Goal: Information Seeking & Learning: Learn about a topic

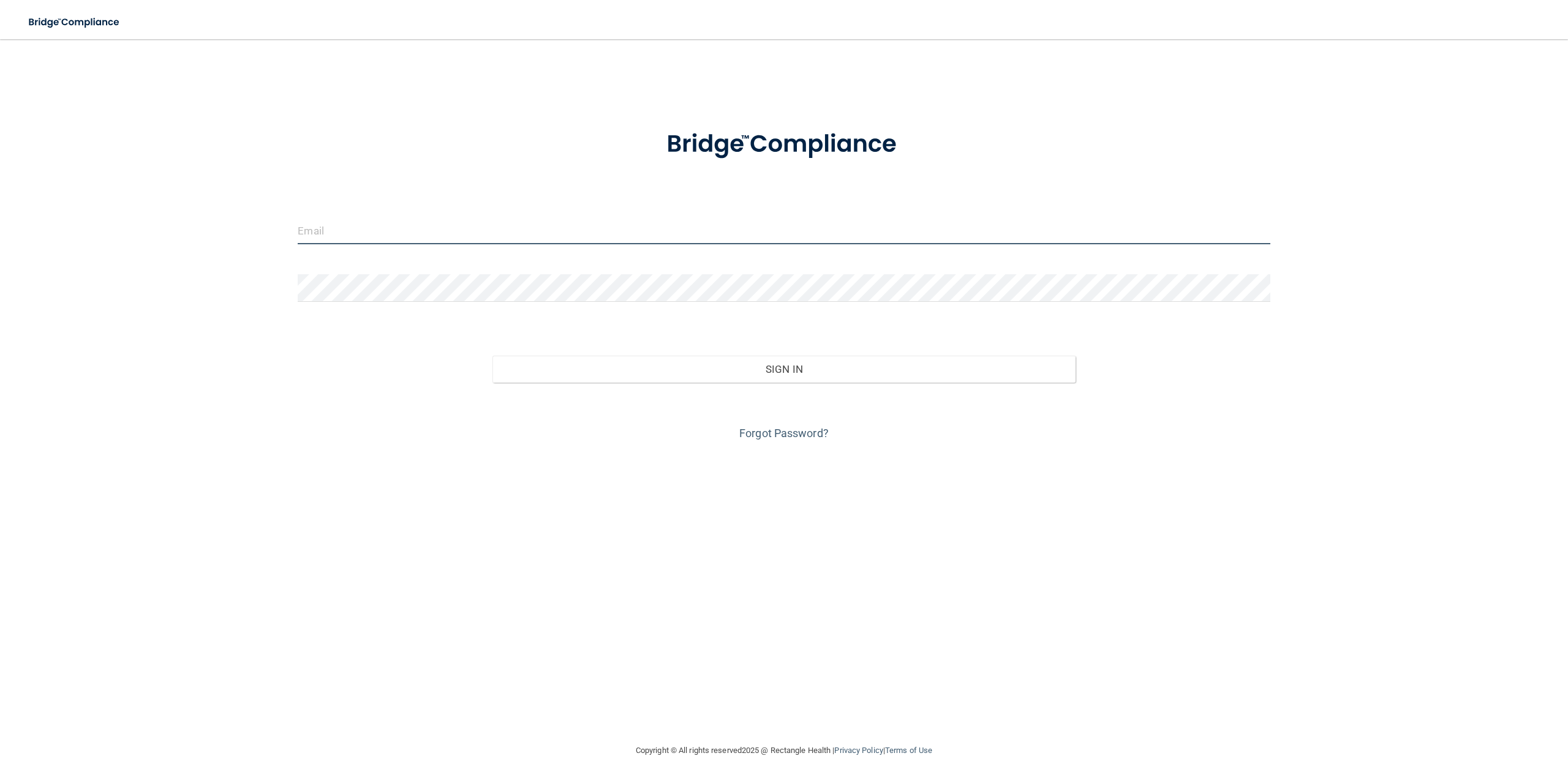
click at [384, 223] on input "email" at bounding box center [784, 230] width 972 height 27
type input "[EMAIL_ADDRESS][DOMAIN_NAME]"
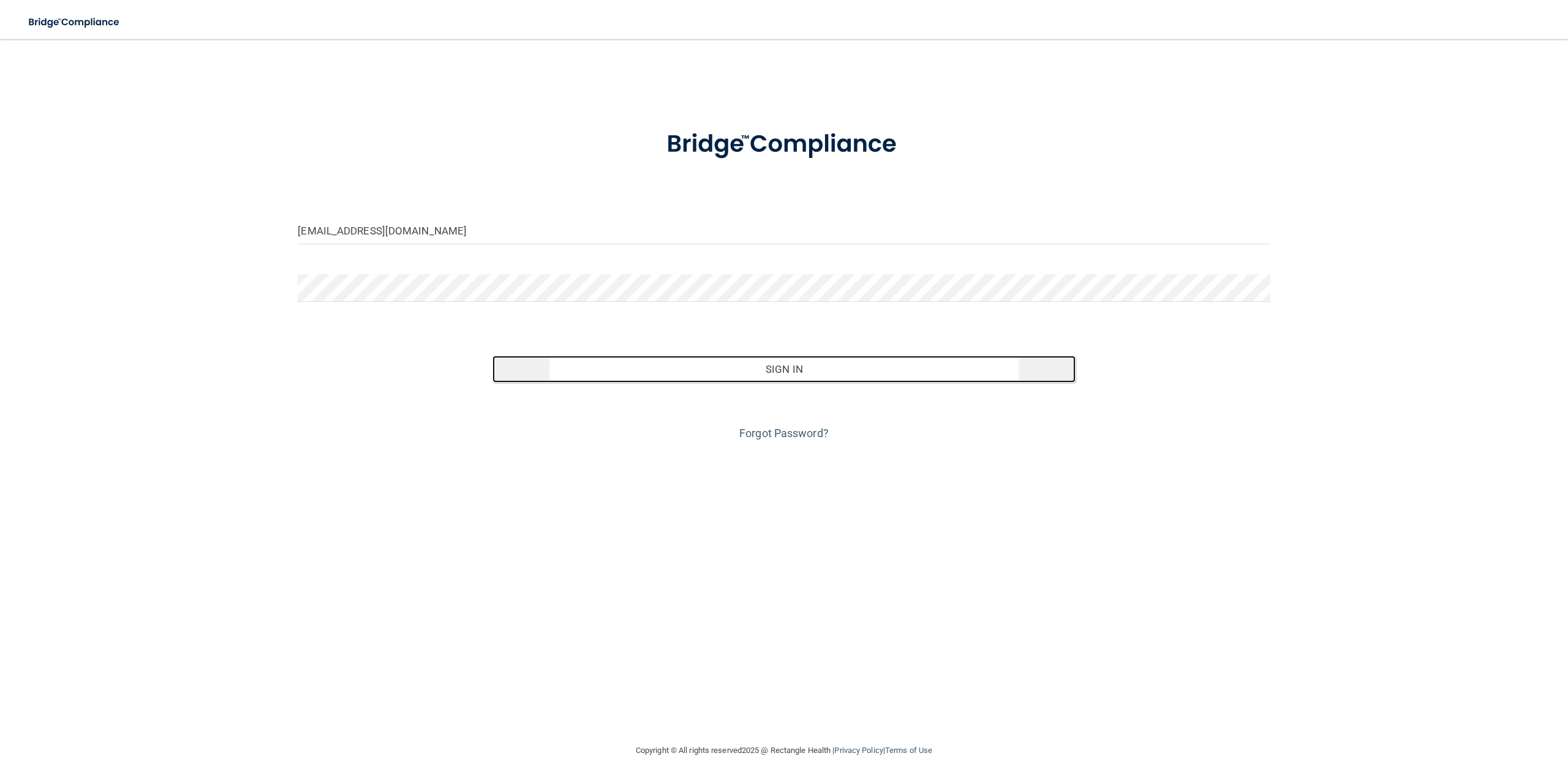
click at [788, 371] on button "Sign In" at bounding box center [784, 369] width 583 height 27
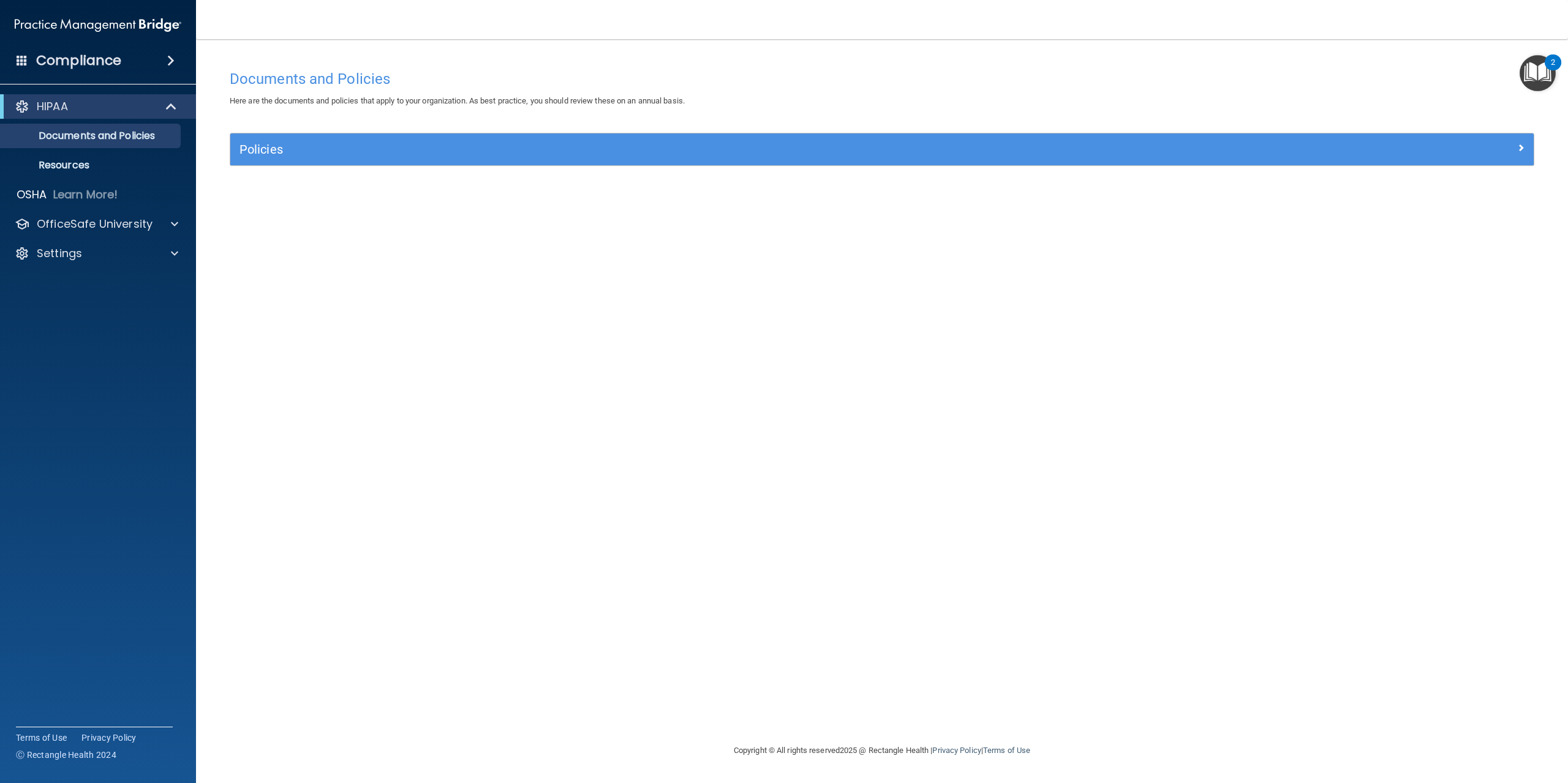
click at [145, 60] on div "Compliance" at bounding box center [98, 60] width 196 height 27
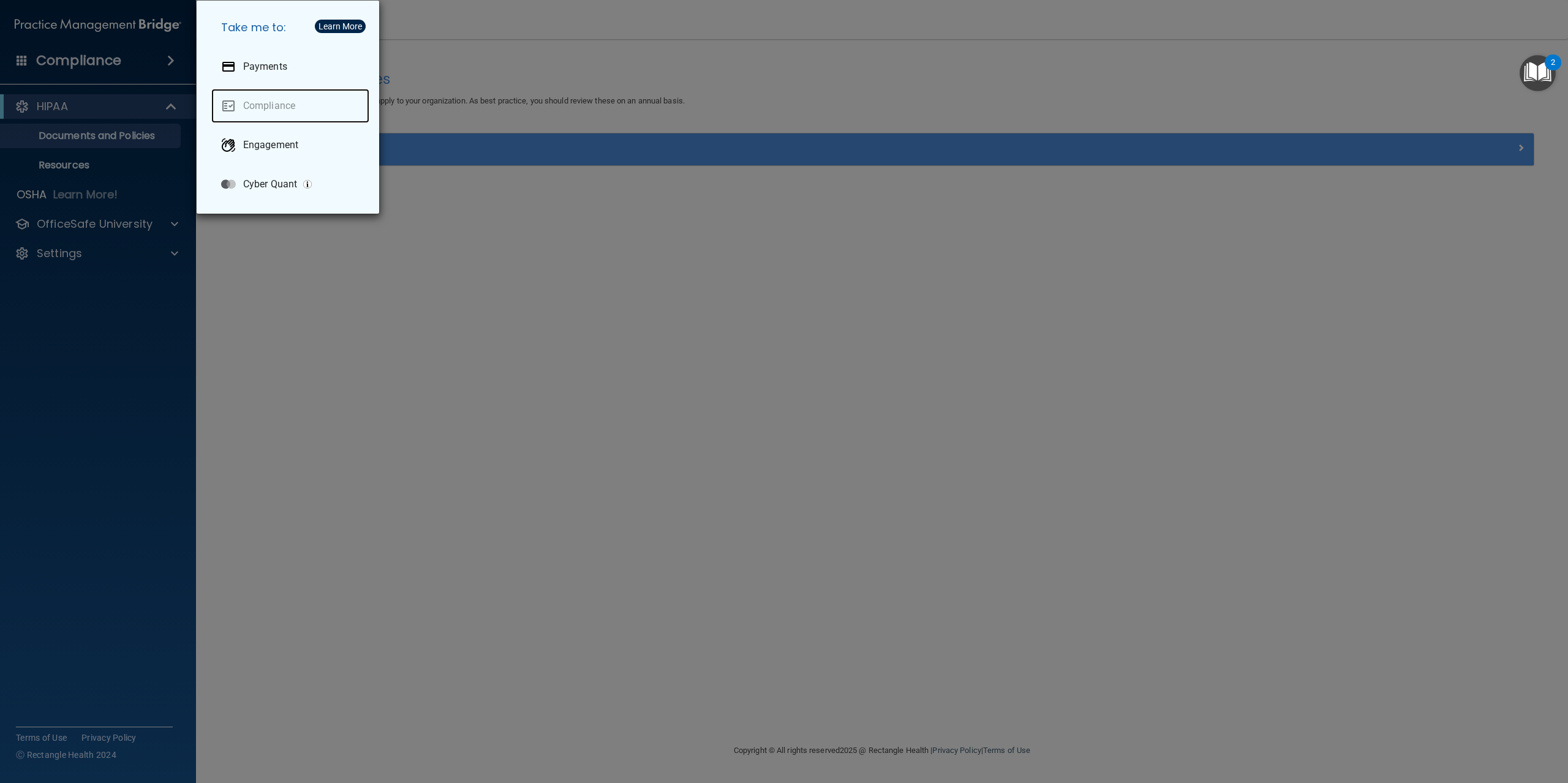
click at [261, 107] on link "Compliance" at bounding box center [290, 105] width 158 height 34
click at [257, 154] on div "Engagement" at bounding box center [290, 145] width 158 height 34
click at [58, 167] on div "Take me to: Payments Compliance Engagement Cyber Quant" at bounding box center [784, 391] width 1568 height 783
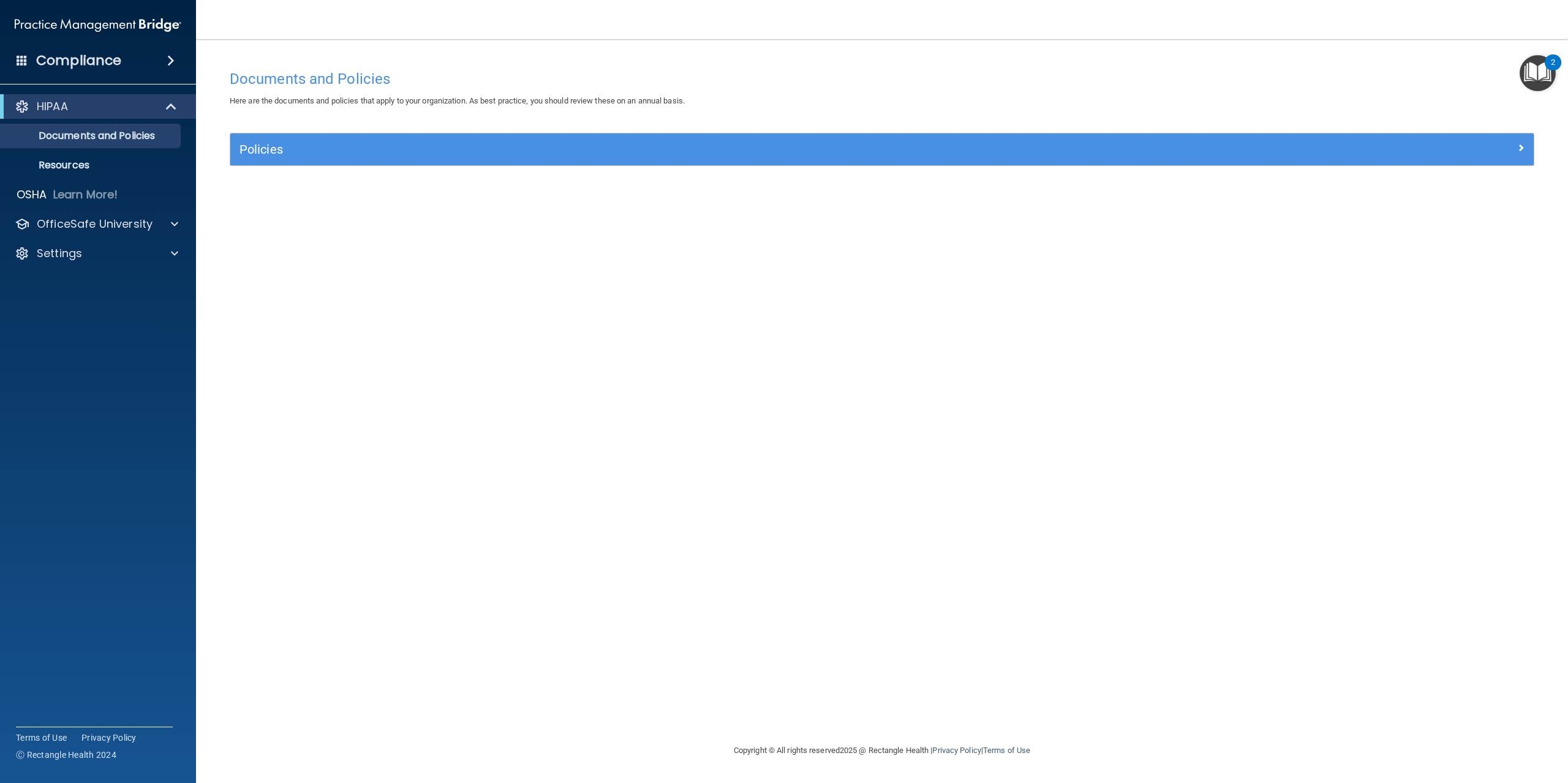
click at [84, 64] on h4 "Compliance" at bounding box center [78, 60] width 85 height 17
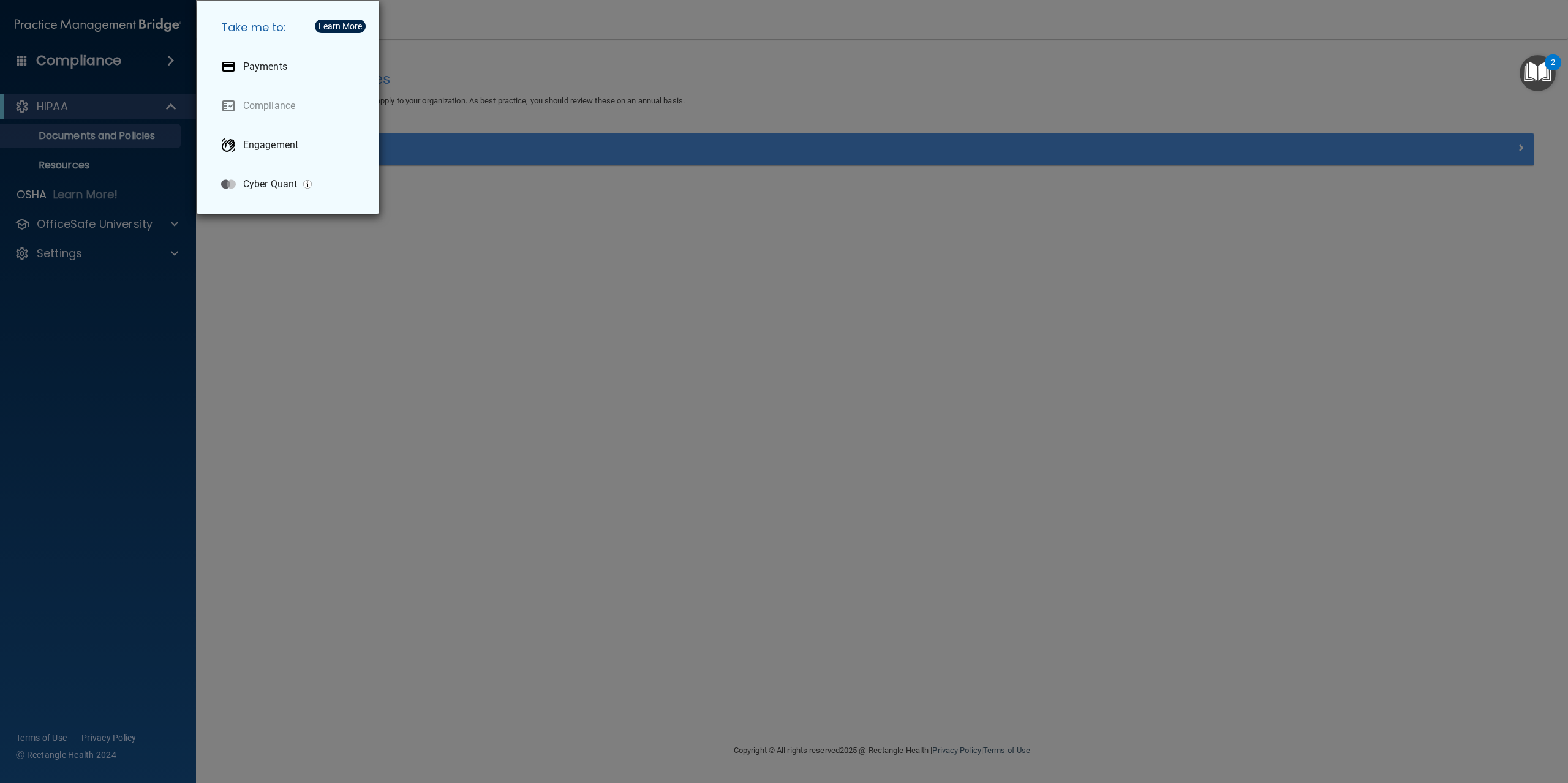
click at [336, 29] on div "Learn More" at bounding box center [340, 26] width 44 height 8
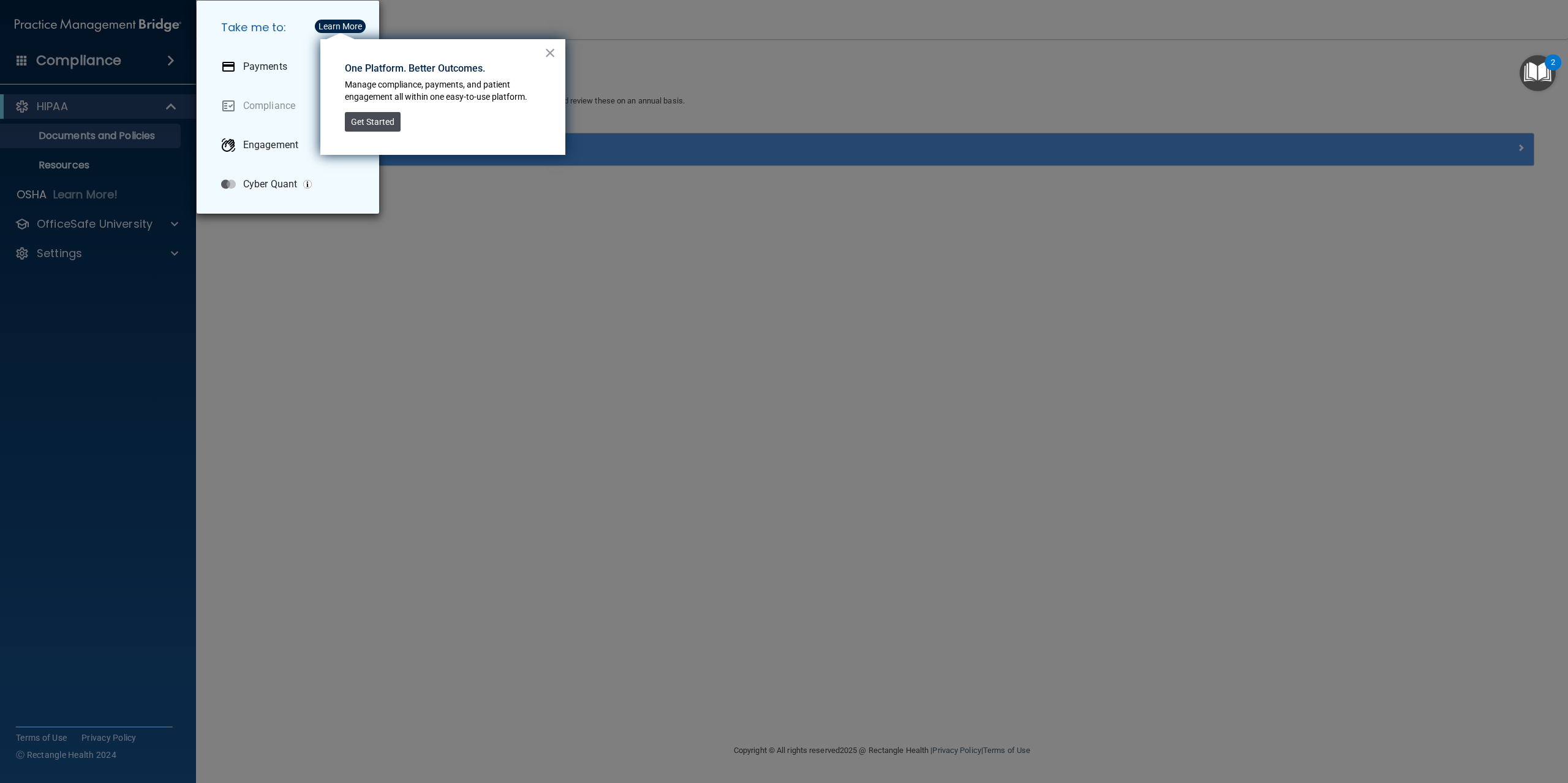
click at [367, 121] on button "Get Started" at bounding box center [372, 122] width 55 height 20
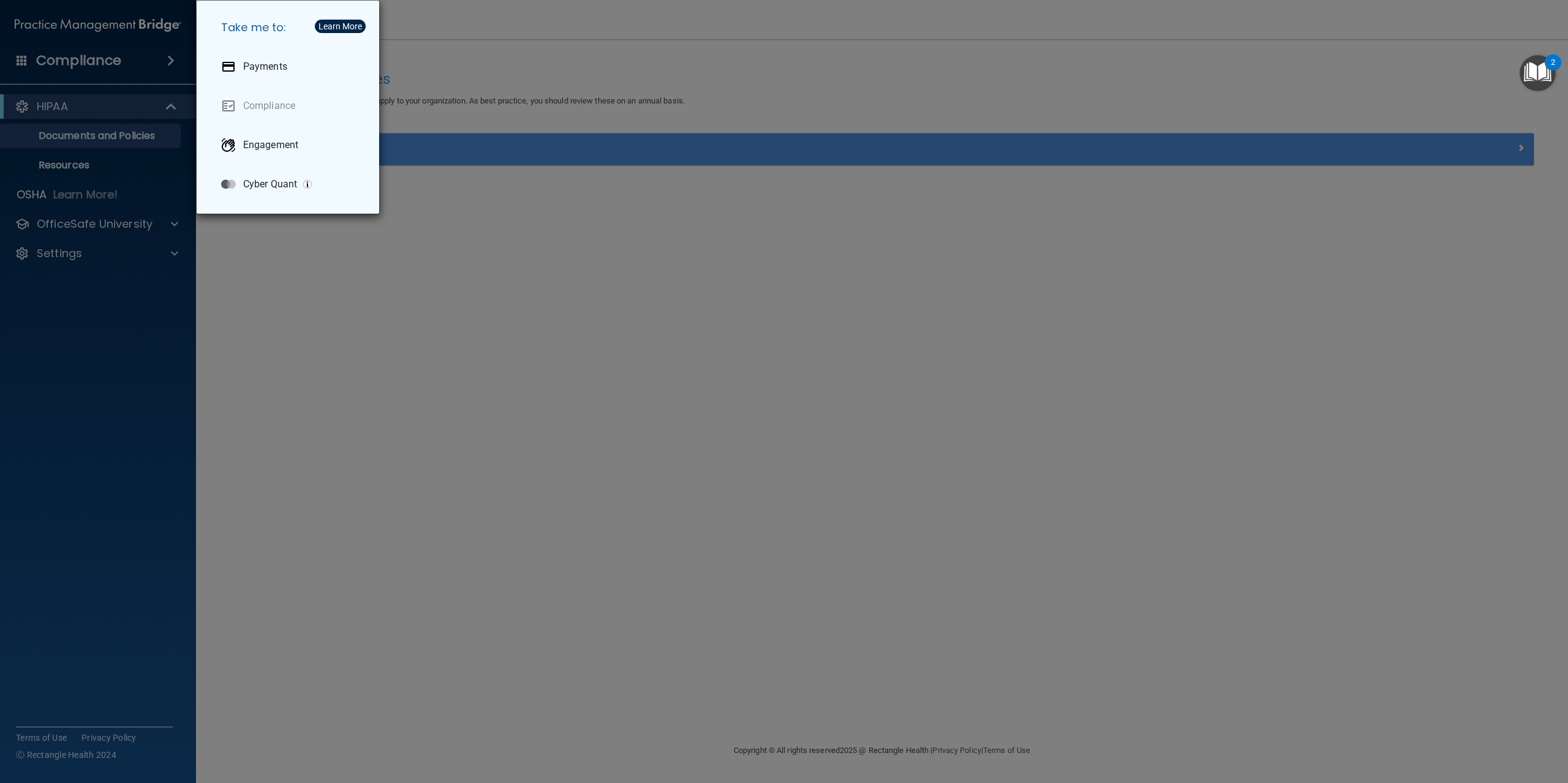
click at [54, 102] on div "Take me to: Payments Compliance Engagement Cyber Quant" at bounding box center [784, 391] width 1568 height 783
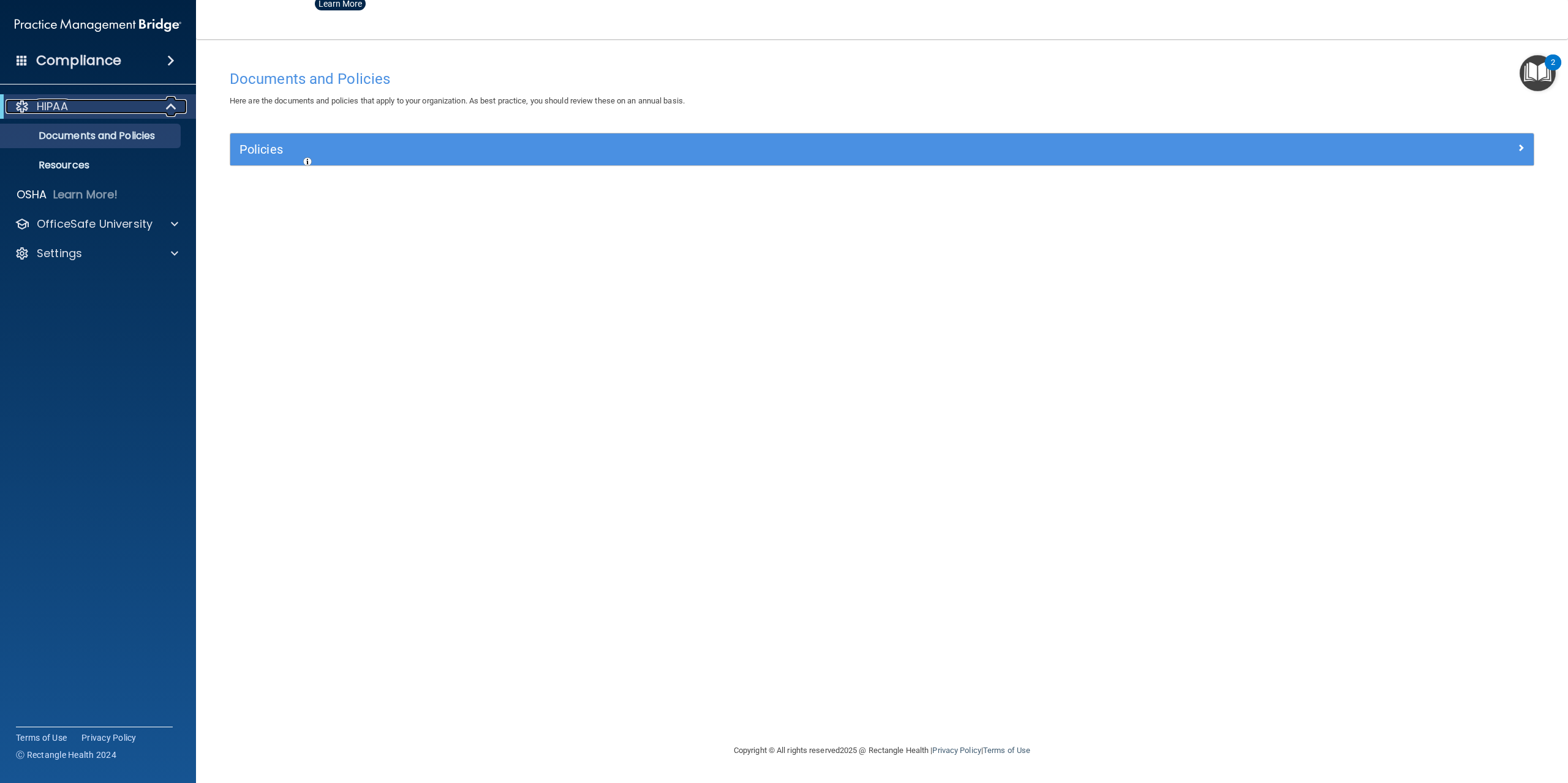
click at [171, 108] on span at bounding box center [172, 106] width 11 height 15
click at [73, 143] on p "Learn More!" at bounding box center [86, 136] width 65 height 15
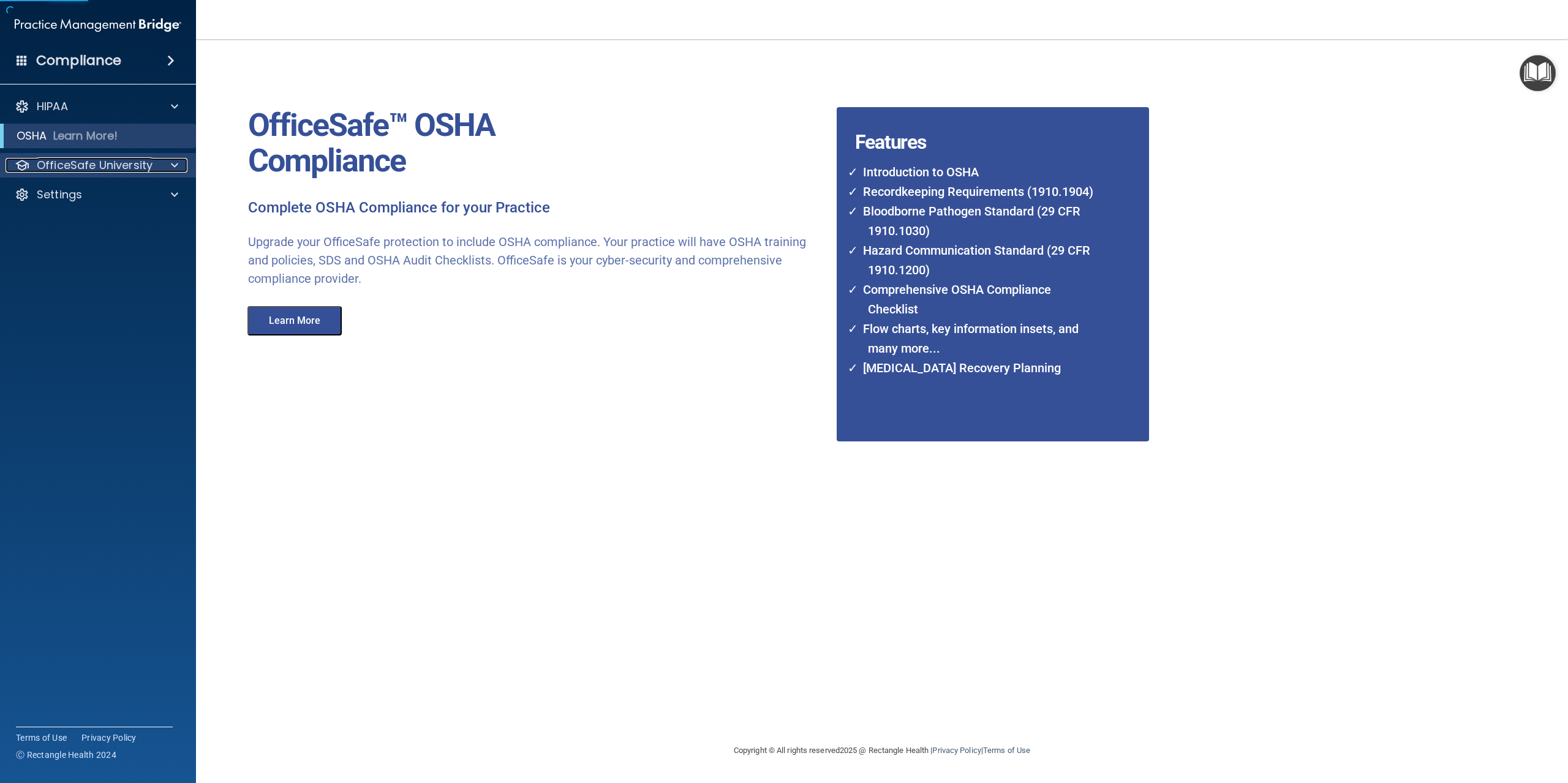
click at [83, 165] on p "OfficeSafe University" at bounding box center [94, 165] width 116 height 15
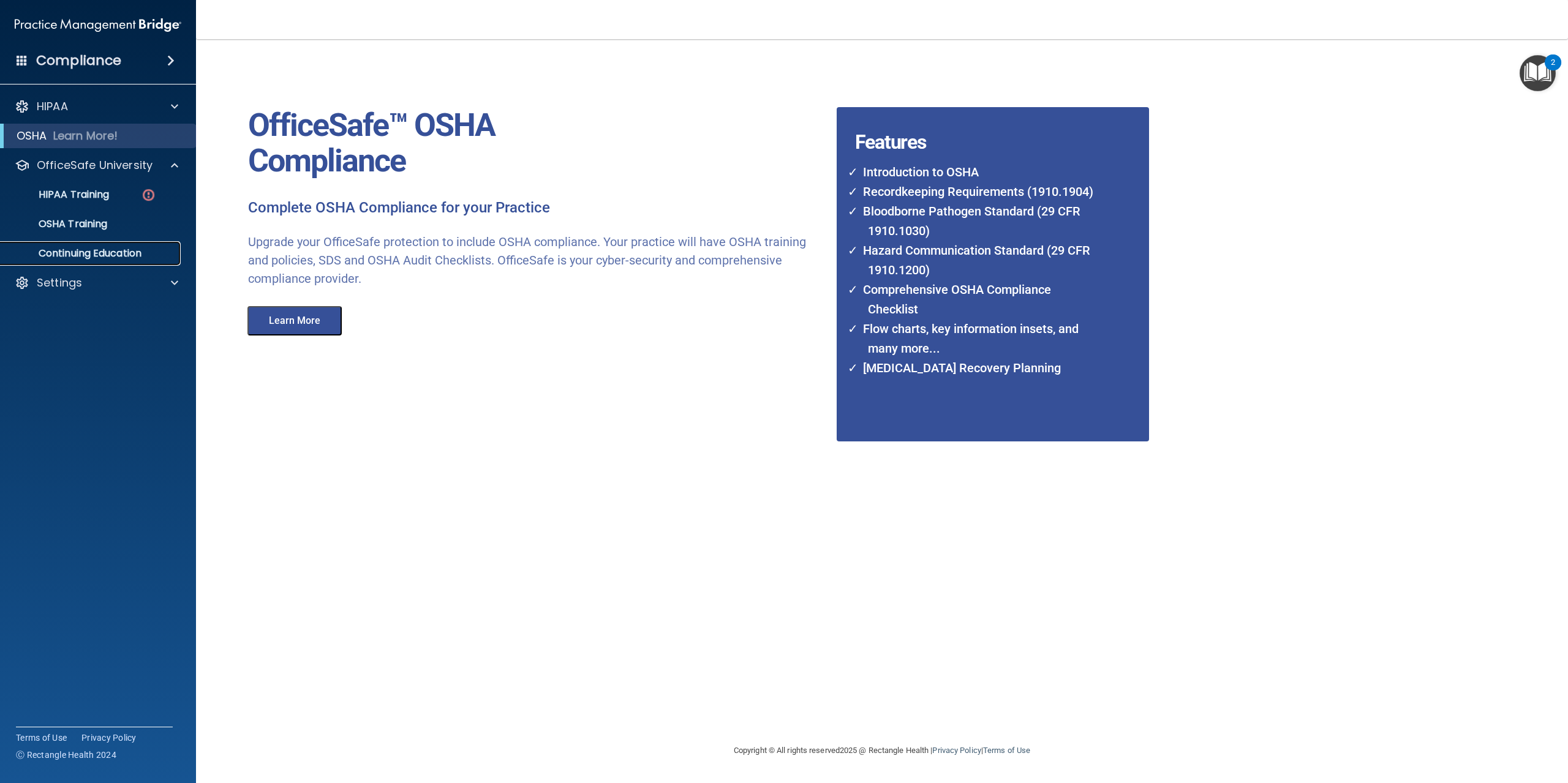
click at [91, 251] on p "Continuing Education" at bounding box center [91, 253] width 167 height 12
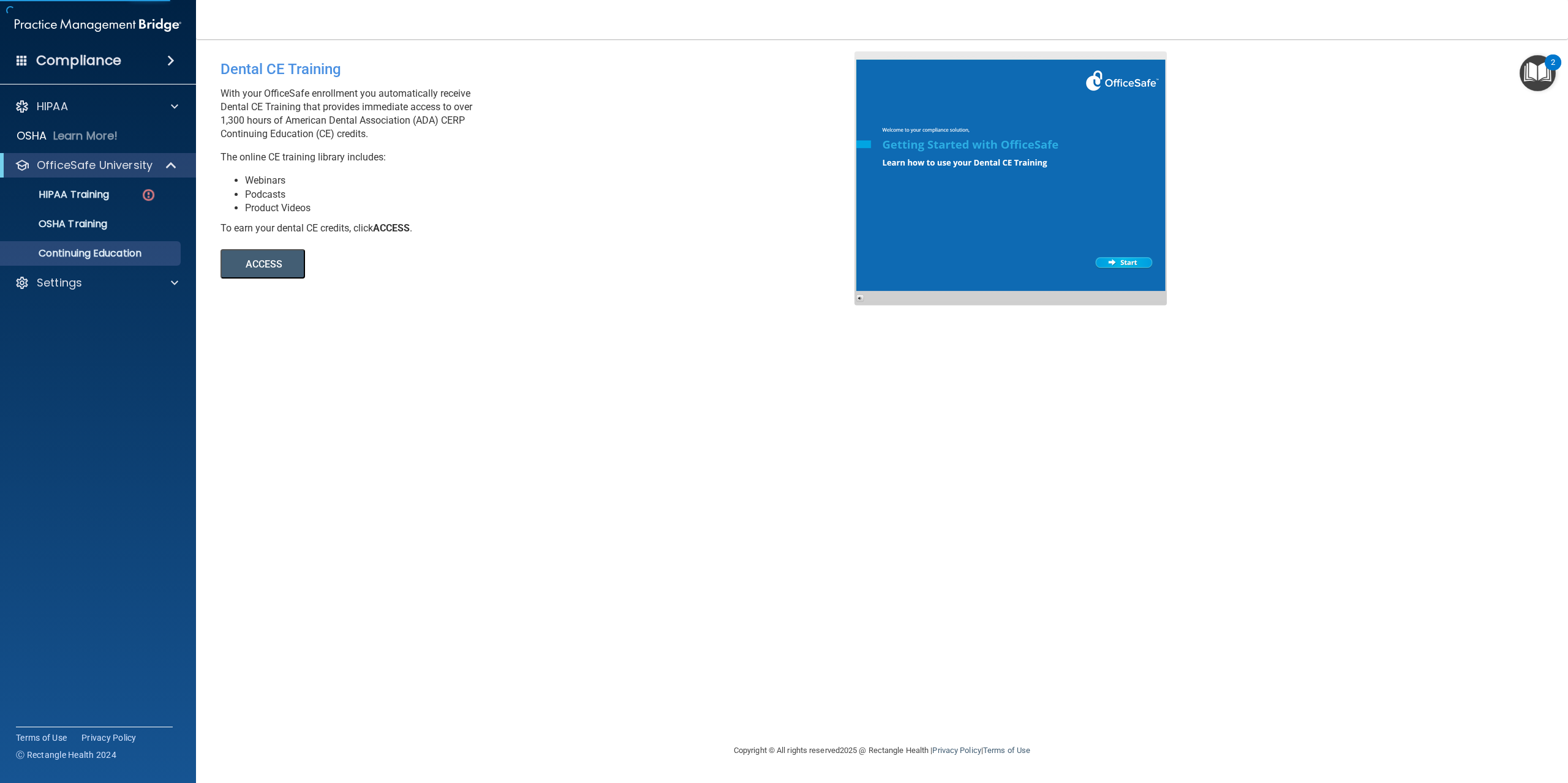
click at [260, 260] on button "ACCESS" at bounding box center [263, 264] width 84 height 29
click at [55, 198] on p "HIPAA Training" at bounding box center [58, 195] width 101 height 12
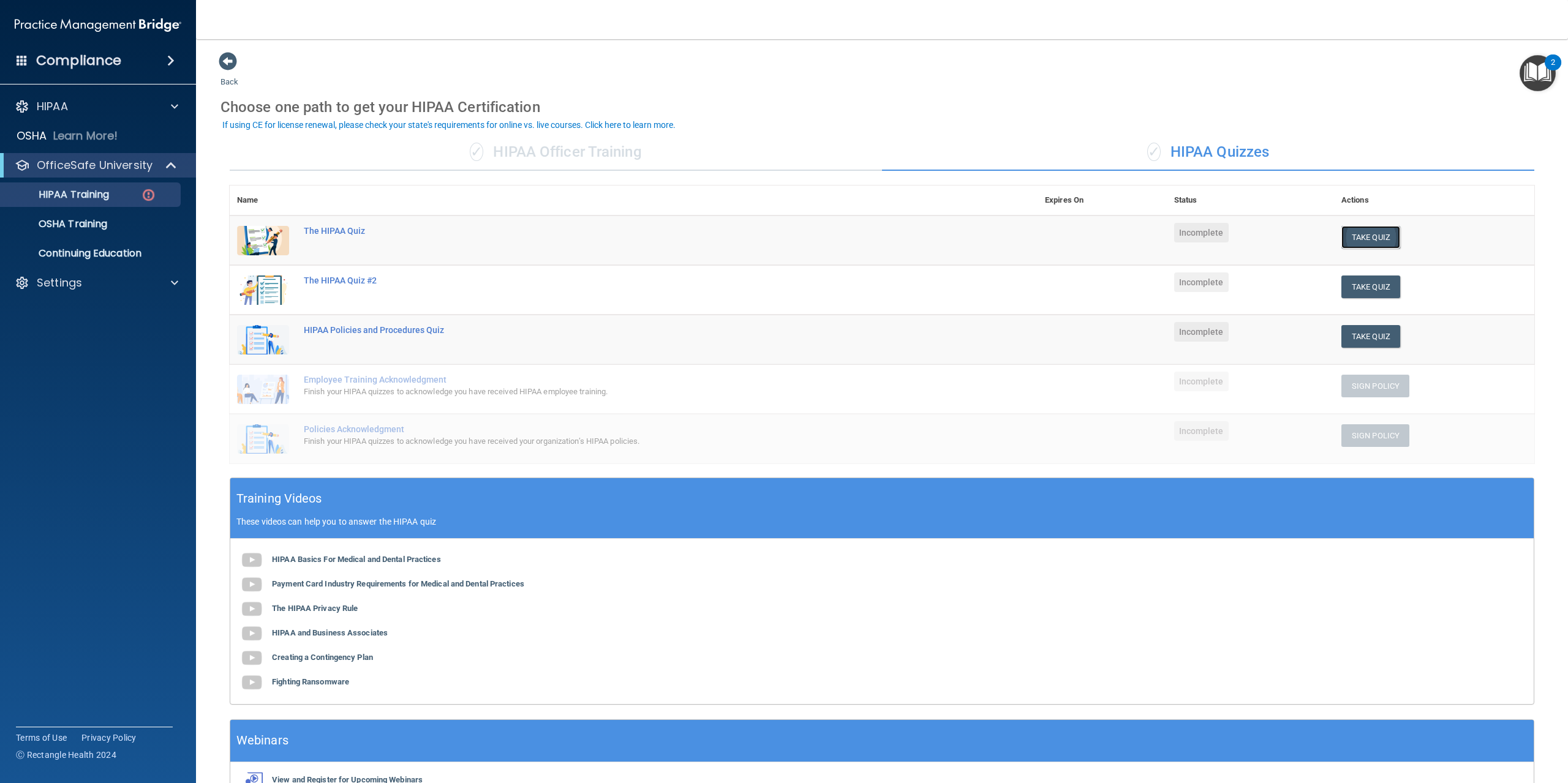
click at [1365, 237] on button "Take Quiz" at bounding box center [1371, 237] width 59 height 22
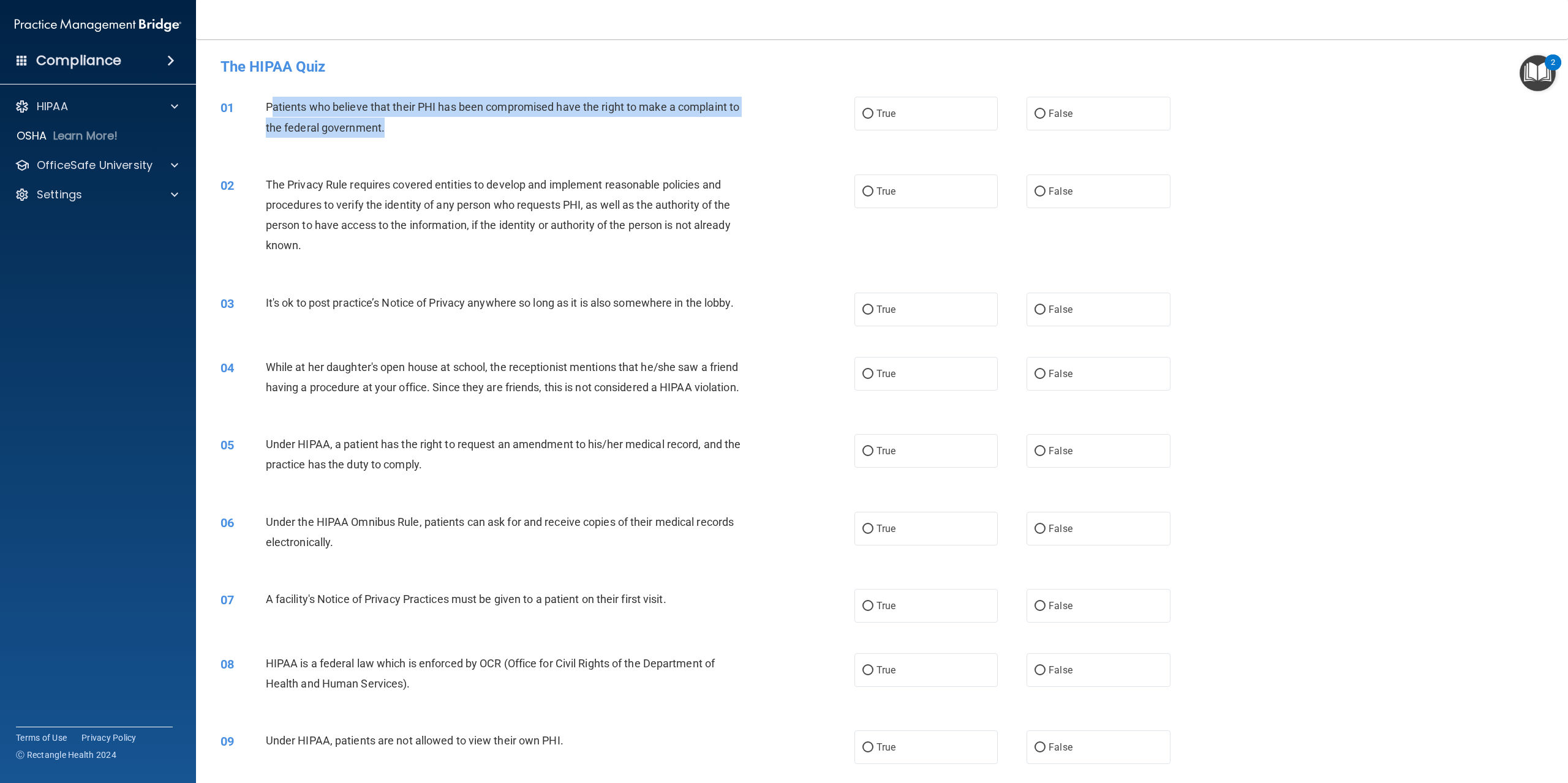
drag, startPoint x: 270, startPoint y: 112, endPoint x: 613, endPoint y: 136, distance: 343.8
click at [613, 136] on div "Patients who believe that their PHI has been compromised have the right to make…" at bounding box center [510, 117] width 490 height 41
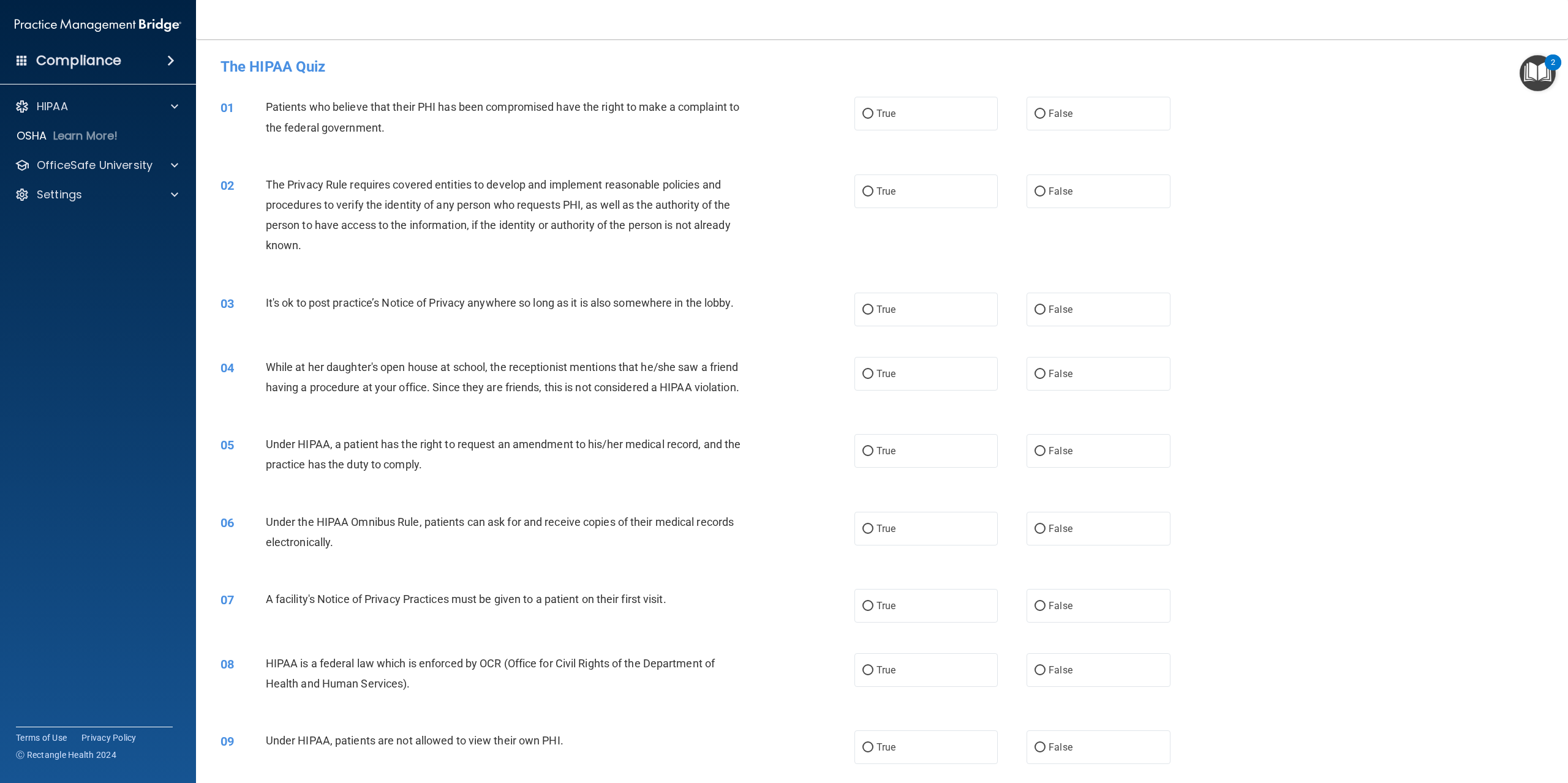
click at [243, 103] on div "01" at bounding box center [239, 108] width 55 height 22
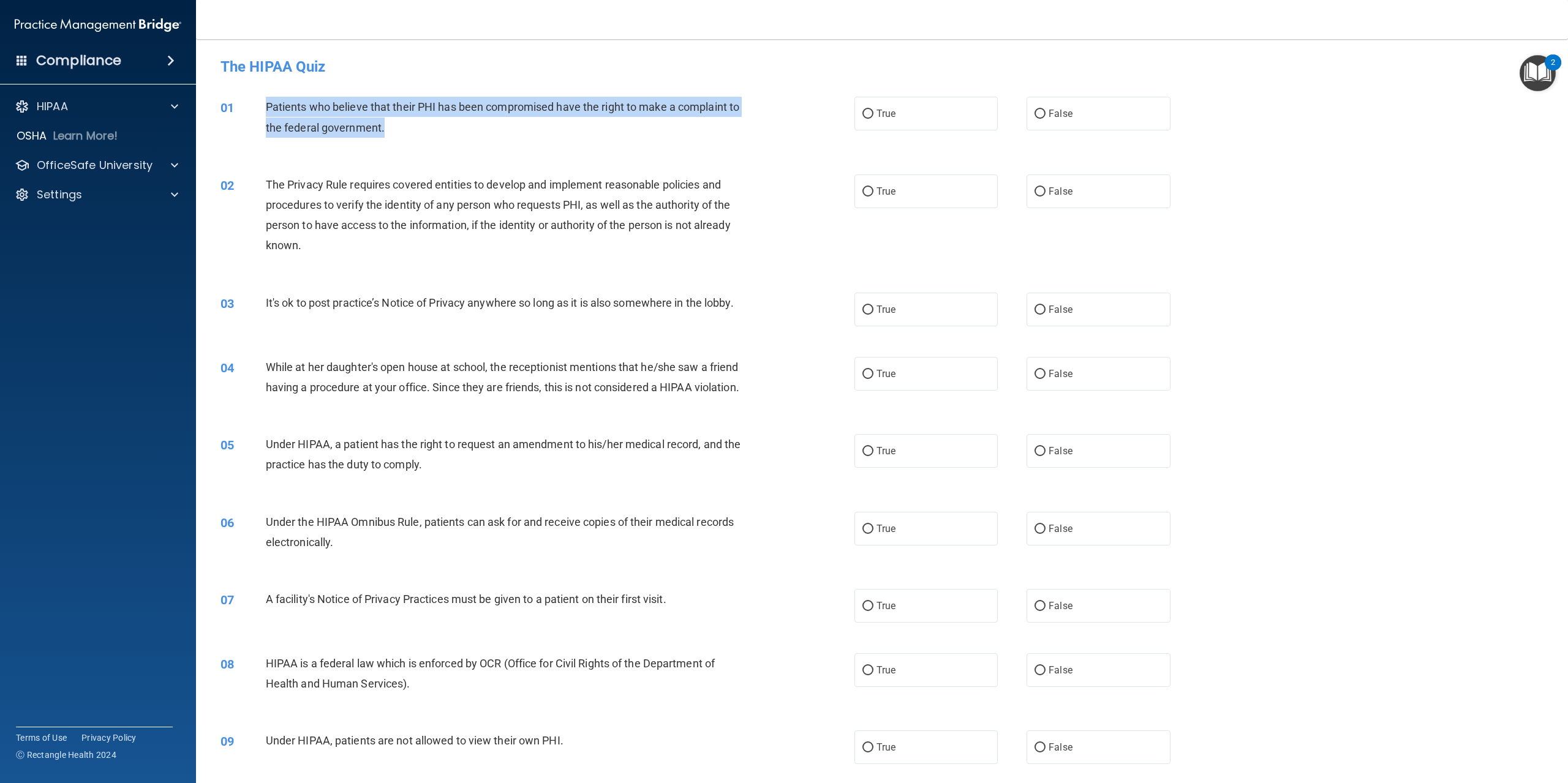
drag, startPoint x: 263, startPoint y: 98, endPoint x: 660, endPoint y: 131, distance: 398.4
click at [660, 131] on div "01 Patients who believe that their PHI has been compromised have the right to m…" at bounding box center [537, 120] width 671 height 46
copy div "Patients who believe that their PHI has been compromised have the right to make…"
click at [863, 111] on input "True" at bounding box center [868, 114] width 11 height 9
radio input "true"
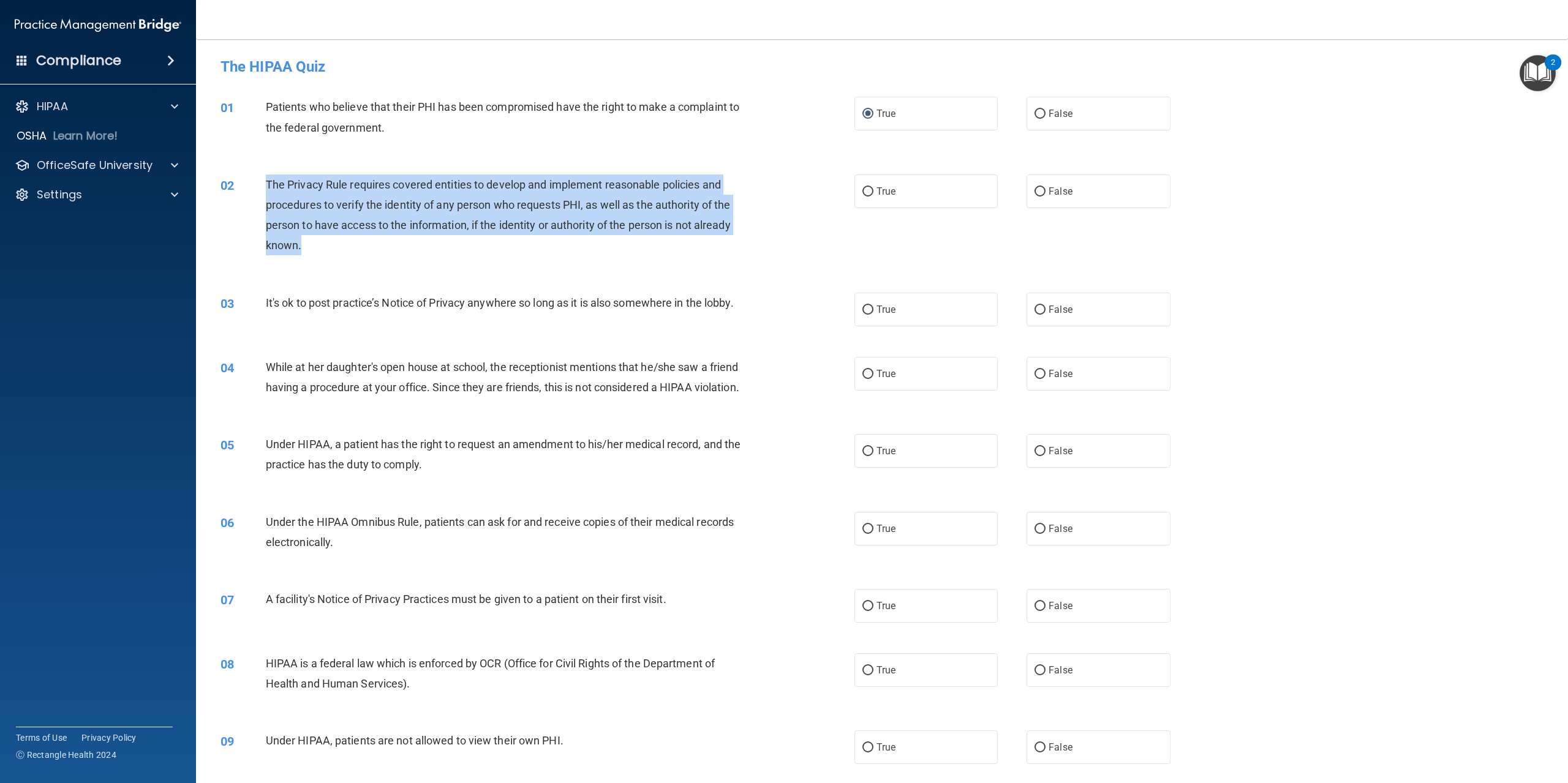
drag, startPoint x: 261, startPoint y: 180, endPoint x: 592, endPoint y: 261, distance: 340.8
click at [592, 261] on div "02 The Privacy Rule requires covered entities to develop and implement reasonab…" at bounding box center [537, 218] width 671 height 88
copy div "The Privacy Rule requires covered entities to develop and implement reasonable …"
click at [863, 192] on input "True" at bounding box center [868, 192] width 11 height 9
radio input "true"
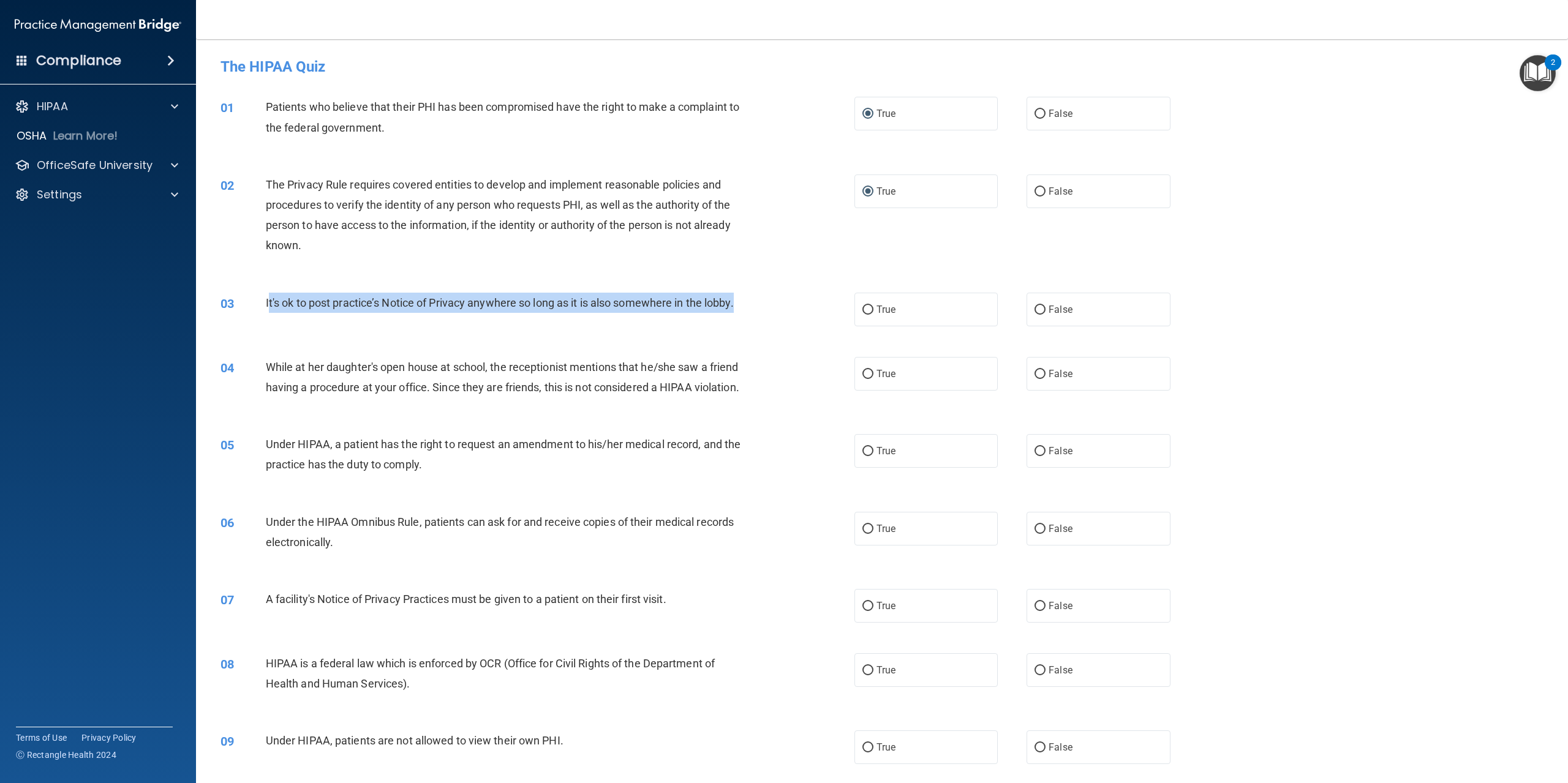
drag, startPoint x: 267, startPoint y: 299, endPoint x: 767, endPoint y: 315, distance: 500.3
click at [767, 315] on div "03 It's ok to post practice’s Notice of Privacy anywhere so long as it is also …" at bounding box center [537, 305] width 671 height 26
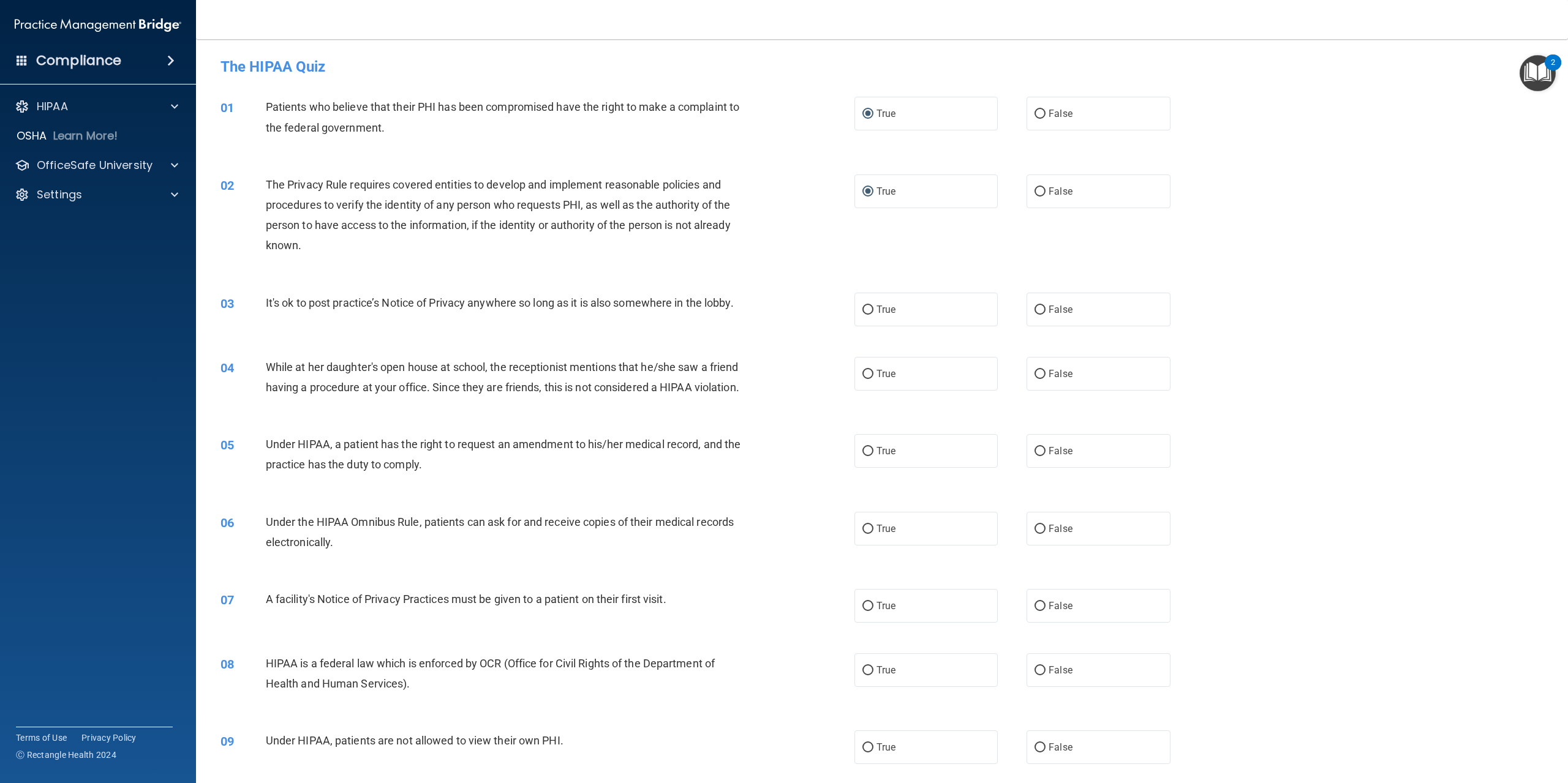
click at [363, 291] on div "03 It's ok to post practice’s Notice of Privacy anywhere so long as it is also …" at bounding box center [882, 310] width 1342 height 65
click at [268, 297] on span "It's ok to post practice’s Notice of Privacy anywhere so long as it is also som…" at bounding box center [499, 303] width 468 height 13
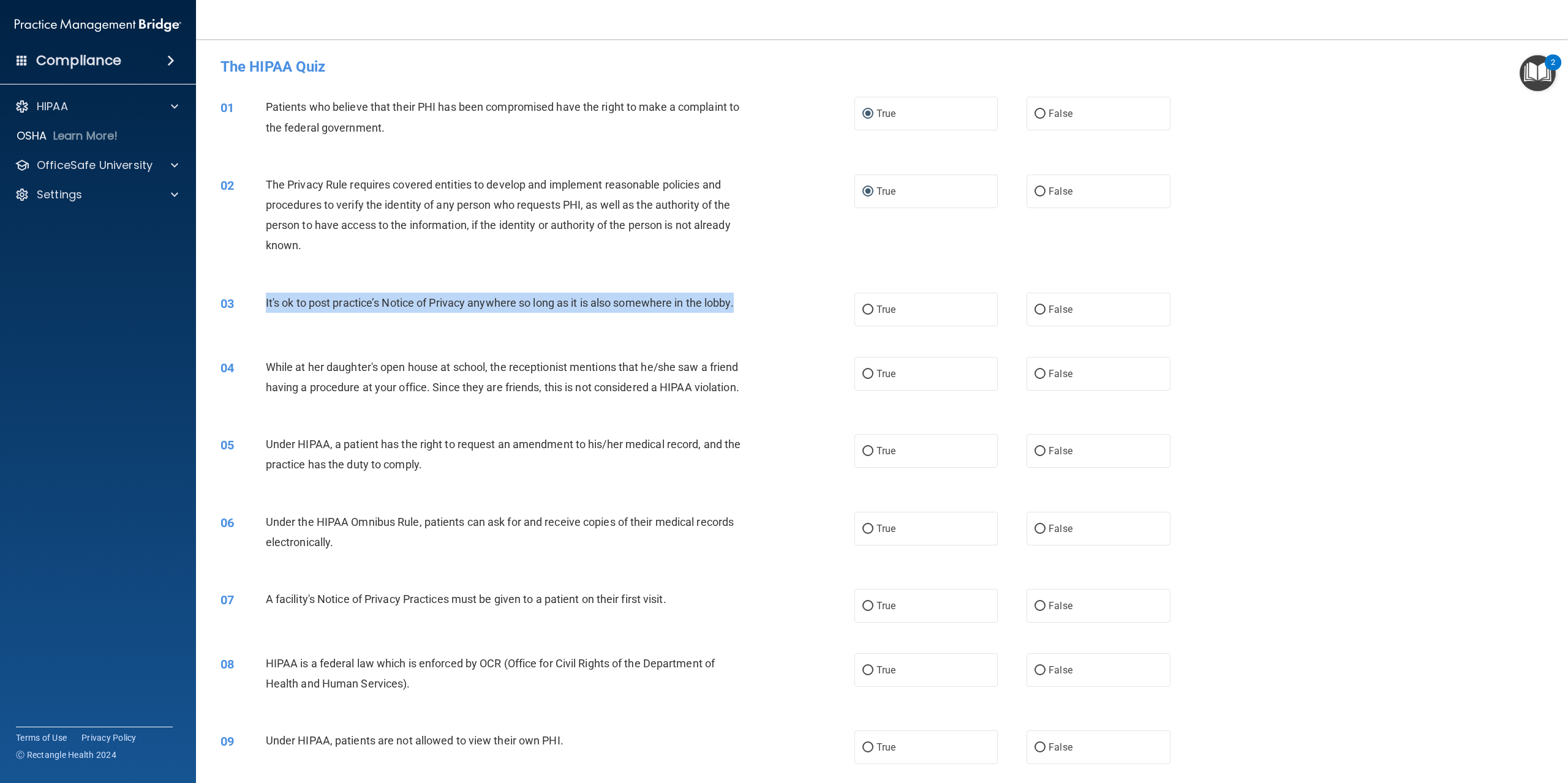
drag, startPoint x: 266, startPoint y: 300, endPoint x: 751, endPoint y: 304, distance: 485.0
click at [751, 304] on div "It's ok to post practice’s Notice of Privacy anywhere so long as it is also som…" at bounding box center [510, 303] width 490 height 20
copy span "It's ok to post practice’s Notice of Privacy anywhere so long as it is also som…"
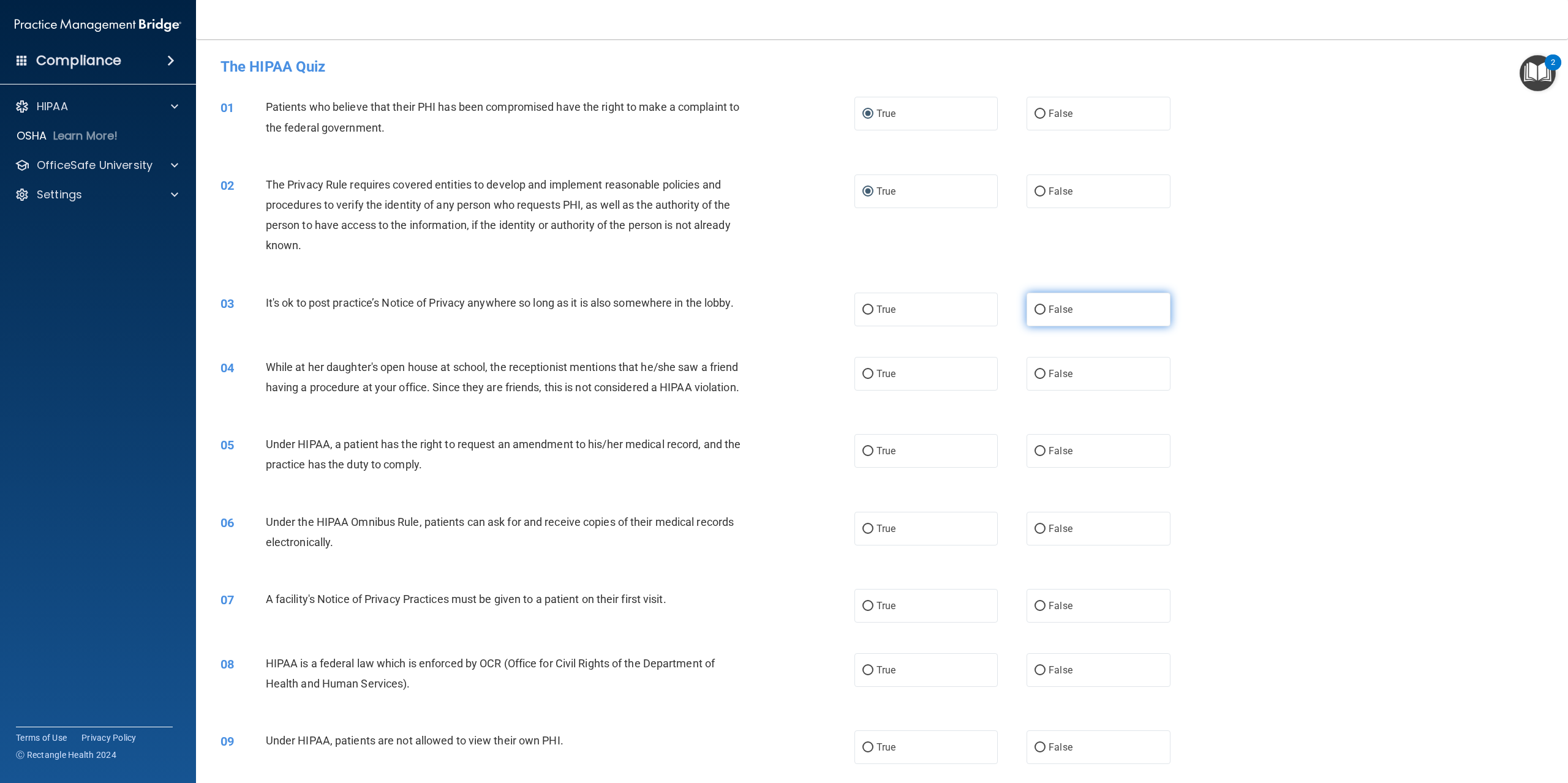
click at [1027, 308] on label "False" at bounding box center [1099, 310] width 143 height 34
click at [1035, 308] on input "False" at bounding box center [1040, 310] width 11 height 9
radio input "true"
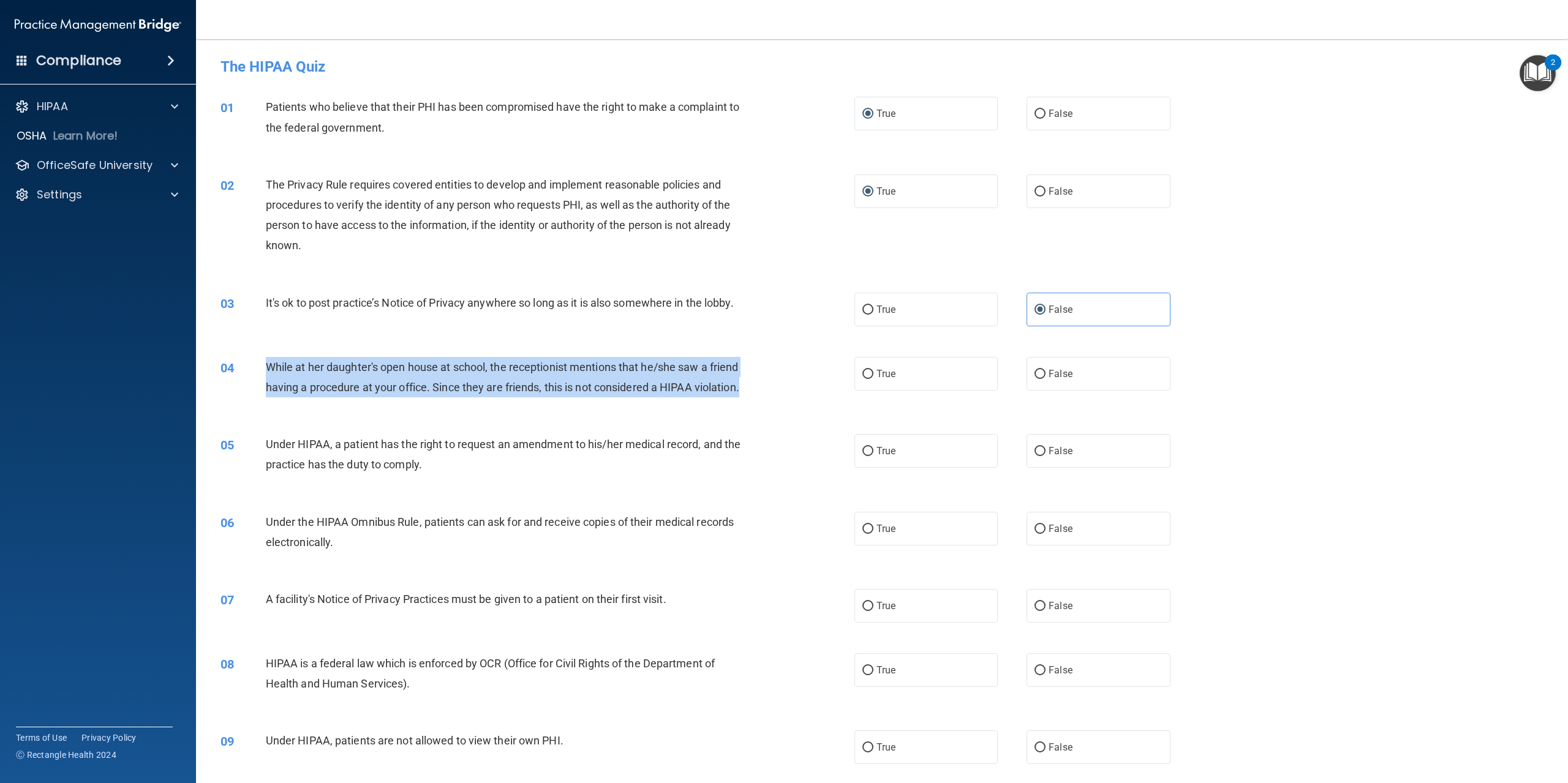
drag, startPoint x: 268, startPoint y: 361, endPoint x: 615, endPoint y: 413, distance: 350.9
click at [615, 397] on div "While at her daughter's open house at school, the receptionist mentions that he…" at bounding box center [510, 377] width 490 height 41
copy span "While at her daughter's open house at school, the receptionist mentions that he…"
click at [1035, 376] on input "False" at bounding box center [1040, 374] width 11 height 9
radio input "true"
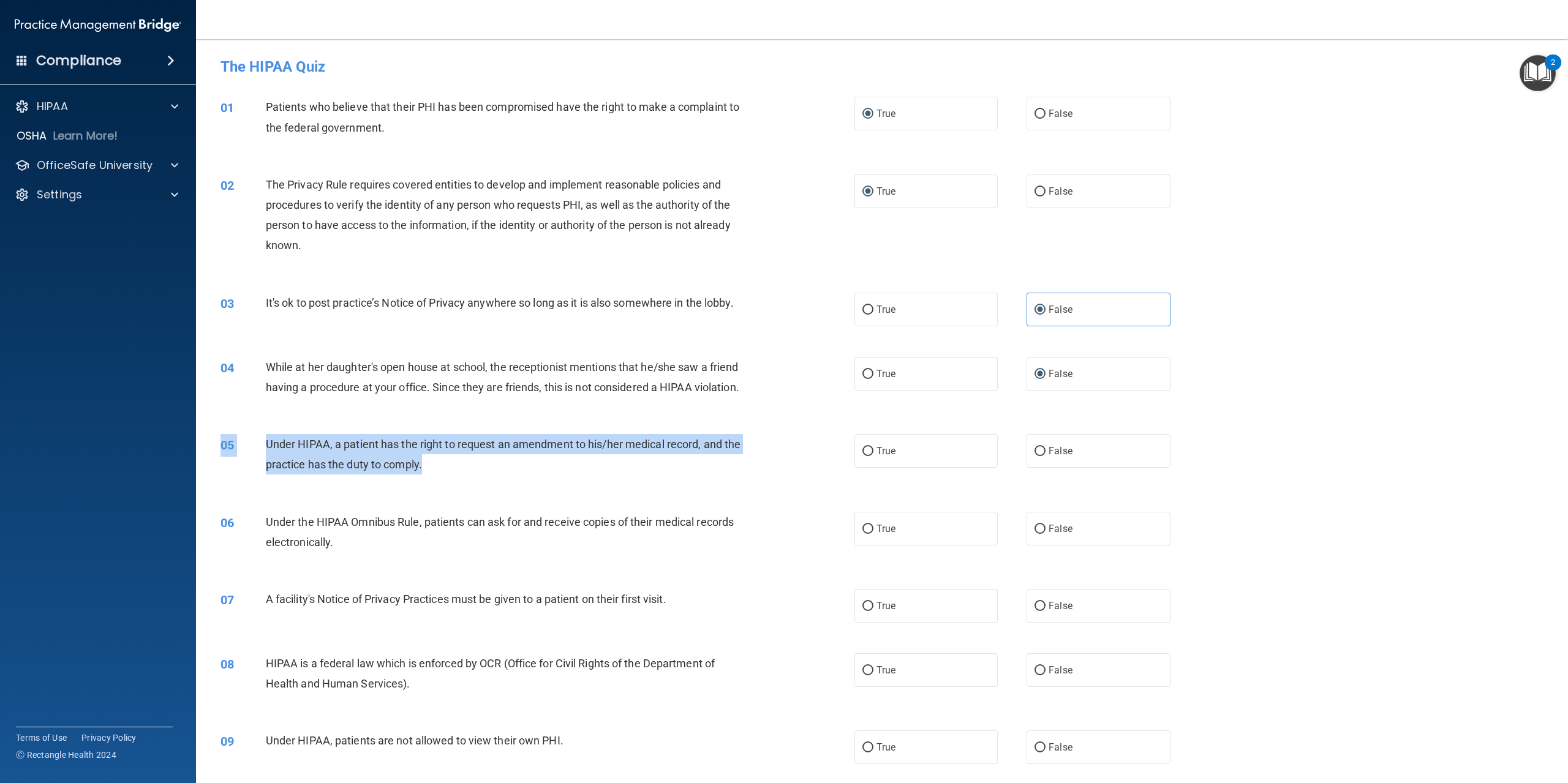
drag, startPoint x: 273, startPoint y: 454, endPoint x: 466, endPoint y: 478, distance: 194.5
click at [466, 478] on div "05 Under HIPAA, a patient has the right to request an amendment to his/her medi…" at bounding box center [882, 457] width 1342 height 77
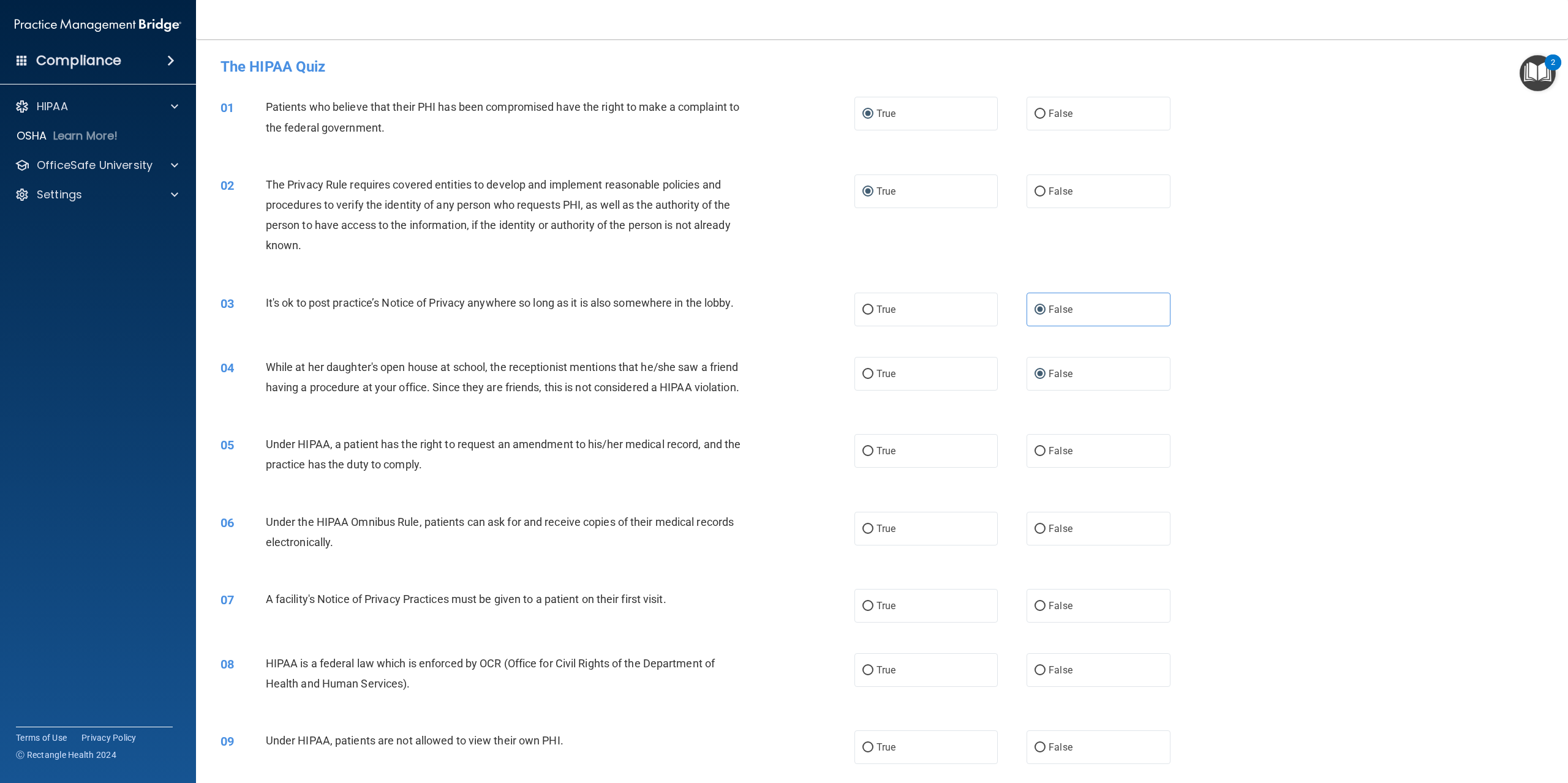
click at [348, 419] on div "04 While at her daughter's open house at school, the receptionist mentions that…" at bounding box center [882, 381] width 1342 height 77
drag, startPoint x: 274, startPoint y: 458, endPoint x: 576, endPoint y: 502, distance: 305.2
click at [576, 496] on div "05 Under HIPAA, a patient has the right to request an amendment to his/her medi…" at bounding box center [882, 457] width 1342 height 77
click at [277, 464] on span "Under HIPAA, a patient has the right to request an amendment to his/her medical…" at bounding box center [503, 454] width 476 height 33
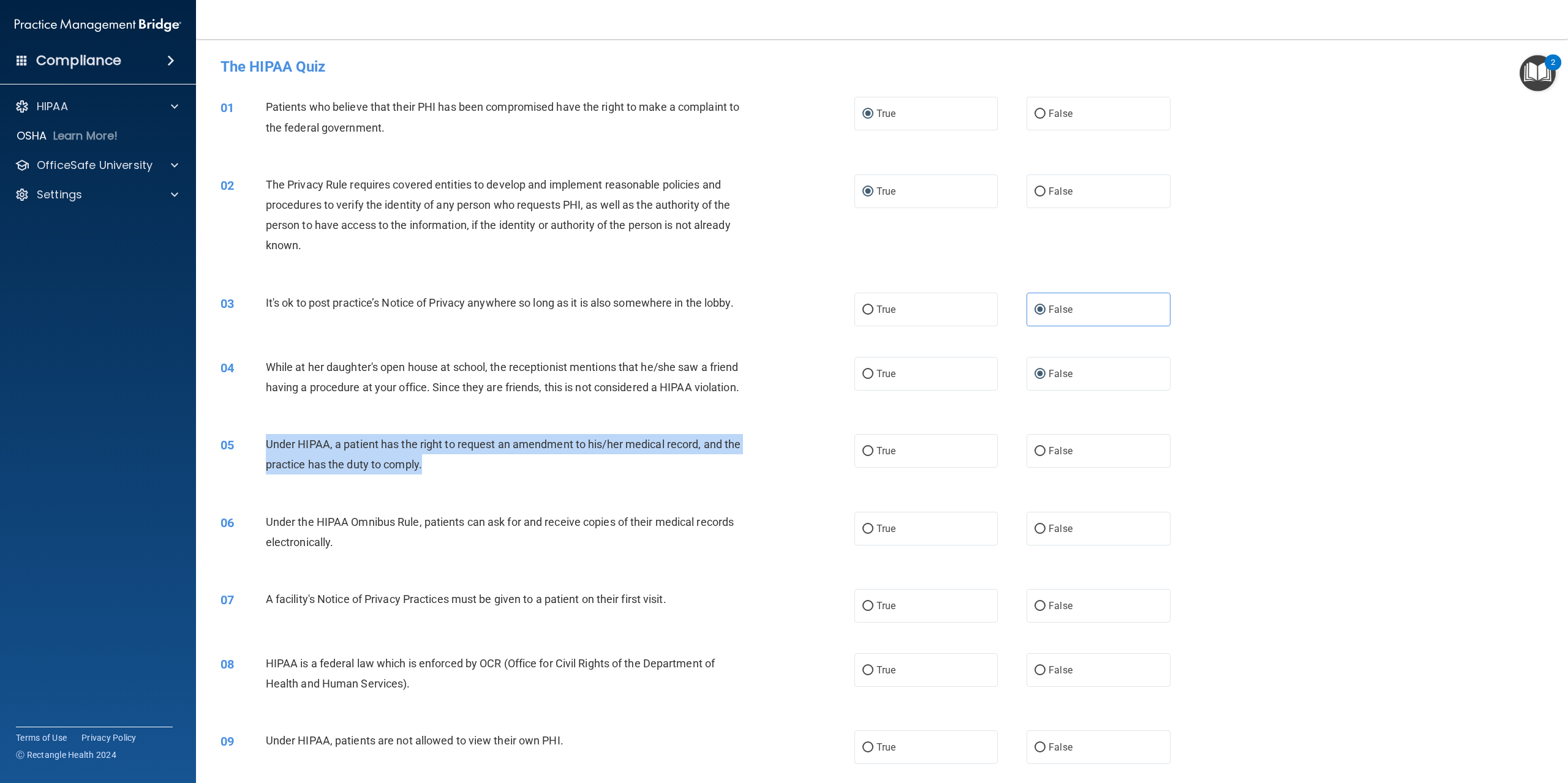
drag, startPoint x: 265, startPoint y: 461, endPoint x: 616, endPoint y: 445, distance: 351.4
click at [606, 452] on div "05 Under HIPAA, a patient has the right to request an amendment to his/her medi…" at bounding box center [882, 457] width 1342 height 77
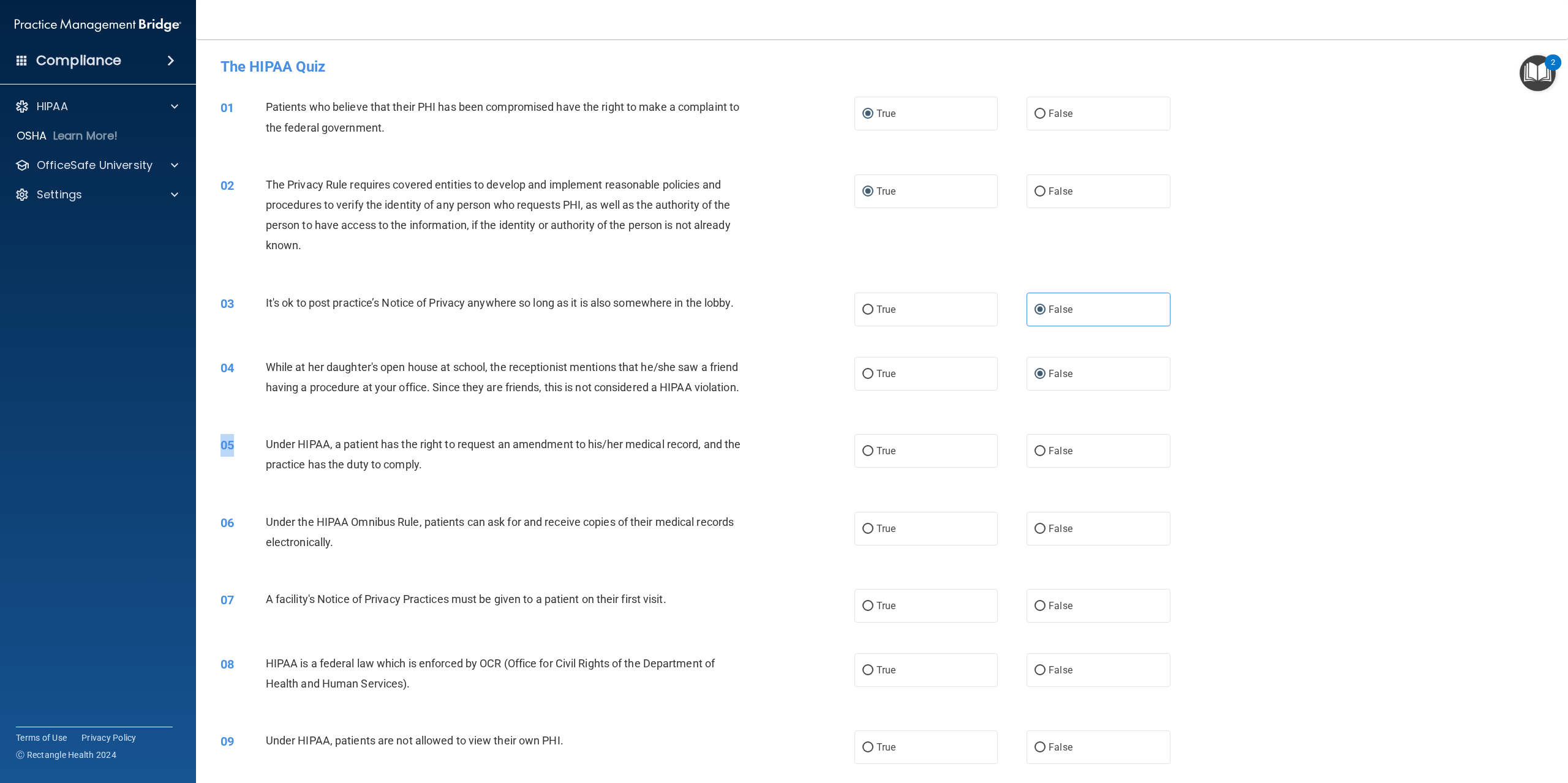
copy span "05"
click at [256, 457] on div "05" at bounding box center [239, 445] width 55 height 22
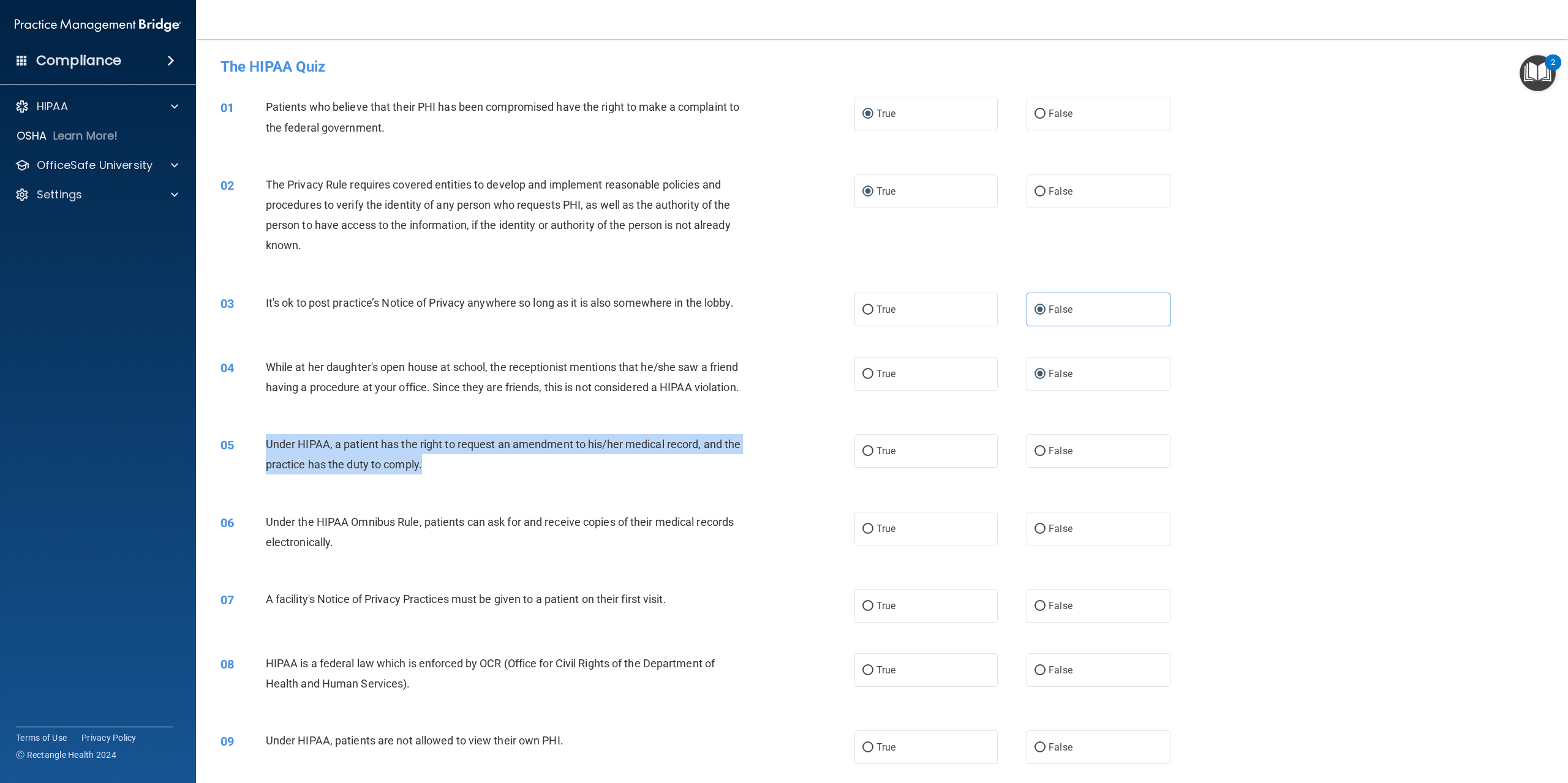
drag, startPoint x: 266, startPoint y: 465, endPoint x: 528, endPoint y: 489, distance: 263.1
click at [528, 475] on div "Under HIPAA, a patient has the right to request an amendment to his/her medical…" at bounding box center [510, 454] width 490 height 41
copy span "Under HIPAA, a patient has the right to request an amendment to his/her medical…"
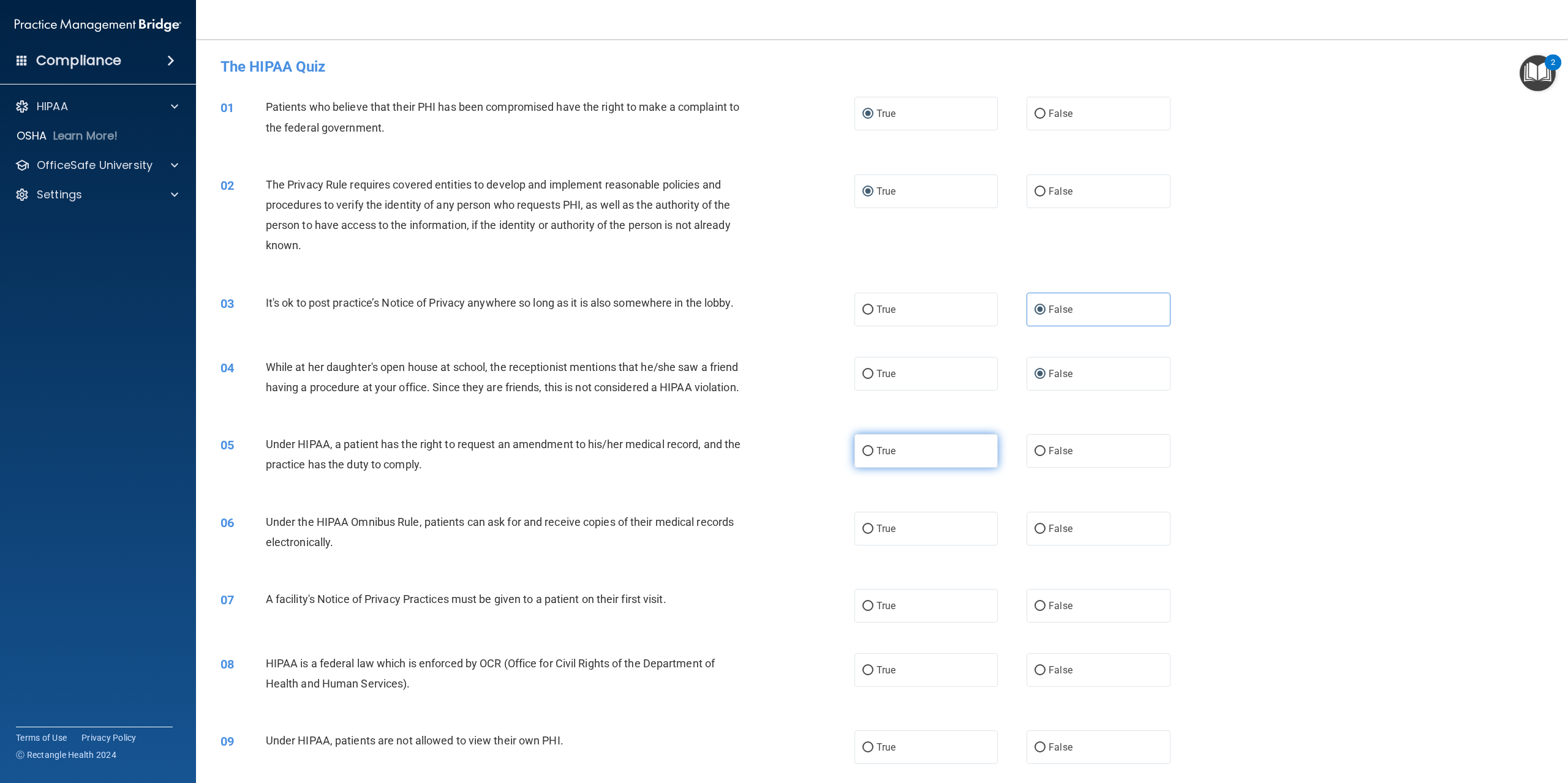
drag, startPoint x: 877, startPoint y: 466, endPoint x: 866, endPoint y: 470, distance: 11.7
click at [877, 457] on span "True" at bounding box center [886, 451] width 19 height 12
click at [874, 456] on input "True" at bounding box center [868, 452] width 11 height 9
radio input "true"
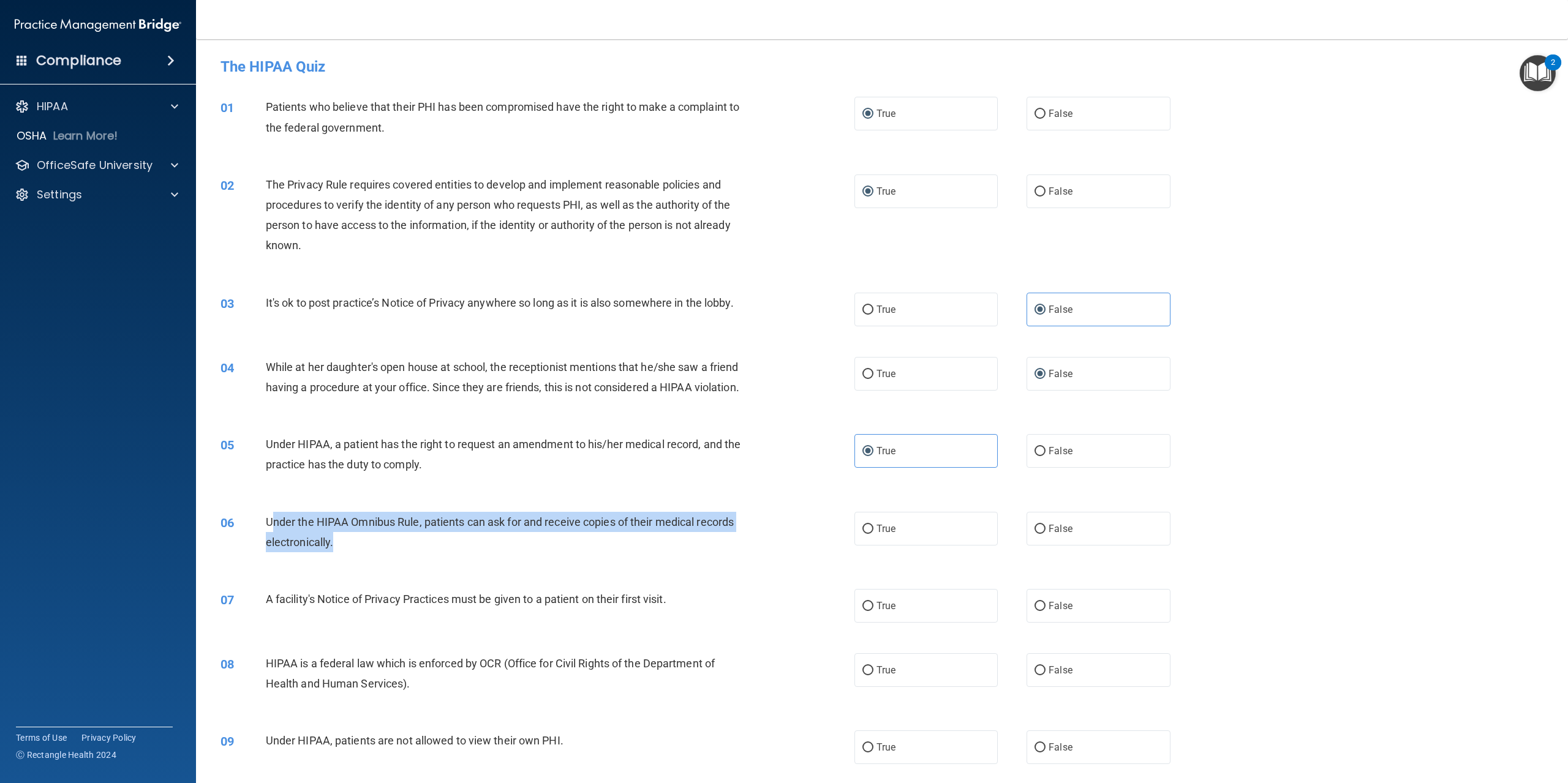
drag, startPoint x: 270, startPoint y: 539, endPoint x: 534, endPoint y: 563, distance: 265.1
click at [534, 553] on div "Under the HIPAA Omnibus Rule, patients can ask for and receive copies of their …" at bounding box center [510, 532] width 490 height 41
click at [258, 534] on div "06" at bounding box center [239, 523] width 55 height 22
drag, startPoint x: 262, startPoint y: 540, endPoint x: 497, endPoint y: 577, distance: 237.9
click at [497, 558] on div "06 Under the HIPAA Omnibus Rule, patients can ask for and receive copies of the…" at bounding box center [537, 535] width 671 height 46
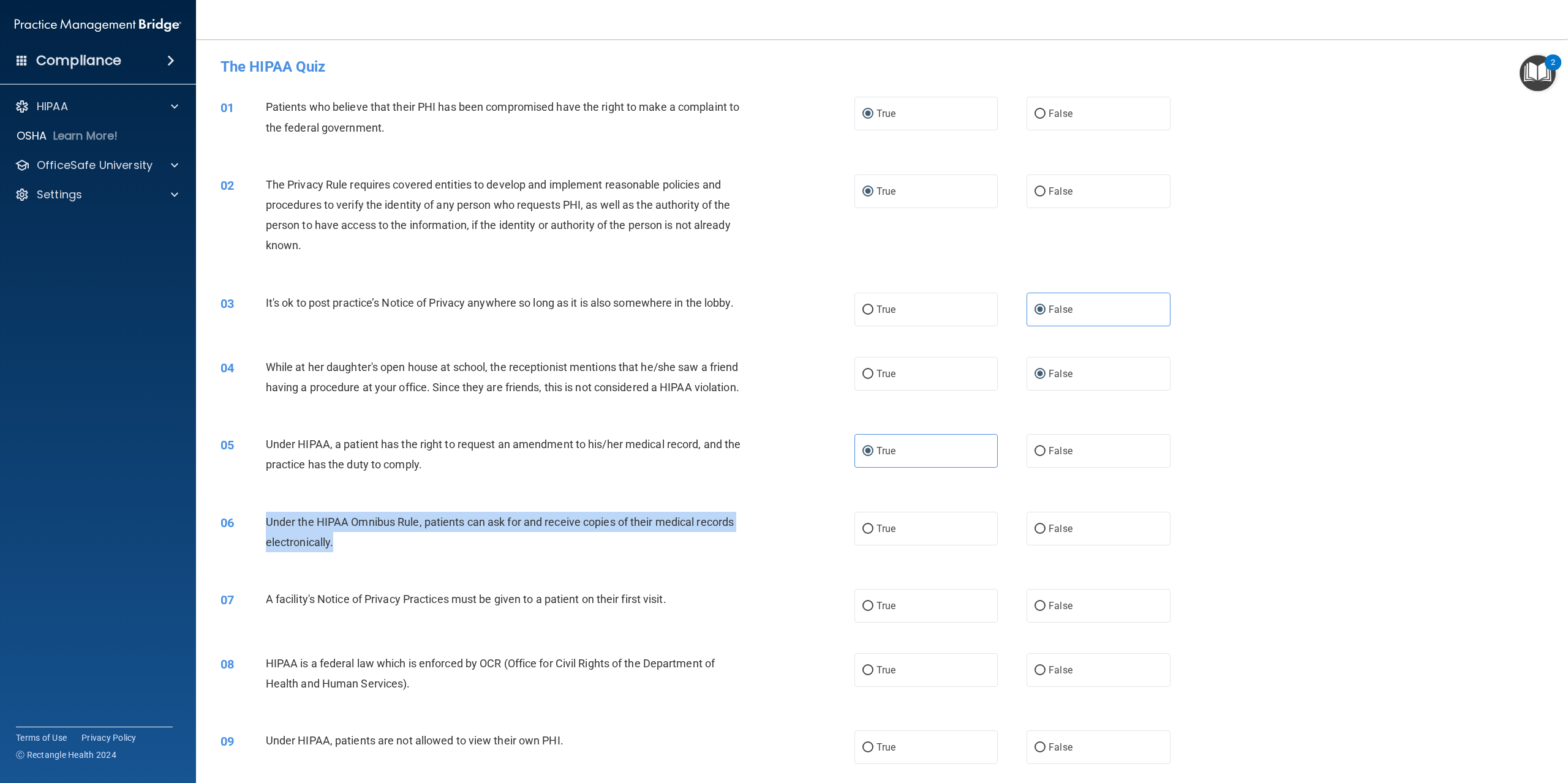
copy div "Under the HIPAA Omnibus Rule, patients can ask for and receive copies of their …"
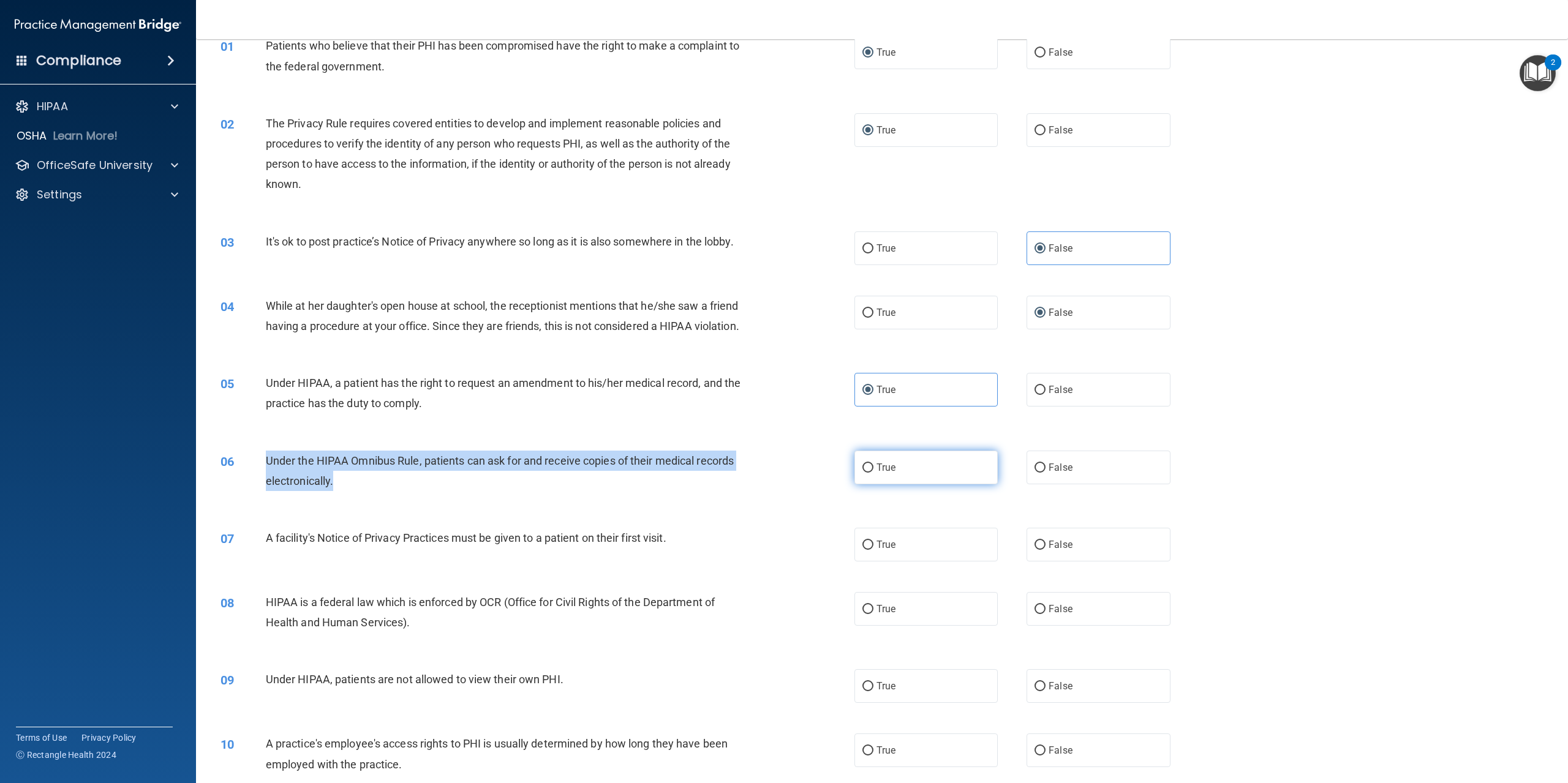
click at [864, 473] on input "True" at bounding box center [868, 468] width 11 height 9
radio input "true"
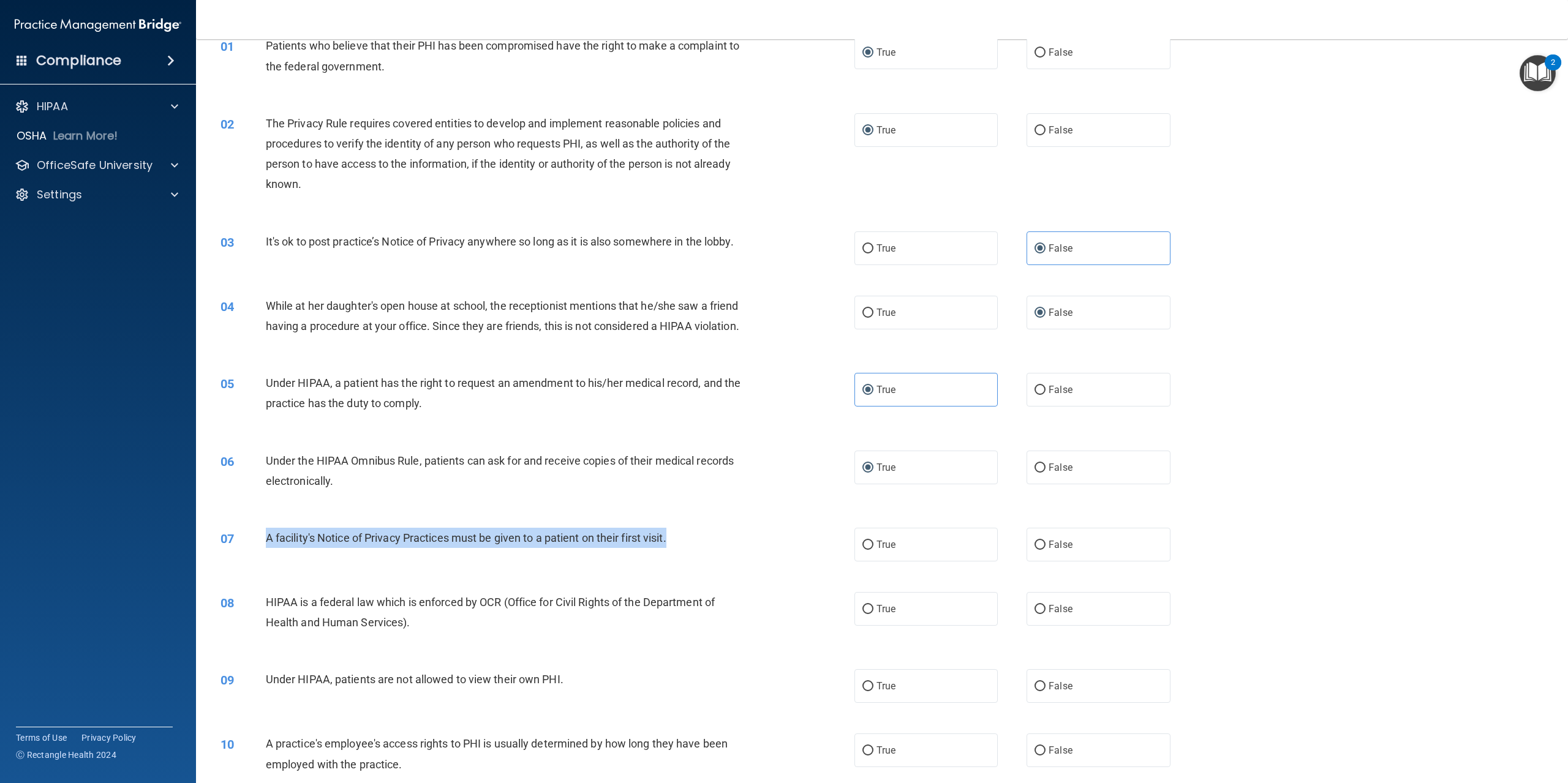
drag, startPoint x: 267, startPoint y: 548, endPoint x: 693, endPoint y: 563, distance: 426.3
click at [693, 548] on div "A facility's Notice of Privacy Practices must be given to a patient on their fi…" at bounding box center [510, 538] width 490 height 20
copy span "A facility's Notice of Privacy Practices must be given to a patient on their fi…"
click at [866, 550] on input "True" at bounding box center [868, 545] width 11 height 9
radio input "true"
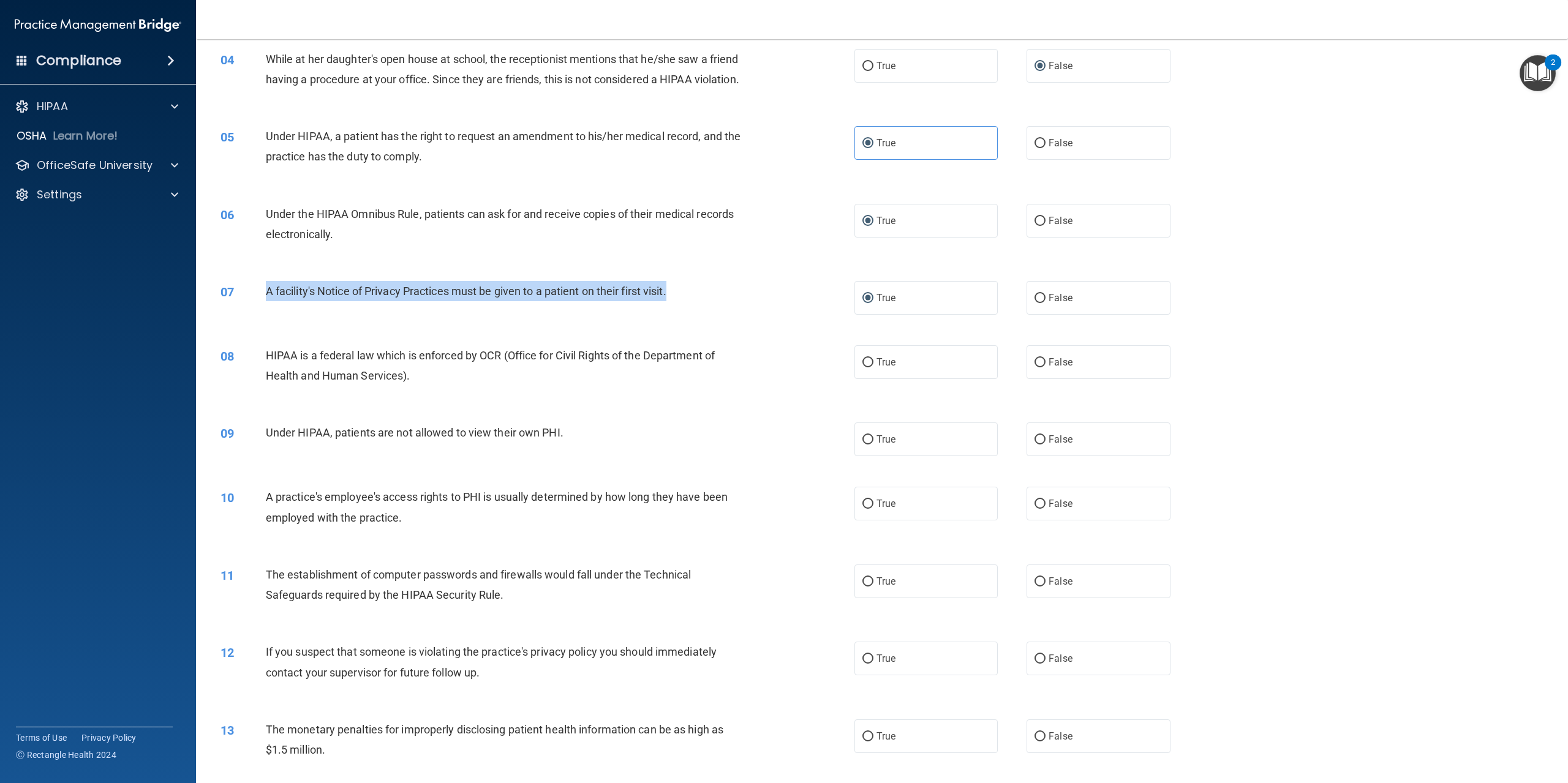
scroll to position [367, 0]
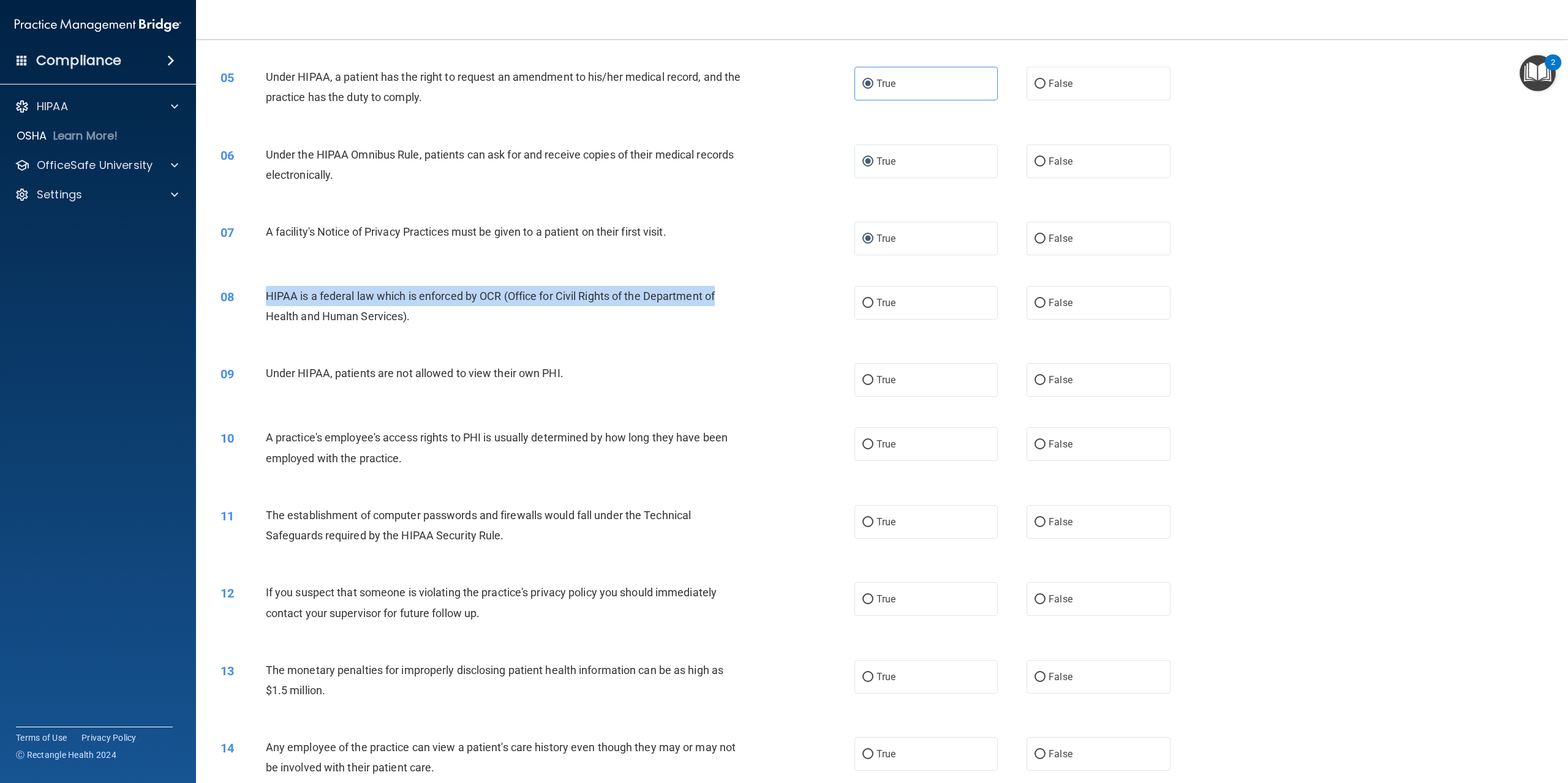
drag, startPoint x: 268, startPoint y: 313, endPoint x: 761, endPoint y: 319, distance: 493.0
click at [761, 319] on div "08 HIPAA is a federal law which is enforced by OCR (Office for Civil Rights of …" at bounding box center [537, 309] width 671 height 46
click at [360, 296] on div "08 HIPAA is a federal law which is enforced by OCR (Office for Civil Rights of …" at bounding box center [882, 309] width 1342 height 77
drag, startPoint x: 265, startPoint y: 310, endPoint x: 358, endPoint y: 369, distance: 110.1
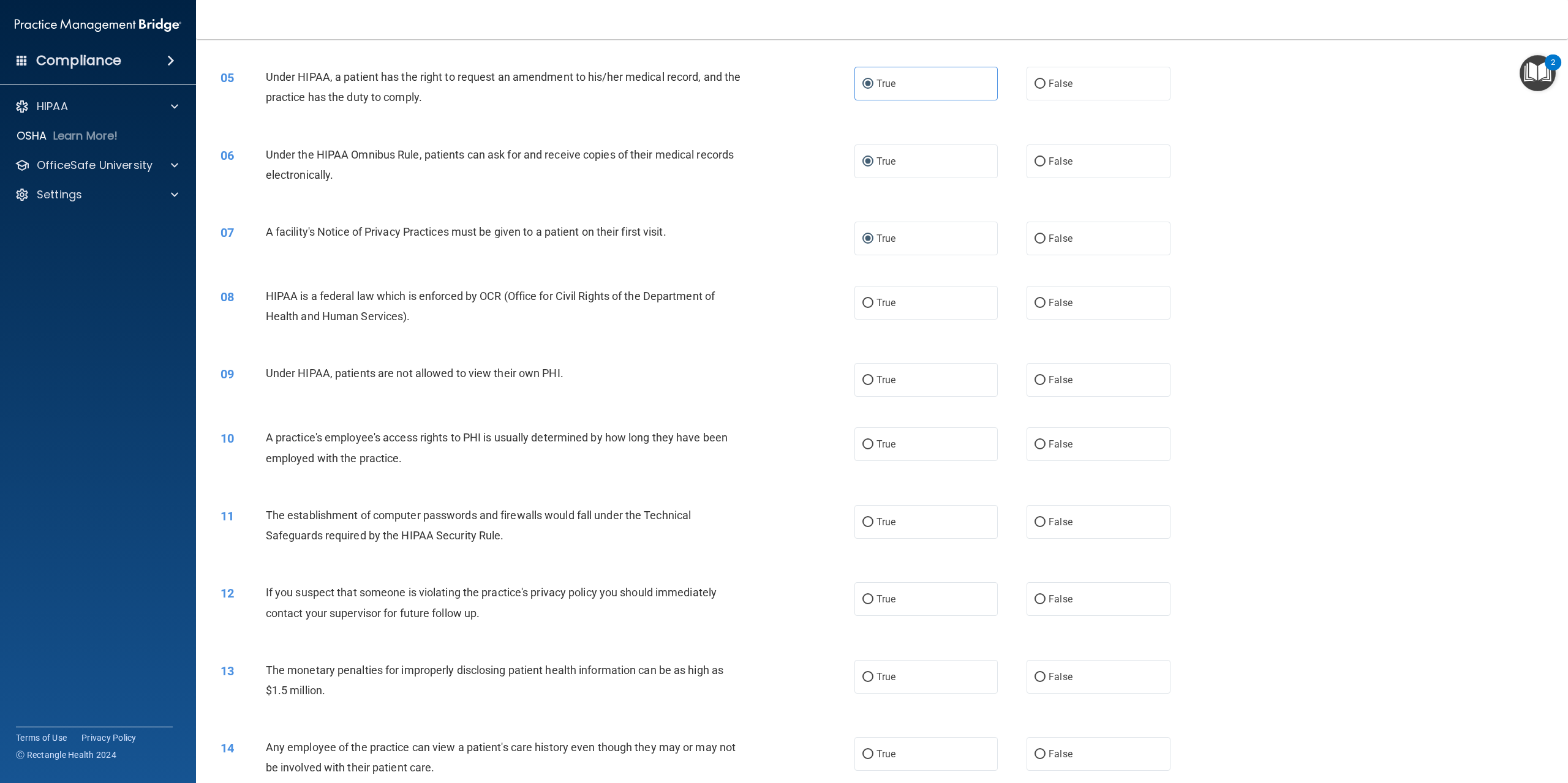
click at [706, 348] on div "08 HIPAA is a federal law which is enforced by OCR (Office for Civil Rights of …" at bounding box center [882, 309] width 1342 height 77
drag, startPoint x: 262, startPoint y: 312, endPoint x: 640, endPoint y: 349, distance: 379.8
click at [640, 333] on div "08 HIPAA is a federal law which is enforced by OCR (Office for Civil Rights of …" at bounding box center [537, 309] width 671 height 46
copy div "HIPAA is a federal law which is enforced by OCR (Office for Civil Rights of the…"
click at [856, 320] on label "True" at bounding box center [926, 303] width 143 height 34
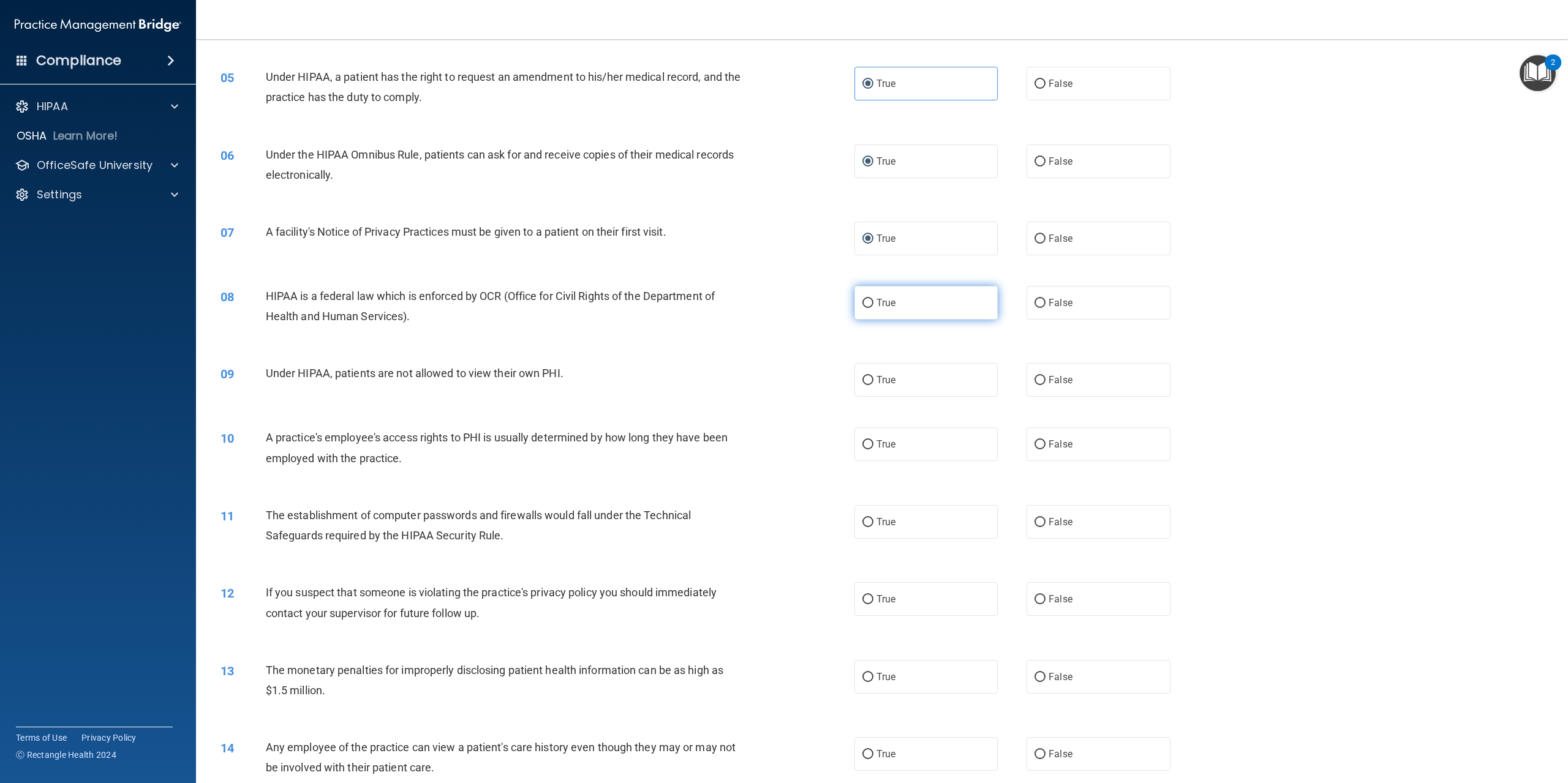
click at [863, 308] on input "True" at bounding box center [868, 303] width 11 height 9
radio input "true"
drag, startPoint x: 262, startPoint y: 390, endPoint x: 572, endPoint y: 390, distance: 310.0
click at [572, 390] on div "09 Under HIPAA, patients are not allowed to view their own PHI." at bounding box center [537, 376] width 671 height 26
copy div "Under HIPAA, patients are not allowed to view their own PHI."
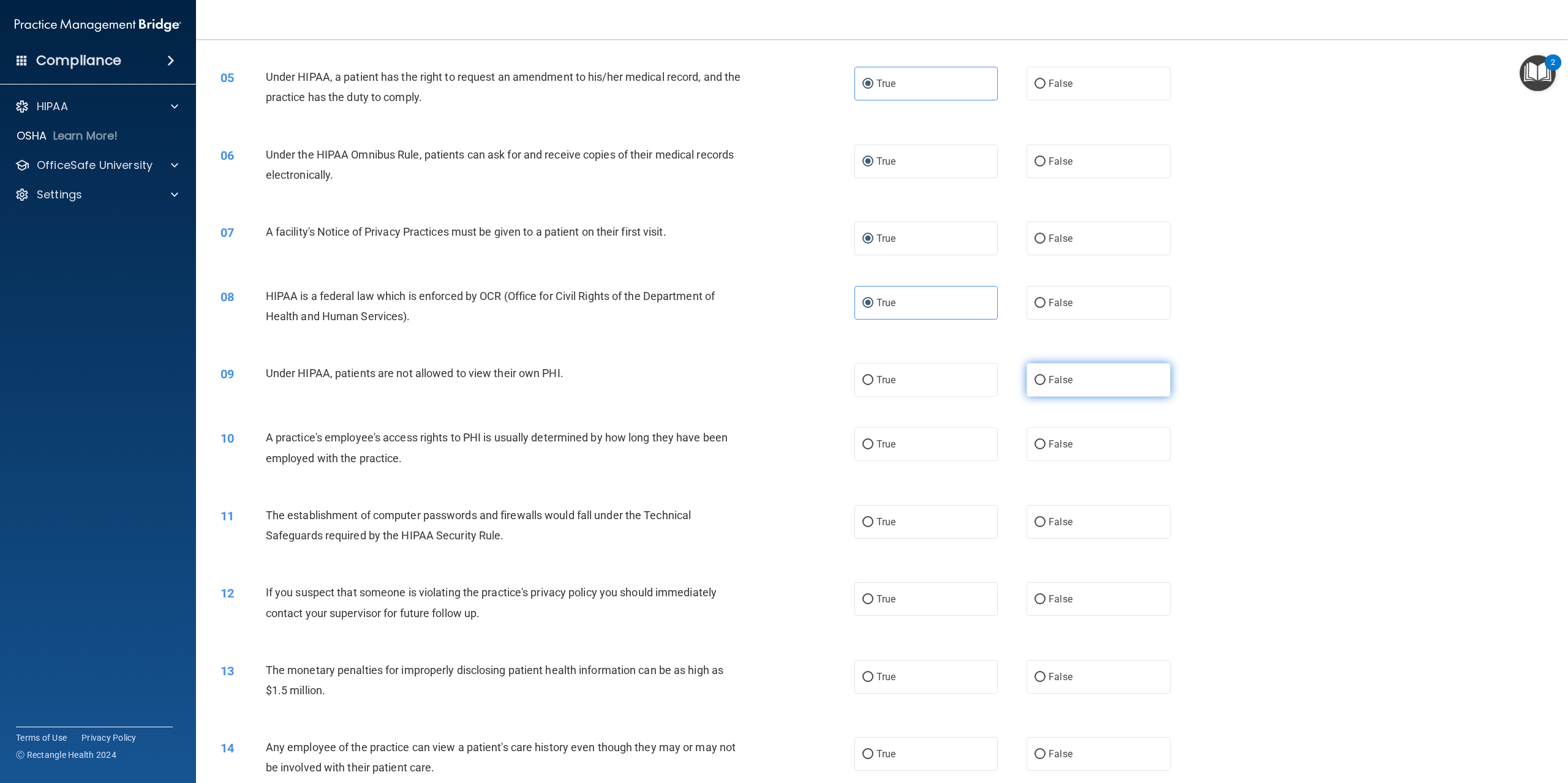
click at [1027, 397] on label "False" at bounding box center [1099, 380] width 143 height 34
click at [1035, 386] on input "False" at bounding box center [1040, 380] width 11 height 9
radio input "true"
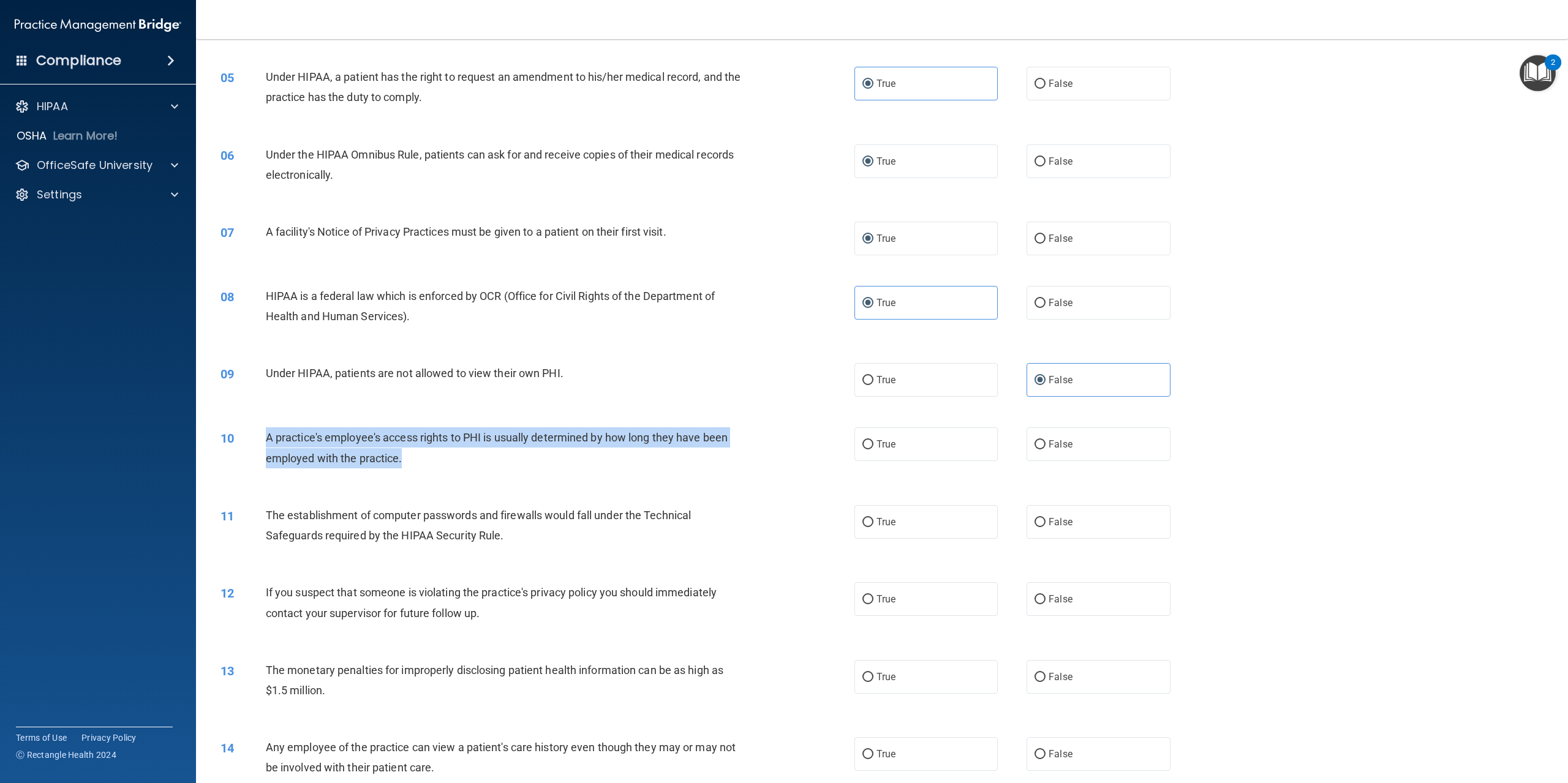
drag, startPoint x: 261, startPoint y: 451, endPoint x: 521, endPoint y: 473, distance: 260.9
click at [521, 473] on div "10 A practice's employee's access rights to PHI is usually determined by how lo…" at bounding box center [537, 451] width 671 height 46
click at [1038, 449] on input "False" at bounding box center [1040, 445] width 11 height 9
radio input "true"
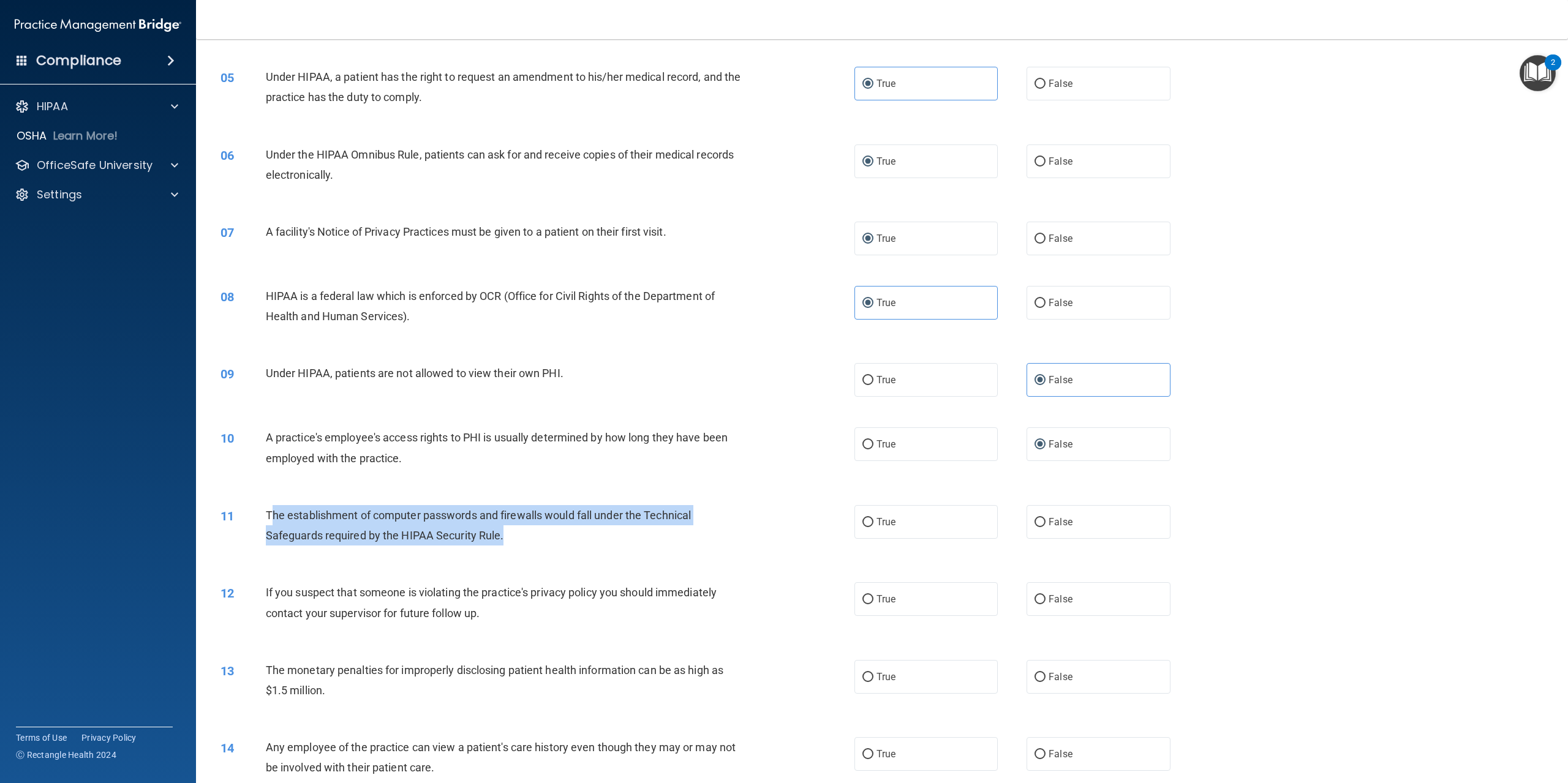
drag, startPoint x: 270, startPoint y: 533, endPoint x: 628, endPoint y: 557, distance: 358.8
click at [628, 546] on div "The establishment of computer passwords and firewalls would fall under the Tech…" at bounding box center [510, 525] width 490 height 41
click at [272, 525] on div "The establishment of computer passwords and firewalls would fall under the Tech…" at bounding box center [510, 525] width 490 height 41
drag, startPoint x: 267, startPoint y: 526, endPoint x: 643, endPoint y: 554, distance: 377.0
click at [643, 546] on div "The establishment of computer passwords and firewalls would fall under the Tech…" at bounding box center [510, 525] width 490 height 41
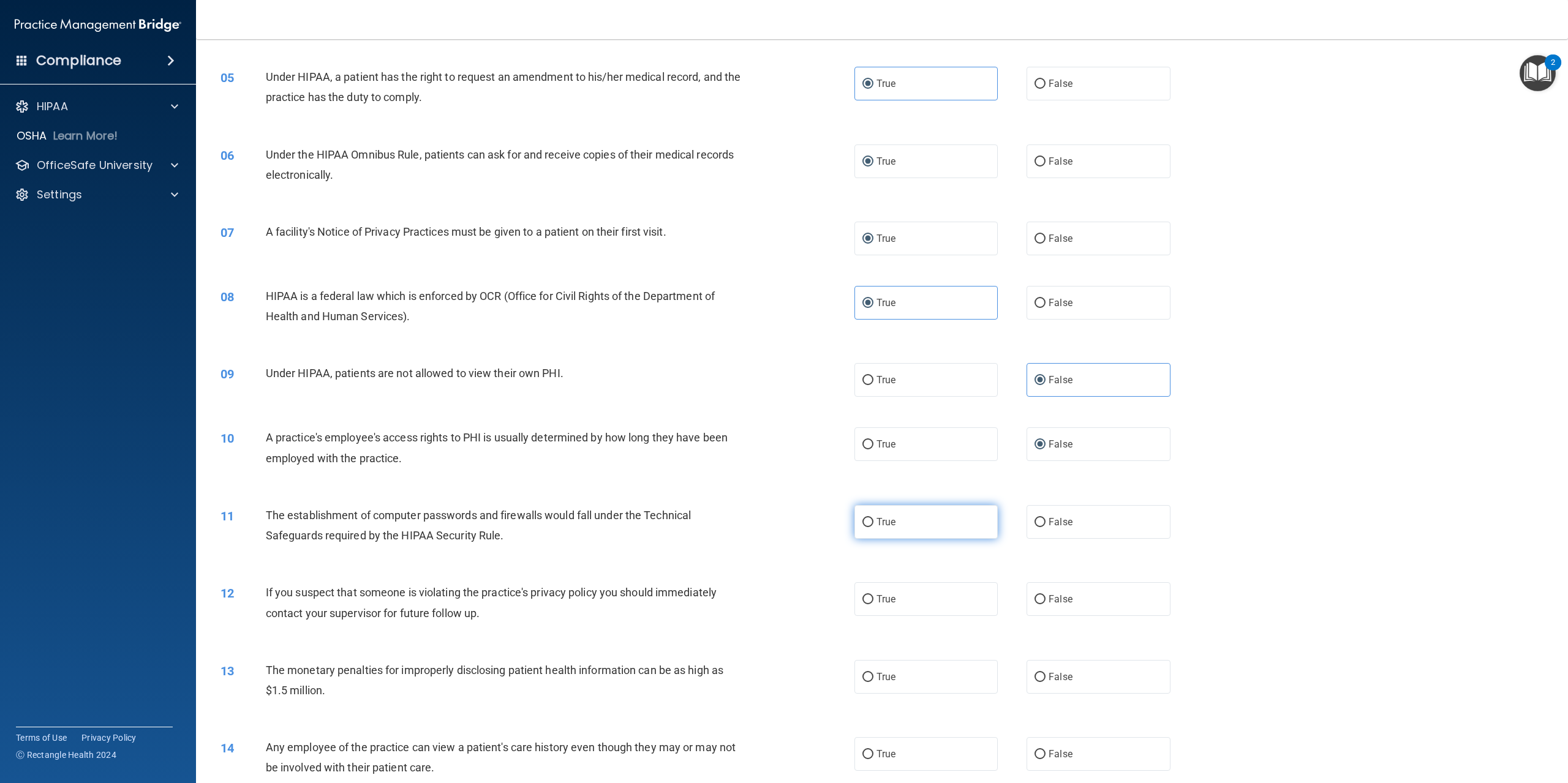
click at [855, 539] on label "True" at bounding box center [926, 522] width 143 height 34
click at [863, 527] on input "True" at bounding box center [868, 522] width 11 height 9
radio input "true"
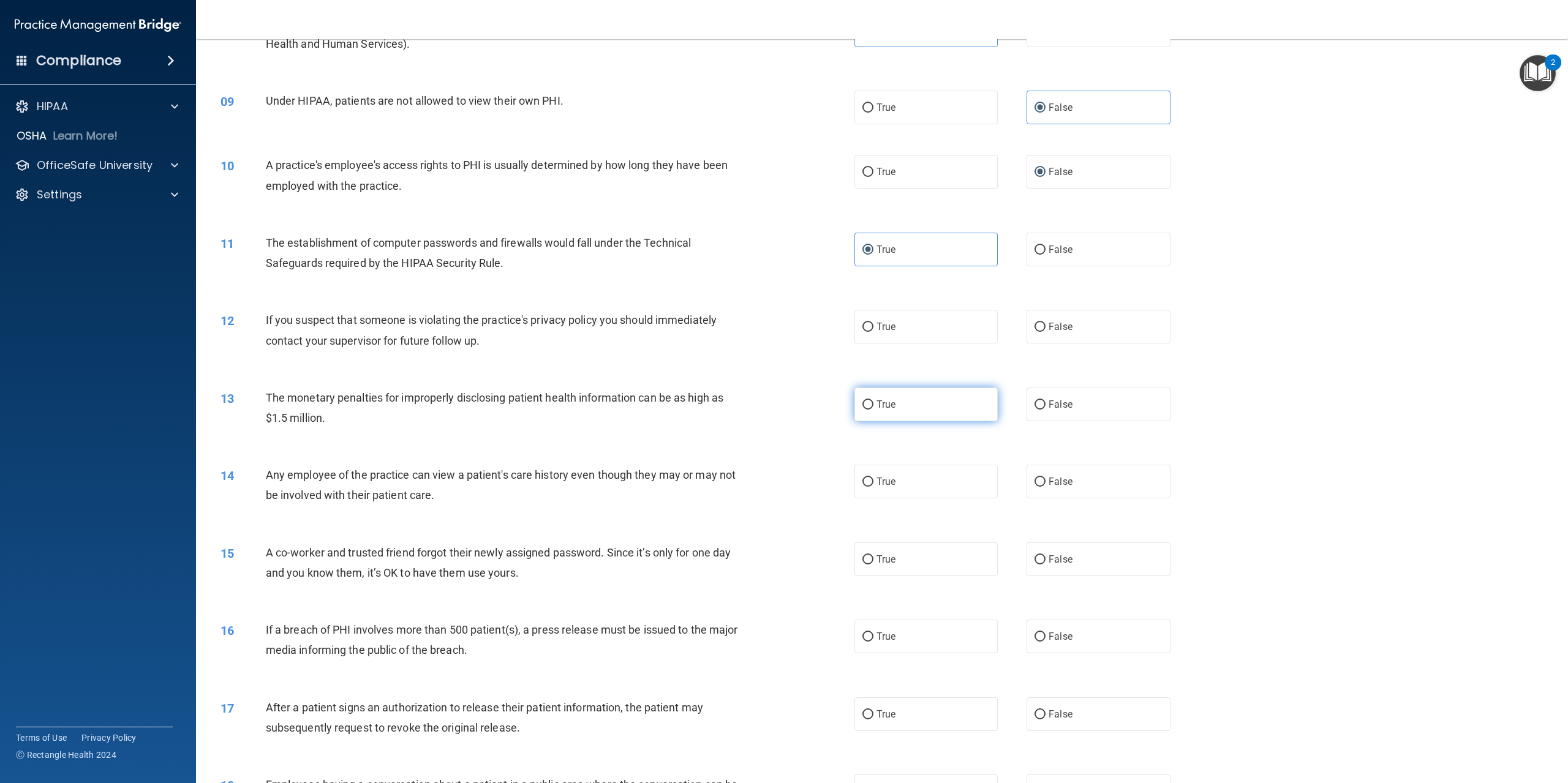
scroll to position [673, 0]
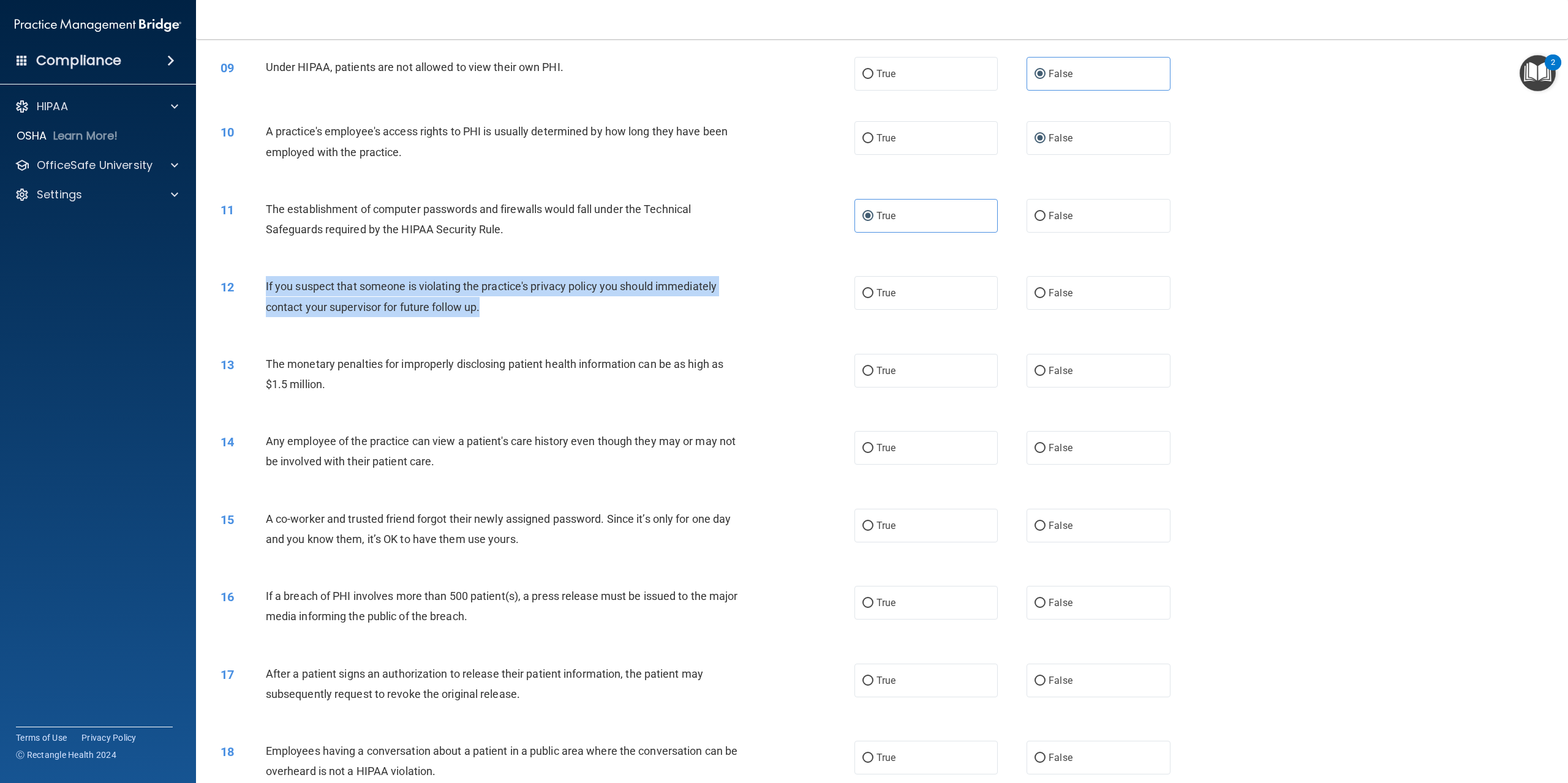
drag, startPoint x: 266, startPoint y: 299, endPoint x: 618, endPoint y: 328, distance: 353.2
click at [618, 317] on div "If you suspect that someone is violating the practice's privacy policy you shou…" at bounding box center [510, 296] width 490 height 41
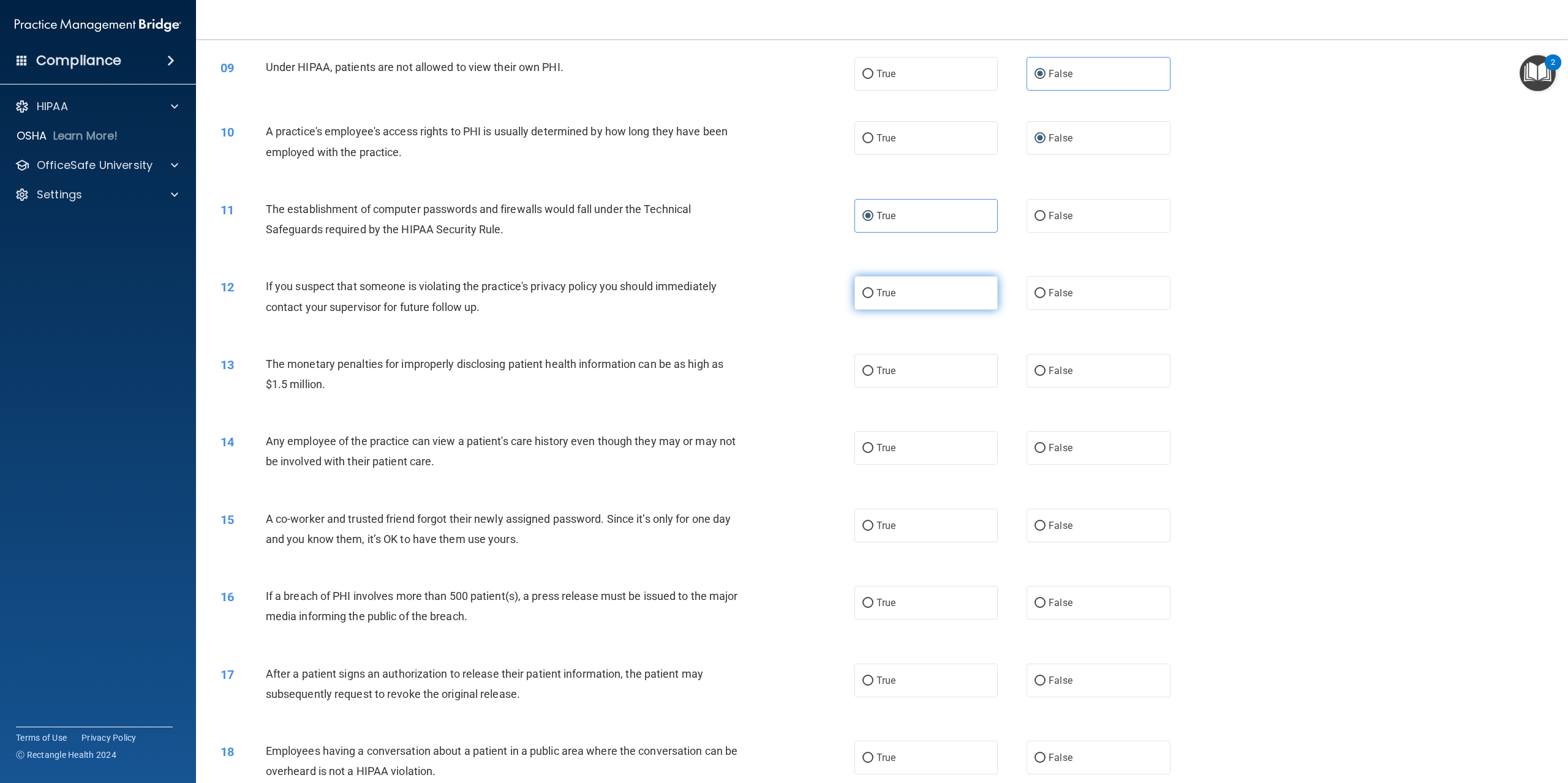
click at [856, 310] on label "True" at bounding box center [926, 293] width 143 height 34
click at [863, 298] on input "True" at bounding box center [868, 294] width 11 height 9
radio input "true"
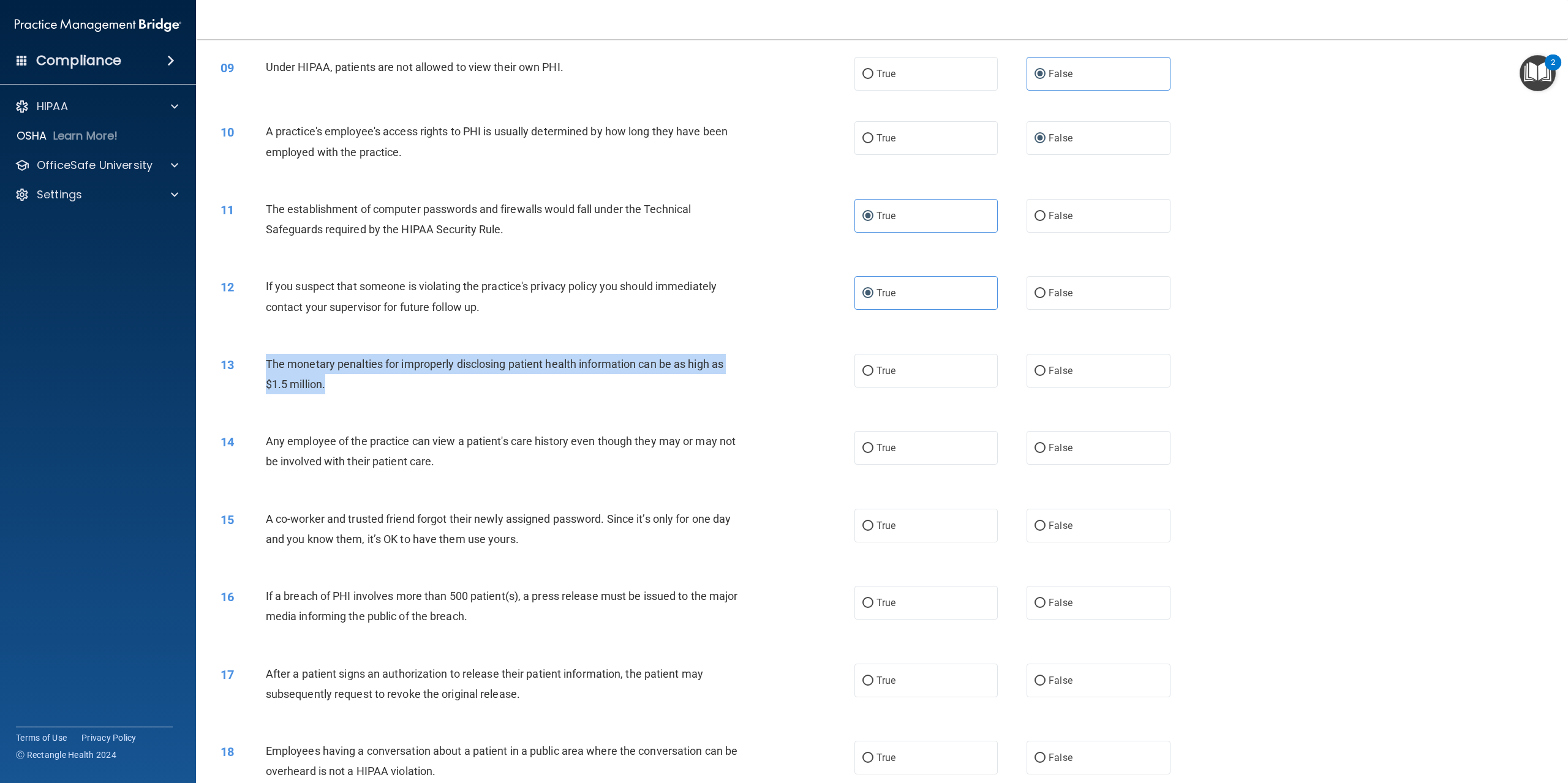
drag, startPoint x: 267, startPoint y: 376, endPoint x: 745, endPoint y: 407, distance: 479.0
click at [745, 395] on div "The monetary penalties for improperly disclosing patient health information can…" at bounding box center [510, 374] width 490 height 41
click at [864, 376] on input "True" at bounding box center [868, 371] width 11 height 9
radio input "true"
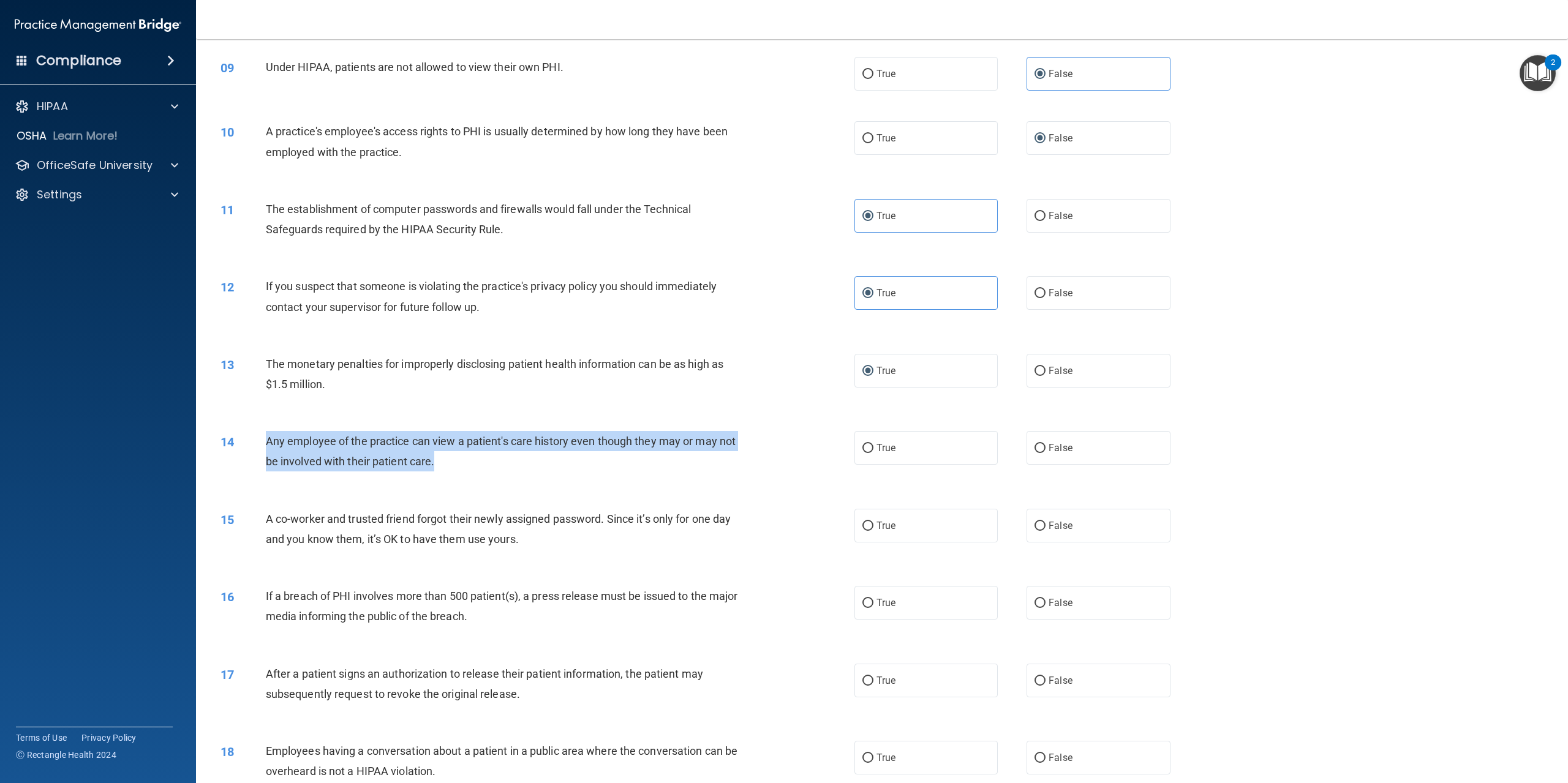
drag, startPoint x: 261, startPoint y: 455, endPoint x: 634, endPoint y: 485, distance: 374.2
click at [634, 478] on div "14 Any employee of the practice can view a patient's care history even though t…" at bounding box center [537, 454] width 671 height 46
click at [1035, 453] on input "False" at bounding box center [1040, 448] width 11 height 9
radio input "true"
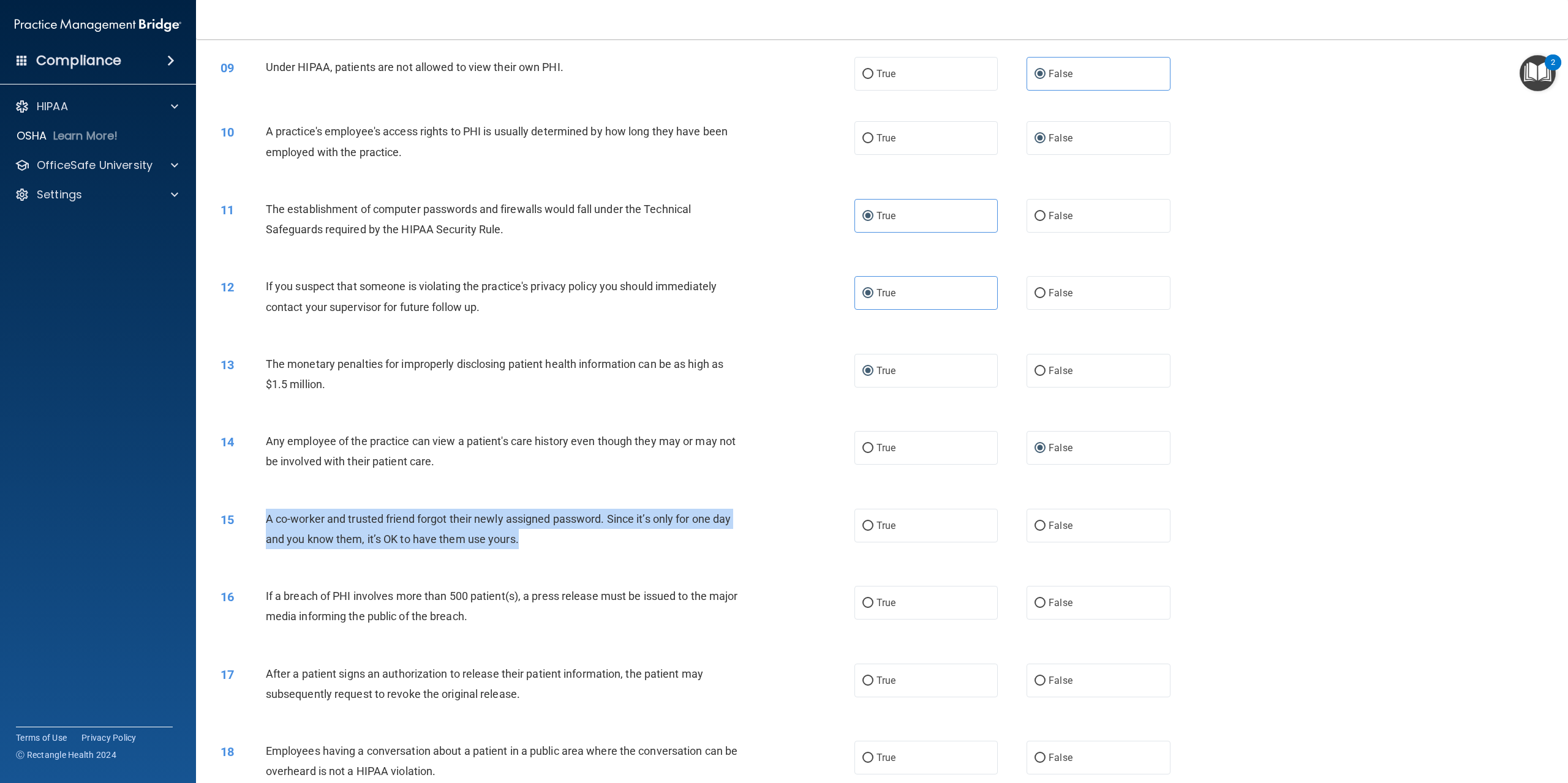
drag, startPoint x: 268, startPoint y: 535, endPoint x: 610, endPoint y: 576, distance: 344.4
click at [610, 555] on div "15 A co-worker and trusted friend forgot their newly assigned password. Since i…" at bounding box center [537, 532] width 671 height 46
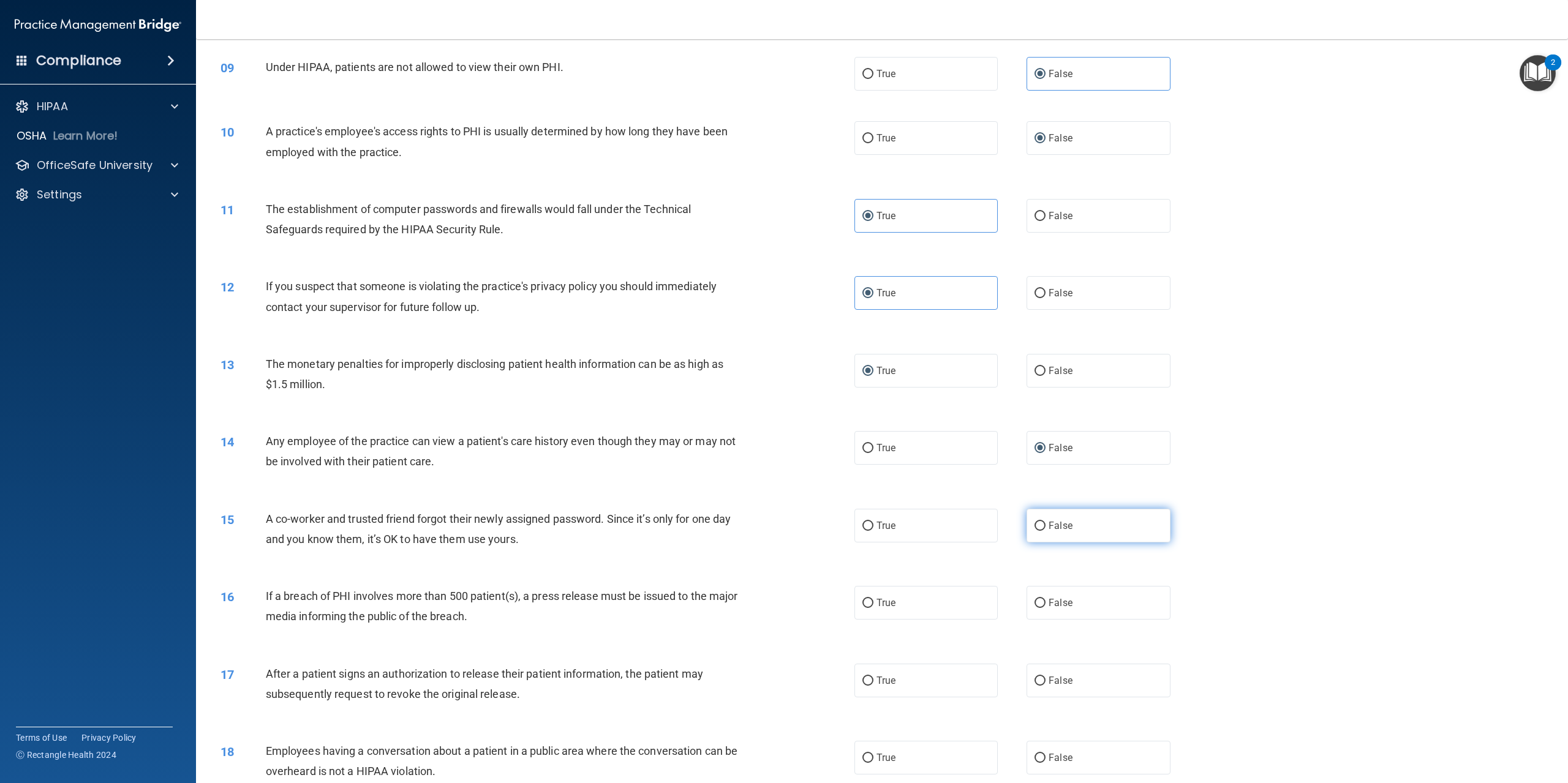
click at [1049, 532] on span "False" at bounding box center [1061, 525] width 24 height 12
click at [1044, 531] on input "False" at bounding box center [1040, 526] width 11 height 9
radio input "true"
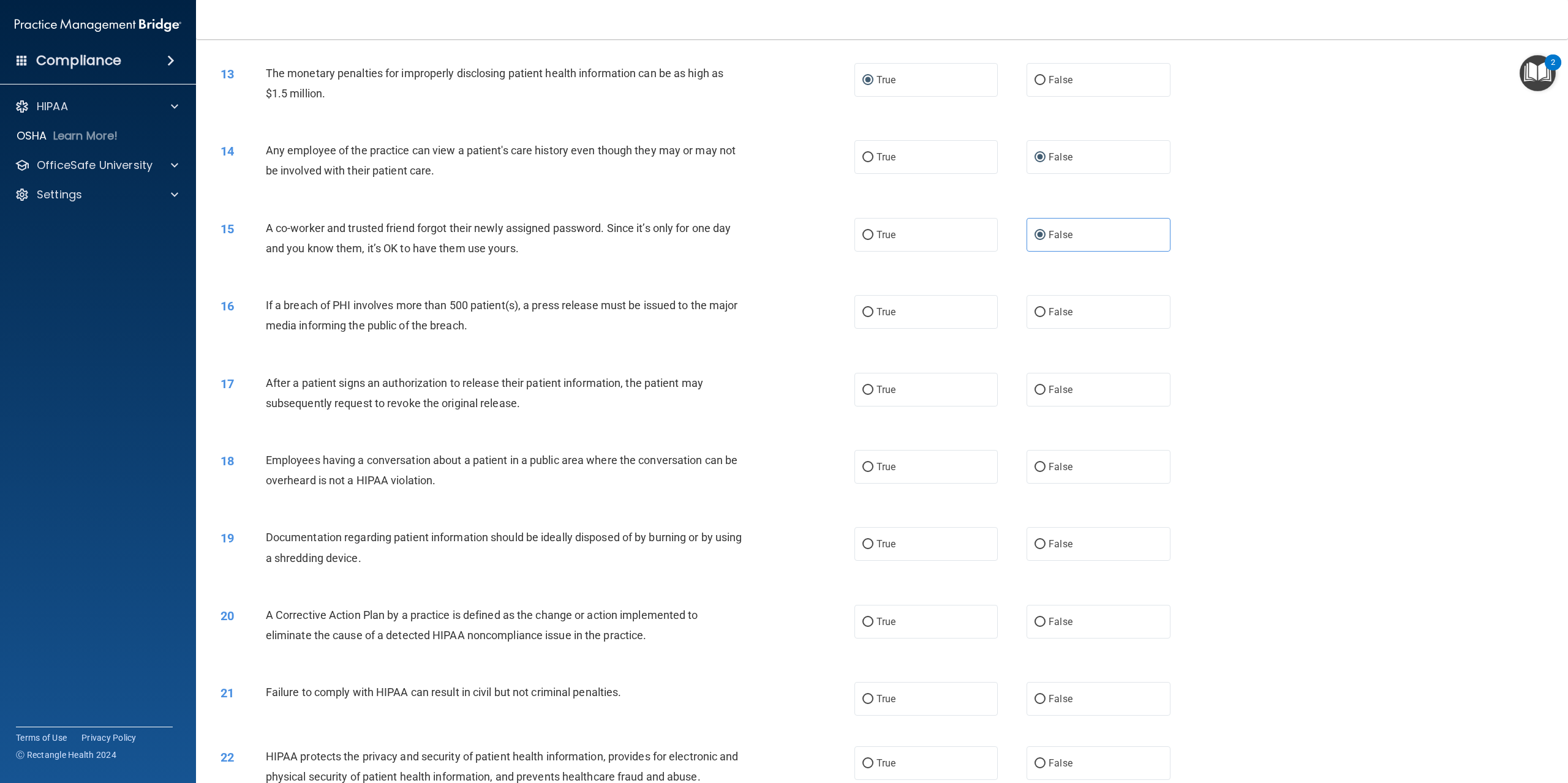
scroll to position [1041, 0]
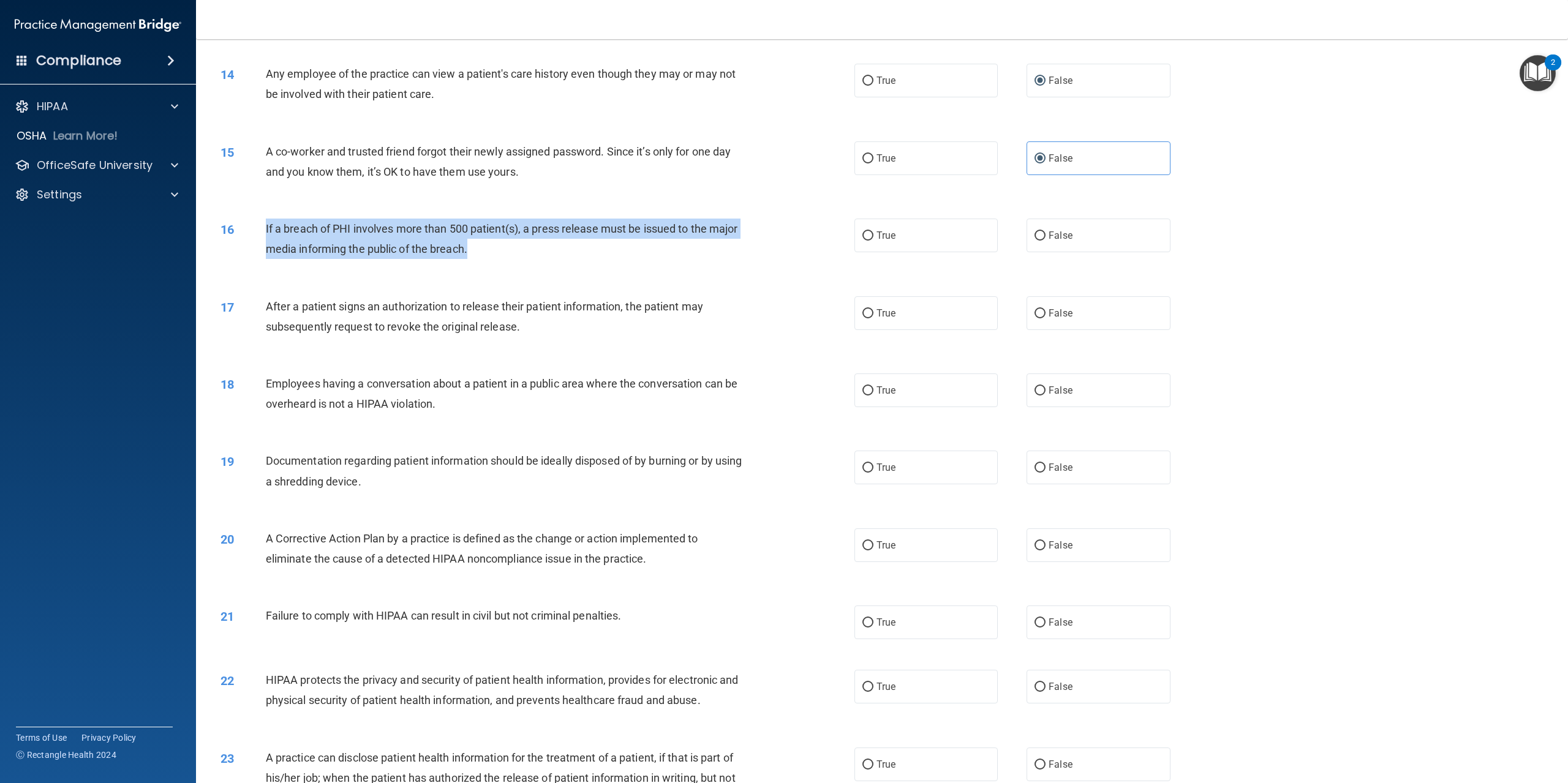
drag, startPoint x: 266, startPoint y: 248, endPoint x: 664, endPoint y: 267, distance: 398.5
click at [664, 259] on div "If a breach of PHI involves more than 500 patient(s), a press release must be i…" at bounding box center [510, 239] width 490 height 41
click at [866, 241] on input "True" at bounding box center [868, 236] width 11 height 9
radio input "true"
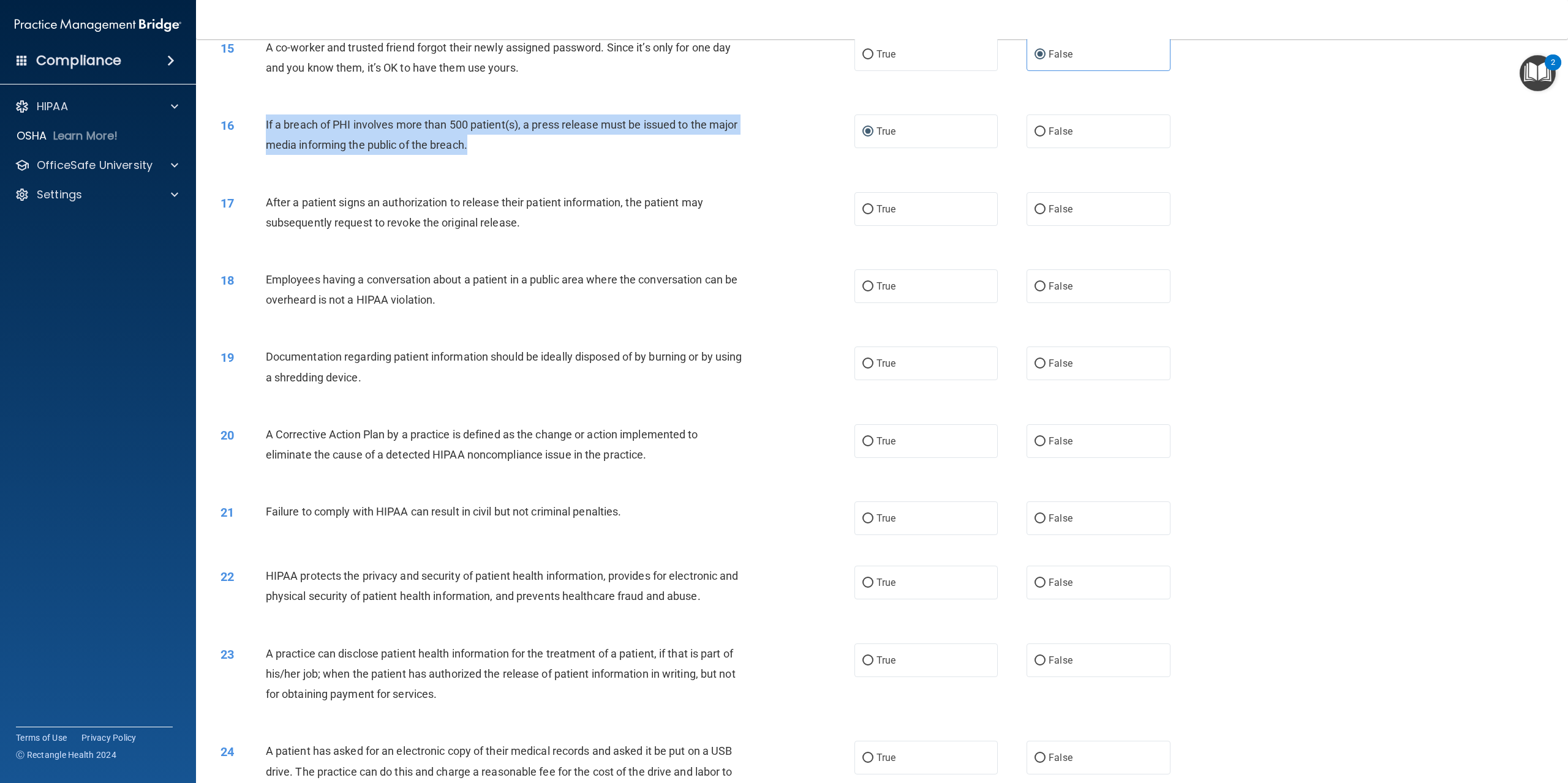
scroll to position [1164, 0]
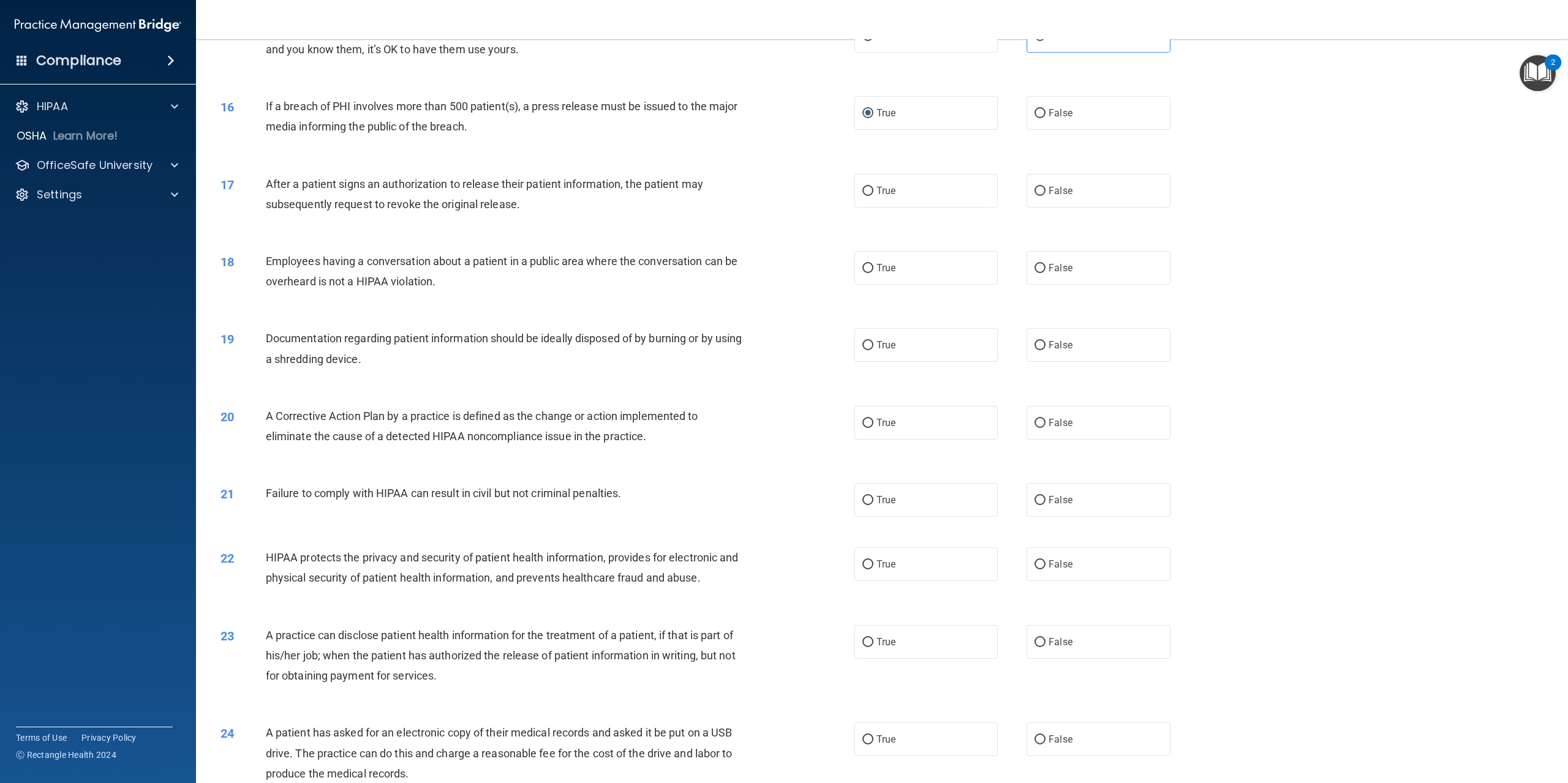
click at [577, 158] on div "16 If a breach of PHI involves more than 500 patient(s), a press release must b…" at bounding box center [882, 119] width 1342 height 77
drag, startPoint x: 261, startPoint y: 195, endPoint x: 709, endPoint y: 243, distance: 450.6
click at [709, 236] on div "17 After a patient signs an authorization to release their patient information,…" at bounding box center [882, 197] width 1342 height 77
click at [742, 214] on div "After a patient signs an authorization to release their patient information, th…" at bounding box center [510, 195] width 490 height 41
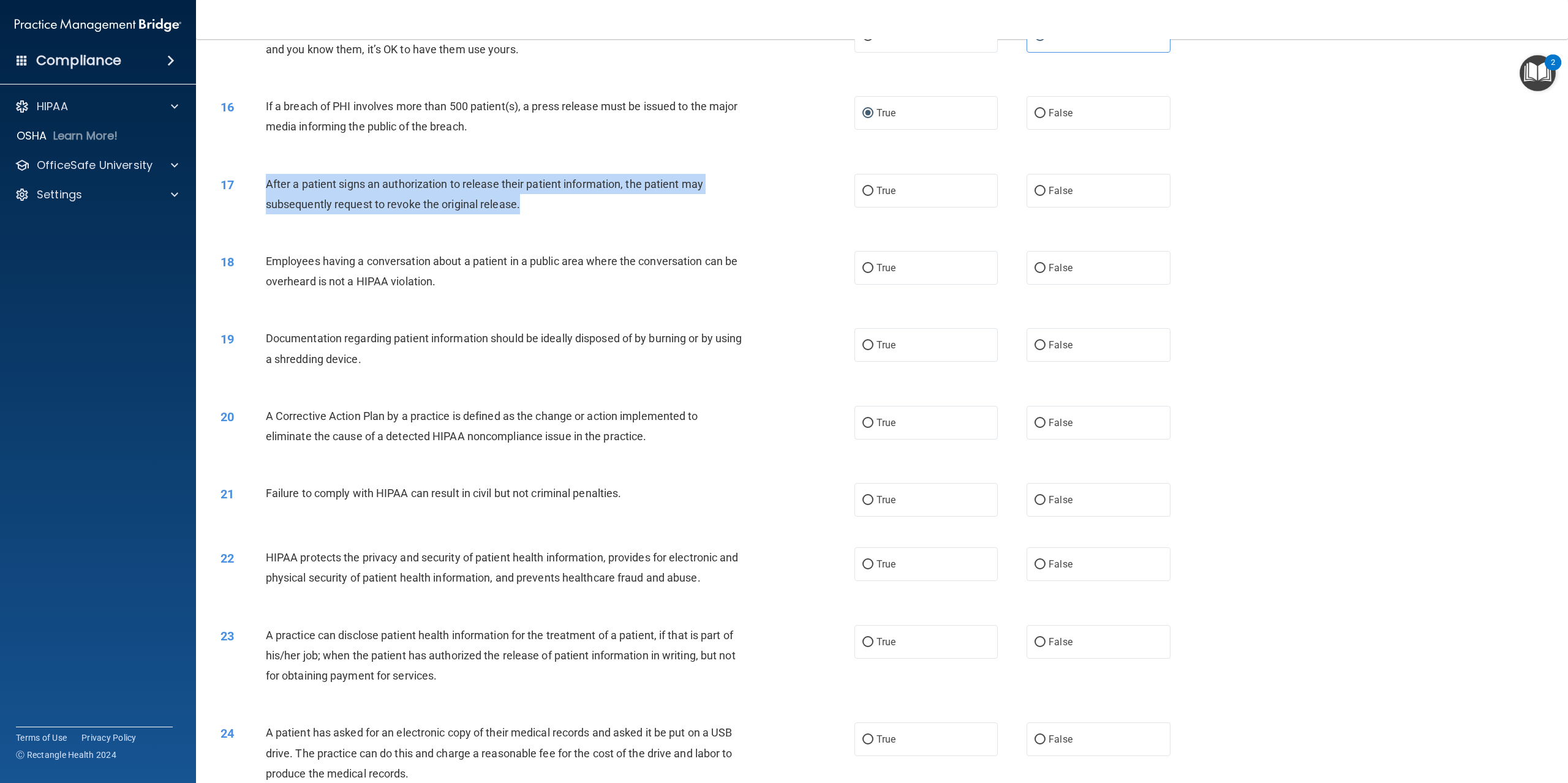
drag, startPoint x: 263, startPoint y: 203, endPoint x: 685, endPoint y: 237, distance: 423.4
click at [685, 221] on div "17 After a patient signs an authorization to release their patient information,…" at bounding box center [537, 197] width 671 height 46
click at [863, 196] on input "True" at bounding box center [868, 191] width 11 height 9
radio input "true"
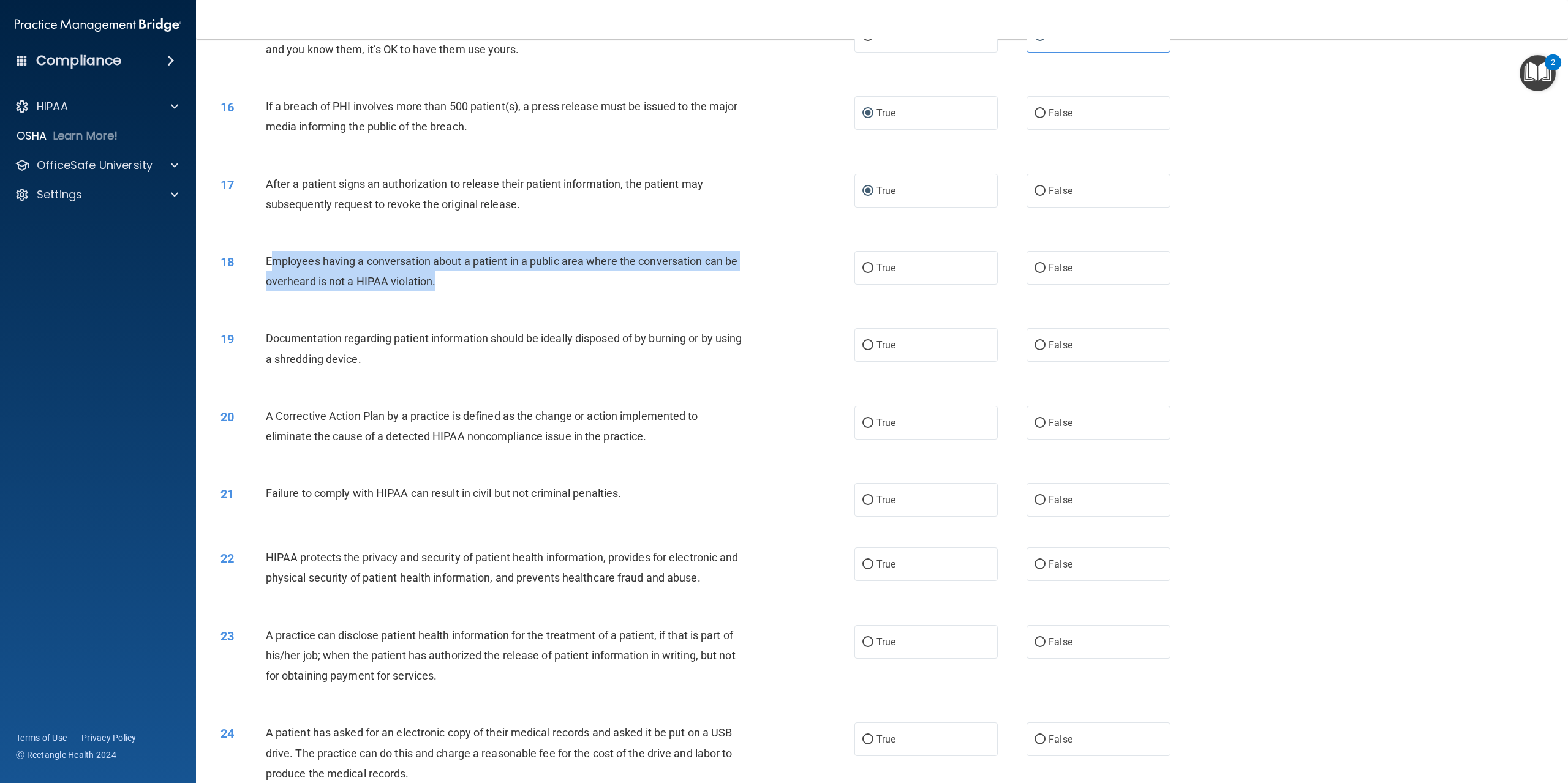
drag, startPoint x: 271, startPoint y: 281, endPoint x: 516, endPoint y: 305, distance: 246.2
click at [516, 291] on div "Employees having a conversation about a patient in a public area where the conv…" at bounding box center [510, 272] width 490 height 41
click at [281, 271] on div "Employees having a conversation about a patient in a public area where the conv…" at bounding box center [510, 272] width 490 height 41
drag, startPoint x: 263, startPoint y: 276, endPoint x: 634, endPoint y: 292, distance: 371.3
click at [634, 292] on div "18 Employees having a conversation about a patient in a public area where the c…" at bounding box center [537, 275] width 671 height 46
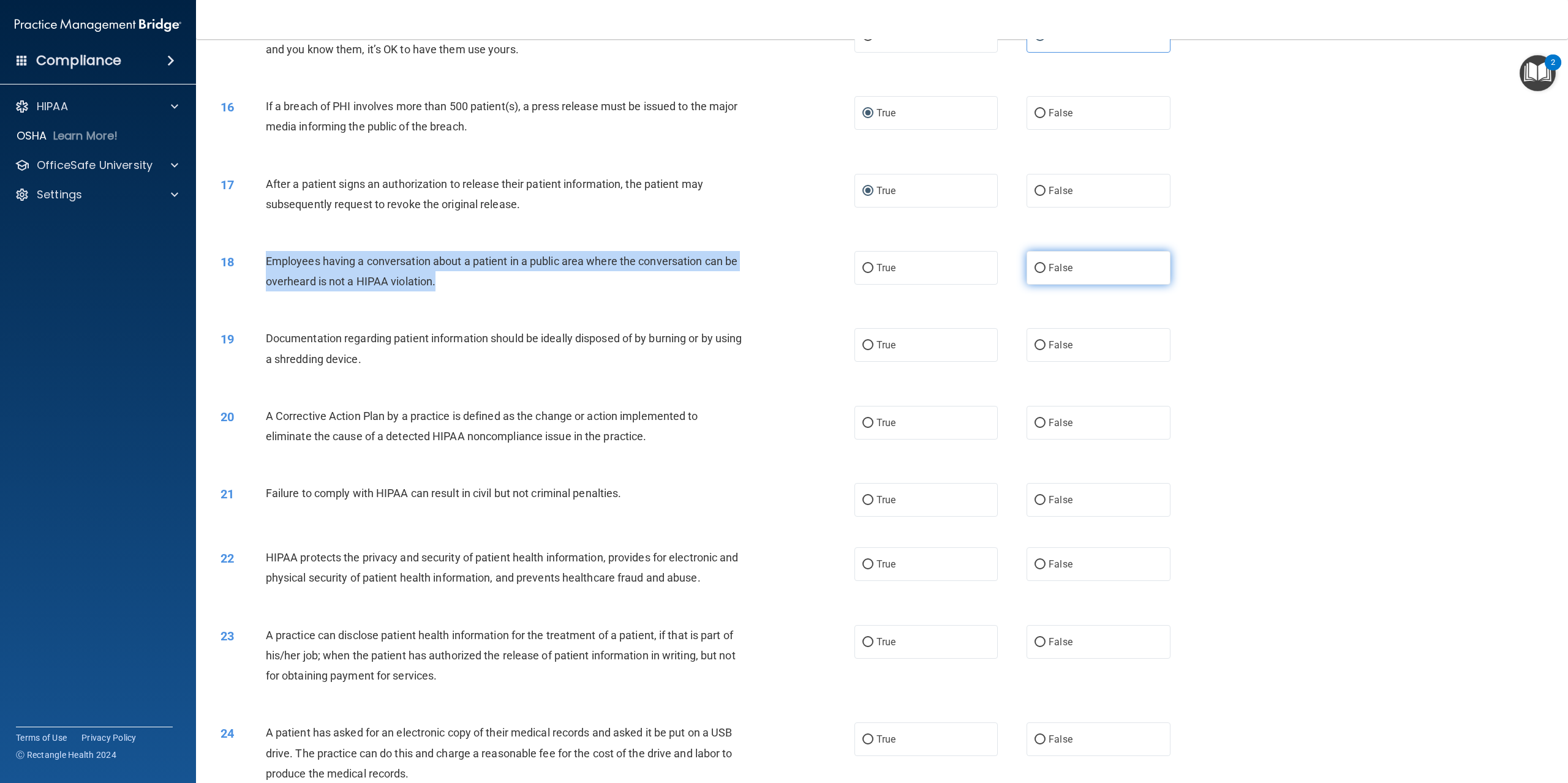
click at [1036, 273] on input "False" at bounding box center [1040, 268] width 11 height 9
radio input "true"
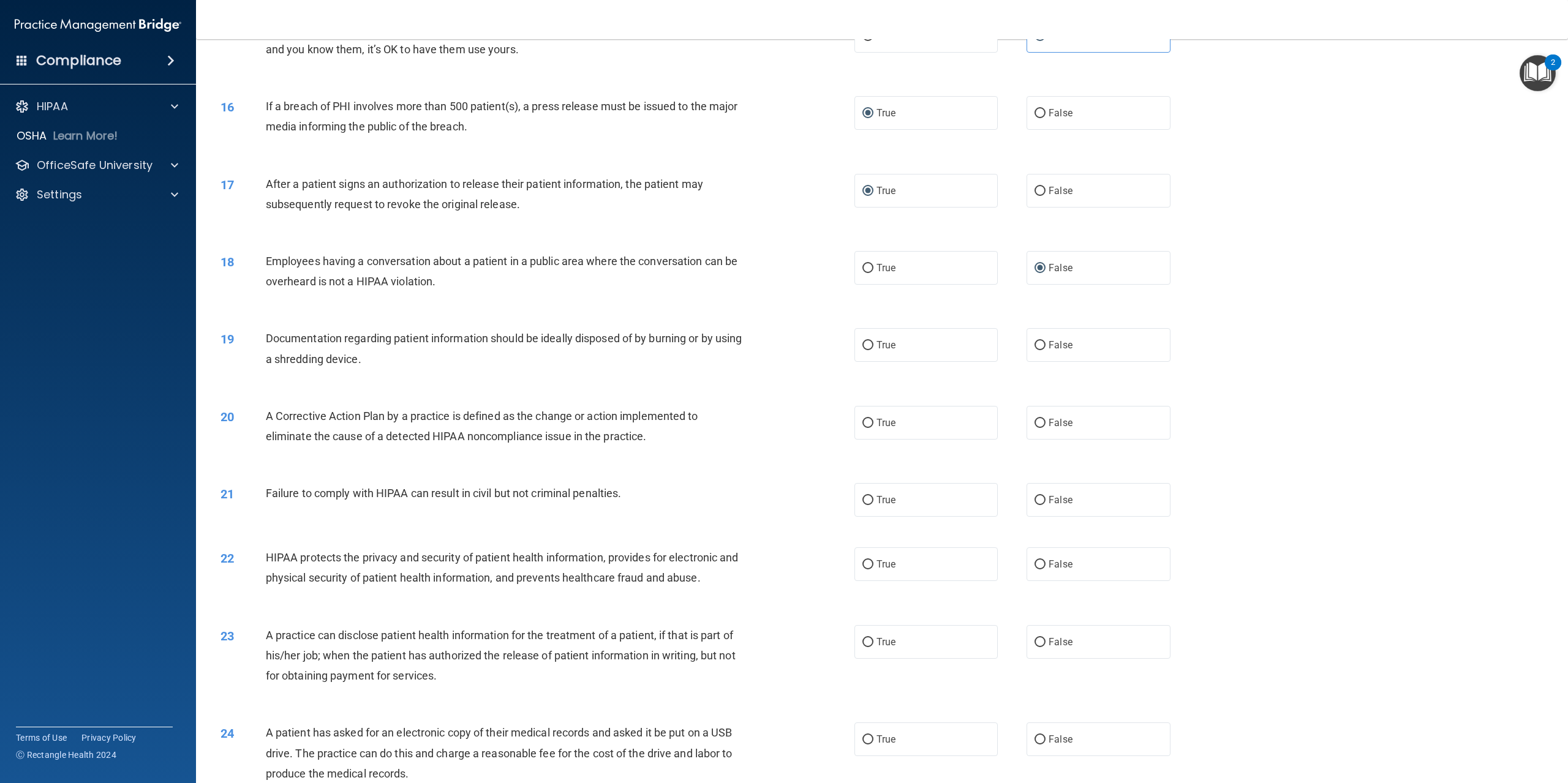
click at [348, 366] on div "Documentation regarding patient information should be ideally disposed of by bu…" at bounding box center [510, 348] width 490 height 41
drag, startPoint x: 259, startPoint y: 355, endPoint x: 601, endPoint y: 388, distance: 343.6
click at [601, 375] on div "19 Documentation regarding patient information should be ideally disposed of by…" at bounding box center [537, 351] width 671 height 46
click at [864, 357] on label "True" at bounding box center [926, 345] width 143 height 34
click at [864, 350] on input "True" at bounding box center [868, 346] width 11 height 9
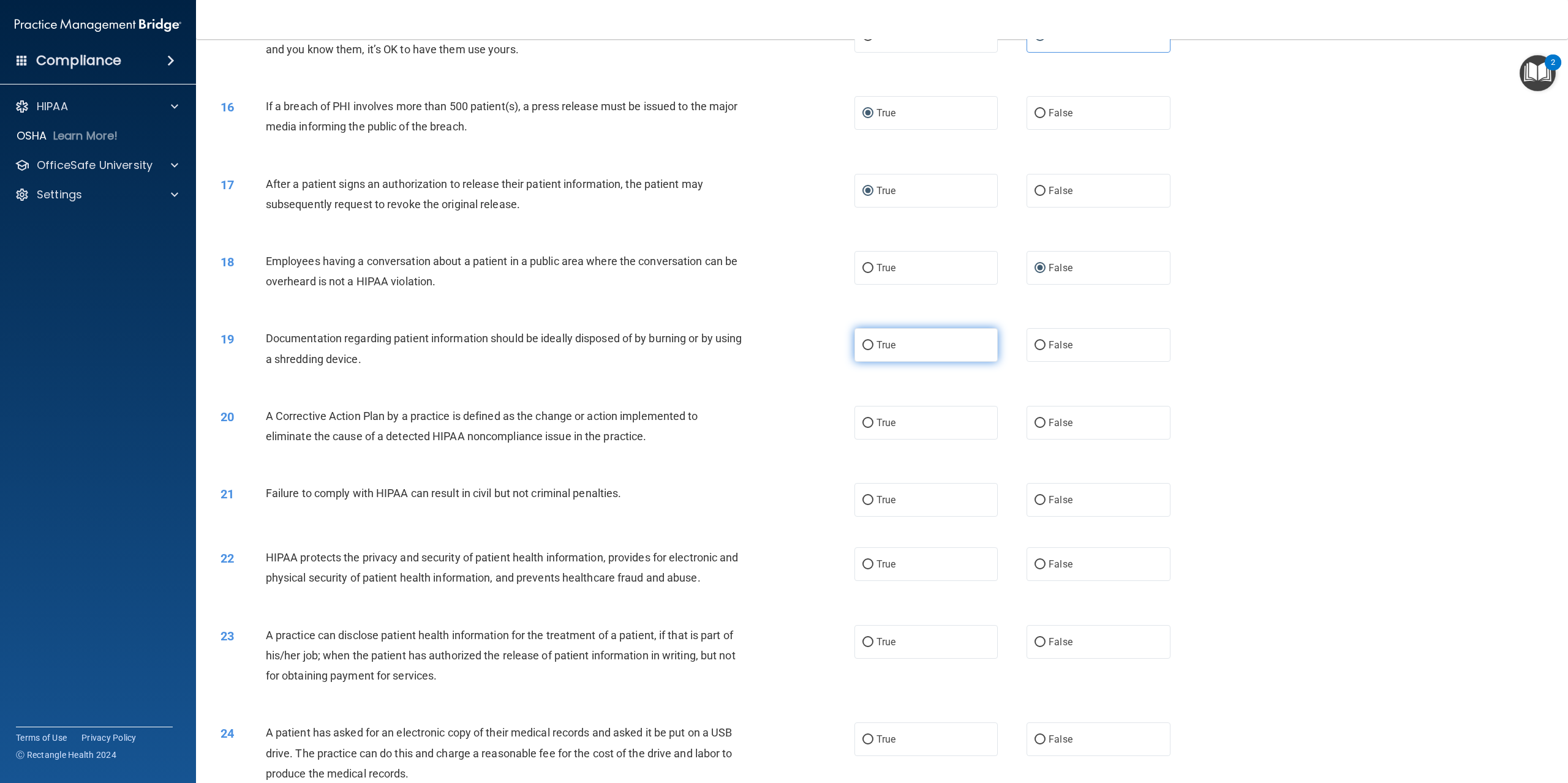
radio input "true"
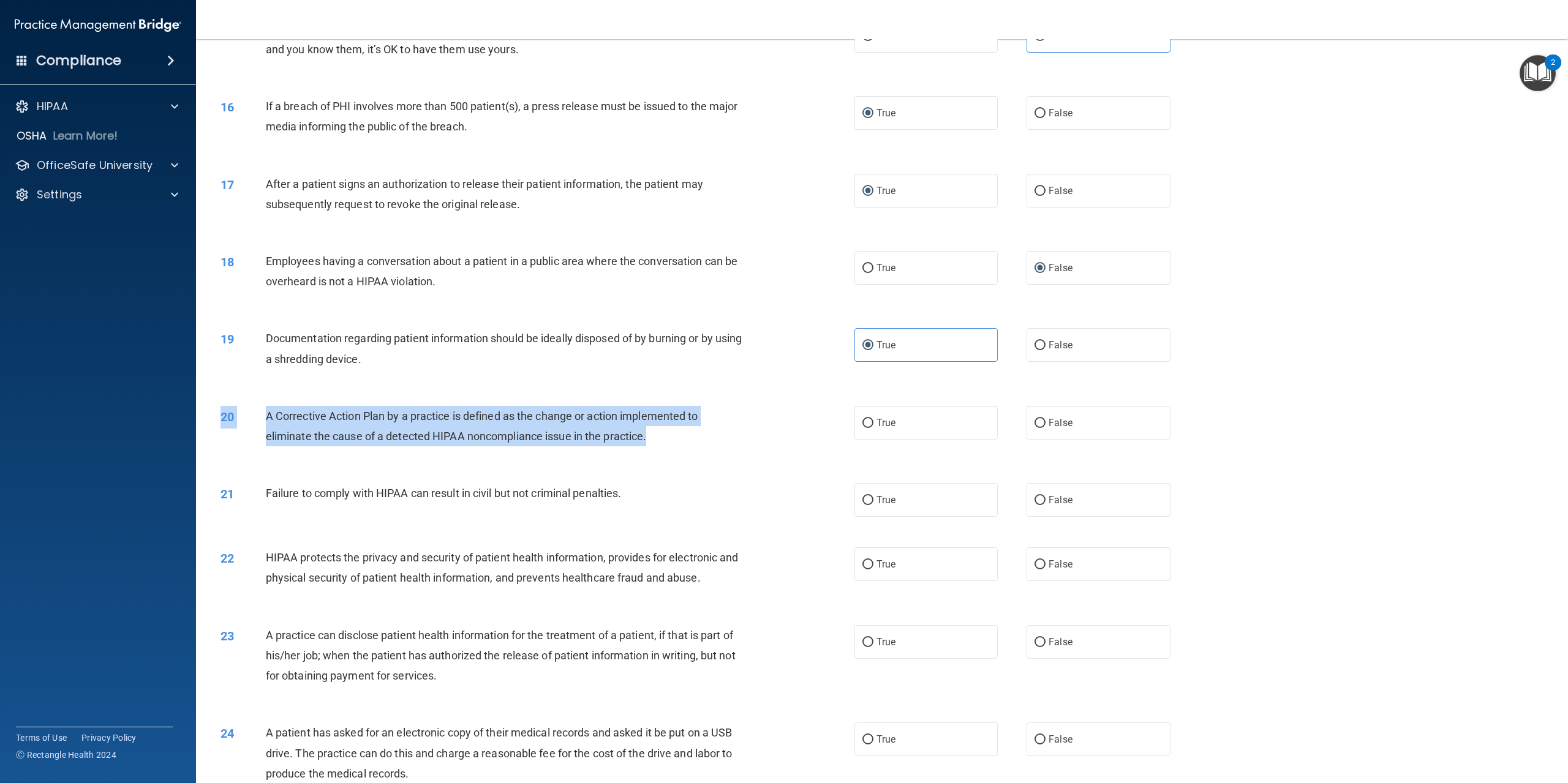
drag, startPoint x: 262, startPoint y: 423, endPoint x: 716, endPoint y: 466, distance: 456.0
click at [716, 466] on div "20 A Corrective Action Plan by a practice is defined as the change or action im…" at bounding box center [882, 429] width 1342 height 77
click at [863, 428] on input "True" at bounding box center [868, 423] width 11 height 9
radio input "true"
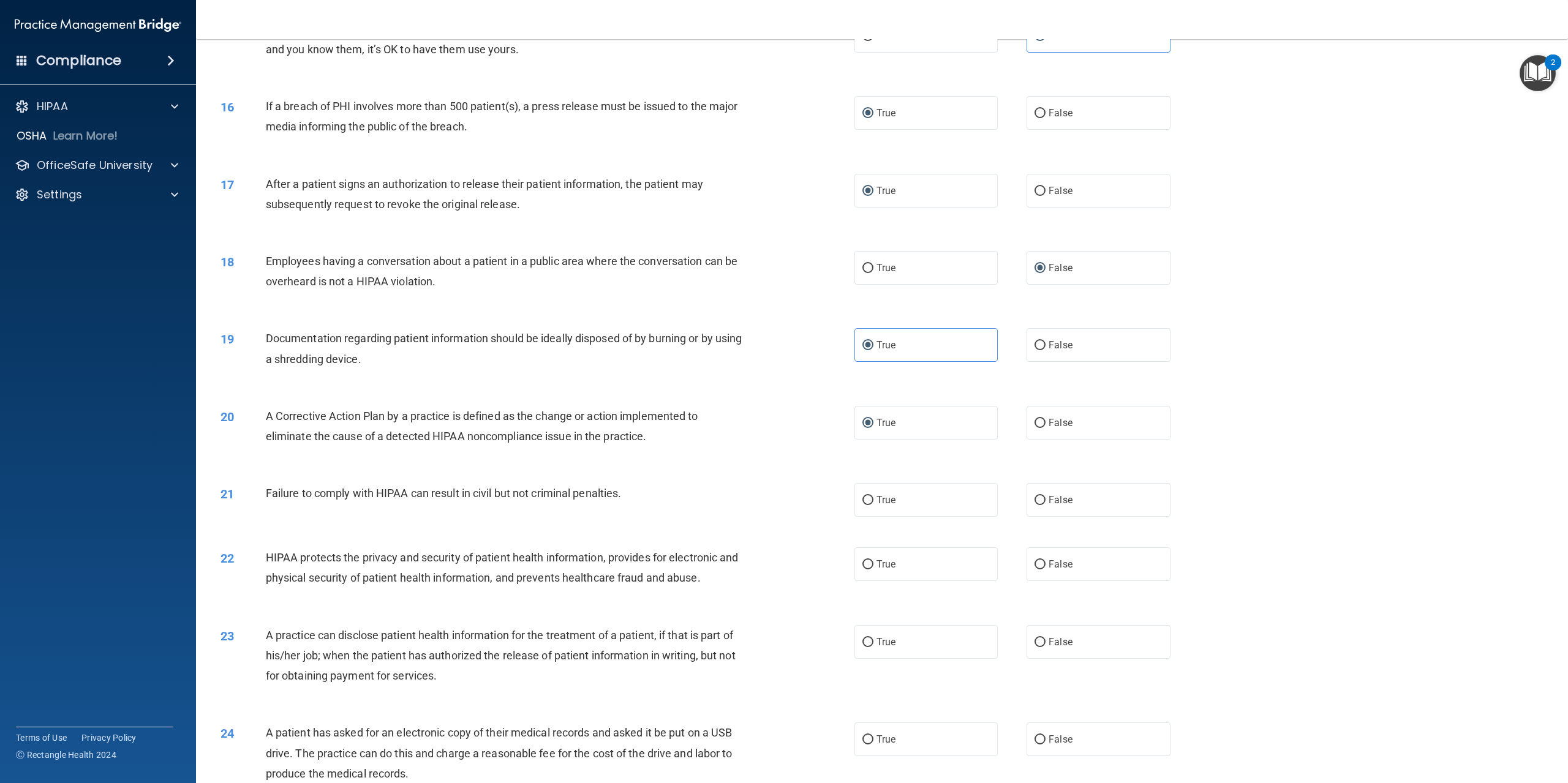
click at [1386, 468] on div "20 A Corrective Action Plan by a practice is defined as the change or action im…" at bounding box center [882, 429] width 1342 height 77
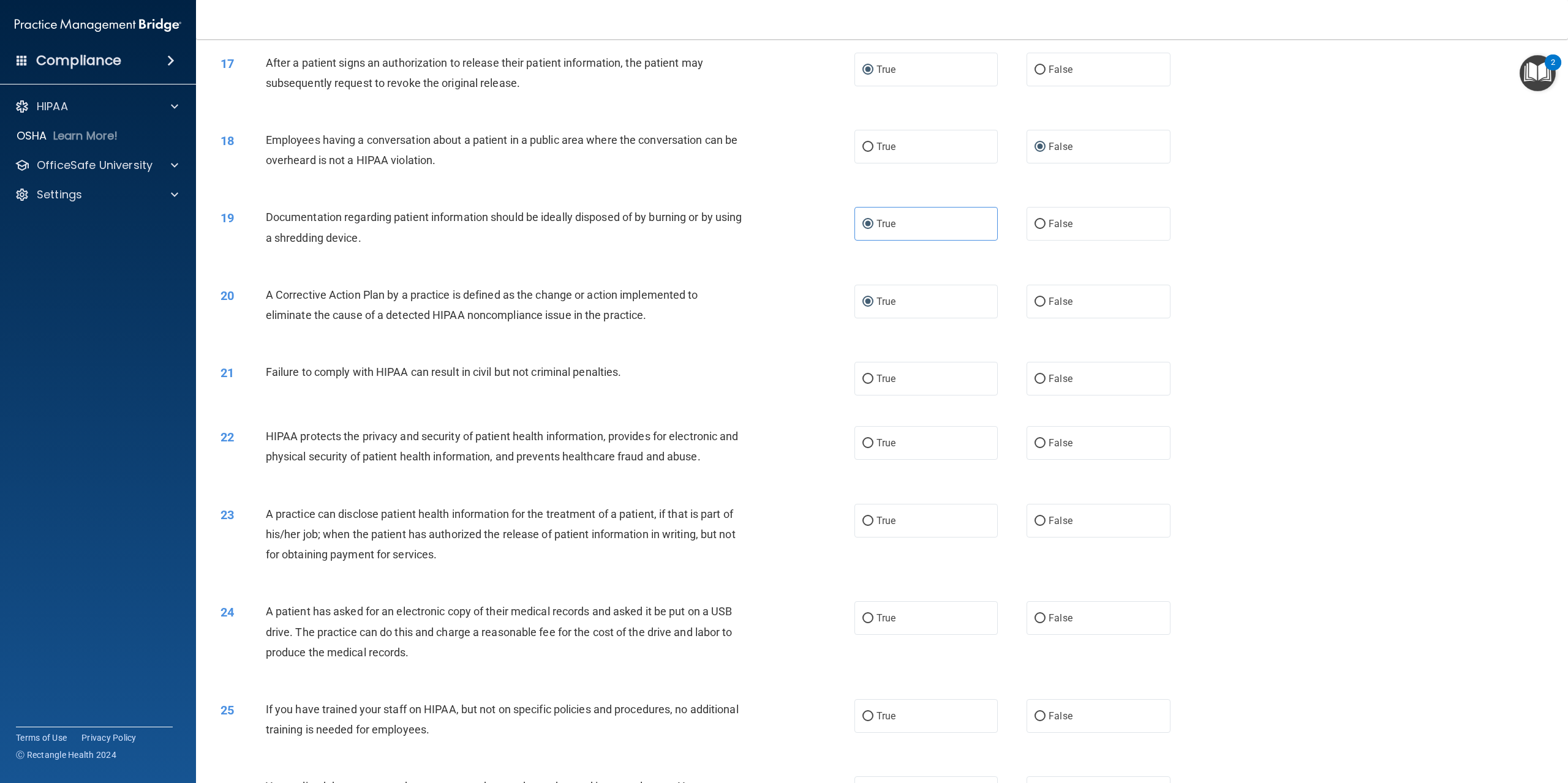
scroll to position [1286, 0]
drag, startPoint x: 261, startPoint y: 383, endPoint x: 675, endPoint y: 404, distance: 414.5
click at [675, 387] on div "21 Failure to comply with HIPAA can result in civil but not criminal penalties." at bounding box center [537, 374] width 671 height 26
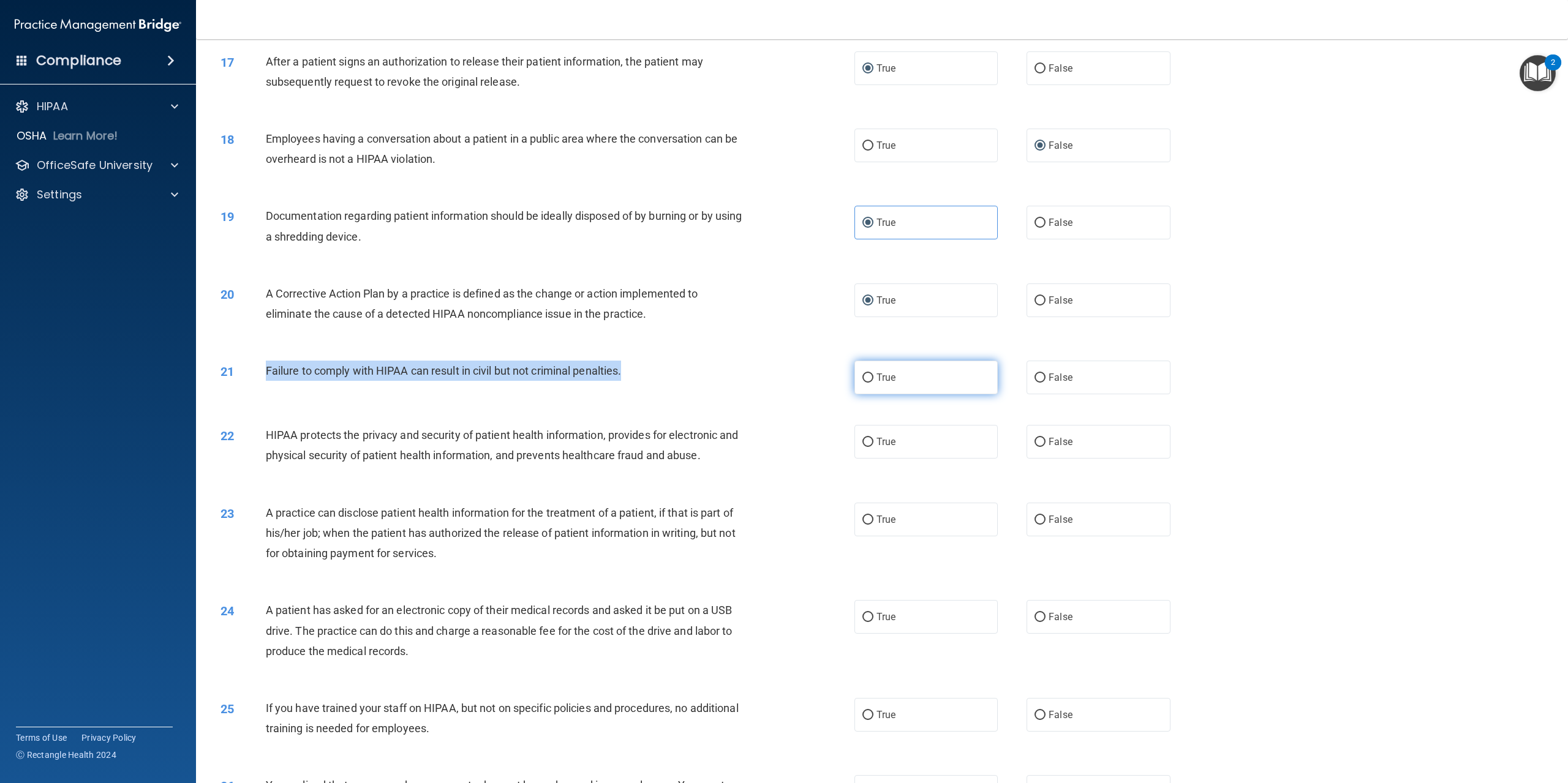
click at [863, 383] on input "True" at bounding box center [868, 378] width 11 height 9
radio input "true"
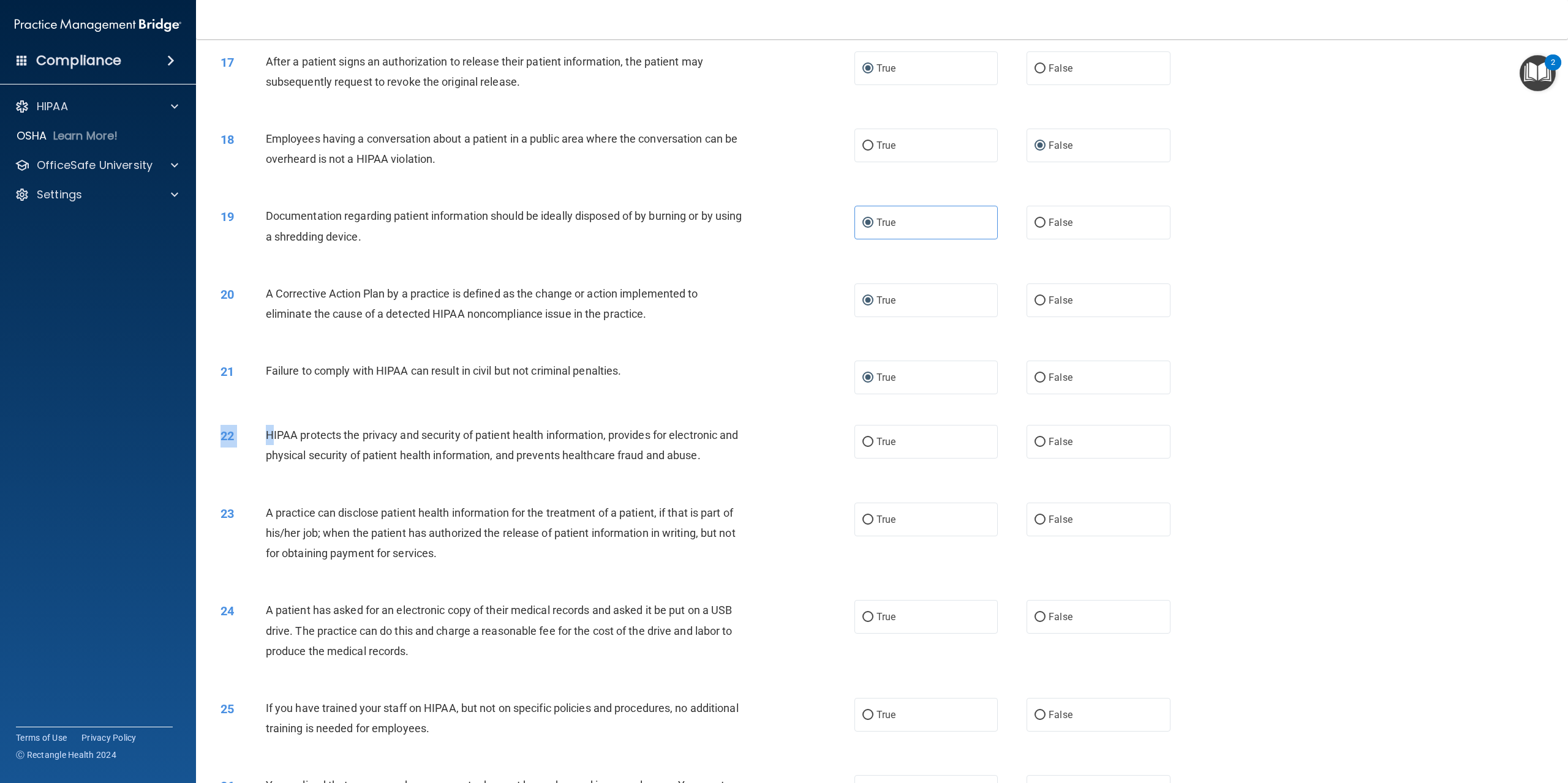
drag, startPoint x: 272, startPoint y: 449, endPoint x: 657, endPoint y: 502, distance: 388.6
click at [657, 487] on div "22 HIPAA protects the privacy and security of patient health information, provi…" at bounding box center [882, 448] width 1342 height 77
click at [294, 462] on span "HIPAA protects the privacy and security of patient health information, provides…" at bounding box center [502, 445] width 473 height 33
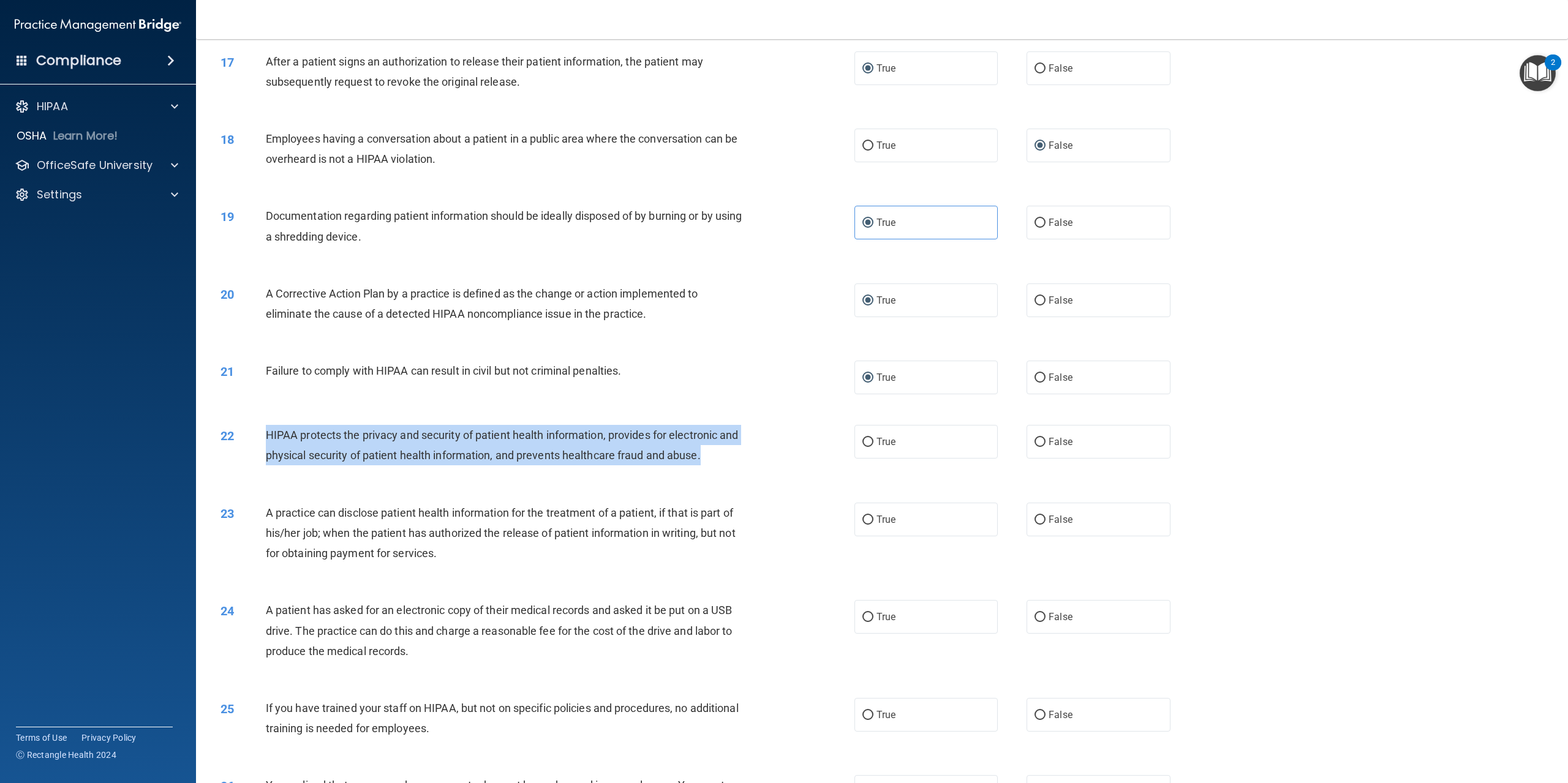
drag, startPoint x: 266, startPoint y: 447, endPoint x: 824, endPoint y: 486, distance: 559.4
click at [824, 471] on div "22 HIPAA protects the privacy and security of patient health information, provi…" at bounding box center [537, 448] width 671 height 46
click at [863, 447] on input "True" at bounding box center [868, 442] width 11 height 9
radio input "true"
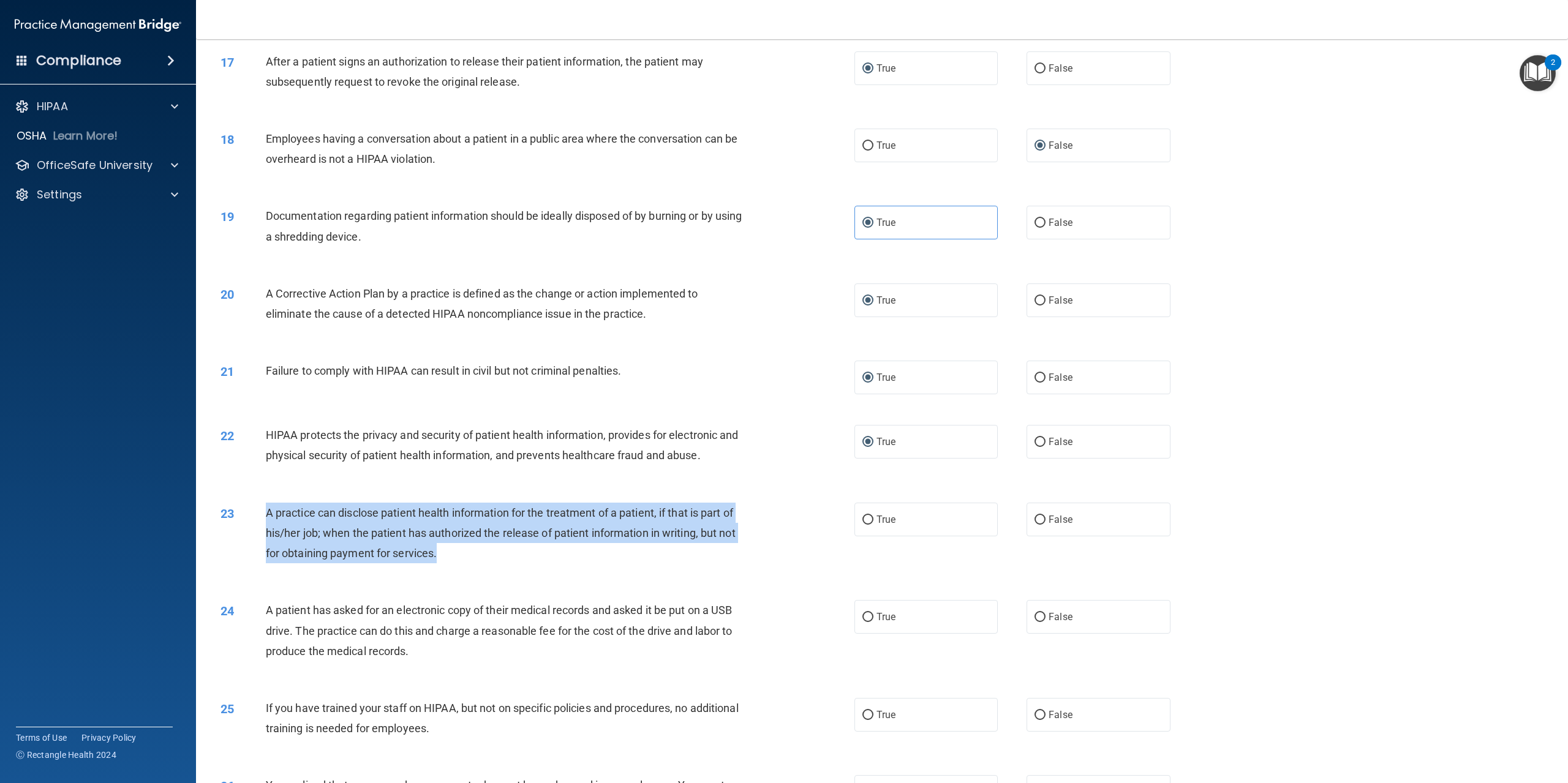
drag, startPoint x: 266, startPoint y: 530, endPoint x: 487, endPoint y: 581, distance: 226.8
click at [487, 564] on div "A practice can disclose patient health information for the treatment of a patie…" at bounding box center [510, 533] width 490 height 61
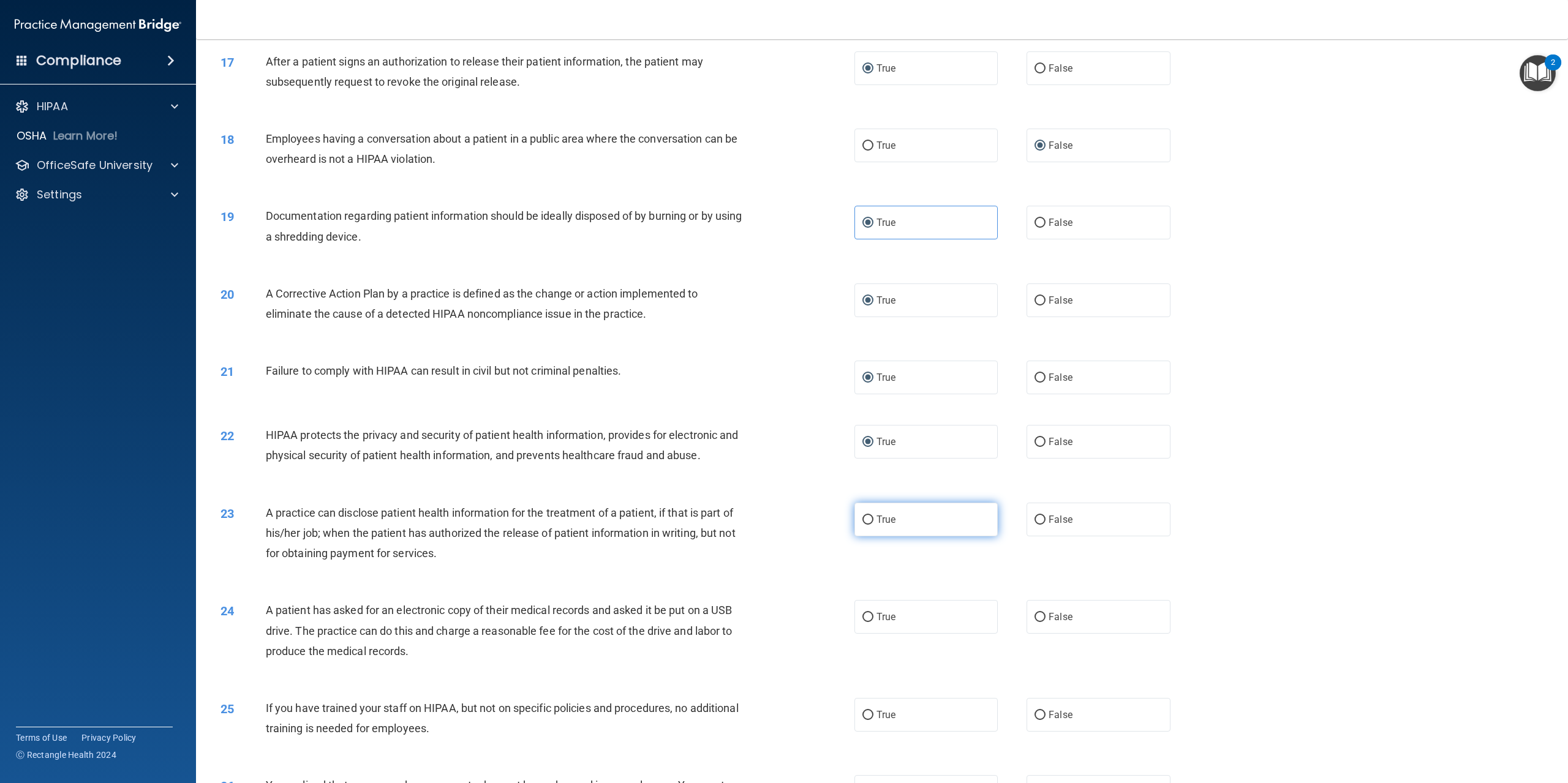
click at [864, 537] on label "True" at bounding box center [926, 520] width 143 height 34
click at [864, 525] on input "True" at bounding box center [868, 520] width 11 height 9
radio input "true"
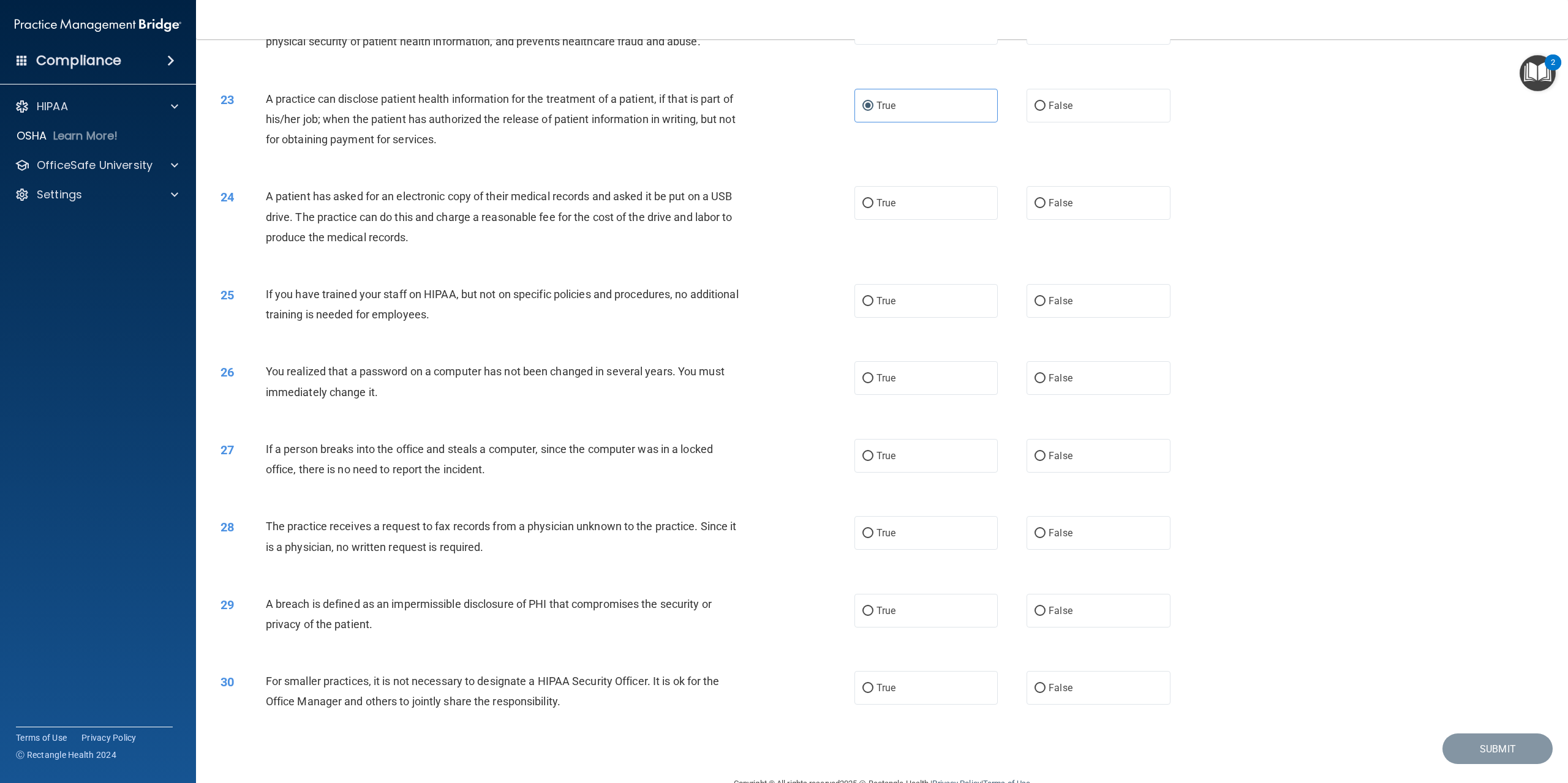
scroll to position [1715, 0]
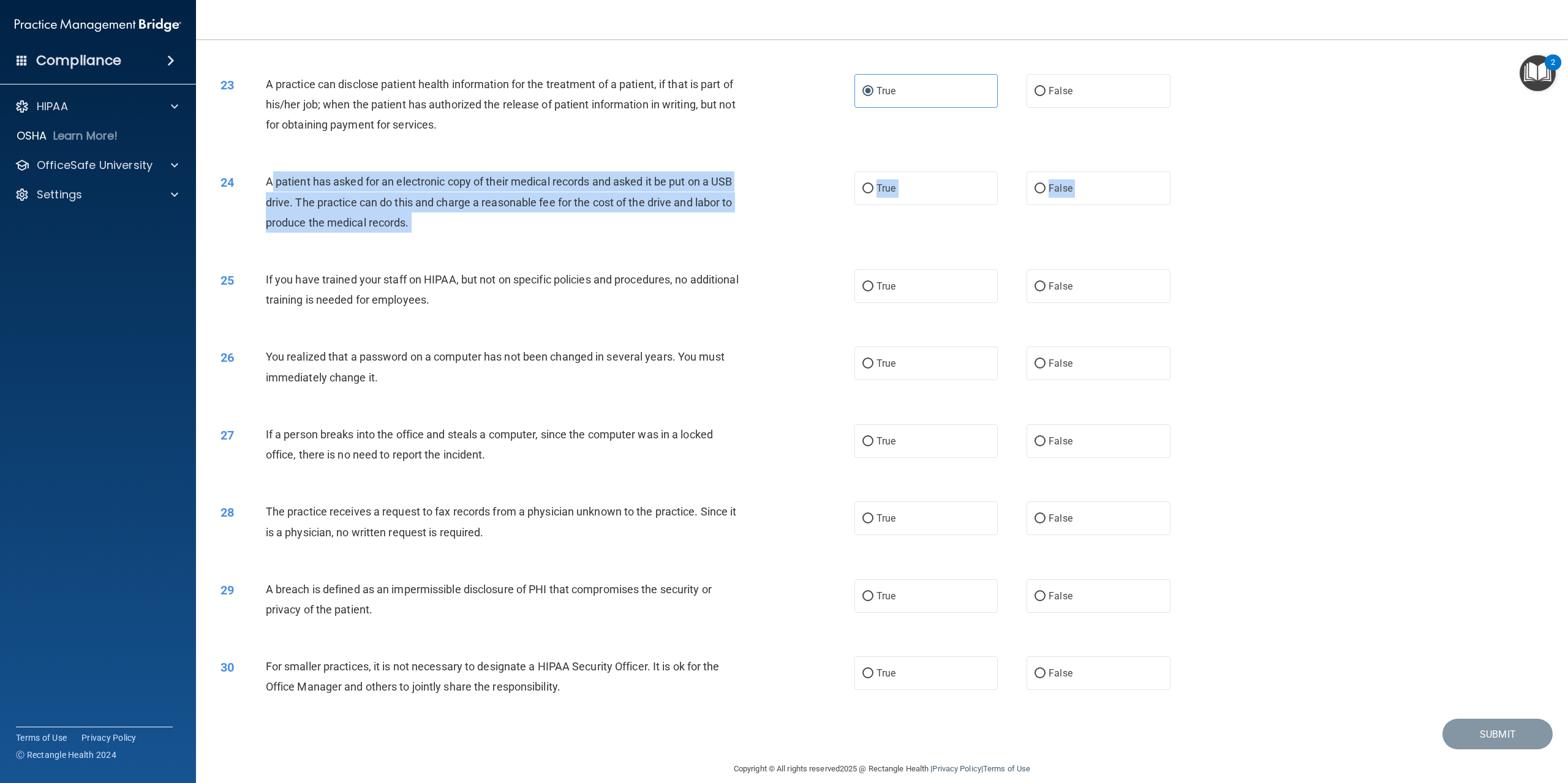
drag, startPoint x: 270, startPoint y: 203, endPoint x: 289, endPoint y: 275, distance: 74.5
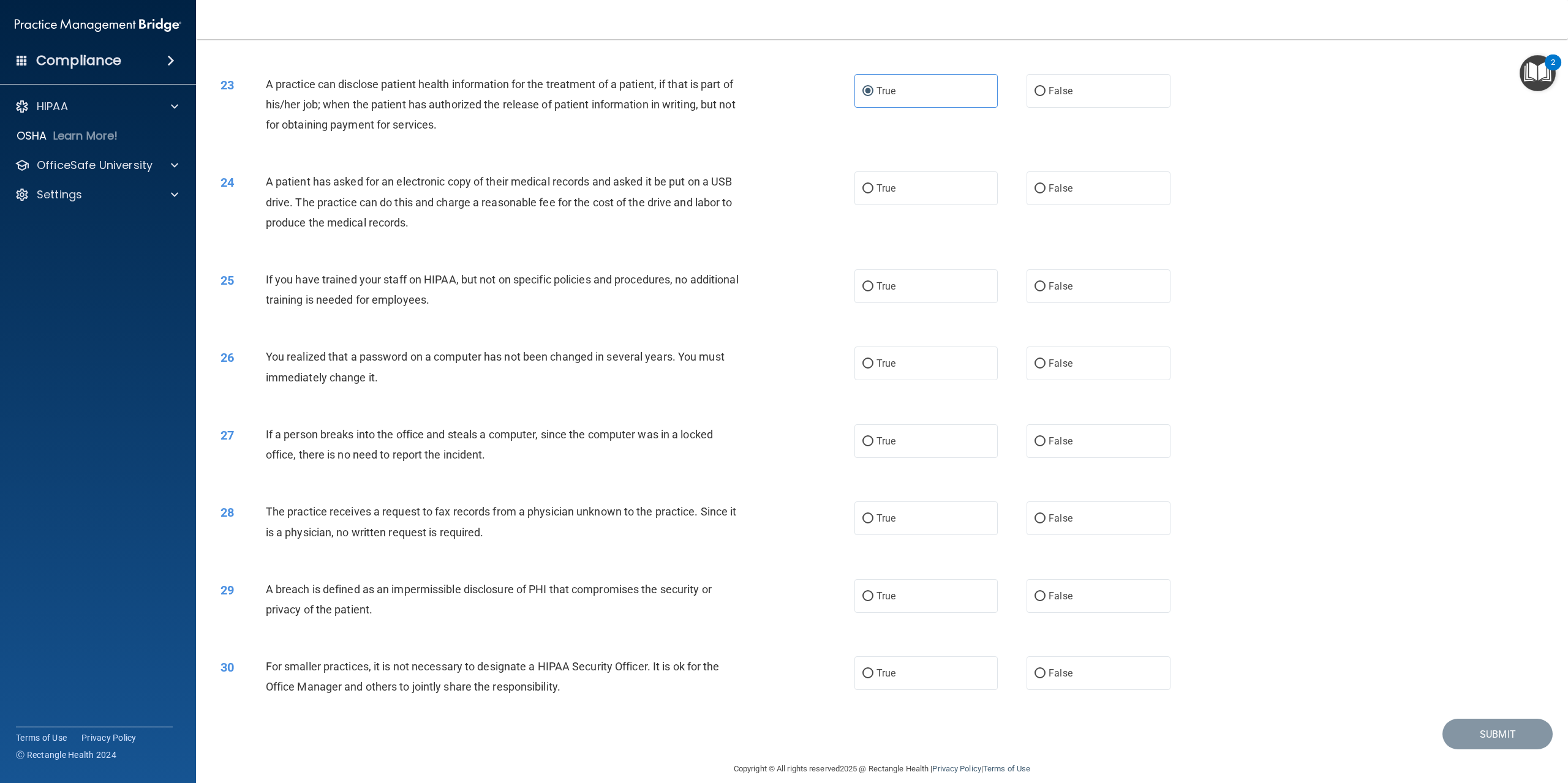
click at [268, 197] on span "A patient has asked for an electronic copy of their medical records and asked i…" at bounding box center [499, 202] width 466 height 53
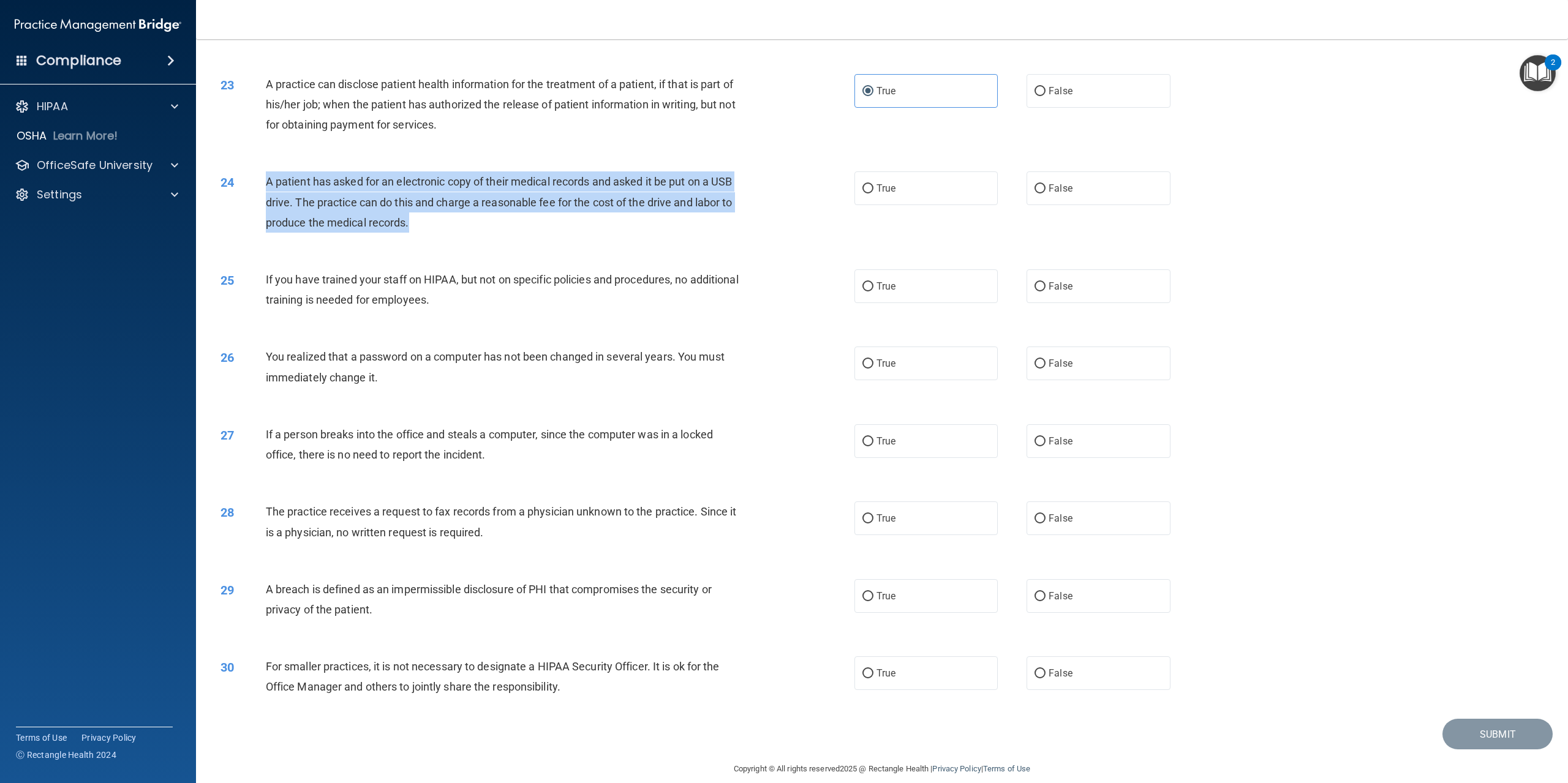
drag, startPoint x: 266, startPoint y: 194, endPoint x: 443, endPoint y: 239, distance: 182.6
click at [443, 232] on div "A patient has asked for an electronic copy of their medical records and asked i…" at bounding box center [510, 202] width 490 height 61
click at [867, 194] on input "True" at bounding box center [868, 188] width 11 height 9
radio input "true"
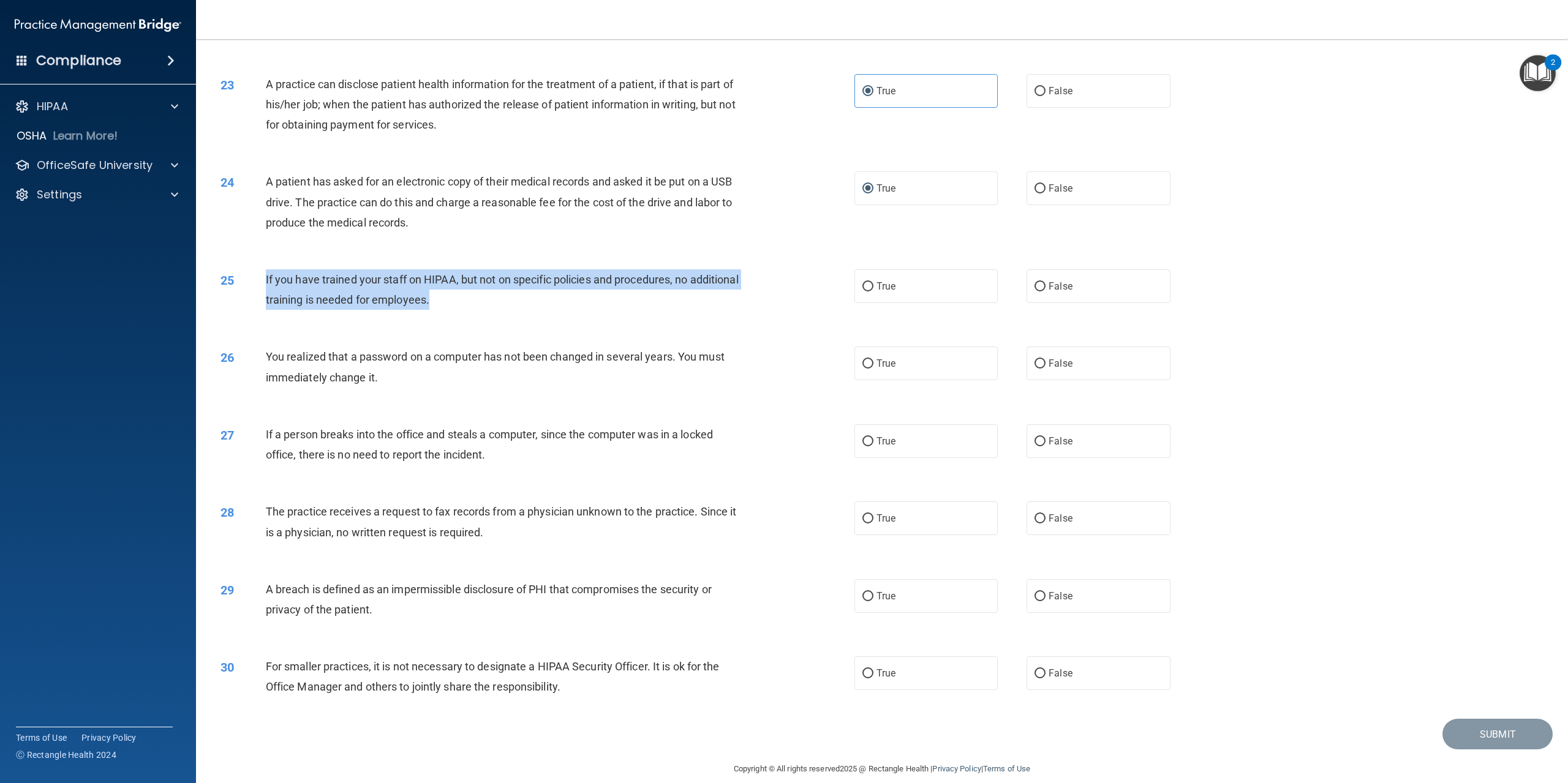
drag, startPoint x: 261, startPoint y: 292, endPoint x: 575, endPoint y: 313, distance: 314.7
click at [575, 313] on div "25 If you have trained your staff on HIPAA, but not on specific policies and pr…" at bounding box center [537, 293] width 671 height 46
click at [1035, 291] on input "False" at bounding box center [1040, 287] width 11 height 9
radio input "true"
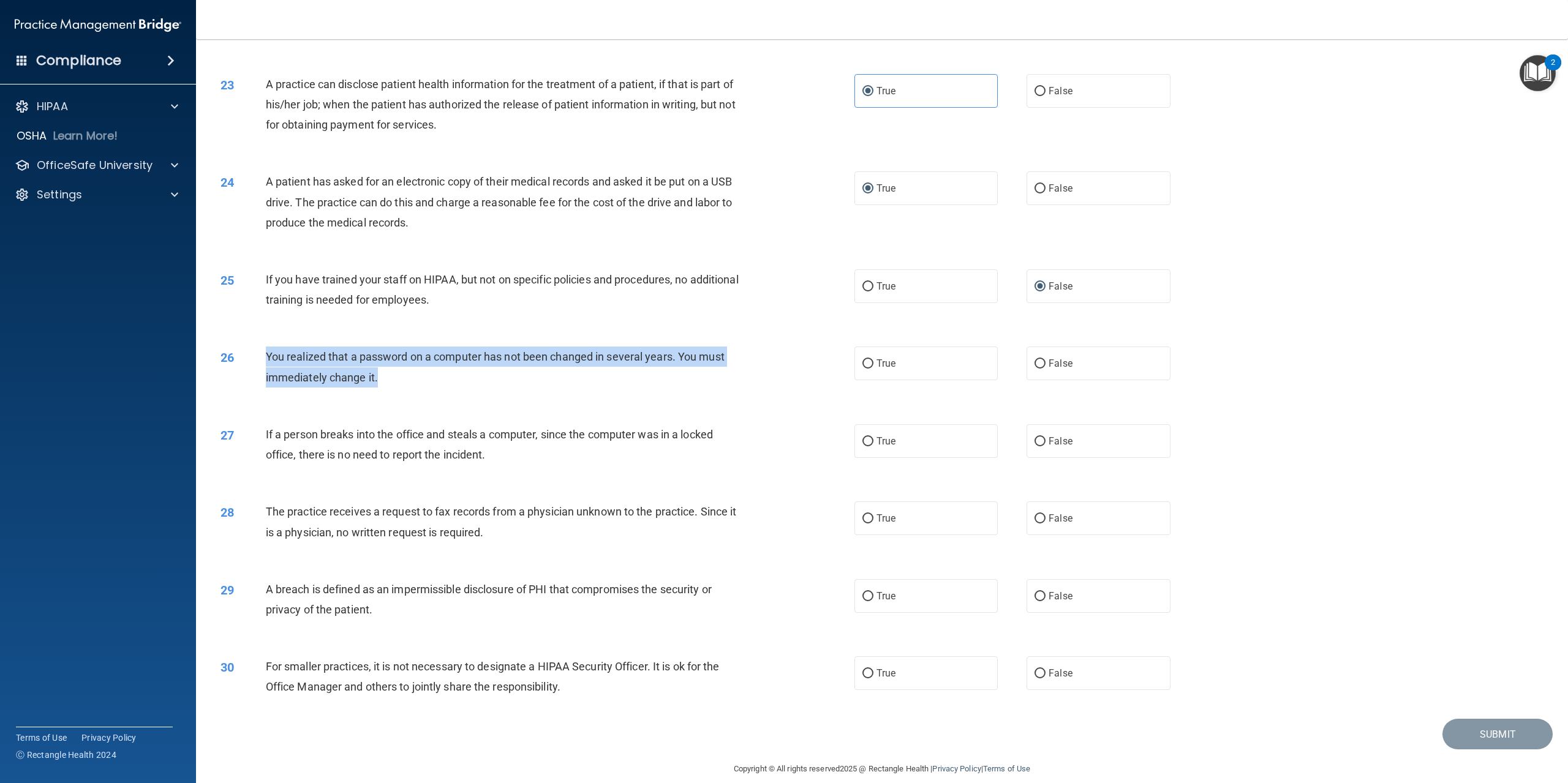
drag, startPoint x: 257, startPoint y: 374, endPoint x: 471, endPoint y: 402, distance: 215.8
click at [471, 393] on div "26 You realized that a password on a computer has not been changed in several y…" at bounding box center [537, 370] width 671 height 46
click at [867, 369] on input "True" at bounding box center [868, 364] width 11 height 9
radio input "true"
drag, startPoint x: 254, startPoint y: 442, endPoint x: 280, endPoint y: 502, distance: 65.4
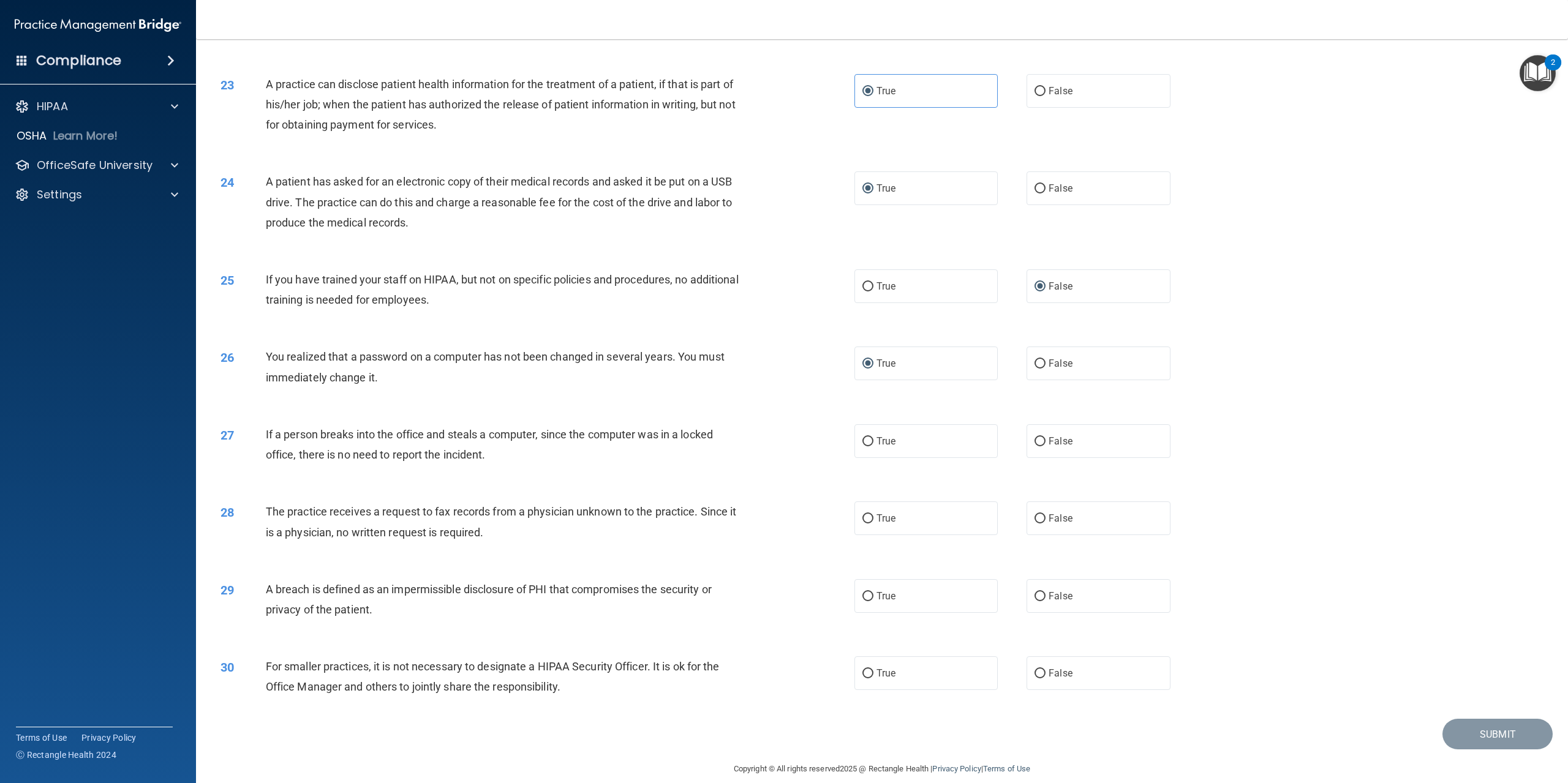
click at [280, 486] on div "27 If a person breaks into the office and steals a computer, since the computer…" at bounding box center [882, 448] width 1342 height 77
click at [273, 454] on span "If a person breaks into the office and steals a computer, since the computer wa…" at bounding box center [489, 445] width 447 height 33
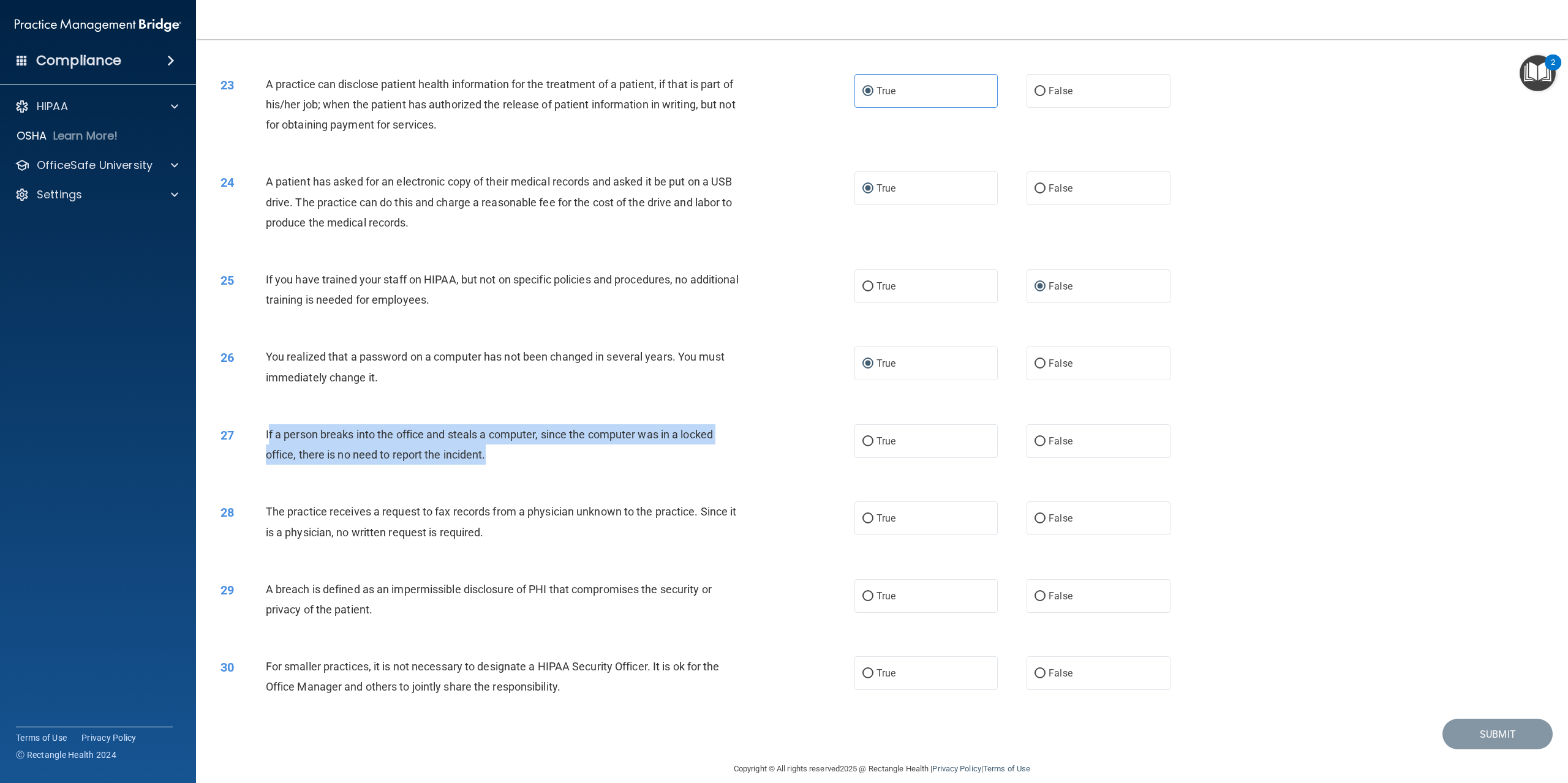
drag, startPoint x: 267, startPoint y: 452, endPoint x: 568, endPoint y: 490, distance: 303.4
click at [568, 471] on div "27 If a person breaks into the office and steals a computer, since the computer…" at bounding box center [537, 447] width 671 height 46
click at [1035, 447] on input "False" at bounding box center [1040, 442] width 11 height 9
radio input "true"
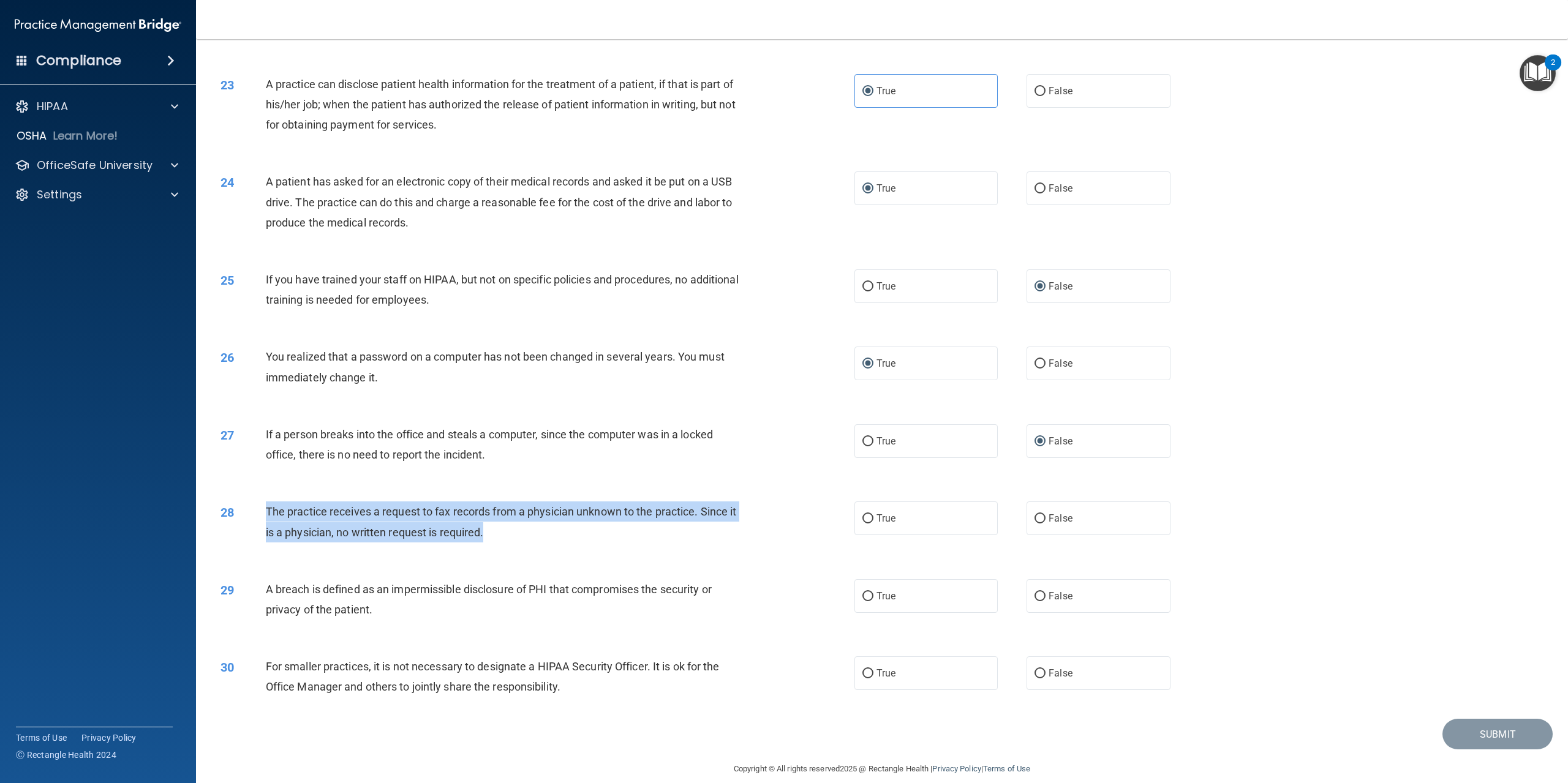
drag, startPoint x: 266, startPoint y: 524, endPoint x: 542, endPoint y: 564, distance: 278.9
click at [542, 548] on div "28 The practice receives a request to fax records from a physician unknown to t…" at bounding box center [537, 525] width 671 height 46
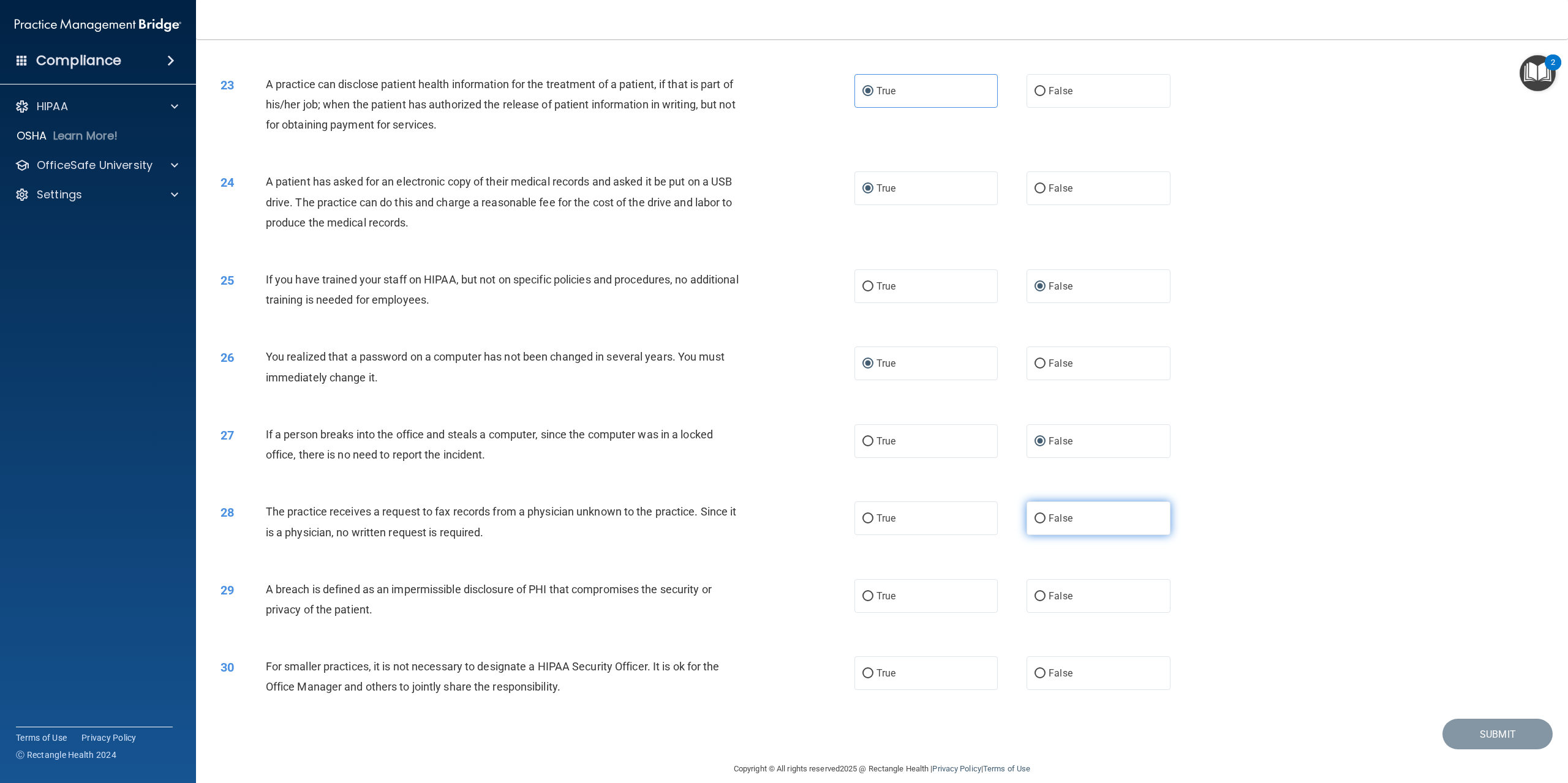
click at [1027, 535] on label "False" at bounding box center [1099, 518] width 143 height 34
click at [1035, 524] on input "False" at bounding box center [1040, 519] width 11 height 9
radio input "true"
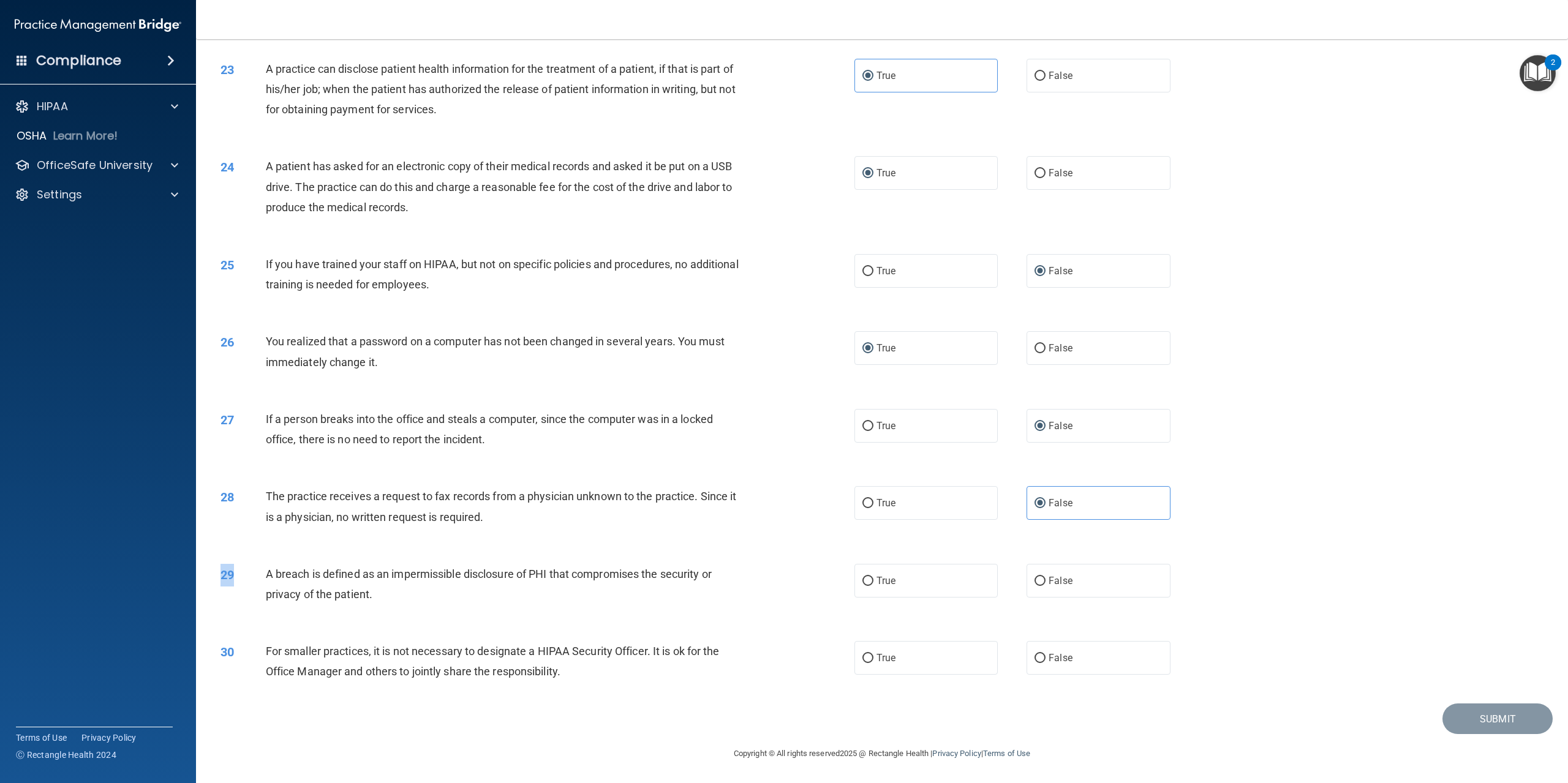
drag, startPoint x: 265, startPoint y: 572, endPoint x: 280, endPoint y: 612, distance: 42.7
click at [280, 612] on div "29 A breach is defined as an impermissible disclosure of PHI that compromises t…" at bounding box center [882, 587] width 1342 height 77
click at [261, 540] on div "28 The practice receives a request to fax records from a physician unknown to t…" at bounding box center [882, 510] width 1342 height 77
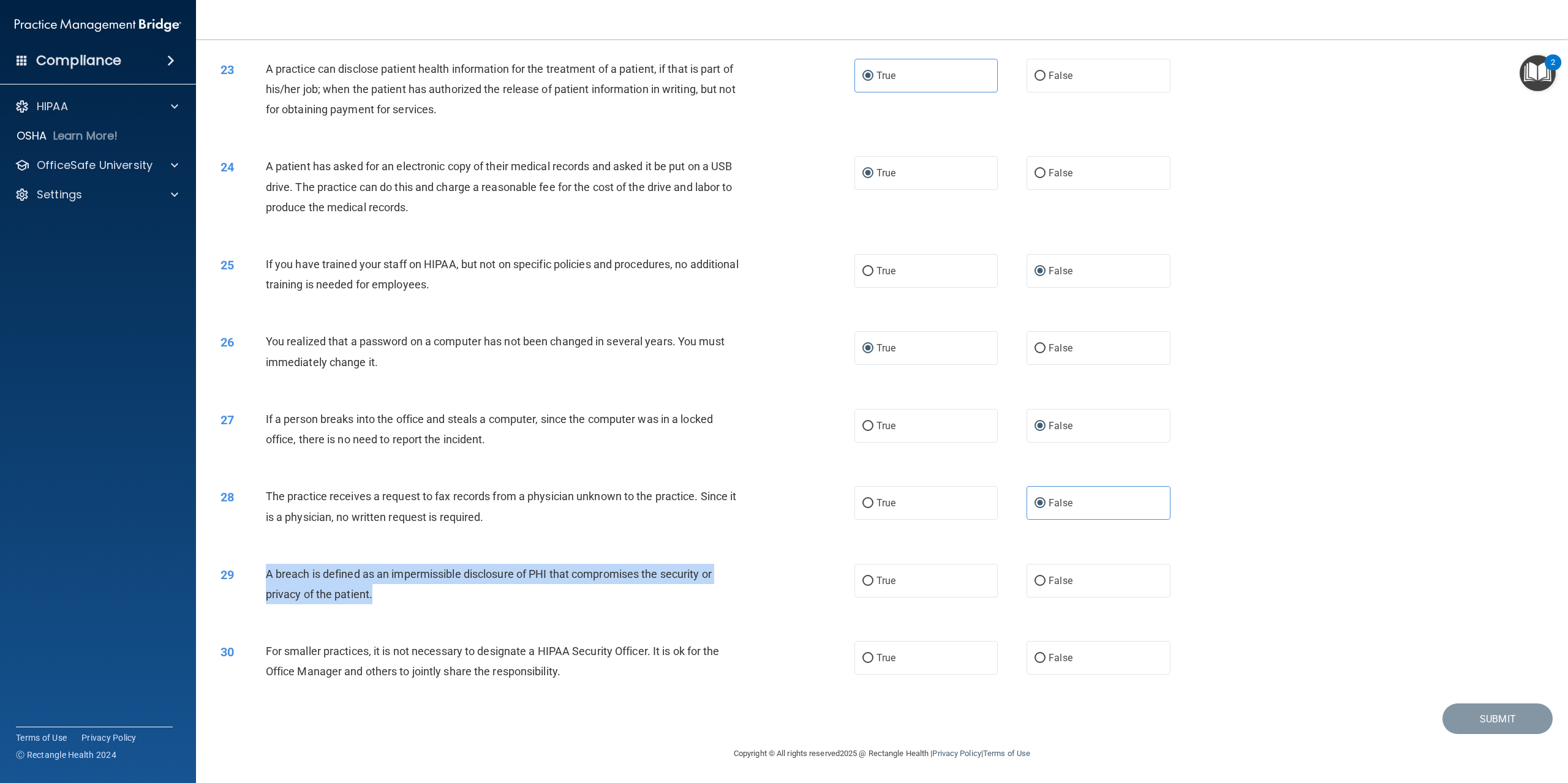
drag, startPoint x: 268, startPoint y: 570, endPoint x: 492, endPoint y: 605, distance: 226.7
click at [492, 605] on div "29 A breach is defined as an impermissible disclosure of PHI that compromises t…" at bounding box center [537, 587] width 671 height 46
click at [842, 579] on div "29 A breach is defined as an impermissible disclosure of PHI that compromises t…" at bounding box center [537, 587] width 671 height 46
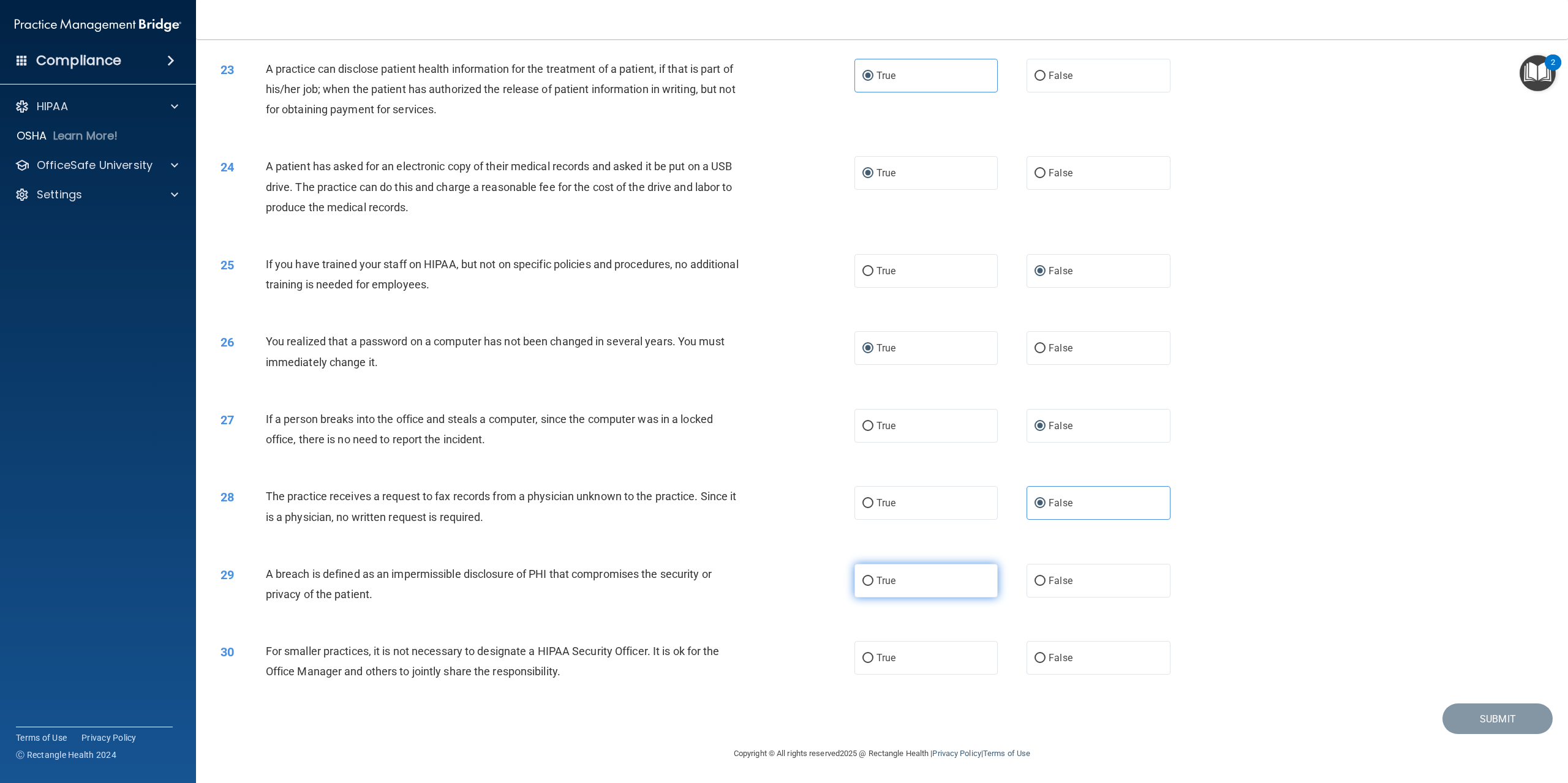
click at [868, 580] on input "True" at bounding box center [868, 581] width 11 height 9
radio input "true"
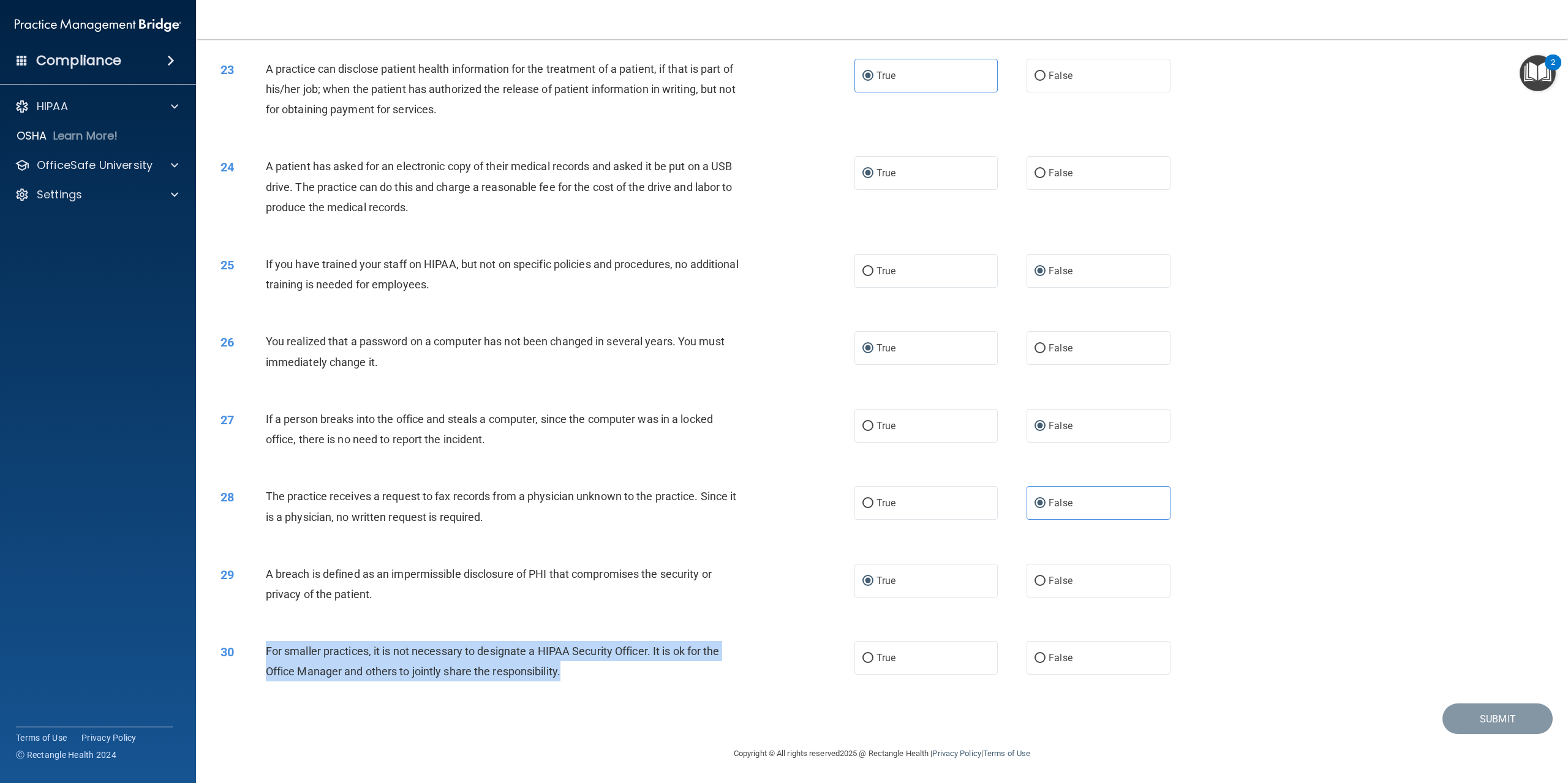
drag, startPoint x: 262, startPoint y: 643, endPoint x: 623, endPoint y: 677, distance: 362.6
click at [623, 677] on div "30 For smaller practices, it is not necessary to designate a HIPAA Security Off…" at bounding box center [537, 664] width 671 height 46
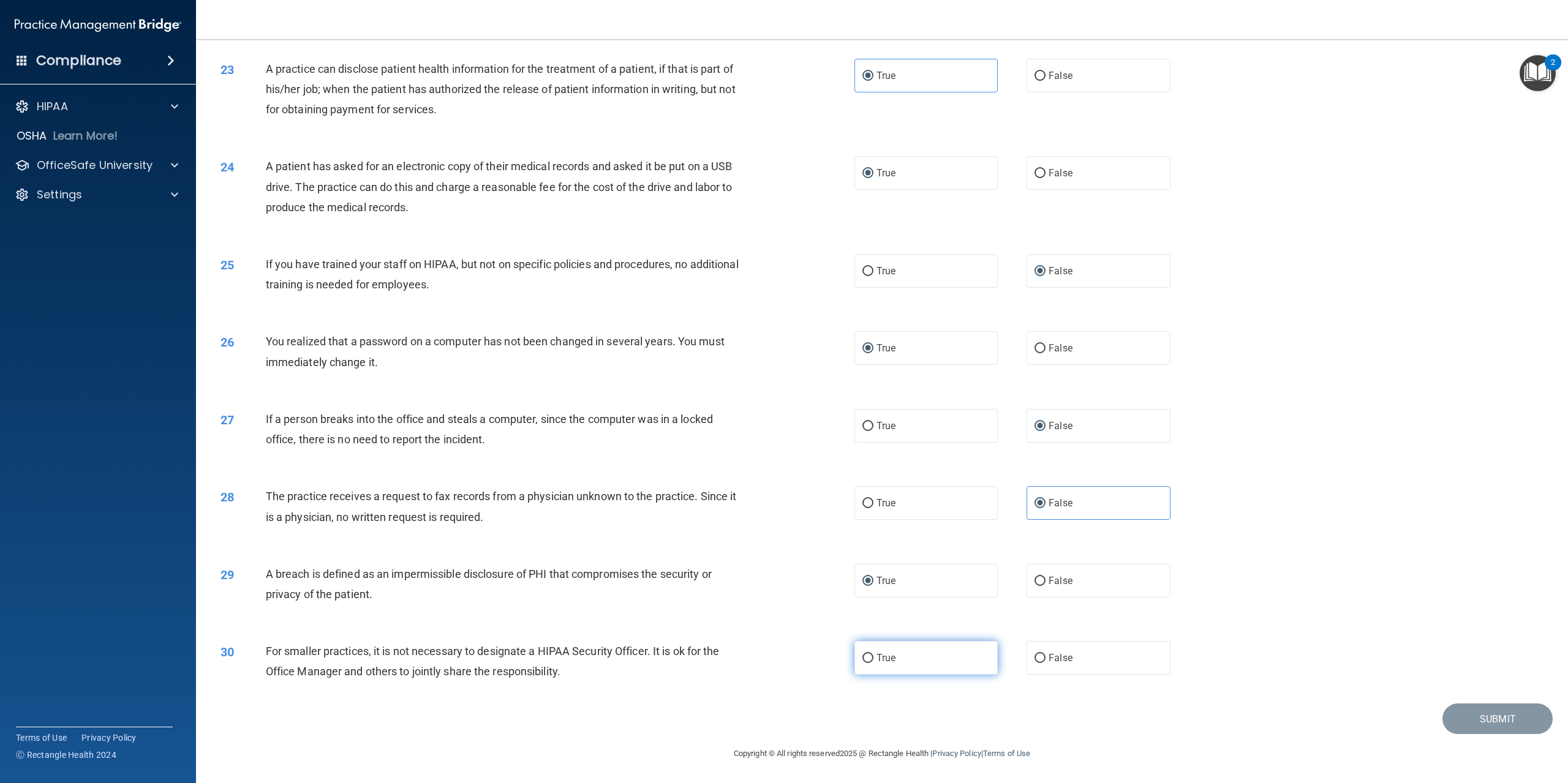
click at [864, 652] on label "True" at bounding box center [926, 658] width 143 height 34
click at [864, 654] on input "True" at bounding box center [868, 658] width 11 height 9
radio input "true"
click at [1463, 714] on button "Submit" at bounding box center [1498, 719] width 110 height 31
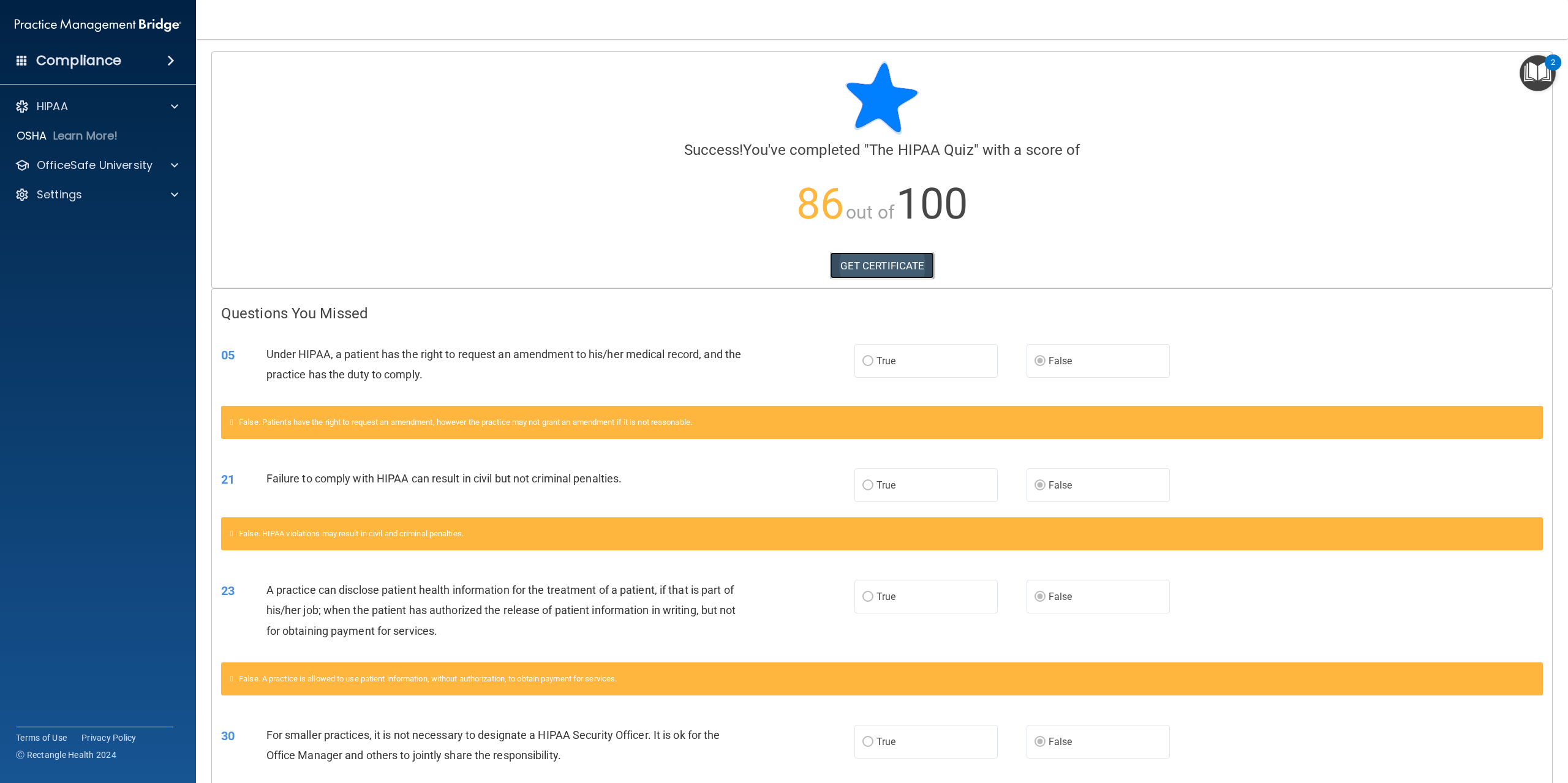
click at [864, 266] on link "GET CERTIFICATE" at bounding box center [882, 265] width 105 height 27
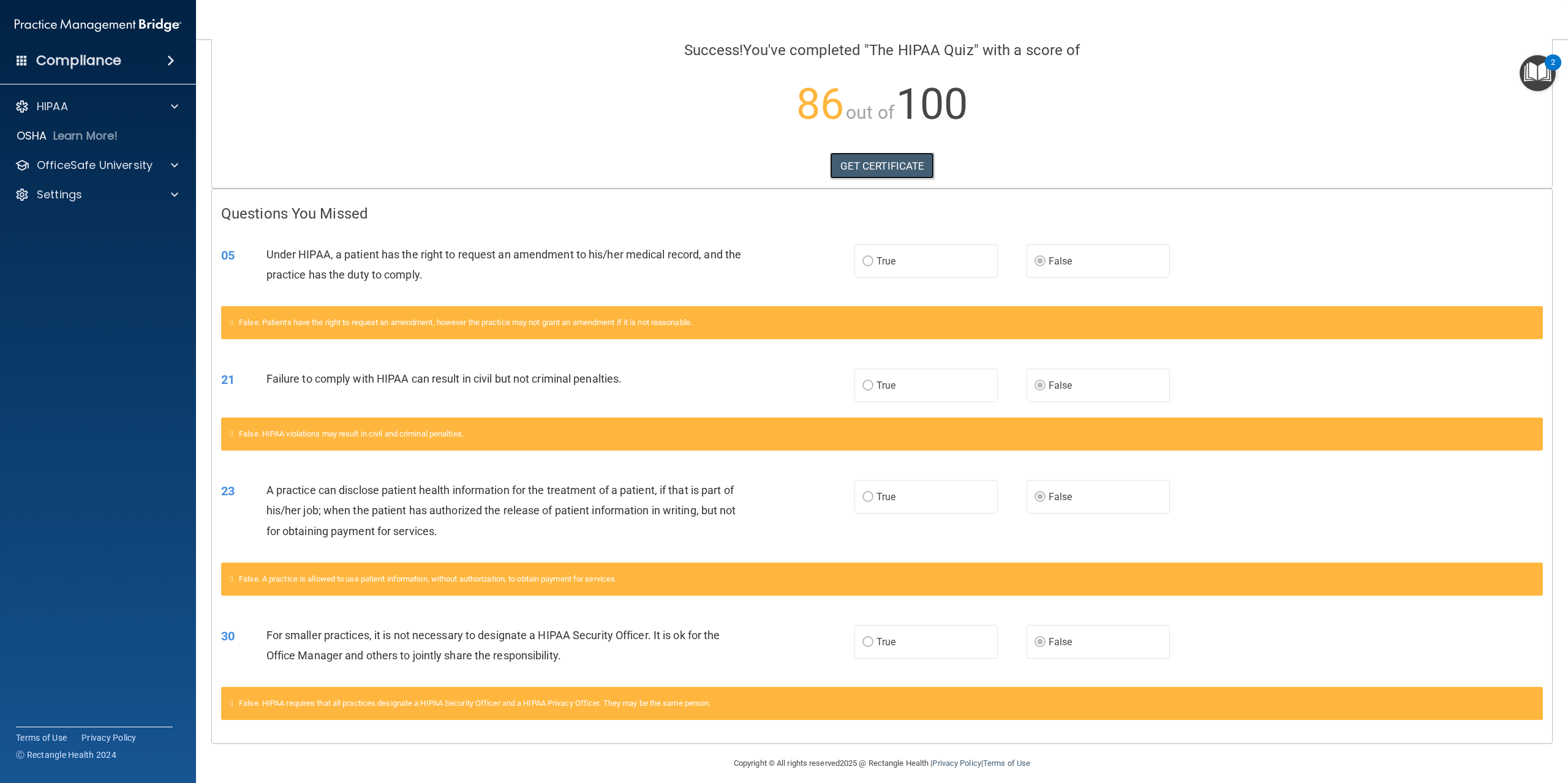
scroll to position [110, 0]
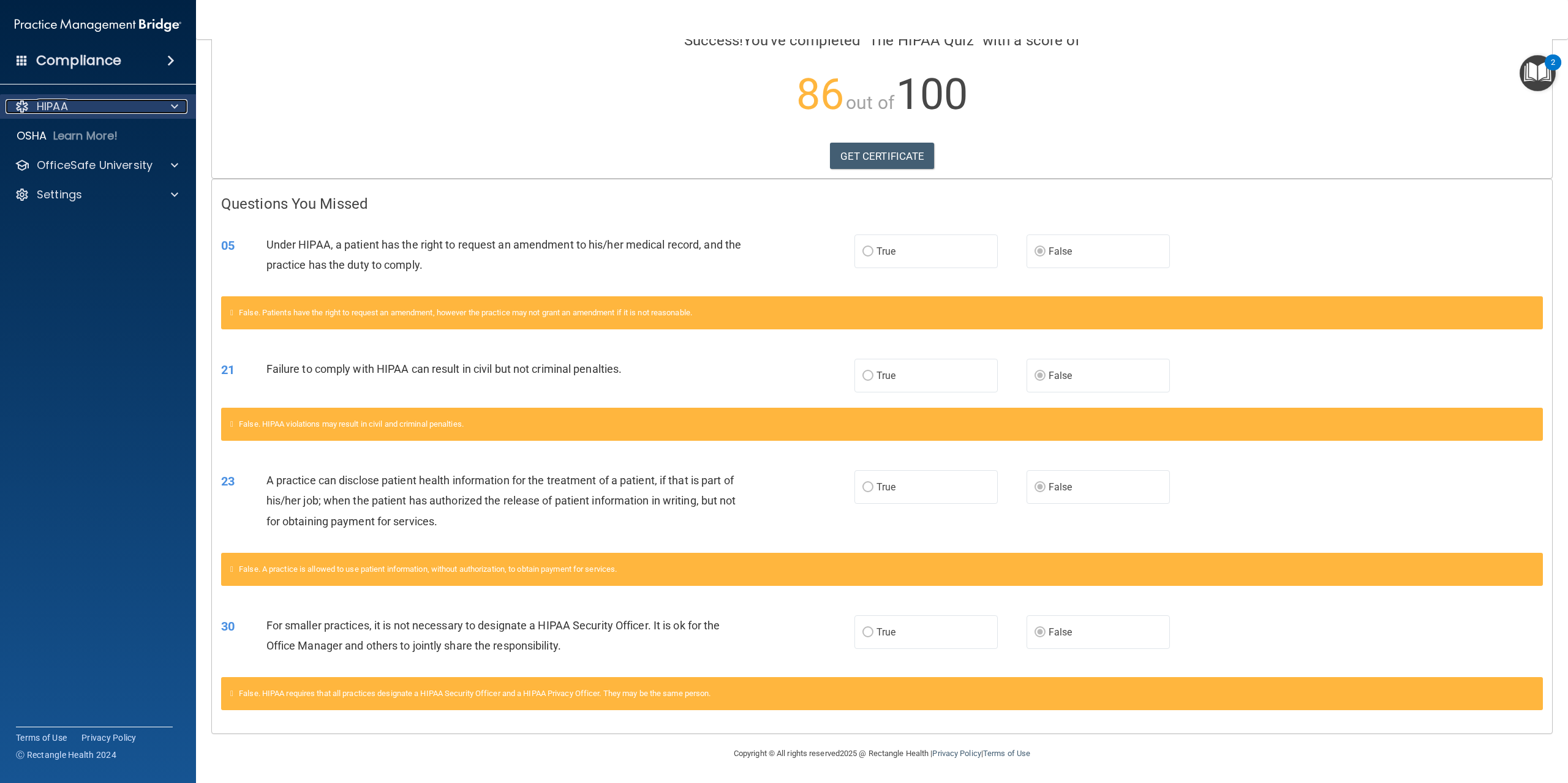
click at [176, 105] on span at bounding box center [174, 106] width 7 height 15
click at [172, 103] on span at bounding box center [174, 106] width 7 height 15
click at [172, 164] on span at bounding box center [174, 165] width 7 height 15
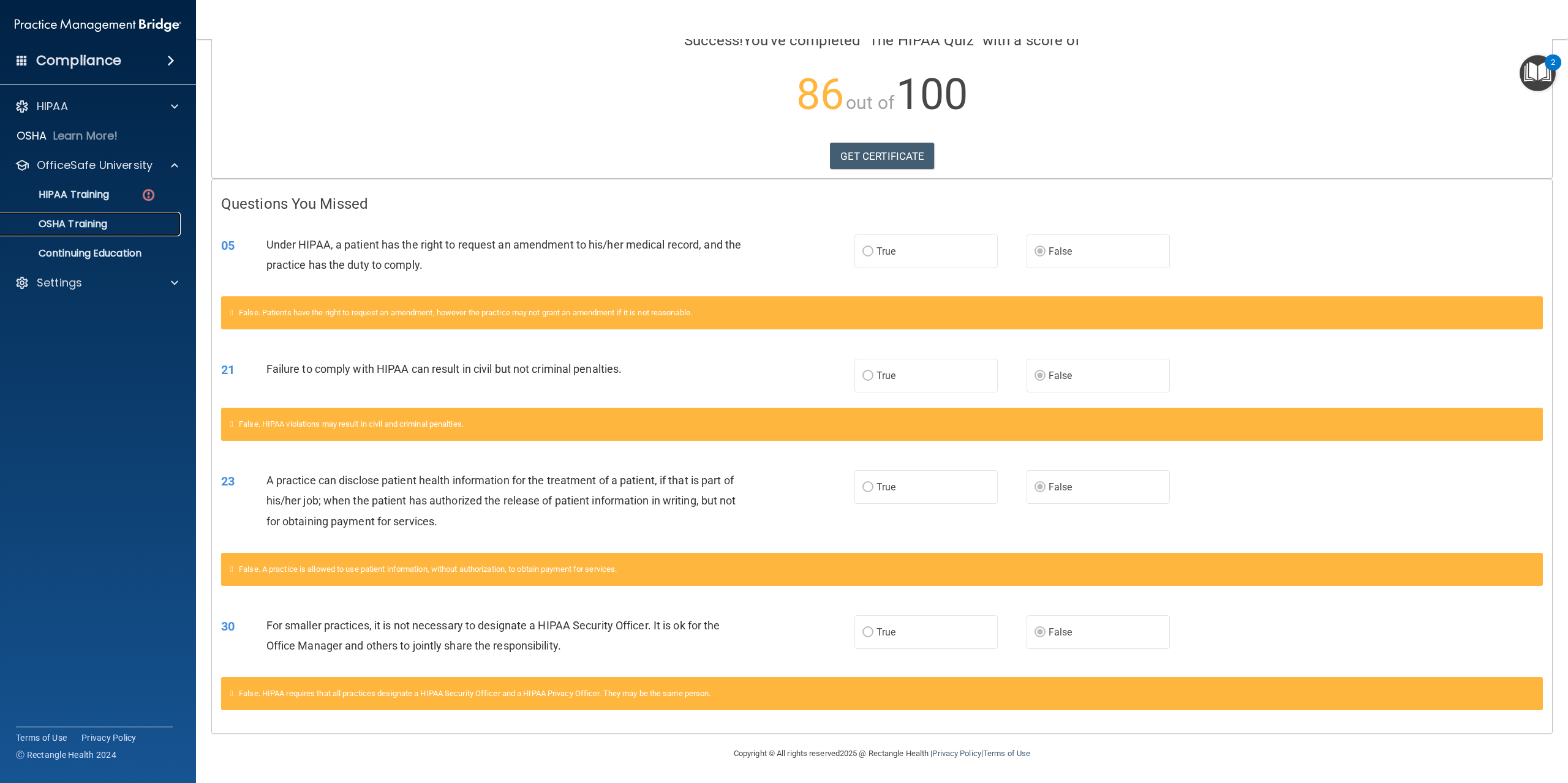
click at [84, 218] on p "OSHA Training" at bounding box center [57, 223] width 99 height 12
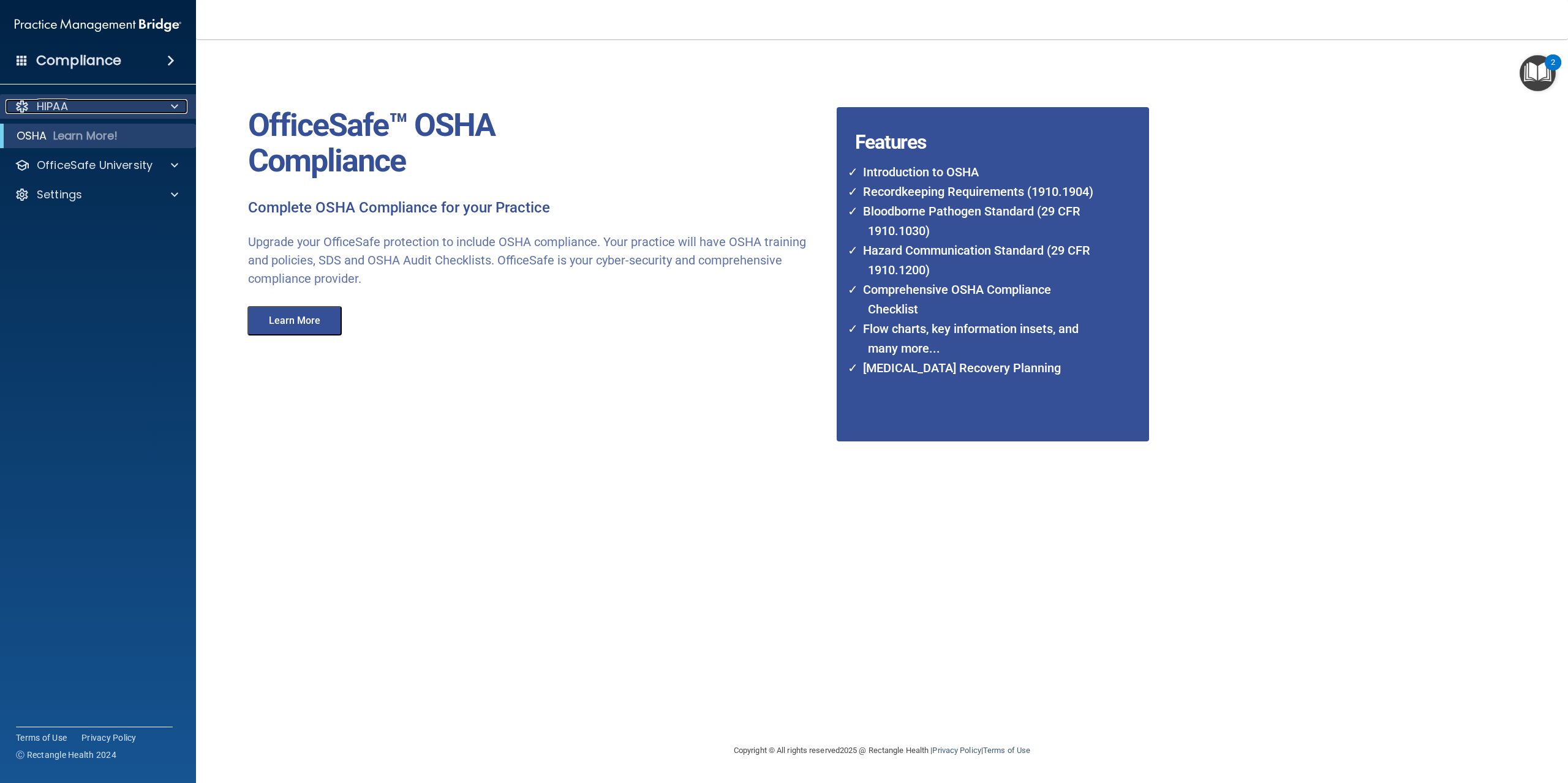
click at [175, 112] on span at bounding box center [174, 106] width 7 height 15
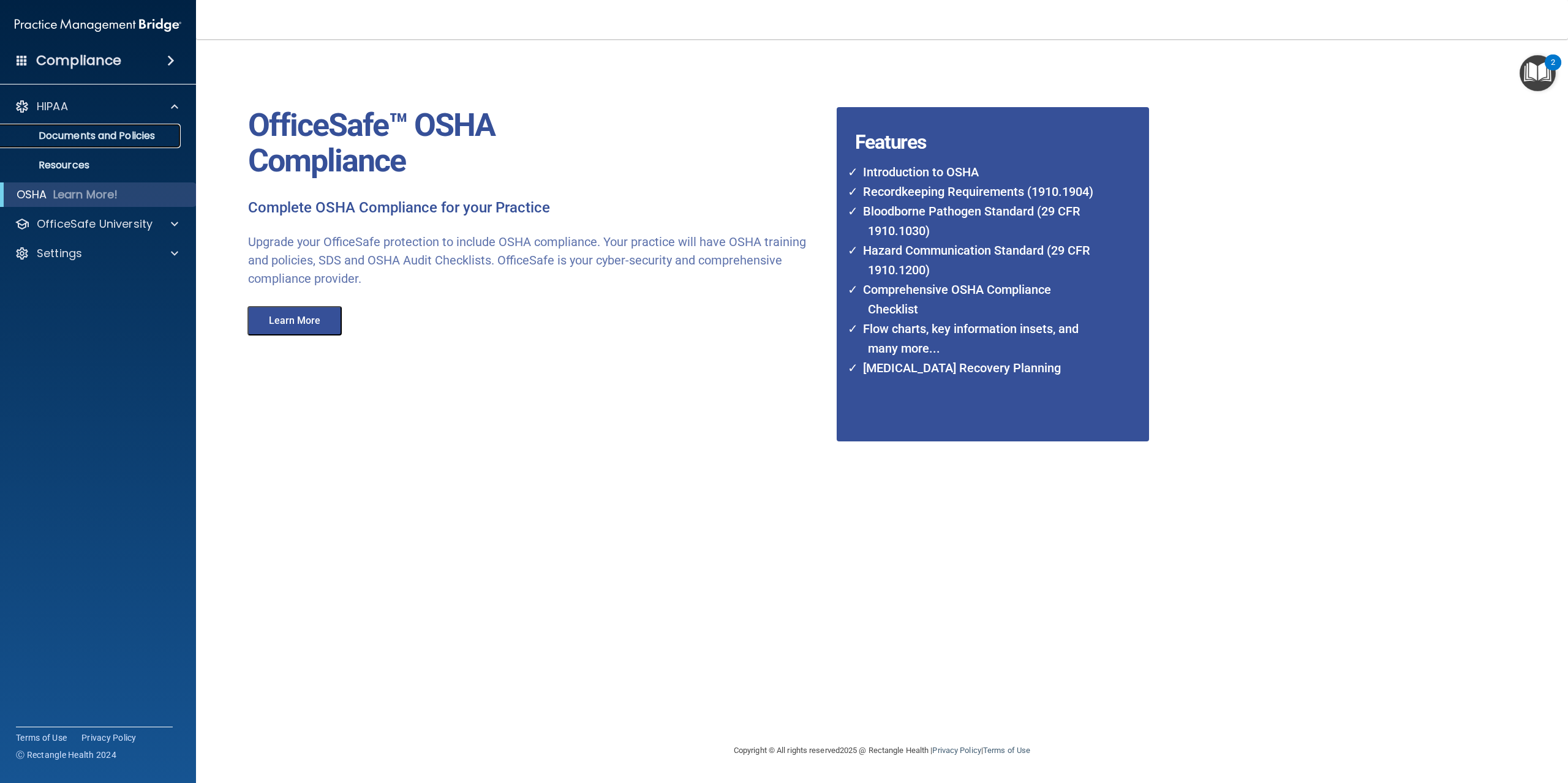
click at [120, 142] on p "Documents and Policies" at bounding box center [91, 136] width 167 height 12
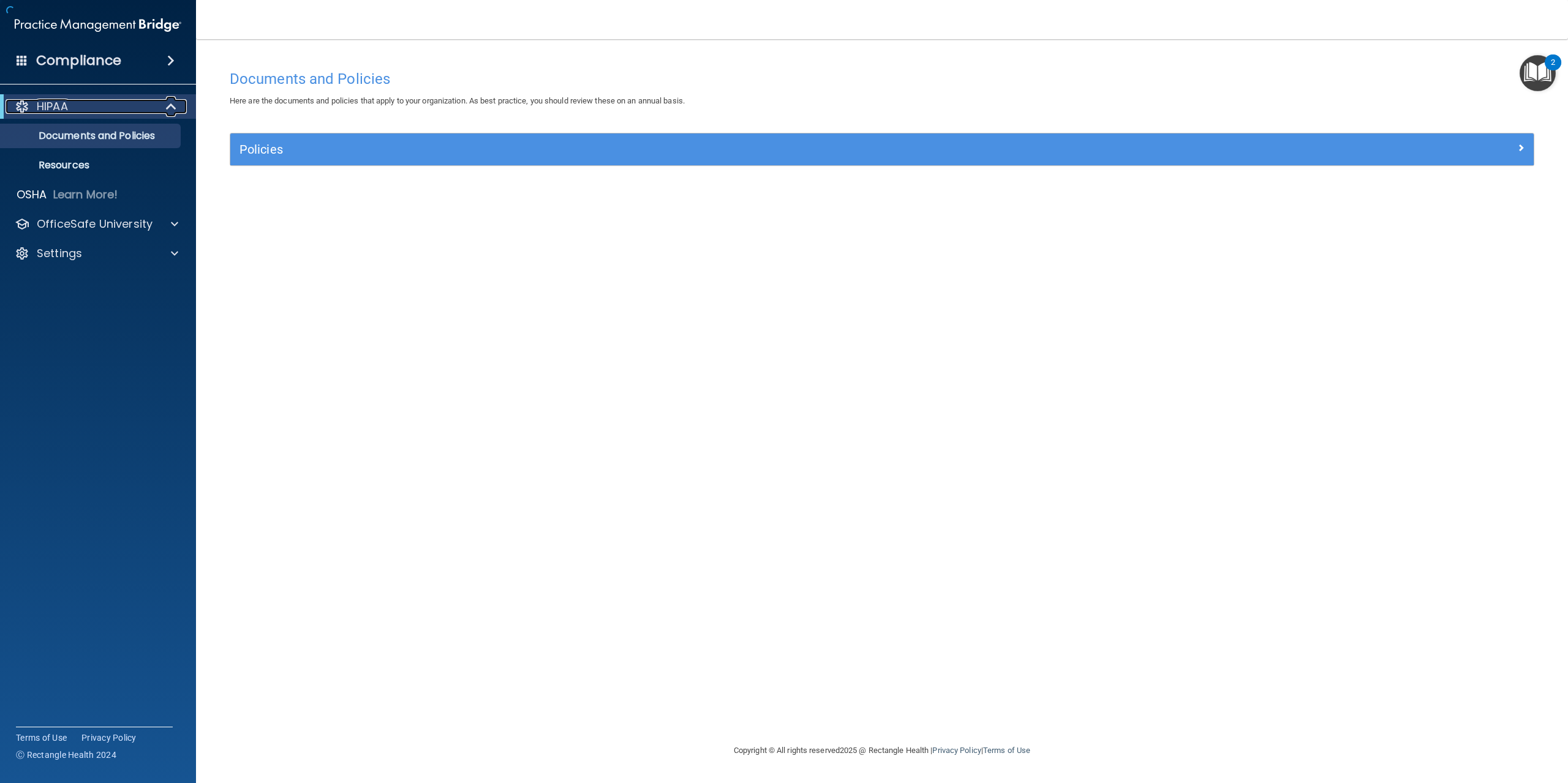
click at [169, 110] on span at bounding box center [172, 106] width 11 height 15
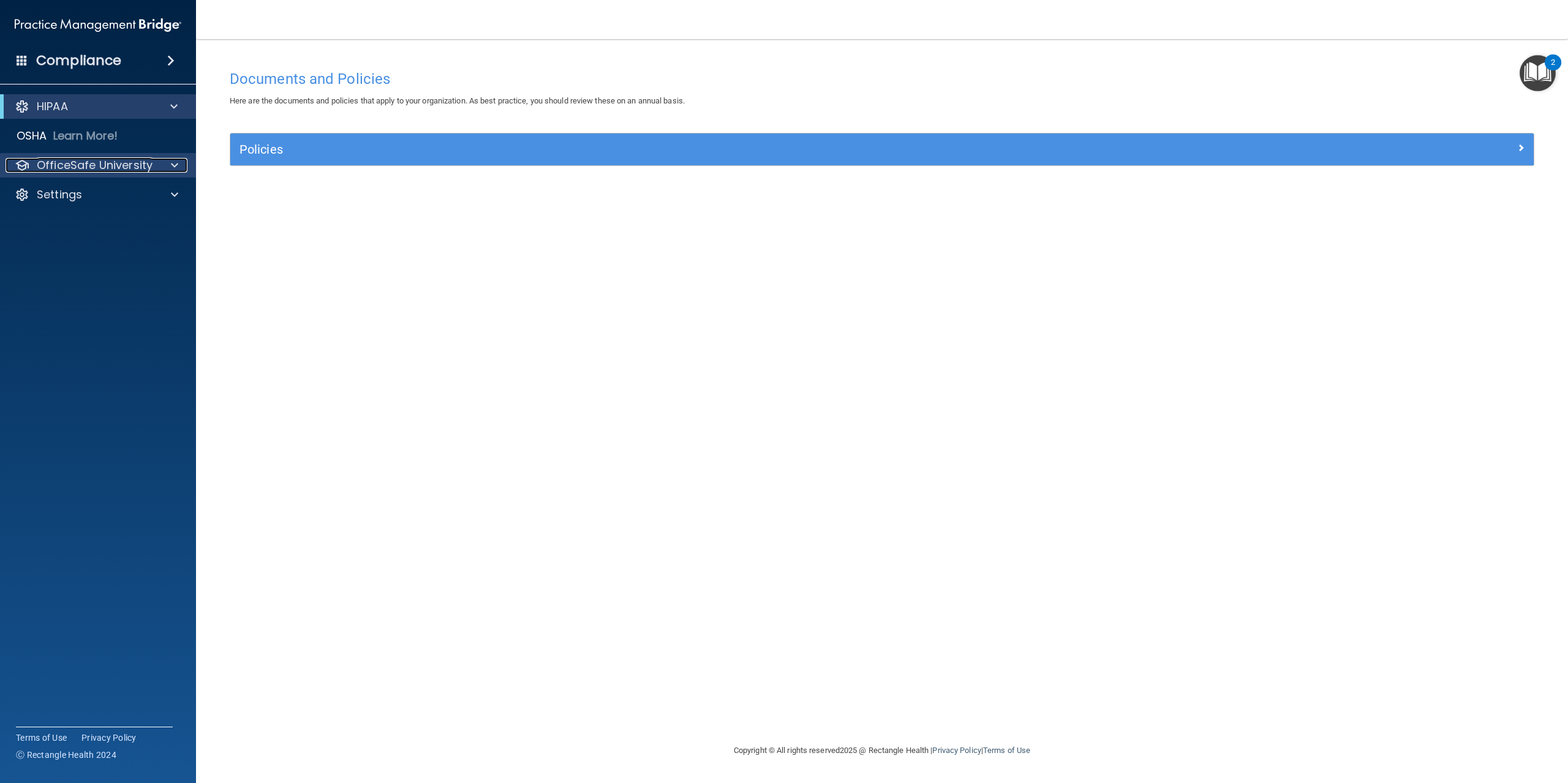
click at [155, 161] on div "OfficeSafe University" at bounding box center [81, 165] width 152 height 15
click at [109, 195] on p "HIPAA Training" at bounding box center [58, 195] width 101 height 12
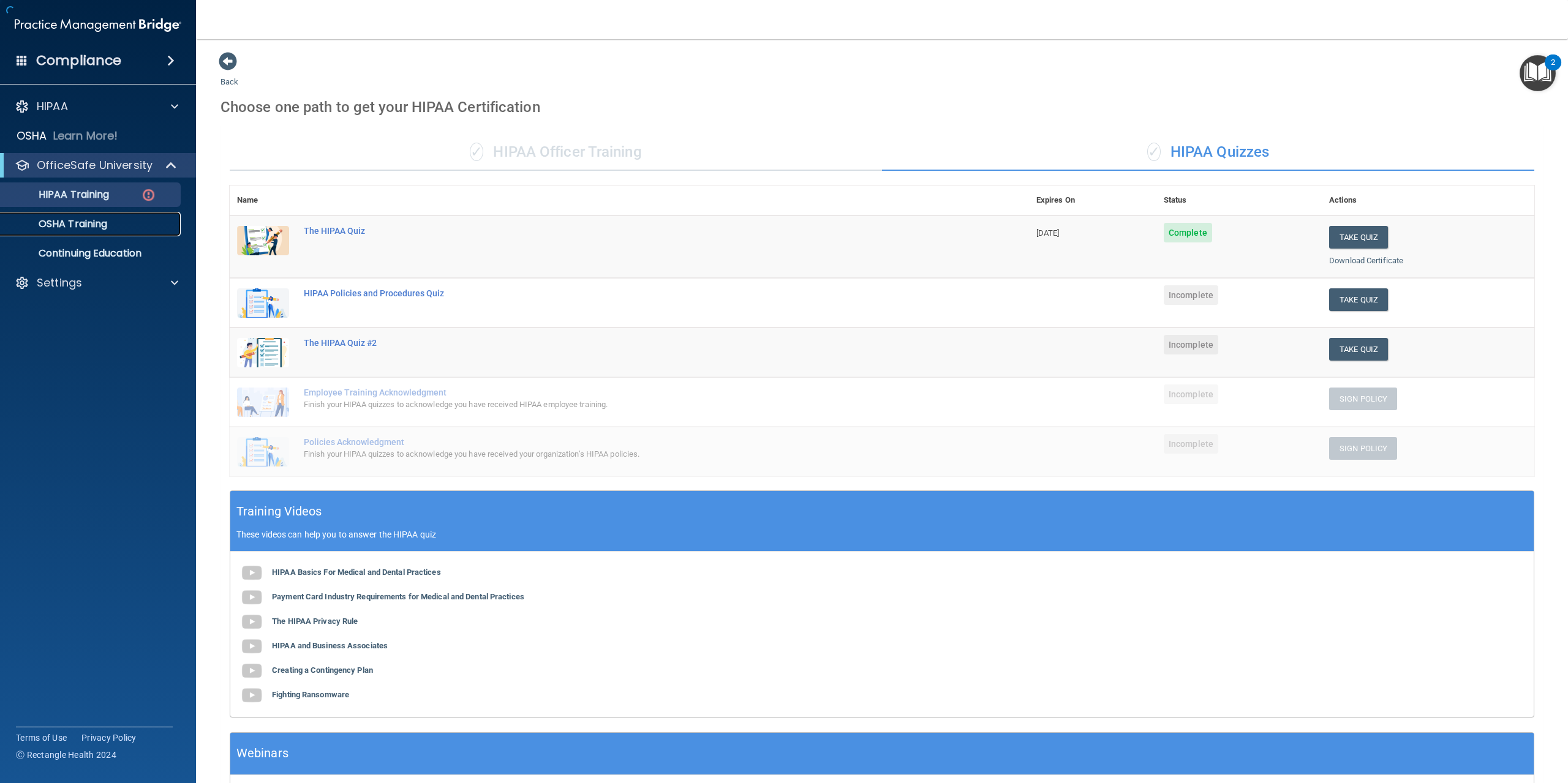
click at [112, 220] on div "OSHA Training" at bounding box center [91, 223] width 167 height 12
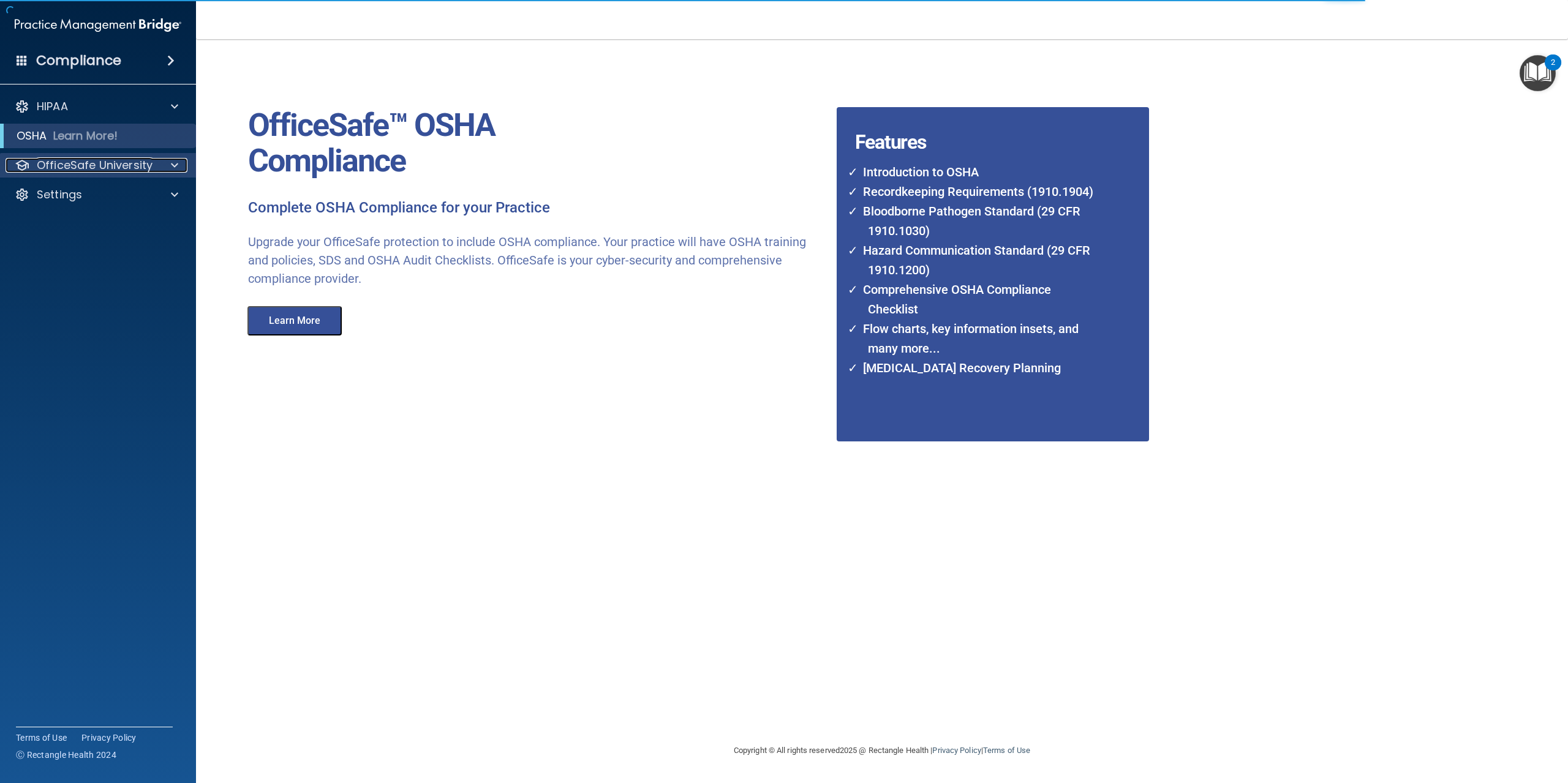
click at [177, 160] on span at bounding box center [174, 165] width 7 height 15
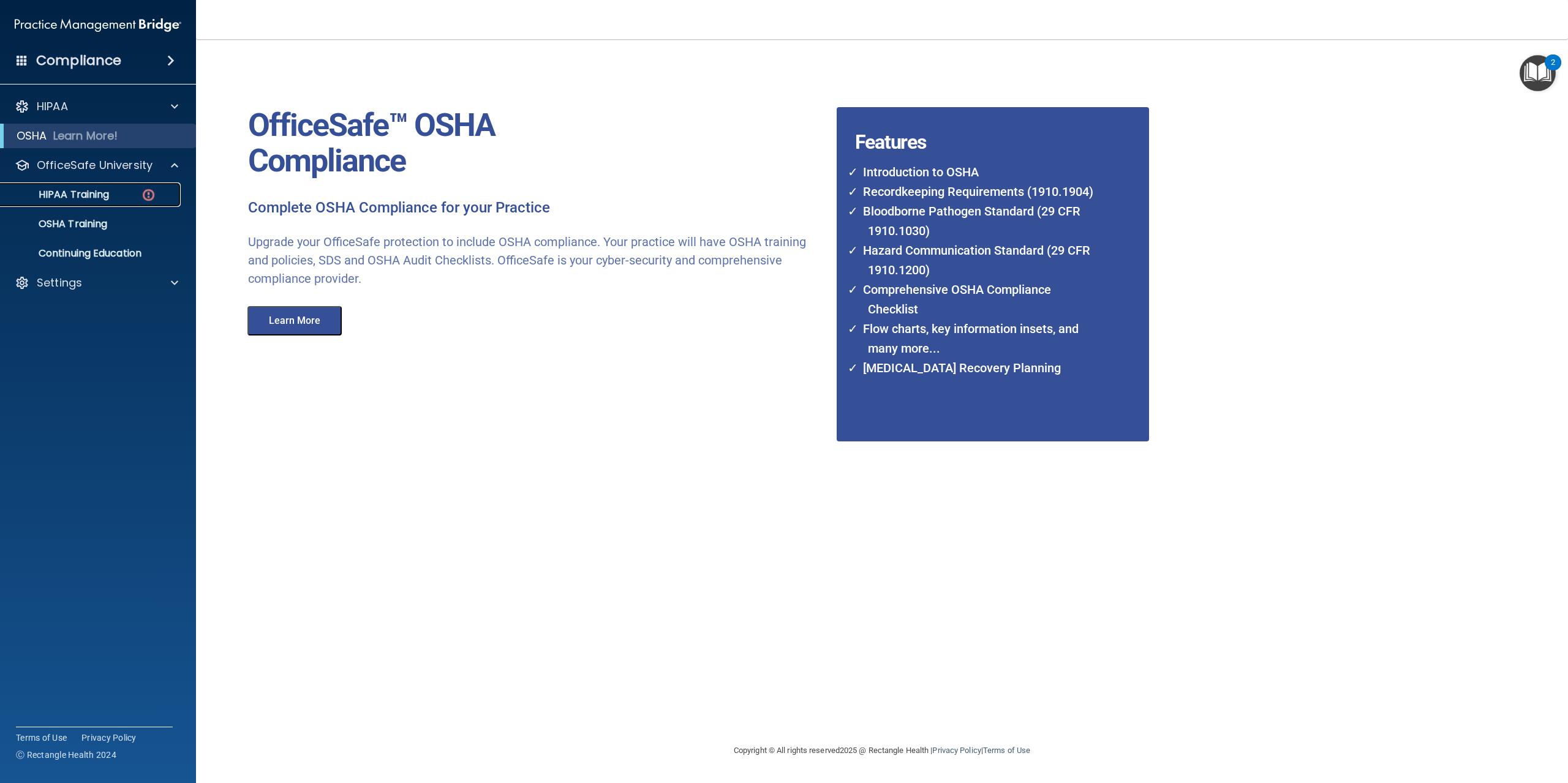
click at [159, 194] on div "HIPAA Training" at bounding box center [91, 195] width 167 height 12
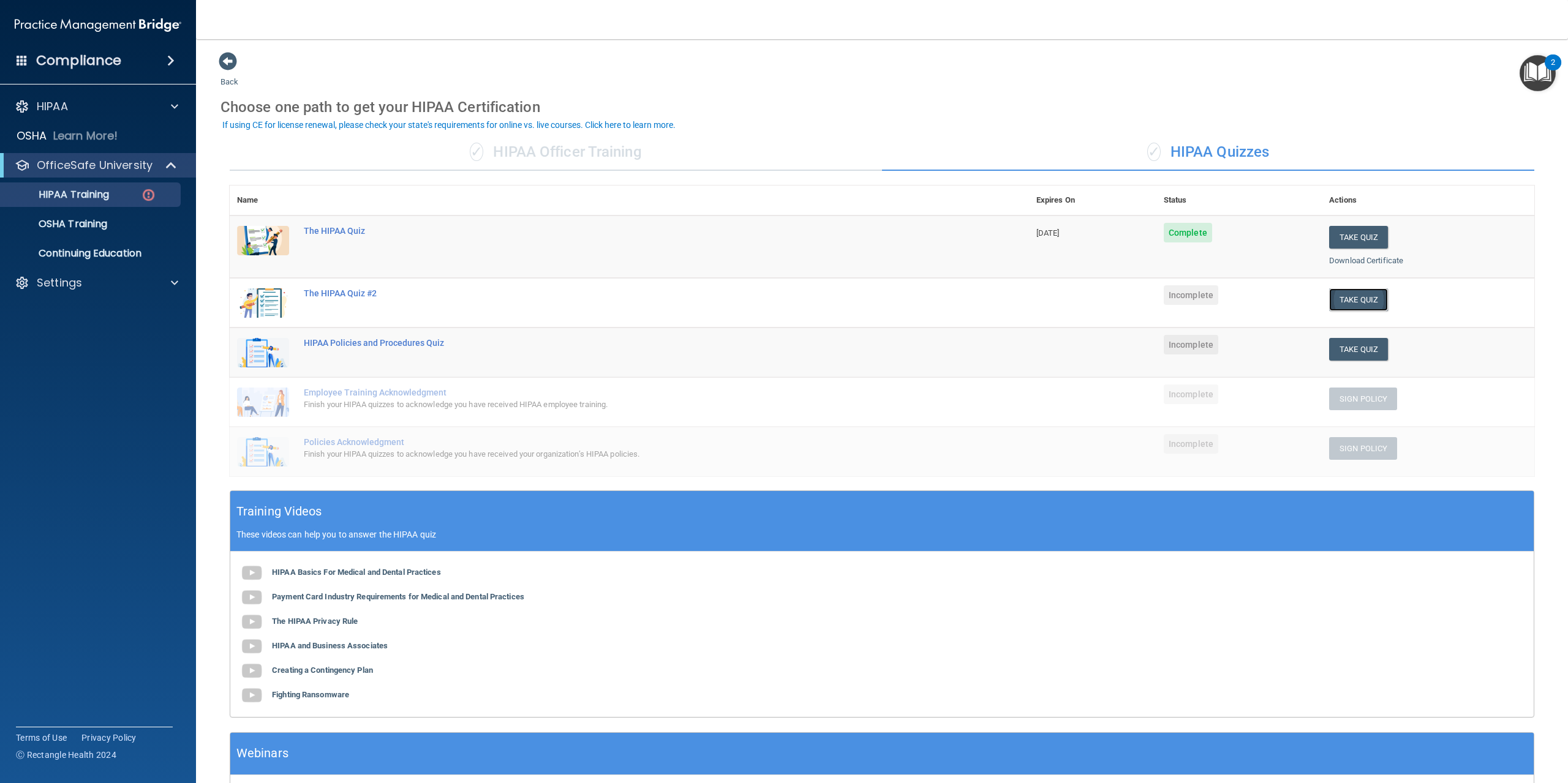
click at [1345, 301] on button "Take Quiz" at bounding box center [1359, 300] width 59 height 22
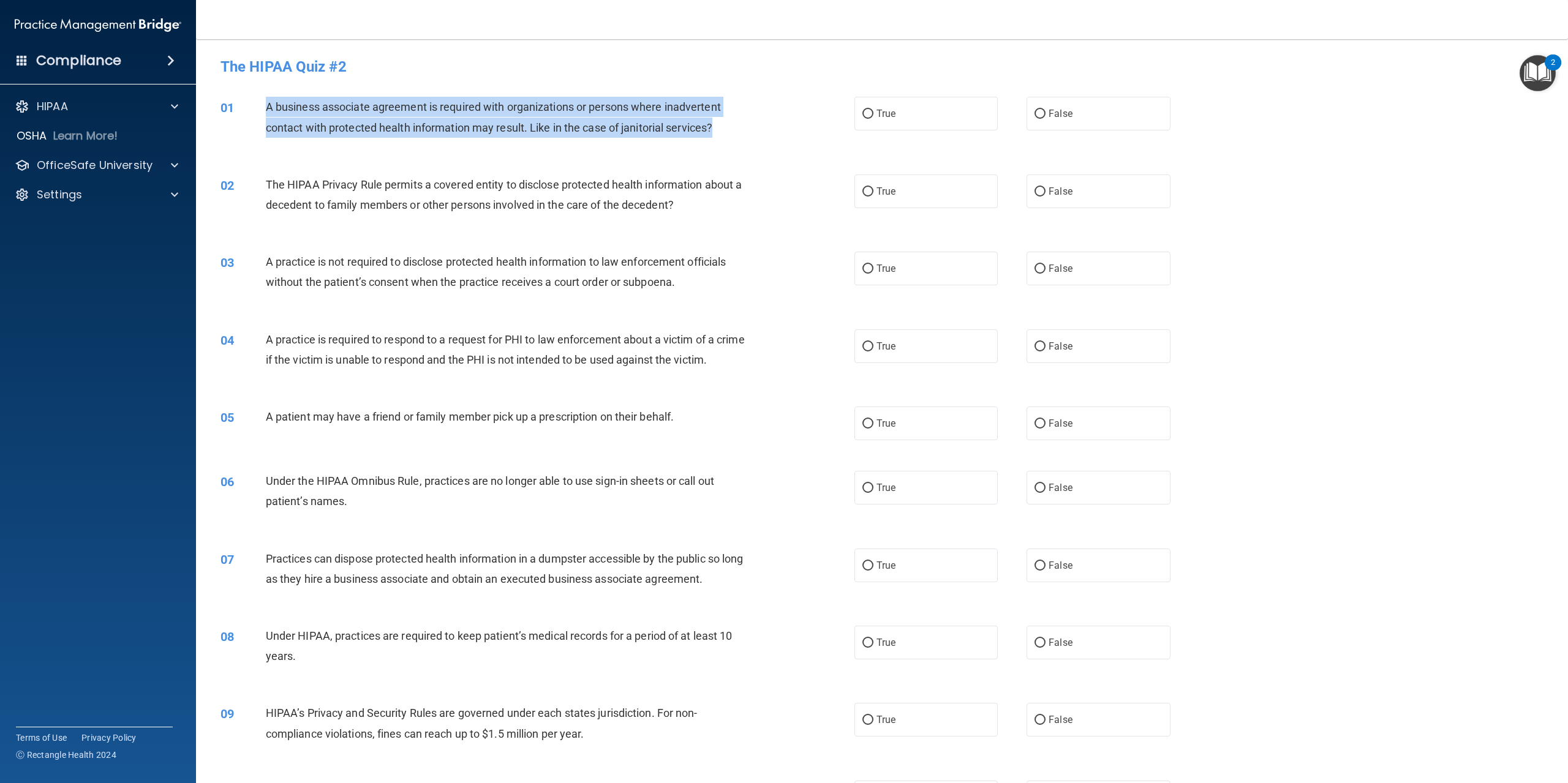
drag, startPoint x: 263, startPoint y: 100, endPoint x: 745, endPoint y: 138, distance: 483.5
click at [745, 138] on div "01 A business associate agreement is required with organizations or persons whe…" at bounding box center [537, 120] width 671 height 46
click at [1035, 110] on input "False" at bounding box center [1040, 114] width 11 height 9
radio input "true"
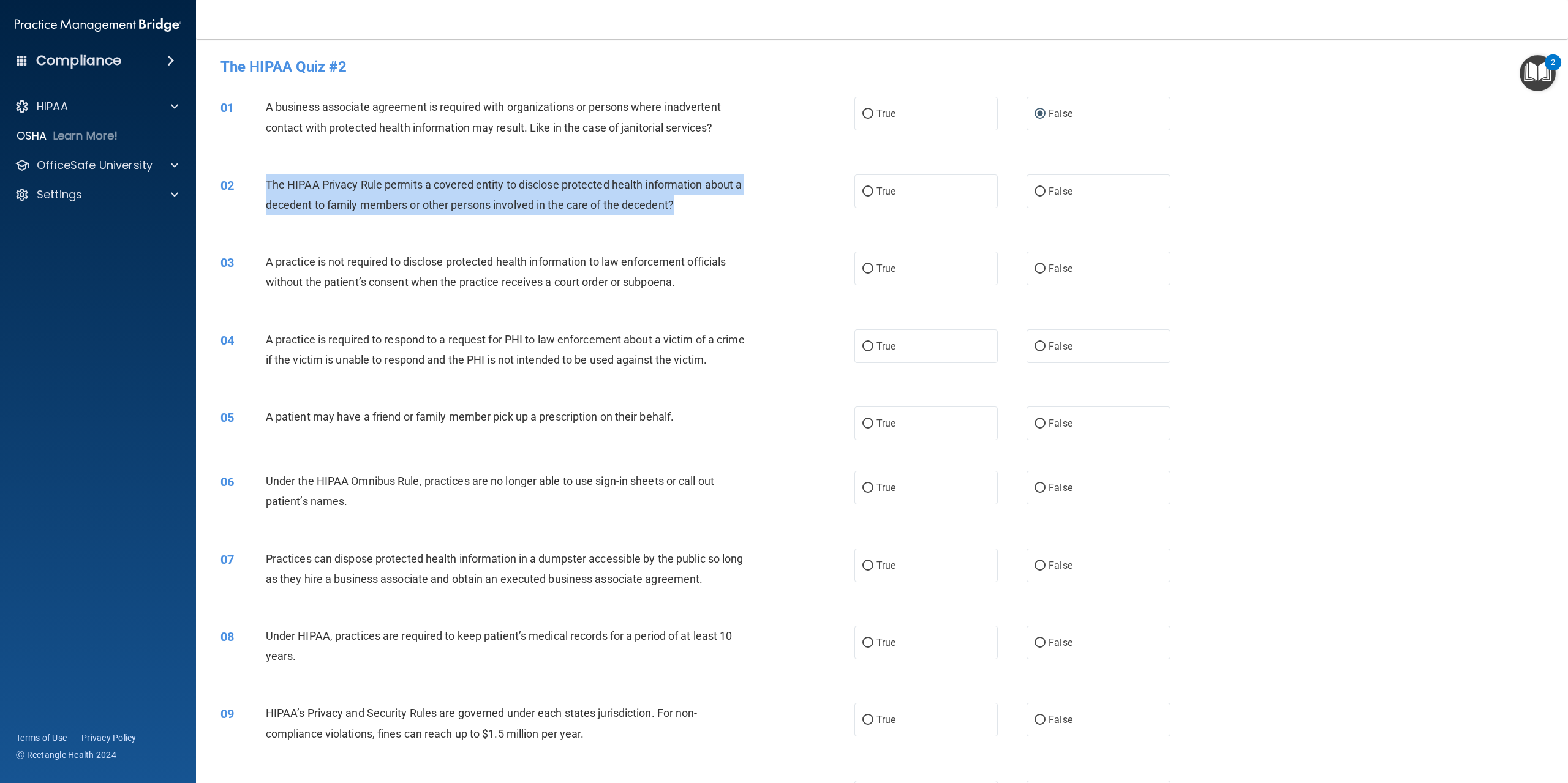
drag, startPoint x: 258, startPoint y: 180, endPoint x: 729, endPoint y: 204, distance: 471.6
click at [729, 204] on div "02 The HIPAA Privacy Rule permits a covered entity to disclose protected health…" at bounding box center [537, 198] width 671 height 46
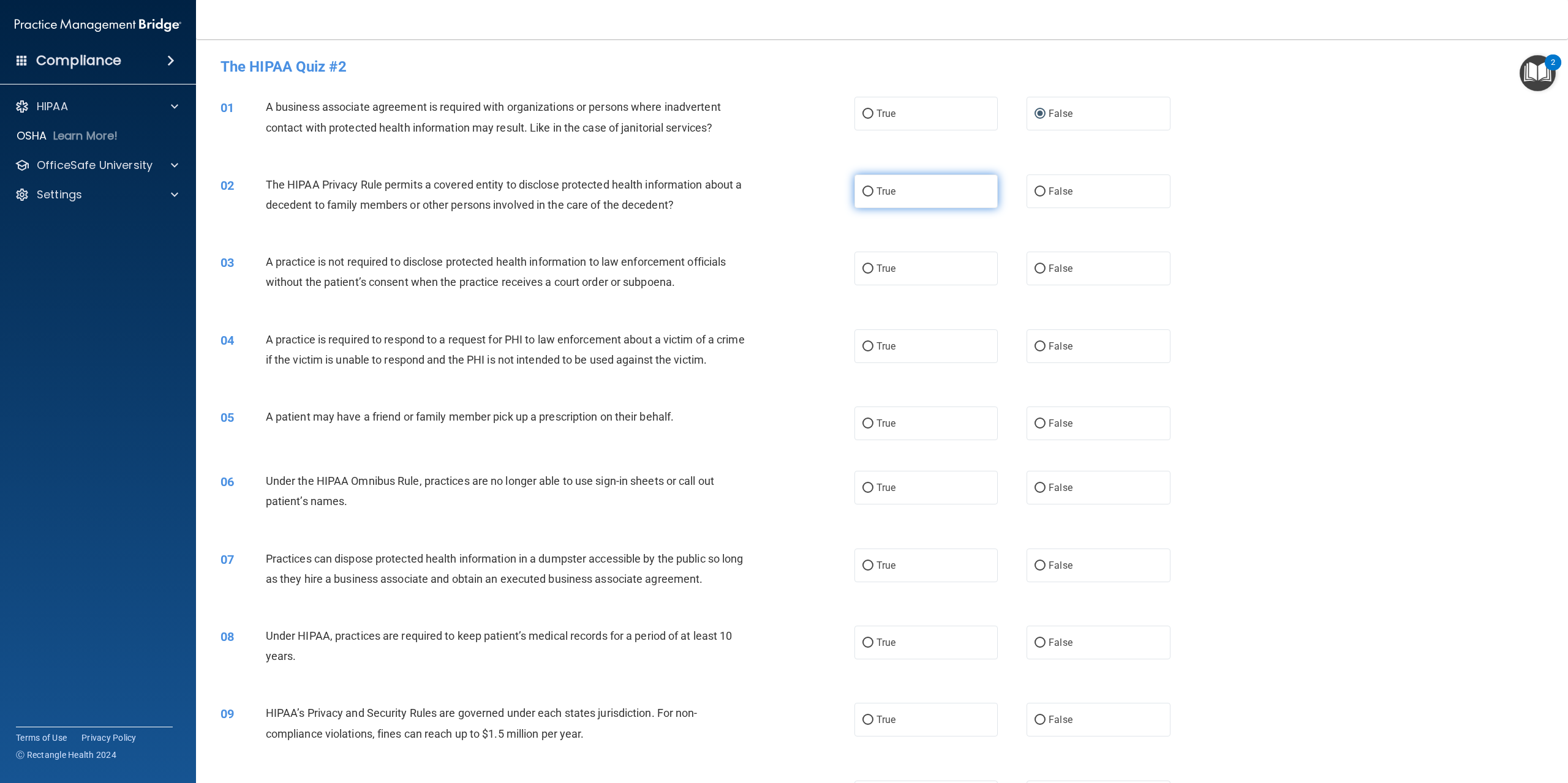
click at [855, 195] on label "True" at bounding box center [926, 192] width 143 height 34
click at [863, 195] on input "True" at bounding box center [868, 192] width 11 height 9
radio input "true"
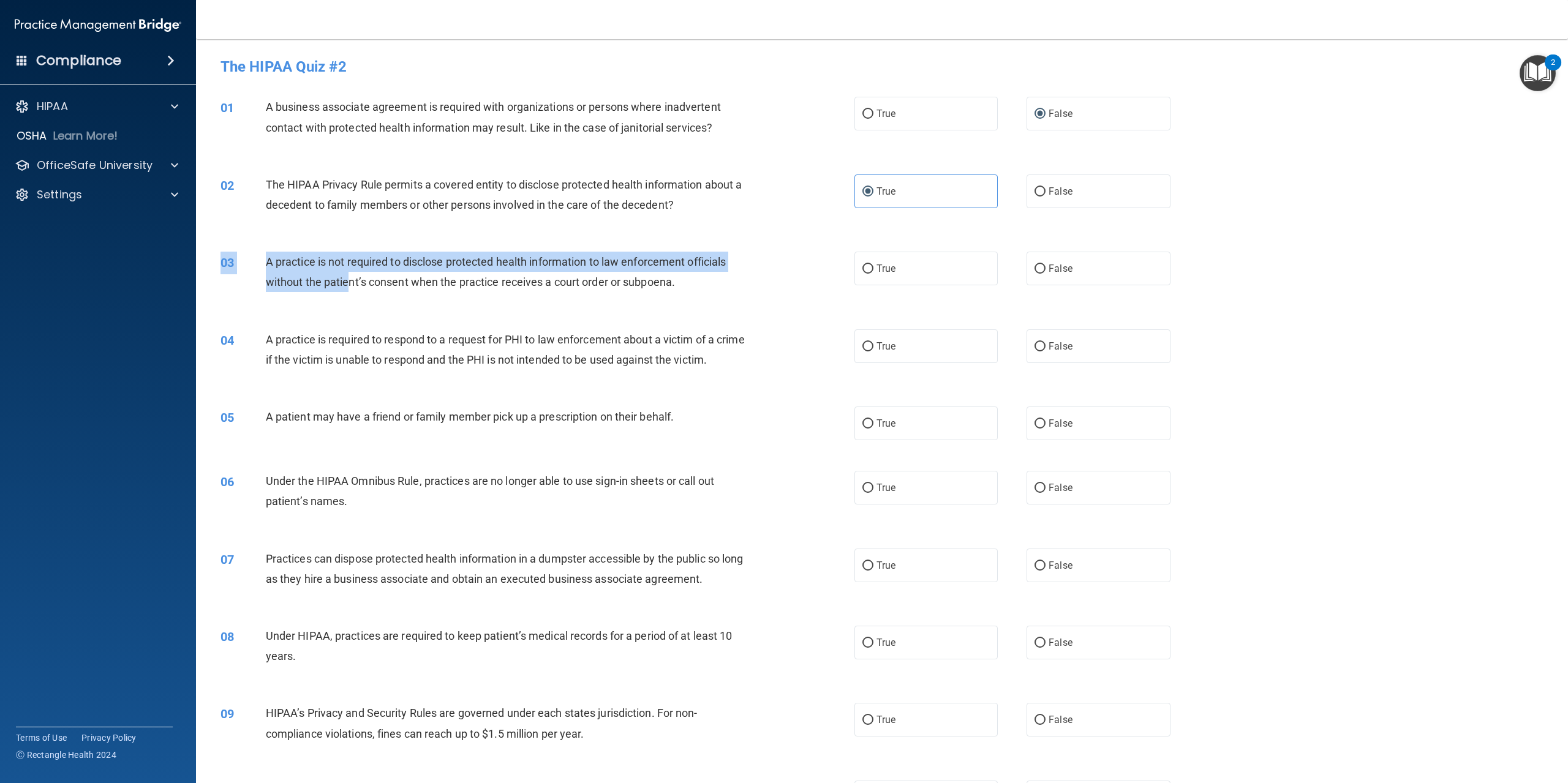
drag, startPoint x: 260, startPoint y: 251, endPoint x: 345, endPoint y: 294, distance: 95.3
click at [345, 294] on div "03 A practice is not required to disclose protected health information to law e…" at bounding box center [882, 275] width 1342 height 77
click at [341, 275] on div "A practice is not required to disclose protected health information to law enfo…" at bounding box center [510, 272] width 490 height 41
drag, startPoint x: 266, startPoint y: 256, endPoint x: 735, endPoint y: 274, distance: 469.3
click at [735, 274] on div "A practice is not required to disclose protected health information to law enfo…" at bounding box center [510, 272] width 490 height 41
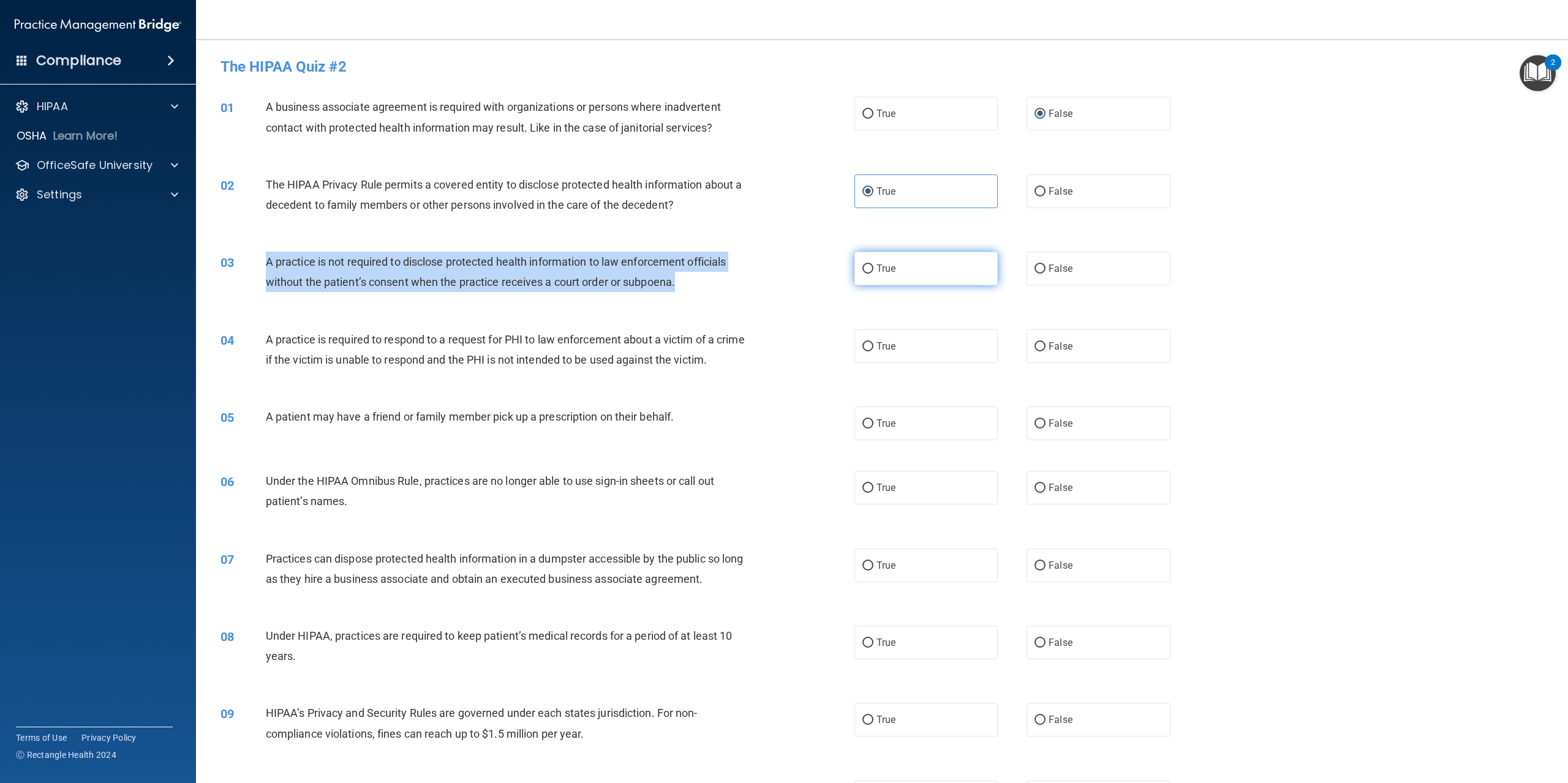
click at [868, 268] on input "True" at bounding box center [868, 269] width 11 height 9
radio input "true"
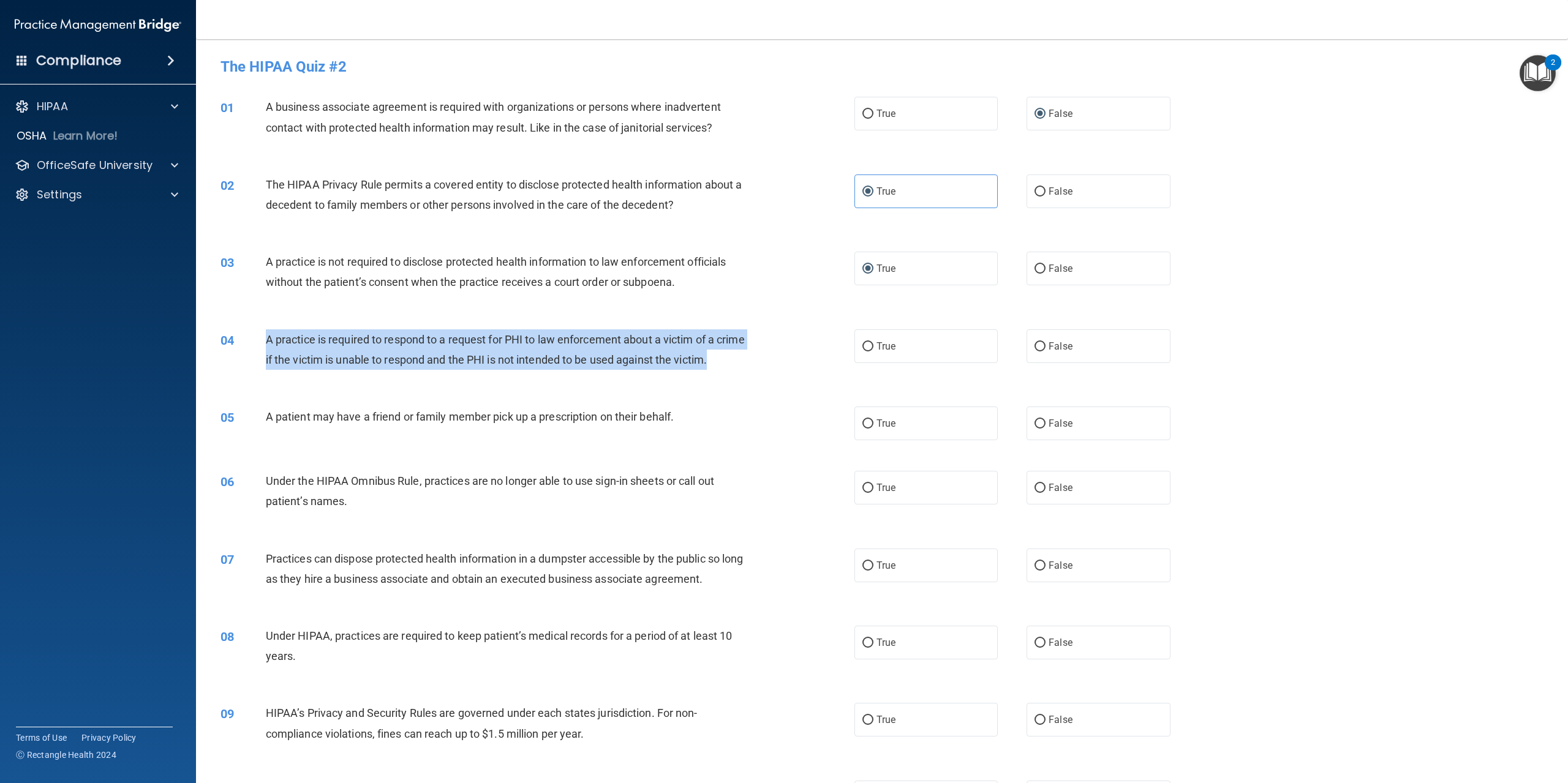
drag, startPoint x: 269, startPoint y: 338, endPoint x: 730, endPoint y: 395, distance: 464.5
click at [730, 376] on div "04 A practice is required to respond to a request for PHI to law enforcement ab…" at bounding box center [537, 353] width 671 height 46
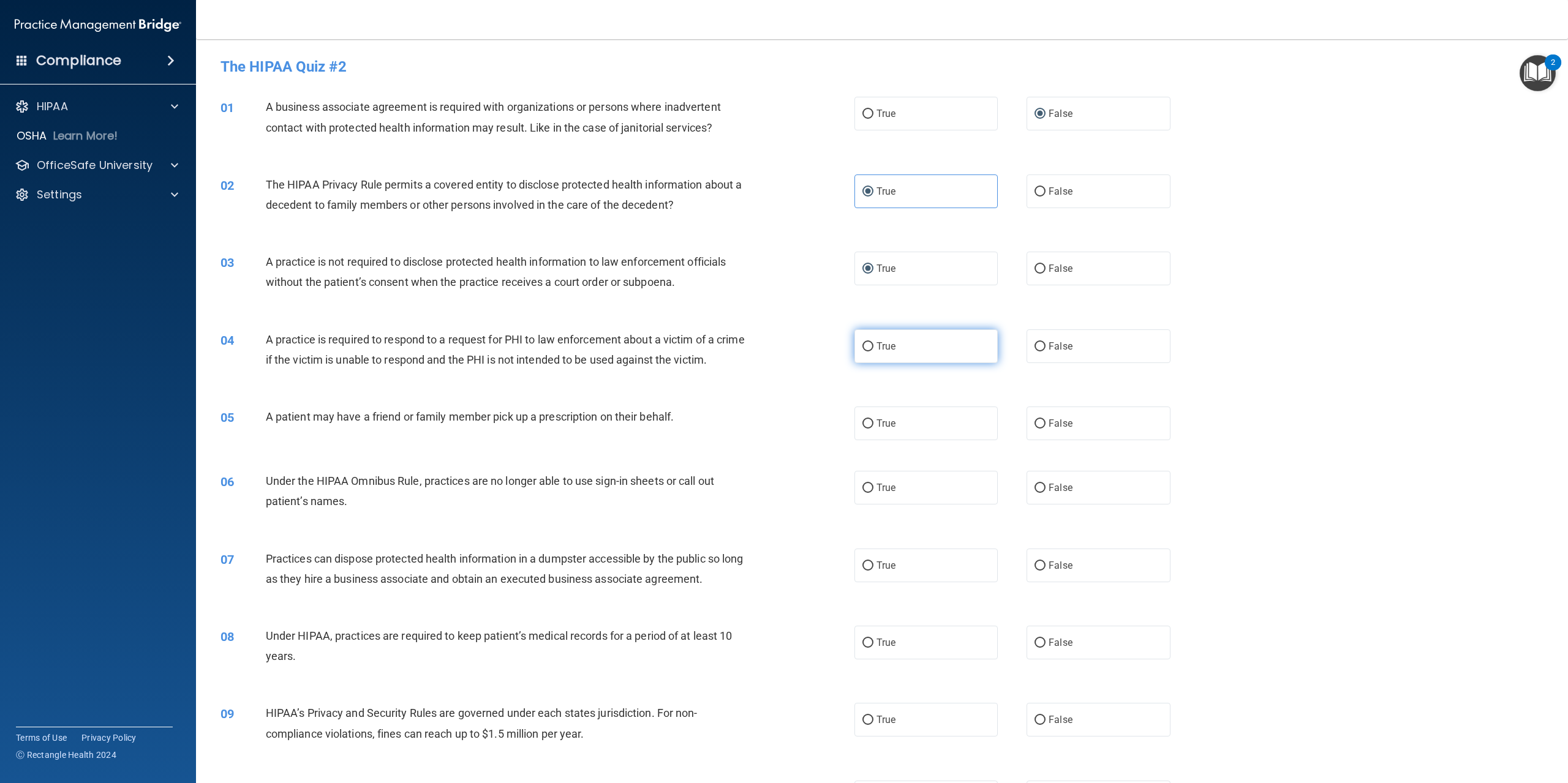
click at [865, 338] on label "True" at bounding box center [926, 346] width 143 height 34
click at [865, 342] on input "True" at bounding box center [868, 346] width 11 height 9
radio input "true"
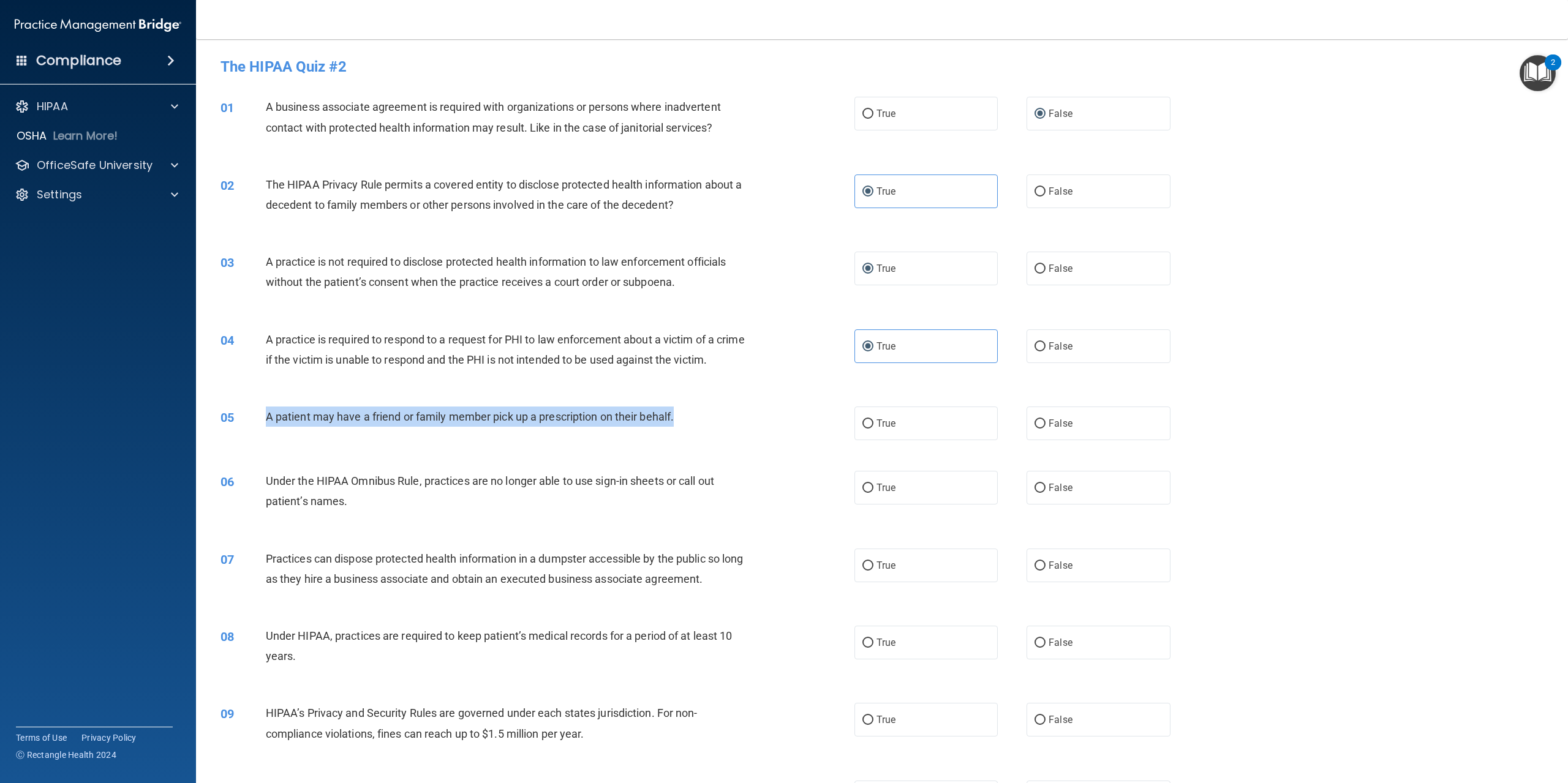
drag, startPoint x: 262, startPoint y: 432, endPoint x: 697, endPoint y: 445, distance: 435.2
click at [697, 433] on div "05 A patient may have a friend or family member pick up a prescription on their…" at bounding box center [537, 419] width 671 height 26
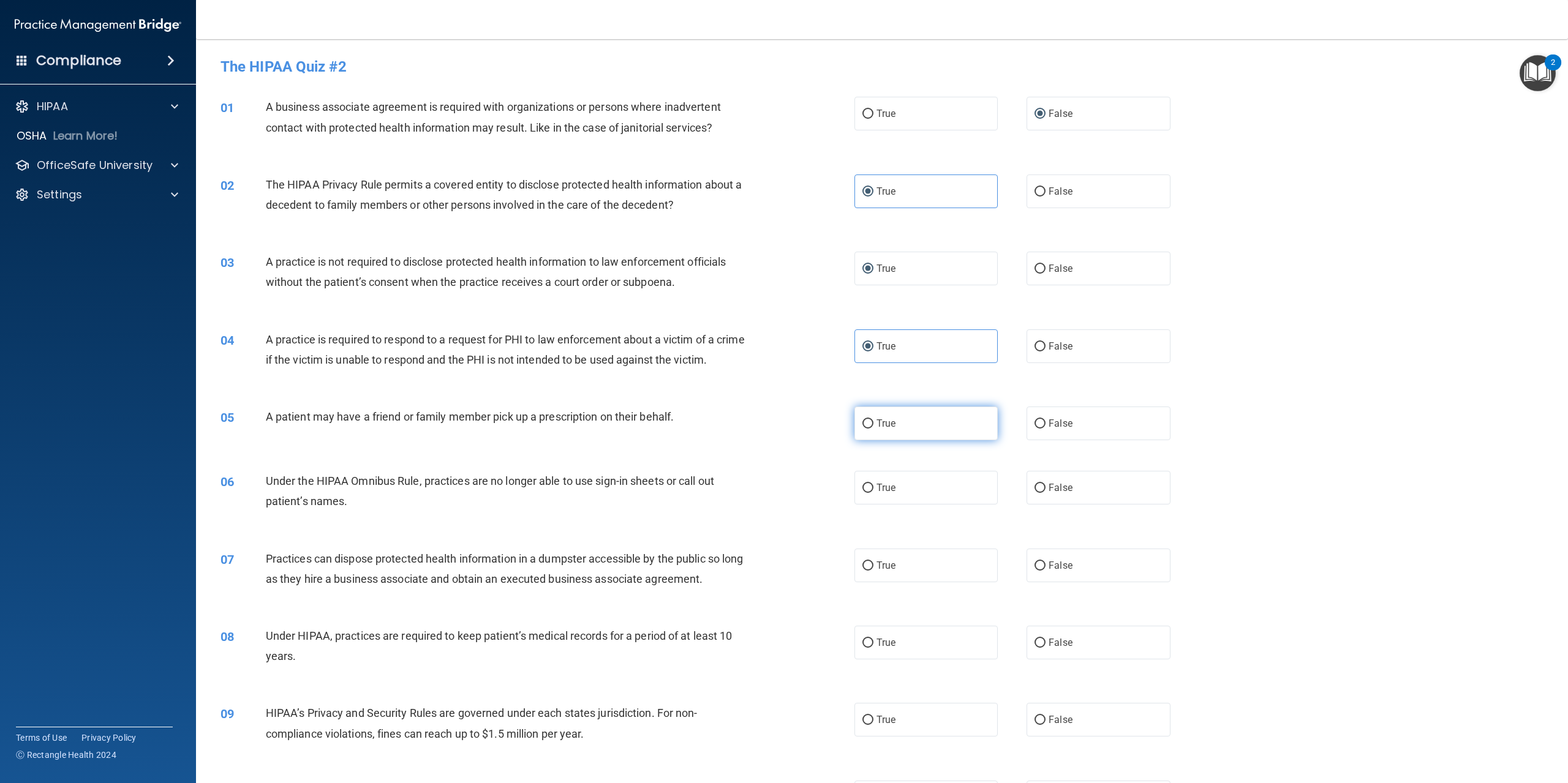
click at [856, 439] on label "True" at bounding box center [926, 423] width 143 height 34
click at [863, 428] on input "True" at bounding box center [868, 423] width 11 height 9
radio input "true"
click at [270, 502] on span "Under the HIPAA Omnibus Rule, practices are no longer able to use sign-in sheet…" at bounding box center [490, 491] width 448 height 33
click at [260, 494] on div "06" at bounding box center [239, 482] width 55 height 22
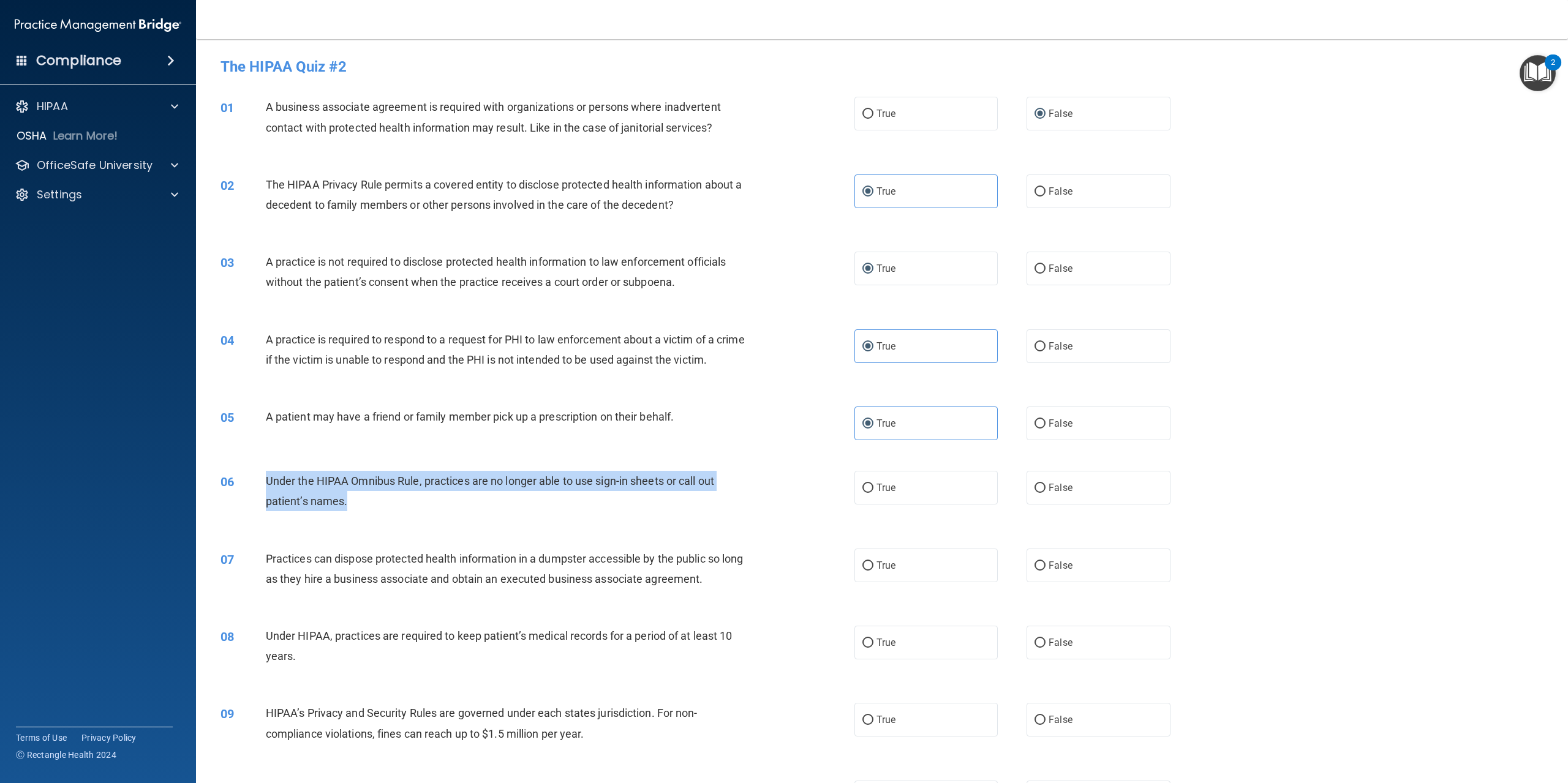
drag, startPoint x: 262, startPoint y: 494, endPoint x: 422, endPoint y: 527, distance: 163.4
click at [422, 518] on div "06 Under the HIPAA Omnibus Rule, practices are no longer able to use sign-in sh…" at bounding box center [537, 494] width 671 height 46
click at [1035, 493] on input "False" at bounding box center [1040, 488] width 11 height 9
radio input "true"
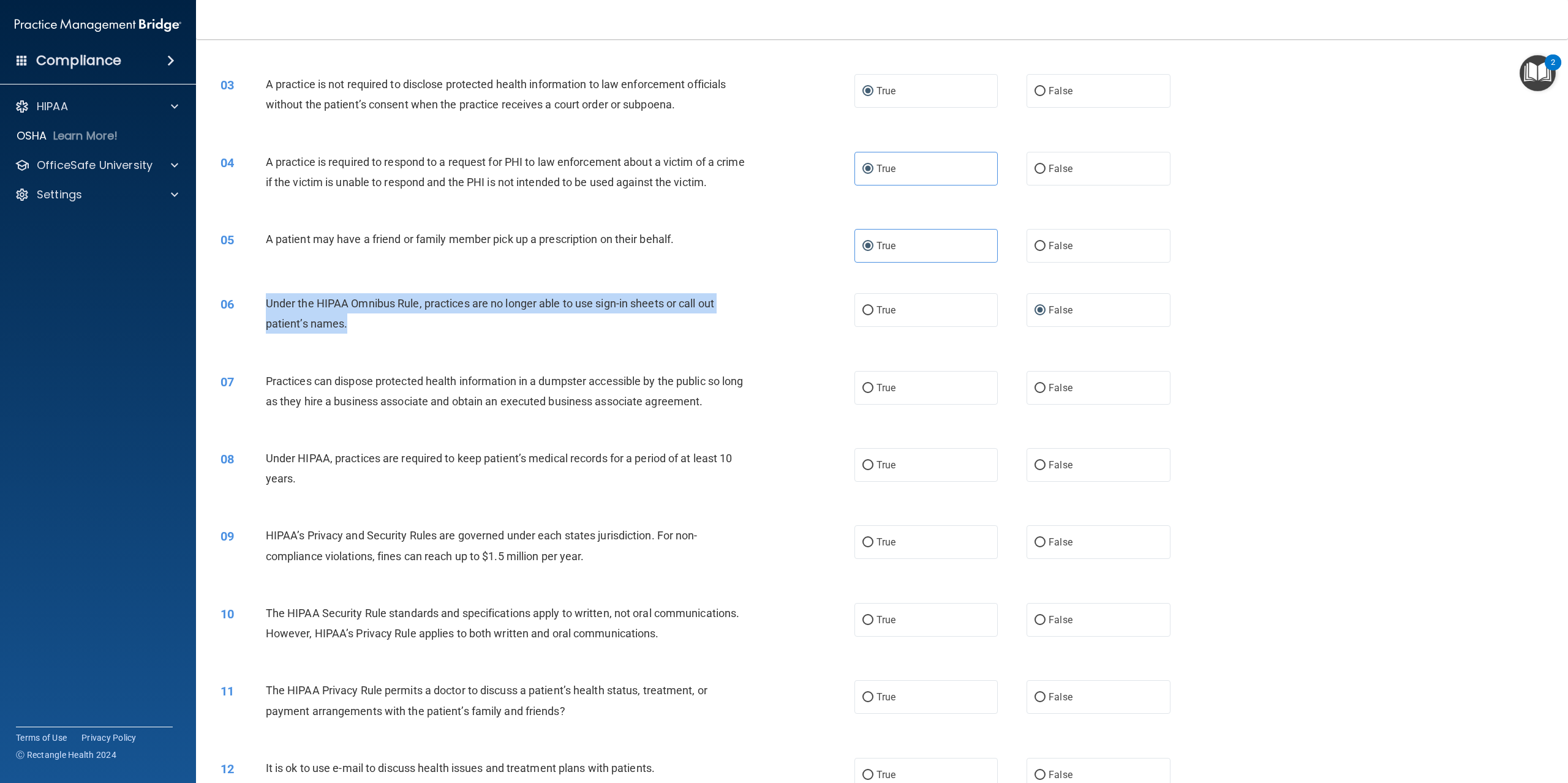
scroll to position [184, 0]
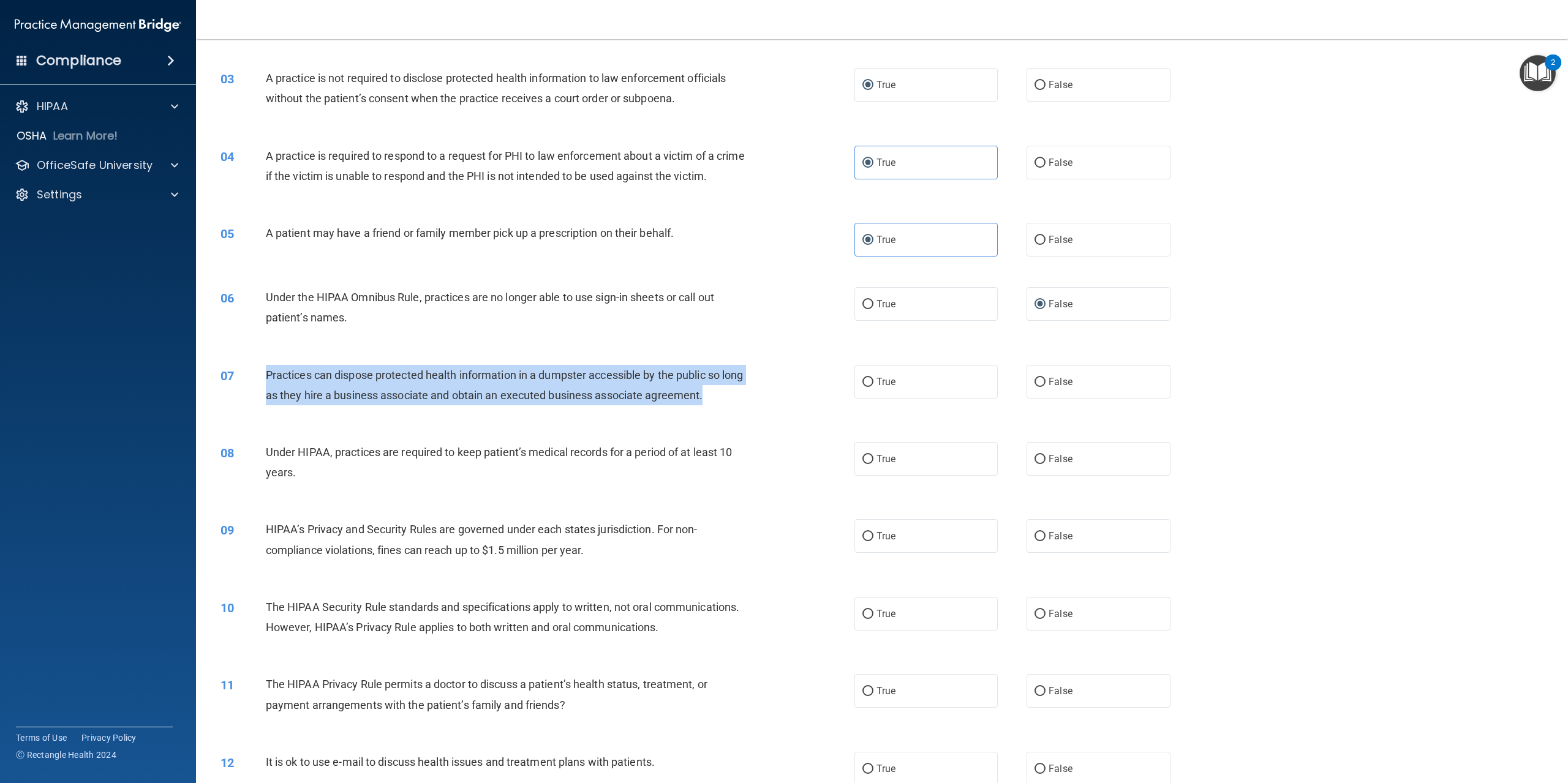
drag, startPoint x: 267, startPoint y: 393, endPoint x: 750, endPoint y: 427, distance: 484.2
click at [750, 412] on div "07 Practices can dispose protected health information in a dumpster accessible …" at bounding box center [537, 388] width 671 height 46
click at [1035, 387] on input "False" at bounding box center [1040, 382] width 11 height 9
radio input "true"
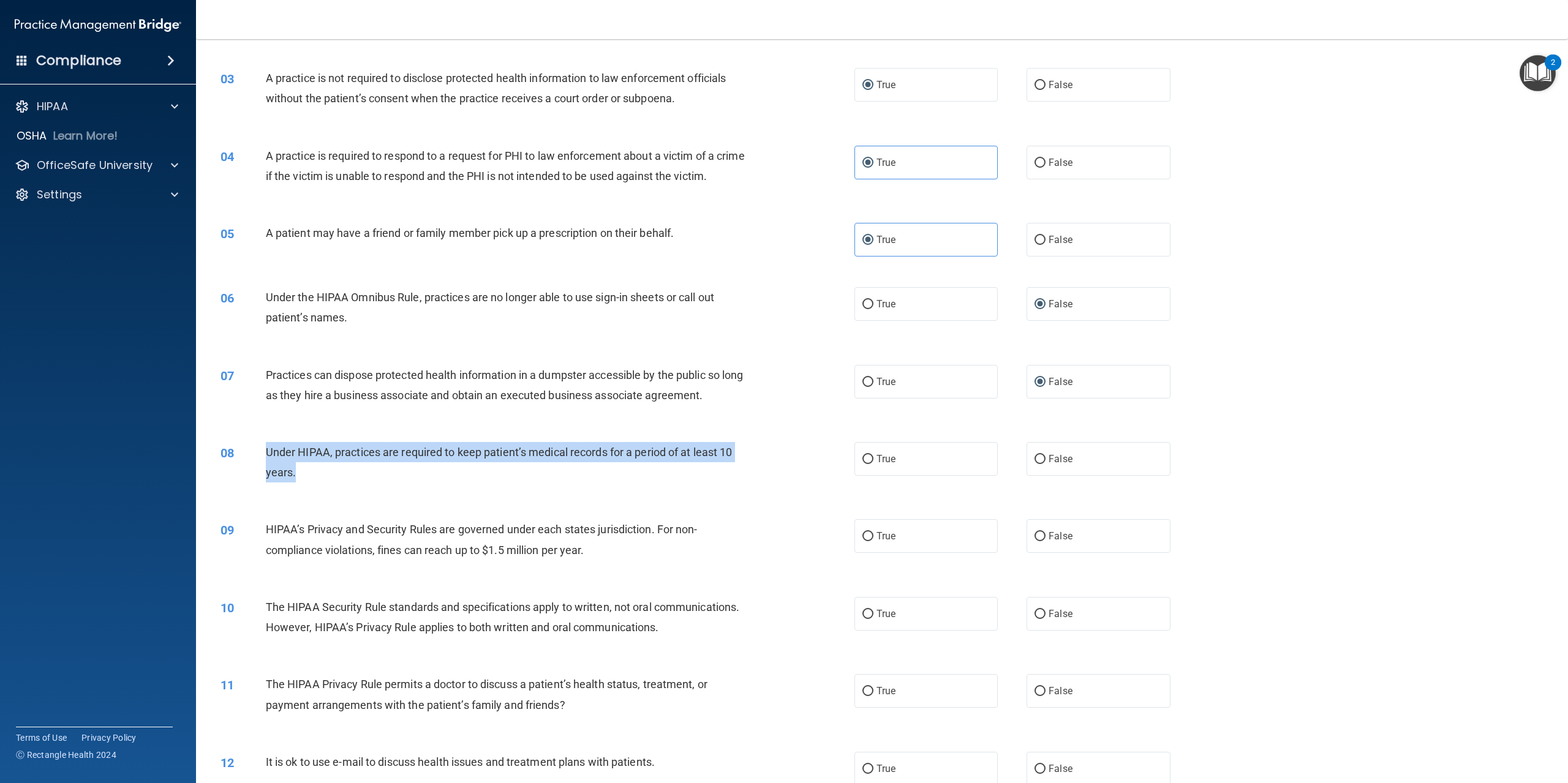
drag, startPoint x: 263, startPoint y: 471, endPoint x: 445, endPoint y: 501, distance: 184.5
click at [445, 489] on div "08 Under HIPAA, practices are required to keep patient’s medical records for a …" at bounding box center [537, 466] width 671 height 46
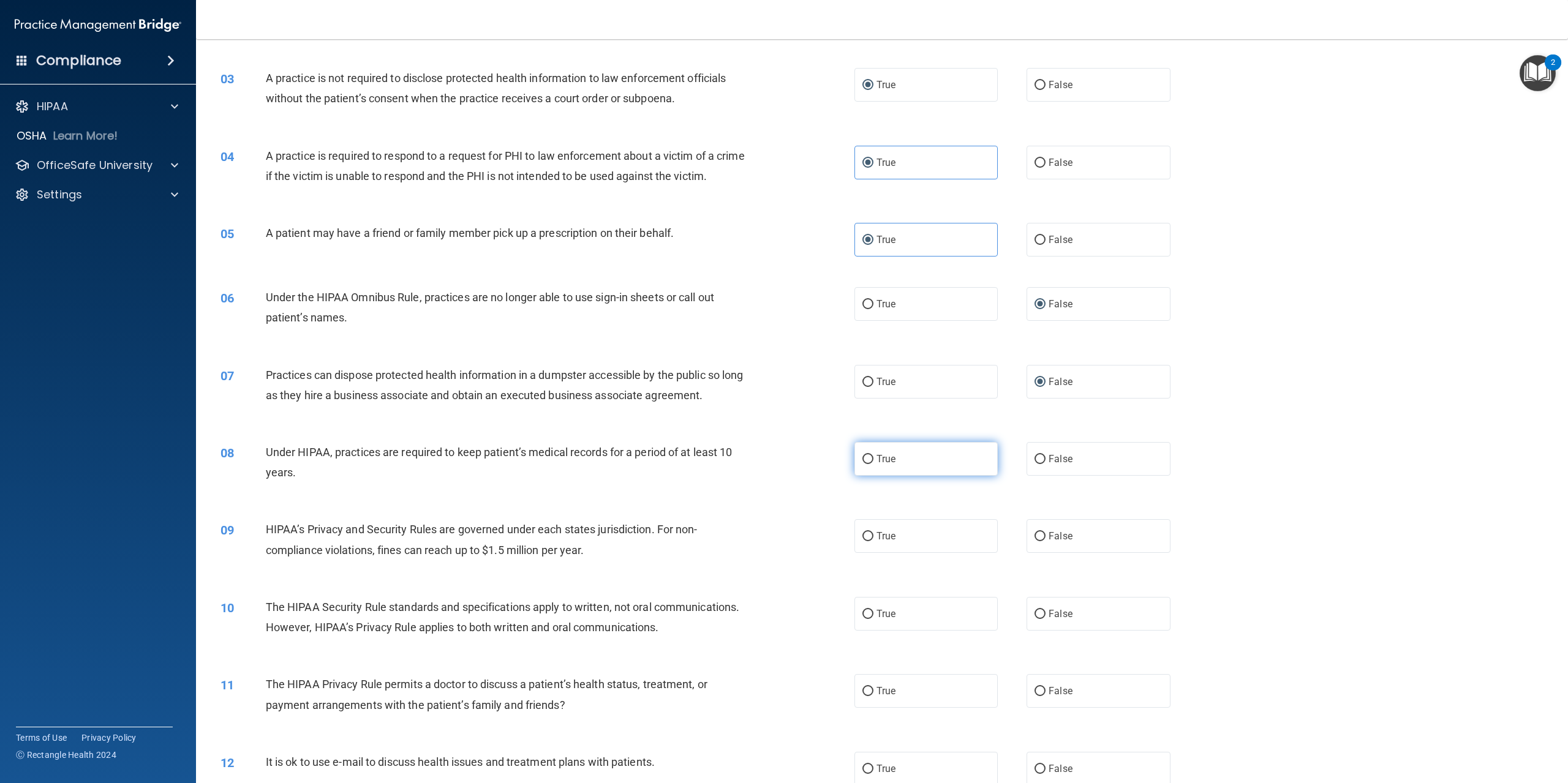
click at [870, 476] on label "True" at bounding box center [926, 459] width 143 height 34
click at [870, 464] on input "True" at bounding box center [868, 459] width 11 height 9
radio input "true"
drag, startPoint x: 270, startPoint y: 543, endPoint x: 276, endPoint y: 590, distance: 47.4
click at [276, 581] on div "09 HIPAA’s Privacy and Security Rules are governed under each states jurisdicti…" at bounding box center [882, 543] width 1342 height 77
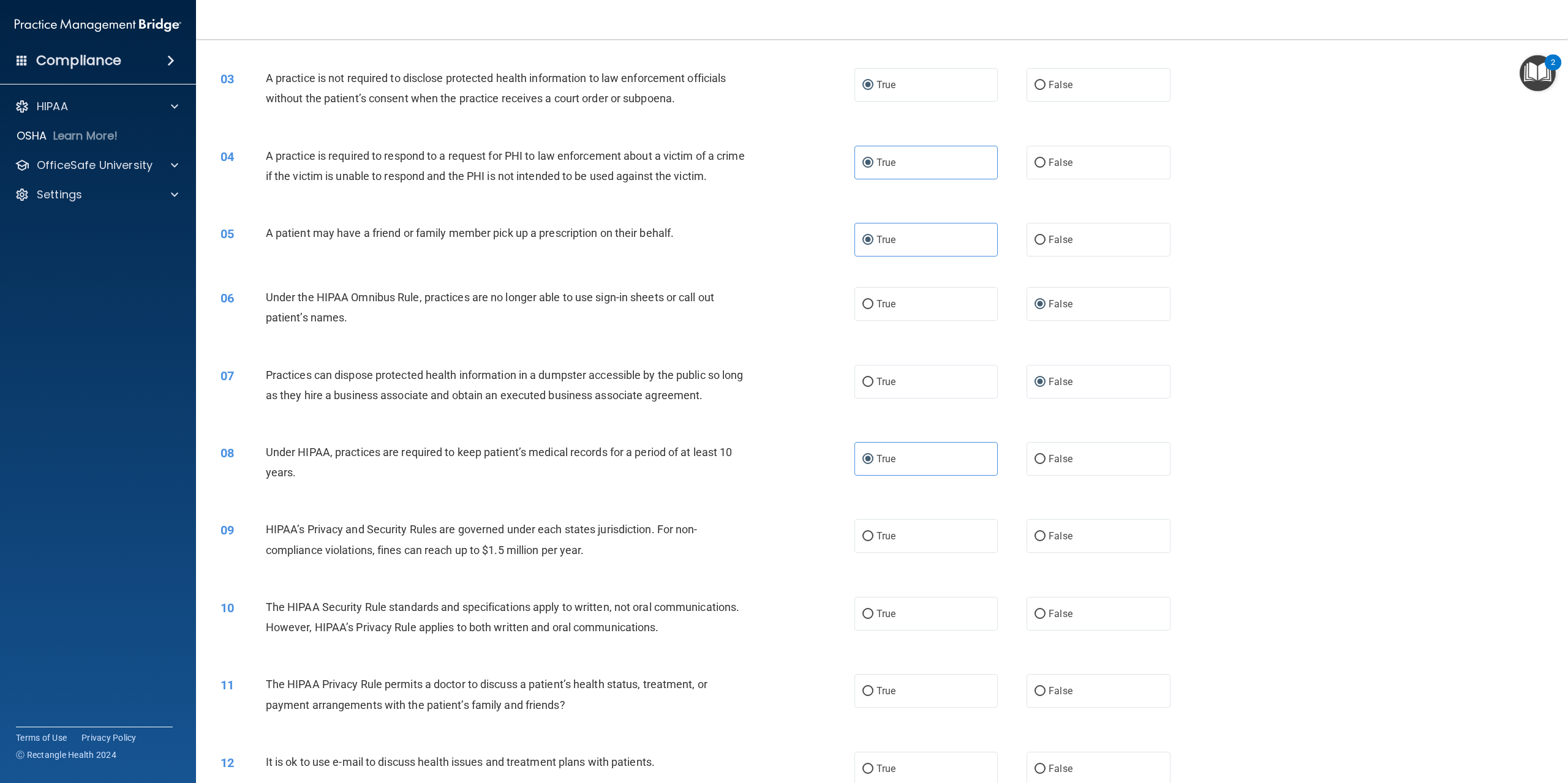
click at [272, 556] on span "HIPAA’s Privacy and Security Rules are governed under each states jurisdiction.…" at bounding box center [481, 539] width 432 height 33
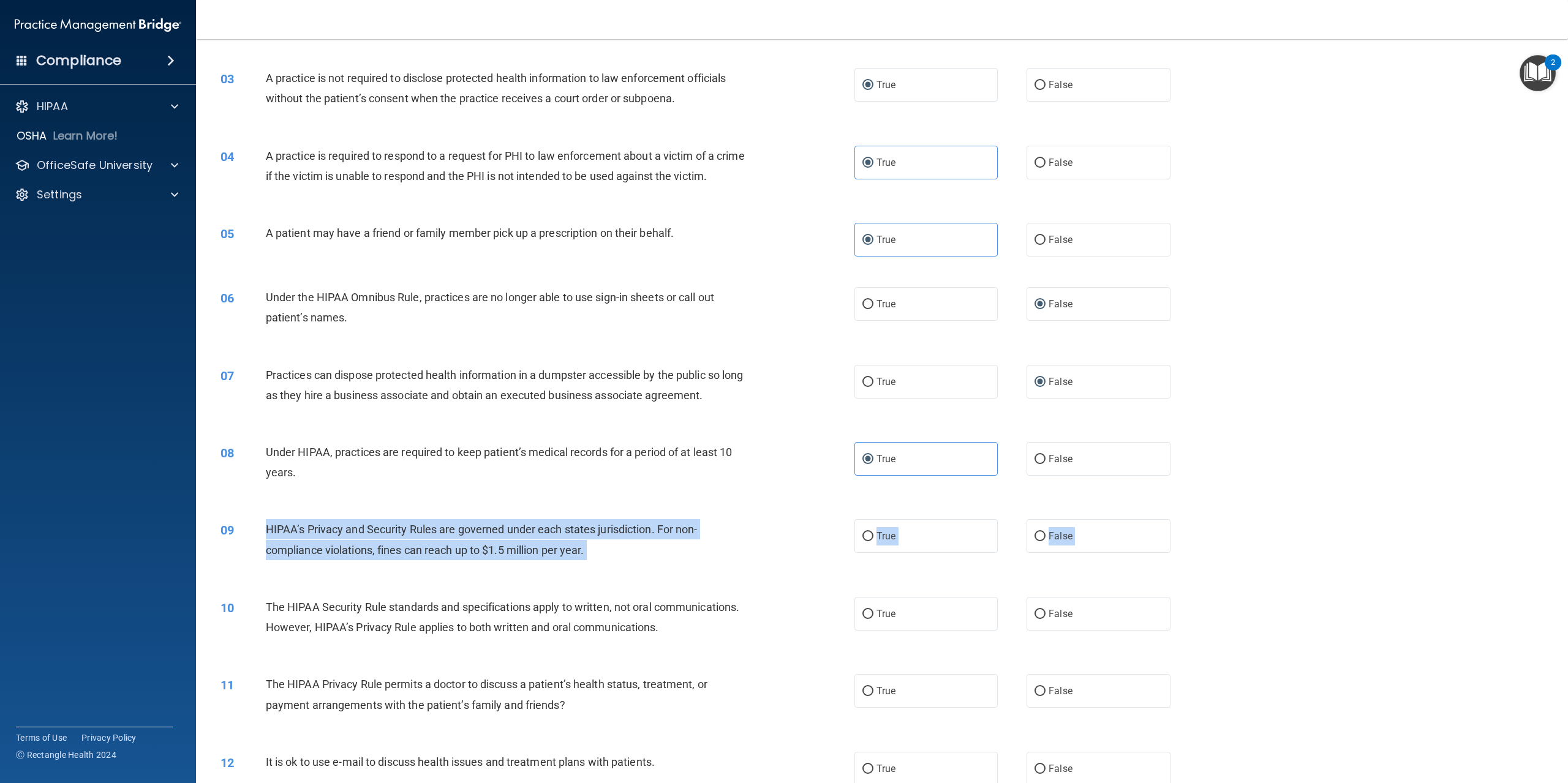
drag, startPoint x: 266, startPoint y: 547, endPoint x: 518, endPoint y: 605, distance: 258.6
click at [1035, 541] on input "False" at bounding box center [1040, 537] width 11 height 9
radio input "true"
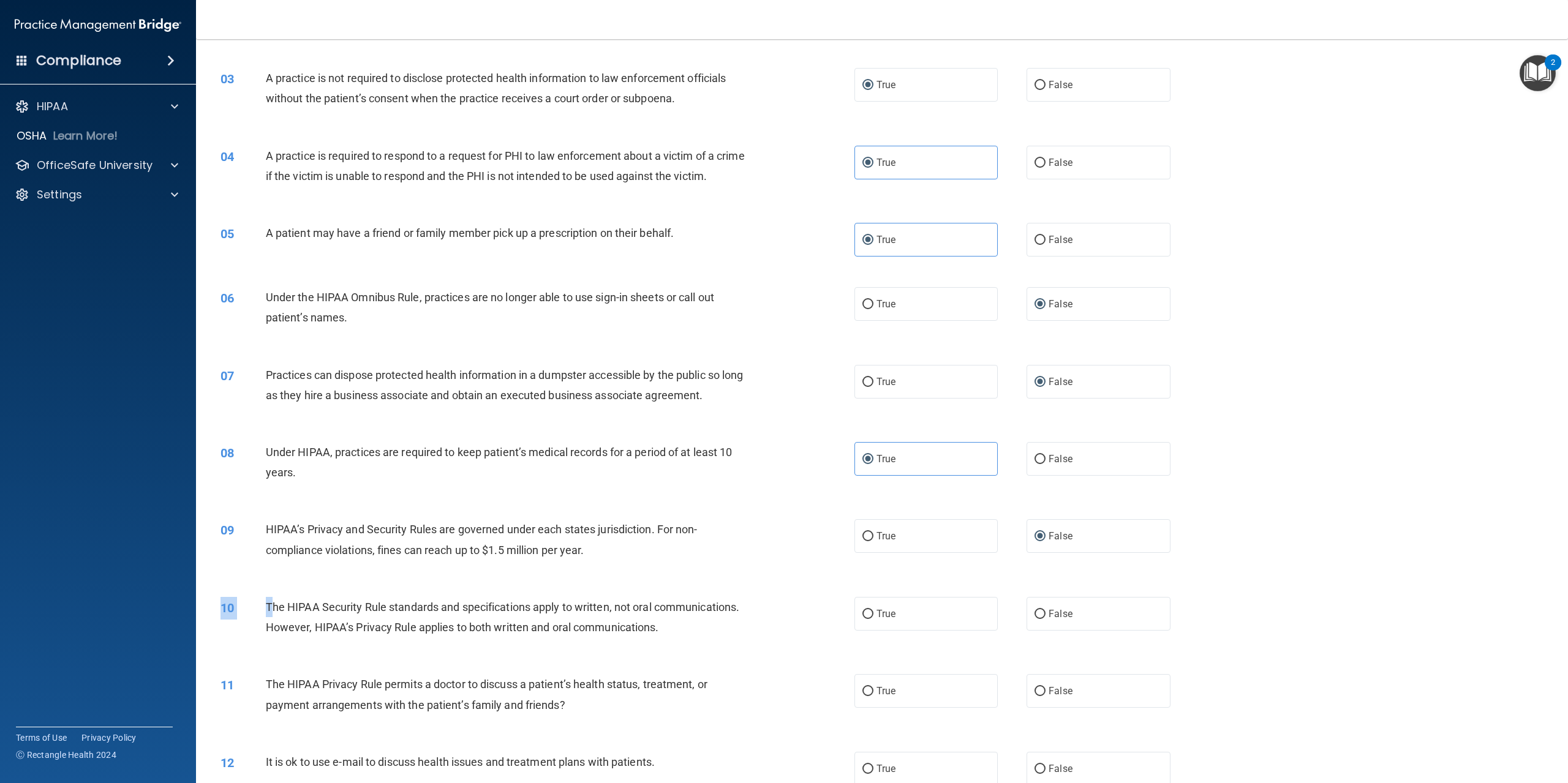
drag, startPoint x: 270, startPoint y: 619, endPoint x: 338, endPoint y: 666, distance: 82.7
click at [497, 659] on div "10 The HIPAA Security Rule standards and specifications apply to written, not o…" at bounding box center [882, 620] width 1342 height 77
click at [261, 612] on div "10 The HIPAA Security Rule standards and specifications apply to written, not o…" at bounding box center [882, 620] width 1342 height 77
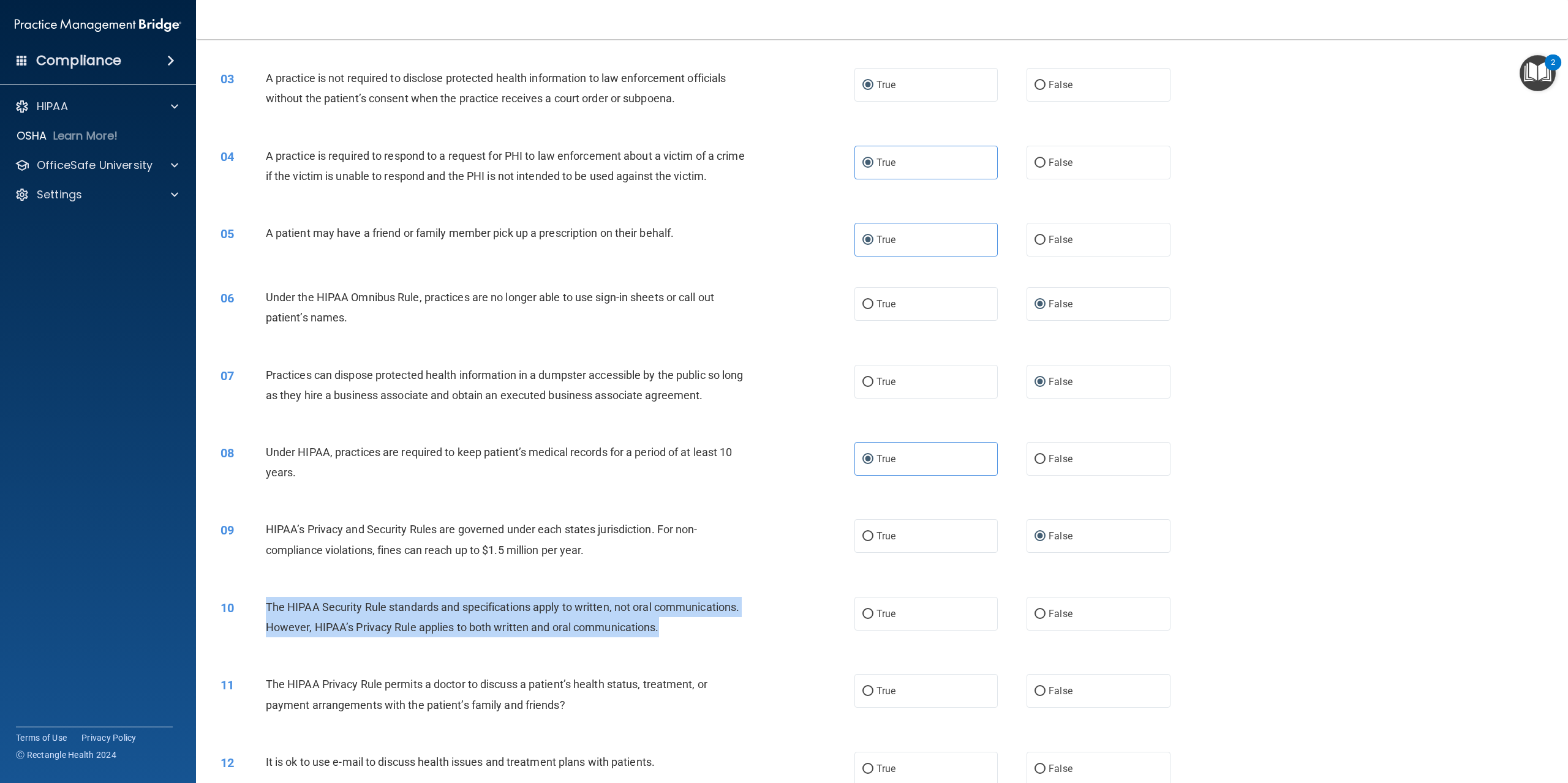
drag, startPoint x: 266, startPoint y: 618, endPoint x: 392, endPoint y: 668, distance: 135.6
click at [392, 638] on div "The HIPAA Security Rule standards and specifications apply to written, not oral…" at bounding box center [510, 617] width 490 height 41
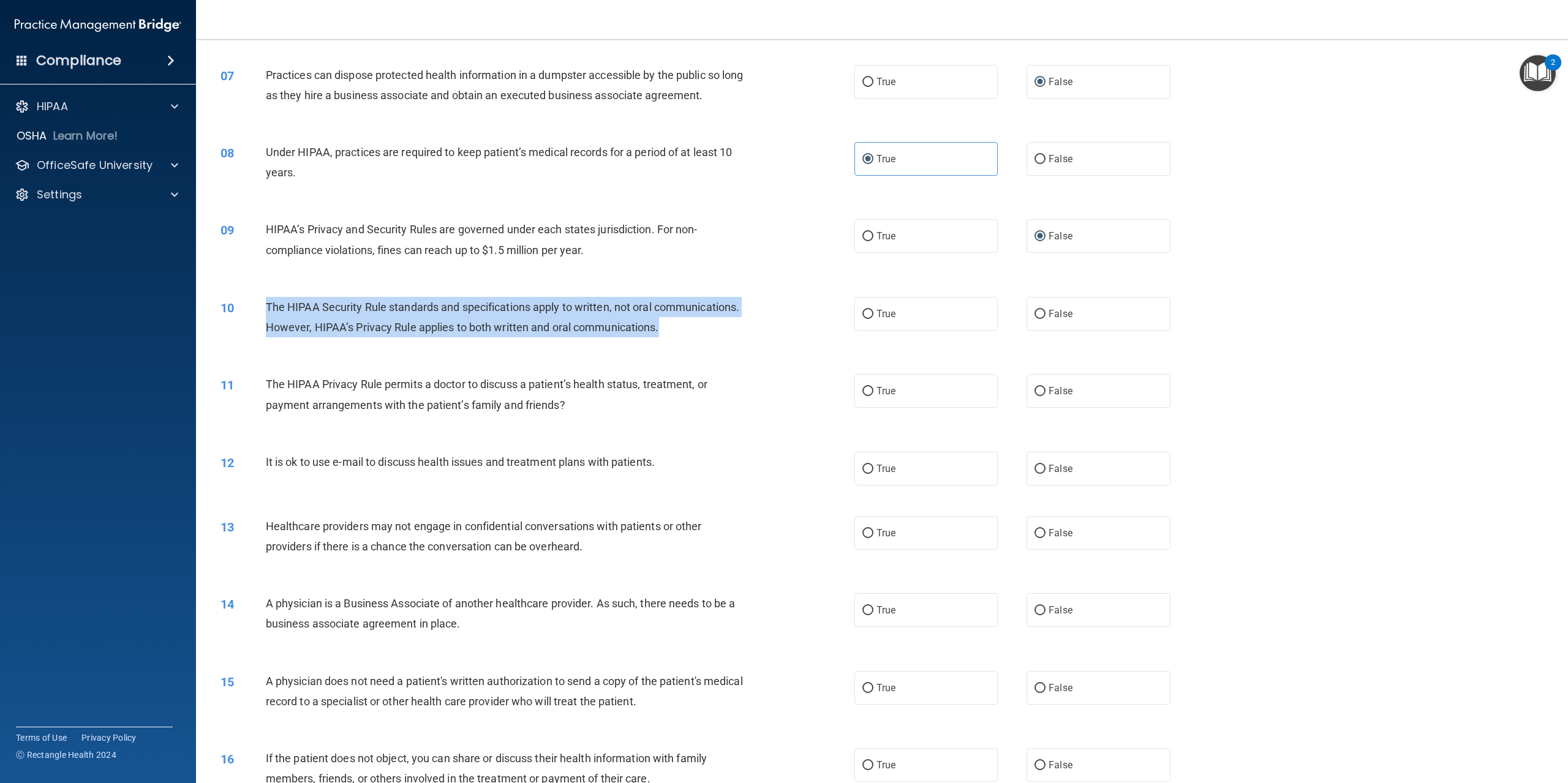
scroll to position [490, 0]
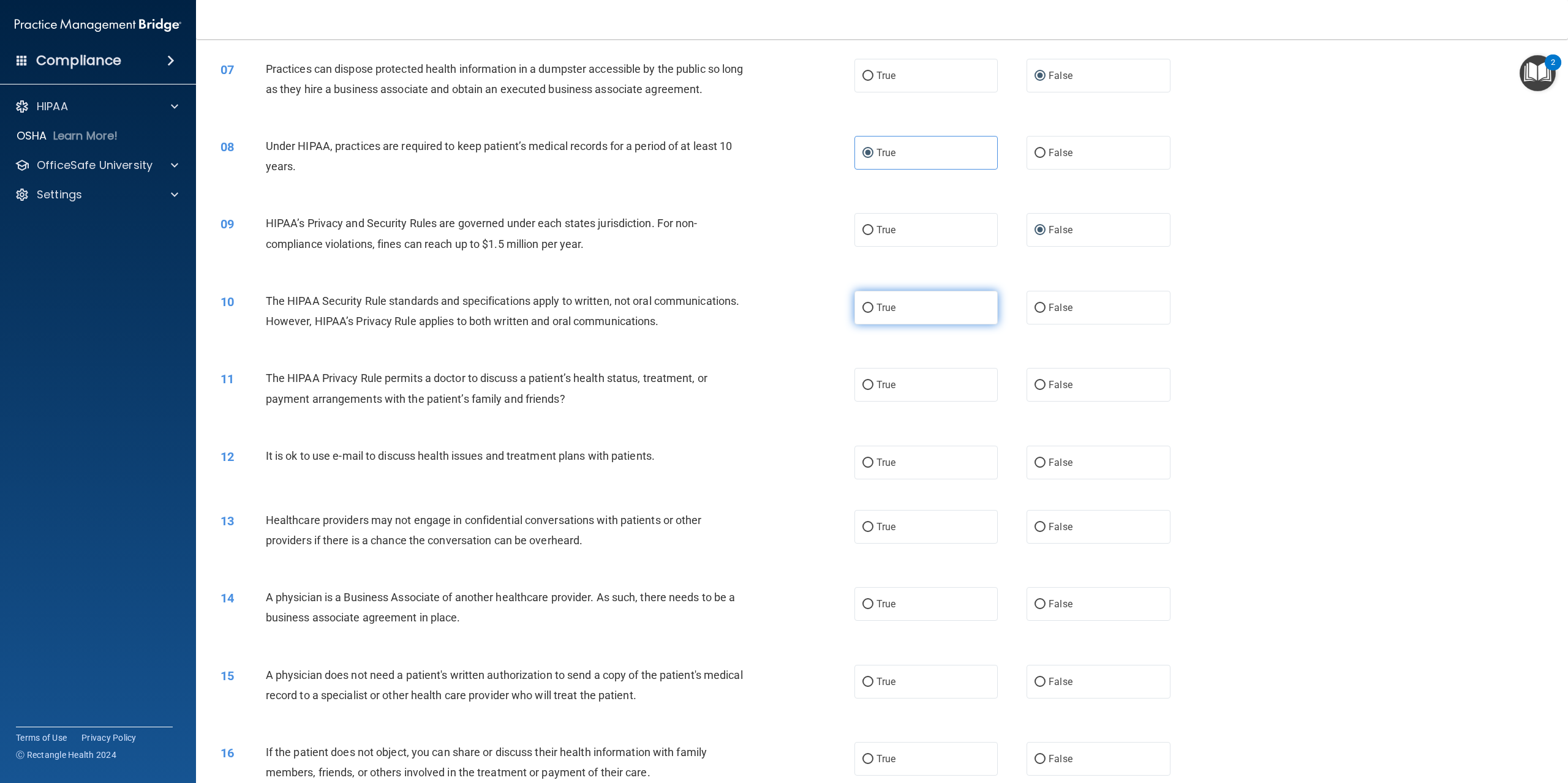
drag, startPoint x: 868, startPoint y: 322, endPoint x: 873, endPoint y: 327, distance: 7.1
click at [867, 323] on label "True" at bounding box center [926, 308] width 143 height 34
click at [863, 313] on input "True" at bounding box center [868, 308] width 11 height 9
radio input "true"
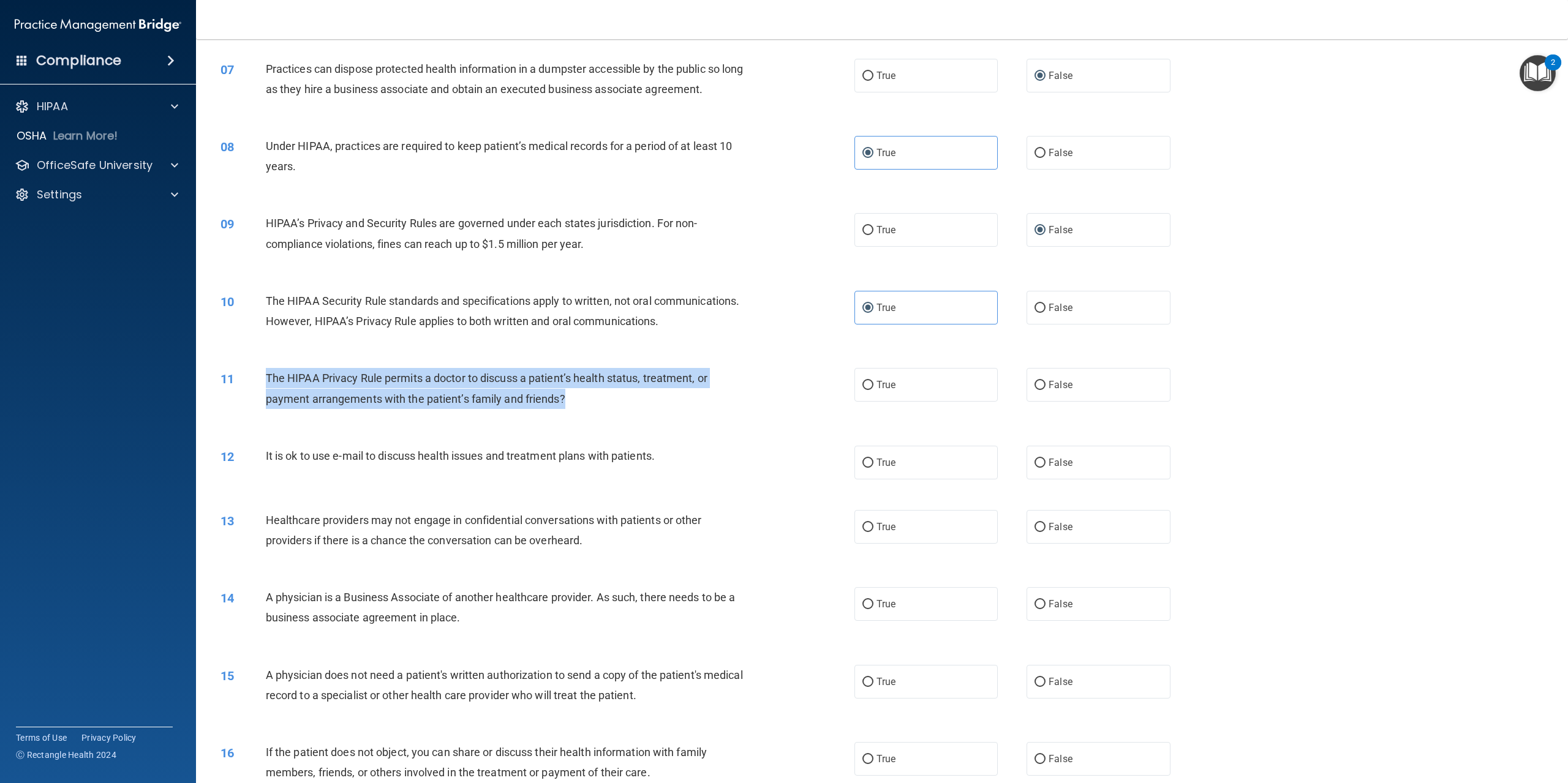
drag, startPoint x: 268, startPoint y: 415, endPoint x: 658, endPoint y: 437, distance: 390.6
click at [658, 409] on div "The HIPAA Privacy Rule permits a doctor to discuss a patient’s health status, t…" at bounding box center [510, 388] width 490 height 41
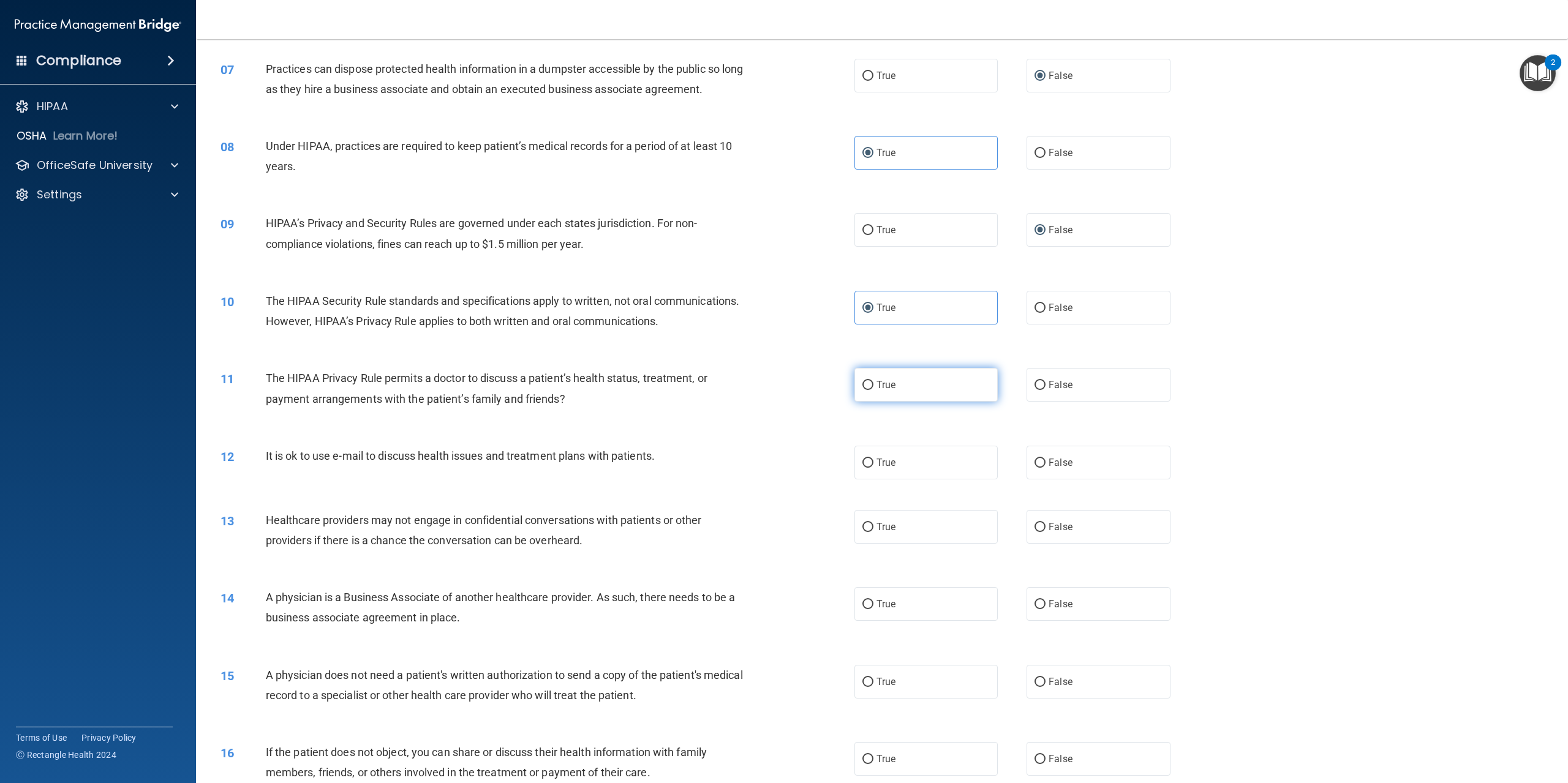
click at [866, 402] on label "True" at bounding box center [926, 385] width 143 height 34
click at [866, 390] on input "True" at bounding box center [868, 385] width 11 height 9
radio input "true"
click at [863, 390] on input "True" at bounding box center [868, 385] width 11 height 9
drag, startPoint x: 266, startPoint y: 494, endPoint x: 721, endPoint y: 497, distance: 455.0
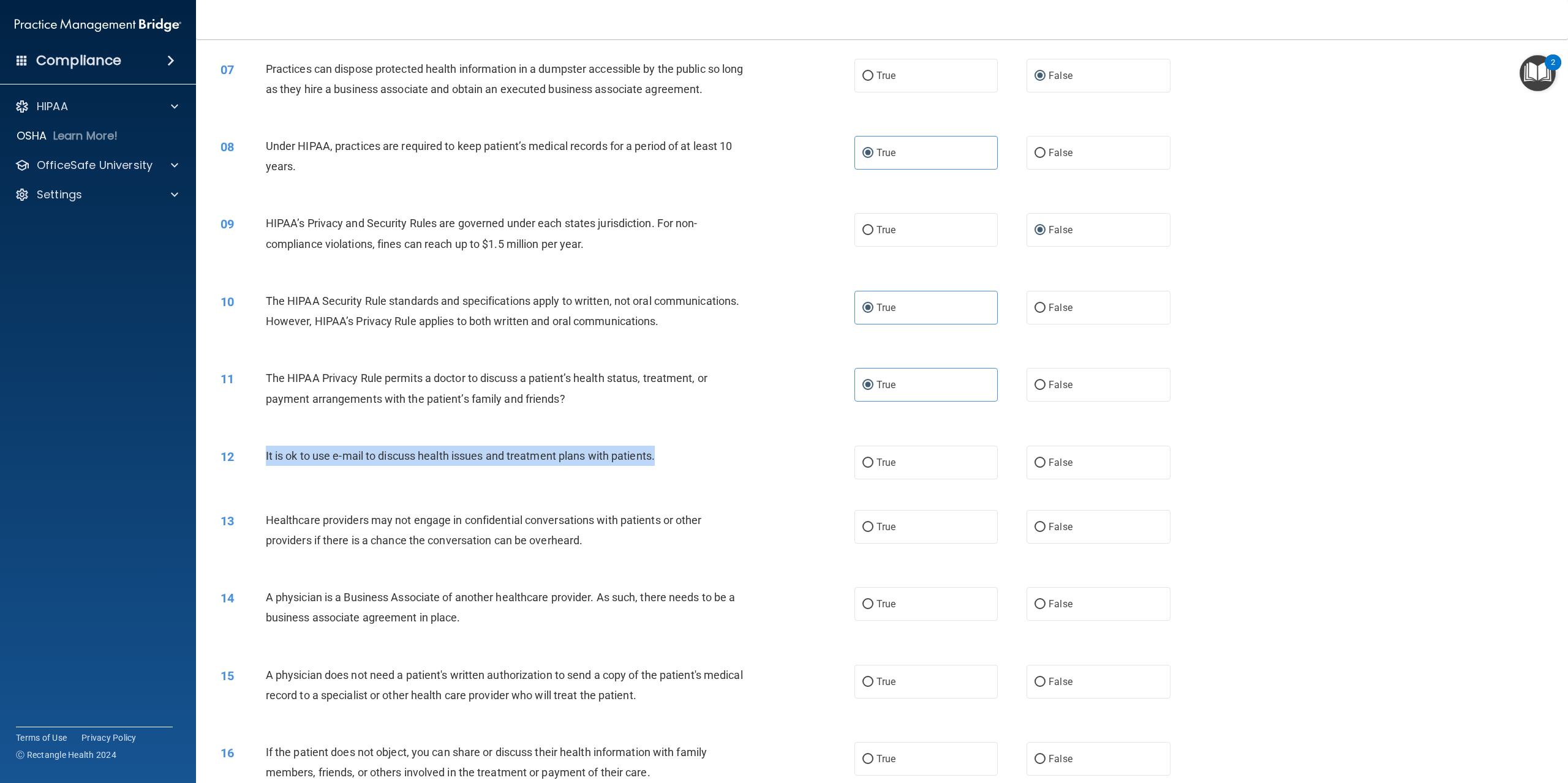
click at [721, 466] on div "It is ok to use e-mail to discuss health issues and treatment plans with patien…" at bounding box center [510, 456] width 490 height 20
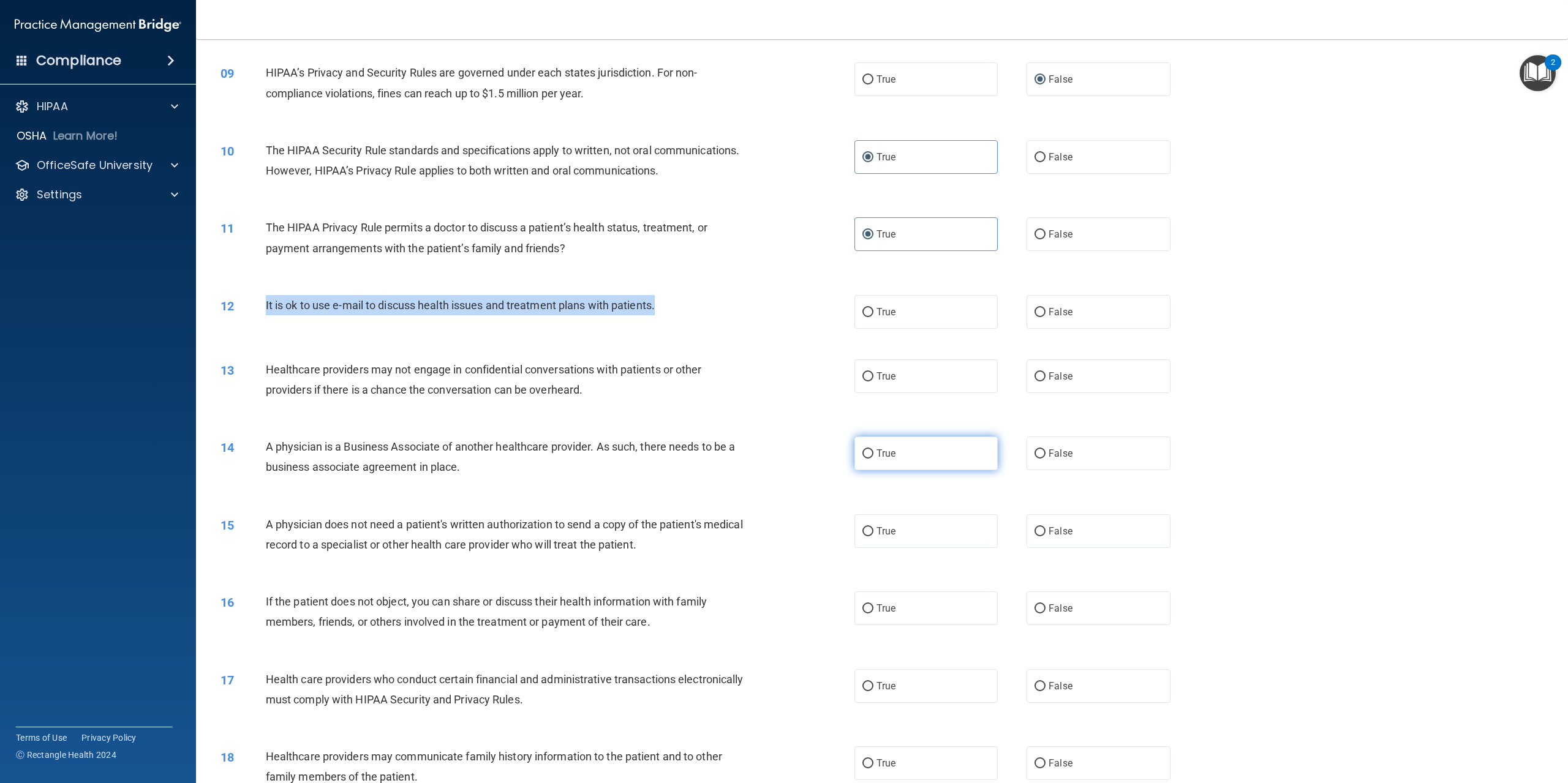
scroll to position [673, 0]
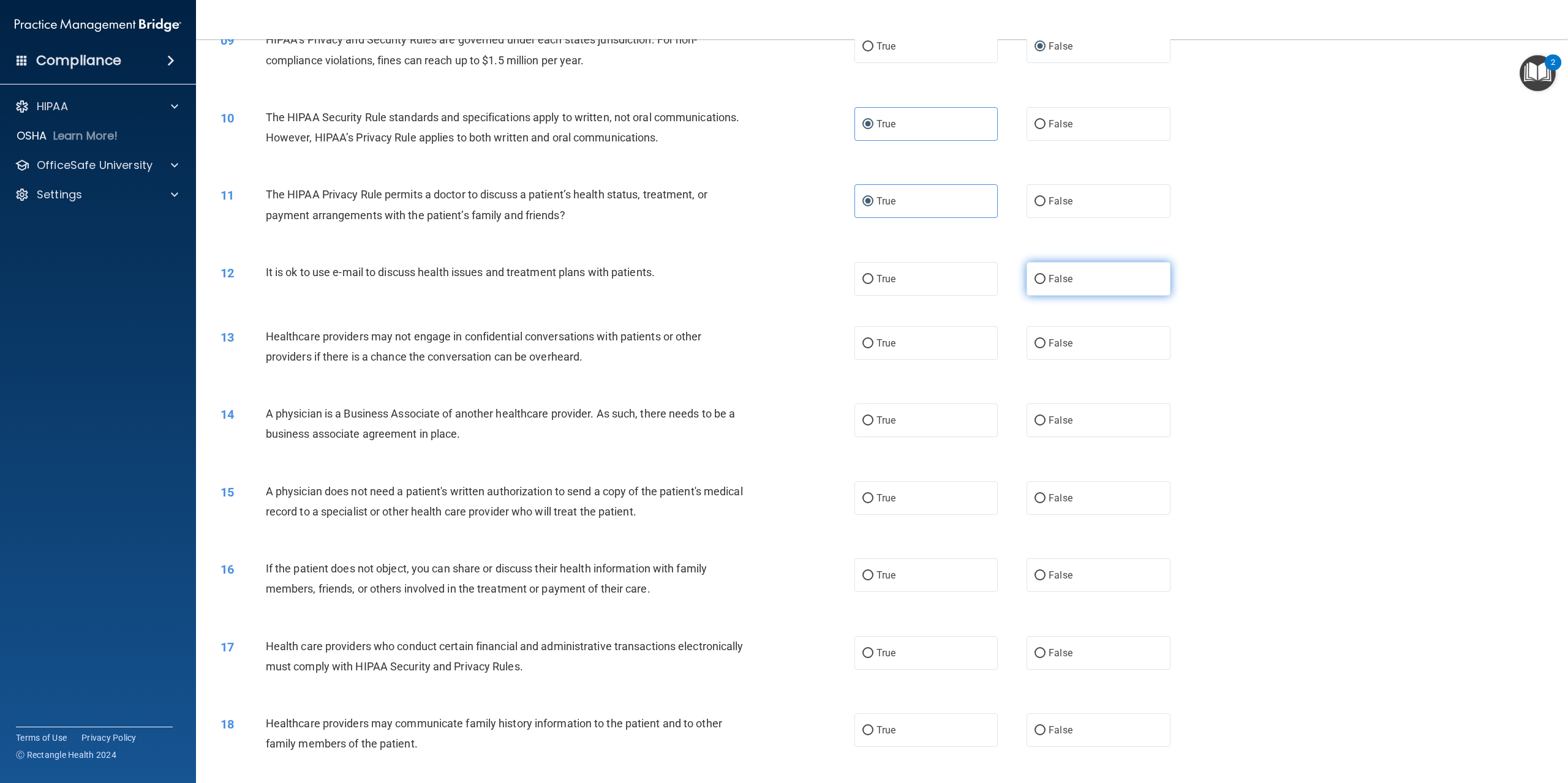
click at [1041, 296] on label "False" at bounding box center [1099, 279] width 143 height 34
click at [1041, 284] on input "False" at bounding box center [1040, 279] width 11 height 9
radio input "true"
click at [872, 360] on label "True" at bounding box center [926, 343] width 143 height 34
click at [872, 348] on input "True" at bounding box center [868, 343] width 11 height 9
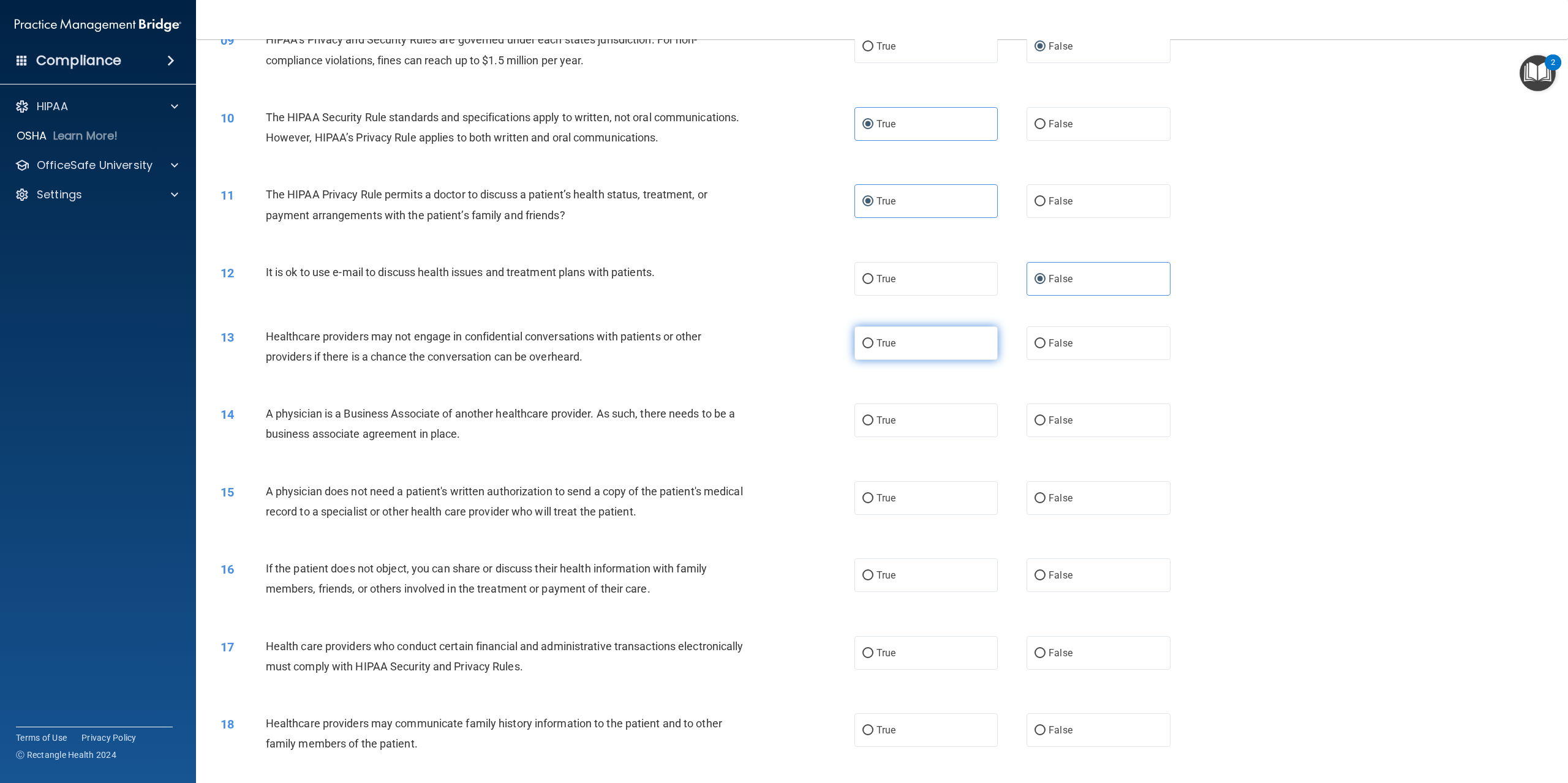
radio input "true"
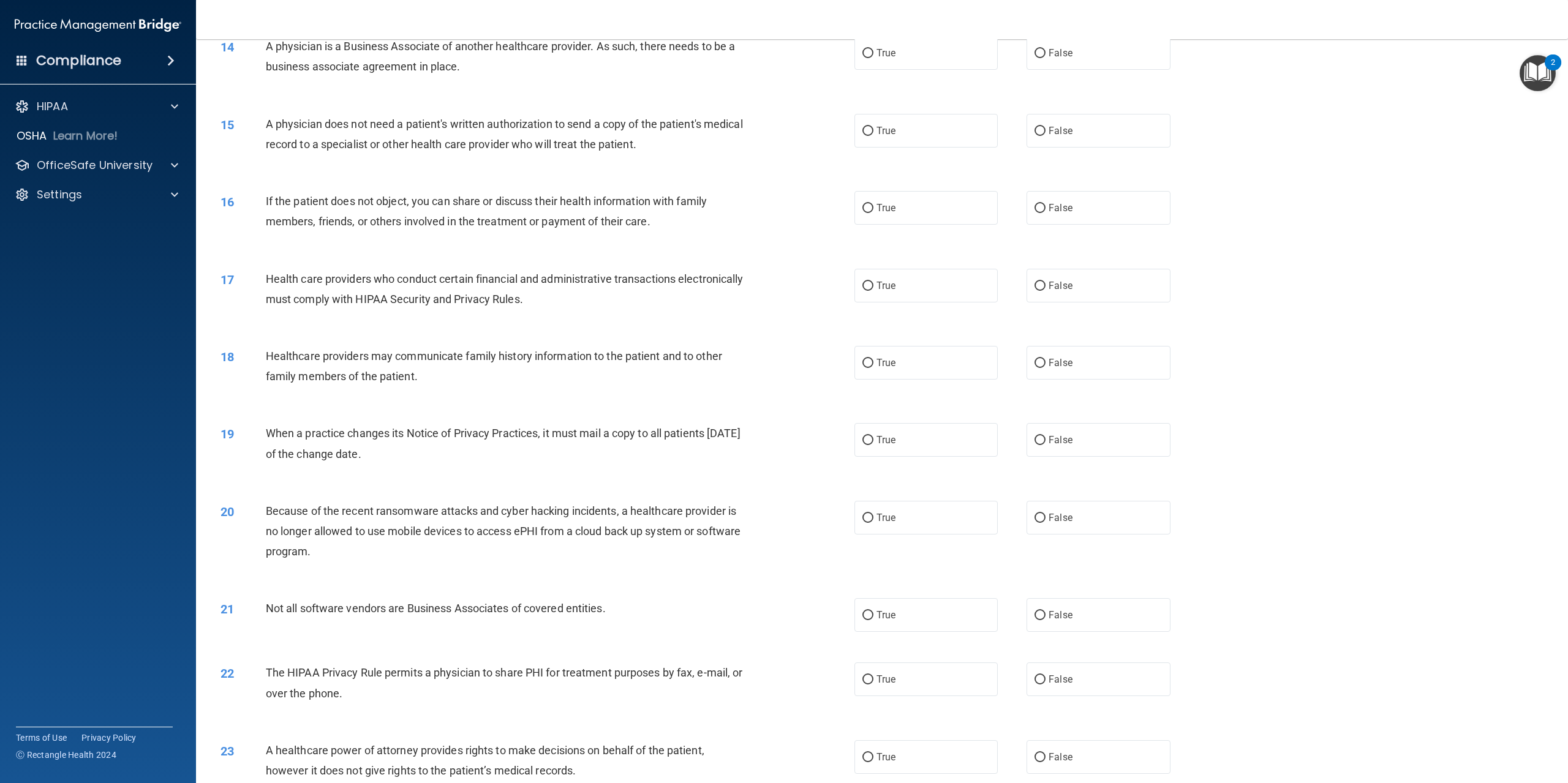
scroll to position [857, 0]
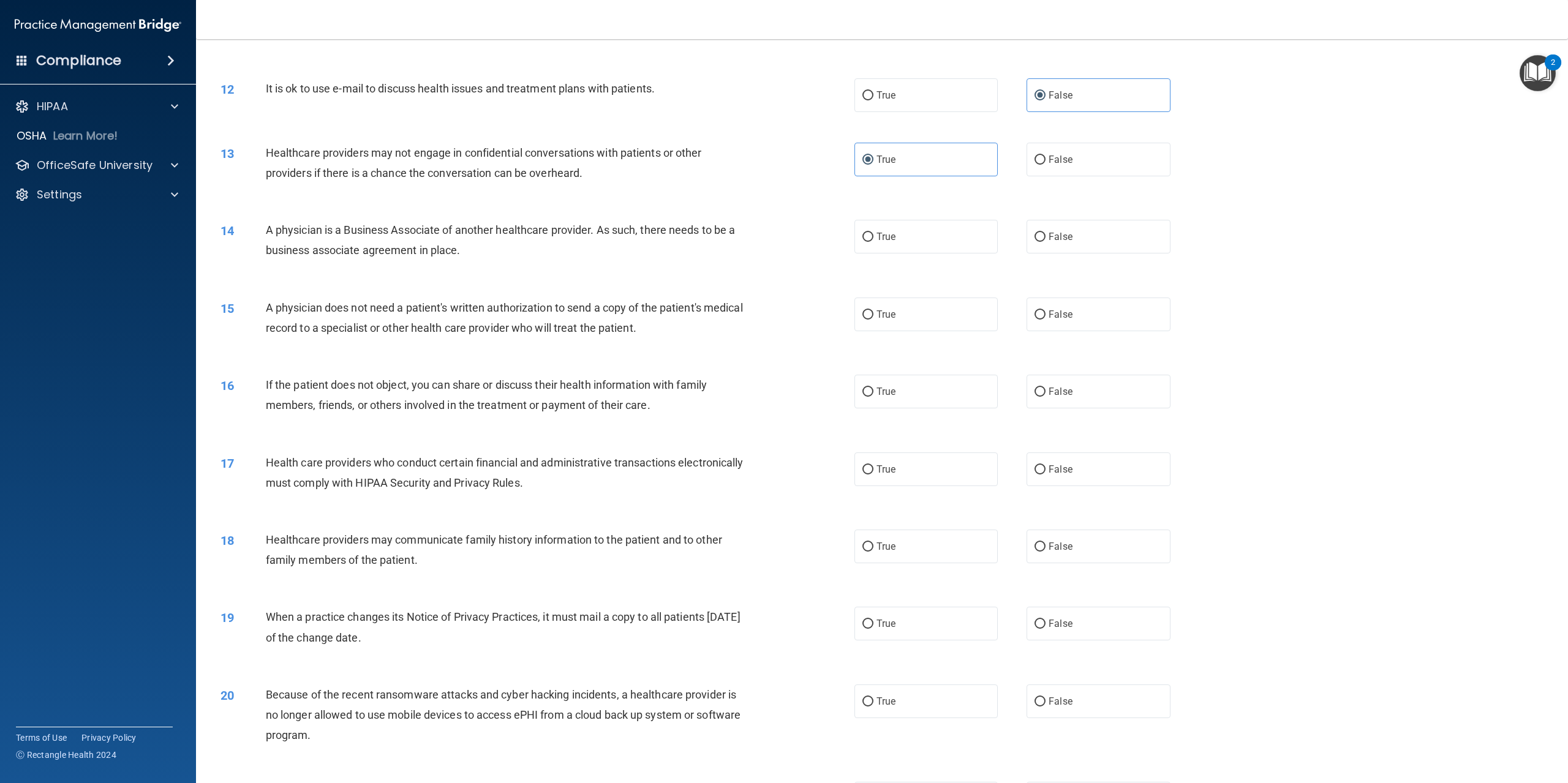
drag, startPoint x: 245, startPoint y: 265, endPoint x: 703, endPoint y: 306, distance: 459.8
click at [703, 266] on div "14 A physician is a Business Associate of another healthcare provider. As such,…" at bounding box center [537, 243] width 671 height 46
click at [877, 242] on span "True" at bounding box center [886, 237] width 19 height 12
click at [874, 242] on input "True" at bounding box center [868, 237] width 11 height 9
radio input "true"
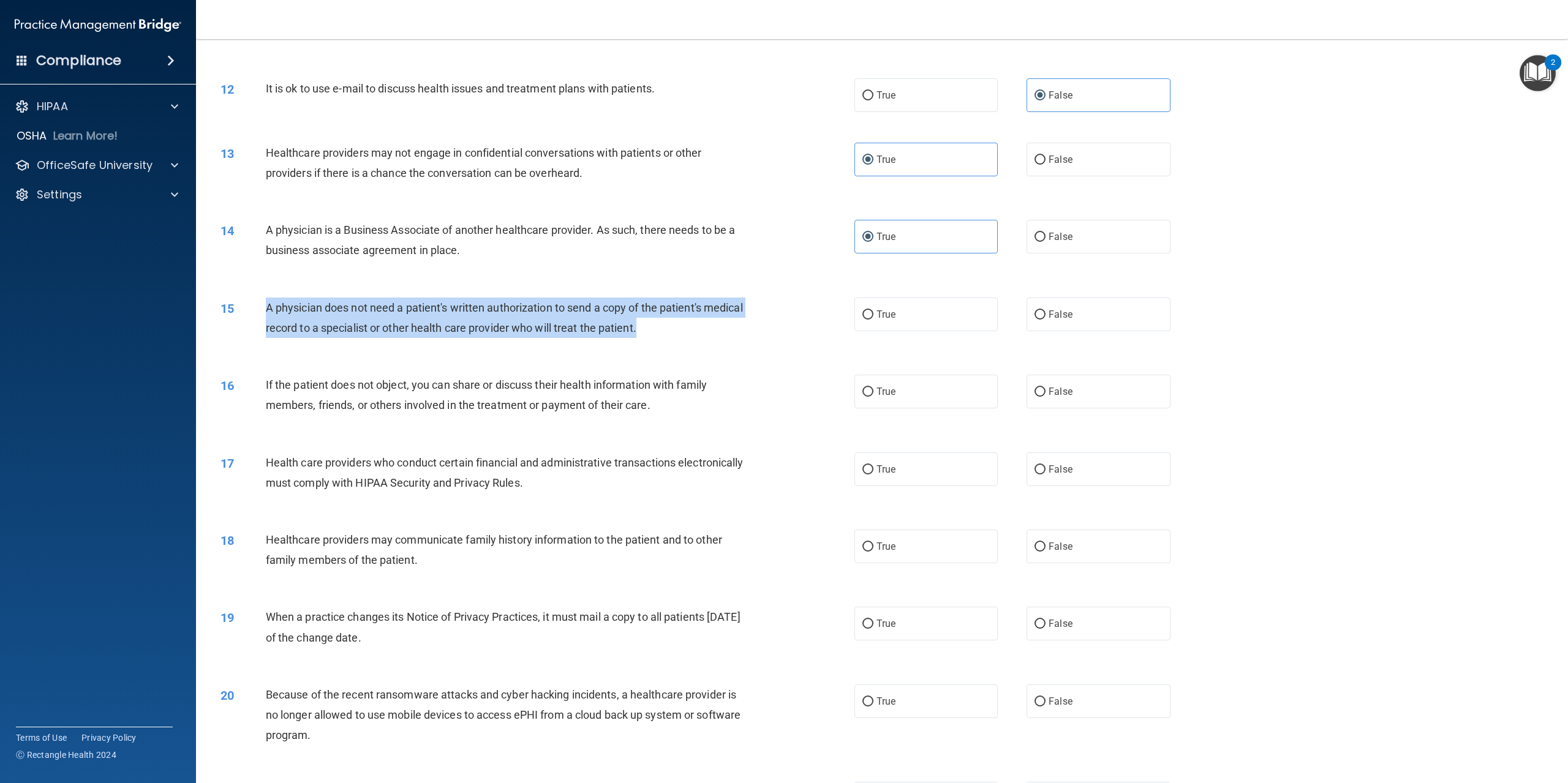
drag, startPoint x: 269, startPoint y: 350, endPoint x: 730, endPoint y: 380, distance: 462.0
click at [730, 344] on div "15 A physician does not need a patient's written authorization to send a copy o…" at bounding box center [537, 321] width 671 height 46
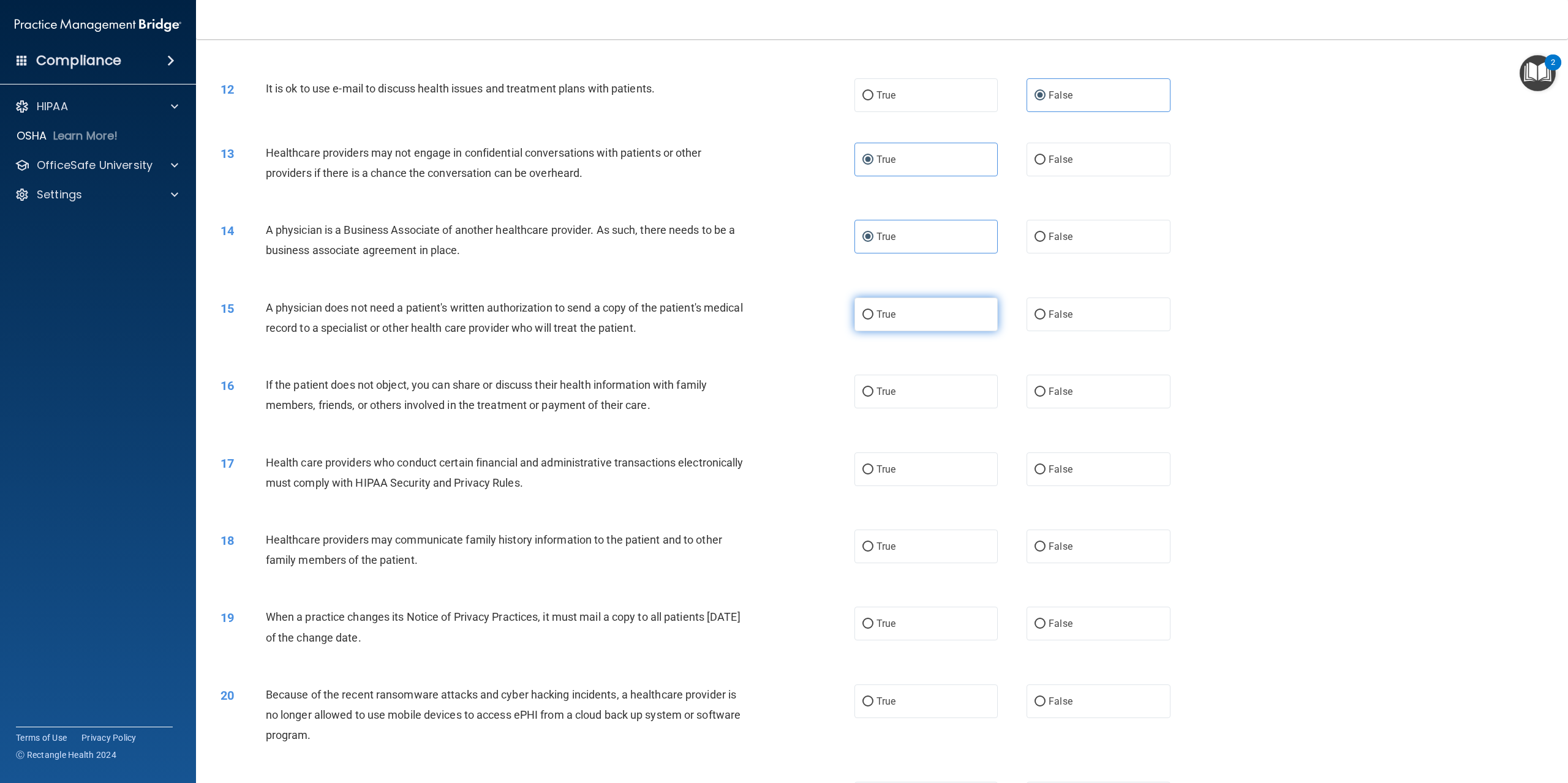
click at [877, 320] on span "True" at bounding box center [886, 315] width 19 height 12
click at [874, 320] on input "True" at bounding box center [868, 315] width 11 height 9
radio input "true"
click at [275, 415] on div "If the patient does not object, you can share or discuss their health informati…" at bounding box center [510, 395] width 490 height 41
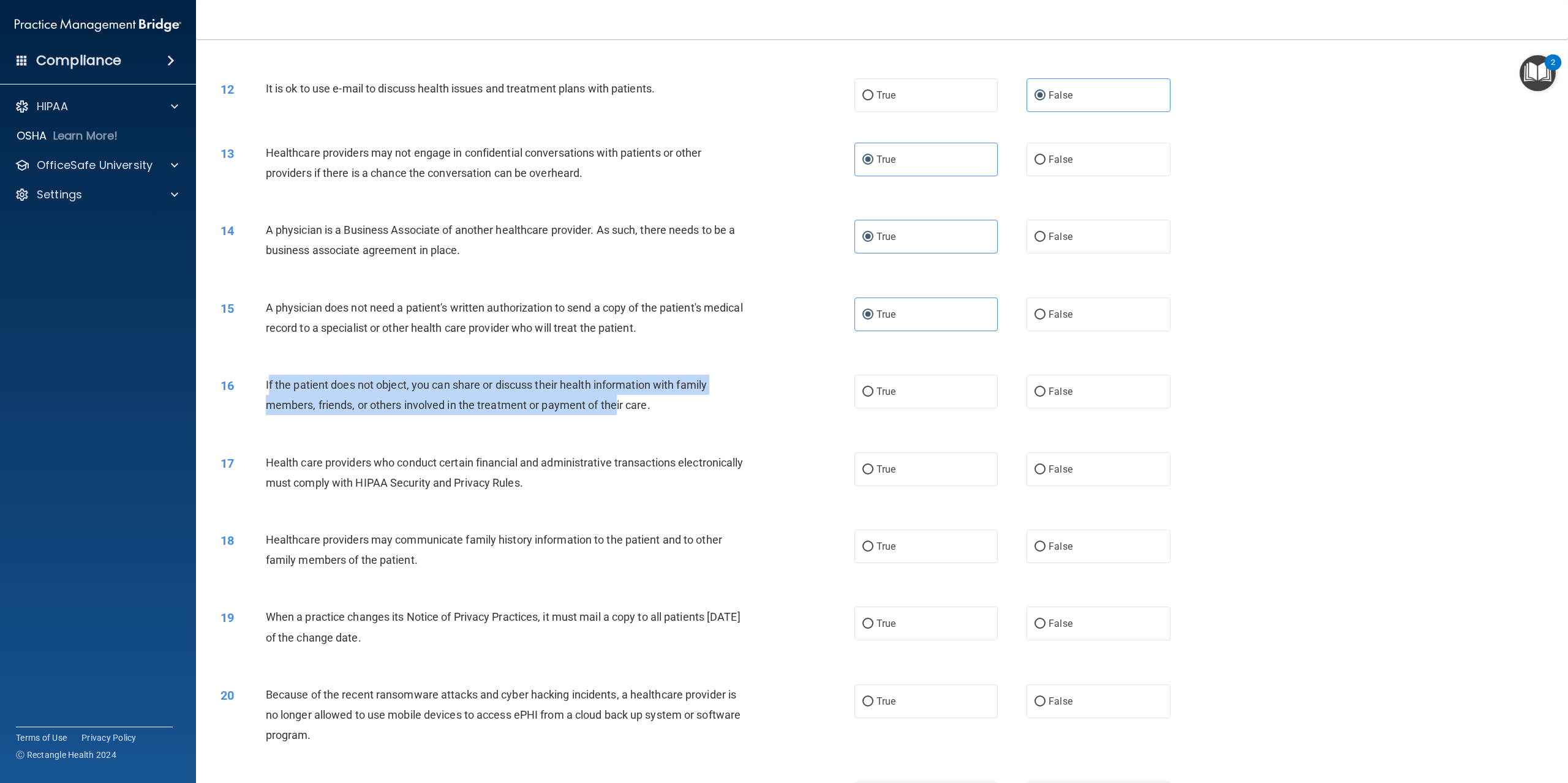
drag, startPoint x: 268, startPoint y: 421, endPoint x: 615, endPoint y: 460, distance: 349.2
click at [615, 421] on div "16 If the patient does not object, you can share or discuss their health inform…" at bounding box center [537, 398] width 671 height 46
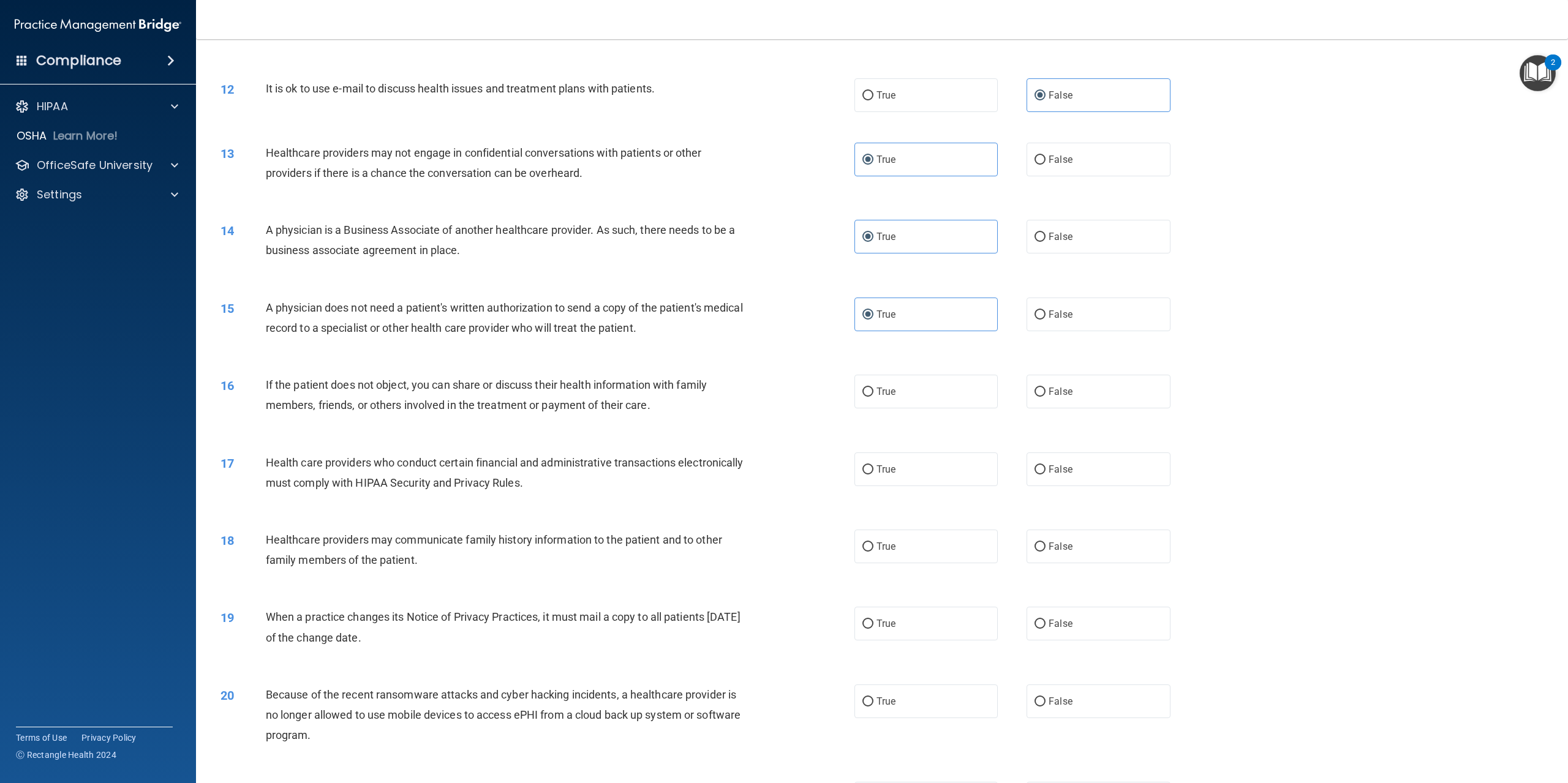
click at [778, 482] on div "17 Health care providers who conduct certain financial and administrative trans…" at bounding box center [882, 476] width 1342 height 77
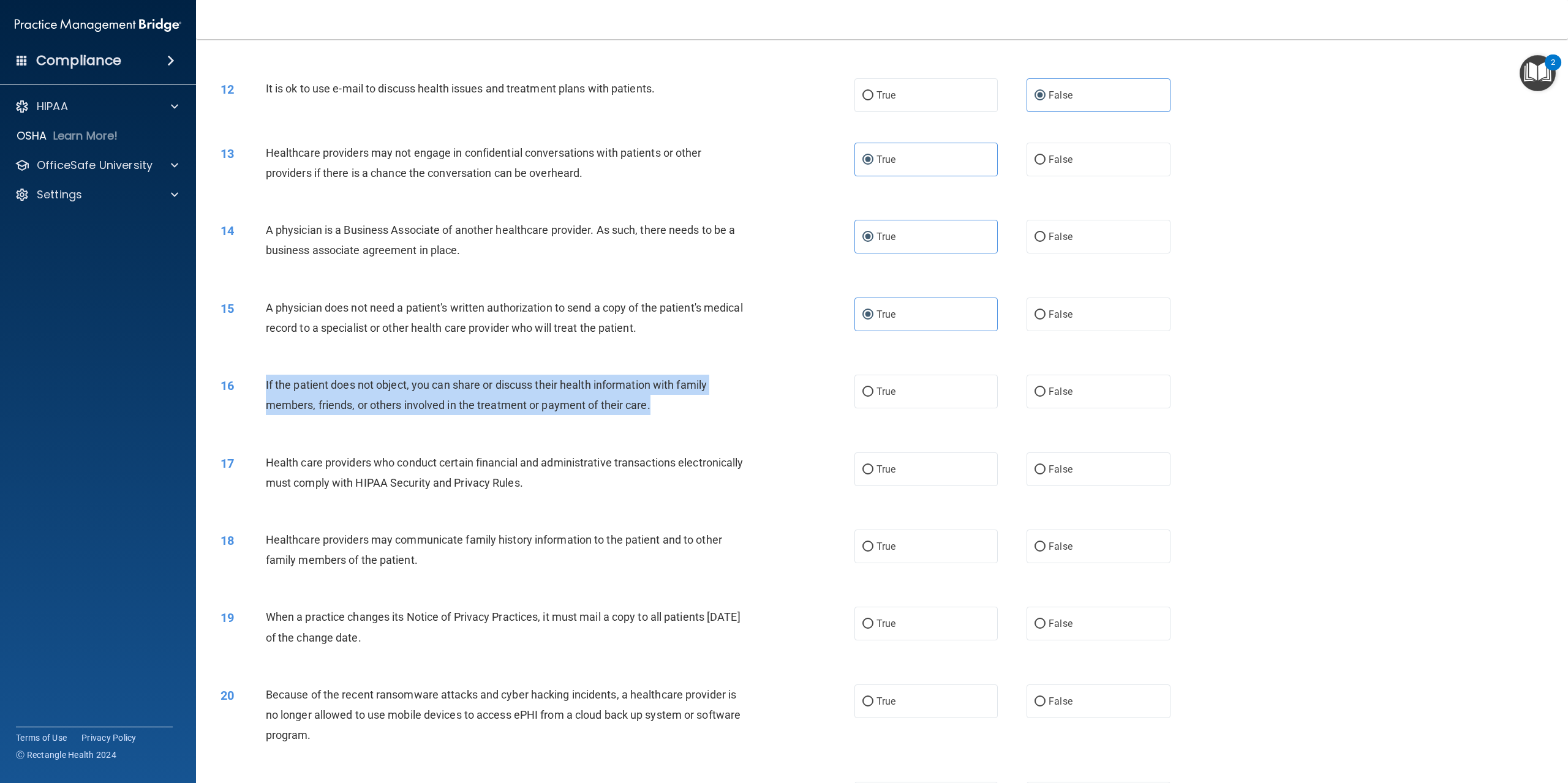
drag, startPoint x: 265, startPoint y: 423, endPoint x: 807, endPoint y: 446, distance: 542.5
click at [807, 421] on div "16 If the patient does not object, you can share or discuss their health inform…" at bounding box center [537, 398] width 671 height 46
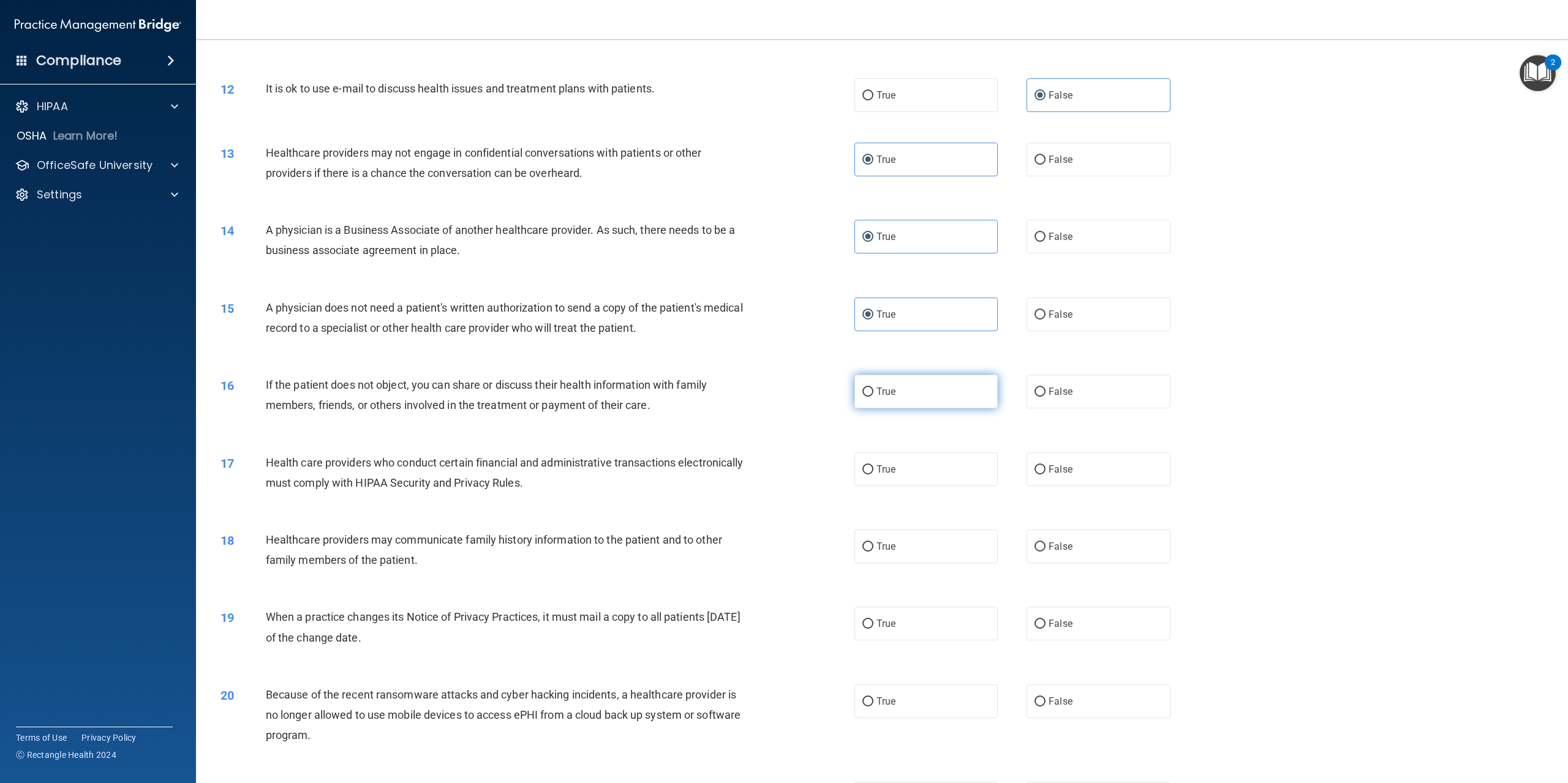
click at [854, 409] on label "True" at bounding box center [926, 392] width 143 height 34
click at [863, 397] on input "True" at bounding box center [868, 392] width 11 height 9
radio input "true"
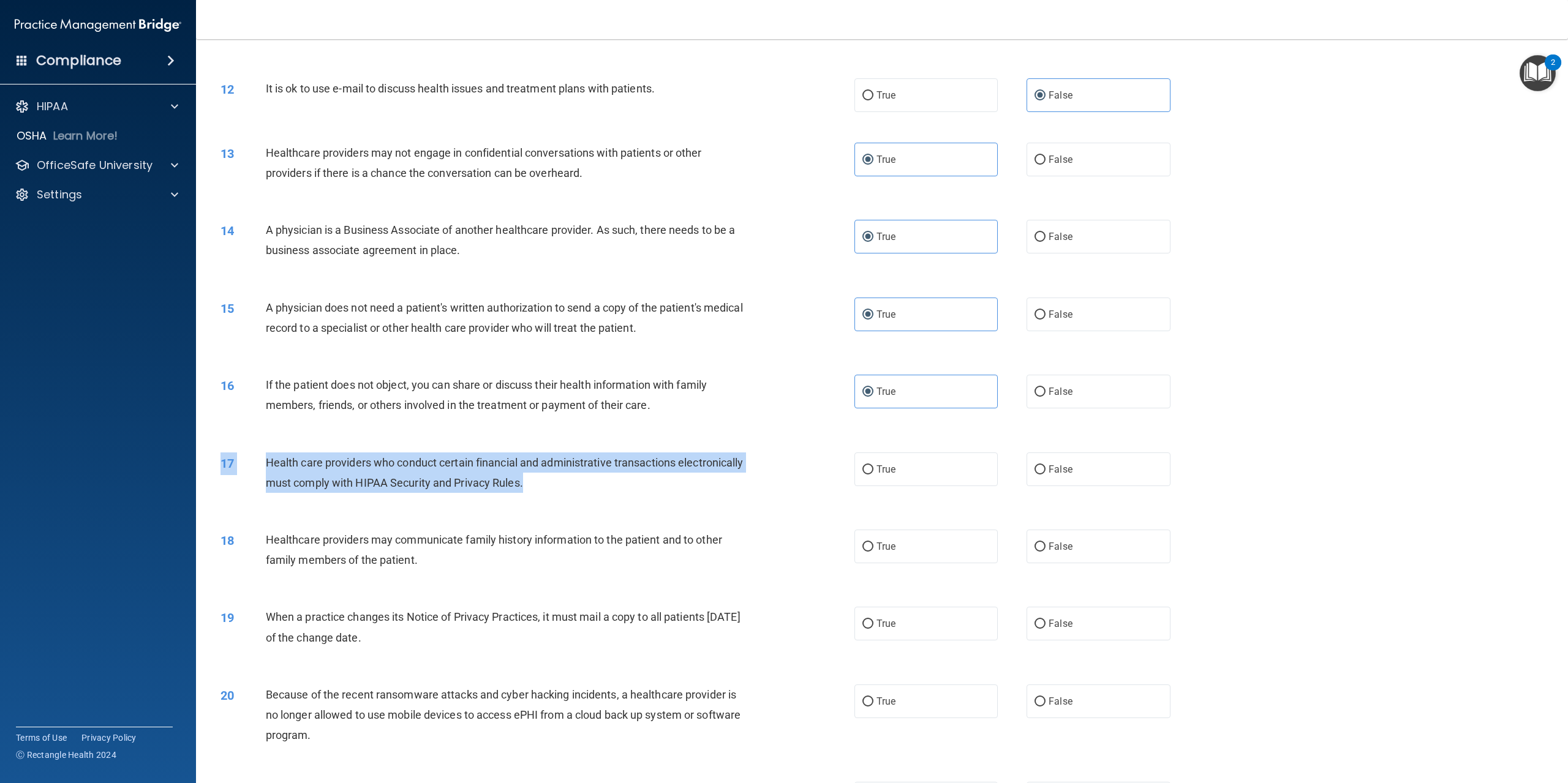
drag, startPoint x: 261, startPoint y: 485, endPoint x: 676, endPoint y: 518, distance: 416.3
click at [676, 515] on div "17 Health care providers who conduct certain financial and administrative trans…" at bounding box center [882, 476] width 1342 height 77
click at [536, 489] on span "Health care providers who conduct certain financial and administrative transact…" at bounding box center [504, 473] width 478 height 33
drag, startPoint x: 261, startPoint y: 494, endPoint x: 665, endPoint y: 532, distance: 405.8
click at [665, 499] on div "17 Health care providers who conduct certain financial and administrative trans…" at bounding box center [537, 475] width 671 height 46
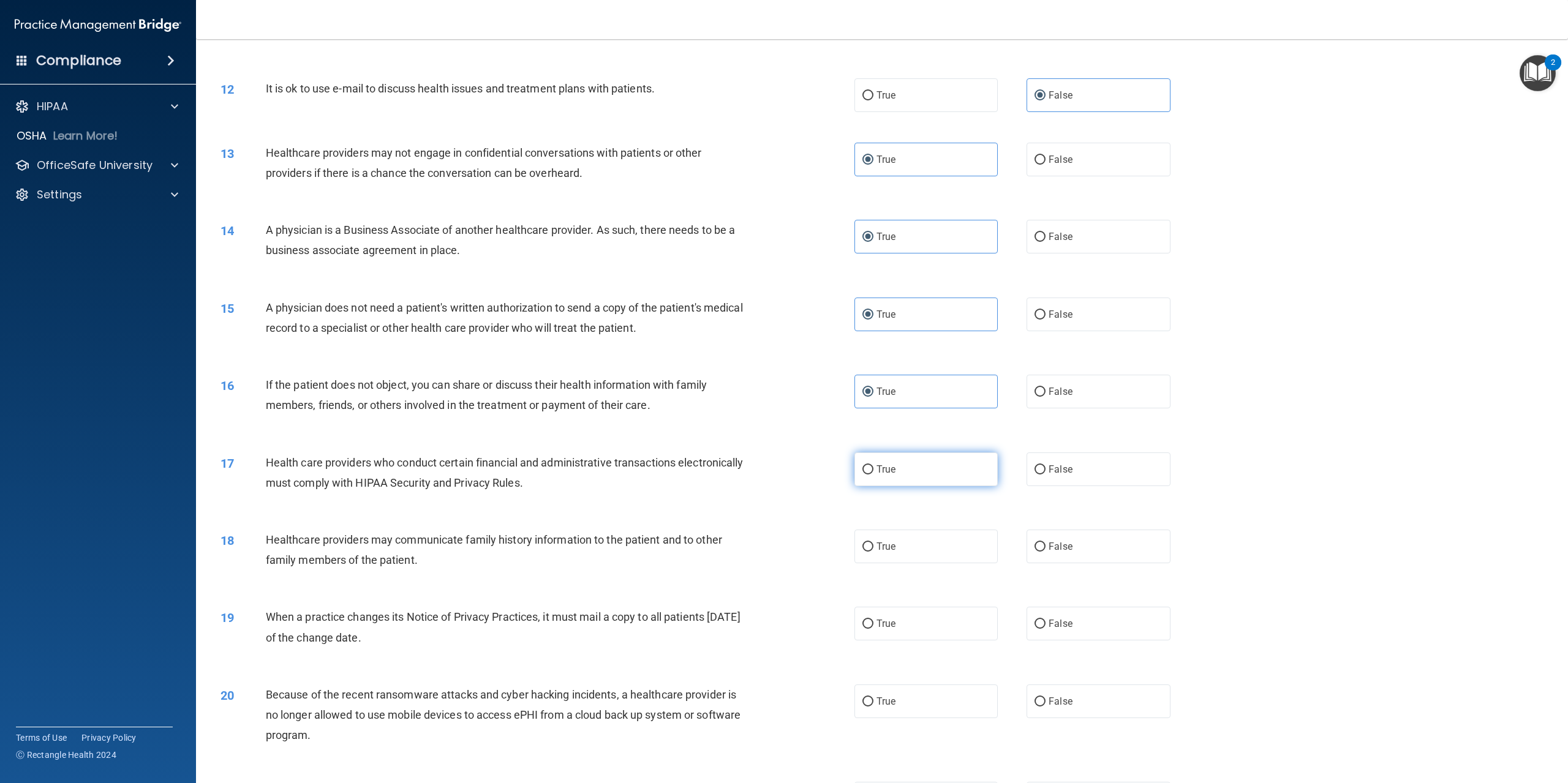
click at [882, 475] on span "True" at bounding box center [886, 469] width 19 height 12
click at [874, 475] on input "True" at bounding box center [868, 470] width 11 height 9
radio input "true"
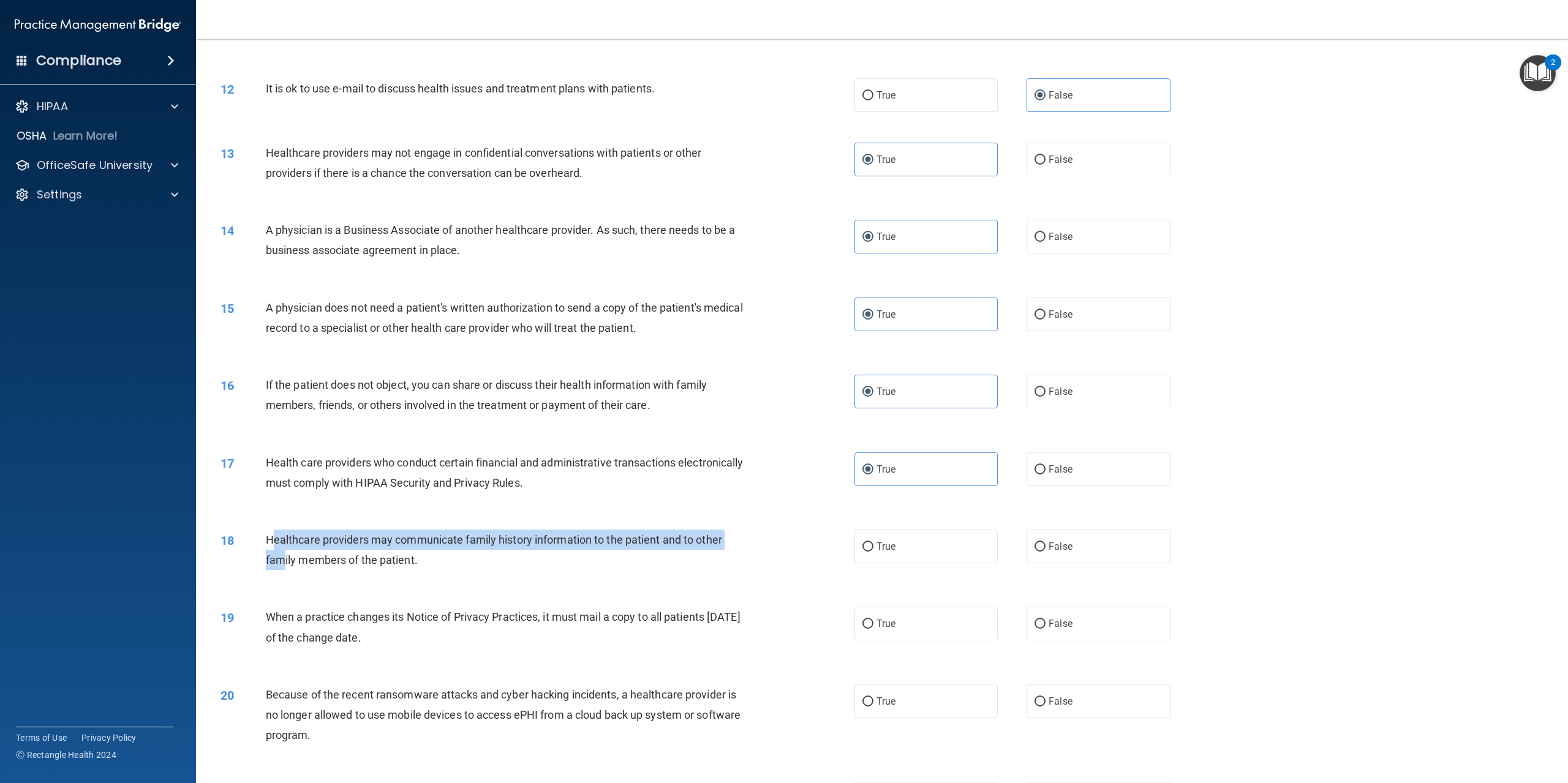
drag, startPoint x: 270, startPoint y: 576, endPoint x: 194, endPoint y: 592, distance: 77.7
click at [283, 577] on div "18 Healthcare providers may communicate family history information to the patie…" at bounding box center [537, 553] width 671 height 46
click at [263, 553] on div "18" at bounding box center [239, 541] width 55 height 22
drag, startPoint x: 263, startPoint y: 574, endPoint x: 535, endPoint y: 596, distance: 272.9
click at [535, 577] on div "18 Healthcare providers may communicate family history information to the patie…" at bounding box center [537, 553] width 671 height 46
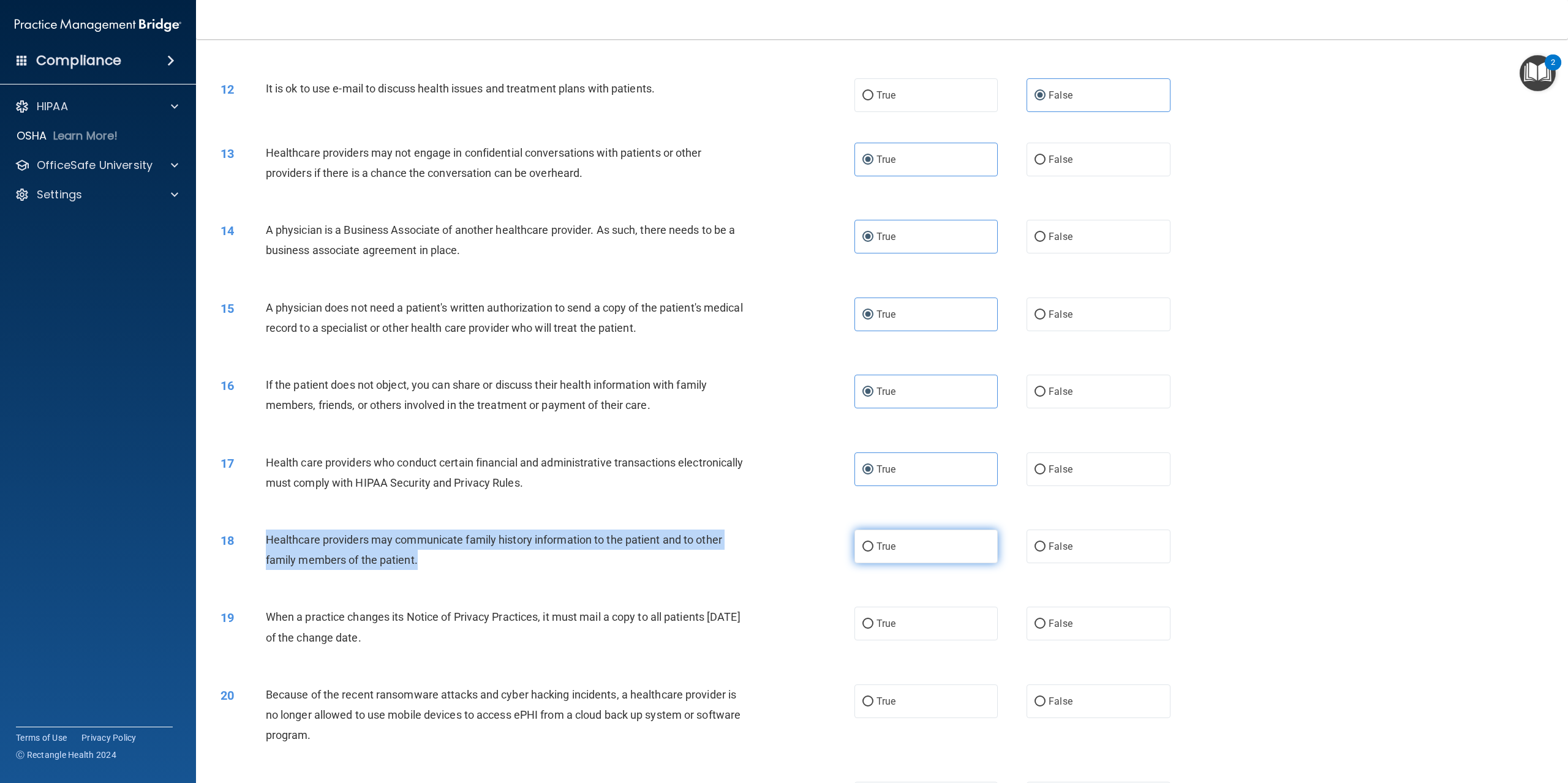
click at [863, 552] on input "True" at bounding box center [868, 547] width 11 height 9
radio input "true"
drag, startPoint x: 266, startPoint y: 650, endPoint x: 551, endPoint y: 682, distance: 286.8
click at [551, 647] on div "When a practice changes its Notice of Privacy Practices, it must mail a copy to…" at bounding box center [510, 627] width 490 height 41
click at [1036, 629] on input "False" at bounding box center [1040, 624] width 11 height 9
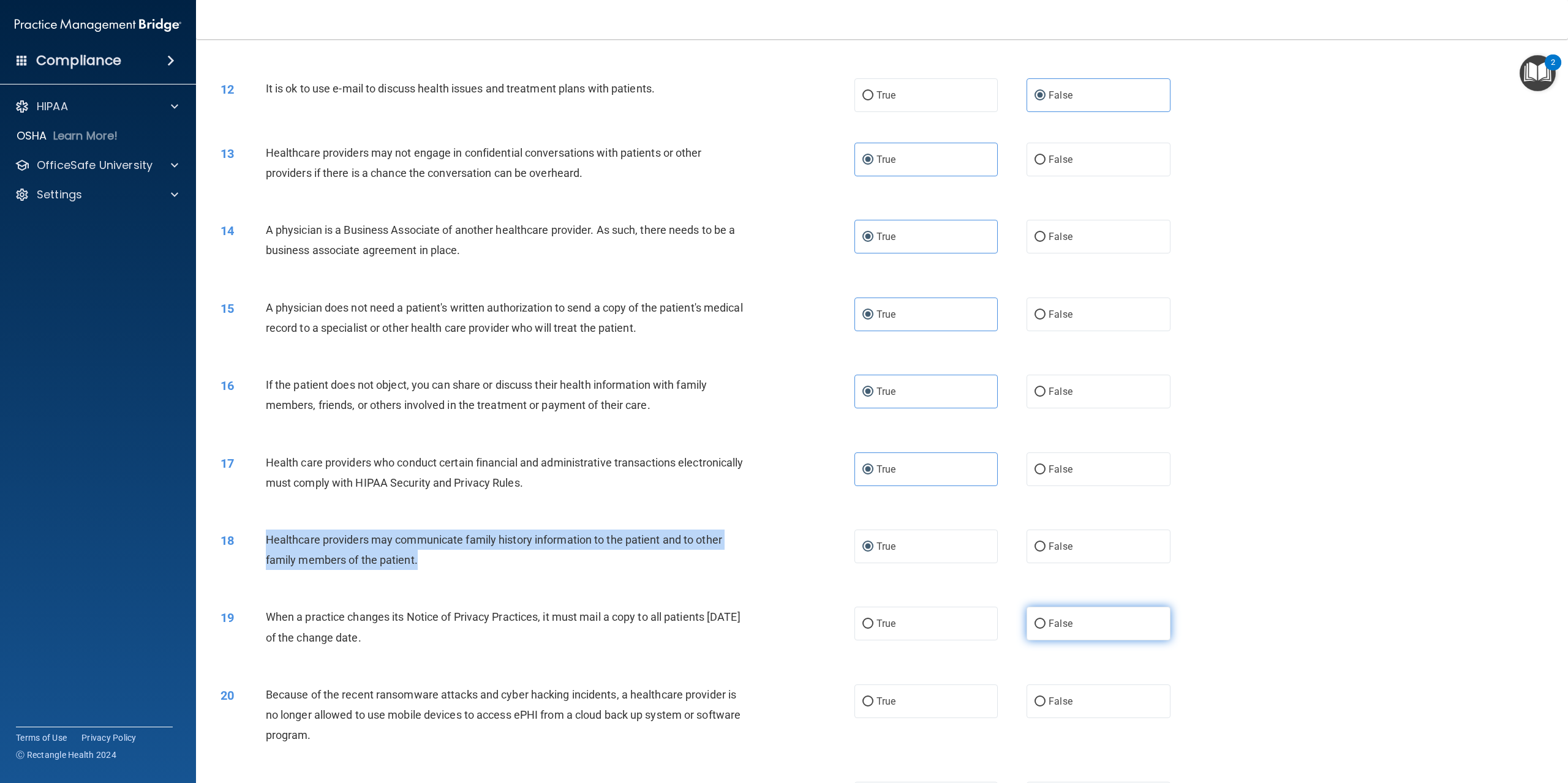
radio input "true"
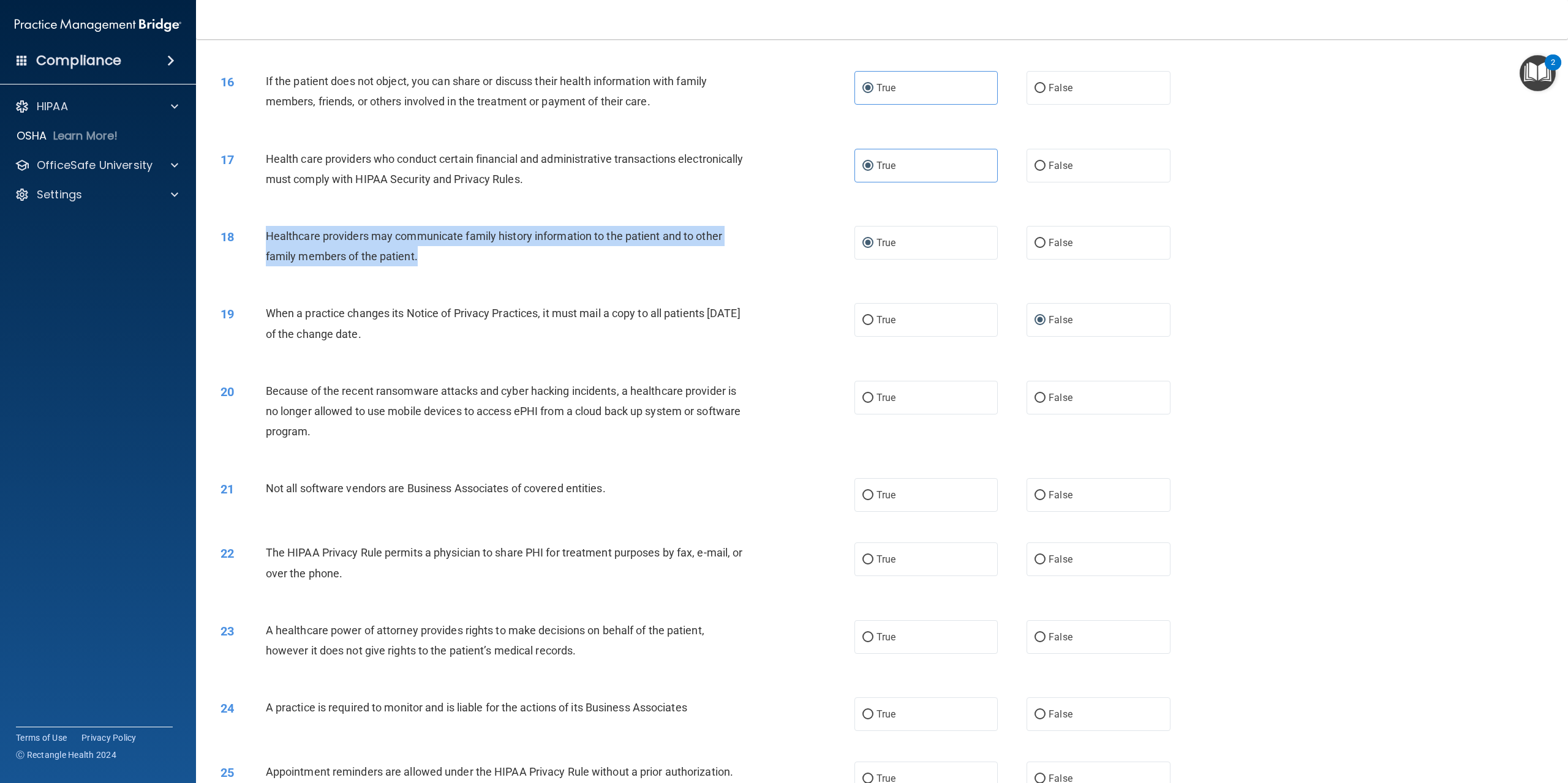
scroll to position [1164, 0]
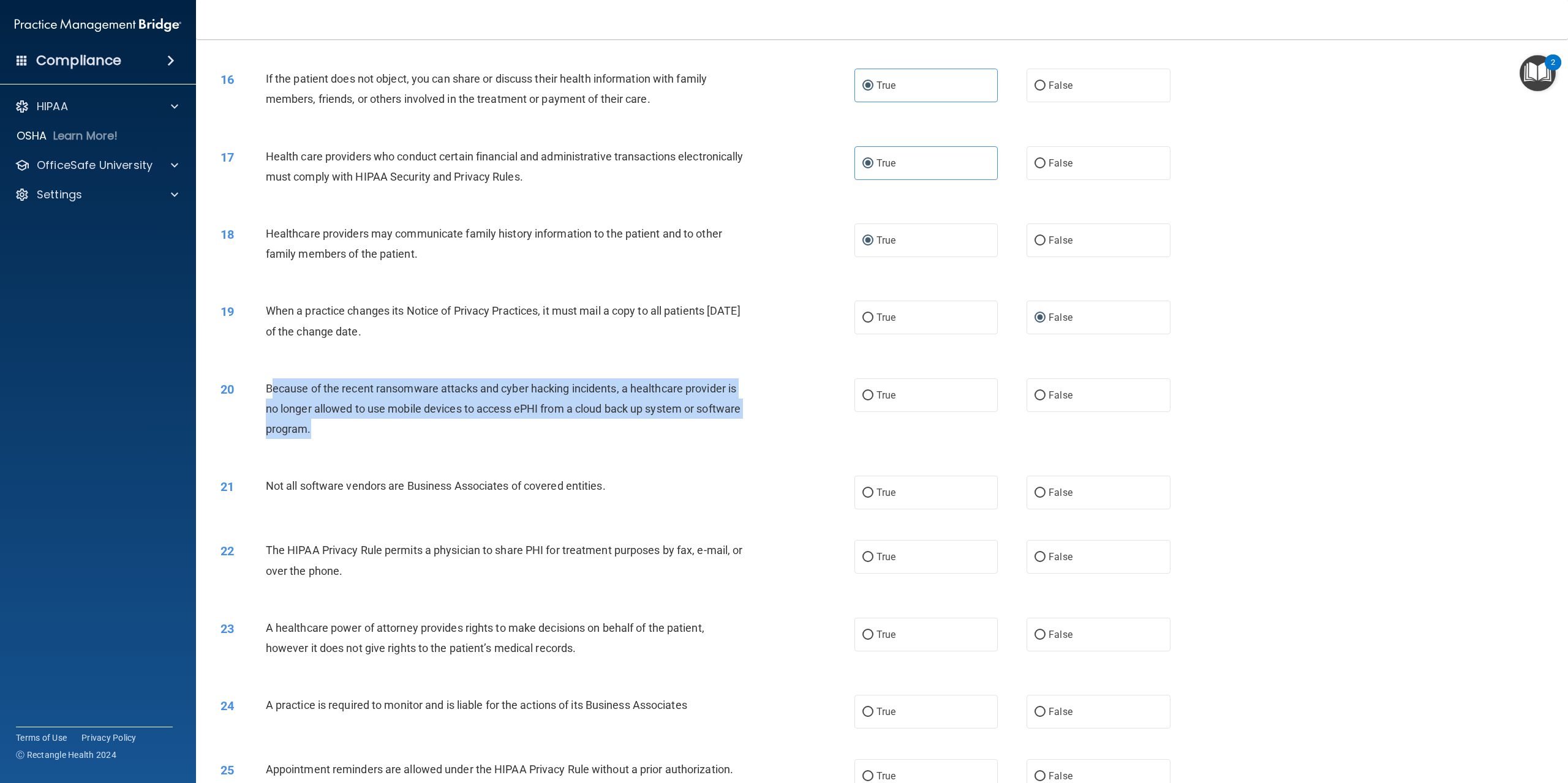
drag, startPoint x: 275, startPoint y: 423, endPoint x: 163, endPoint y: 421, distance: 112.0
click at [480, 440] on div "Because of the recent ransomware attacks and cyber hacking incidents, a healthc…" at bounding box center [510, 409] width 490 height 61
click at [273, 423] on span "Because of the recent ransomware attacks and cyber hacking incidents, a healthc…" at bounding box center [503, 409] width 475 height 53
drag, startPoint x: 264, startPoint y: 424, endPoint x: 421, endPoint y: 480, distance: 166.7
click at [387, 446] on div "20 Because of the recent ransomware attacks and cyber hacking incidents, a heal…" at bounding box center [537, 412] width 671 height 67
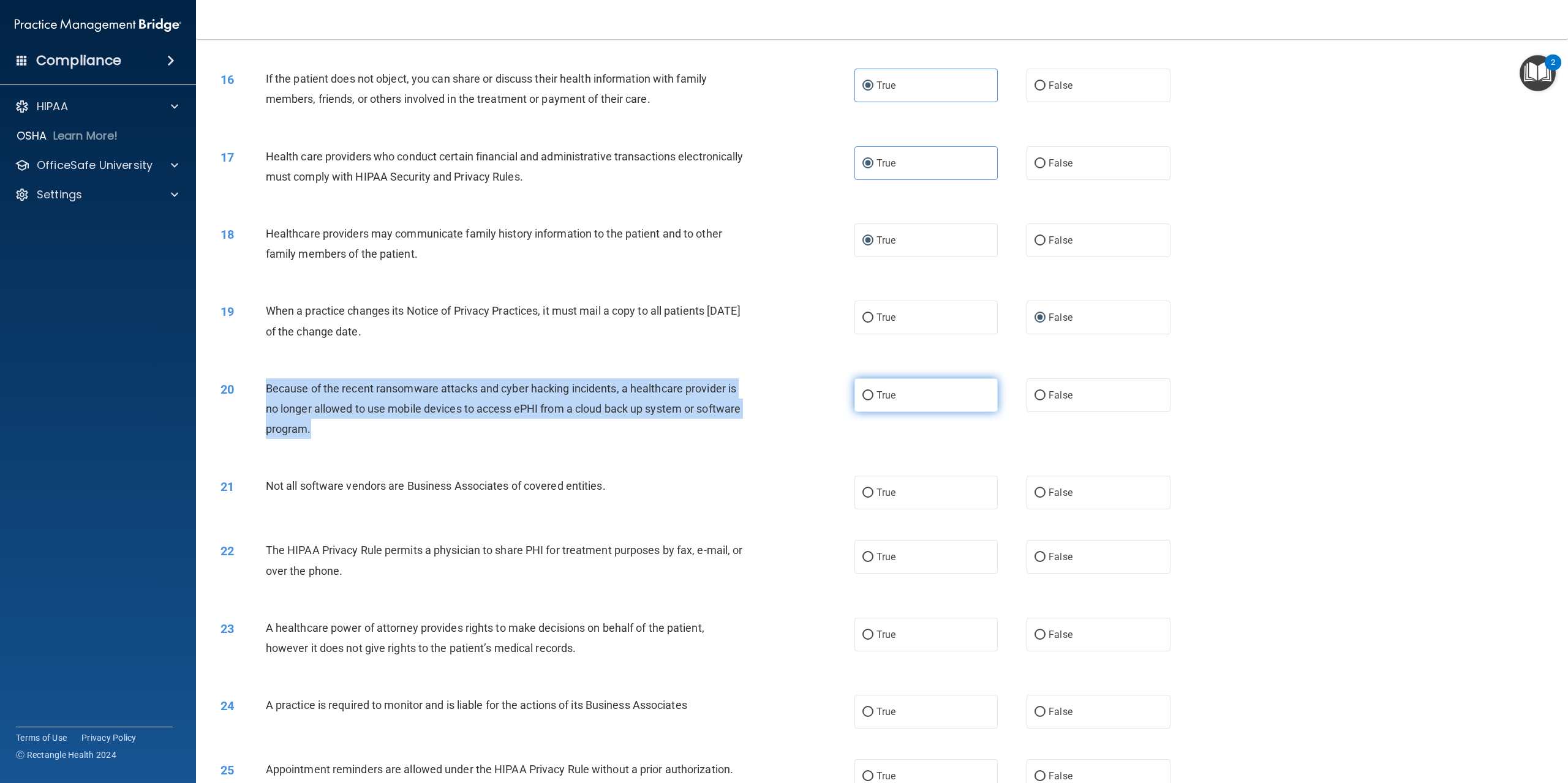
click at [865, 400] on input "True" at bounding box center [868, 395] width 11 height 9
radio input "true"
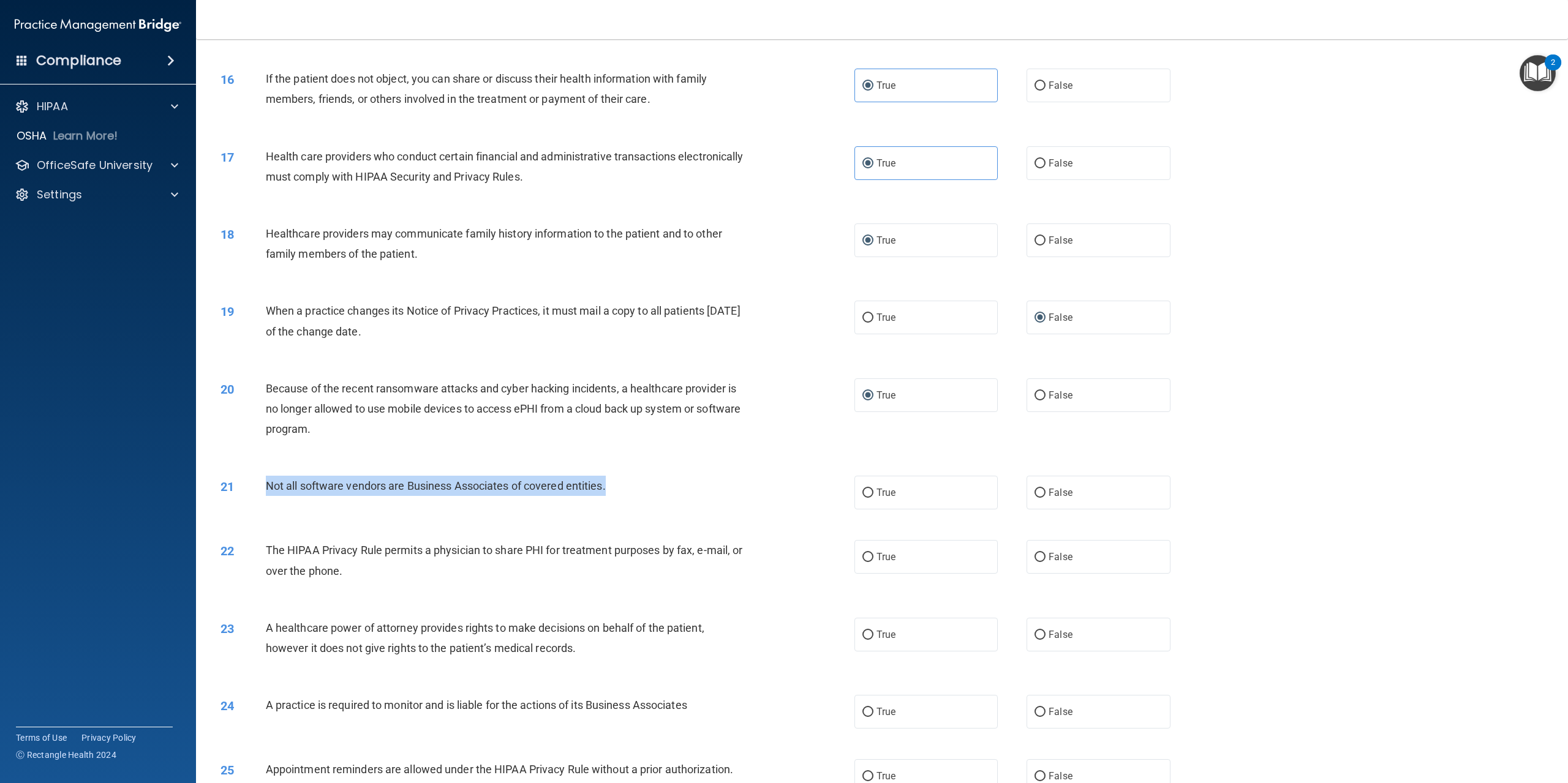
drag, startPoint x: 268, startPoint y: 520, endPoint x: 767, endPoint y: 526, distance: 499.0
click at [767, 502] on div "21 Not all software vendors are Business Associates of covered entities." at bounding box center [537, 489] width 671 height 26
click at [863, 498] on input "True" at bounding box center [868, 493] width 11 height 9
radio input "true"
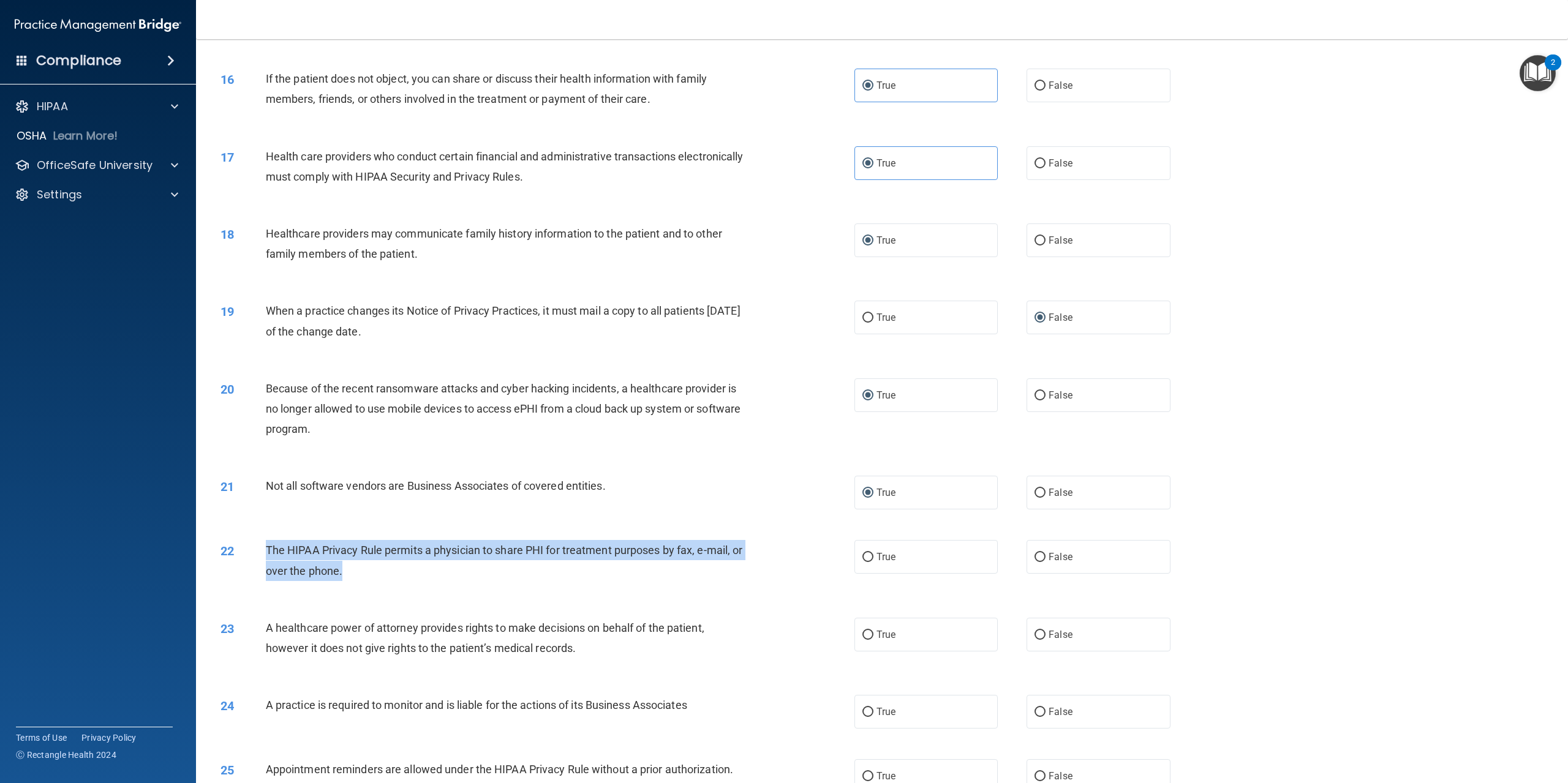
drag, startPoint x: 266, startPoint y: 582, endPoint x: 644, endPoint y: 617, distance: 379.6
click at [644, 581] on div "The HIPAA Privacy Rule permits a physician to share PHI for treatment purposes …" at bounding box center [510, 560] width 490 height 41
click at [865, 562] on input "True" at bounding box center [868, 557] width 11 height 9
radio input "true"
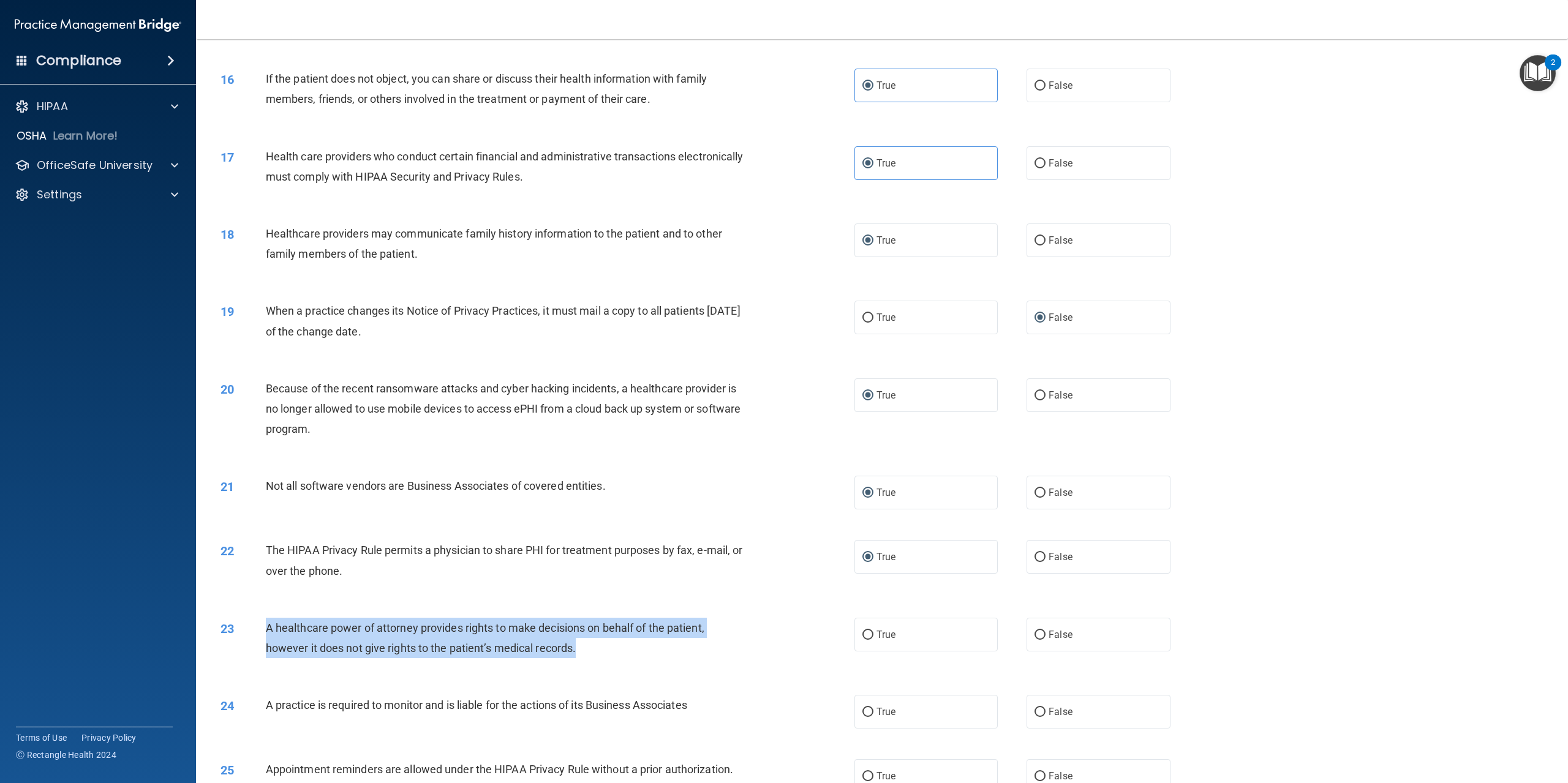
drag, startPoint x: 265, startPoint y: 669, endPoint x: 637, endPoint y: 687, distance: 372.4
click at [640, 664] on div "23 A healthcare power of attorney provides rights to make decisions on behalf o…" at bounding box center [537, 641] width 671 height 46
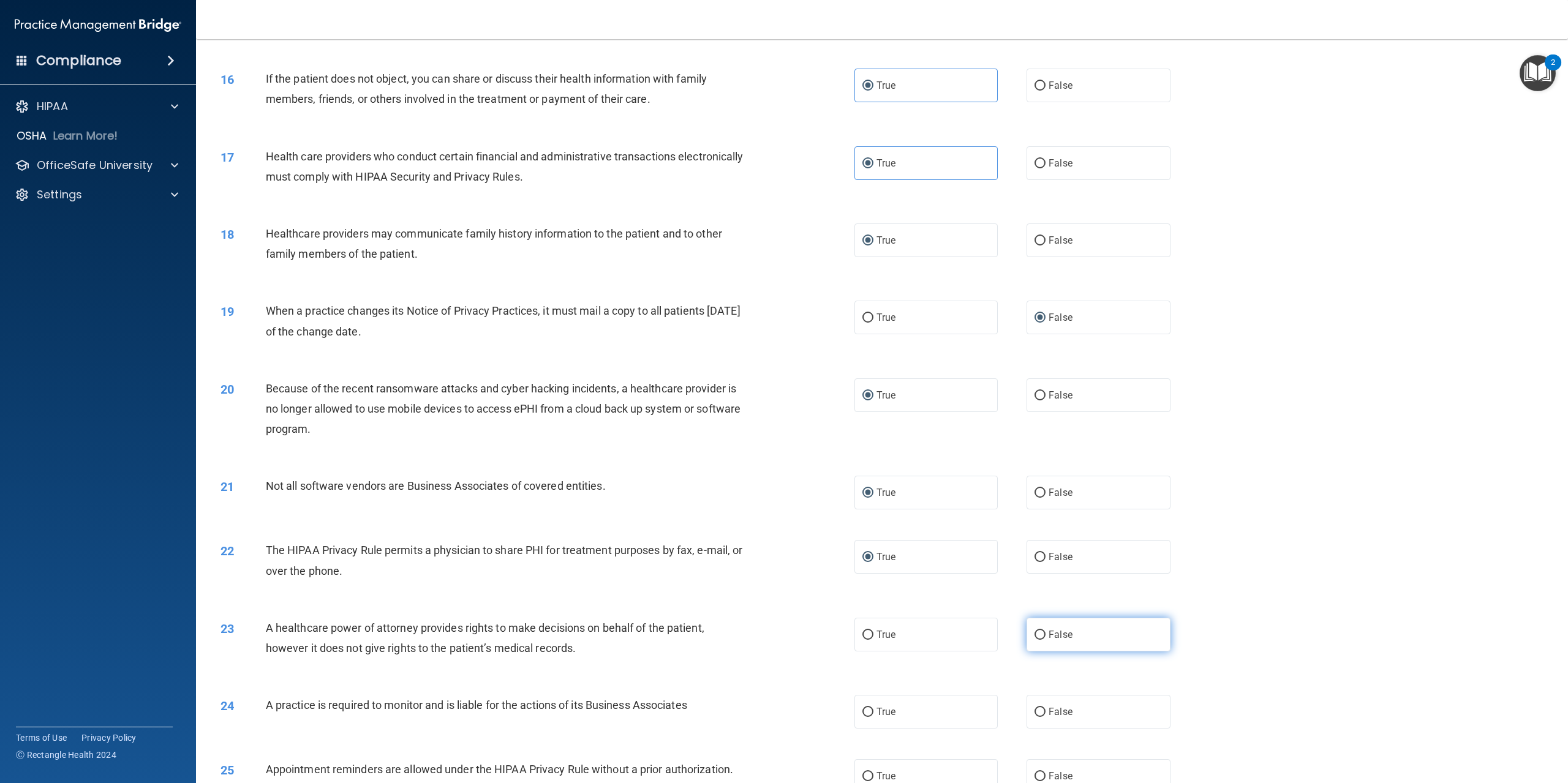
click at [1043, 652] on label "False" at bounding box center [1099, 635] width 143 height 34
click at [1043, 640] on input "False" at bounding box center [1040, 635] width 11 height 9
radio input "true"
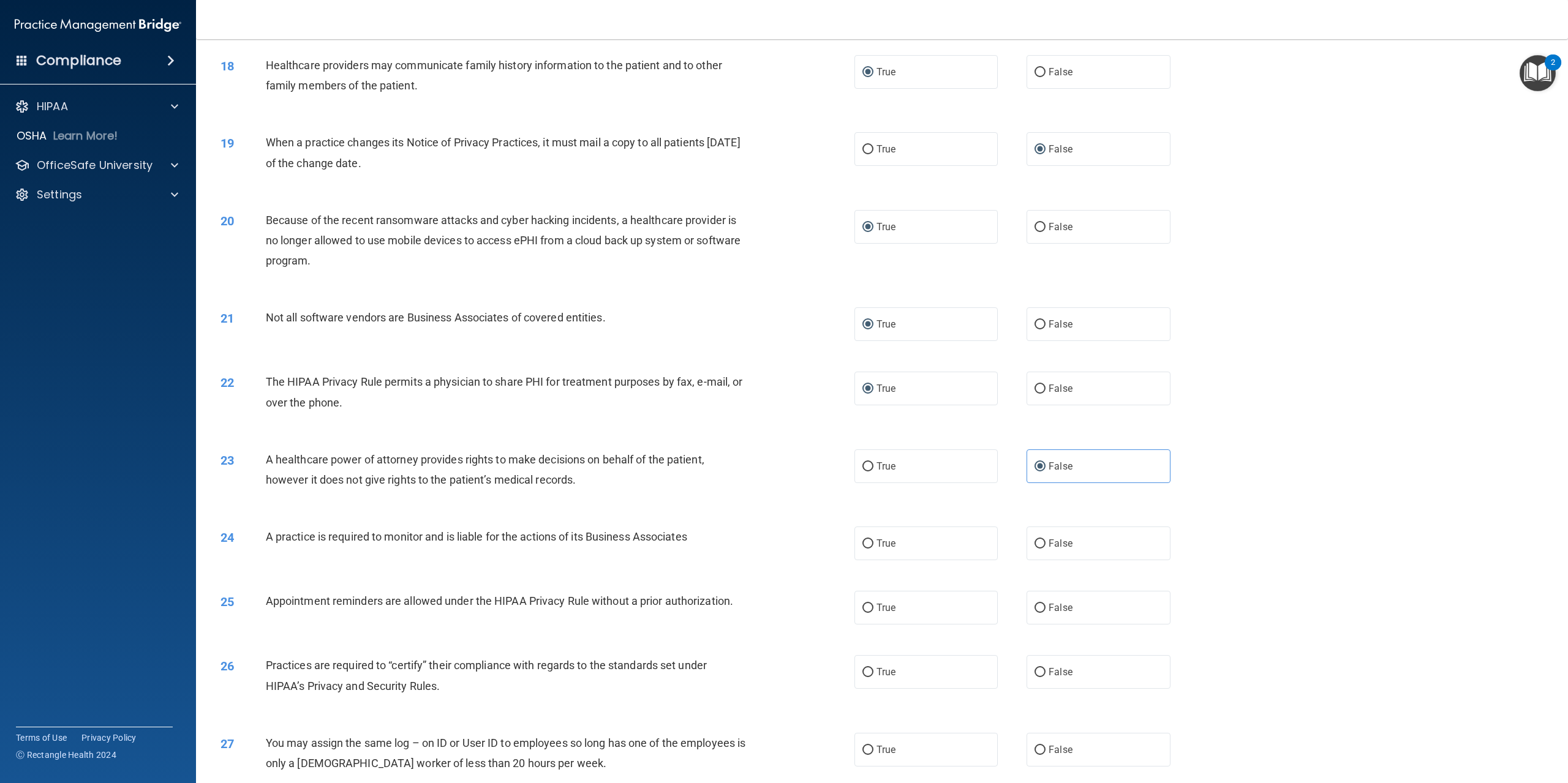
scroll to position [1347, 0]
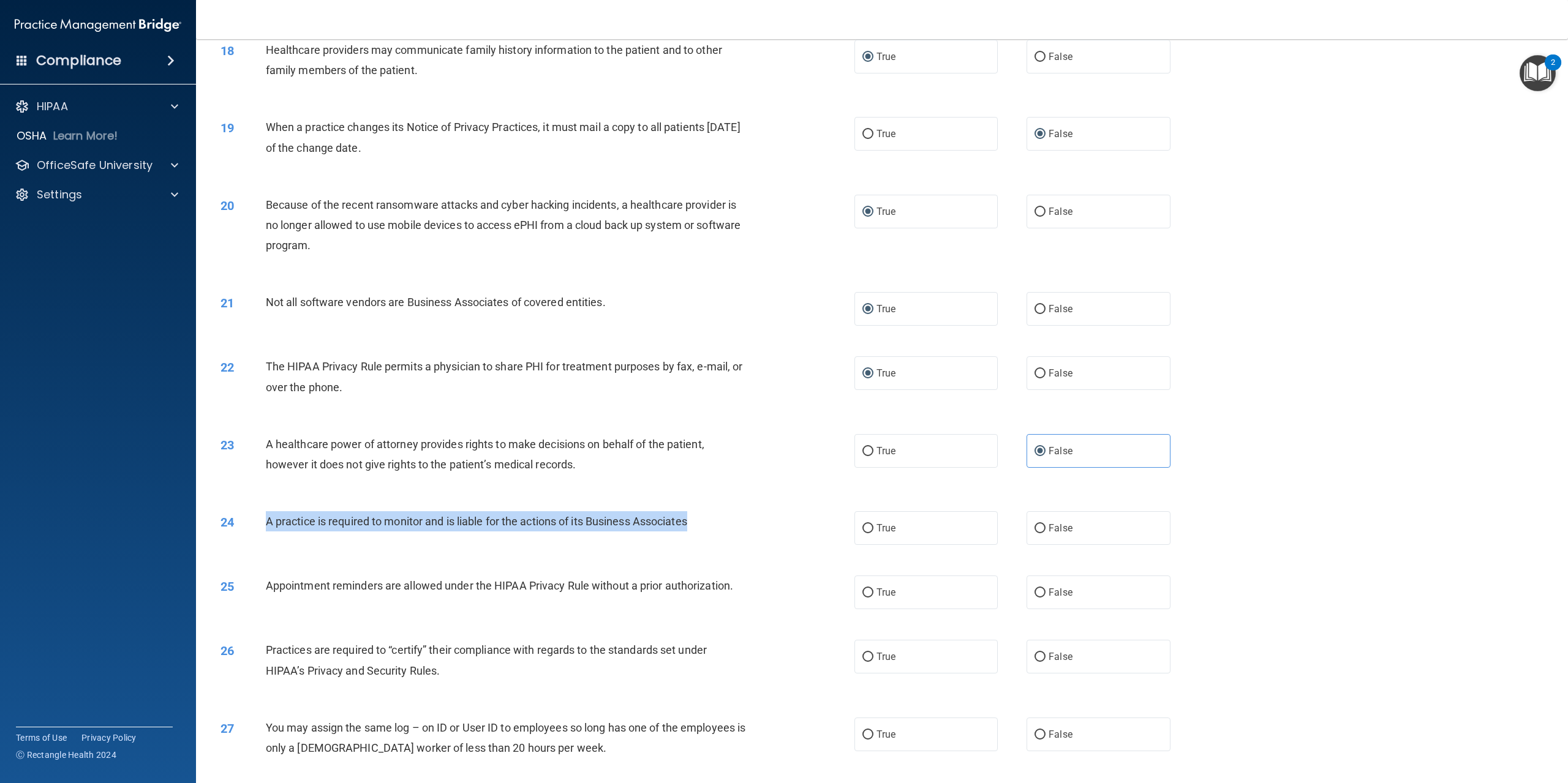
drag, startPoint x: 265, startPoint y: 562, endPoint x: 724, endPoint y: 560, distance: 459.0
click at [724, 538] on div "24 A practice is required to monitor and is liable for the actions of its Busin…" at bounding box center [537, 524] width 671 height 26
click at [1036, 534] on input "False" at bounding box center [1040, 528] width 11 height 9
radio input "true"
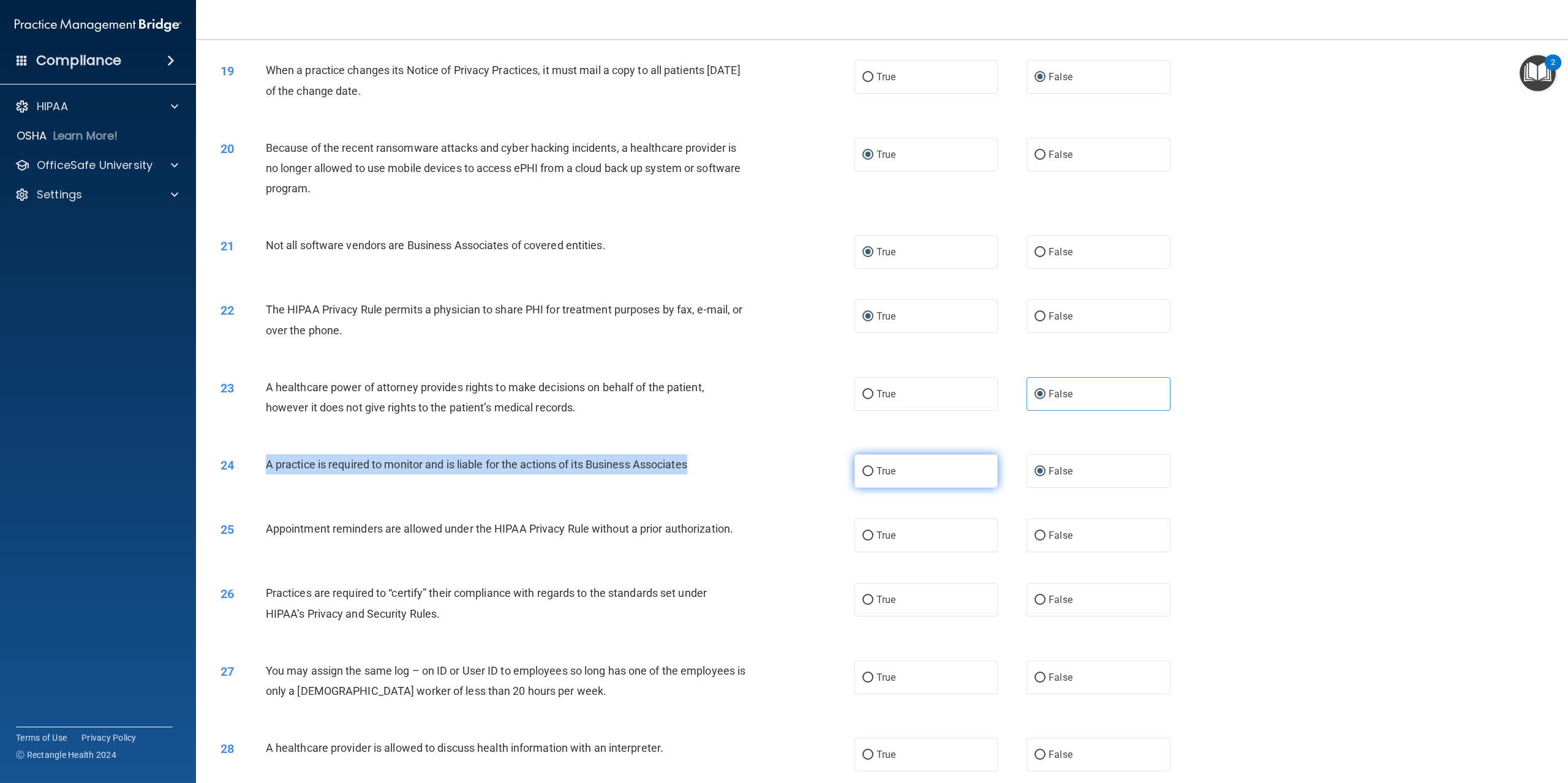
scroll to position [1592, 0]
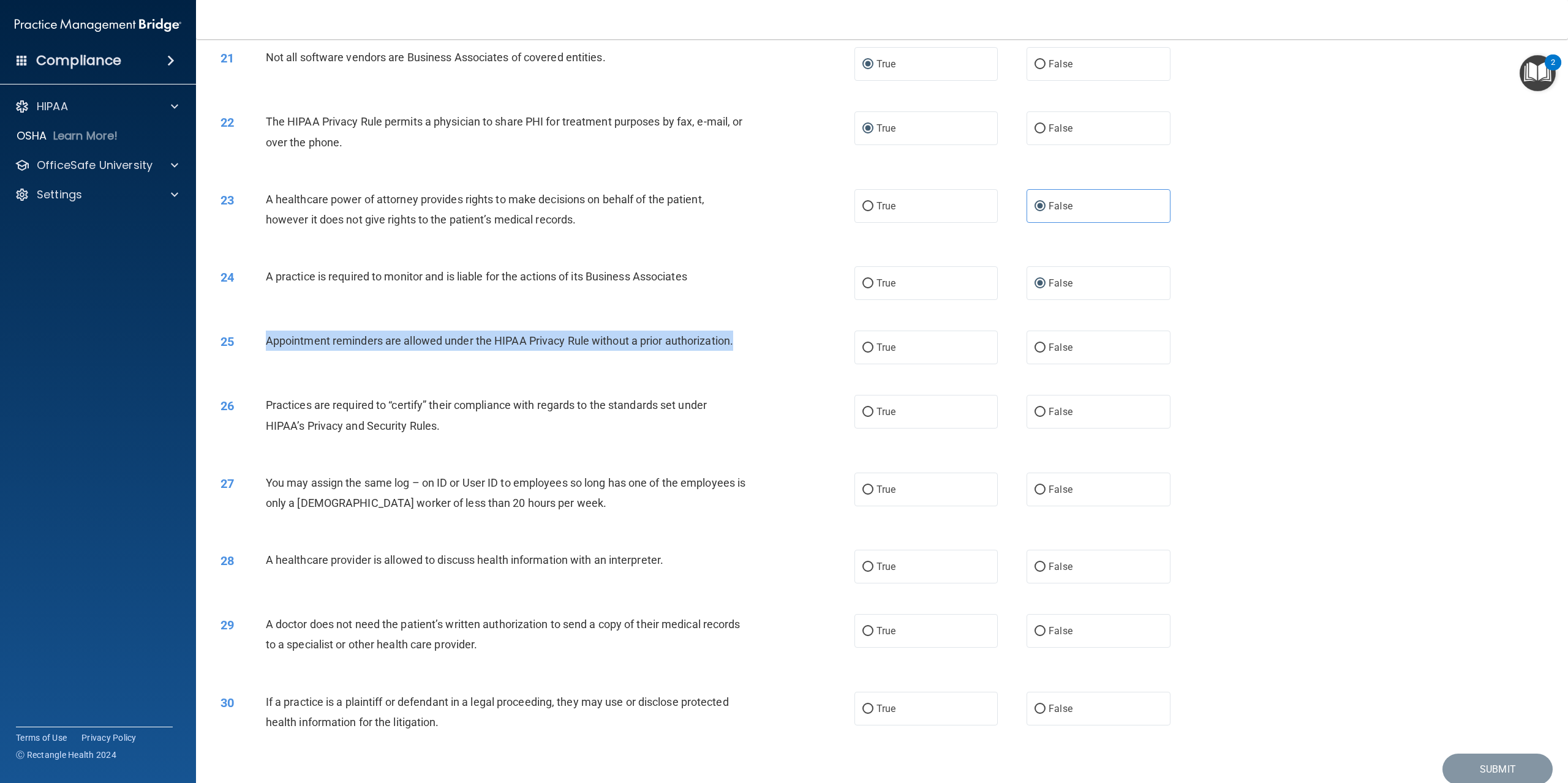
drag, startPoint x: 266, startPoint y: 380, endPoint x: 766, endPoint y: 395, distance: 500.2
click at [766, 357] on div "25 Appointment reminders are allowed under the HIPAA Privacy Rule without a pri…" at bounding box center [537, 343] width 671 height 26
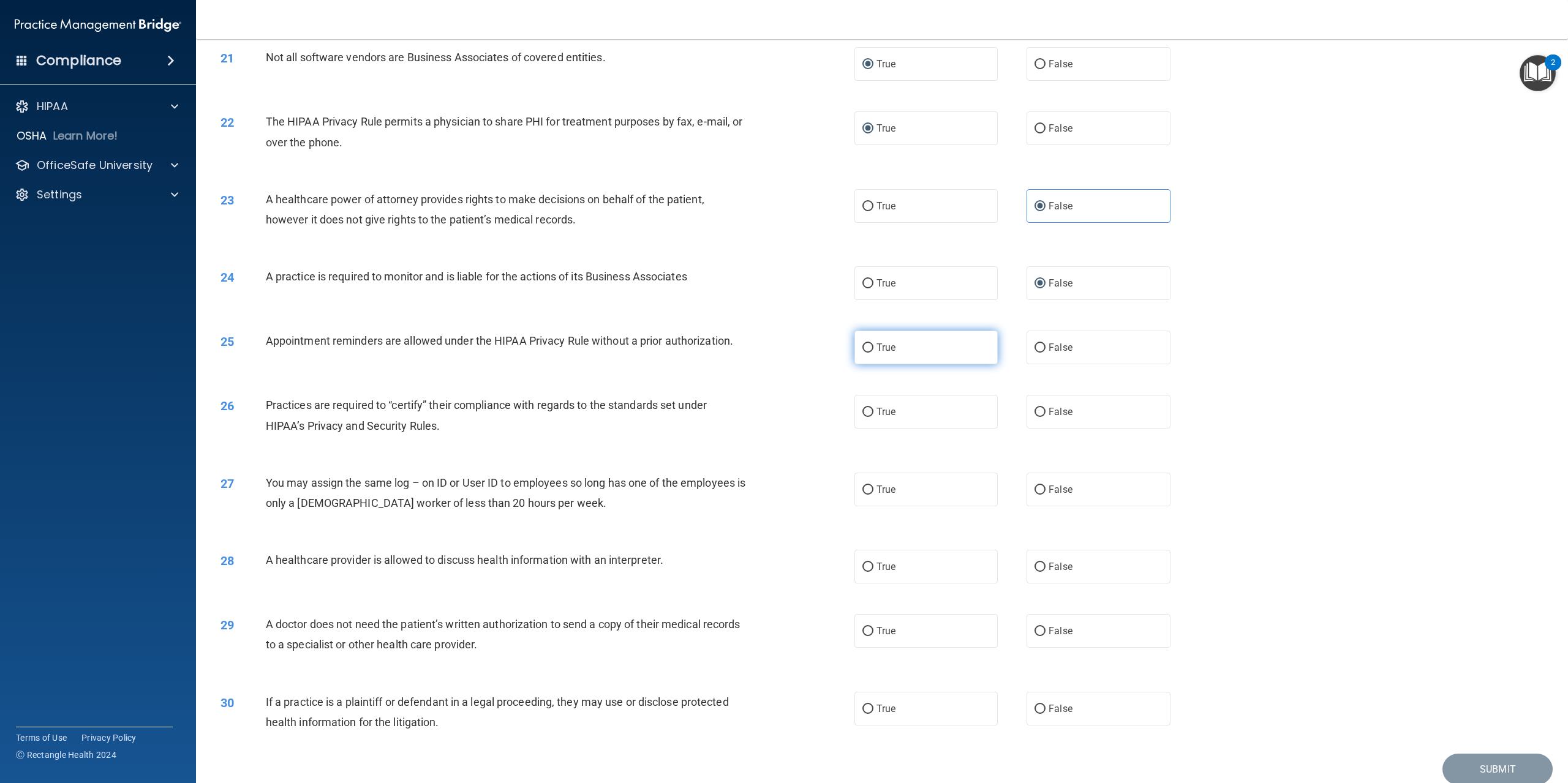
click at [870, 364] on label "True" at bounding box center [926, 348] width 143 height 34
click at [870, 353] on input "True" at bounding box center [868, 348] width 11 height 9
radio input "true"
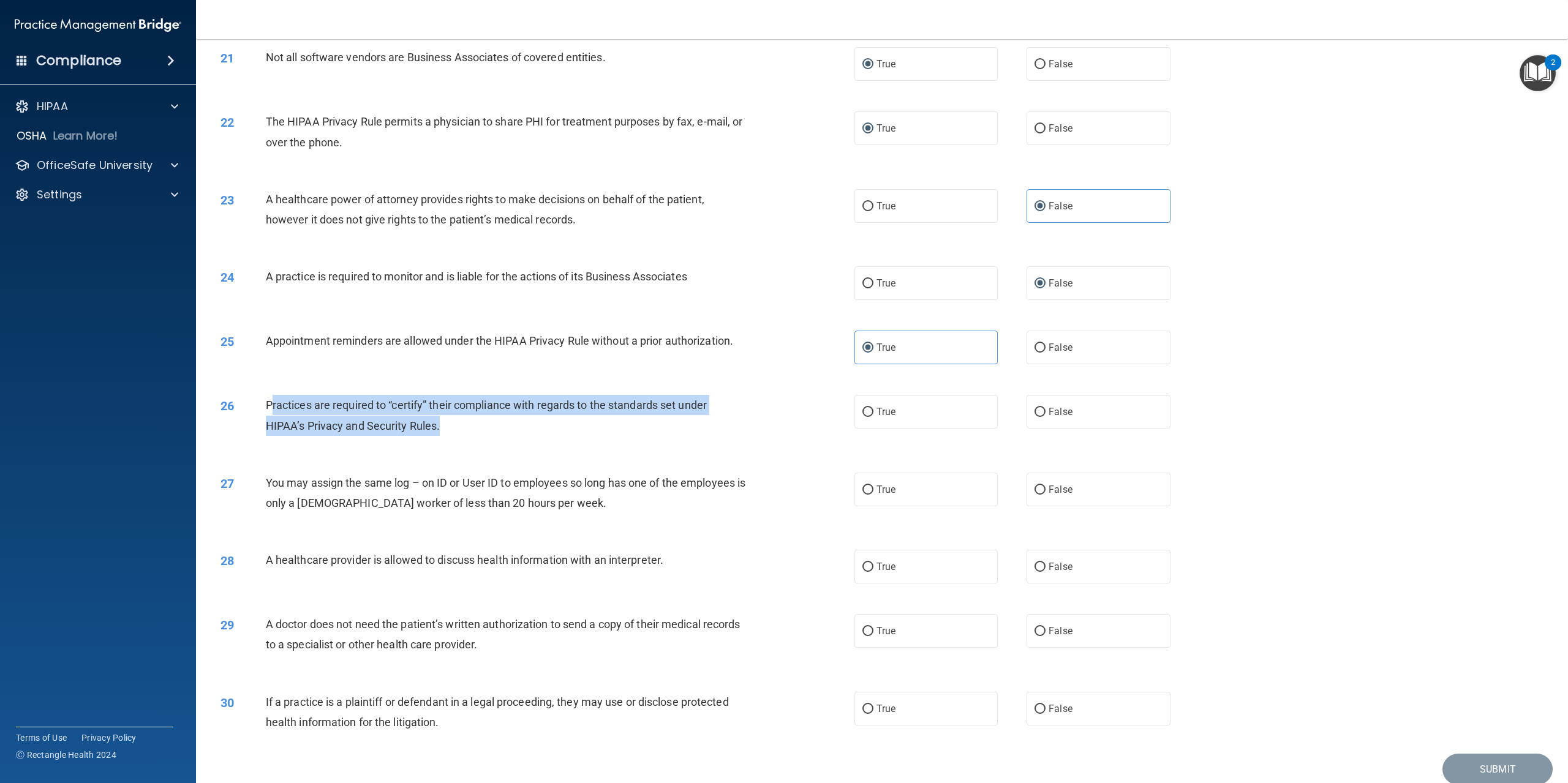
drag, startPoint x: 270, startPoint y: 442, endPoint x: 565, endPoint y: 469, distance: 296.2
click at [565, 435] on div "Practices are required to “certify” their compliance with regards to the standa…" at bounding box center [510, 415] width 490 height 41
drag, startPoint x: 266, startPoint y: 438, endPoint x: 502, endPoint y: 471, distance: 238.3
click at [502, 435] on div "Practices are required to “certify” their compliance with regards to the standa…" at bounding box center [510, 415] width 490 height 41
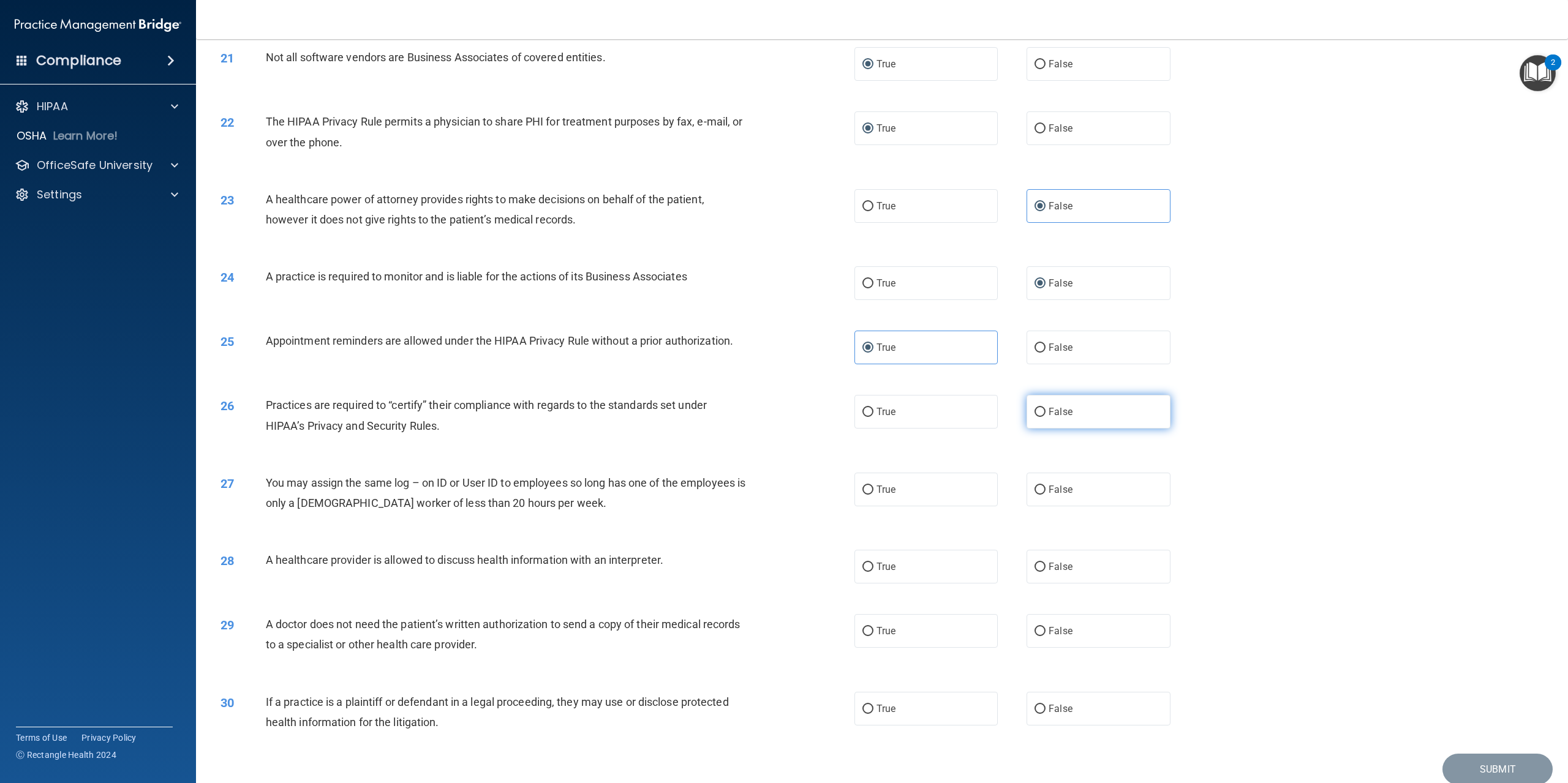
click at [1044, 428] on label "False" at bounding box center [1099, 412] width 143 height 34
click at [1044, 417] on input "False" at bounding box center [1040, 412] width 11 height 9
radio input "true"
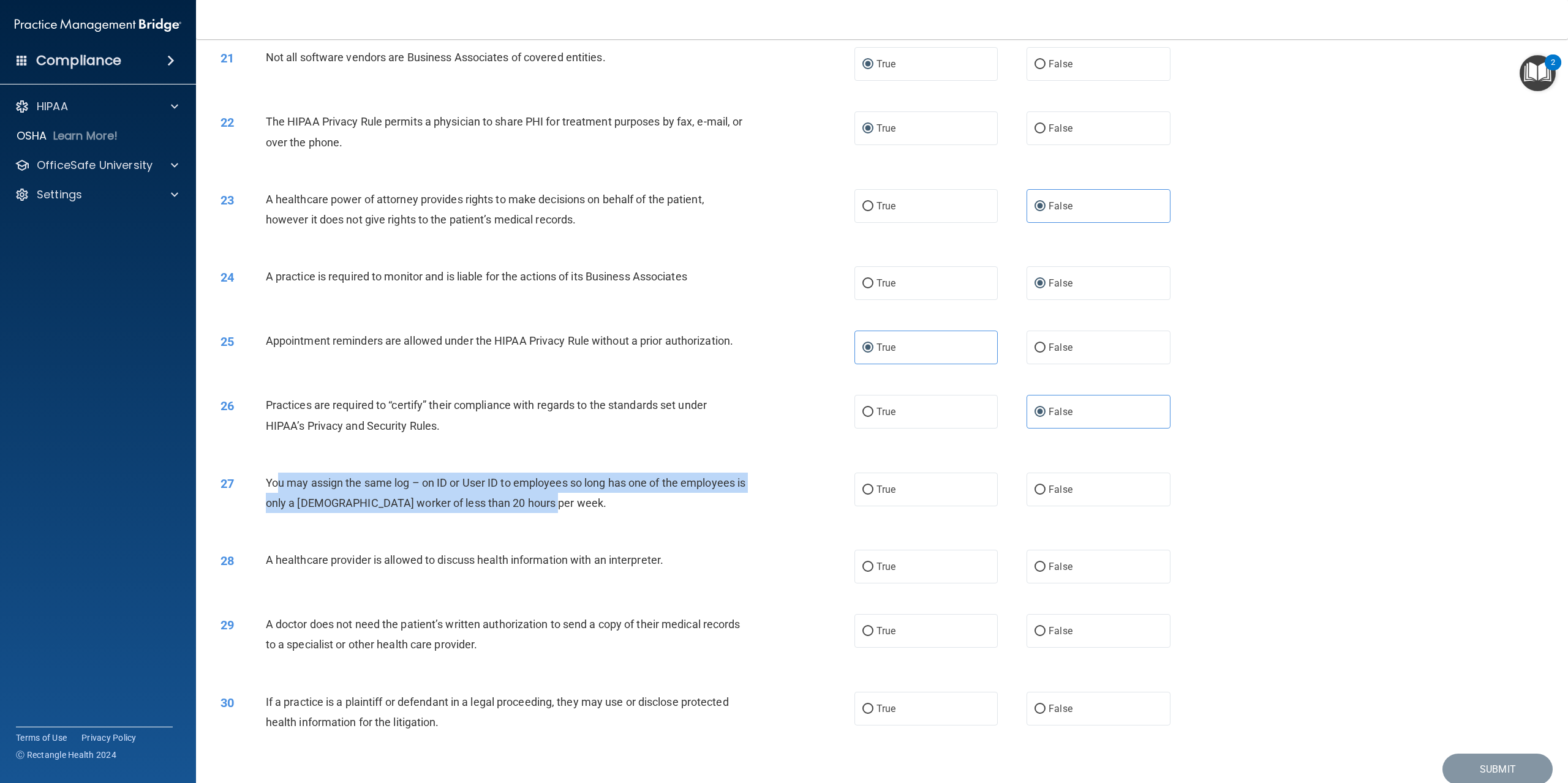
drag, startPoint x: 277, startPoint y: 522, endPoint x: 625, endPoint y: 558, distance: 349.9
click at [625, 519] on div "27 You may assign the same log – on ID or User ID to employees so long has one …" at bounding box center [537, 496] width 671 height 46
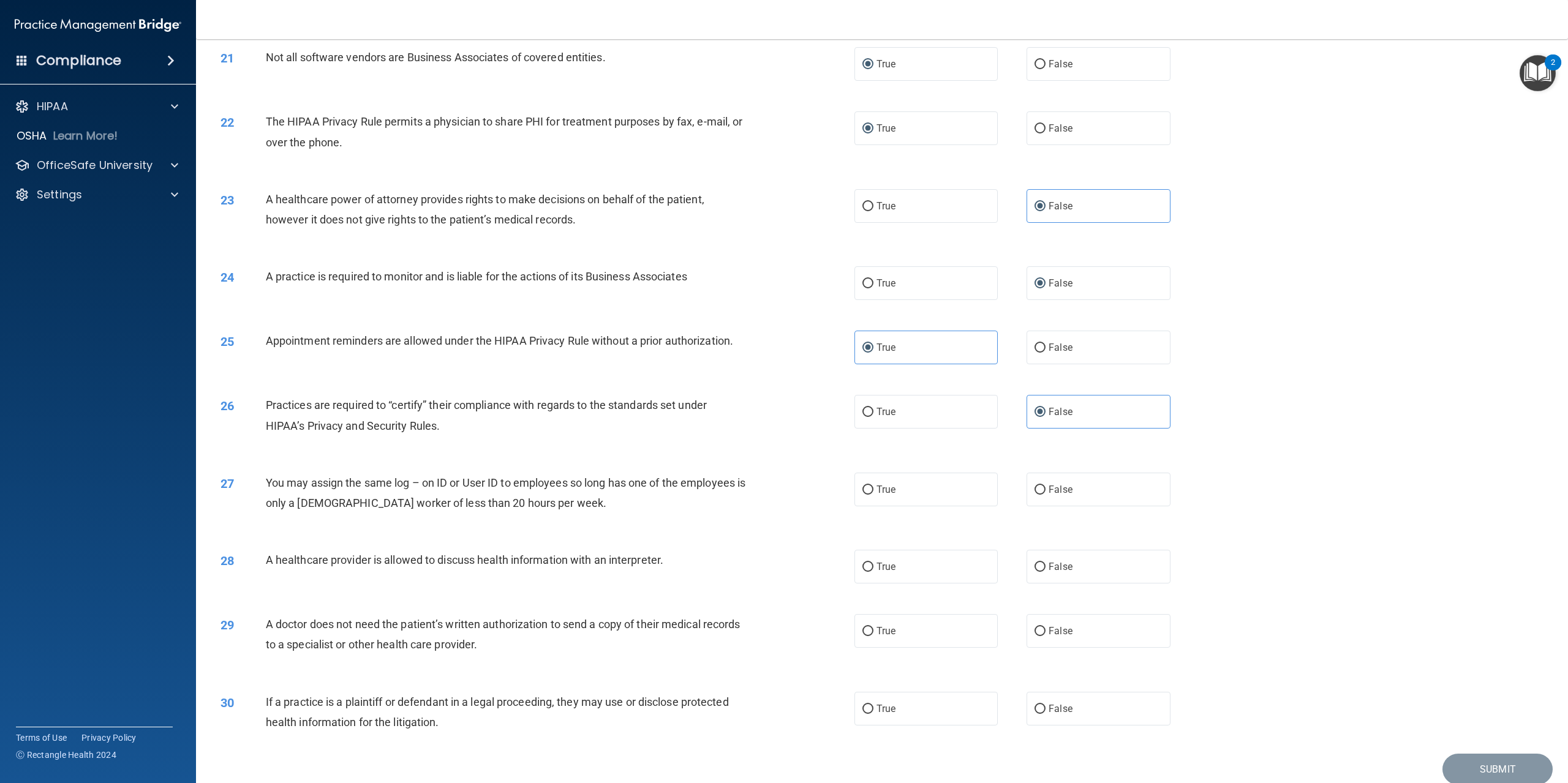
click at [269, 510] on span "You may assign the same log – on ID or User ID to employees so long has one of …" at bounding box center [506, 492] width 481 height 33
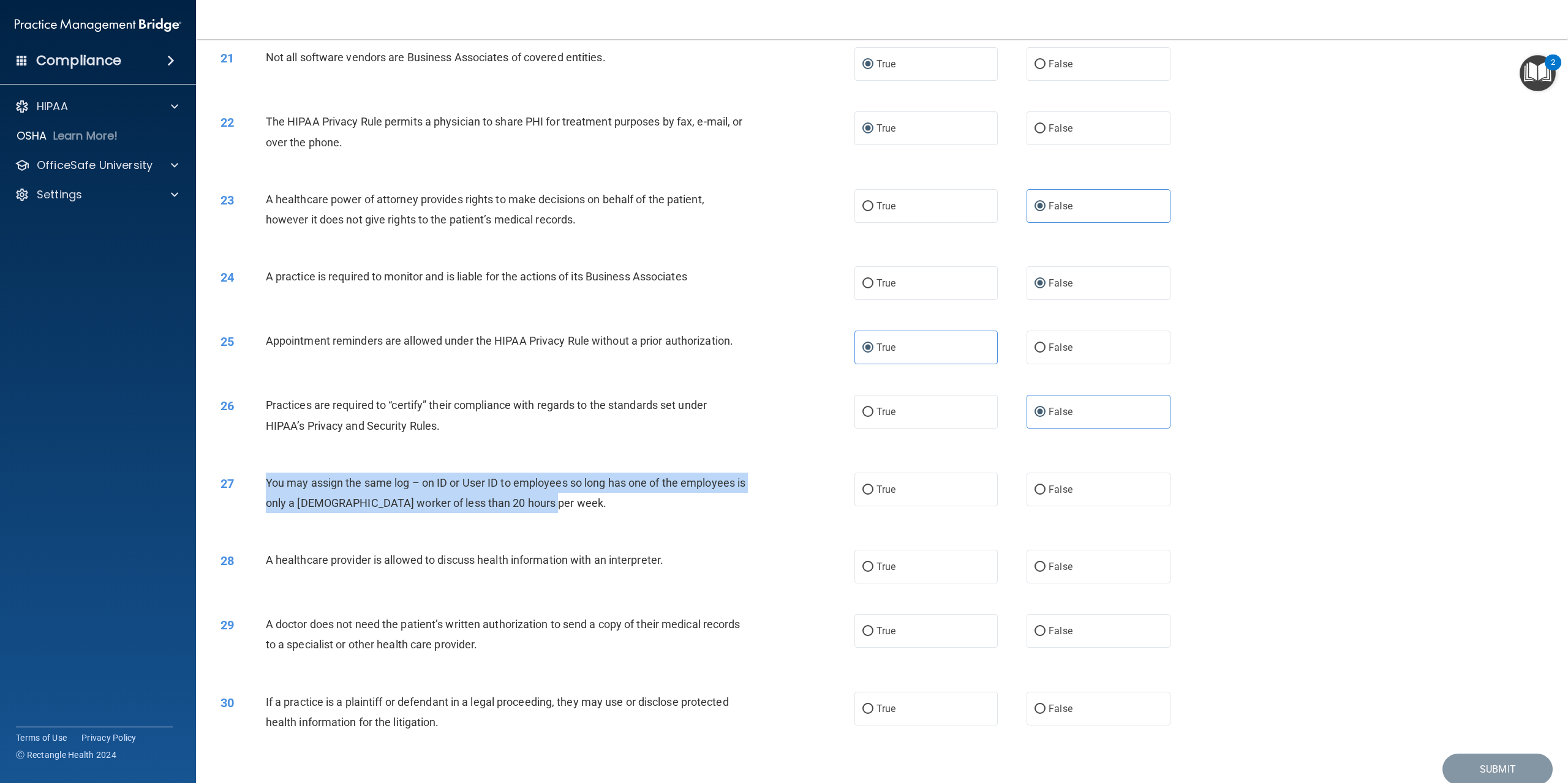
drag, startPoint x: 266, startPoint y: 522, endPoint x: 732, endPoint y: 560, distance: 467.5
click at [732, 519] on div "27 You may assign the same log – on ID or User ID to employees so long has one …" at bounding box center [537, 496] width 671 height 46
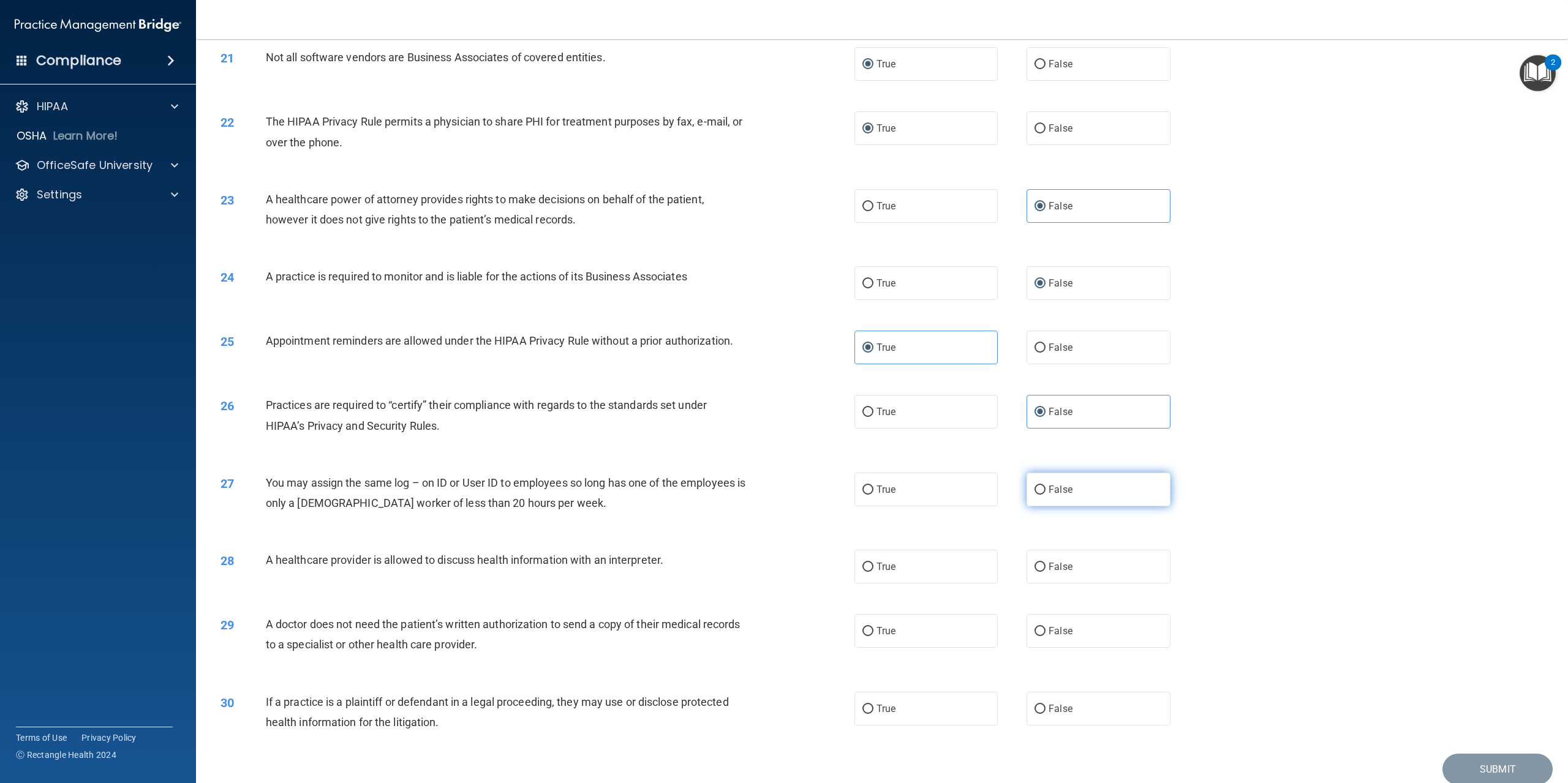
click at [1060, 506] on label "False" at bounding box center [1099, 489] width 143 height 34
click at [1046, 495] on input "False" at bounding box center [1040, 490] width 11 height 9
radio input "true"
drag, startPoint x: 263, startPoint y: 598, endPoint x: 691, endPoint y: 611, distance: 428.2
click at [691, 577] on div "28 A healthcare provider is allowed to discuss health information with an inter…" at bounding box center [537, 562] width 671 height 26
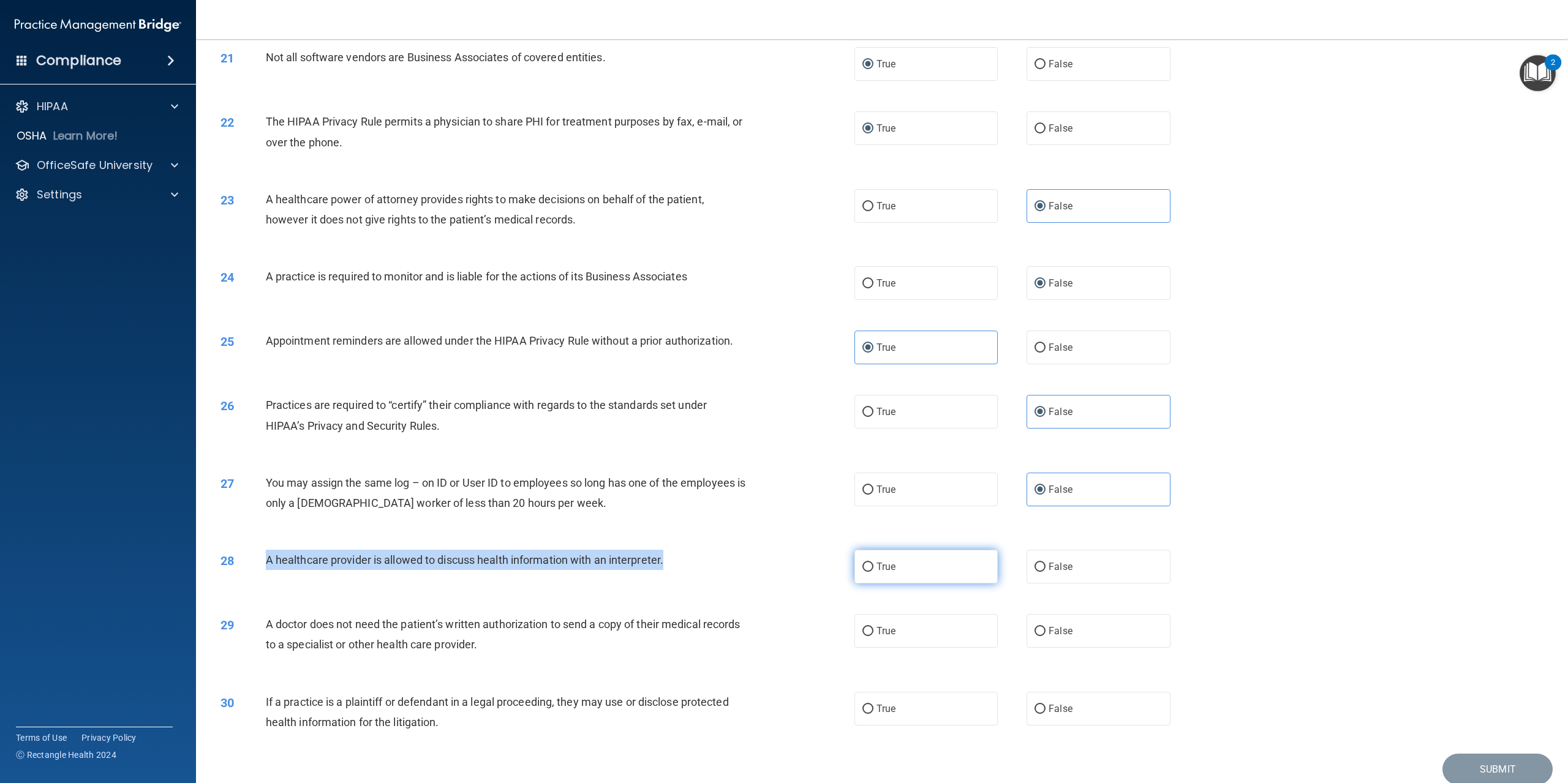
click at [863, 572] on input "True" at bounding box center [868, 567] width 11 height 9
radio input "true"
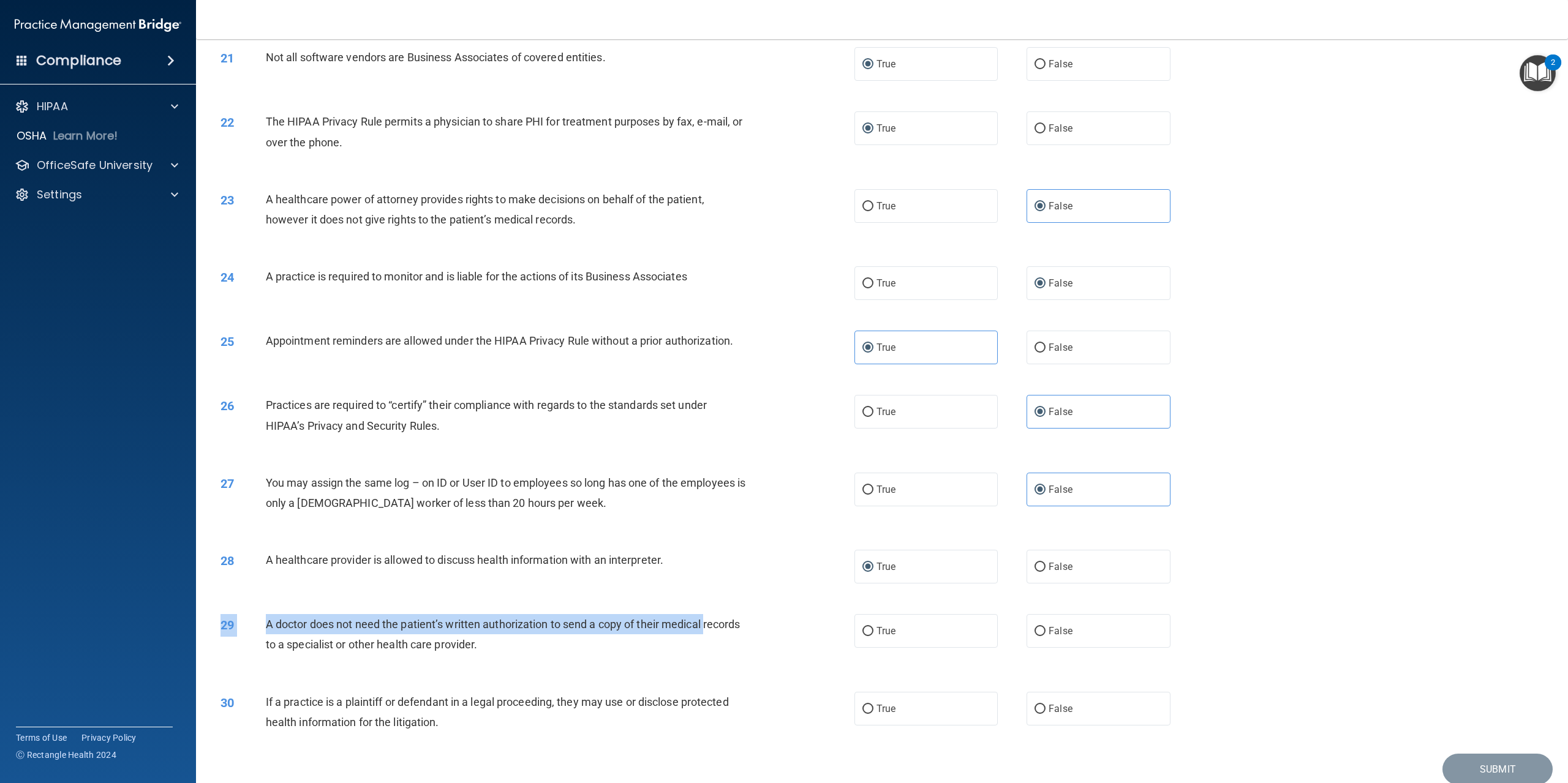
drag, startPoint x: 264, startPoint y: 652, endPoint x: 768, endPoint y: 673, distance: 504.4
click at [768, 673] on div "29 A doctor does not need the patient’s written authorization to send a copy of…" at bounding box center [882, 638] width 1342 height 77
click at [753, 661] on div "29 A doctor does not need the patient’s written authorization to send a copy of…" at bounding box center [537, 638] width 671 height 46
drag, startPoint x: 258, startPoint y: 656, endPoint x: 551, endPoint y: 685, distance: 294.4
click at [551, 661] on div "29 A doctor does not need the patient’s written authorization to send a copy of…" at bounding box center [537, 638] width 671 height 46
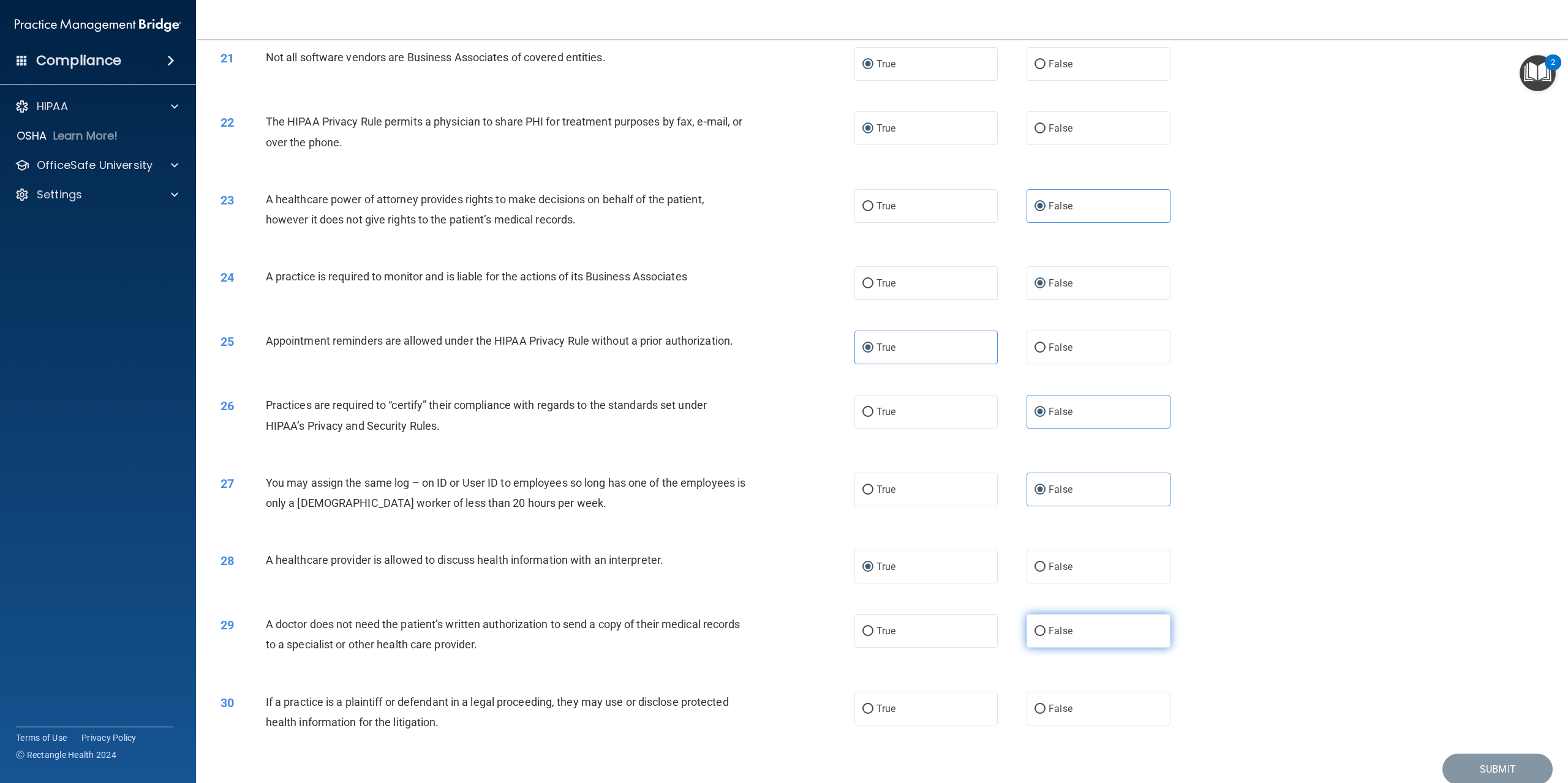
click at [1039, 636] on input "False" at bounding box center [1040, 631] width 11 height 9
radio input "true"
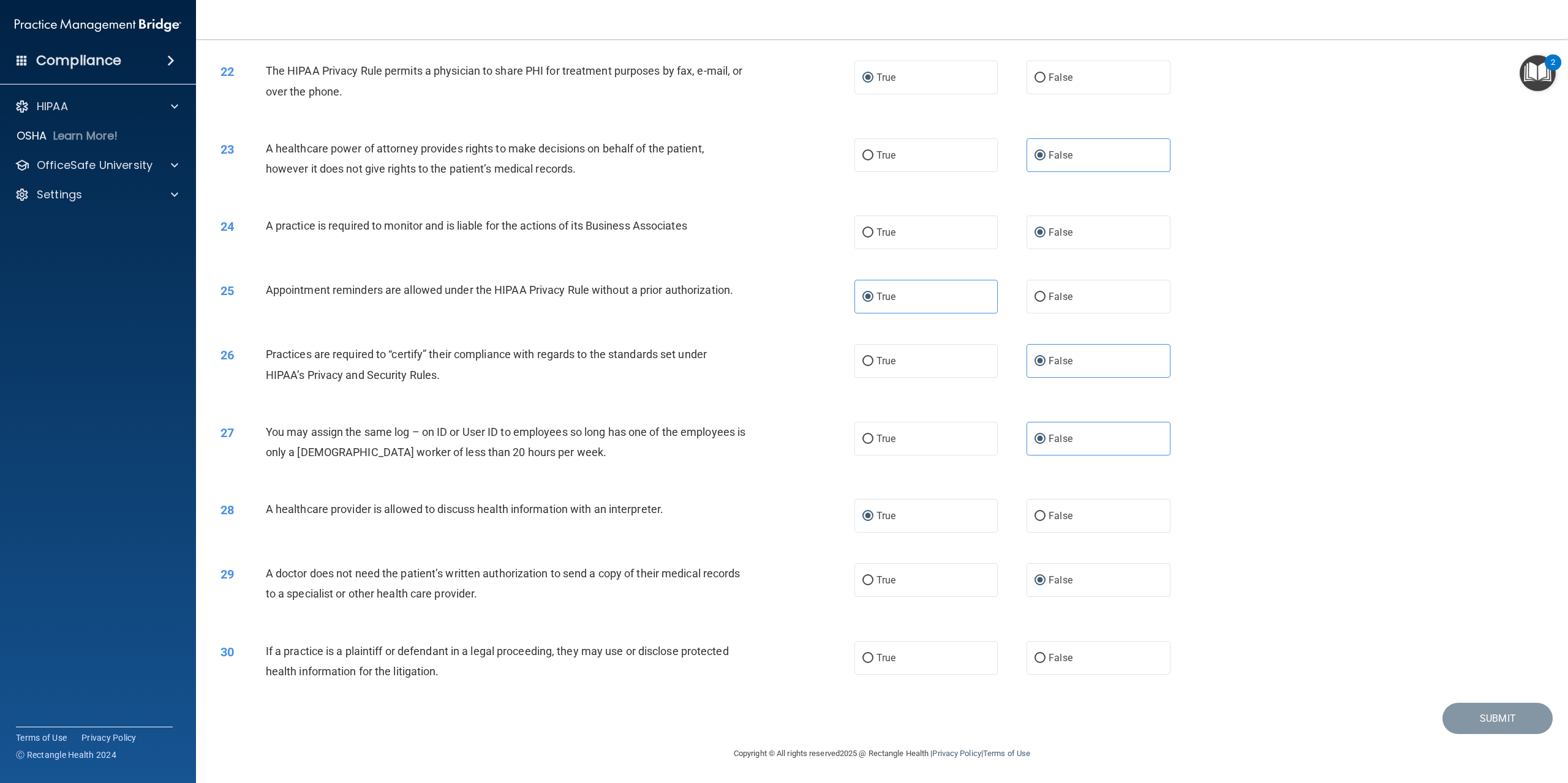
scroll to position [1683, 0]
drag, startPoint x: 258, startPoint y: 646, endPoint x: 823, endPoint y: 647, distance: 565.0
click at [823, 647] on div "30 If a practice is a plaintiff or defendant in a legal proceeding, they may us…" at bounding box center [537, 664] width 671 height 46
click at [625, 650] on span "If a practice is a plaintiff or defendant in a legal proceeding, they may use o…" at bounding box center [497, 661] width 463 height 33
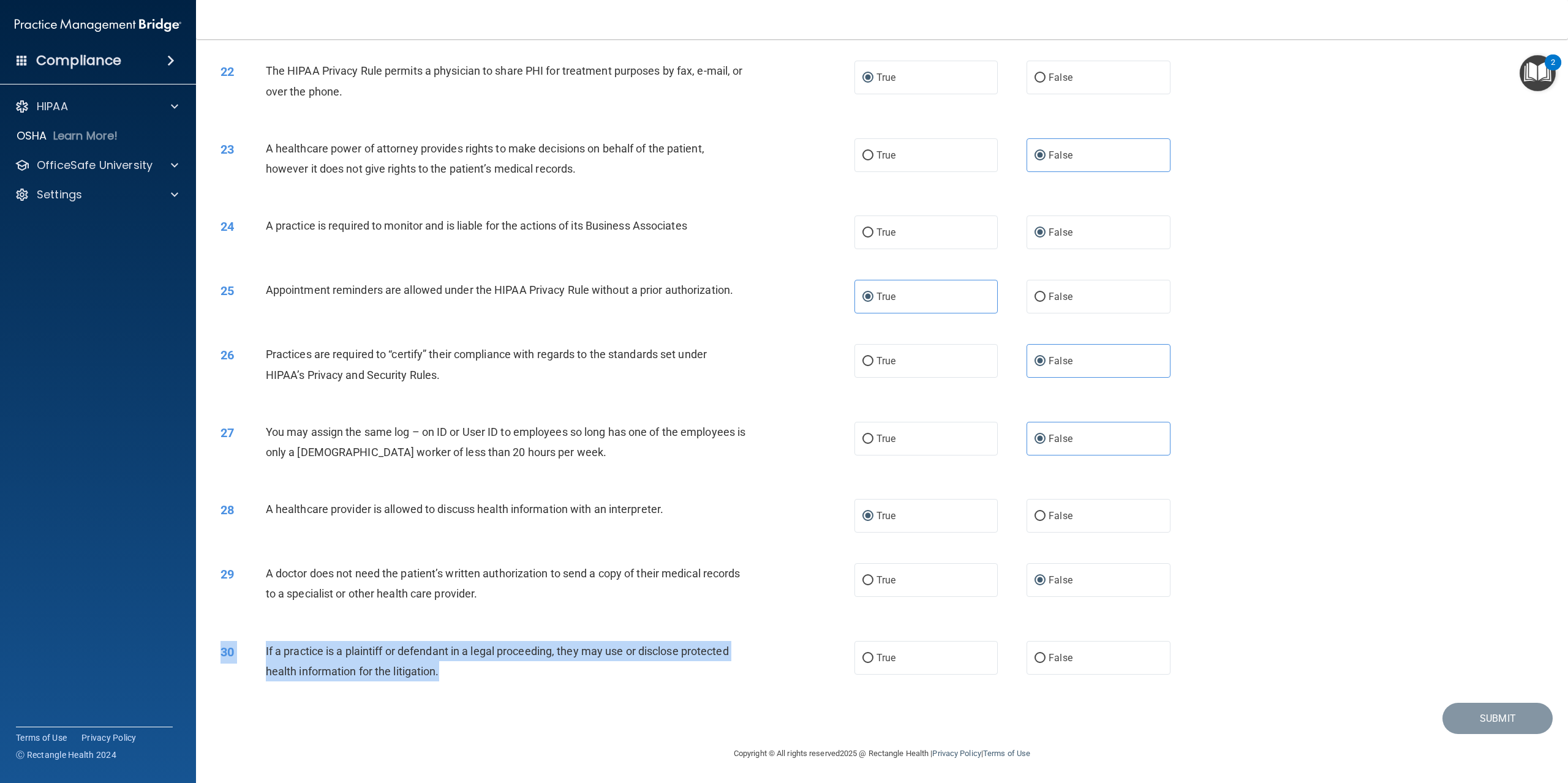
drag, startPoint x: 265, startPoint y: 640, endPoint x: 537, endPoint y: 663, distance: 273.0
click at [537, 663] on div "30 If a practice is a plaintiff or defendant in a legal proceeding, they may us…" at bounding box center [882, 664] width 1342 height 77
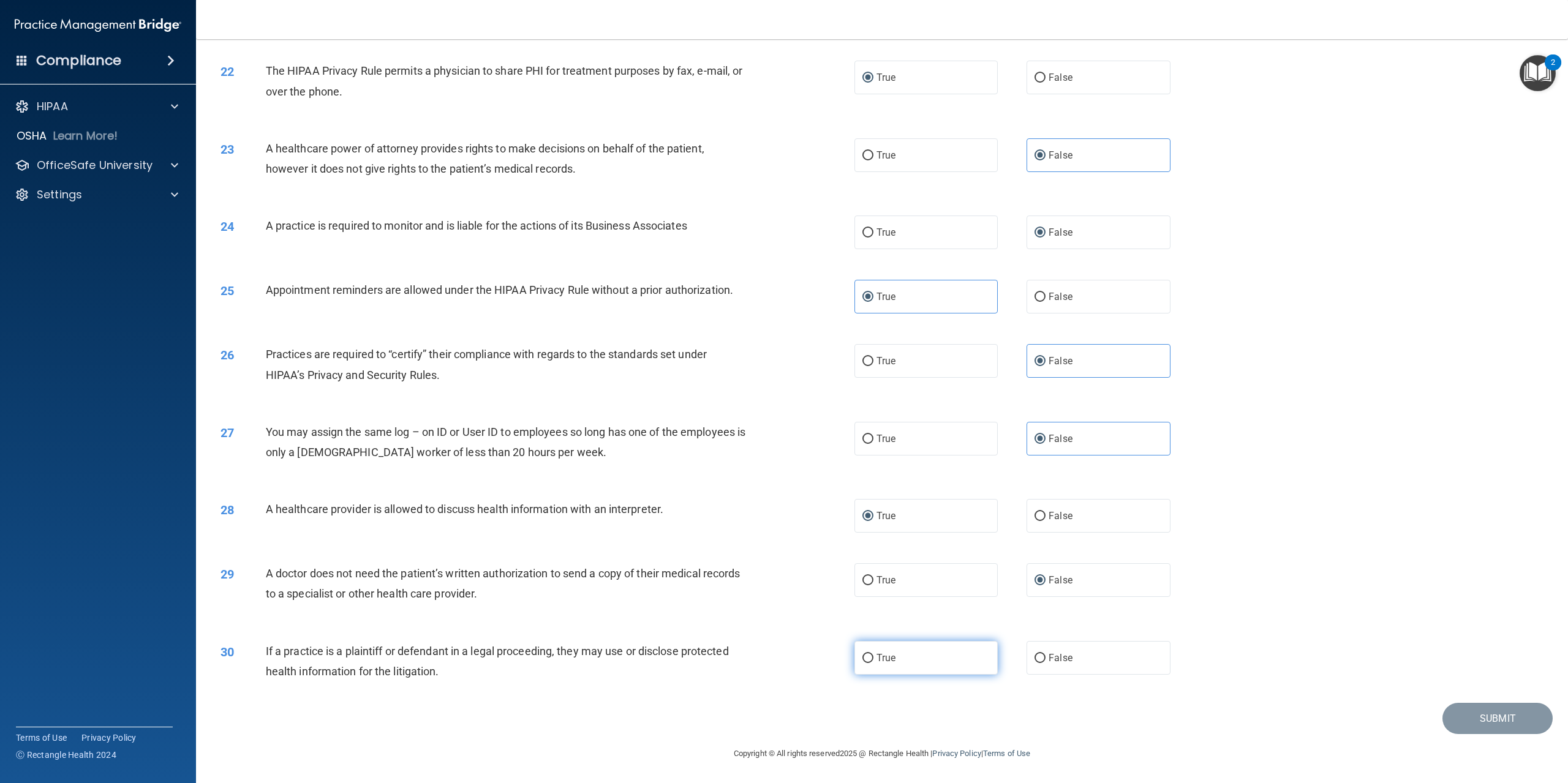
click at [885, 652] on span "True" at bounding box center [886, 658] width 19 height 12
click at [874, 654] on input "True" at bounding box center [868, 658] width 11 height 9
radio input "true"
click at [1514, 710] on button "Submit" at bounding box center [1498, 718] width 110 height 31
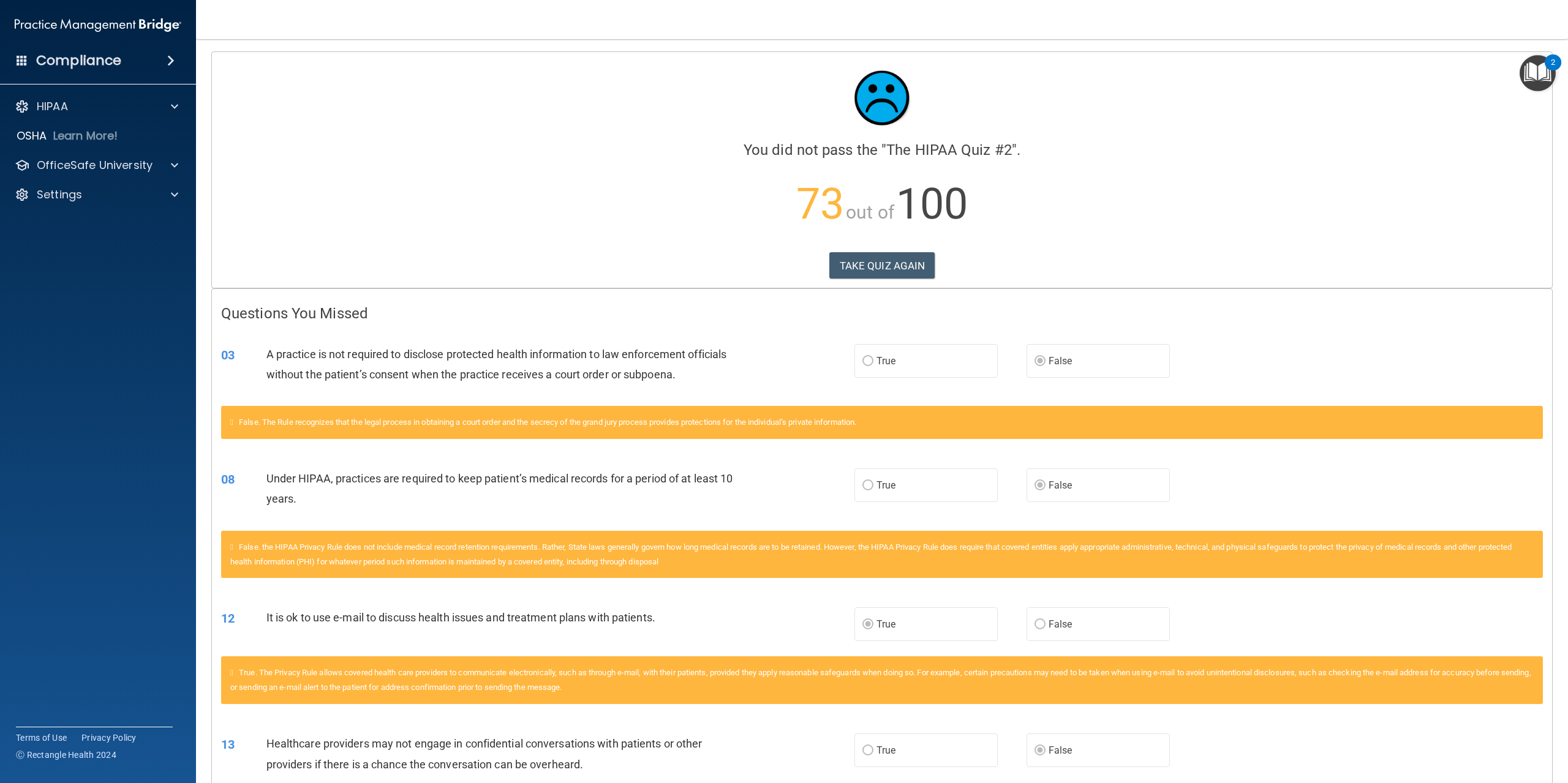
click at [856, 361] on label "True" at bounding box center [926, 361] width 143 height 34
click at [869, 354] on label "True" at bounding box center [926, 361] width 143 height 34
click at [889, 261] on button "TAKE QUIZ AGAIN" at bounding box center [882, 265] width 106 height 27
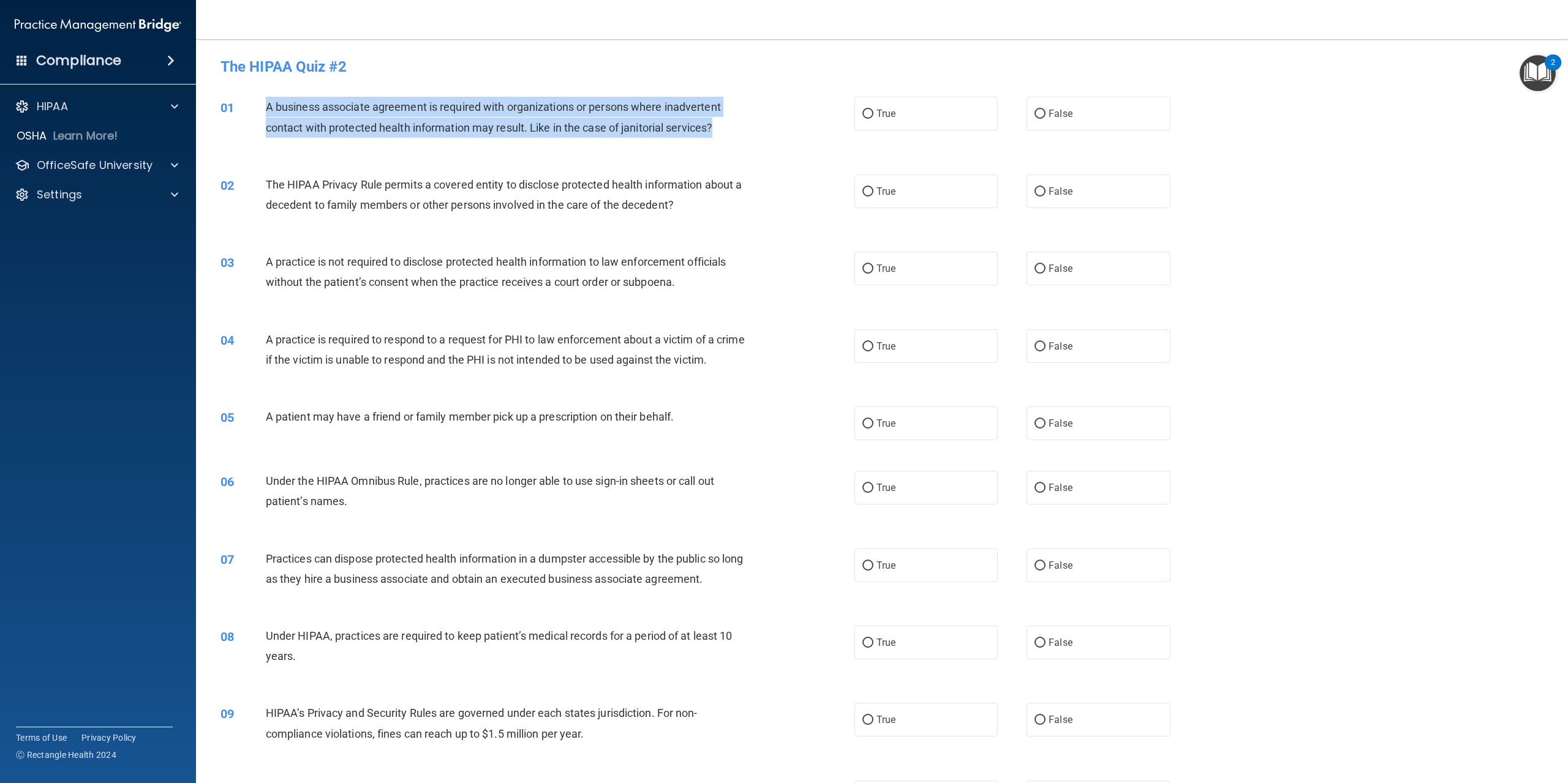
drag, startPoint x: 269, startPoint y: 107, endPoint x: 725, endPoint y: 143, distance: 457.4
click at [725, 143] on div "01 A business associate agreement is required with organizations or persons whe…" at bounding box center [537, 120] width 671 height 46
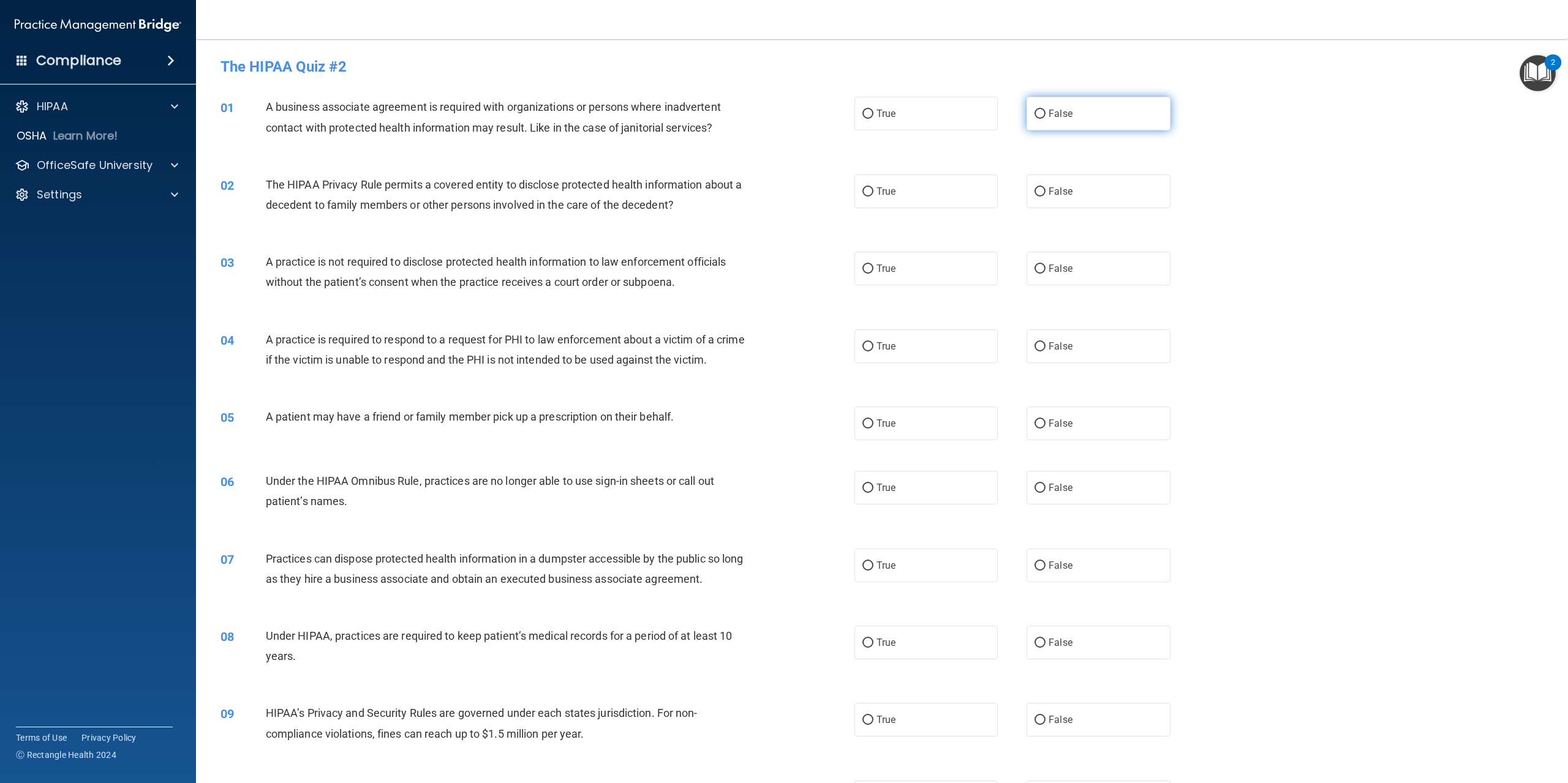
click at [1056, 119] on label "False" at bounding box center [1099, 114] width 143 height 34
click at [1046, 119] on input "False" at bounding box center [1040, 114] width 11 height 9
radio input "true"
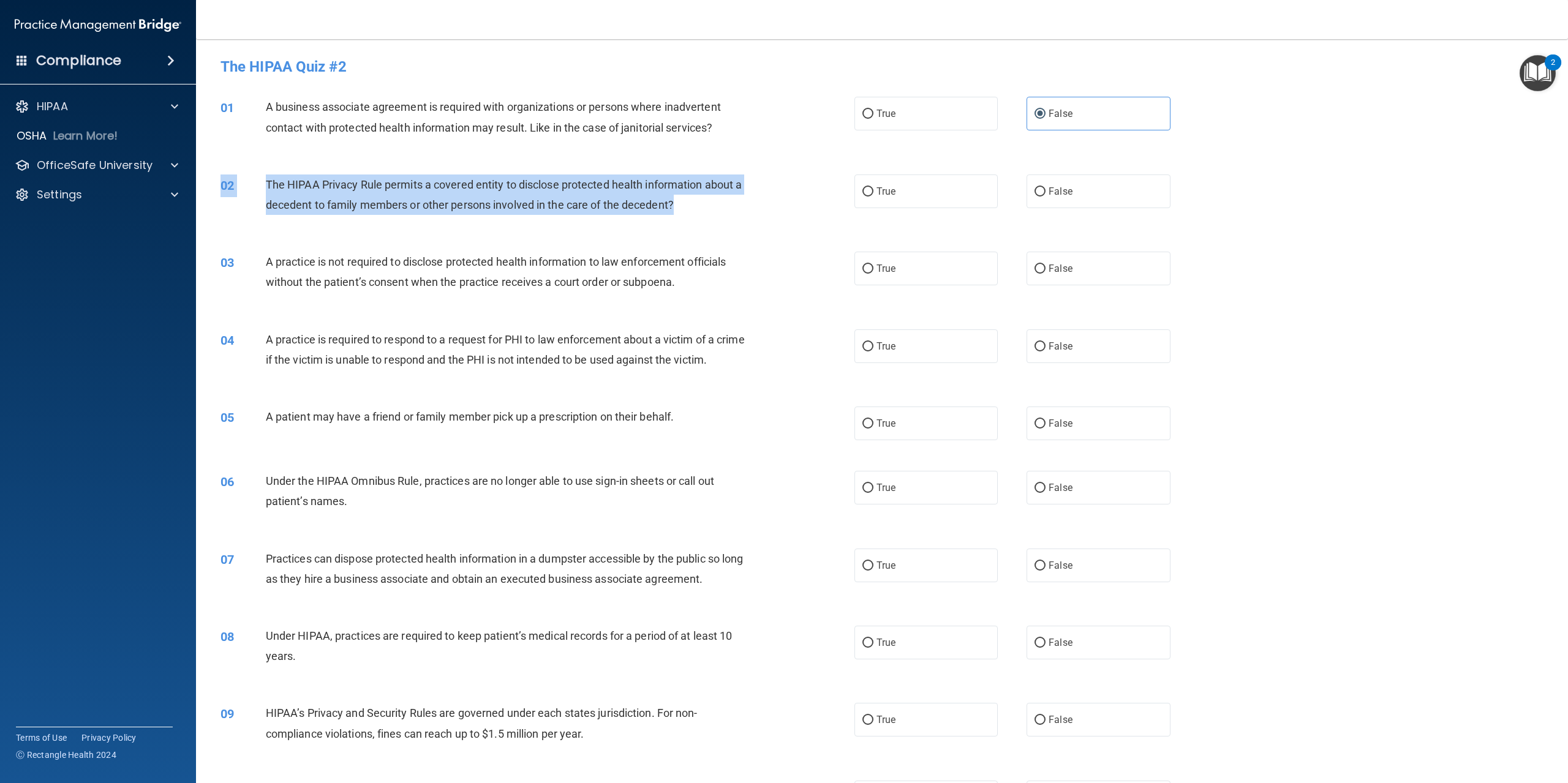
drag, startPoint x: 269, startPoint y: 170, endPoint x: 711, endPoint y: 209, distance: 443.7
click at [711, 209] on div "02 The HIPAA Privacy Rule permits a covered entity to disclose protected health…" at bounding box center [882, 198] width 1342 height 77
click at [632, 210] on span "The HIPAA Privacy Rule permits a covered entity to disclose protected health in…" at bounding box center [504, 195] width 476 height 33
drag, startPoint x: 262, startPoint y: 180, endPoint x: 701, endPoint y: 199, distance: 439.4
click at [701, 199] on div "02 The HIPAA Privacy Rule permits a covered entity to disclose protected health…" at bounding box center [537, 198] width 671 height 46
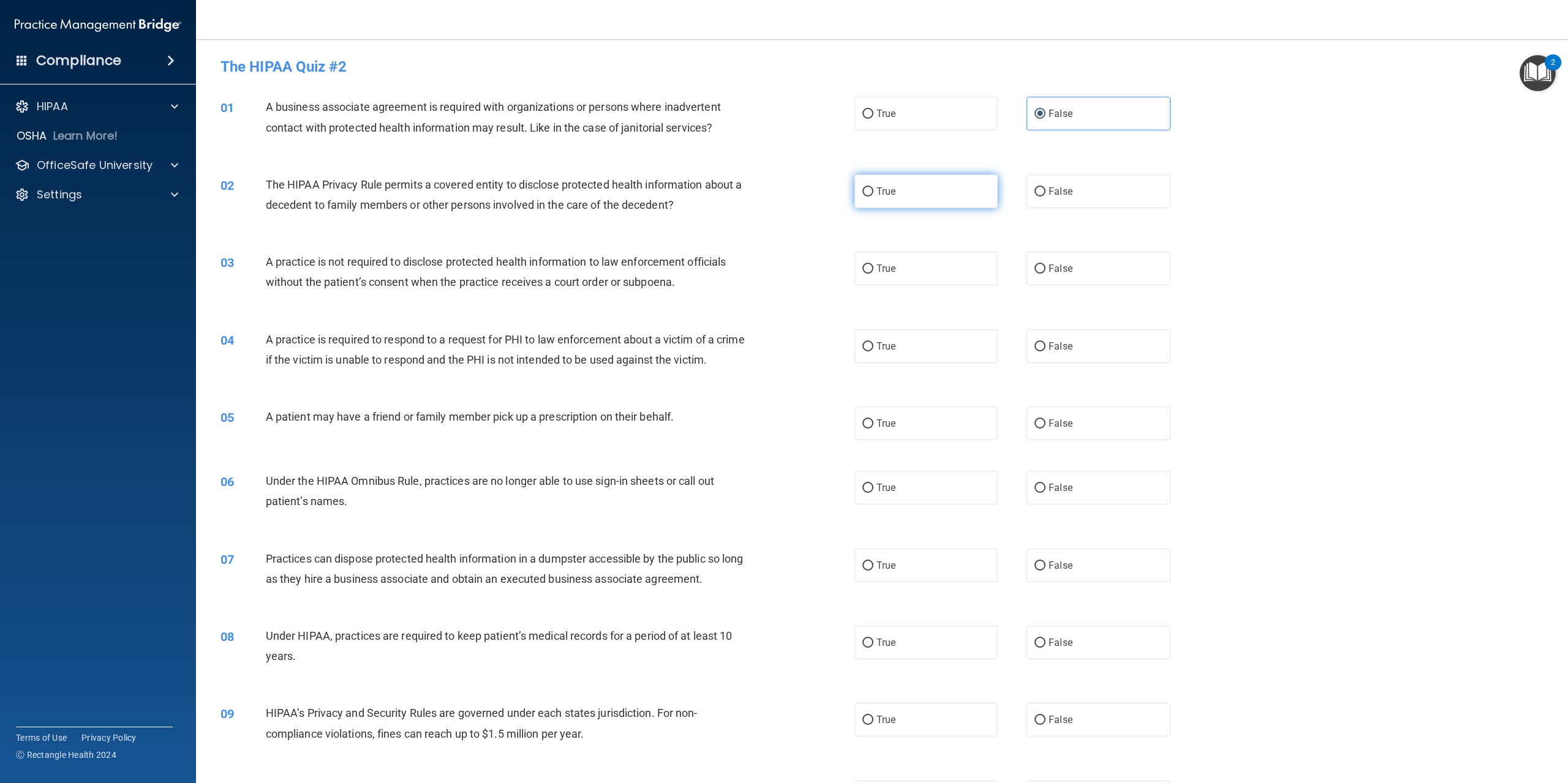
click at [871, 192] on label "True" at bounding box center [926, 192] width 143 height 34
click at [871, 192] on input "True" at bounding box center [868, 192] width 11 height 9
radio input "true"
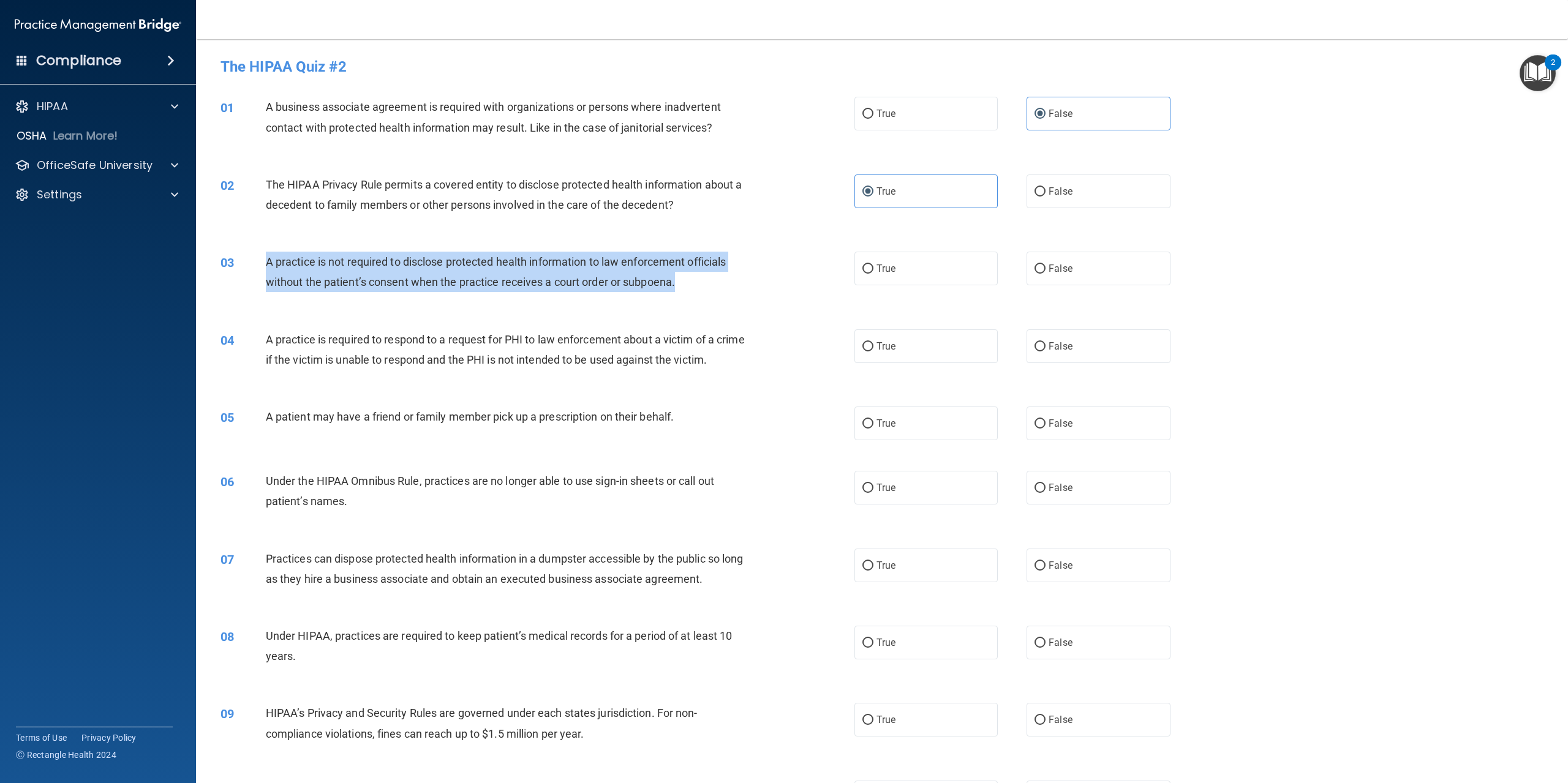
drag, startPoint x: 262, startPoint y: 255, endPoint x: 706, endPoint y: 275, distance: 444.5
click at [706, 275] on div "03 A practice is not required to disclose protected health information to law e…" at bounding box center [537, 275] width 671 height 46
click at [1040, 270] on input "False" at bounding box center [1040, 269] width 11 height 9
radio input "true"
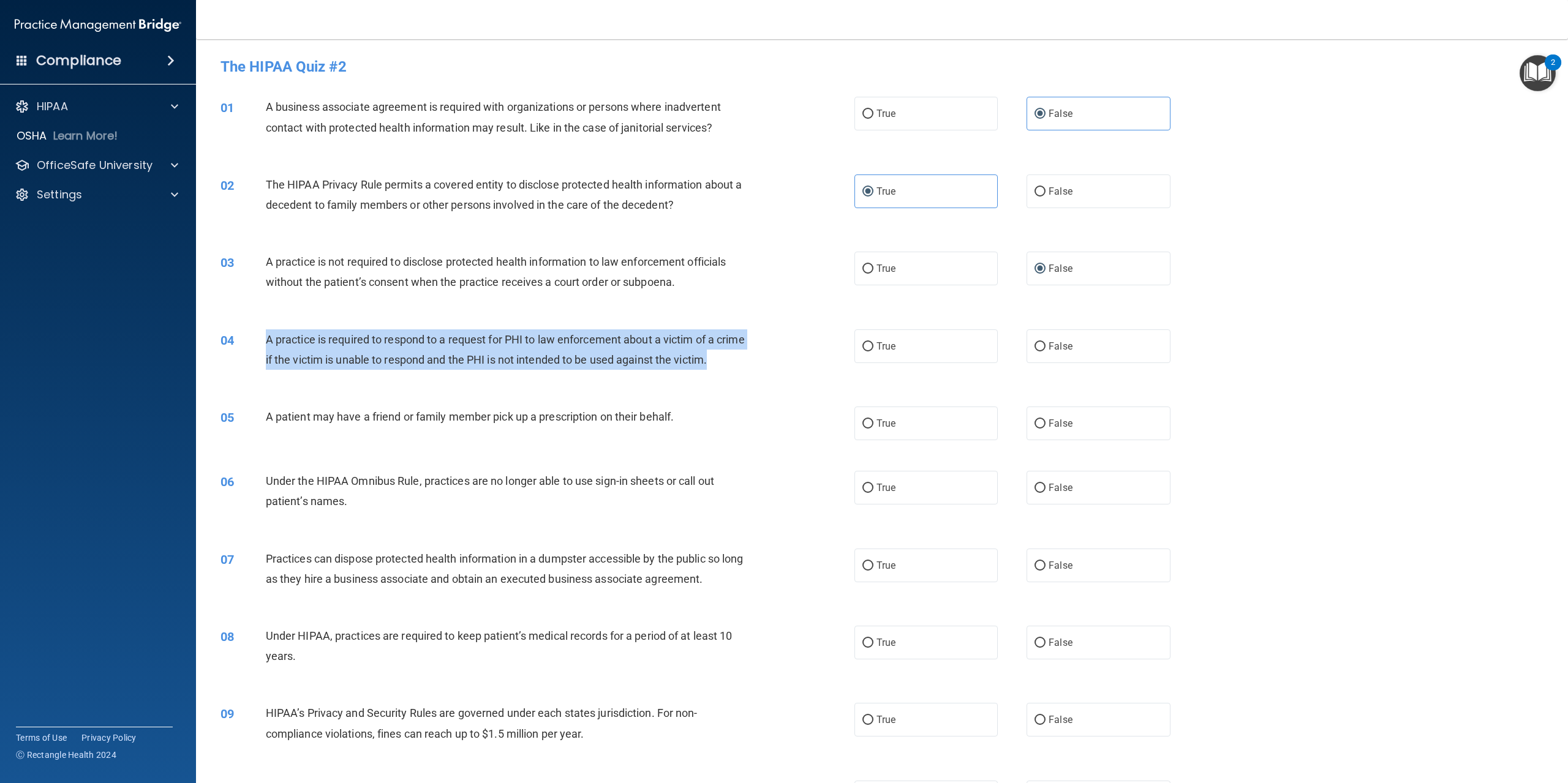
drag, startPoint x: 266, startPoint y: 336, endPoint x: 442, endPoint y: 382, distance: 181.9
click at [442, 370] on div "A practice is required to respond to a request for PHI to law enforcement about…" at bounding box center [510, 350] width 490 height 41
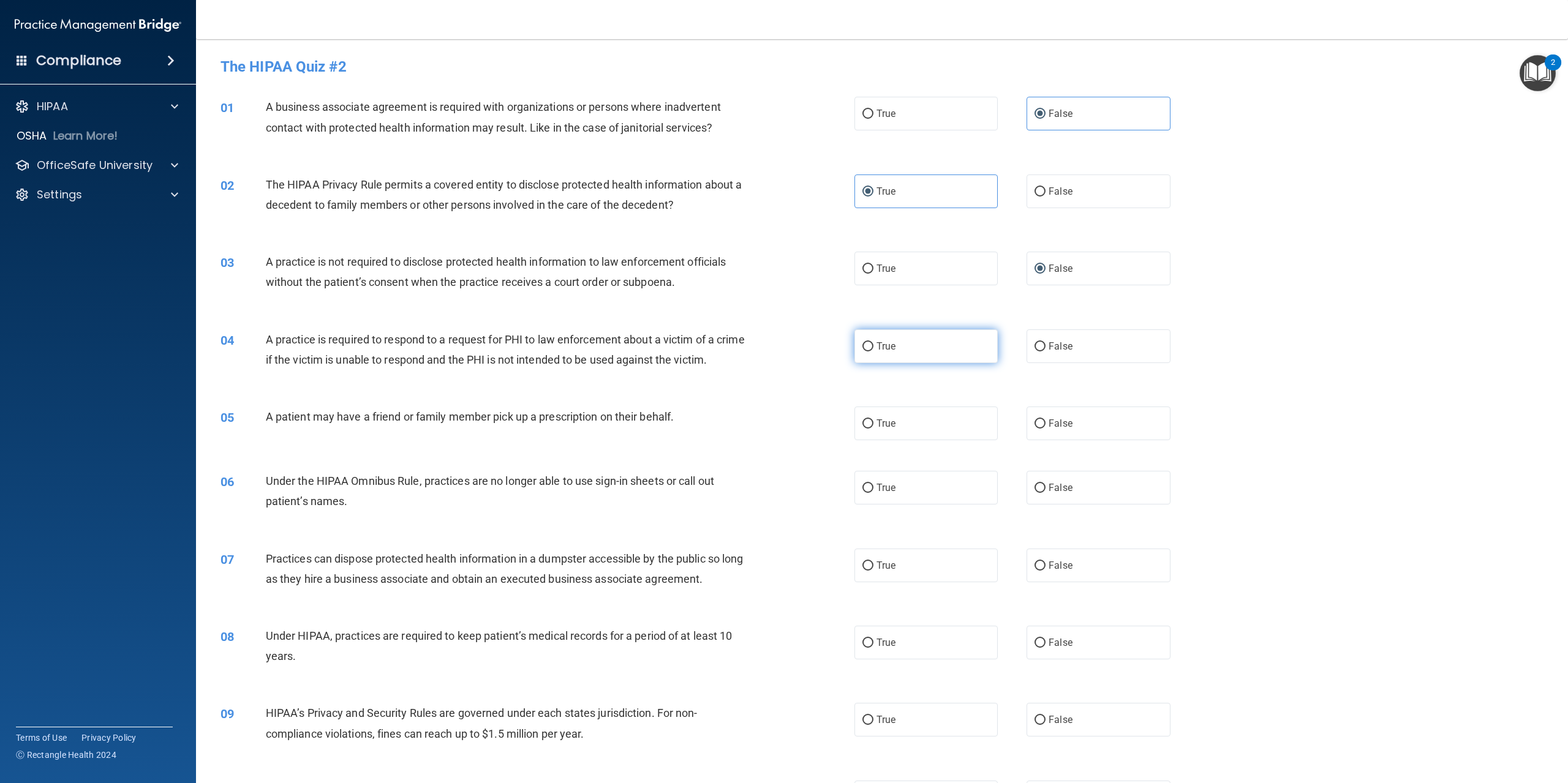
click at [869, 337] on label "True" at bounding box center [926, 346] width 143 height 34
click at [869, 342] on input "True" at bounding box center [868, 346] width 11 height 9
radio input "true"
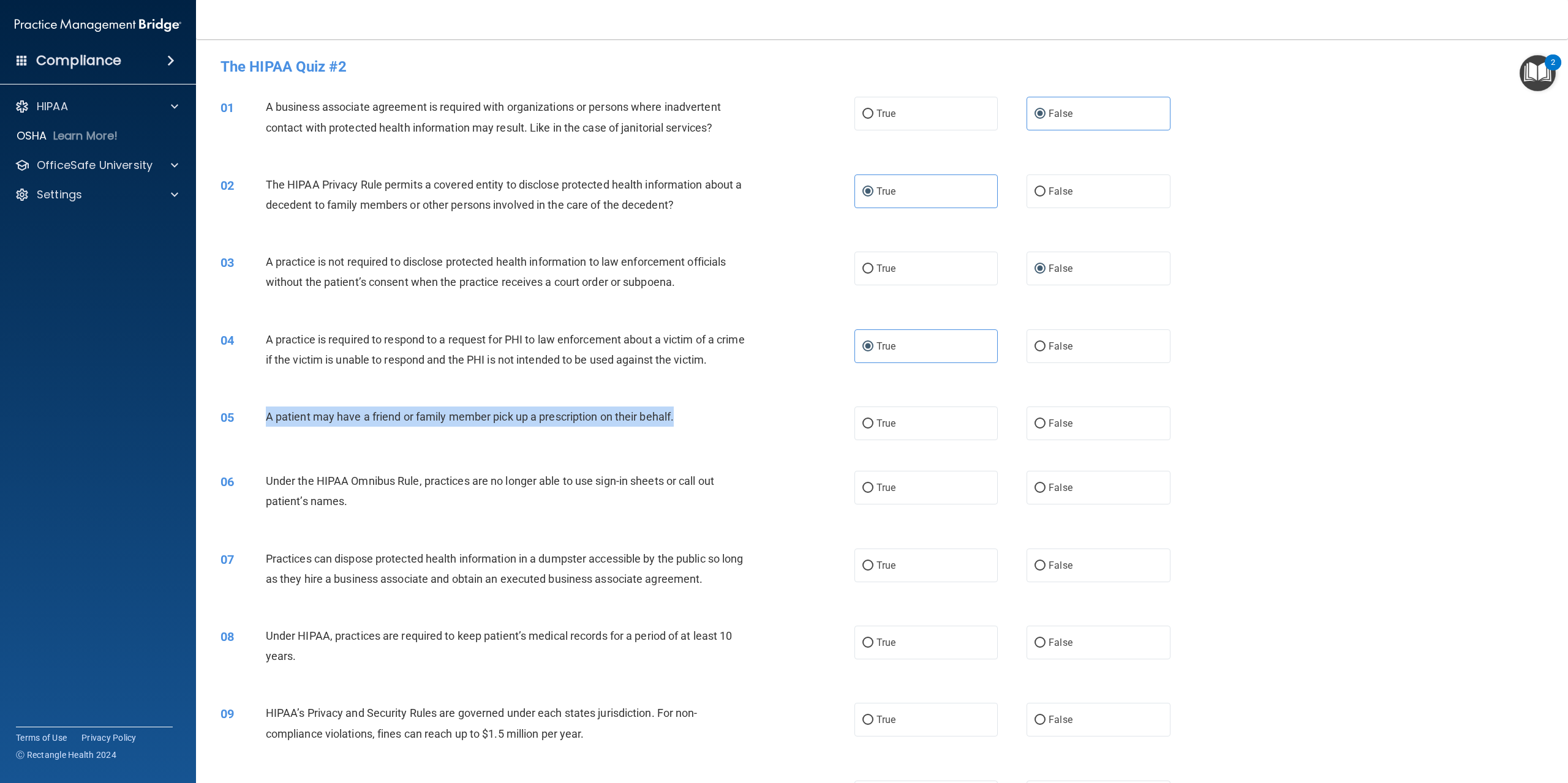
drag, startPoint x: 266, startPoint y: 431, endPoint x: 726, endPoint y: 427, distance: 460.0
click at [726, 427] on div "A patient may have a friend or family member pick up a prescription on their be…" at bounding box center [510, 416] width 490 height 20
click at [863, 428] on input "True" at bounding box center [868, 423] width 11 height 9
radio input "true"
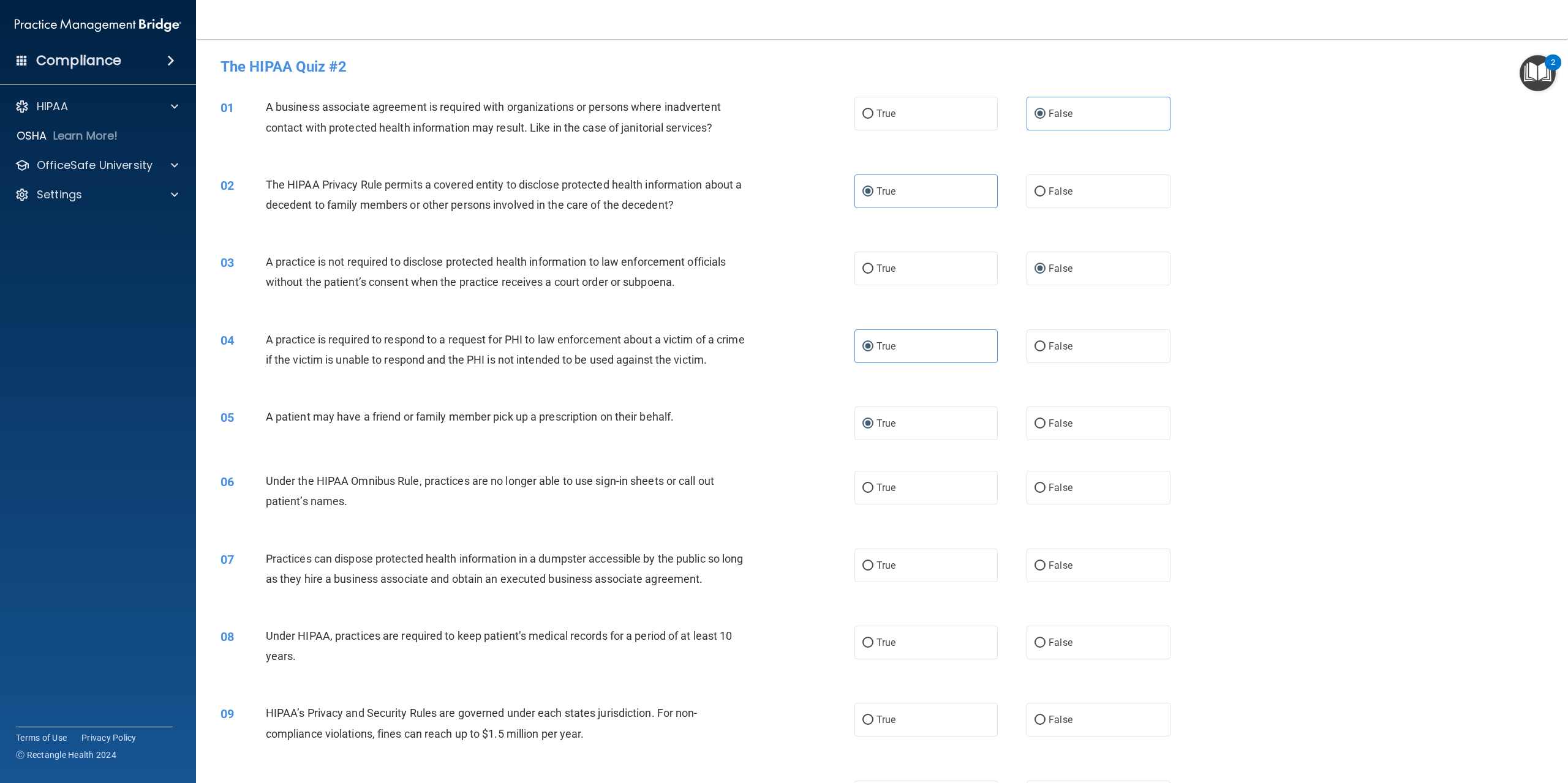
click at [275, 499] on span "Under the HIPAA Omnibus Rule, practices are no longer able to use sign-in sheet…" at bounding box center [490, 491] width 448 height 33
click at [275, 500] on span "Under the HIPAA Omnibus Rule, practices are no longer able to use sign-in sheet…" at bounding box center [490, 491] width 448 height 33
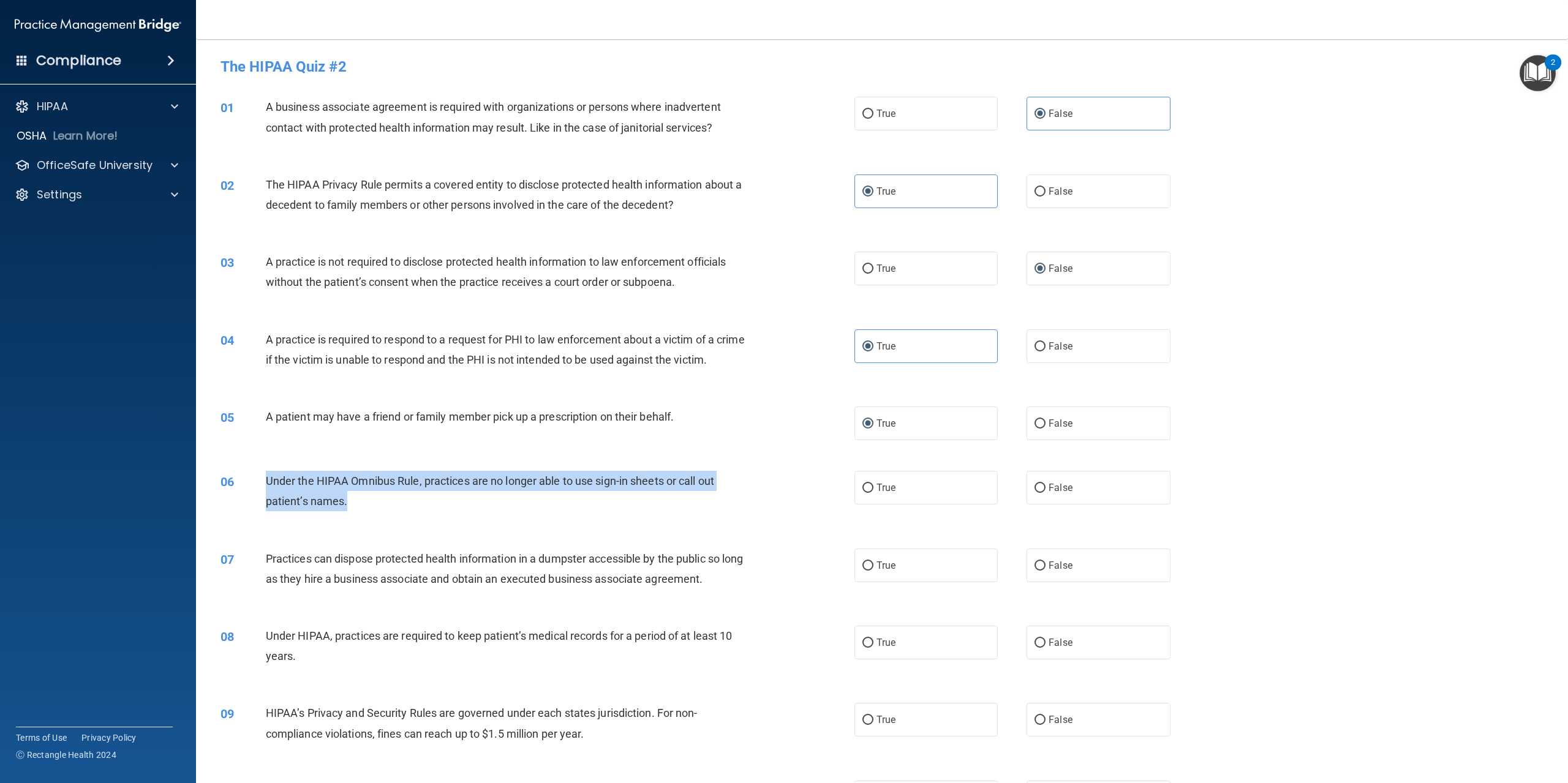
drag, startPoint x: 266, startPoint y: 496, endPoint x: 549, endPoint y: 526, distance: 284.6
click at [549, 511] on div "Under the HIPAA Omnibus Rule, practices are no longer able to use sign-in sheet…" at bounding box center [510, 492] width 490 height 41
click at [1035, 493] on input "False" at bounding box center [1040, 488] width 11 height 9
radio input "true"
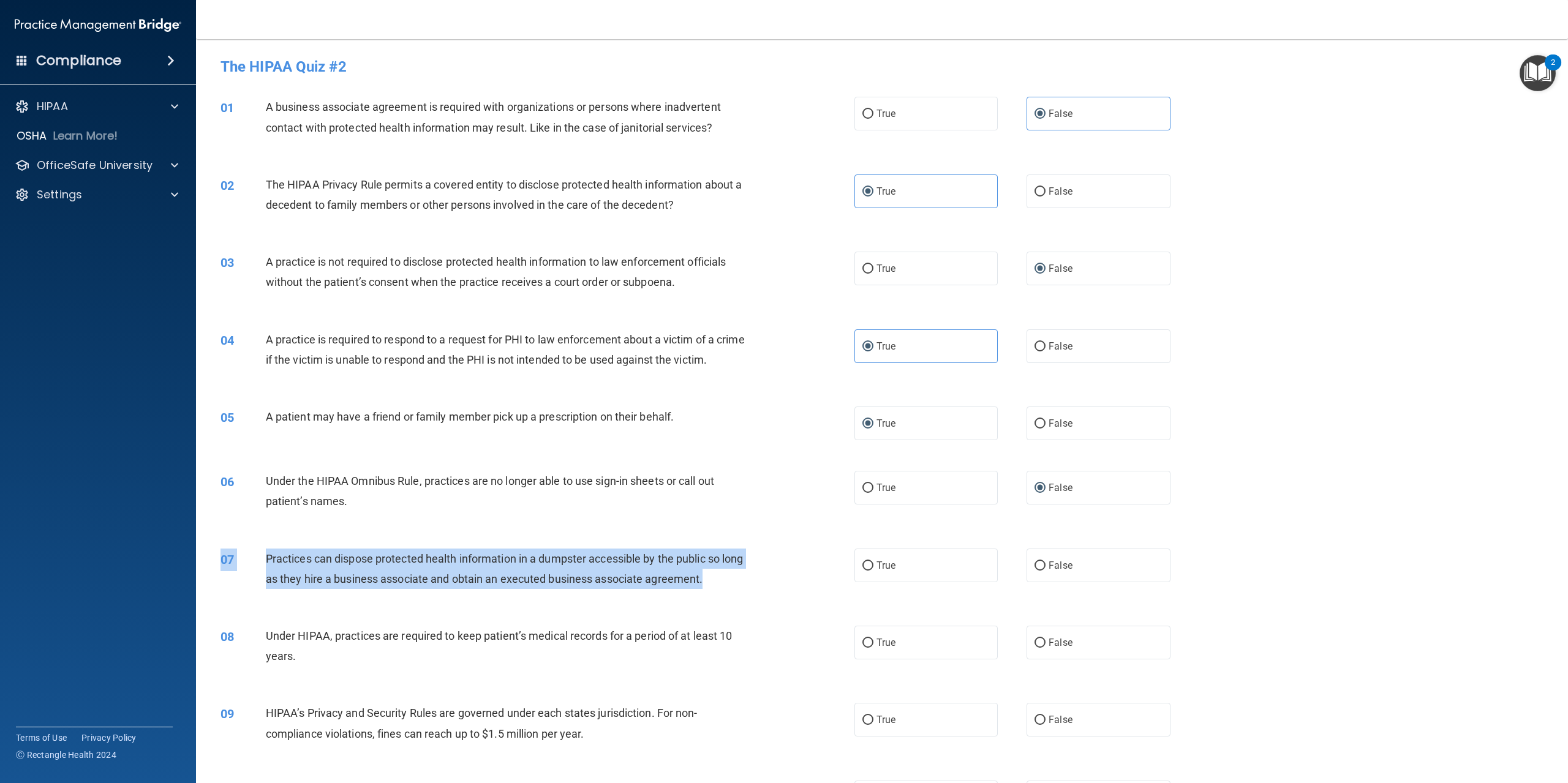
drag, startPoint x: 261, startPoint y: 566, endPoint x: 750, endPoint y: 596, distance: 489.9
click at [750, 596] on div "07 Practices can dispose protected health information in a dumpster accessible …" at bounding box center [882, 572] width 1342 height 77
click at [346, 586] on span "Practices can dispose protected health information in a dumpster accessible by …" at bounding box center [504, 569] width 478 height 33
drag, startPoint x: 266, startPoint y: 572, endPoint x: 835, endPoint y: 590, distance: 569.3
click at [835, 590] on div "07 Practices can dispose protected health information in a dumpster accessible …" at bounding box center [537, 572] width 671 height 46
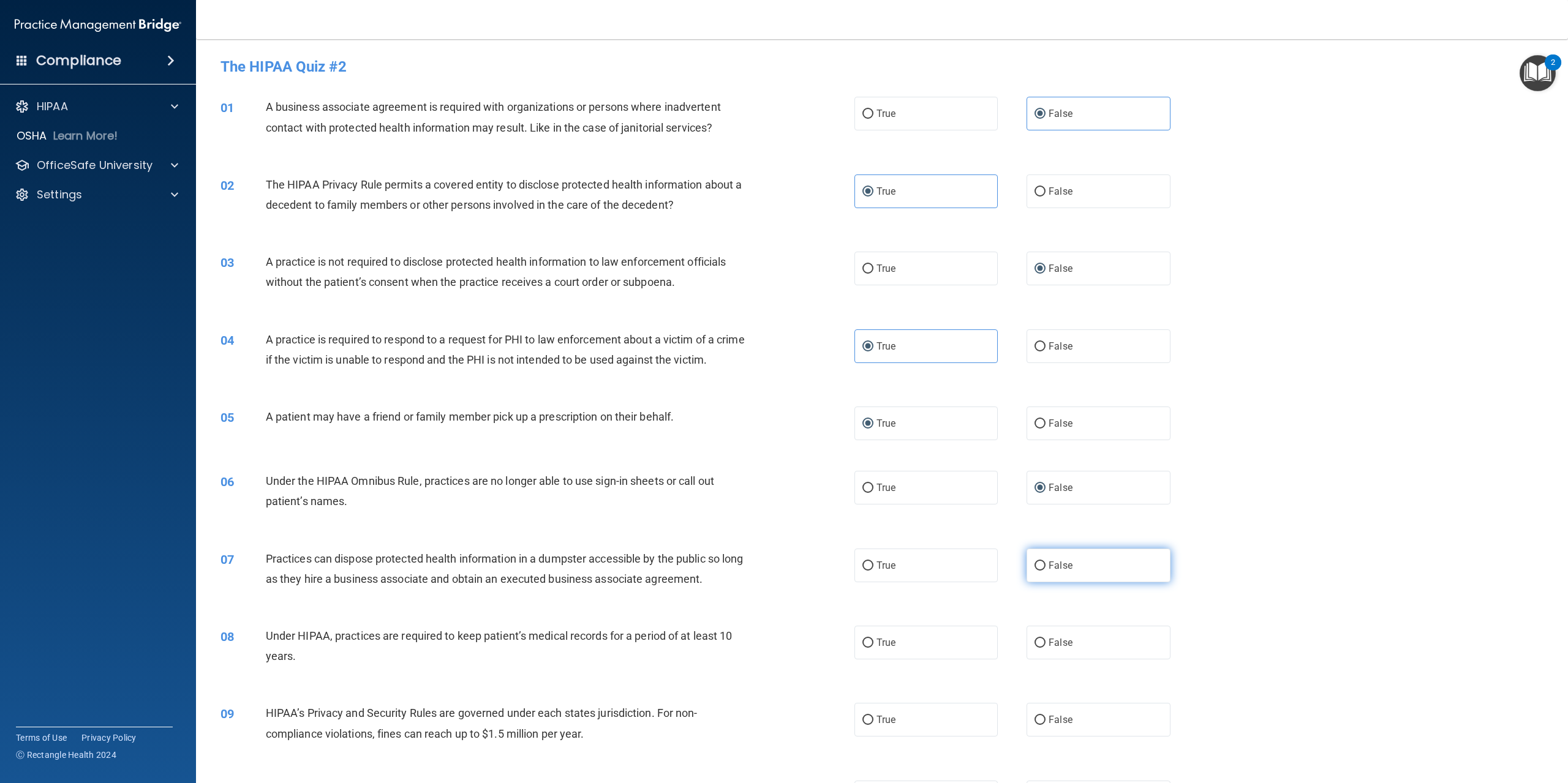
click at [1032, 582] on label "False" at bounding box center [1099, 565] width 143 height 34
click at [1035, 571] on input "False" at bounding box center [1040, 566] width 11 height 9
radio input "true"
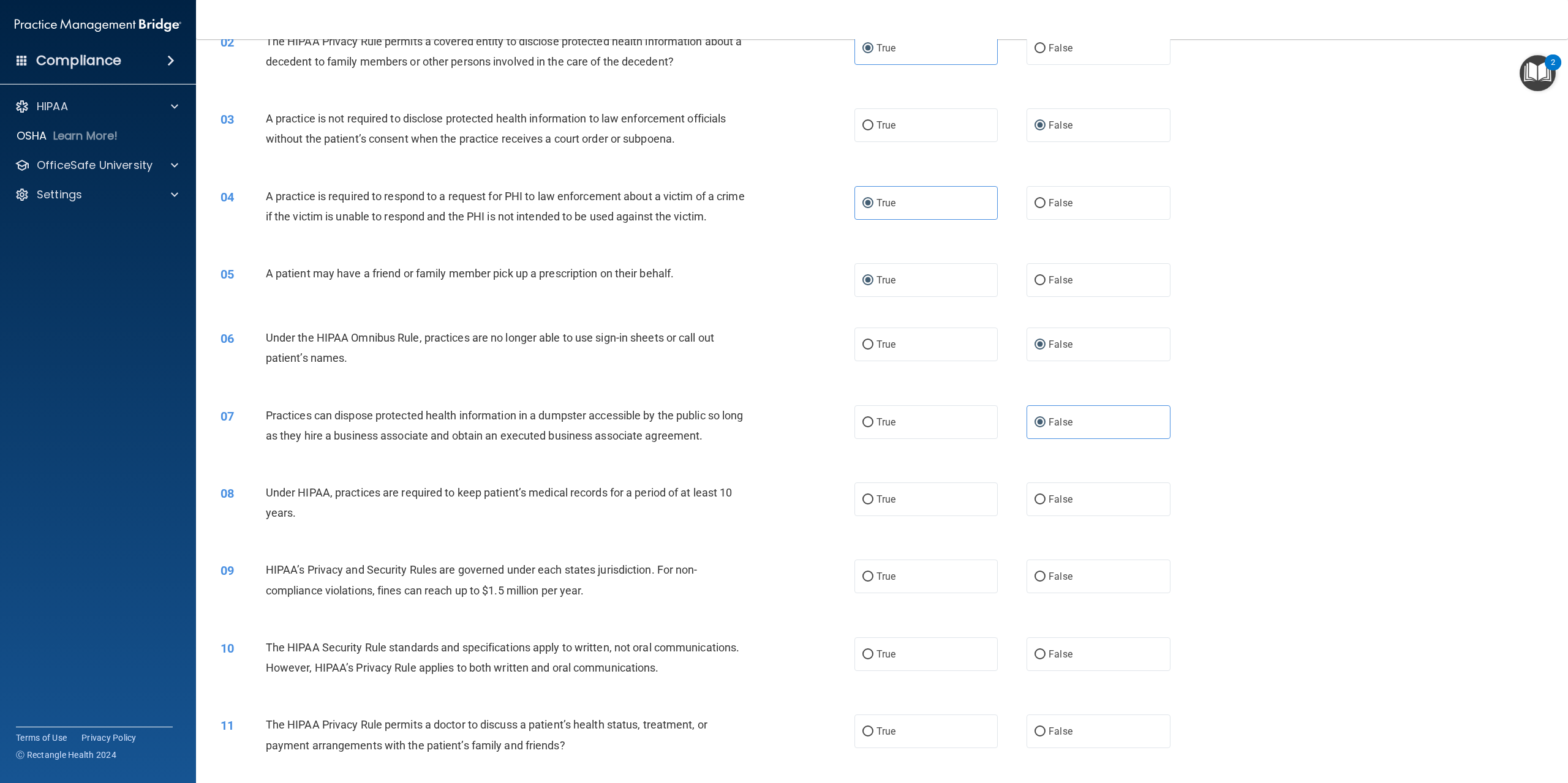
scroll to position [184, 0]
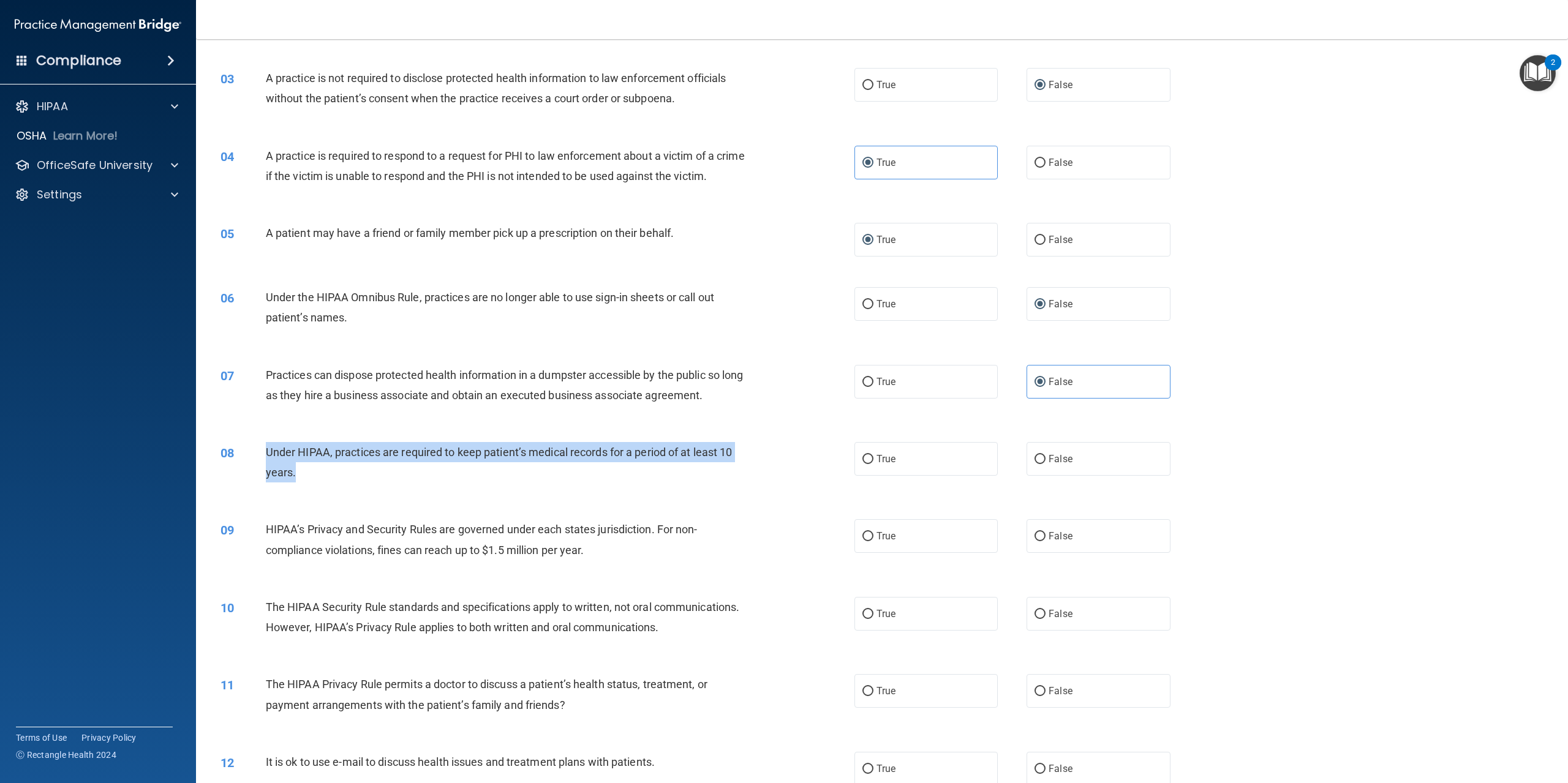
drag, startPoint x: 266, startPoint y: 471, endPoint x: 797, endPoint y: 504, distance: 532.0
click at [797, 489] on div "08 Under HIPAA, practices are required to keep patient’s medical records for a …" at bounding box center [537, 466] width 671 height 46
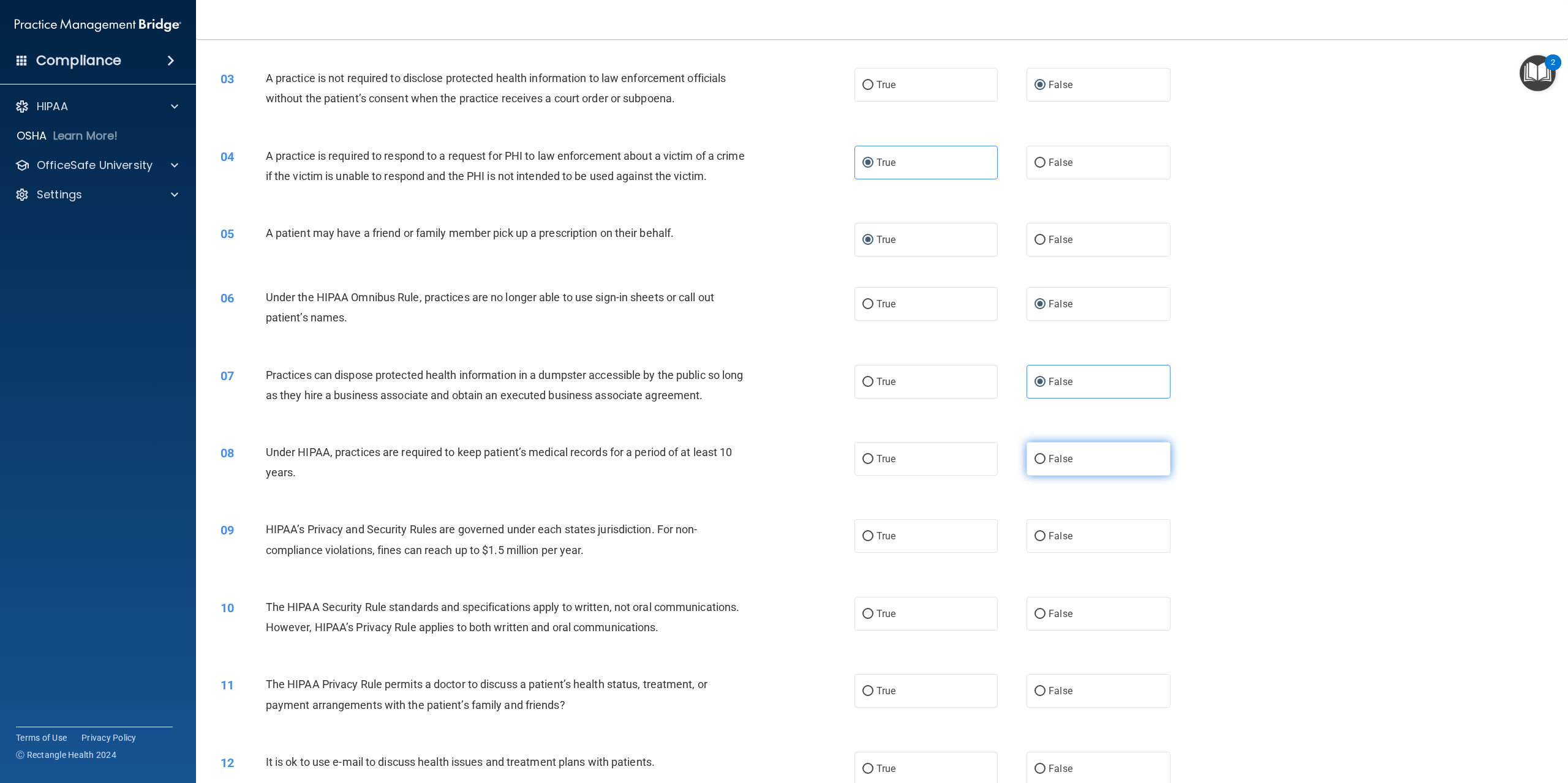
click at [1027, 473] on label "False" at bounding box center [1099, 459] width 143 height 34
click at [1035, 464] on input "False" at bounding box center [1040, 459] width 11 height 9
radio input "true"
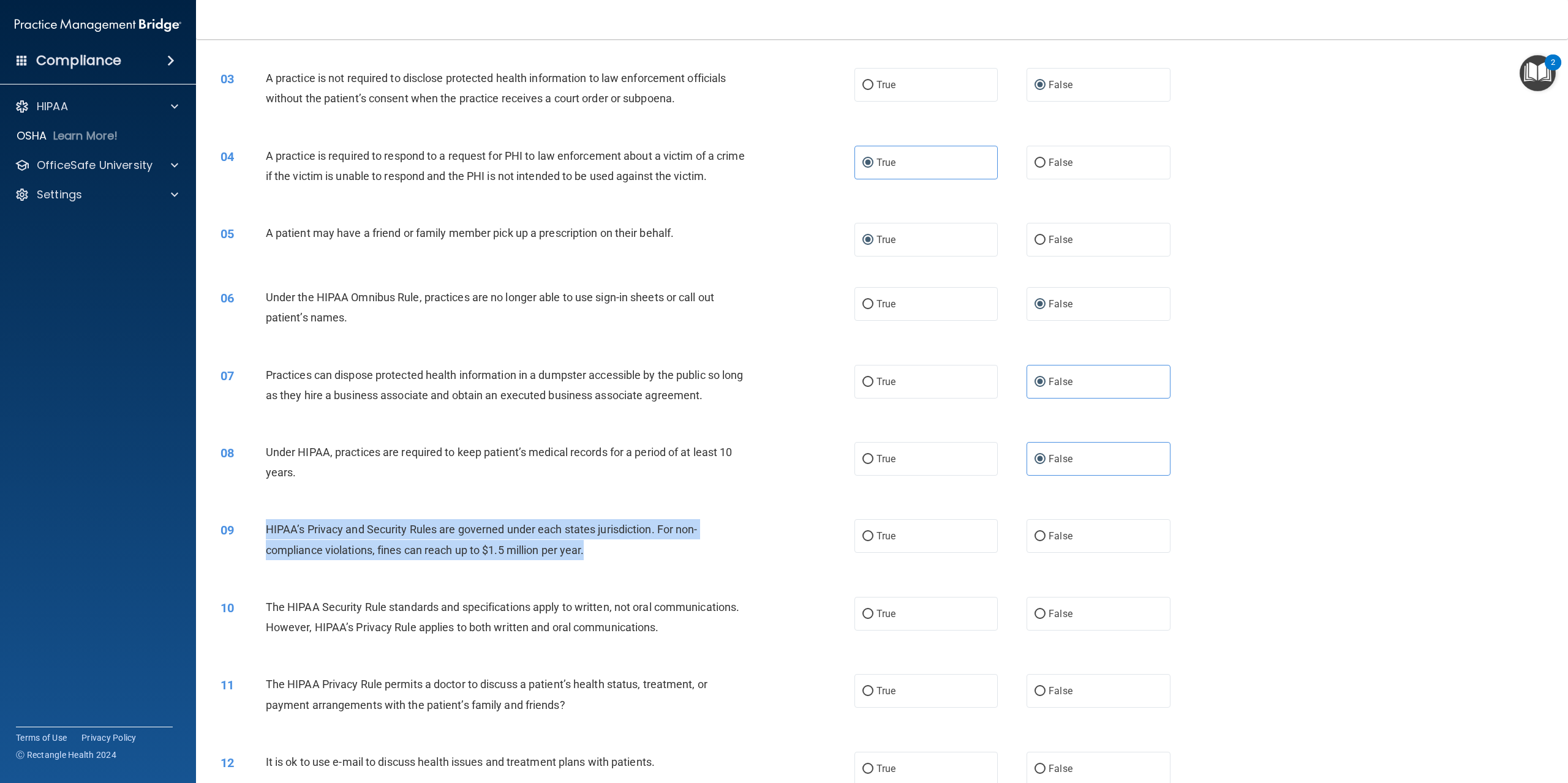
drag, startPoint x: 262, startPoint y: 544, endPoint x: 612, endPoint y: 577, distance: 351.6
click at [612, 566] on div "09 HIPAA’s Privacy and Security Rules are governed under each states jurisdicti…" at bounding box center [537, 542] width 671 height 46
click at [1035, 541] on input "False" at bounding box center [1040, 537] width 11 height 9
radio input "true"
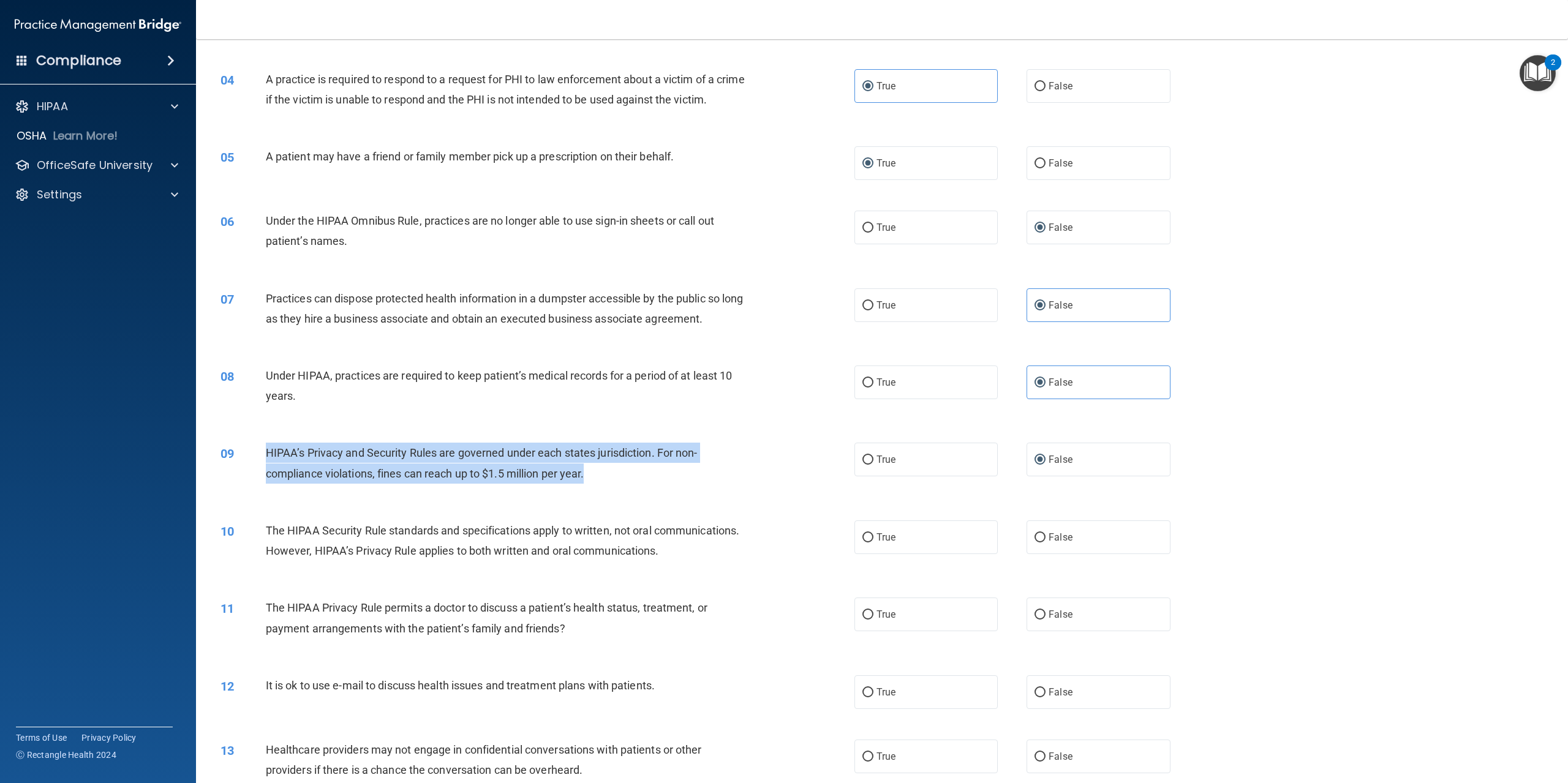
scroll to position [367, 0]
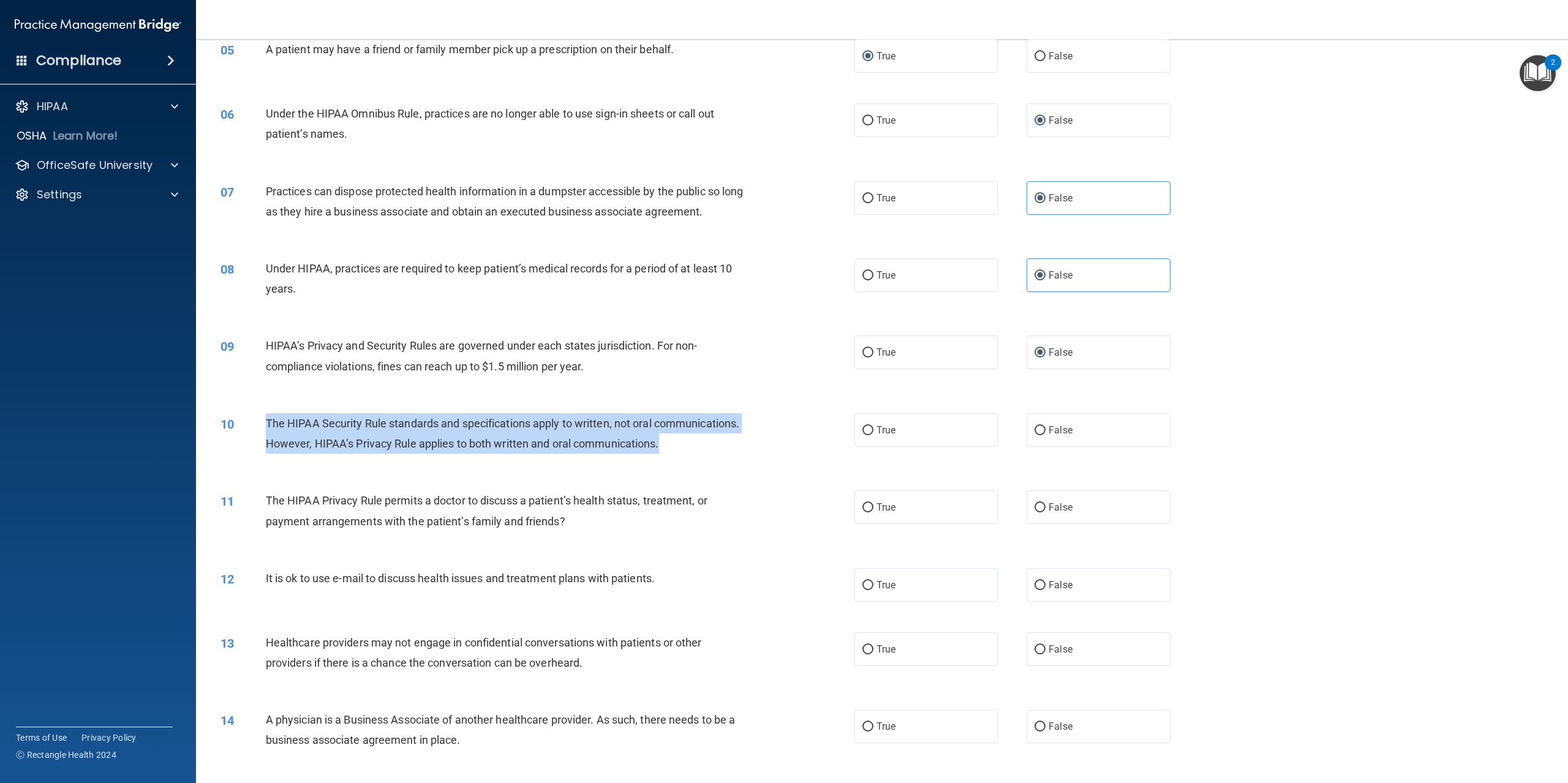
drag, startPoint x: 267, startPoint y: 442, endPoint x: 443, endPoint y: 478, distance: 179.6
click at [443, 454] on div "The HIPAA Security Rule standards and specifications apply to written, not oral…" at bounding box center [510, 434] width 490 height 41
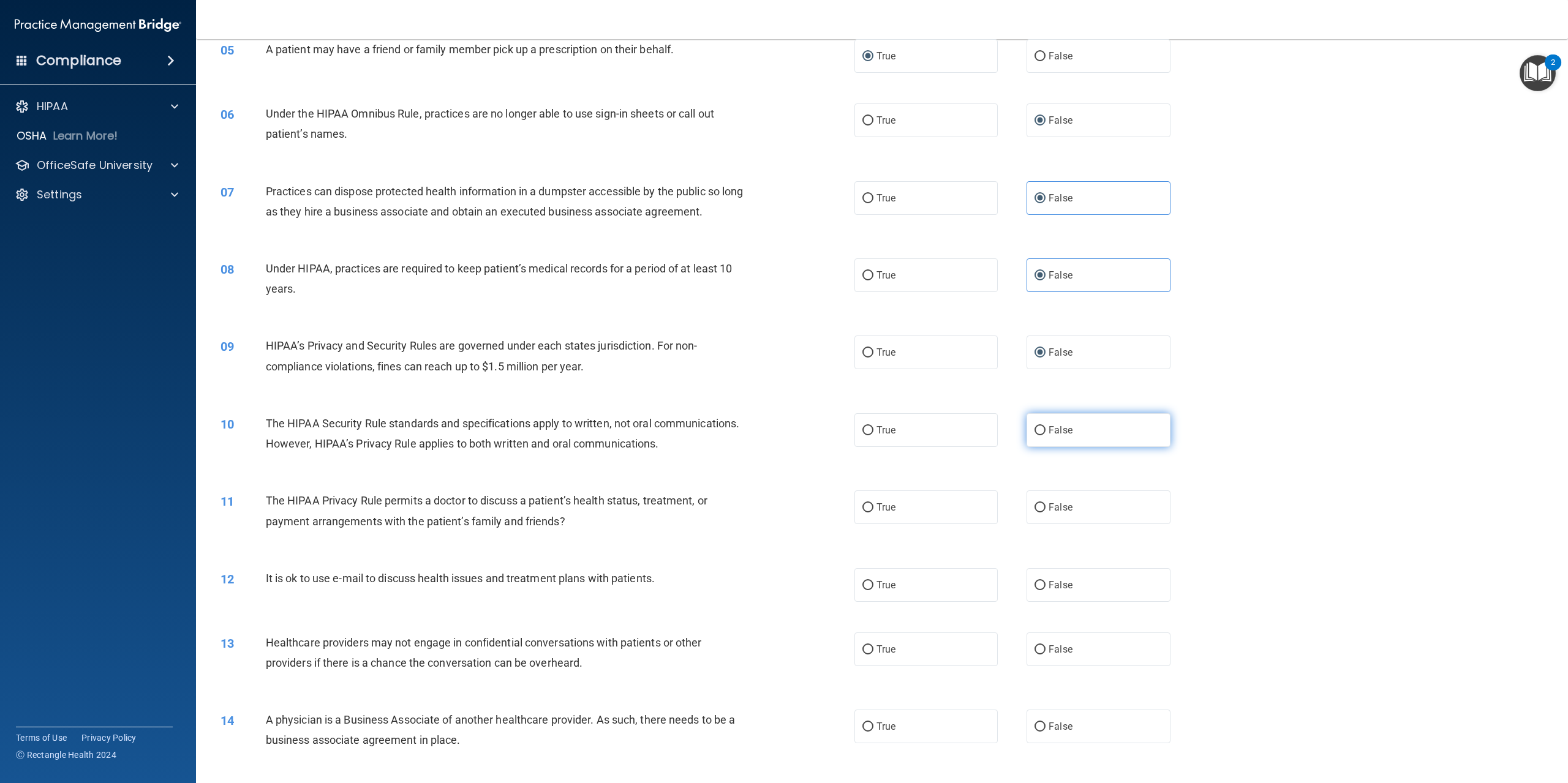
click at [1049, 436] on span "False" at bounding box center [1061, 430] width 24 height 12
click at [1044, 435] on input "False" at bounding box center [1040, 430] width 11 height 9
radio input "true"
drag, startPoint x: 266, startPoint y: 541, endPoint x: 630, endPoint y: 581, distance: 366.2
click at [630, 553] on div "11 The HIPAA Privacy Rule permits a doctor to discuss a patient’s health status…" at bounding box center [882, 514] width 1342 height 77
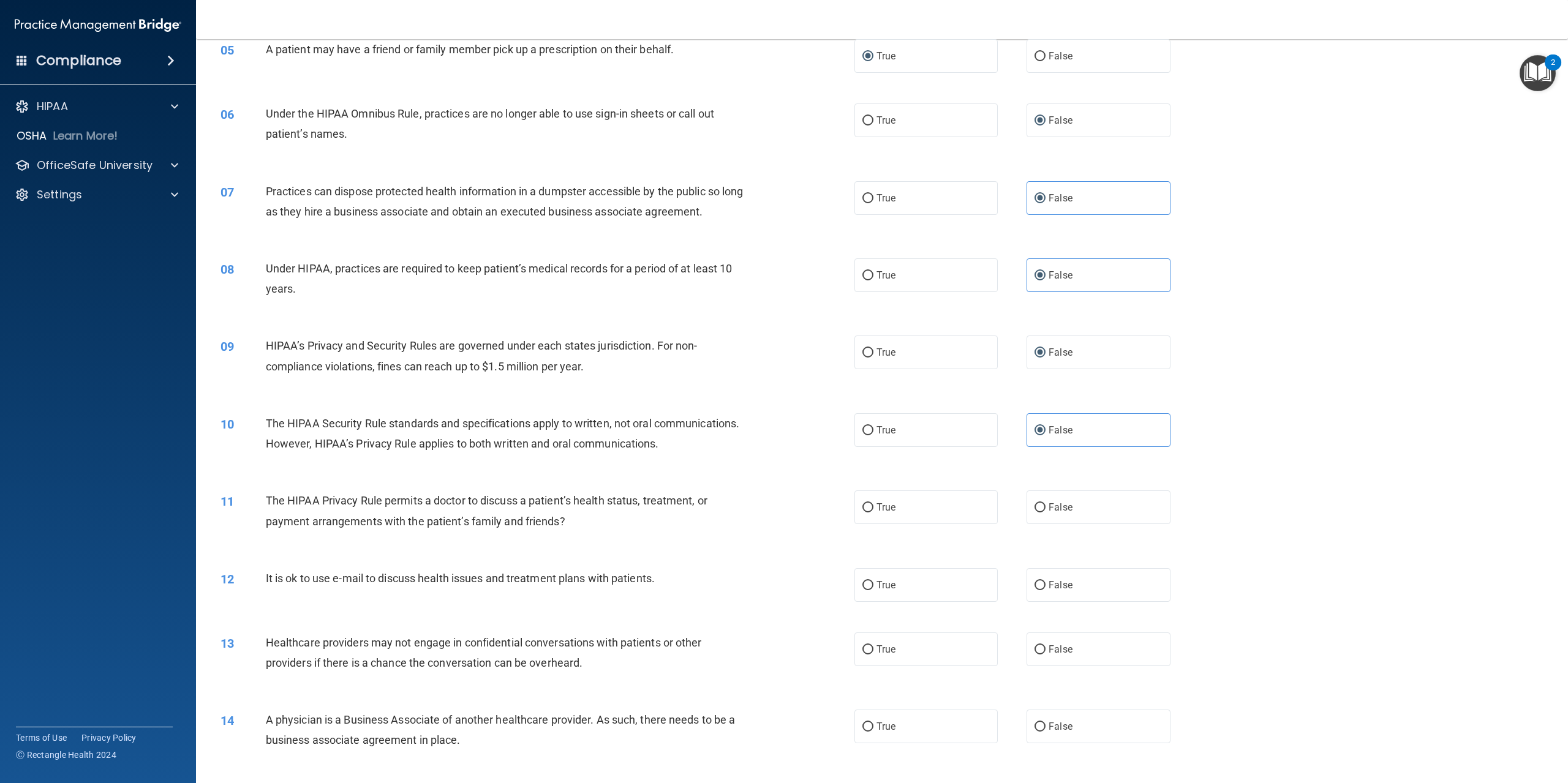
drag, startPoint x: 721, startPoint y: 562, endPoint x: 732, endPoint y: 557, distance: 12.1
click at [755, 537] on div "11 The HIPAA Privacy Rule permits a doctor to discuss a patient’s health status…" at bounding box center [537, 513] width 671 height 46
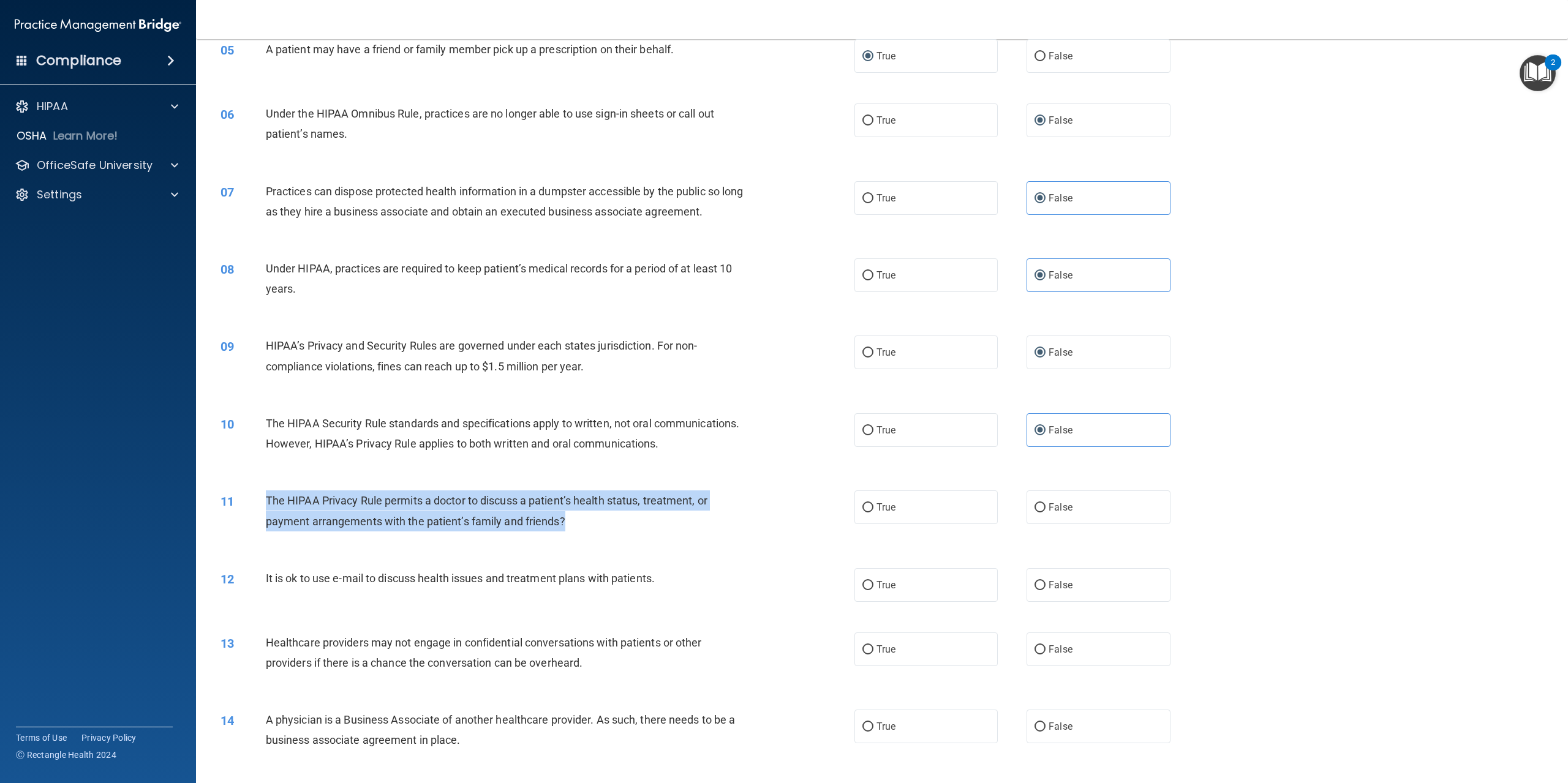
drag, startPoint x: 267, startPoint y: 534, endPoint x: 596, endPoint y: 560, distance: 330.0
click at [596, 531] on div "The HIPAA Privacy Rule permits a doctor to discuss a patient’s health status, t…" at bounding box center [510, 511] width 490 height 41
click at [868, 513] on input "True" at bounding box center [868, 508] width 11 height 9
radio input "true"
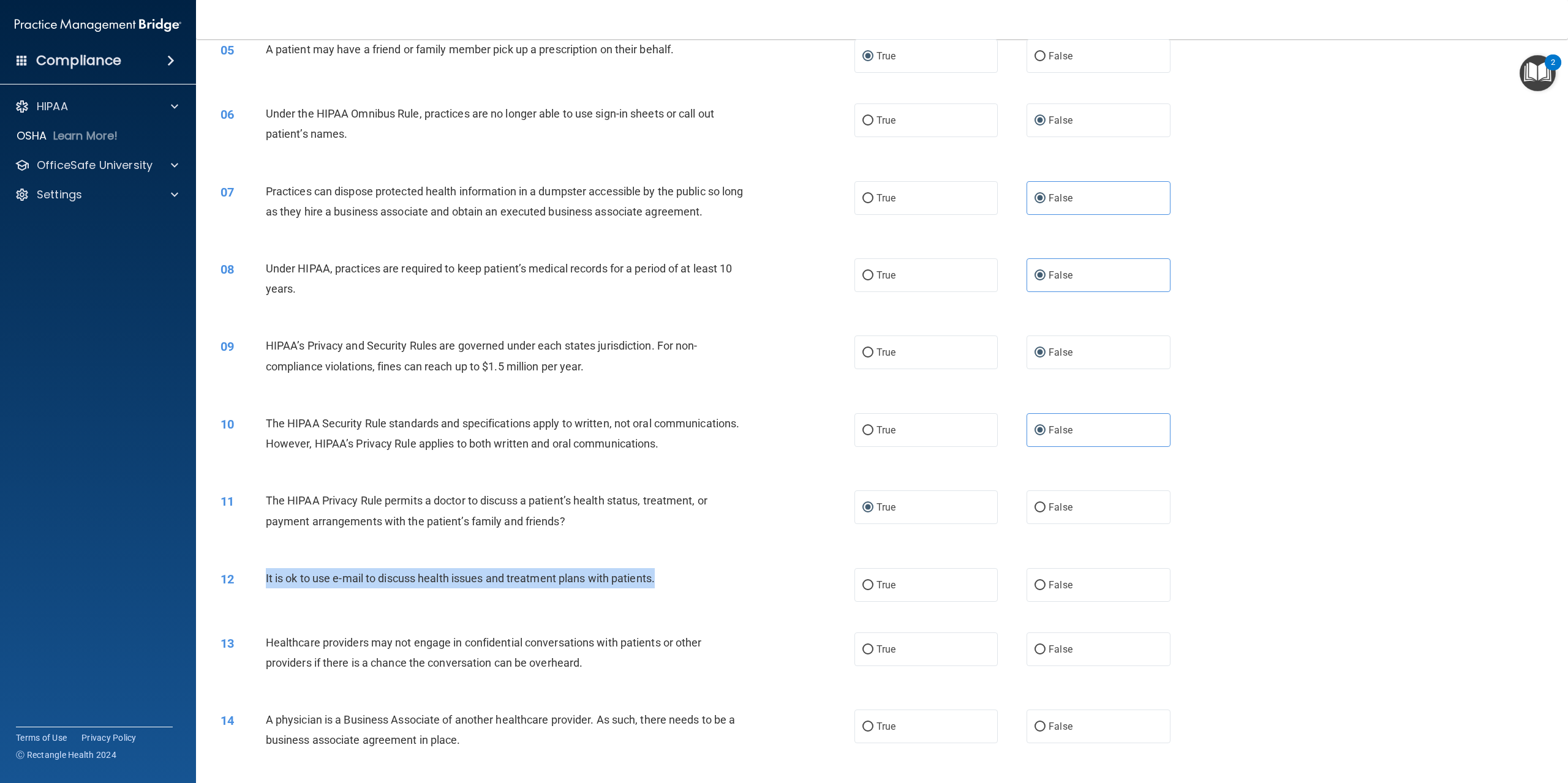
drag, startPoint x: 262, startPoint y: 615, endPoint x: 664, endPoint y: 616, distance: 402.0
click at [664, 595] on div "12 It is ok to use e-mail to discuss health issues and treatment plans with pat…" at bounding box center [537, 581] width 671 height 26
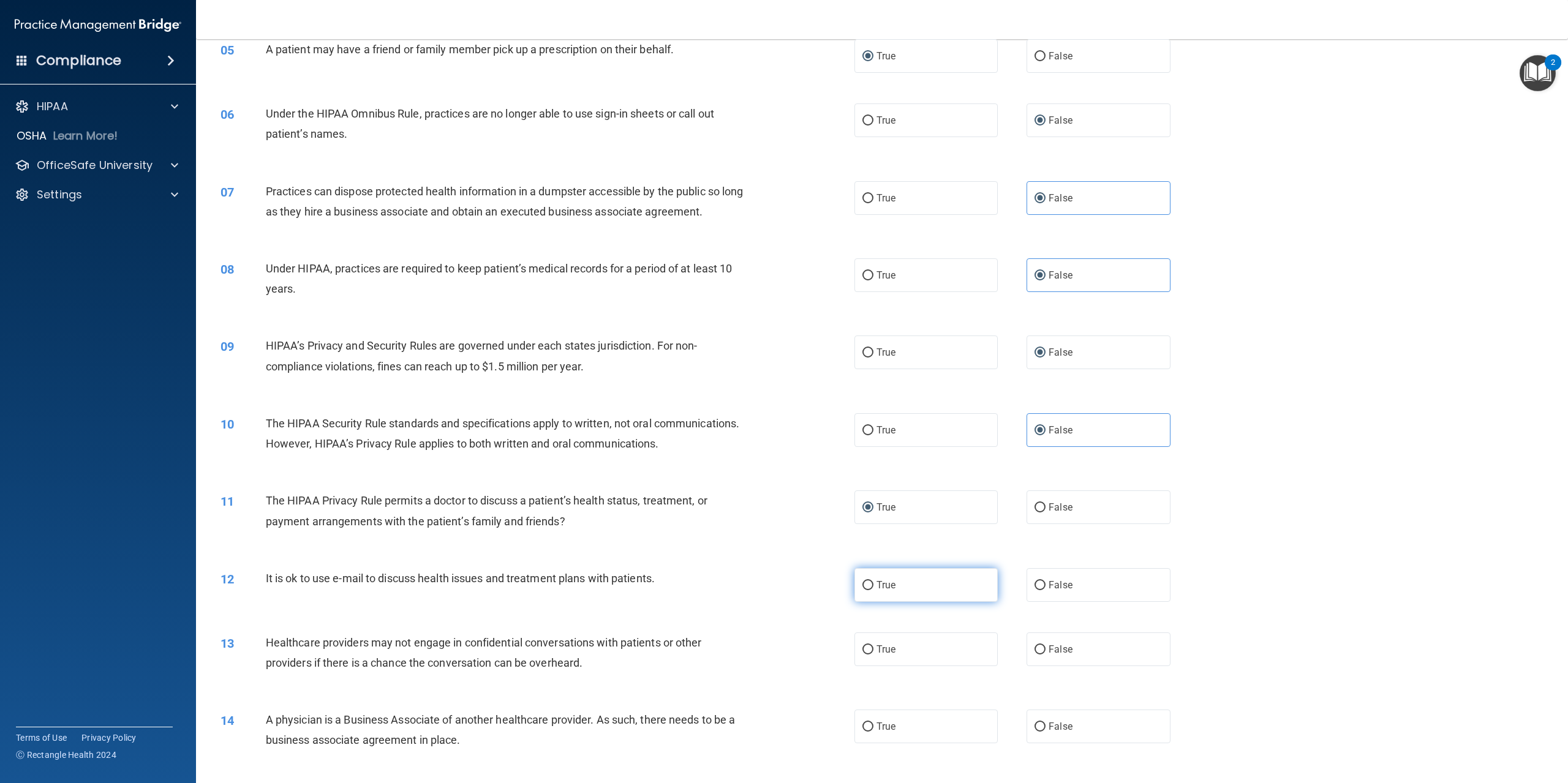
click at [888, 591] on span "True" at bounding box center [886, 585] width 19 height 12
click at [874, 591] on input "True" at bounding box center [868, 586] width 11 height 9
radio input "true"
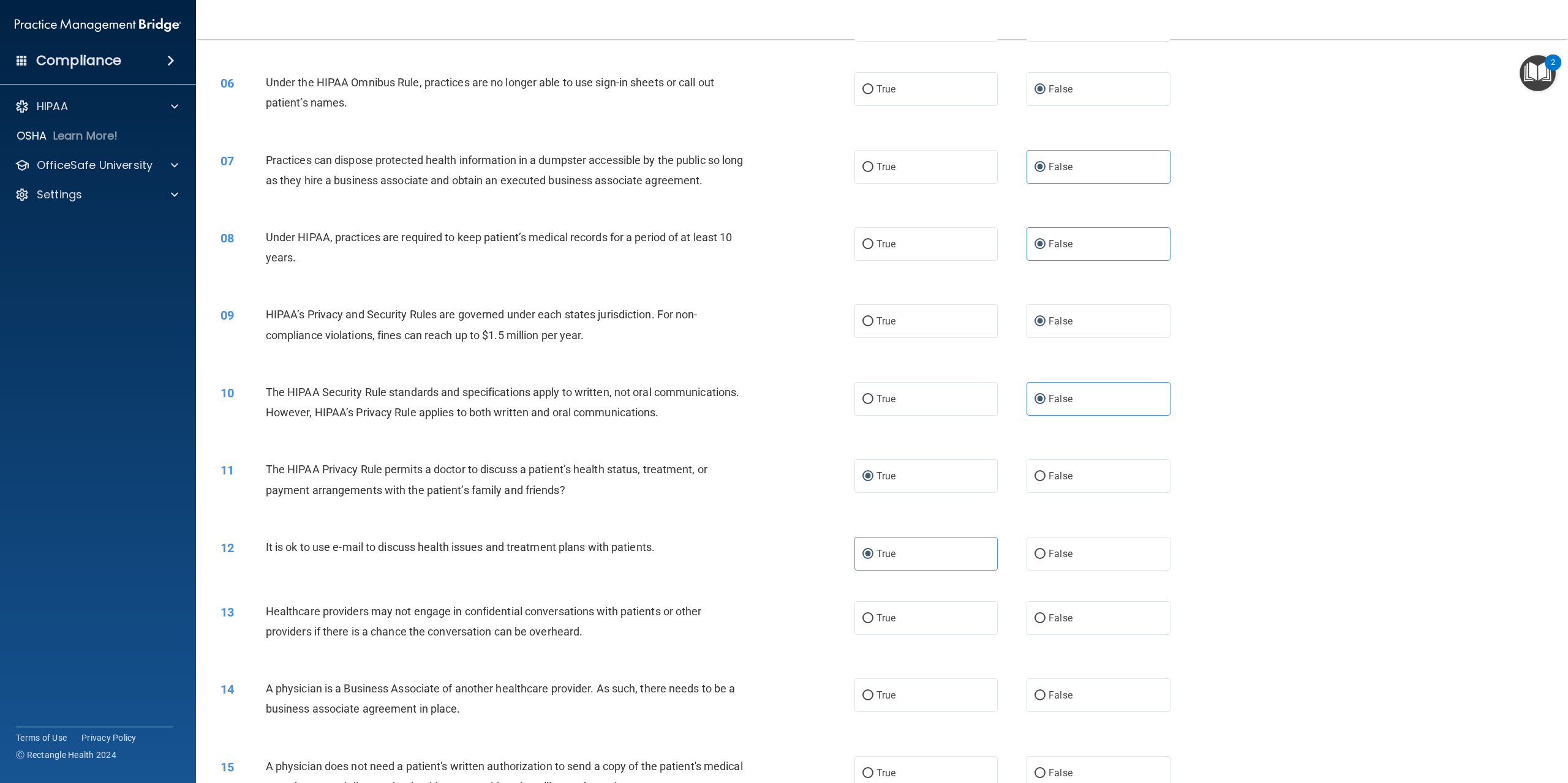
scroll to position [490, 0]
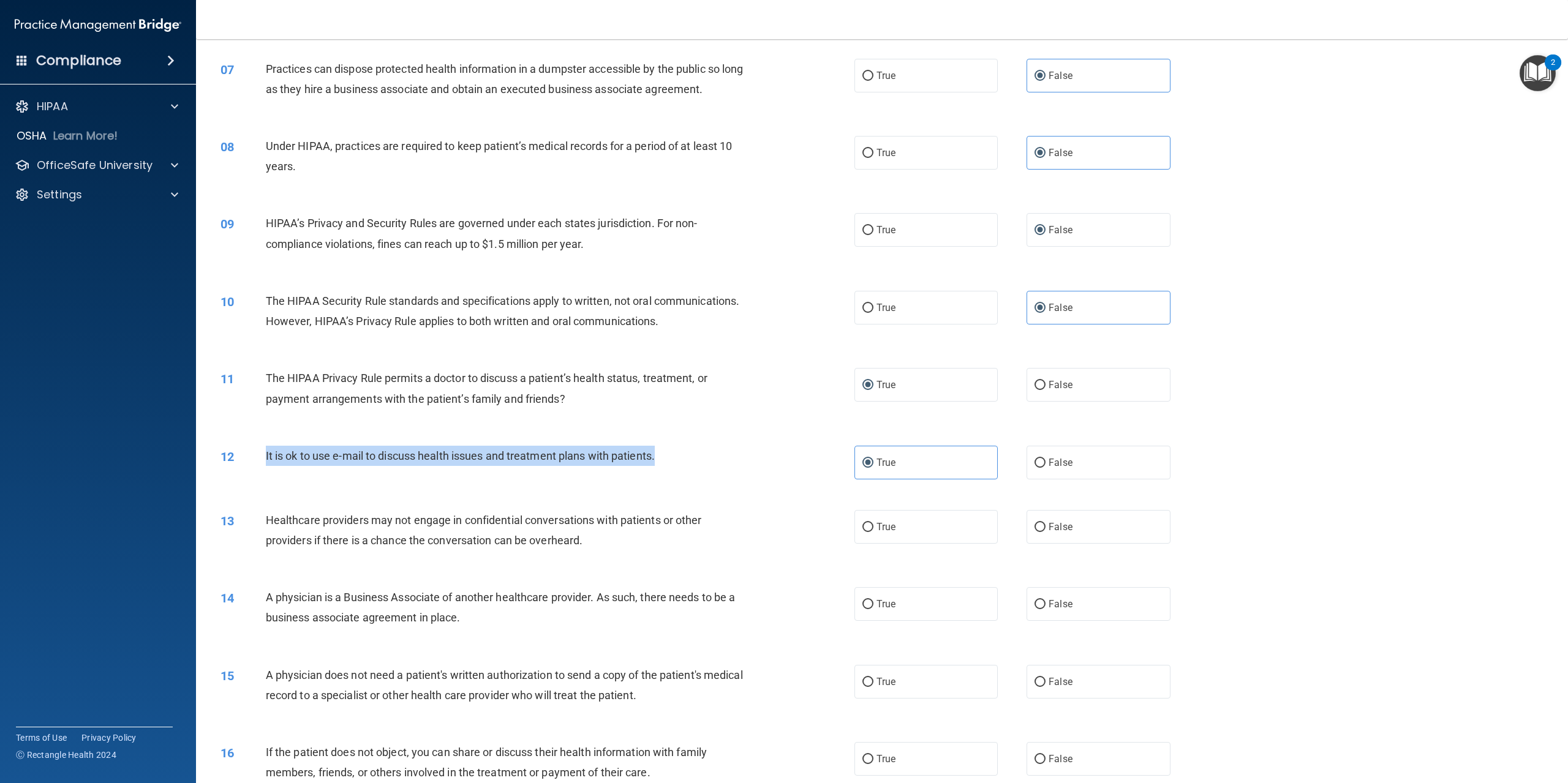
drag, startPoint x: 263, startPoint y: 495, endPoint x: 670, endPoint y: 487, distance: 407.1
click at [670, 472] on div "12 It is ok to use e-mail to discuss health issues and treatment plans with pat…" at bounding box center [537, 459] width 671 height 26
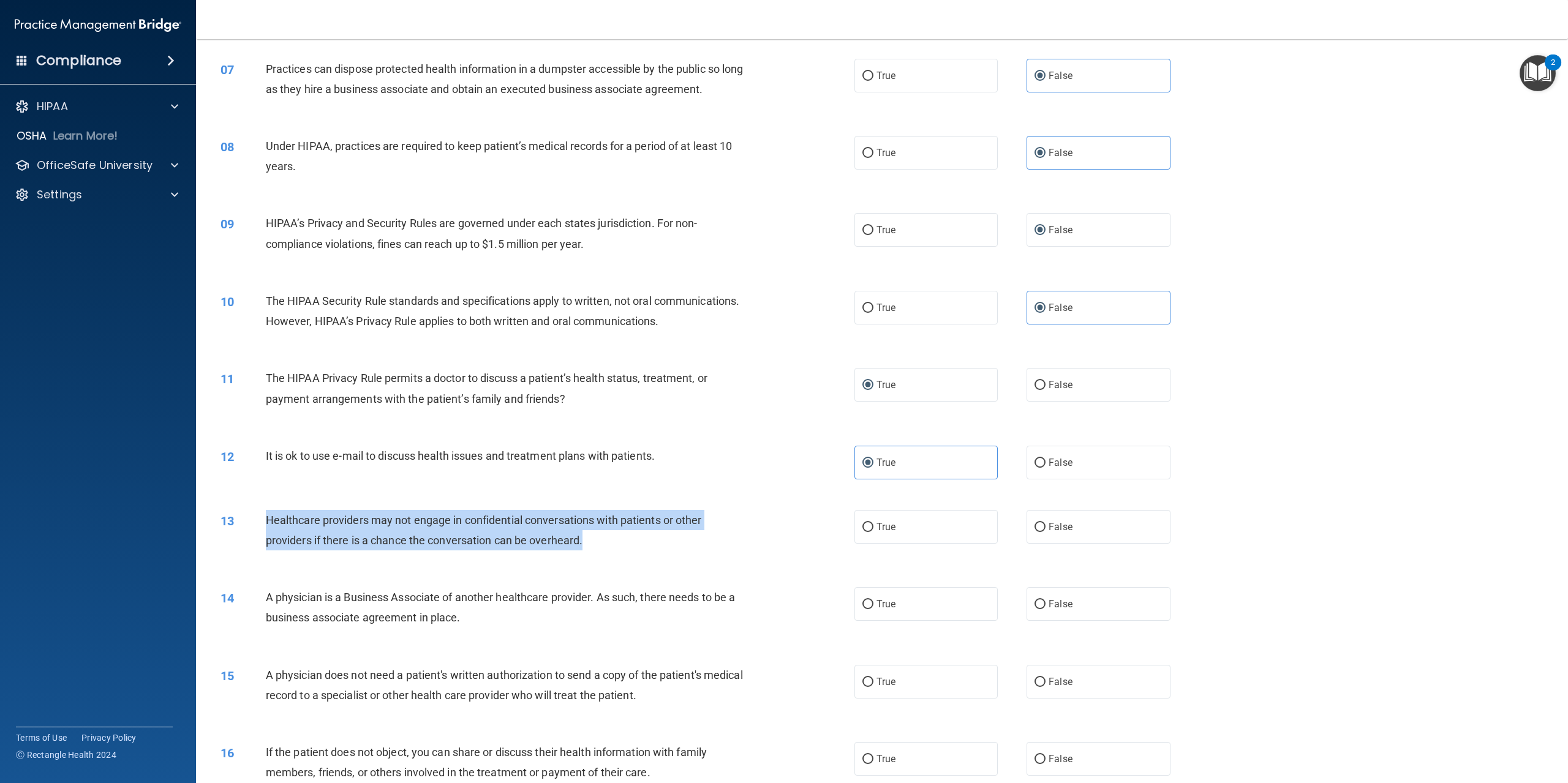
drag, startPoint x: 261, startPoint y: 554, endPoint x: 653, endPoint y: 594, distance: 394.0
click at [653, 557] on div "13 Healthcare providers may not engage in confidential conversations with patie…" at bounding box center [537, 533] width 671 height 46
click at [1035, 468] on input "False" at bounding box center [1040, 463] width 11 height 9
radio input "true"
click at [867, 468] on input "True" at bounding box center [868, 463] width 11 height 9
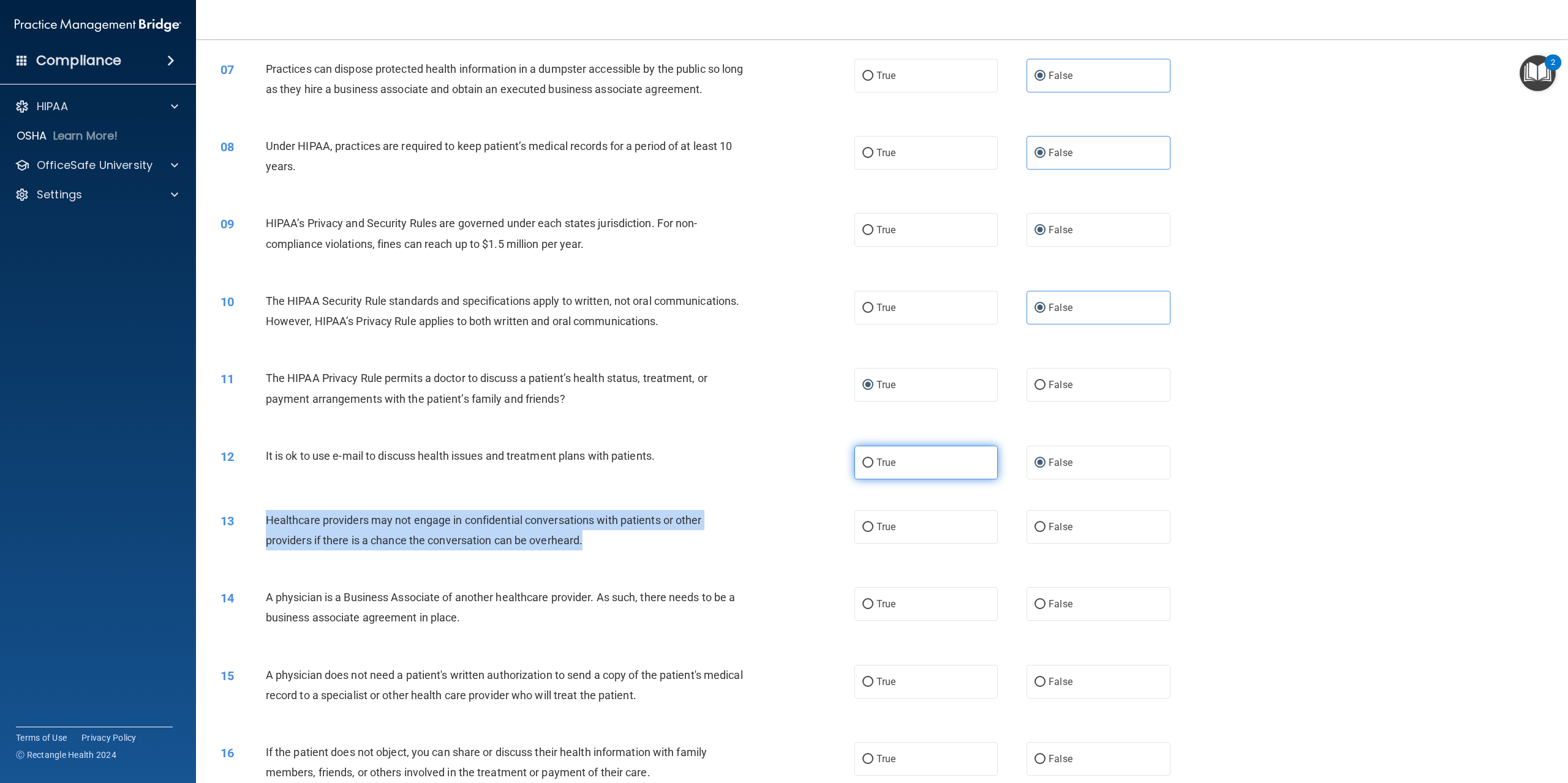
radio input "true"
radio input "false"
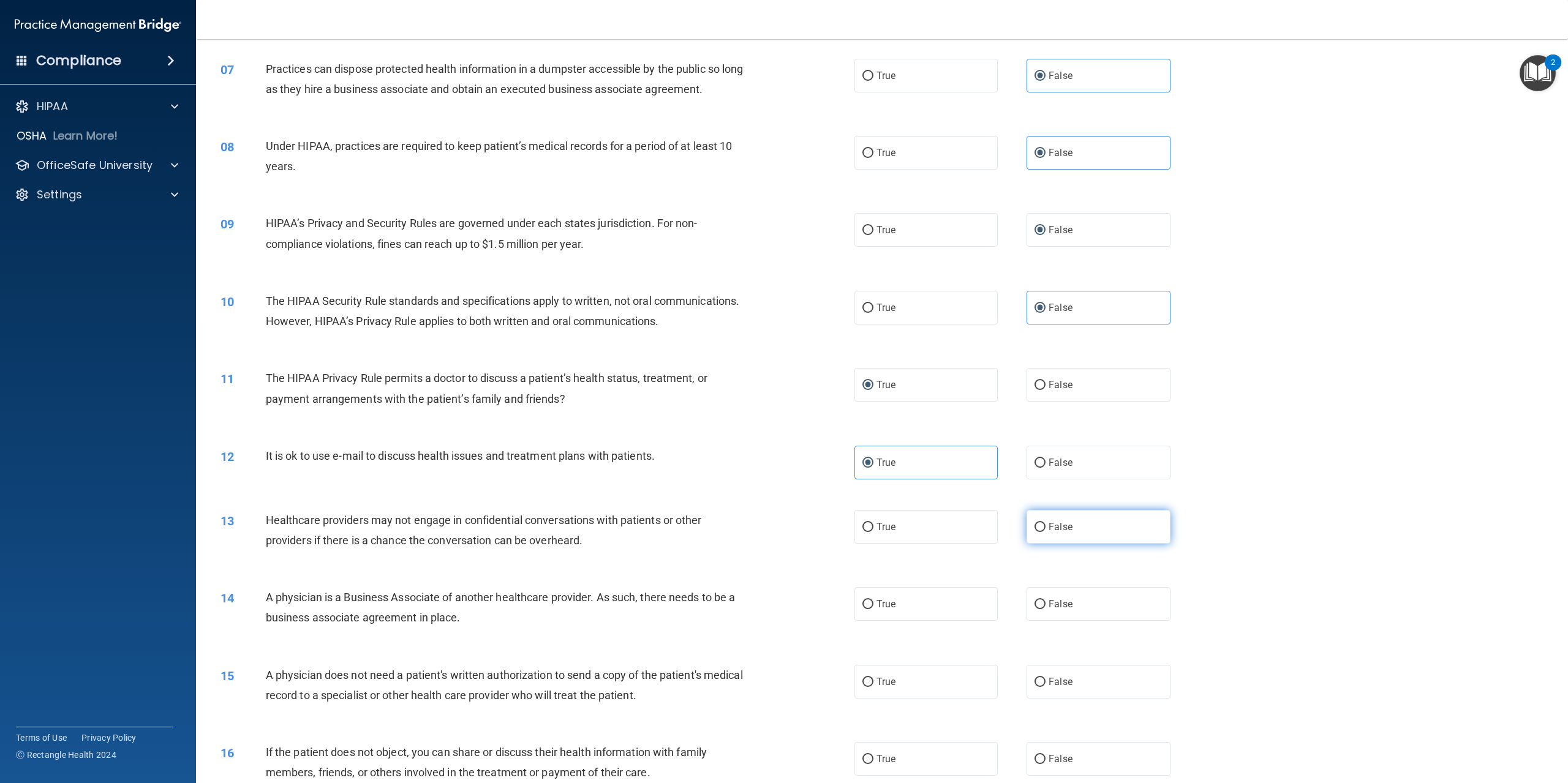
click at [1069, 544] on label "False" at bounding box center [1099, 527] width 143 height 34
click at [1046, 532] on input "False" at bounding box center [1040, 527] width 11 height 9
radio input "true"
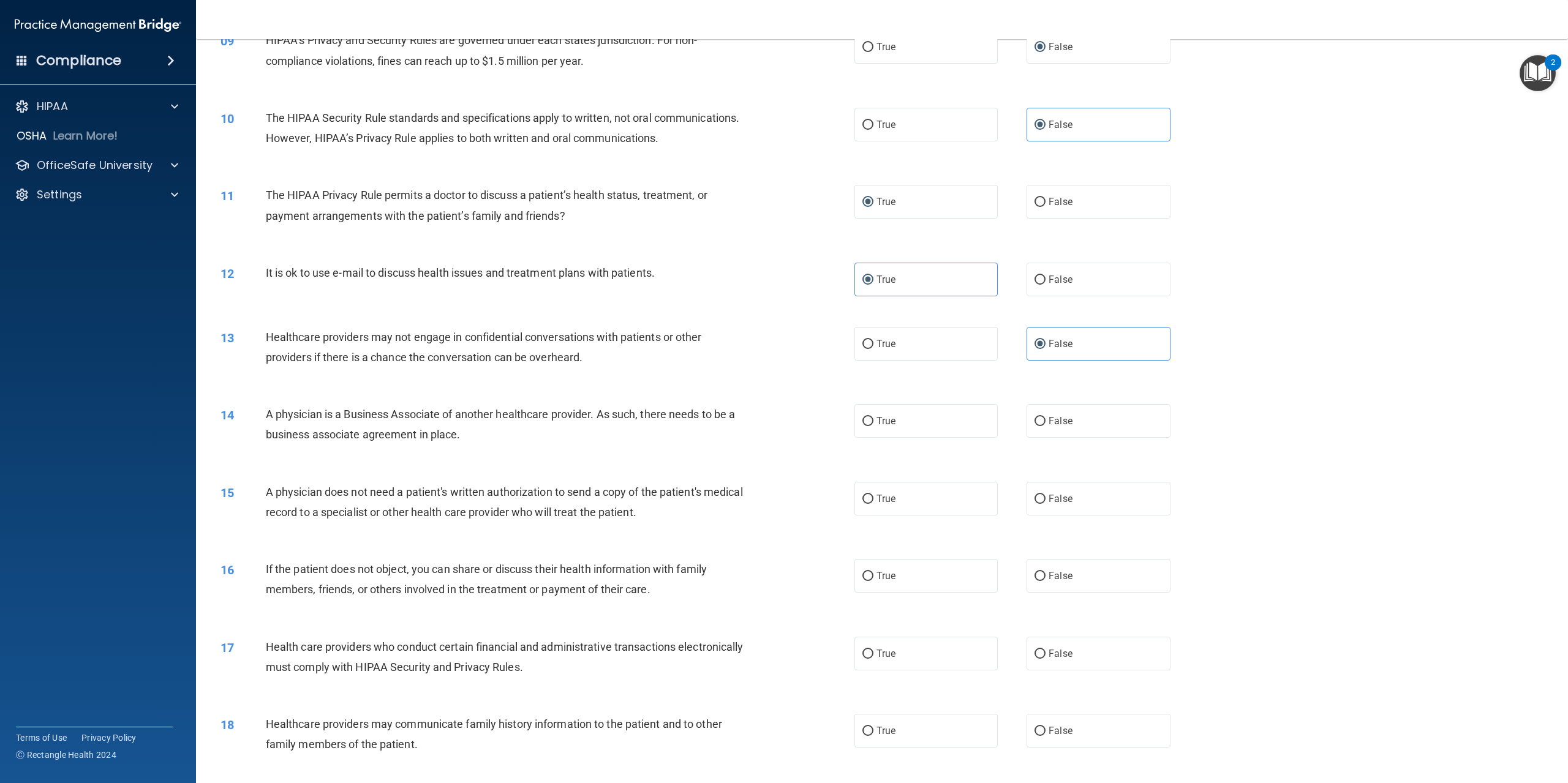
scroll to position [673, 0]
drag, startPoint x: 261, startPoint y: 453, endPoint x: 577, endPoint y: 477, distance: 316.9
click at [577, 450] on div "14 A physician is a Business Associate of another healthcare provider. As such,…" at bounding box center [537, 427] width 671 height 46
click at [1073, 437] on label "False" at bounding box center [1099, 421] width 143 height 34
click at [1046, 426] on input "False" at bounding box center [1040, 421] width 11 height 9
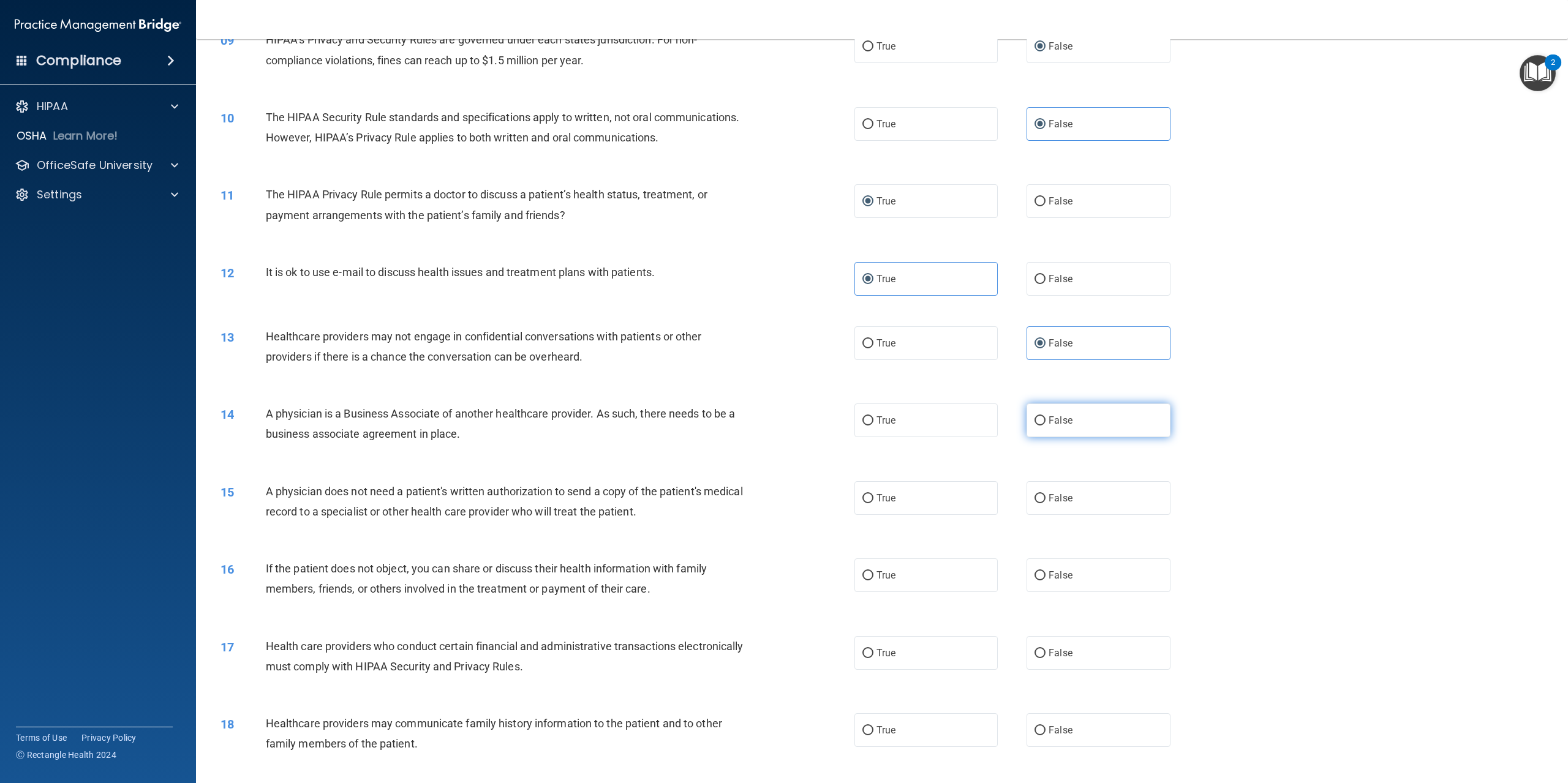
radio input "true"
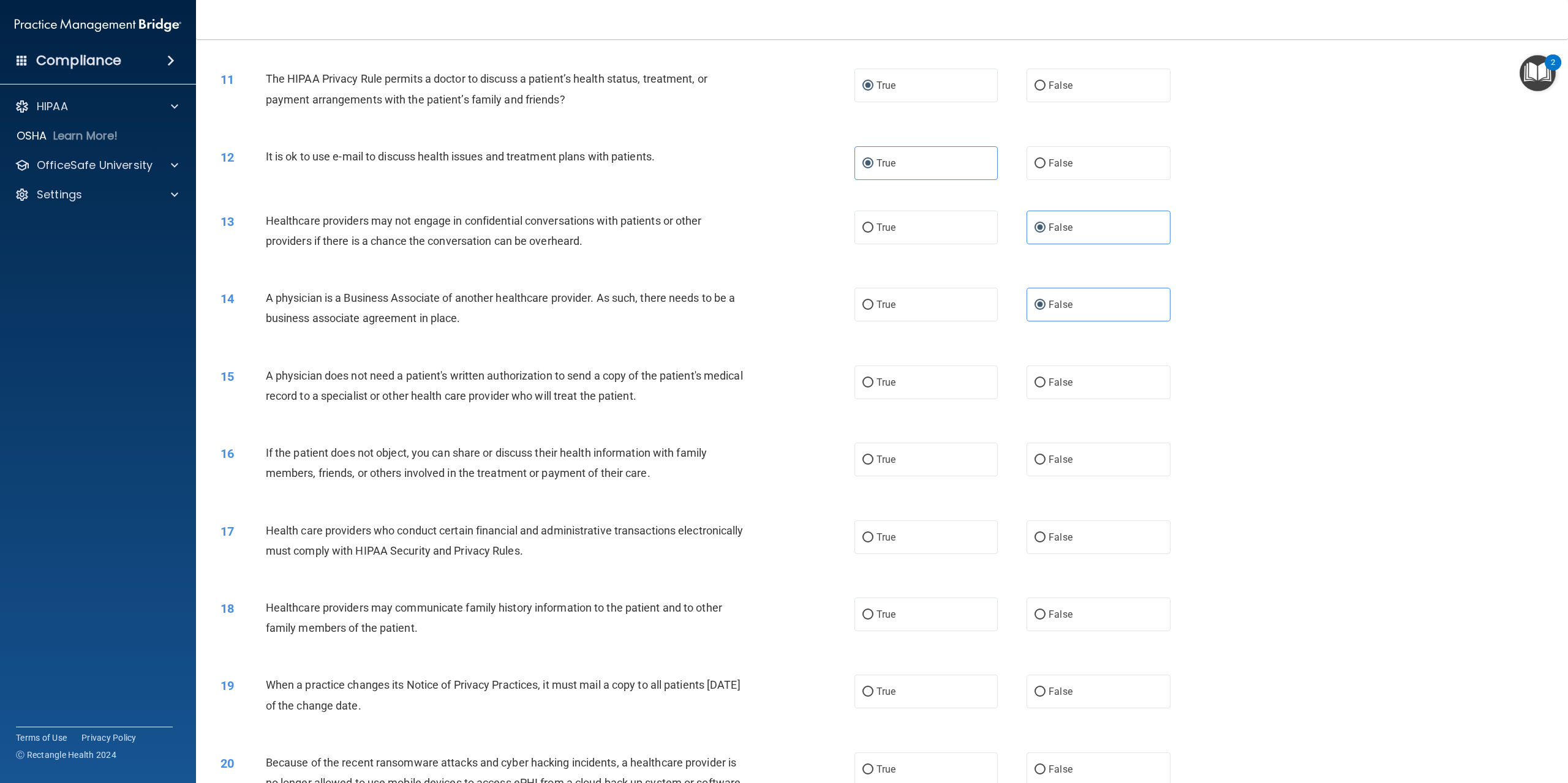
scroll to position [796, 0]
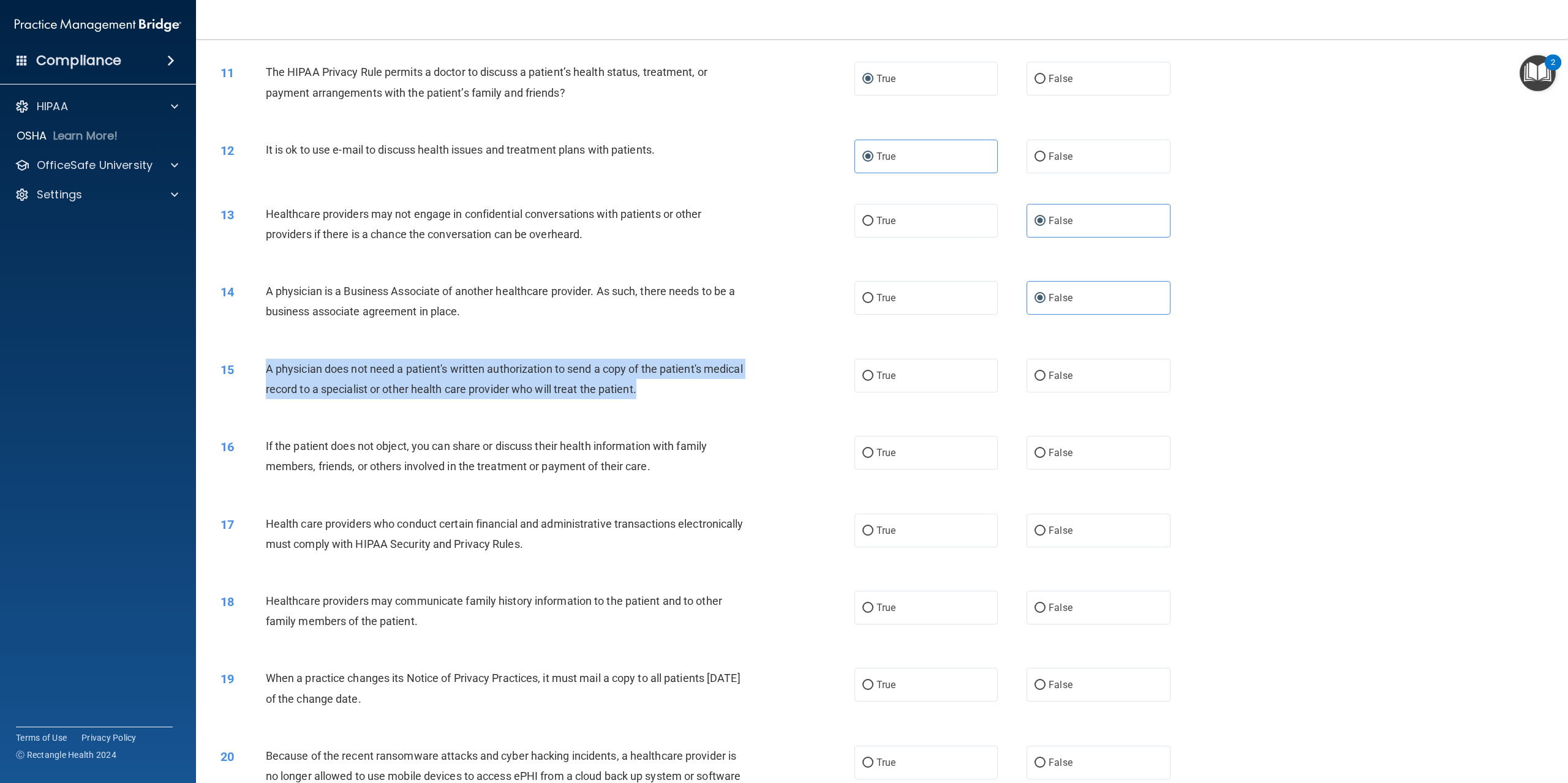
drag, startPoint x: 261, startPoint y: 404, endPoint x: 748, endPoint y: 445, distance: 488.7
click at [748, 405] on div "15 A physician does not need a patient's written authorization to send a copy o…" at bounding box center [537, 382] width 671 height 46
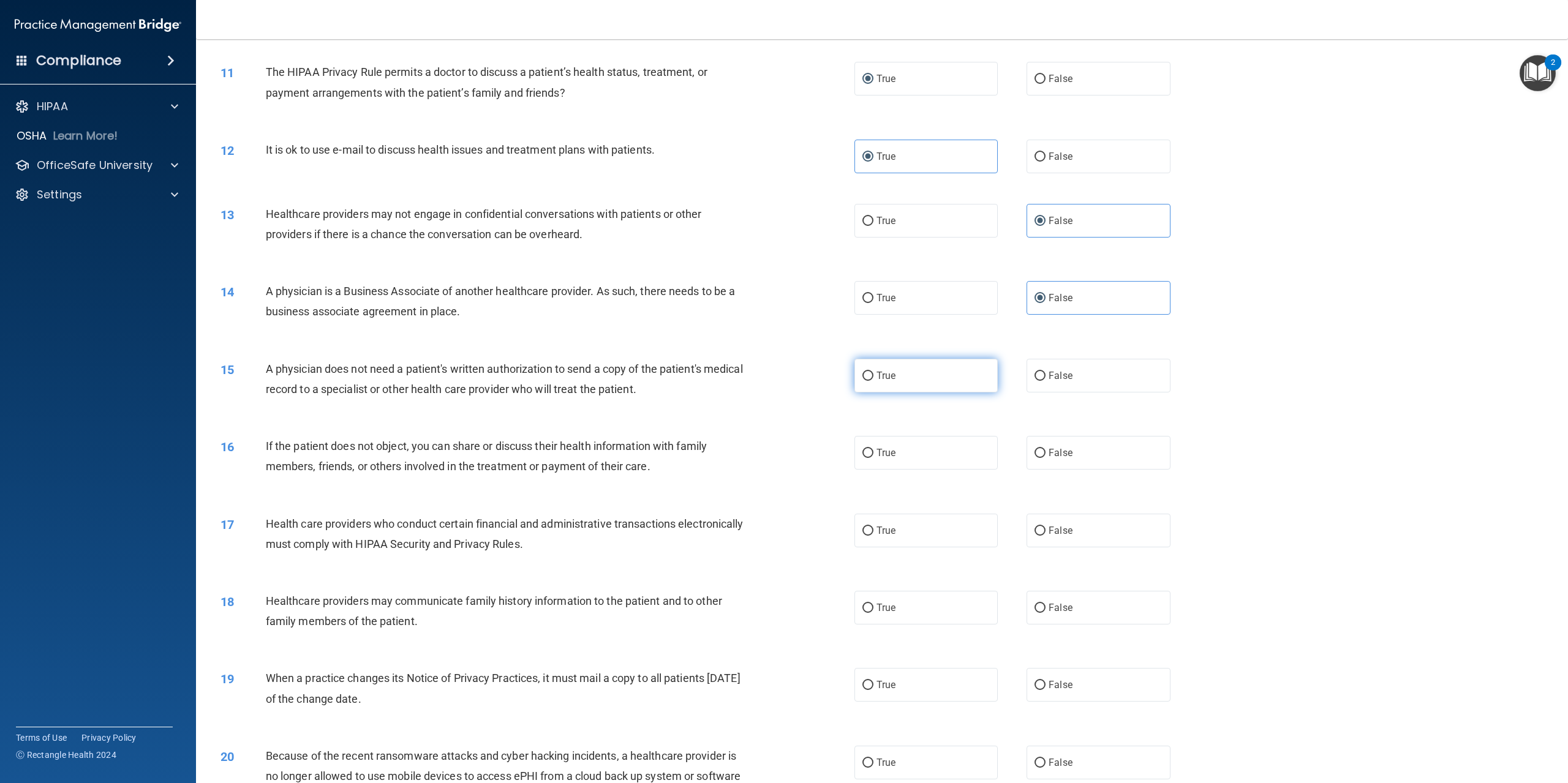
click at [858, 393] on label "True" at bounding box center [926, 376] width 143 height 34
click at [863, 381] on input "True" at bounding box center [868, 376] width 11 height 9
radio input "true"
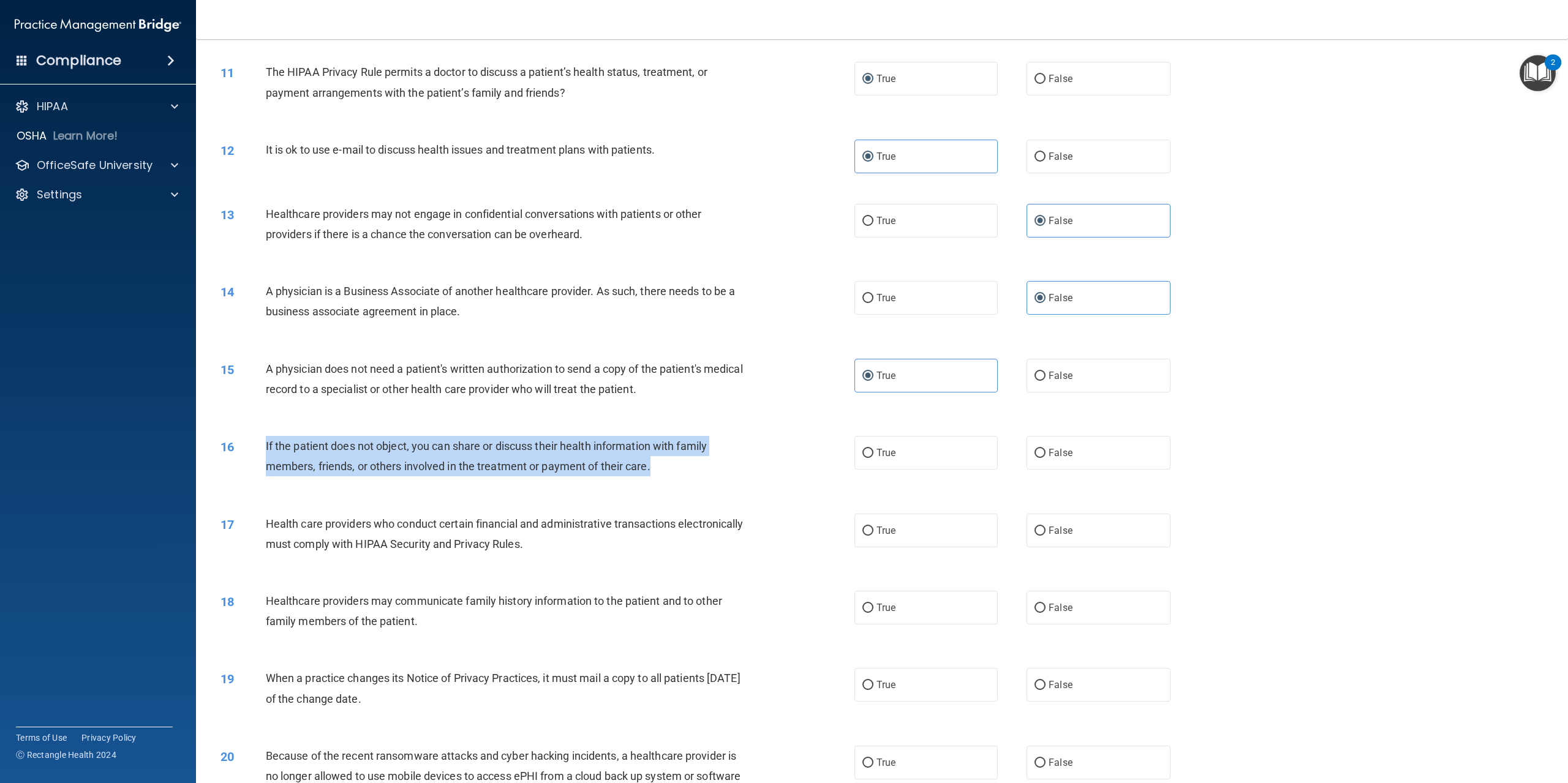
drag, startPoint x: 263, startPoint y: 478, endPoint x: 660, endPoint y: 501, distance: 397.7
click at [679, 482] on div "16 If the patient does not object, you can share or discuss their health inform…" at bounding box center [537, 459] width 671 height 46
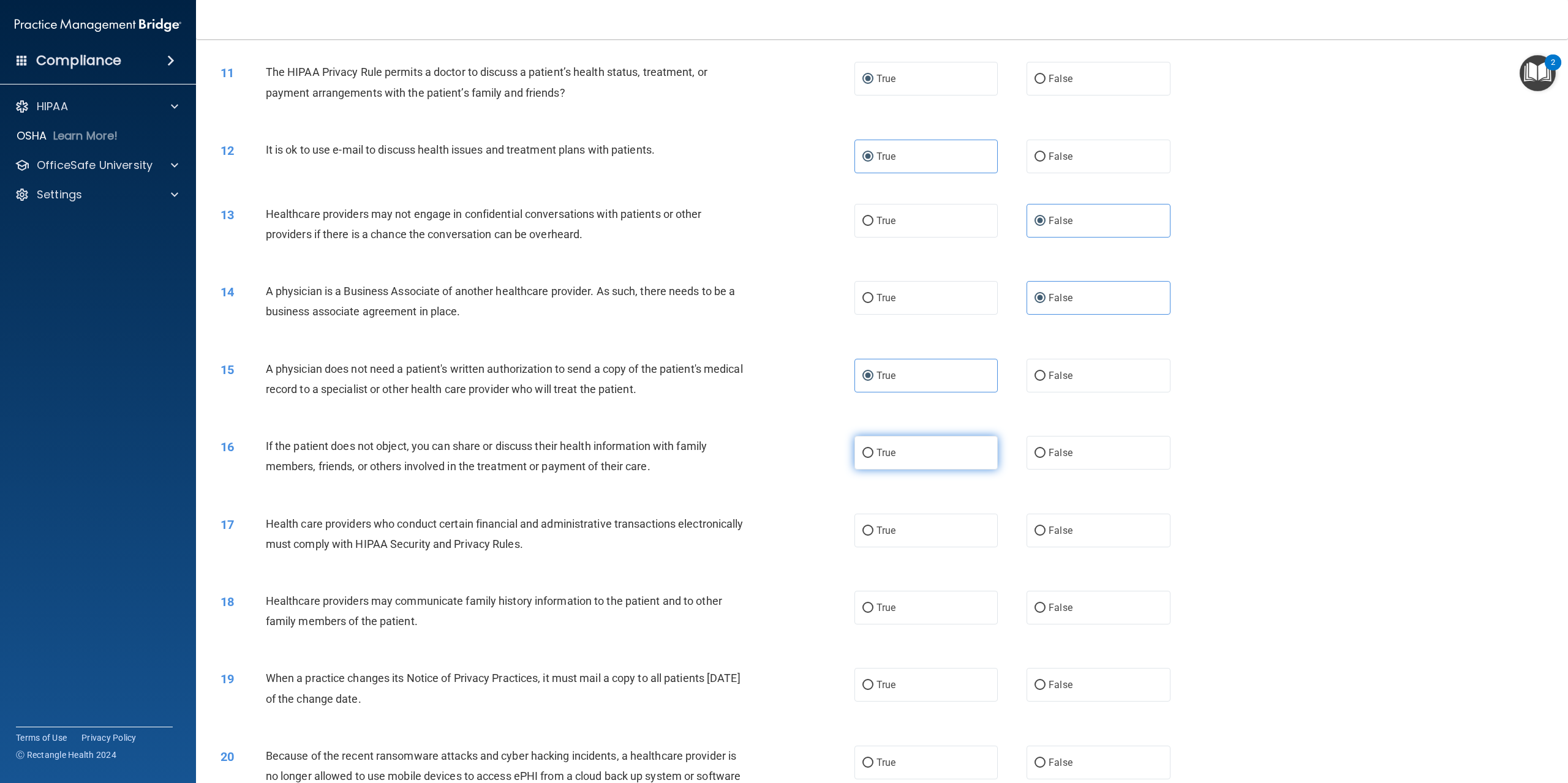
click at [857, 470] on label "True" at bounding box center [926, 453] width 143 height 34
click at [863, 458] on input "True" at bounding box center [868, 453] width 11 height 9
radio input "true"
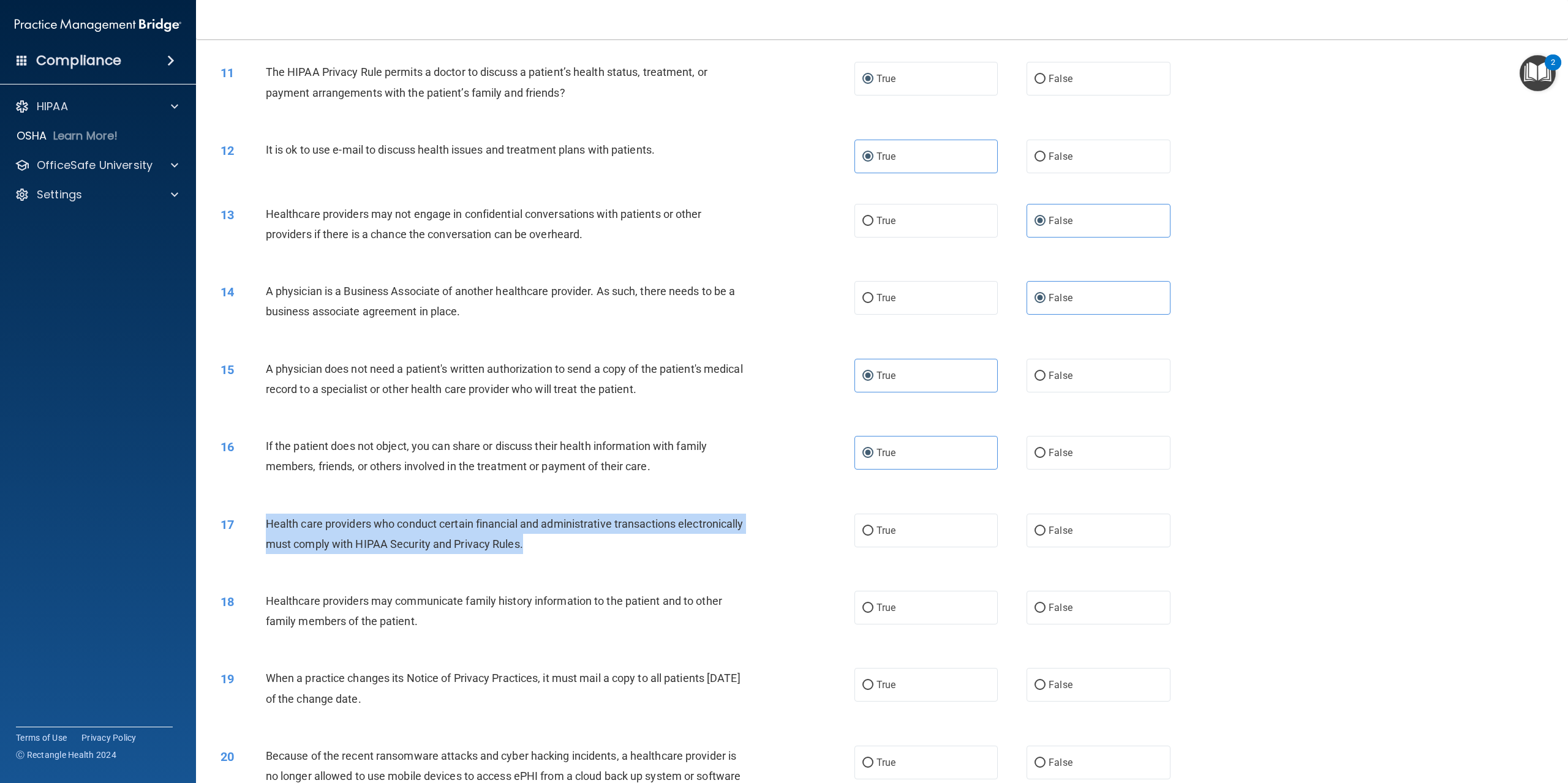
drag, startPoint x: 265, startPoint y: 560, endPoint x: 656, endPoint y: 586, distance: 391.9
click at [656, 560] on div "17 Health care providers who conduct certain financial and administrative trans…" at bounding box center [537, 537] width 671 height 46
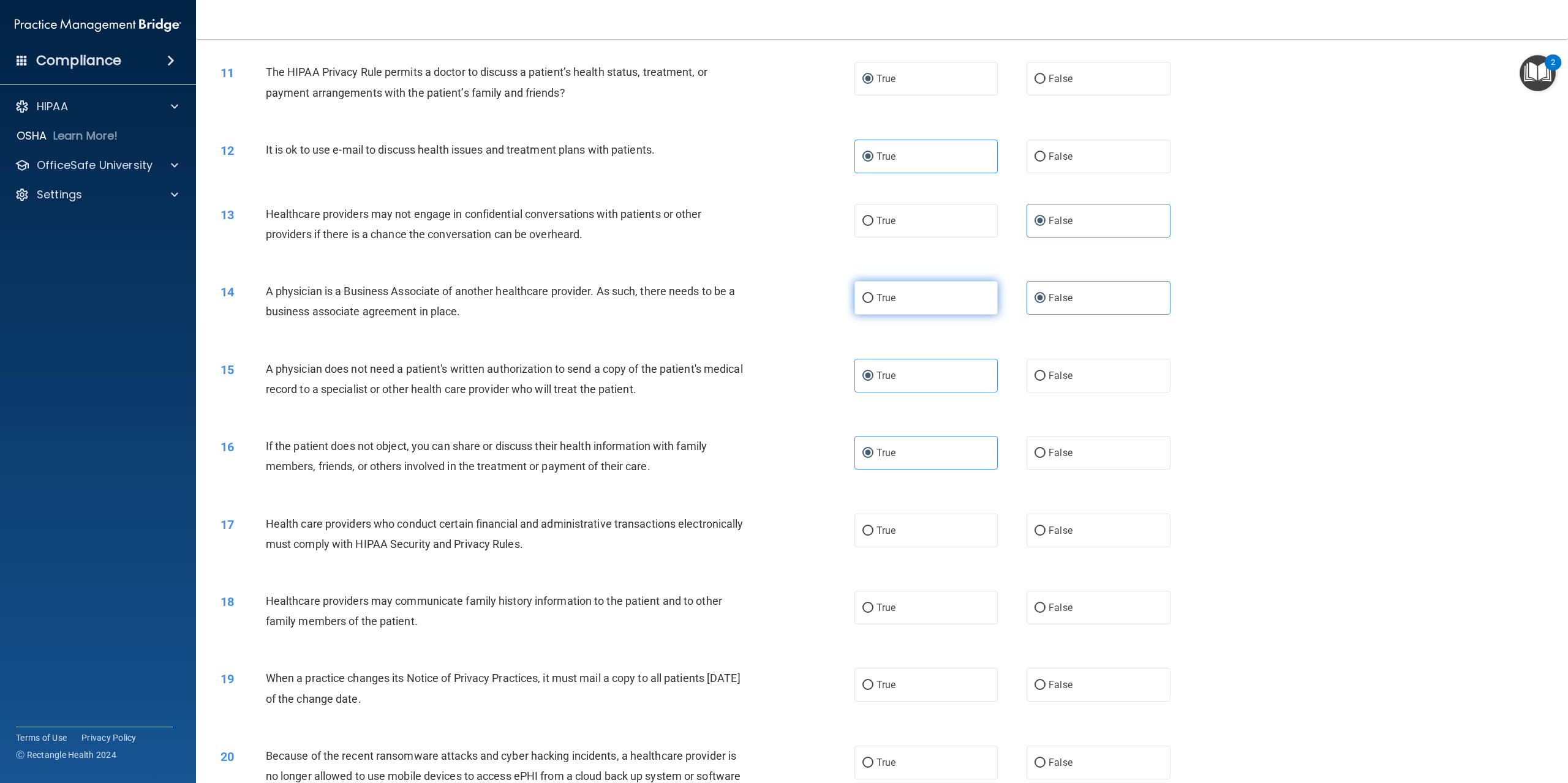
click at [872, 315] on label "True" at bounding box center [926, 298] width 143 height 34
click at [872, 303] on input "True" at bounding box center [868, 298] width 11 height 9
radio input "true"
radio input "false"
click at [863, 226] on input "True" at bounding box center [868, 221] width 11 height 9
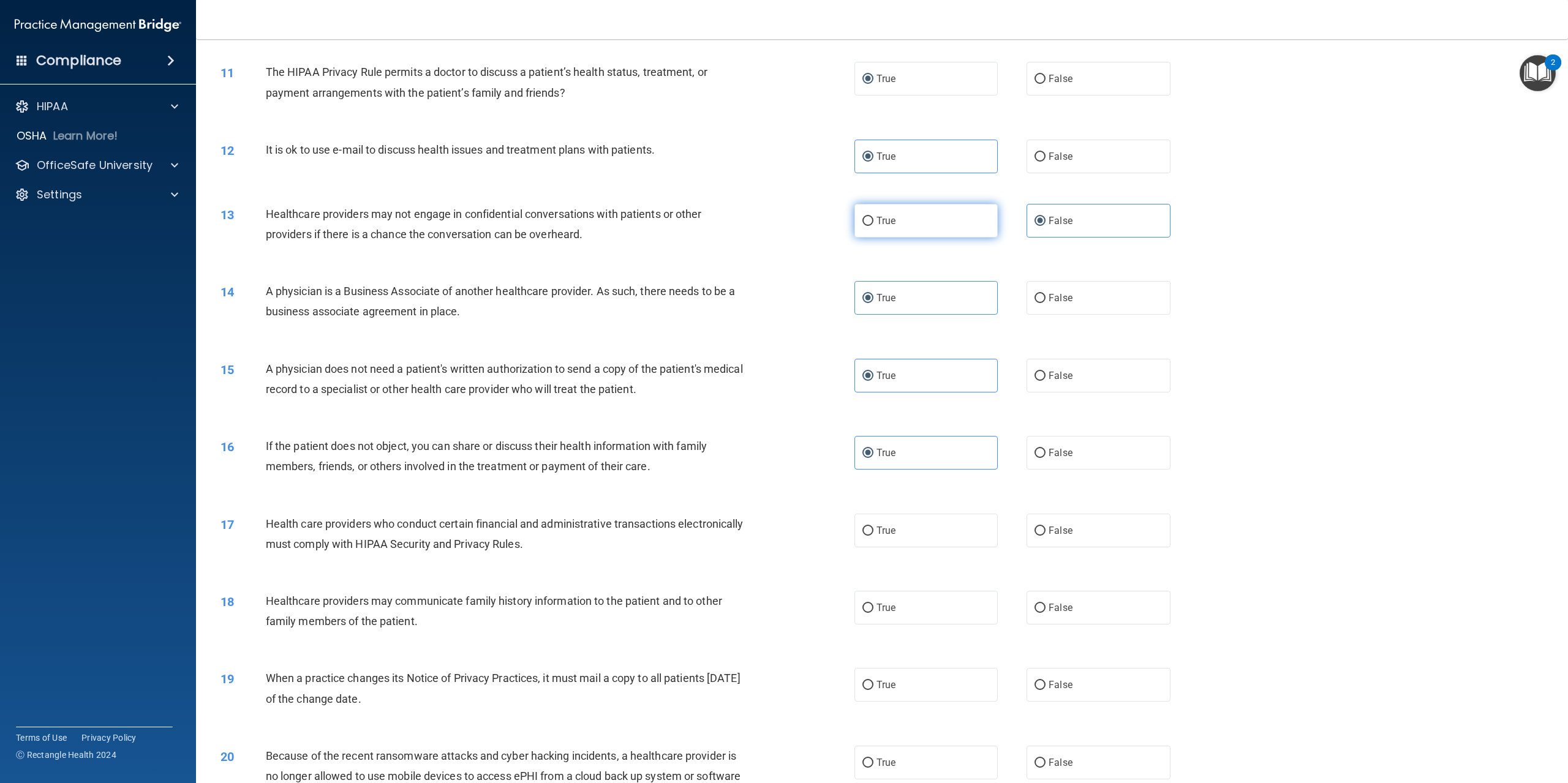
radio input "true"
click at [1047, 237] on label "False" at bounding box center [1099, 221] width 143 height 34
click at [1046, 226] on input "False" at bounding box center [1040, 221] width 11 height 9
radio input "true"
radio input "false"
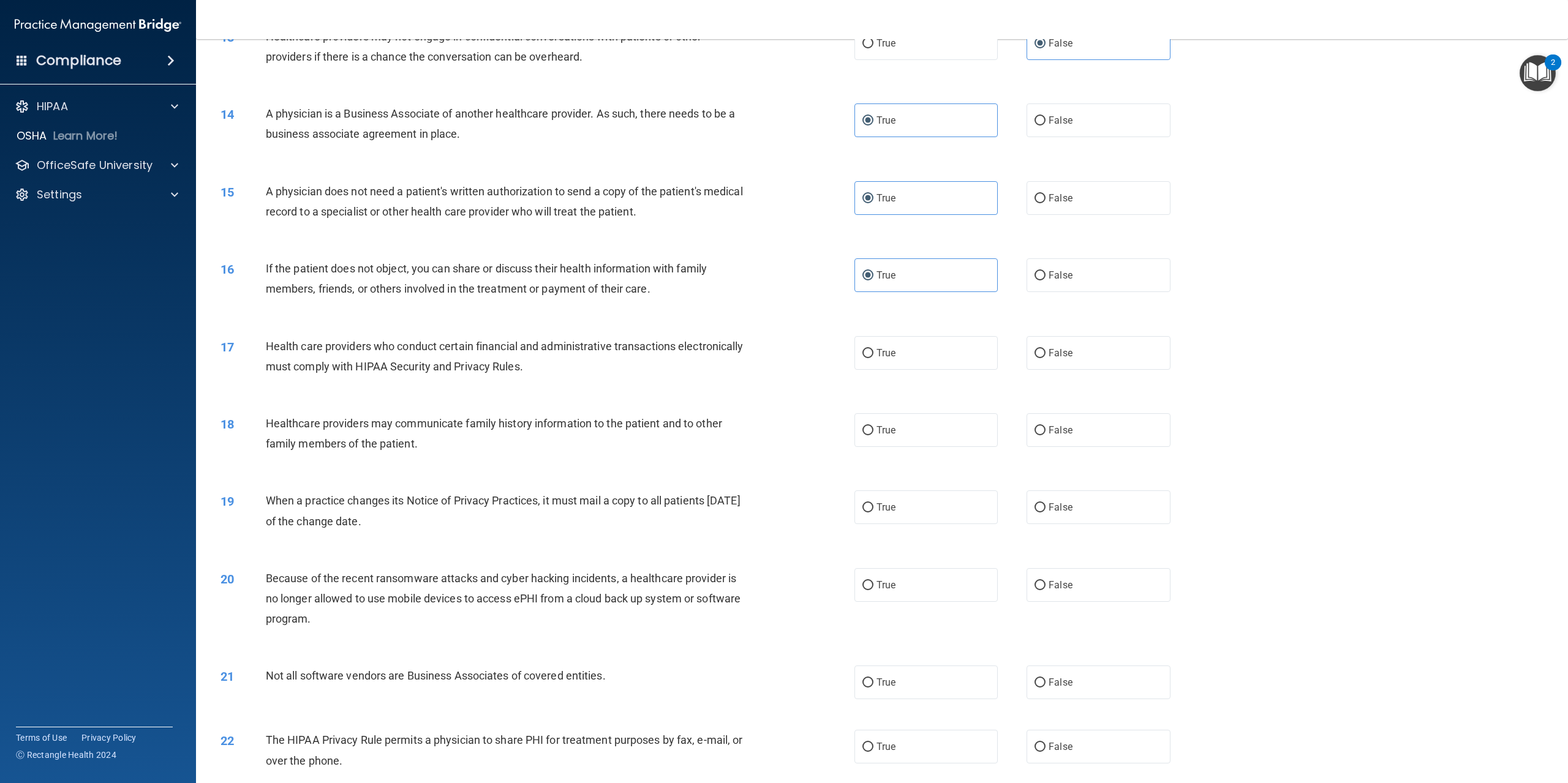
scroll to position [980, 0]
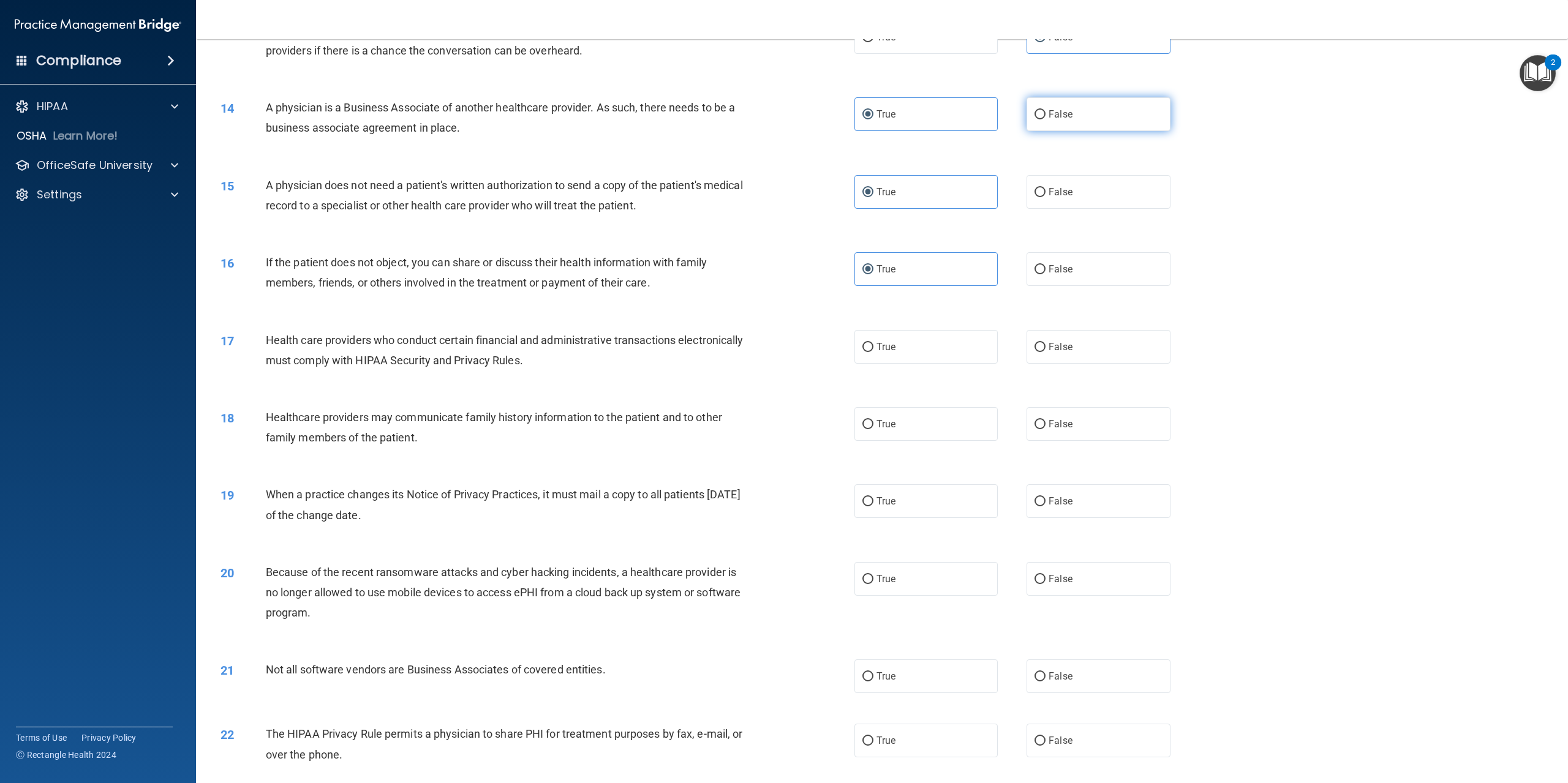
click at [1038, 119] on input "False" at bounding box center [1040, 114] width 11 height 9
radio input "true"
radio input "false"
click at [1049, 198] on span "False" at bounding box center [1061, 192] width 24 height 12
click at [1044, 197] on input "False" at bounding box center [1040, 192] width 11 height 9
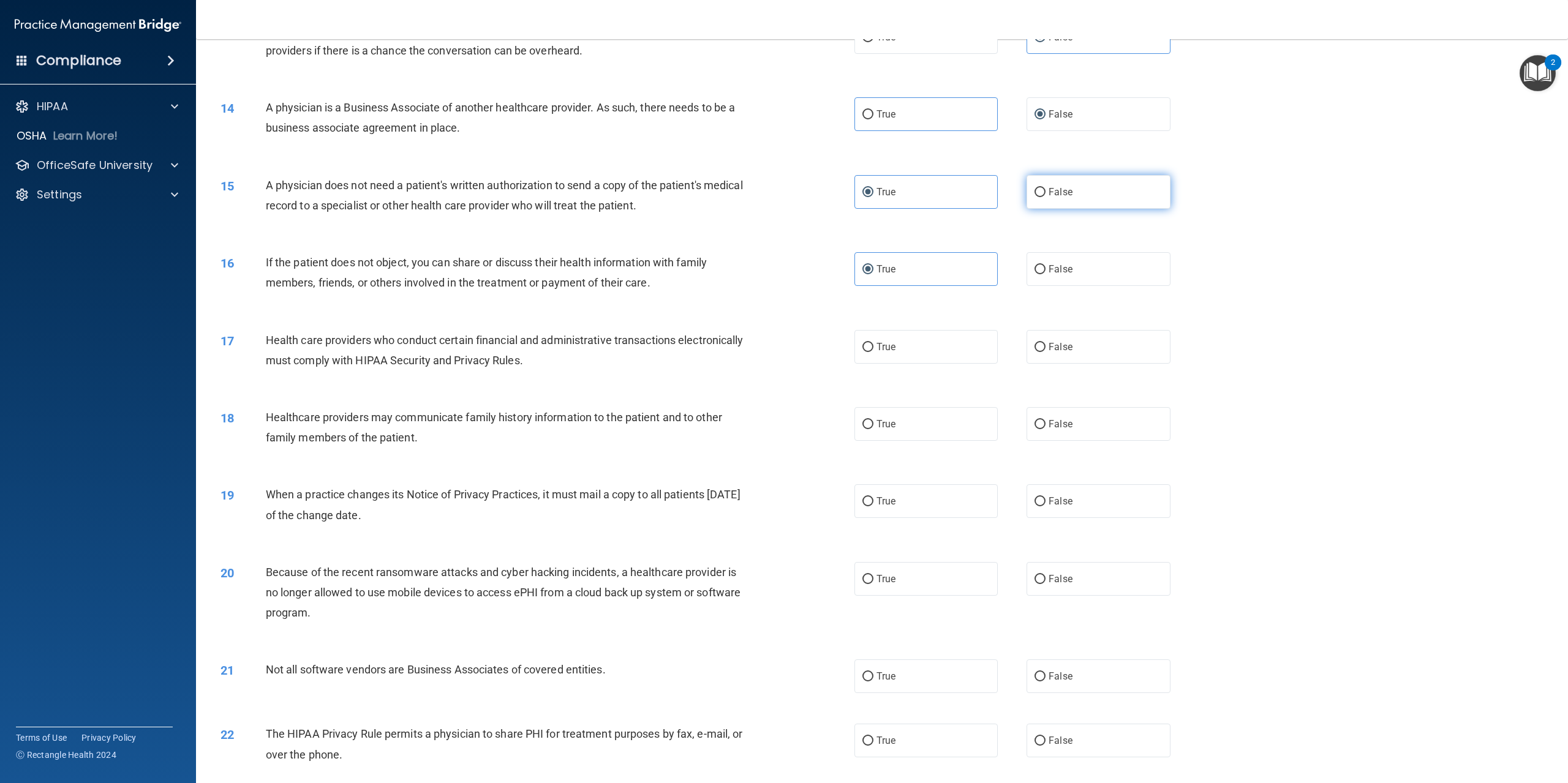
radio input "true"
radio input "false"
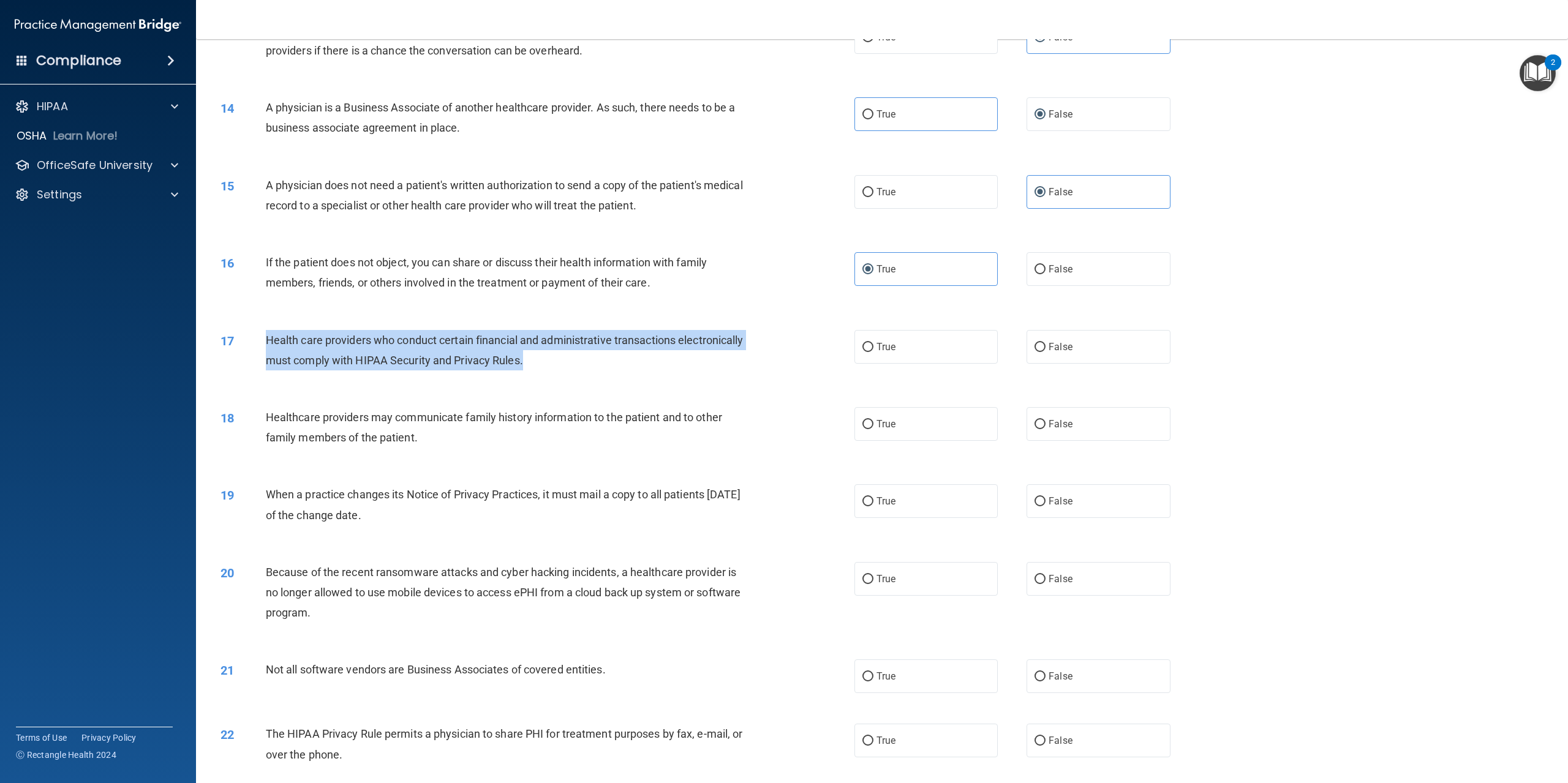
drag, startPoint x: 266, startPoint y: 376, endPoint x: 643, endPoint y: 411, distance: 378.6
click at [643, 371] on div "Health care providers who conduct certain financial and administrative transact…" at bounding box center [510, 350] width 490 height 41
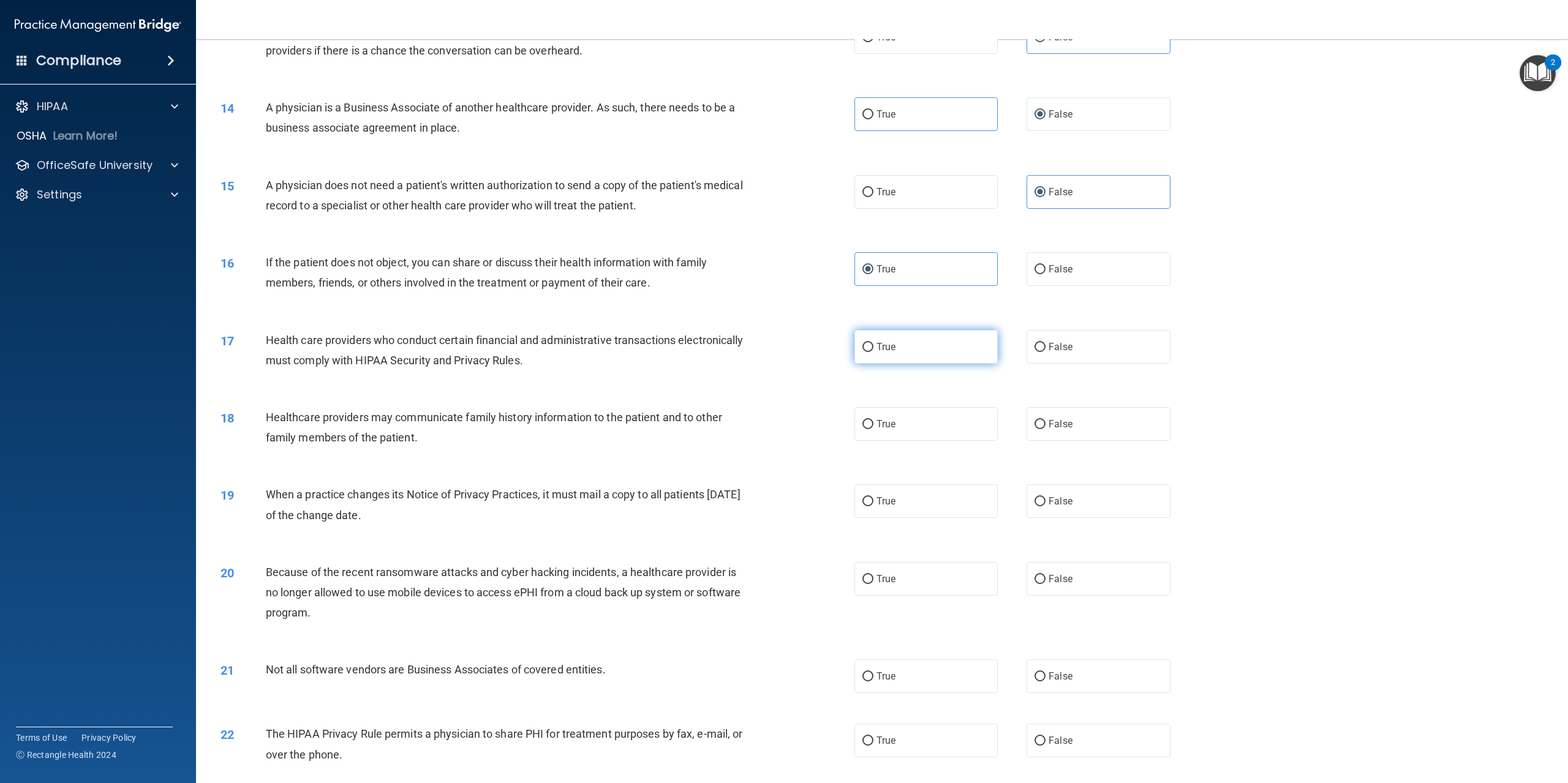
click at [877, 353] on span "True" at bounding box center [886, 347] width 19 height 12
click at [874, 352] on input "True" at bounding box center [868, 347] width 11 height 9
radio input "true"
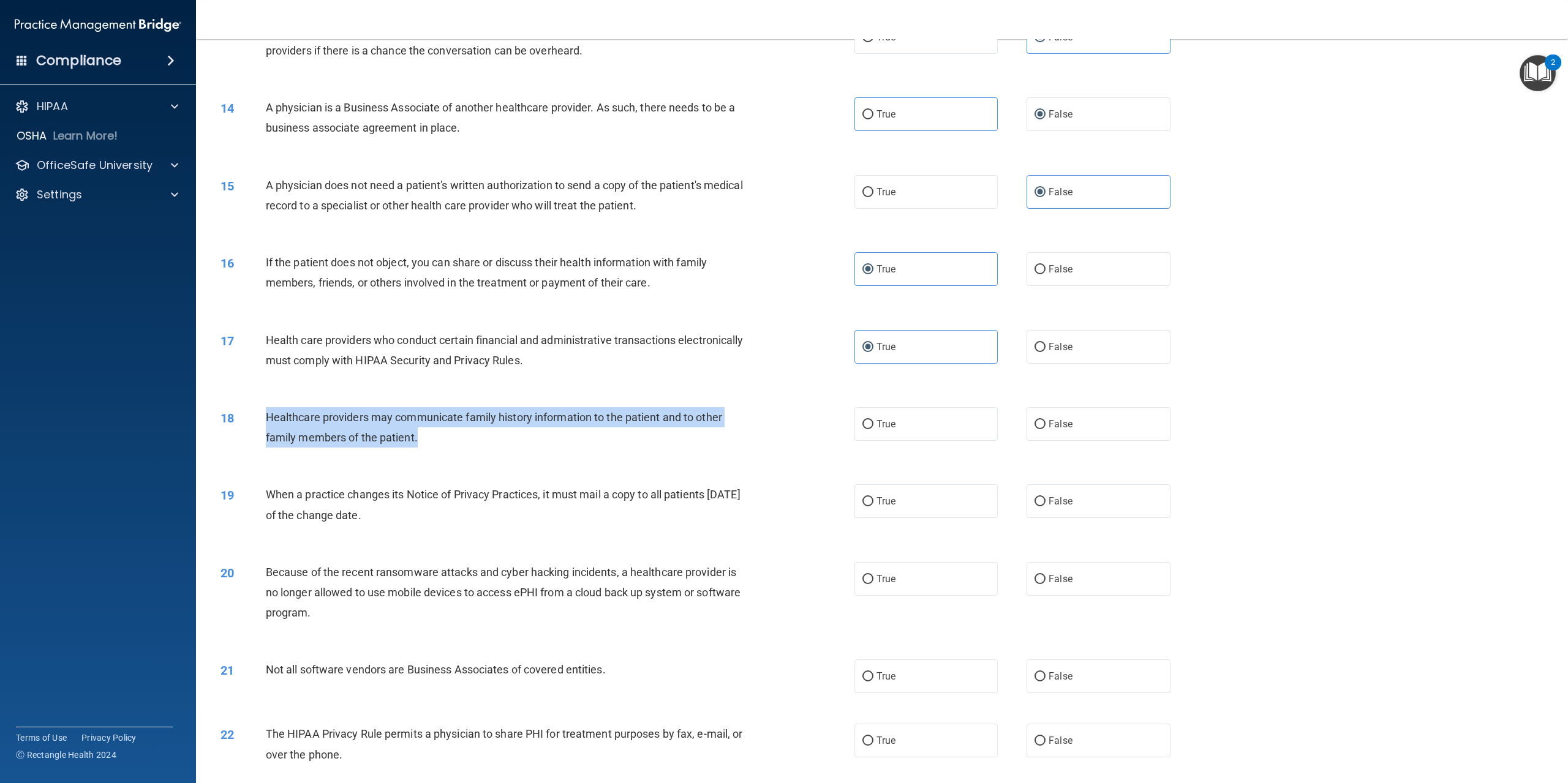
drag, startPoint x: 268, startPoint y: 455, endPoint x: 621, endPoint y: 482, distance: 354.0
click at [621, 447] on div "Healthcare providers may communicate family history information to the patient …" at bounding box center [510, 428] width 490 height 41
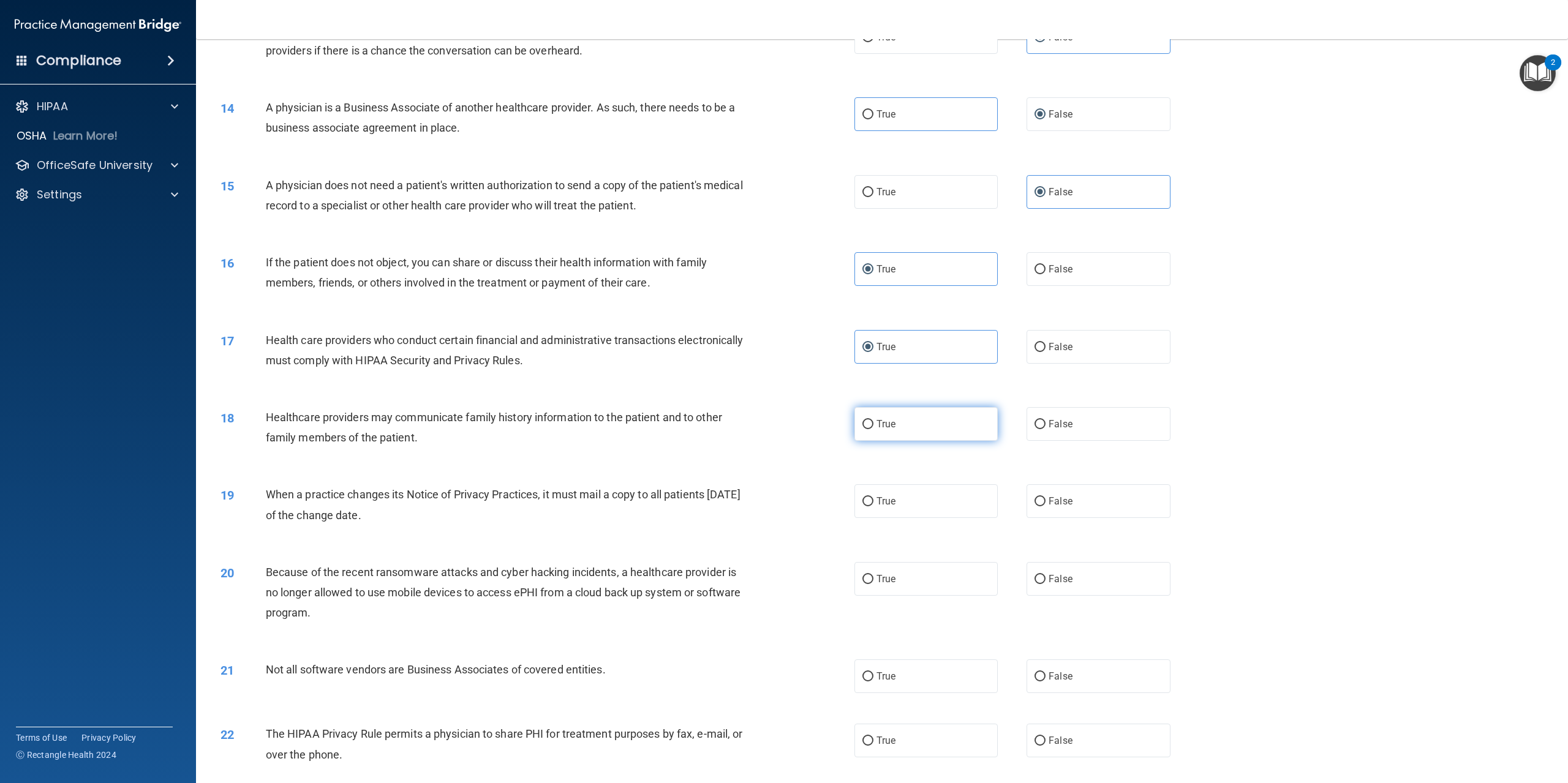
click at [854, 441] on label "True" at bounding box center [926, 424] width 143 height 34
click at [863, 429] on input "True" at bounding box center [868, 424] width 11 height 9
radio input "true"
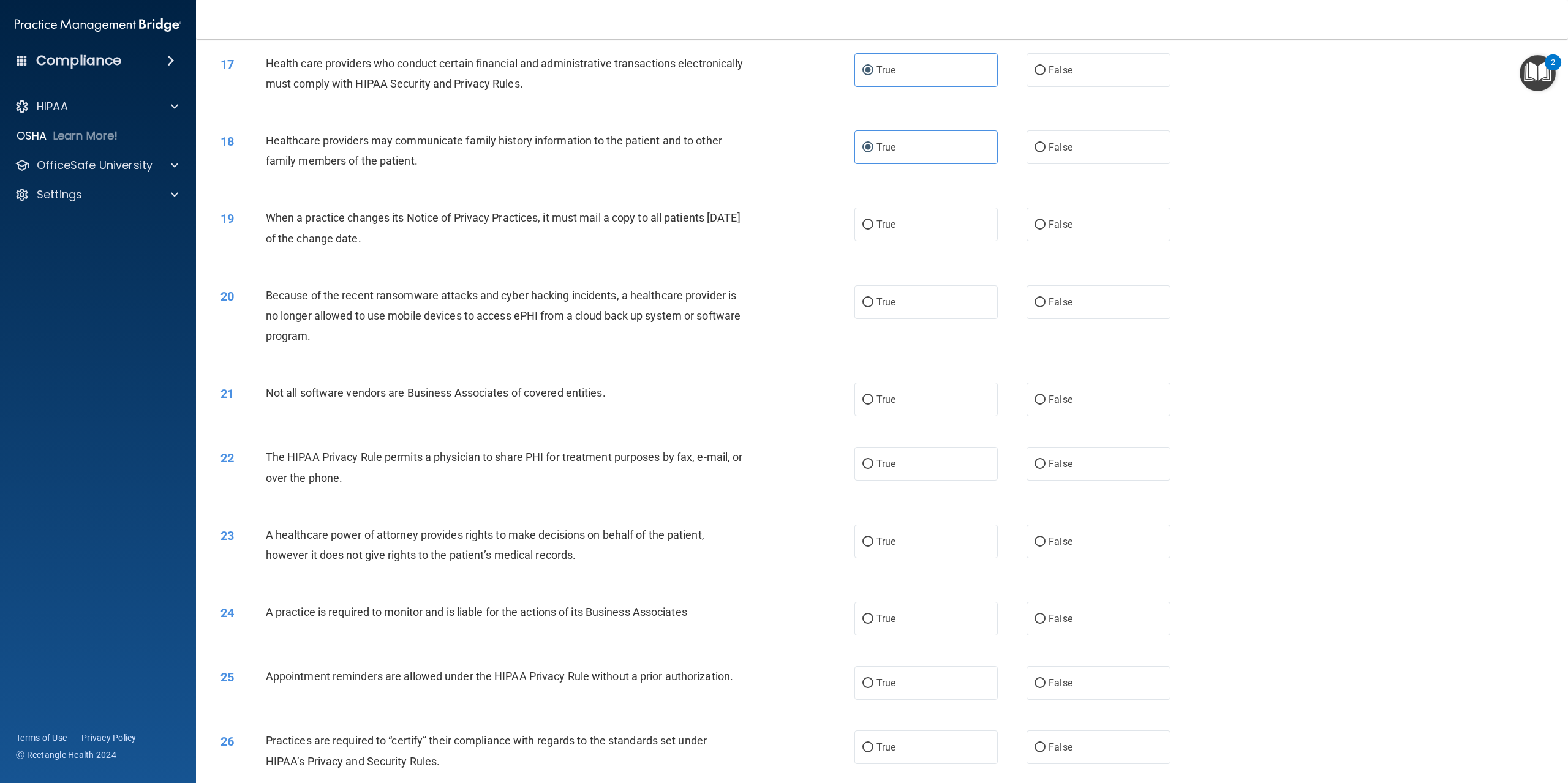
scroll to position [1347, 0]
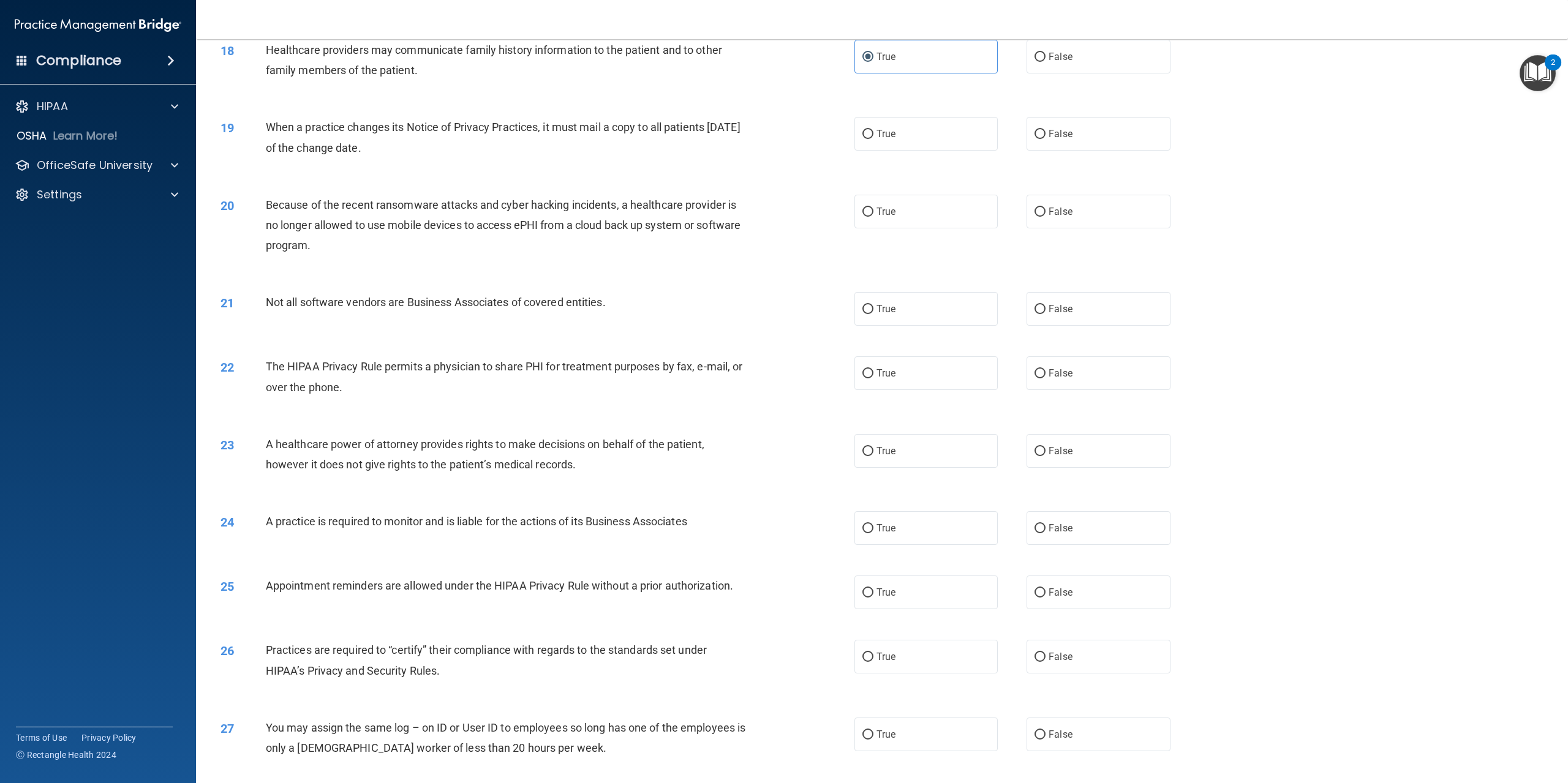
drag, startPoint x: 269, startPoint y: 170, endPoint x: 797, endPoint y: 190, distance: 528.4
click at [797, 164] on div "19 When a practice changes its Notice of Privacy Practices, it must mail a copy…" at bounding box center [537, 140] width 671 height 46
click at [1040, 151] on label "False" at bounding box center [1099, 134] width 143 height 34
click at [1040, 139] on input "False" at bounding box center [1040, 134] width 11 height 9
radio input "true"
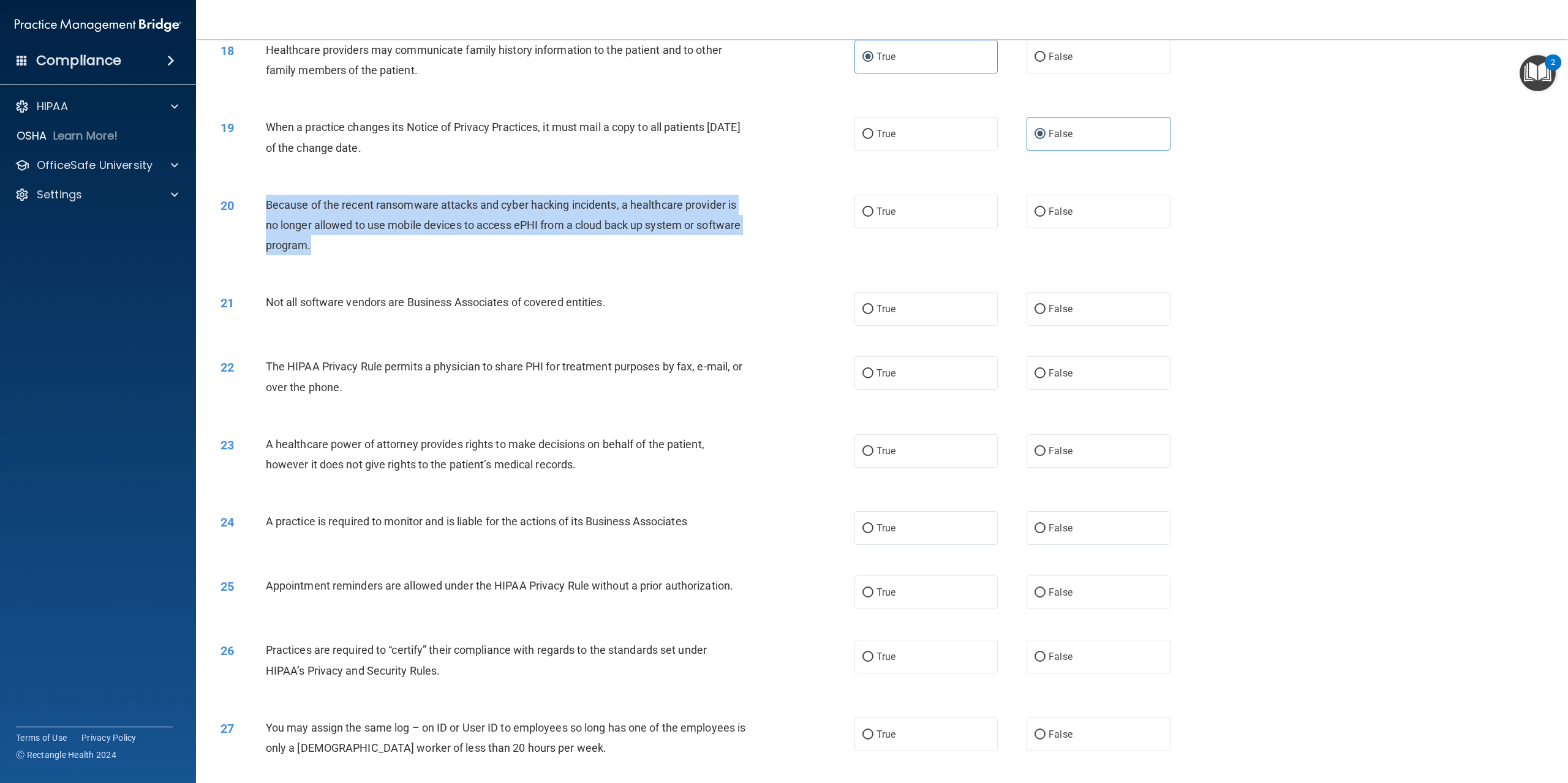
drag, startPoint x: 265, startPoint y: 243, endPoint x: 634, endPoint y: 279, distance: 370.8
click at [634, 262] on div "20 Because of the recent ransomware attacks and cyber hacking incidents, a heal…" at bounding box center [537, 228] width 671 height 67
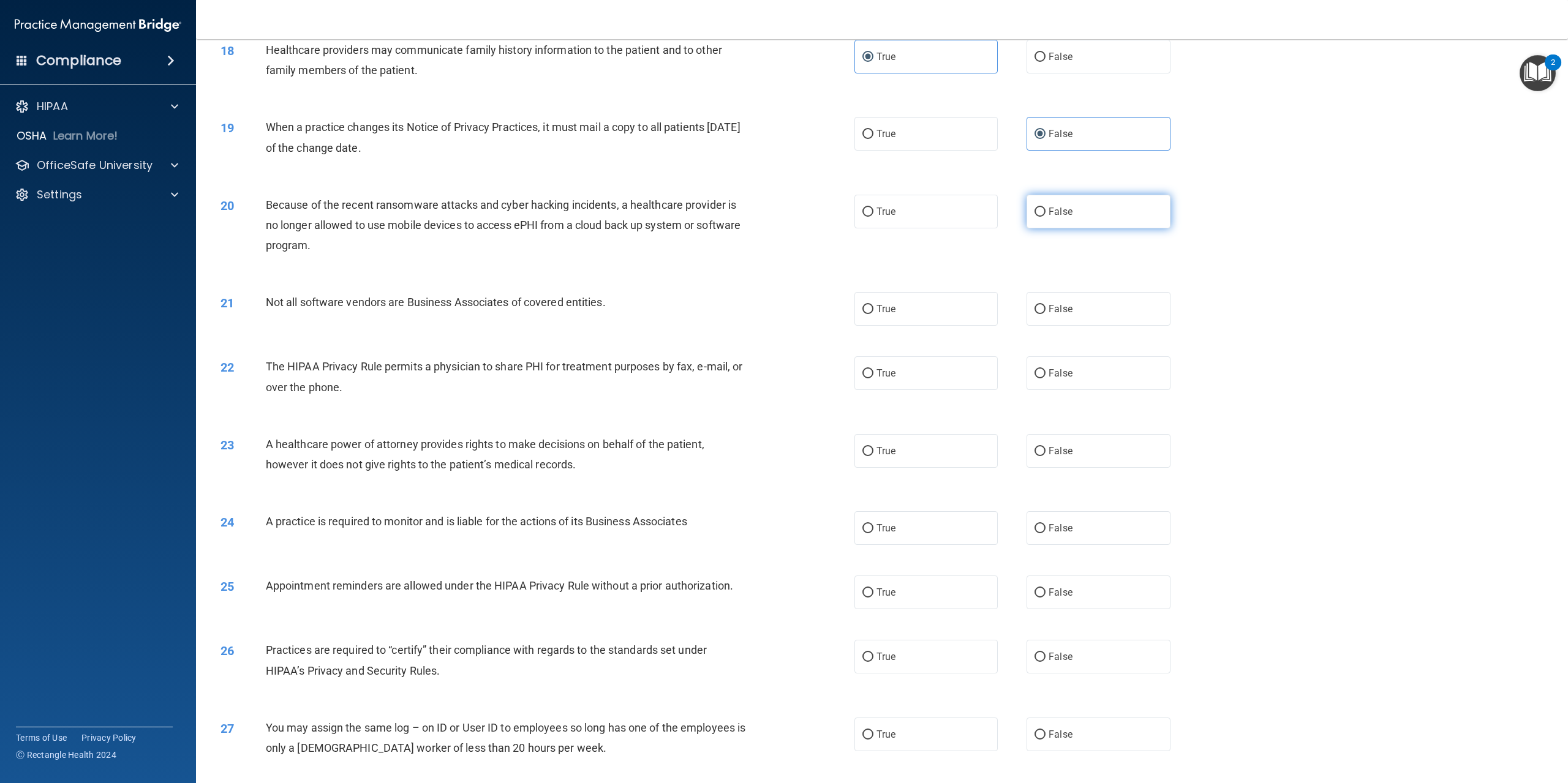
click at [1050, 228] on label "False" at bounding box center [1099, 211] width 143 height 34
click at [1046, 217] on input "False" at bounding box center [1040, 212] width 11 height 9
radio input "true"
click at [359, 22] on nav "Toggle navigation [PERSON_NAME] [EMAIL_ADDRESS][DOMAIN_NAME] Manage My Enterpri…" at bounding box center [882, 20] width 1372 height 39
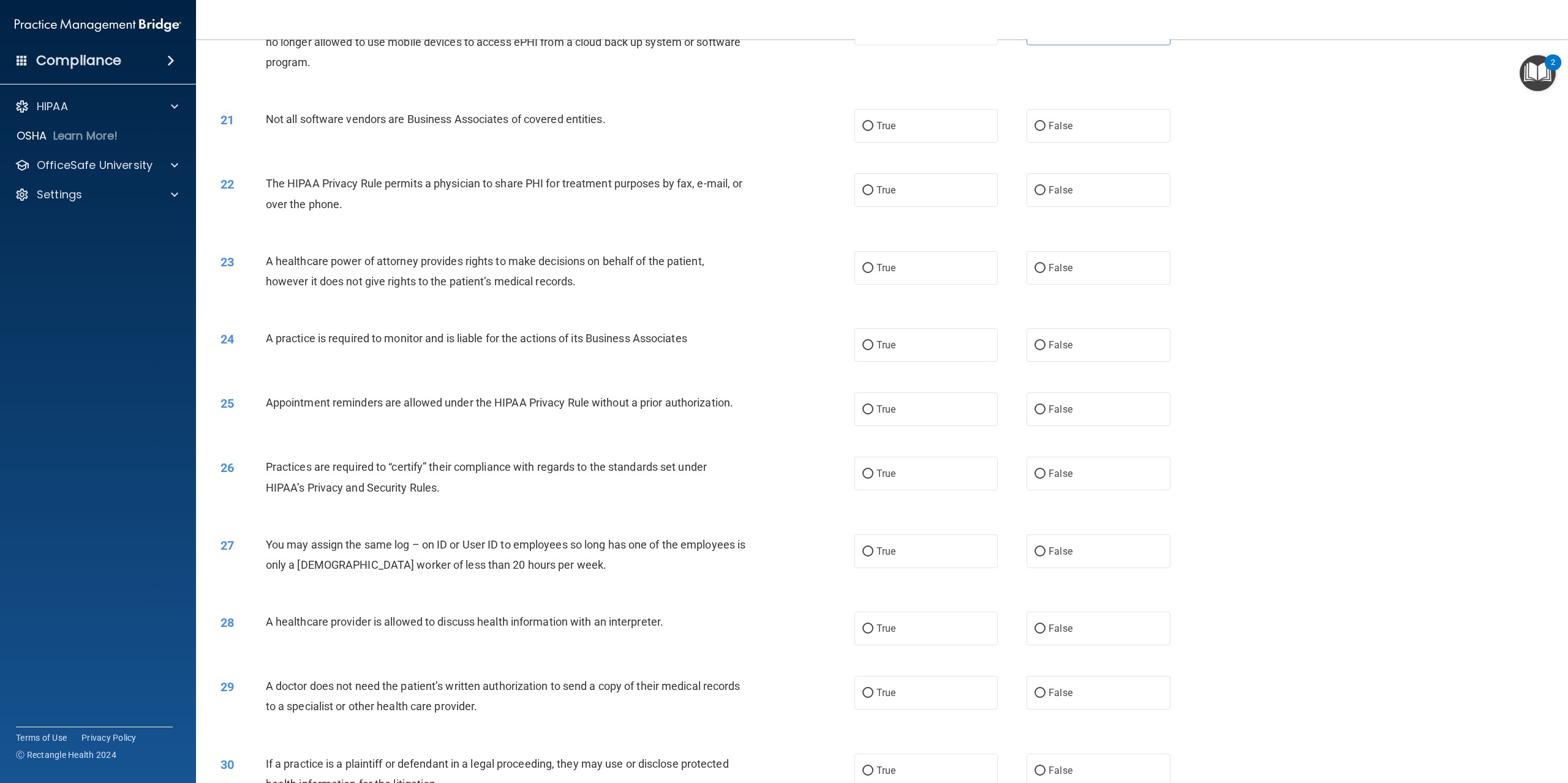
scroll to position [1531, 0]
drag, startPoint x: 267, startPoint y: 158, endPoint x: 644, endPoint y: 170, distance: 377.2
click at [644, 129] on div "Not all software vendors are Business Associates of covered entities." at bounding box center [510, 118] width 490 height 20
click at [1035, 131] on input "False" at bounding box center [1040, 126] width 11 height 9
radio input "true"
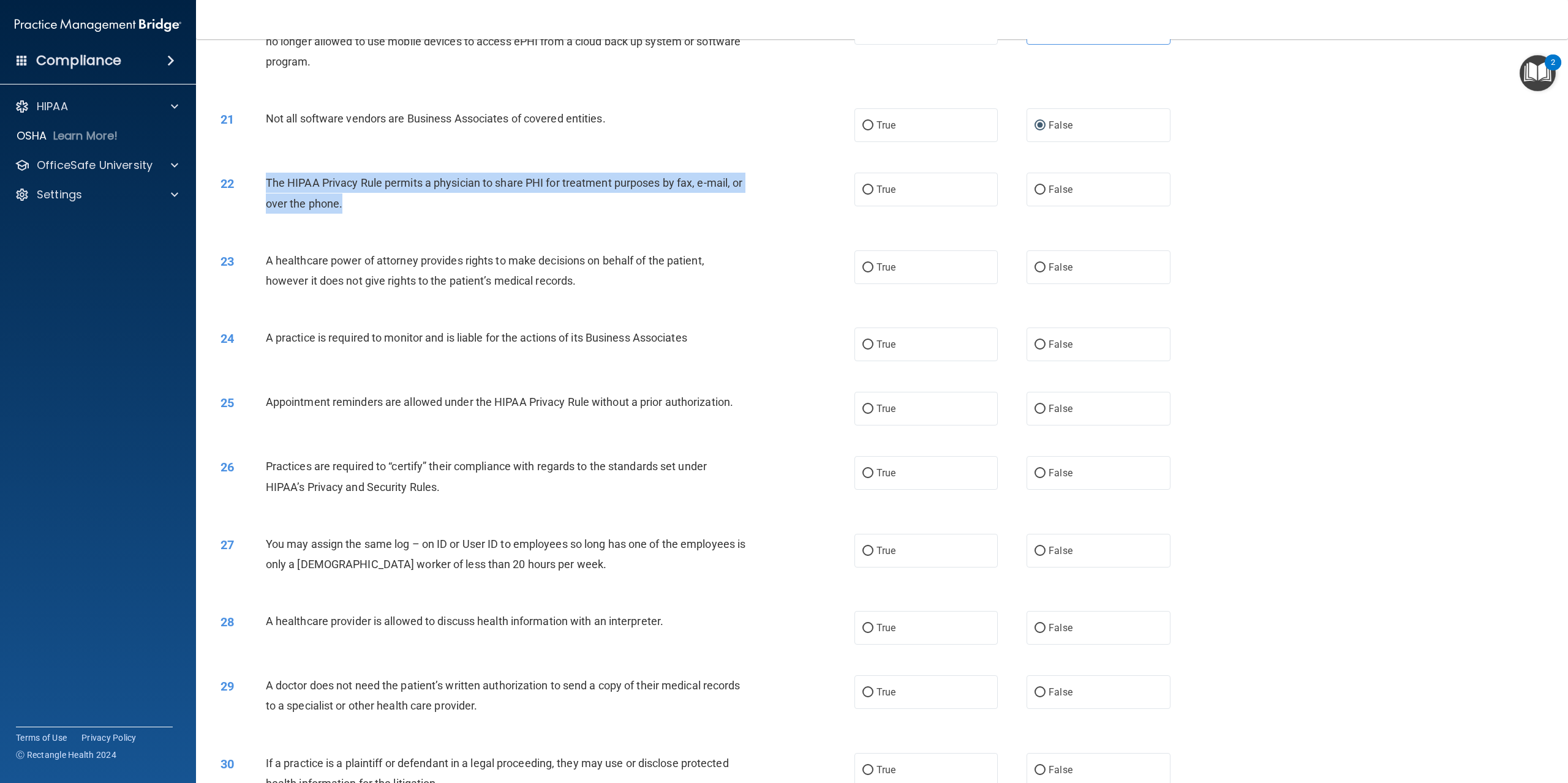
drag, startPoint x: 266, startPoint y: 221, endPoint x: 732, endPoint y: 246, distance: 466.7
click at [732, 213] on div "The HIPAA Privacy Rule permits a physician to share PHI for treatment purposes …" at bounding box center [510, 193] width 490 height 41
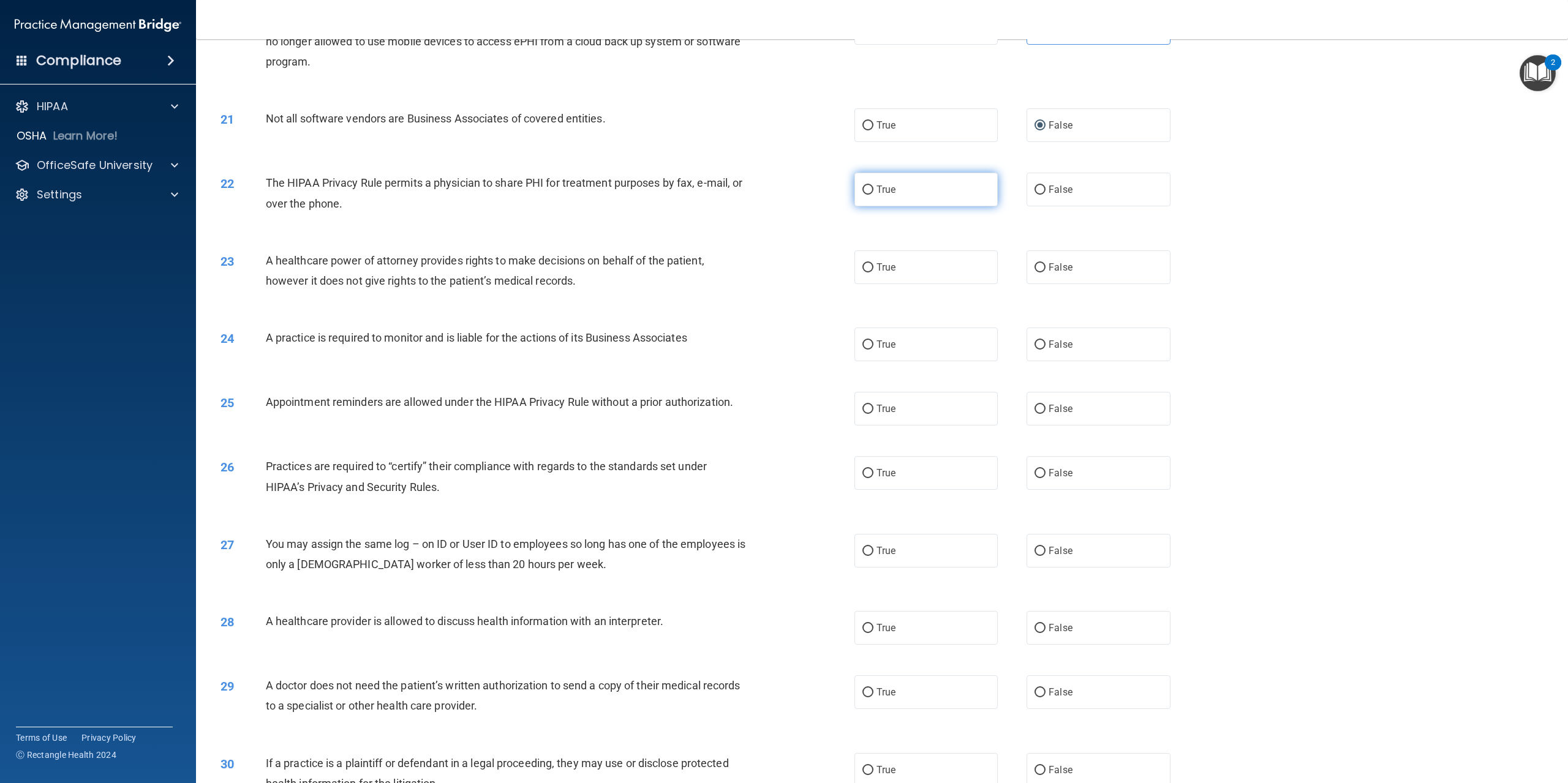
click at [885, 195] on span "True" at bounding box center [886, 190] width 19 height 12
click at [874, 195] on input "True" at bounding box center [868, 190] width 11 height 9
radio input "true"
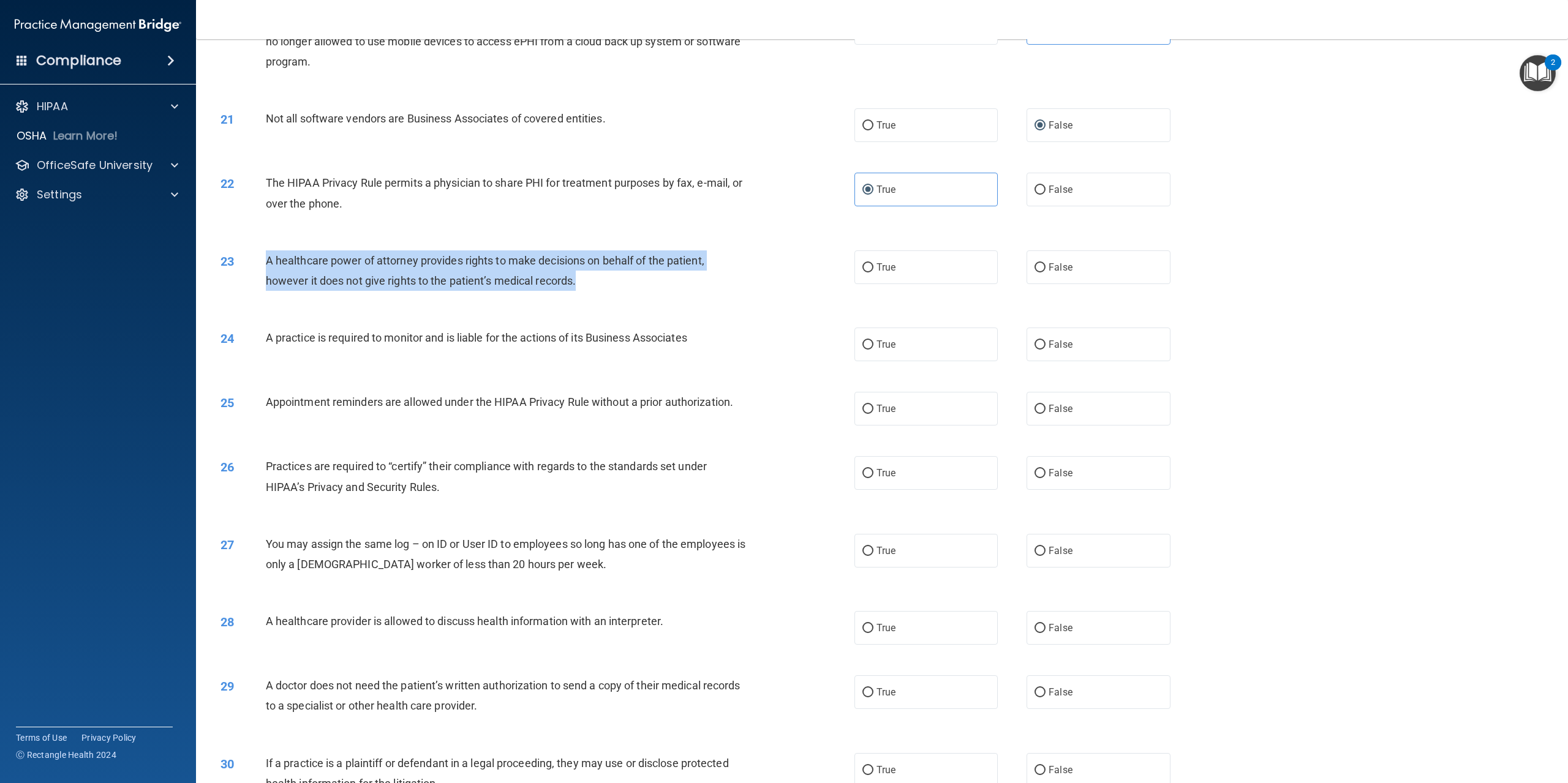
drag, startPoint x: 259, startPoint y: 295, endPoint x: 592, endPoint y: 327, distance: 334.5
click at [592, 297] on div "23 A healthcare power of attorney provides rights to make decisions on behalf o…" at bounding box center [537, 274] width 671 height 46
click at [1035, 272] on input "False" at bounding box center [1040, 268] width 11 height 9
radio input "true"
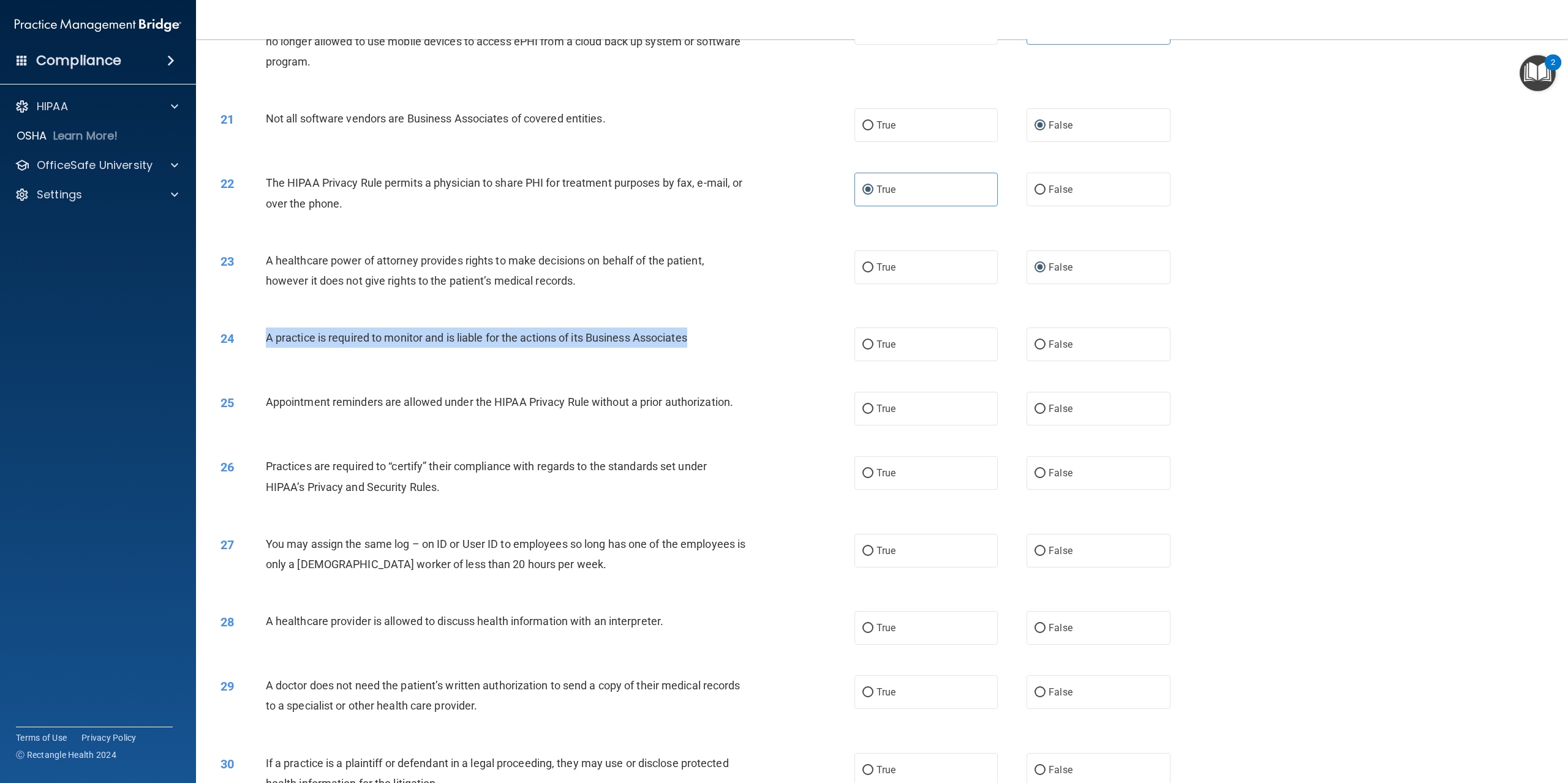
drag, startPoint x: 268, startPoint y: 380, endPoint x: 705, endPoint y: 381, distance: 437.0
click at [705, 348] on div "A practice is required to monitor and is liable for the actions of its Business…" at bounding box center [510, 338] width 490 height 20
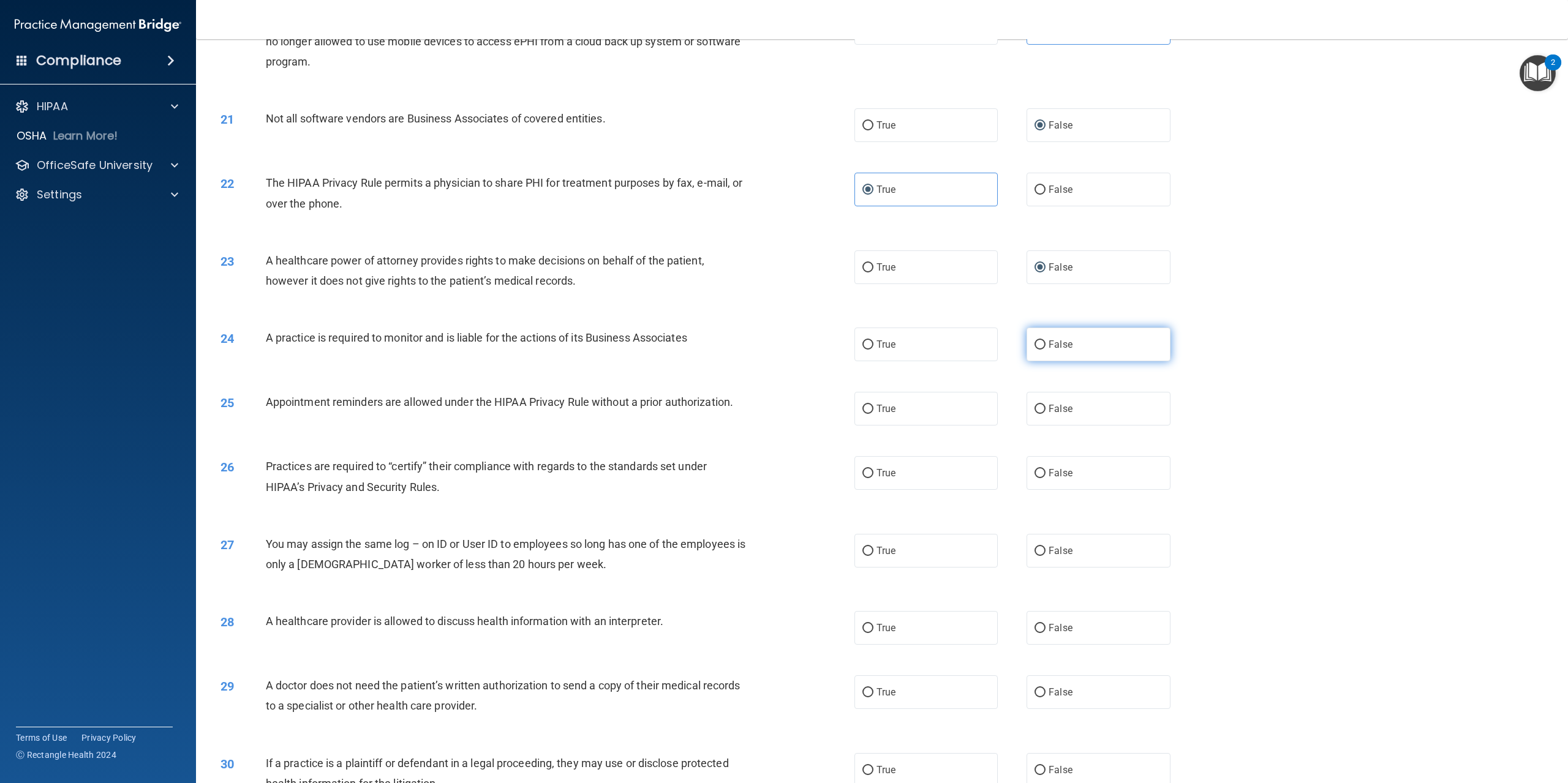
click at [1028, 361] on label "False" at bounding box center [1099, 345] width 143 height 34
click at [1035, 350] on input "False" at bounding box center [1040, 345] width 11 height 9
radio input "true"
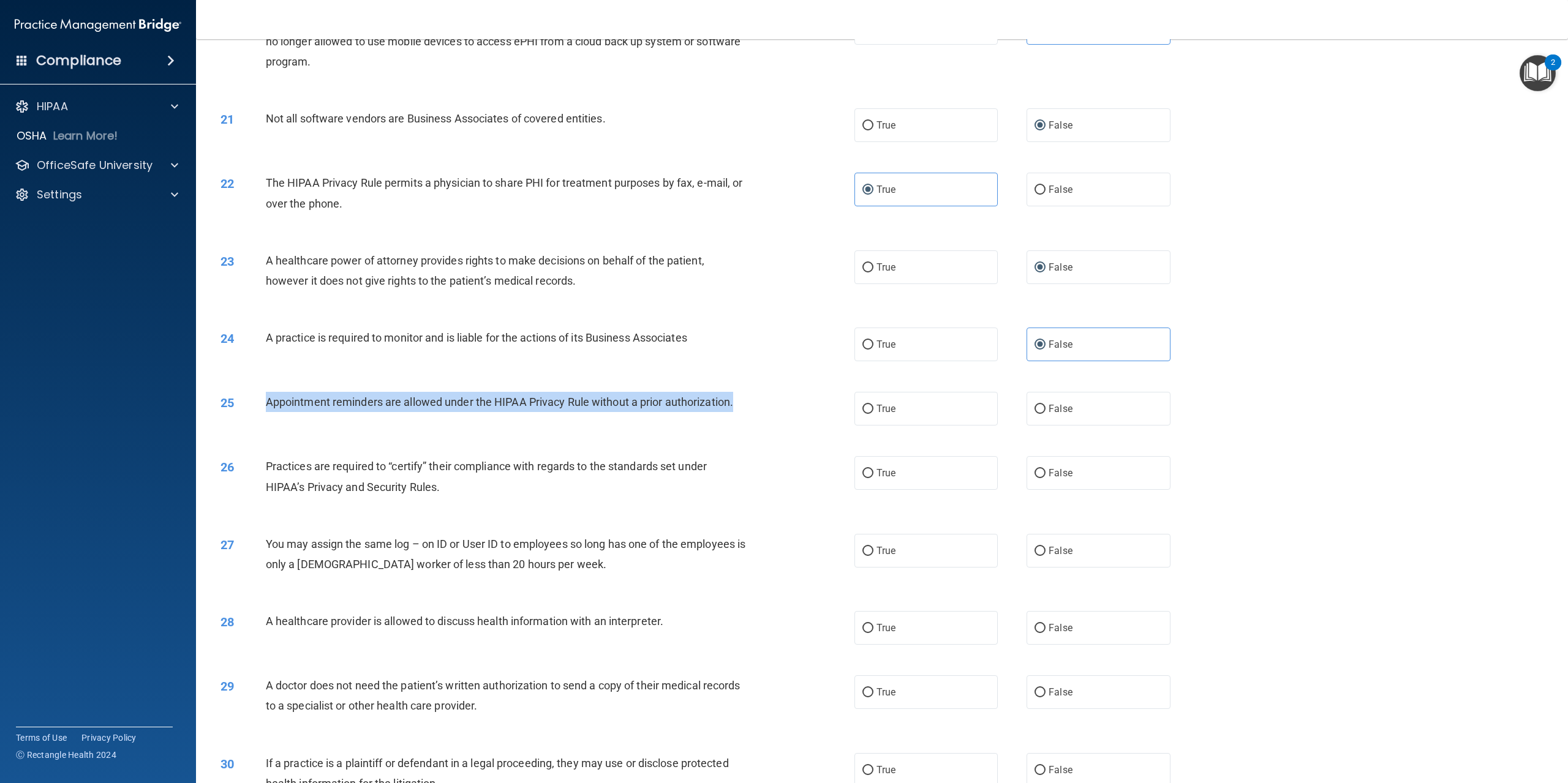
drag, startPoint x: 268, startPoint y: 437, endPoint x: 742, endPoint y: 439, distance: 474.0
click at [742, 412] on div "Appointment reminders are allowed under the HIPAA Privacy Rule without a prior …" at bounding box center [510, 402] width 490 height 20
click at [863, 414] on input "True" at bounding box center [868, 409] width 11 height 9
radio input "true"
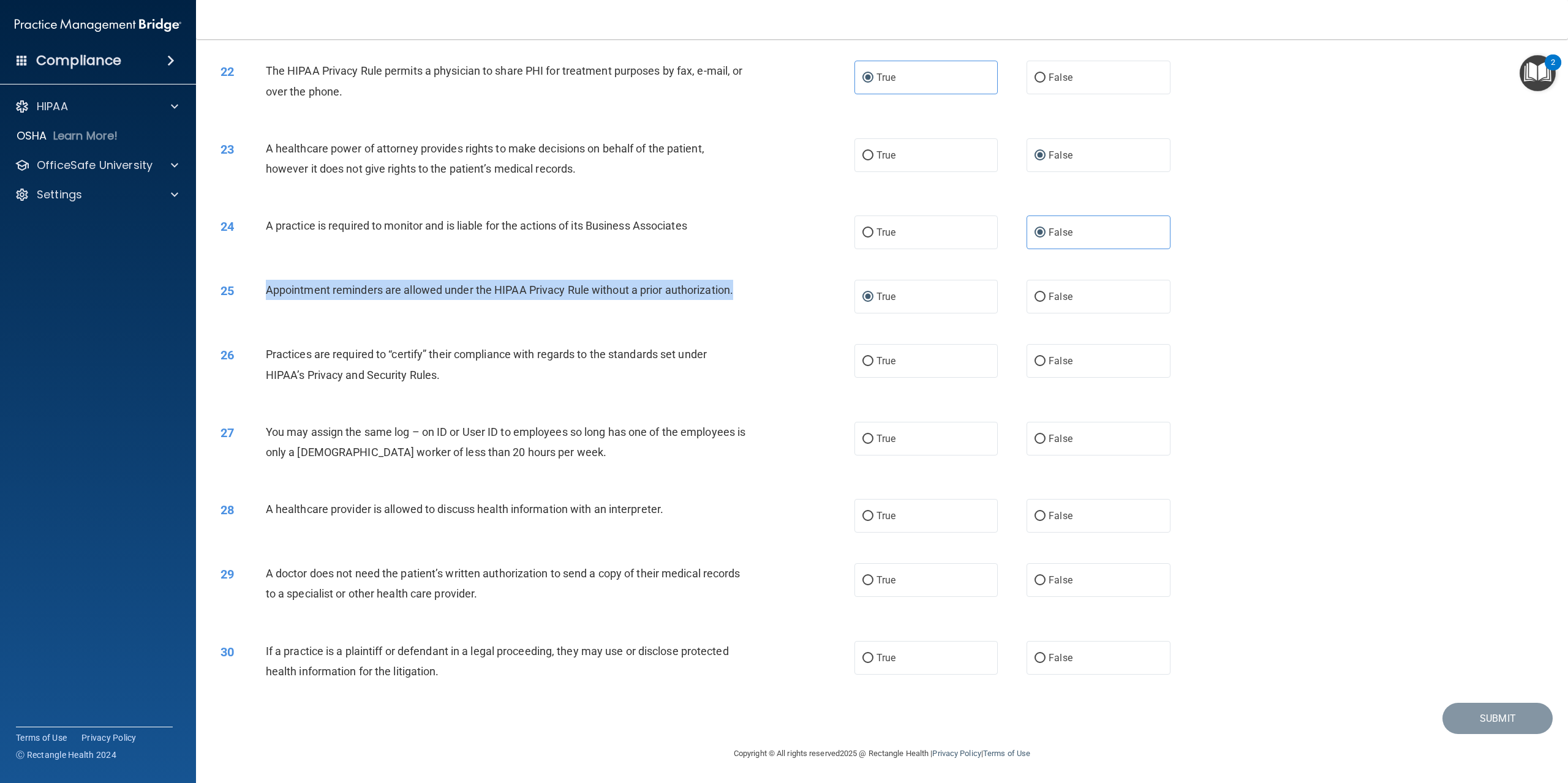
scroll to position [1683, 0]
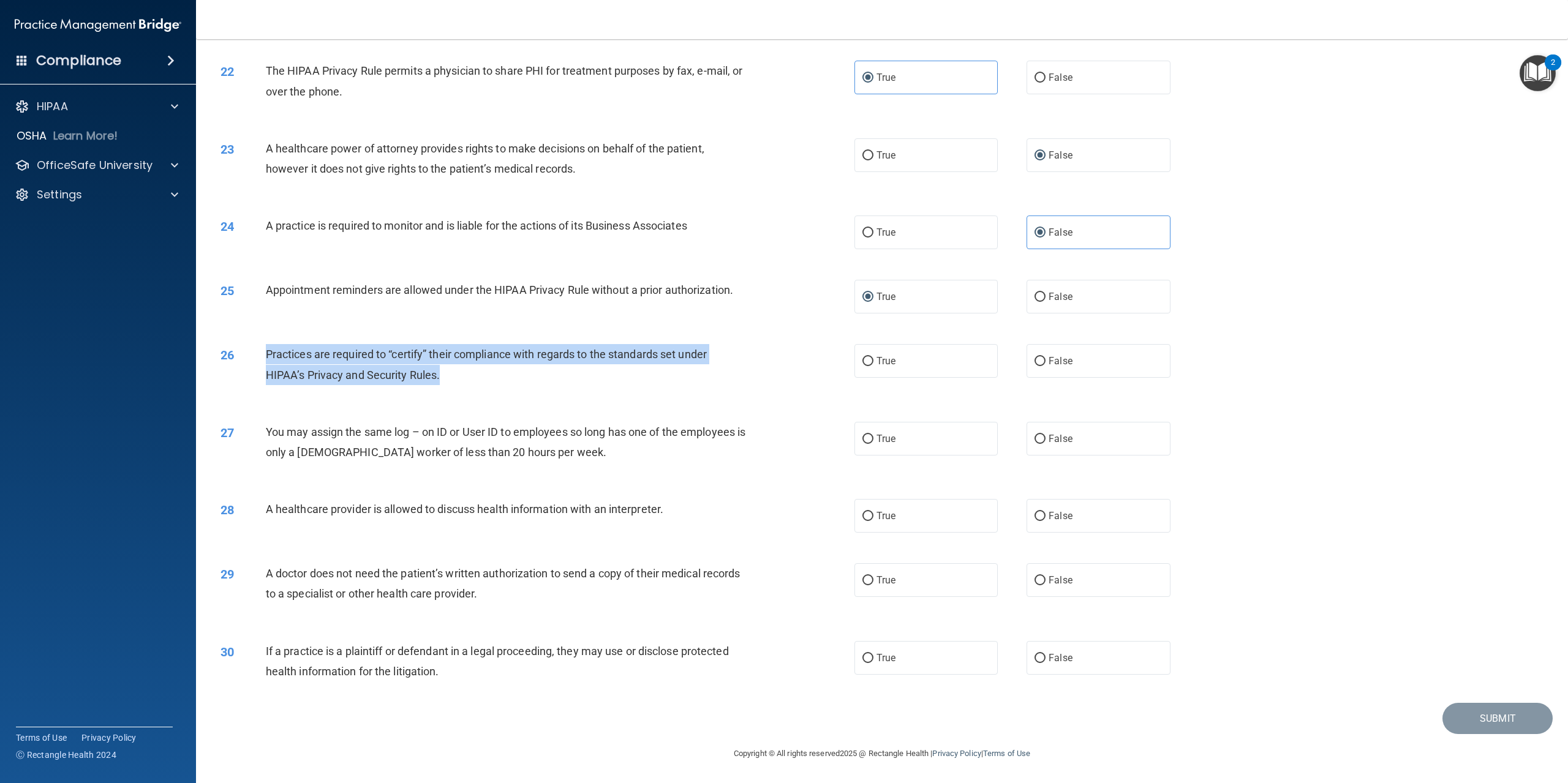
drag, startPoint x: 262, startPoint y: 354, endPoint x: 502, endPoint y: 371, distance: 240.6
click at [502, 371] on div "26 Practices are required to “certify” their compliance with regards to the sta…" at bounding box center [537, 367] width 671 height 46
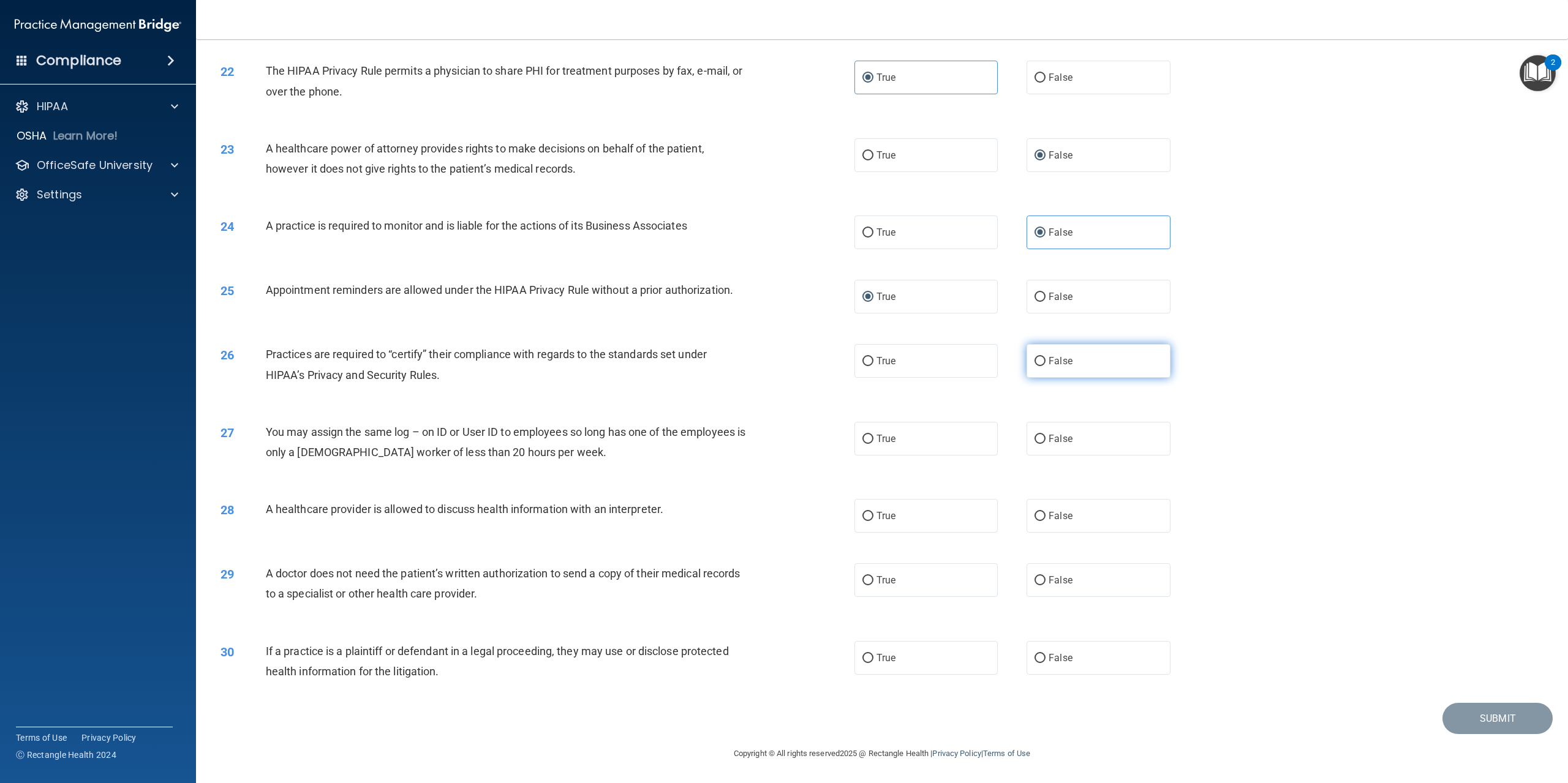
click at [1049, 363] on span "False" at bounding box center [1061, 361] width 24 height 12
click at [1045, 363] on input "False" at bounding box center [1040, 361] width 11 height 9
radio input "true"
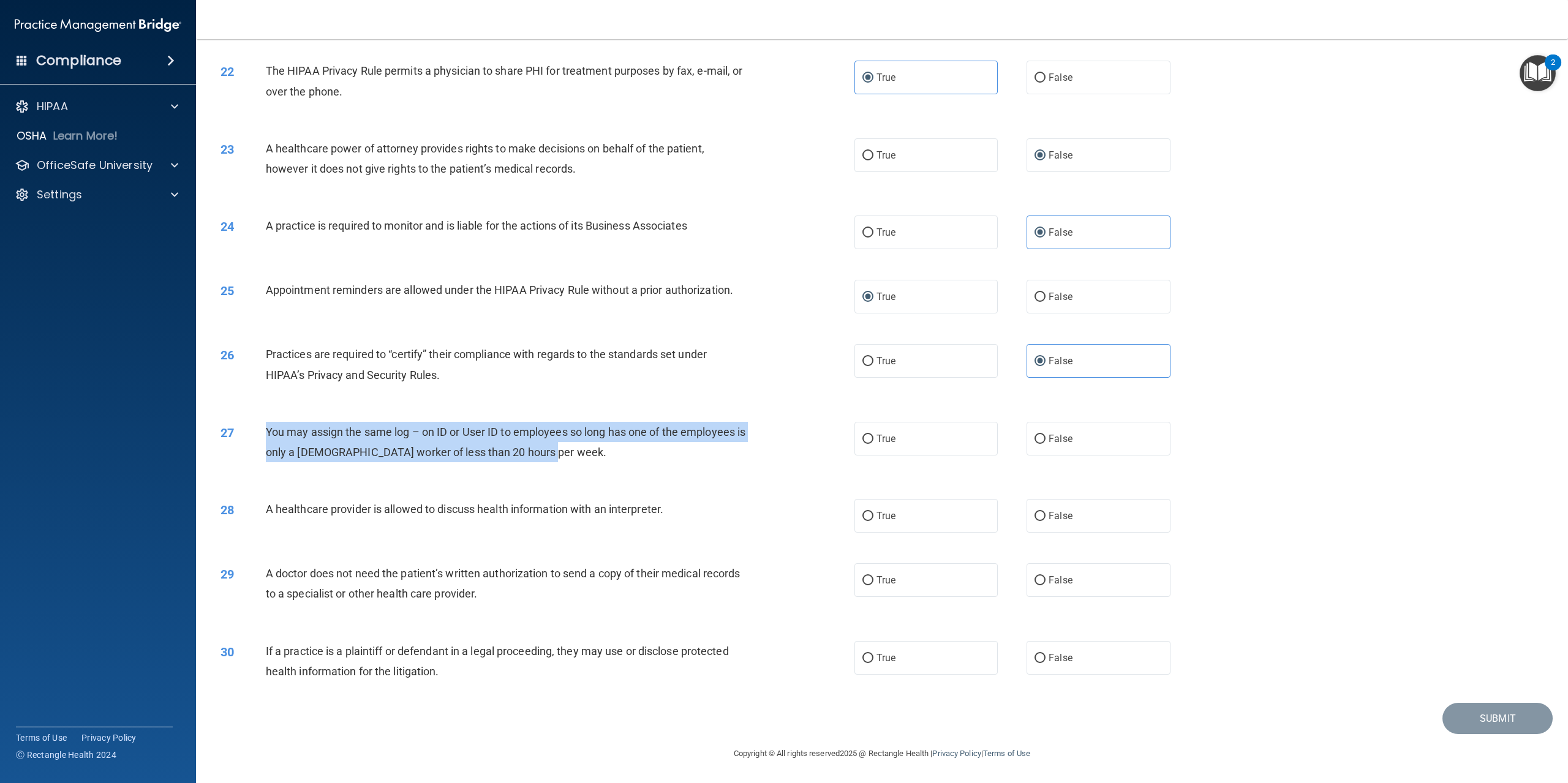
drag, startPoint x: 261, startPoint y: 432, endPoint x: 603, endPoint y: 447, distance: 342.3
click at [603, 447] on div "27 You may assign the same log – on ID or User ID to employees so long has one …" at bounding box center [537, 445] width 671 height 46
click at [1036, 437] on input "False" at bounding box center [1040, 439] width 11 height 9
radio input "true"
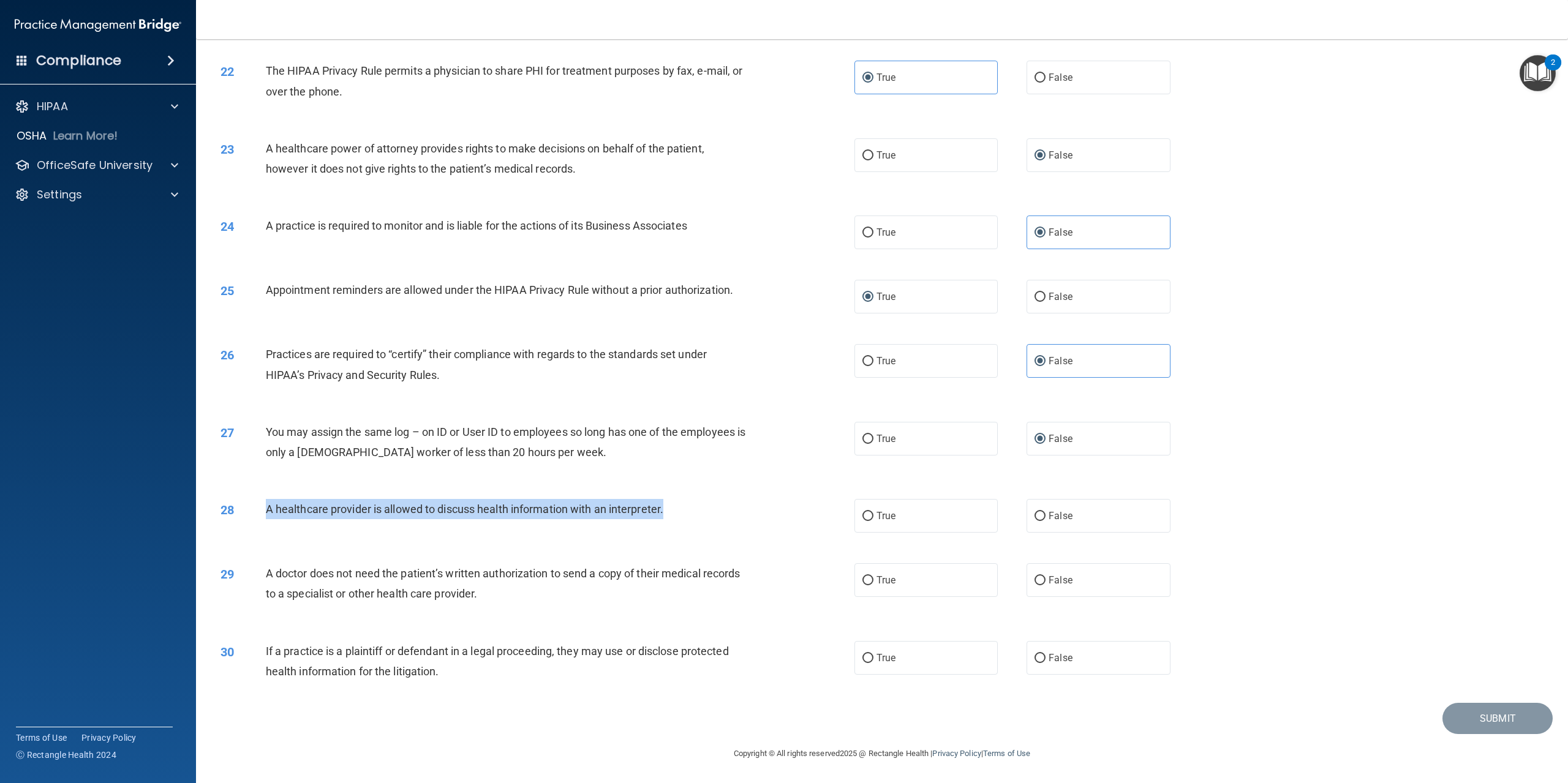
drag, startPoint x: 259, startPoint y: 501, endPoint x: 700, endPoint y: 519, distance: 441.4
click at [700, 519] on div "28 A healthcare provider is allowed to discuss health information with an inter…" at bounding box center [537, 512] width 671 height 26
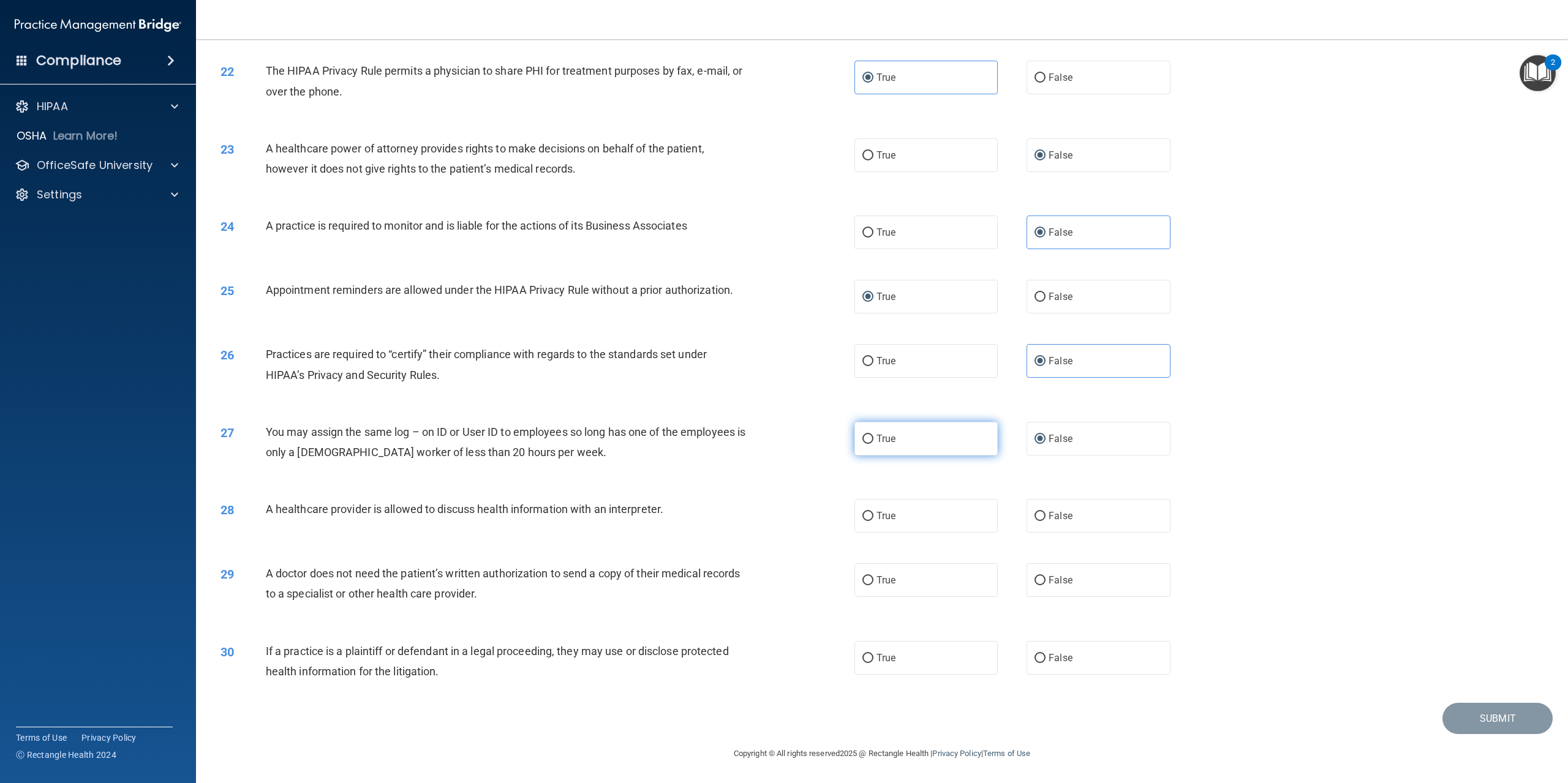
click at [871, 437] on label "True" at bounding box center [926, 439] width 143 height 34
click at [871, 437] on input "True" at bounding box center [868, 439] width 11 height 9
radio input "true"
radio input "false"
drag, startPoint x: 266, startPoint y: 508, endPoint x: 720, endPoint y: 505, distance: 454.0
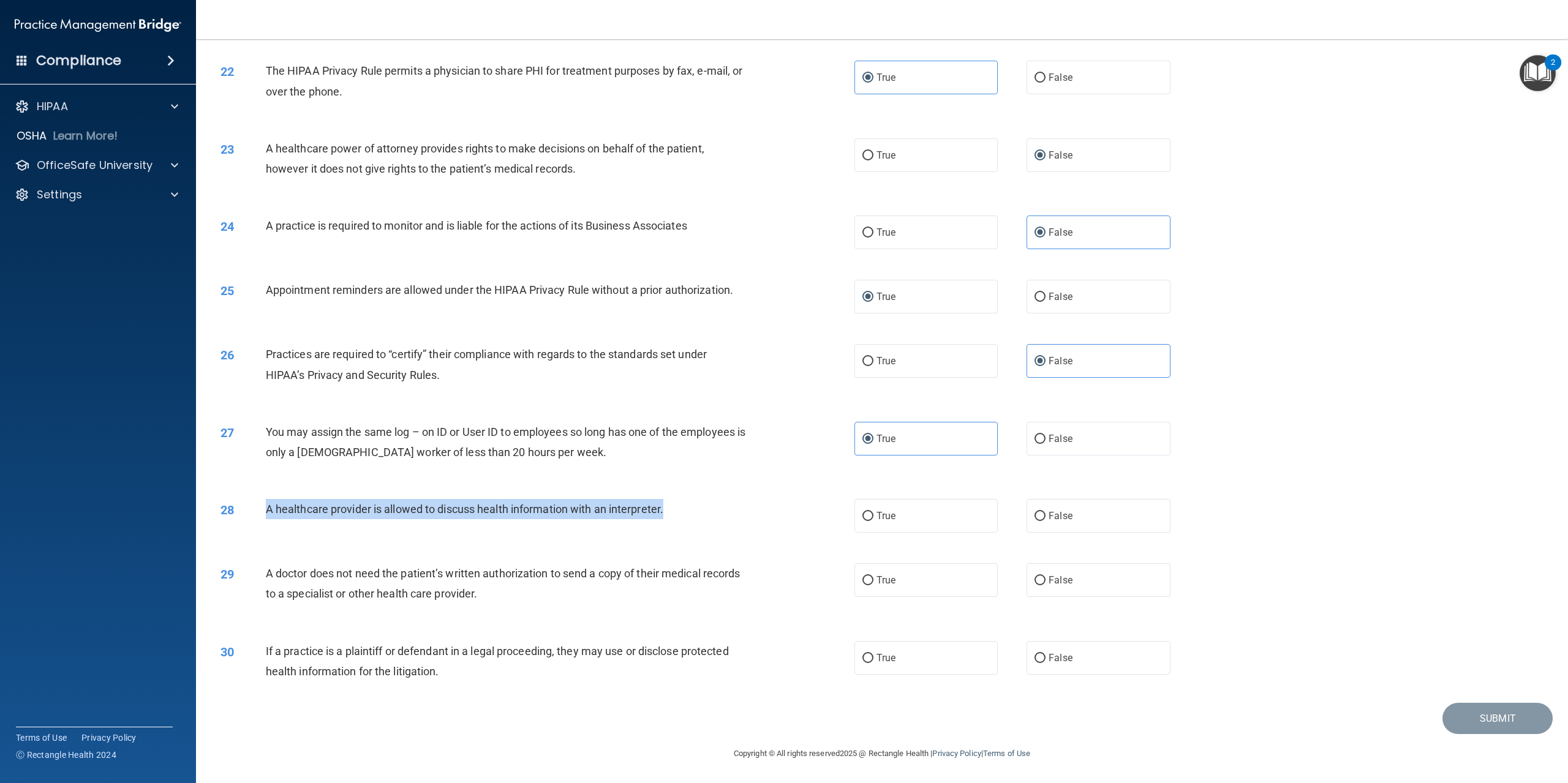
click at [720, 505] on div "A healthcare provider is allowed to discuss health information with an interpre…" at bounding box center [510, 509] width 490 height 20
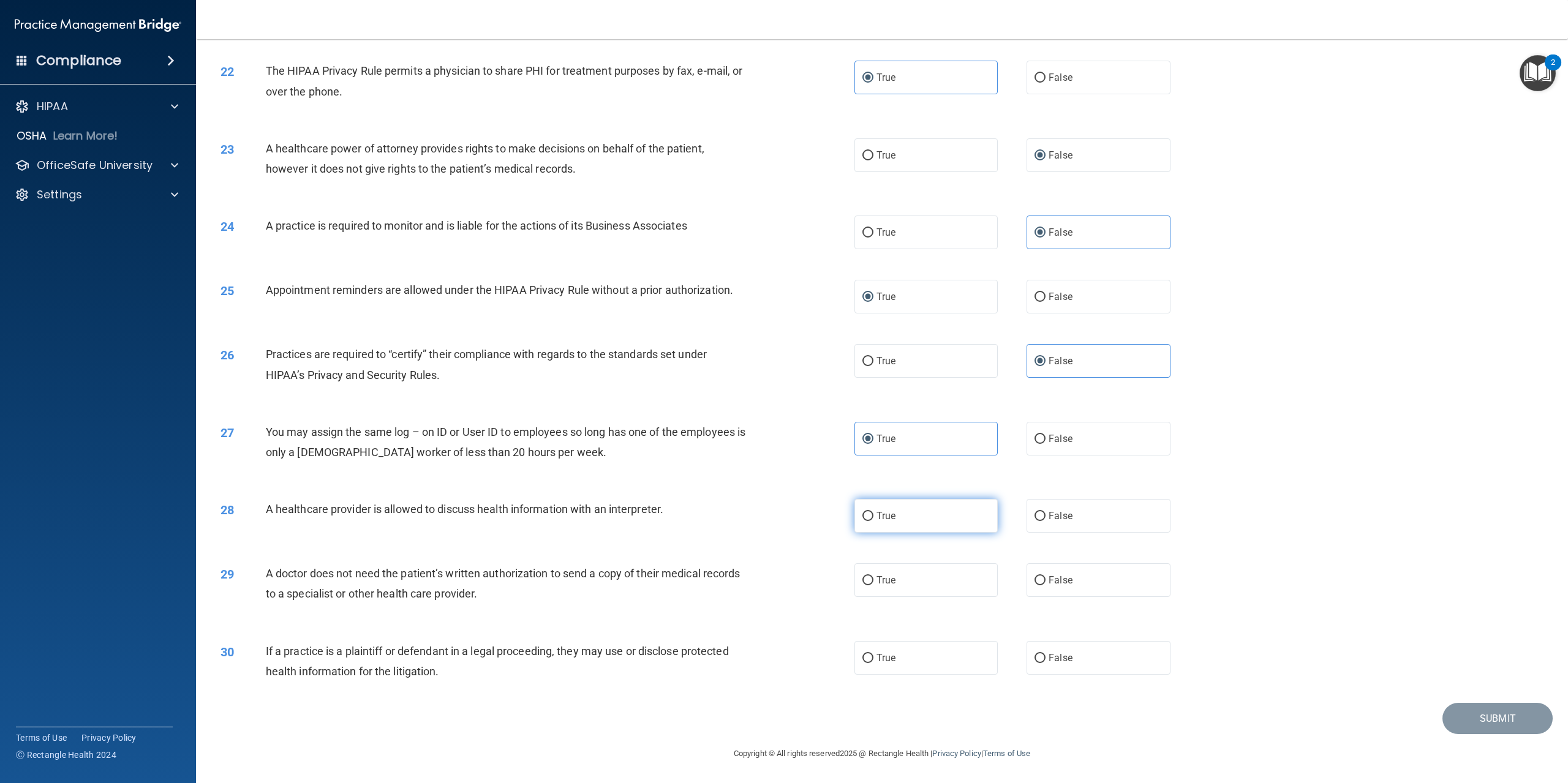
click at [869, 511] on label "True" at bounding box center [926, 516] width 143 height 34
click at [869, 512] on input "True" at bounding box center [868, 516] width 11 height 9
radio input "true"
drag, startPoint x: 265, startPoint y: 573, endPoint x: 684, endPoint y: 596, distance: 419.6
click at [684, 596] on div "29 A doctor does not need the patient’s written authorization to send a copy of…" at bounding box center [537, 586] width 671 height 46
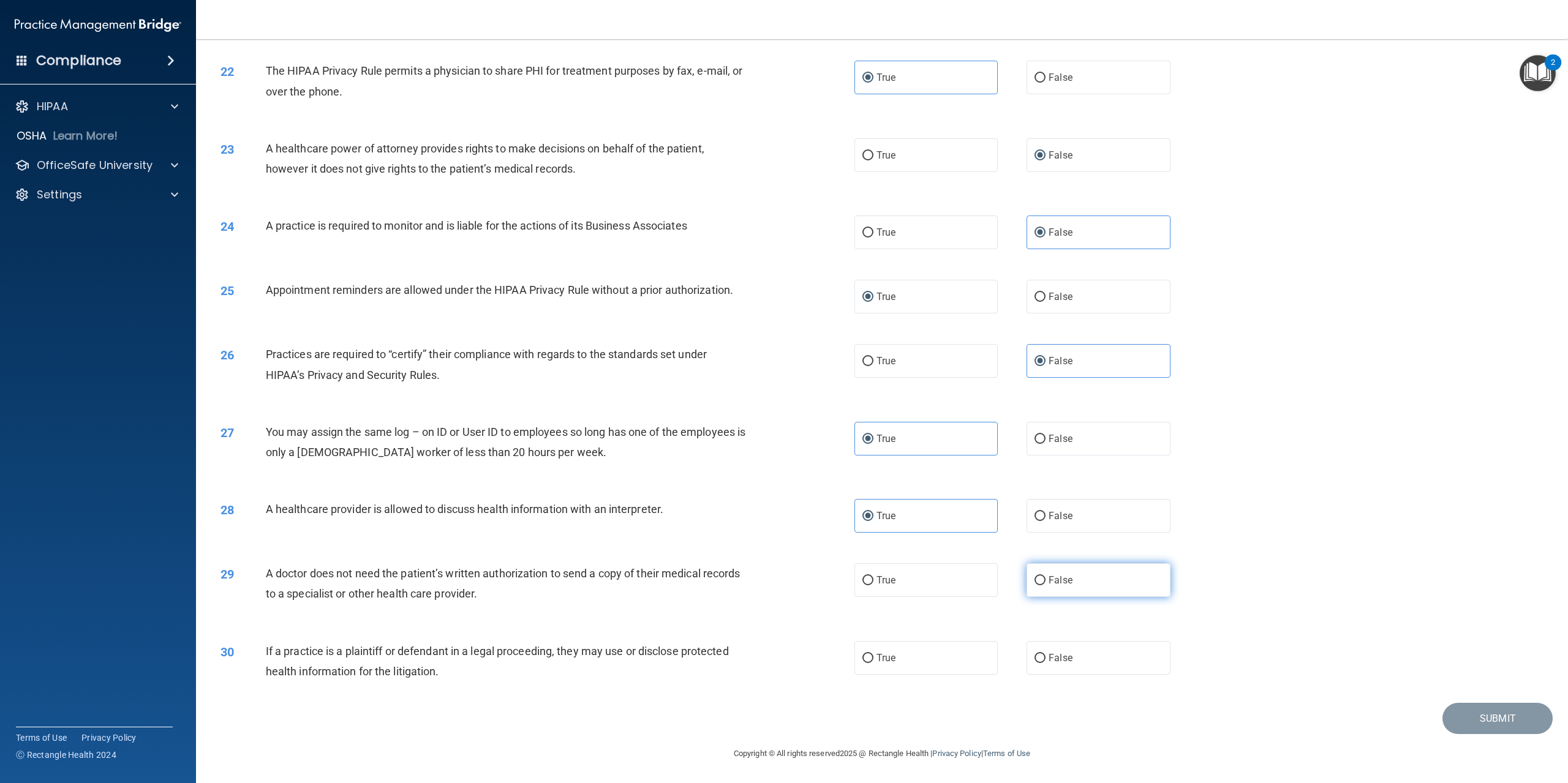
click at [1035, 579] on input "False" at bounding box center [1040, 581] width 11 height 9
radio input "true"
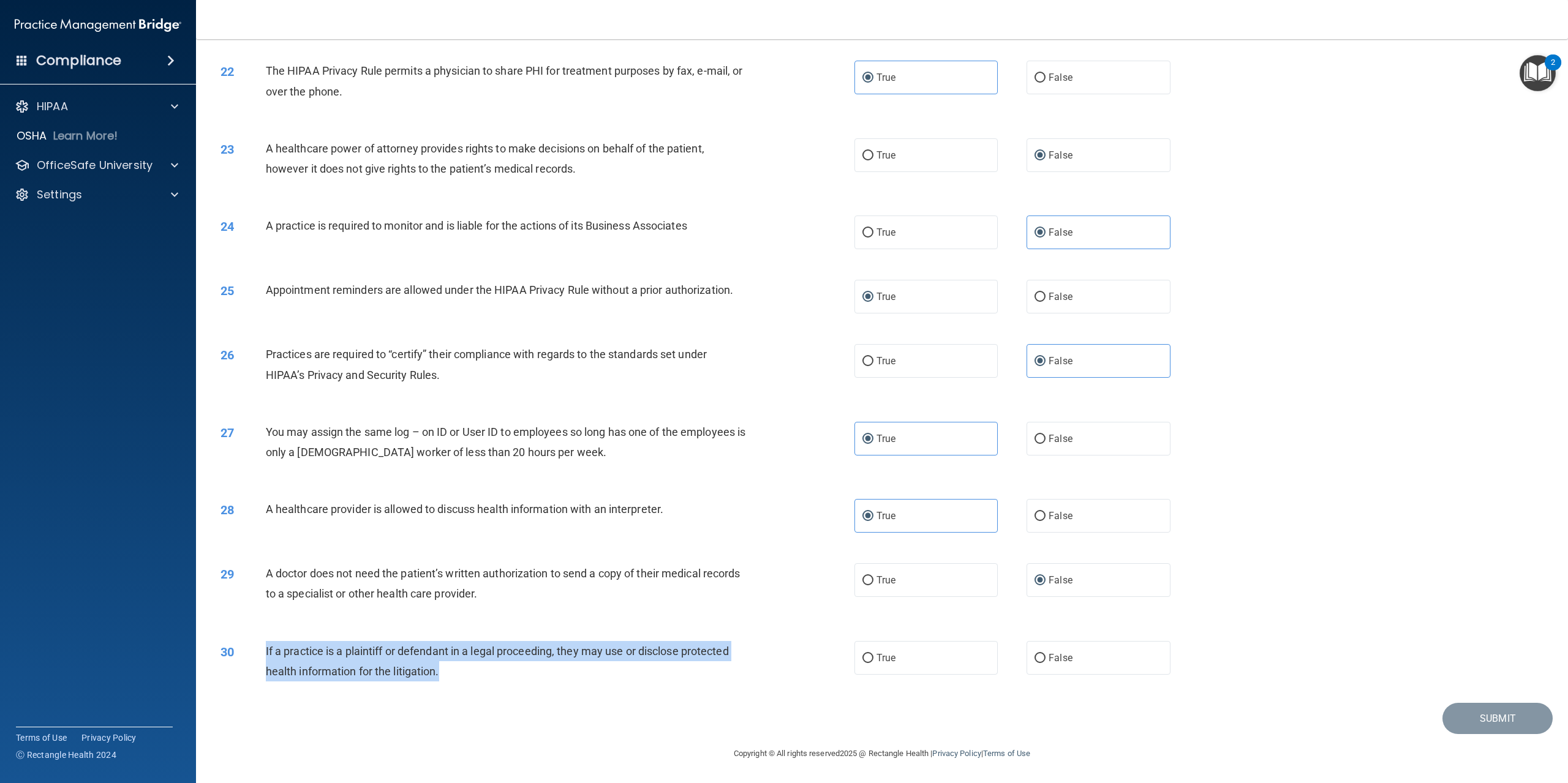
drag, startPoint x: 266, startPoint y: 651, endPoint x: 547, endPoint y: 666, distance: 281.4
click at [547, 666] on div "If a practice is a plaintiff or defendant in a legal proceeding, they may use o…" at bounding box center [510, 662] width 490 height 41
click at [868, 655] on input "True" at bounding box center [868, 658] width 11 height 9
radio input "true"
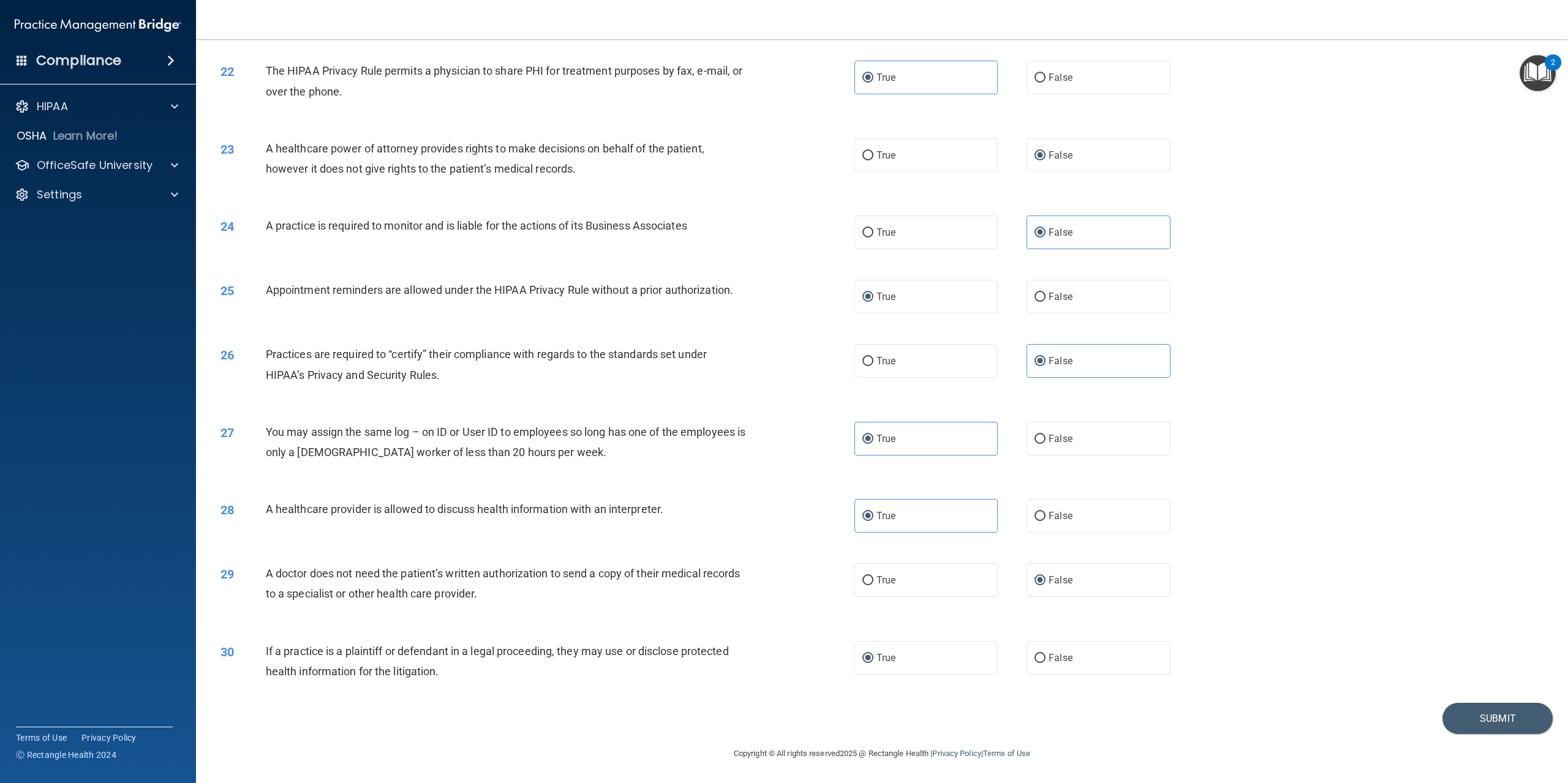
click at [1542, 711] on div "Submit" at bounding box center [882, 718] width 1342 height 31
click at [1510, 726] on button "Submit" at bounding box center [1498, 718] width 110 height 31
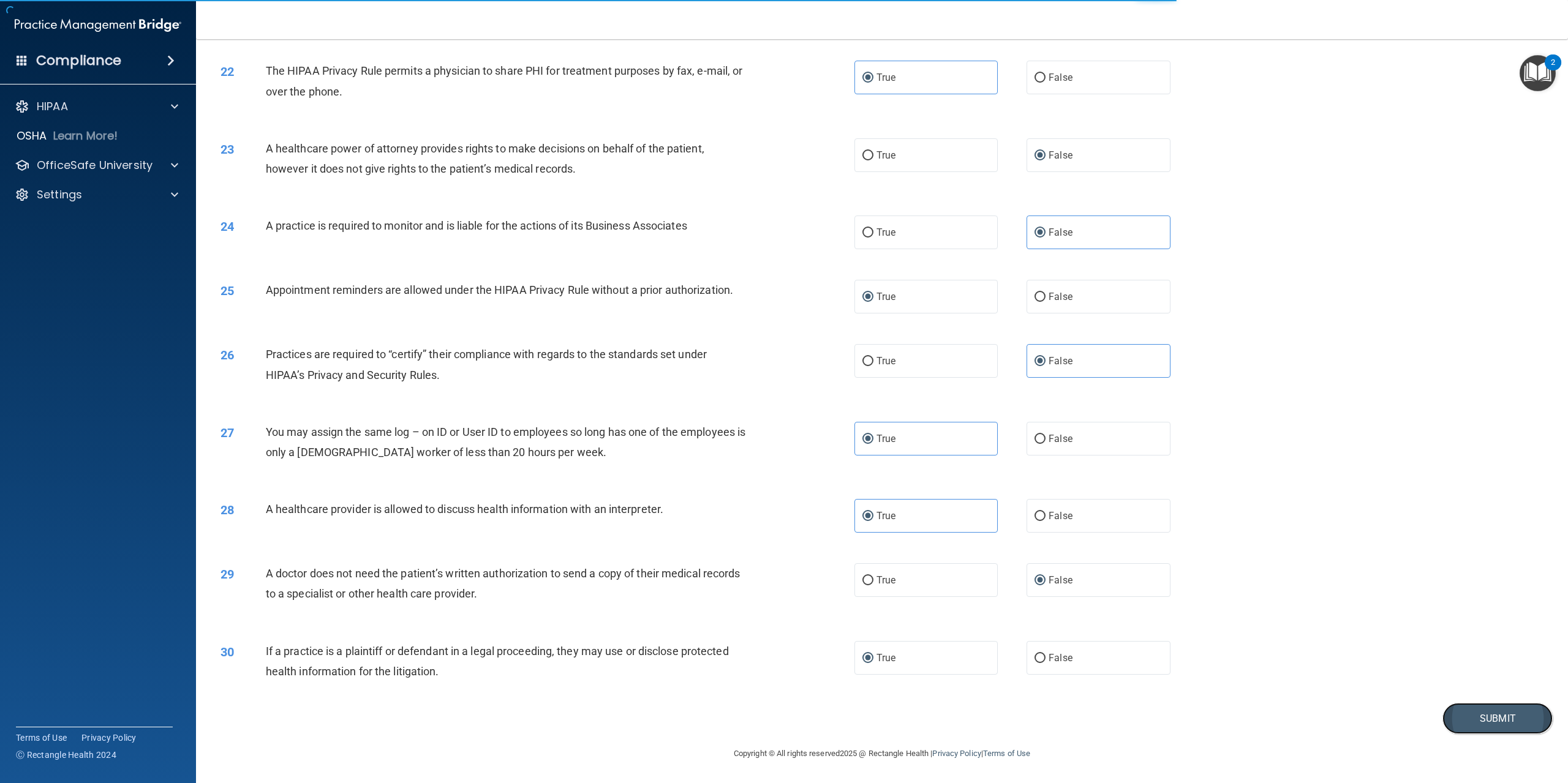
click at [1477, 725] on button "Submit" at bounding box center [1498, 718] width 110 height 31
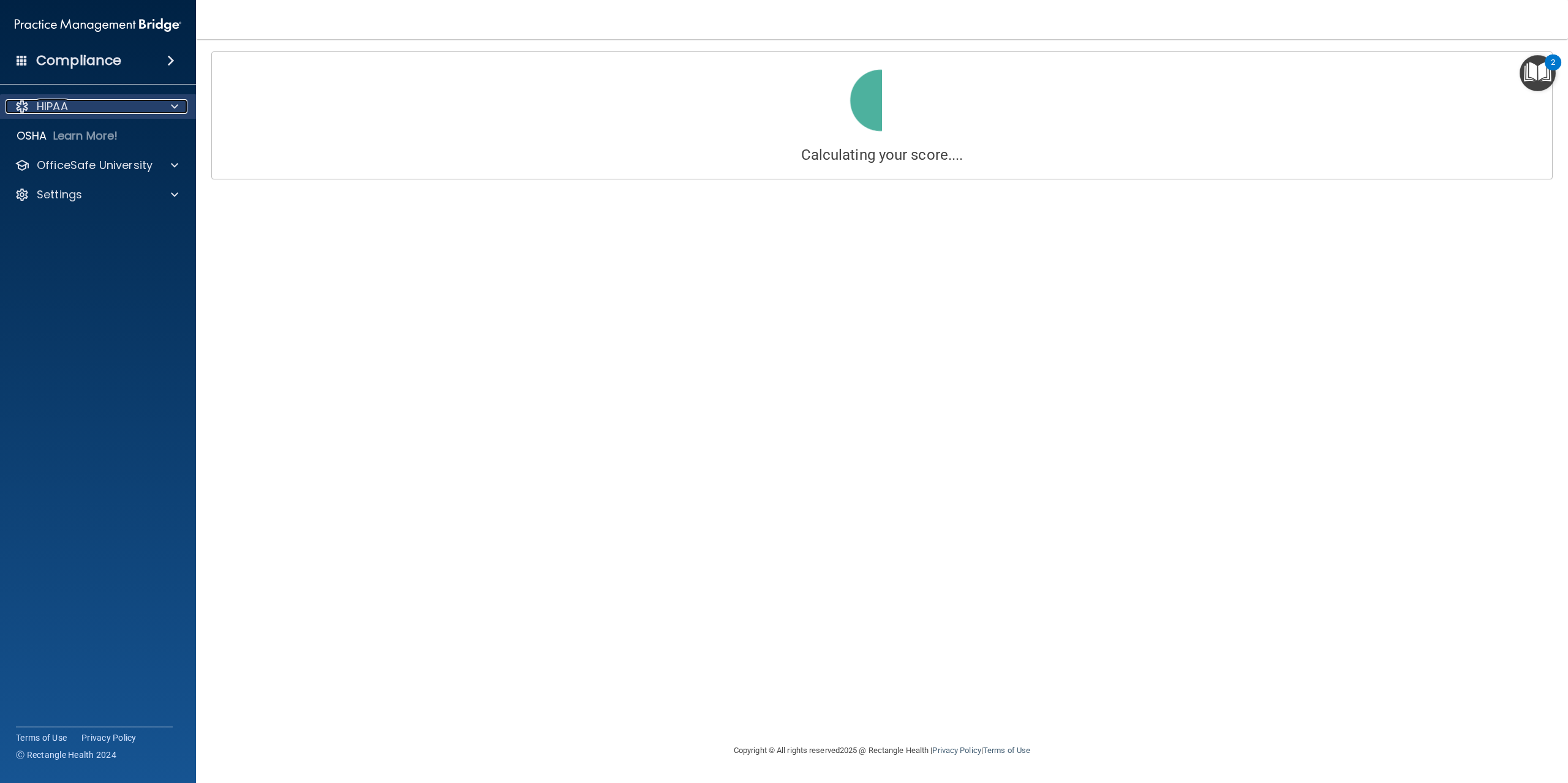
click at [175, 106] on span at bounding box center [174, 106] width 7 height 15
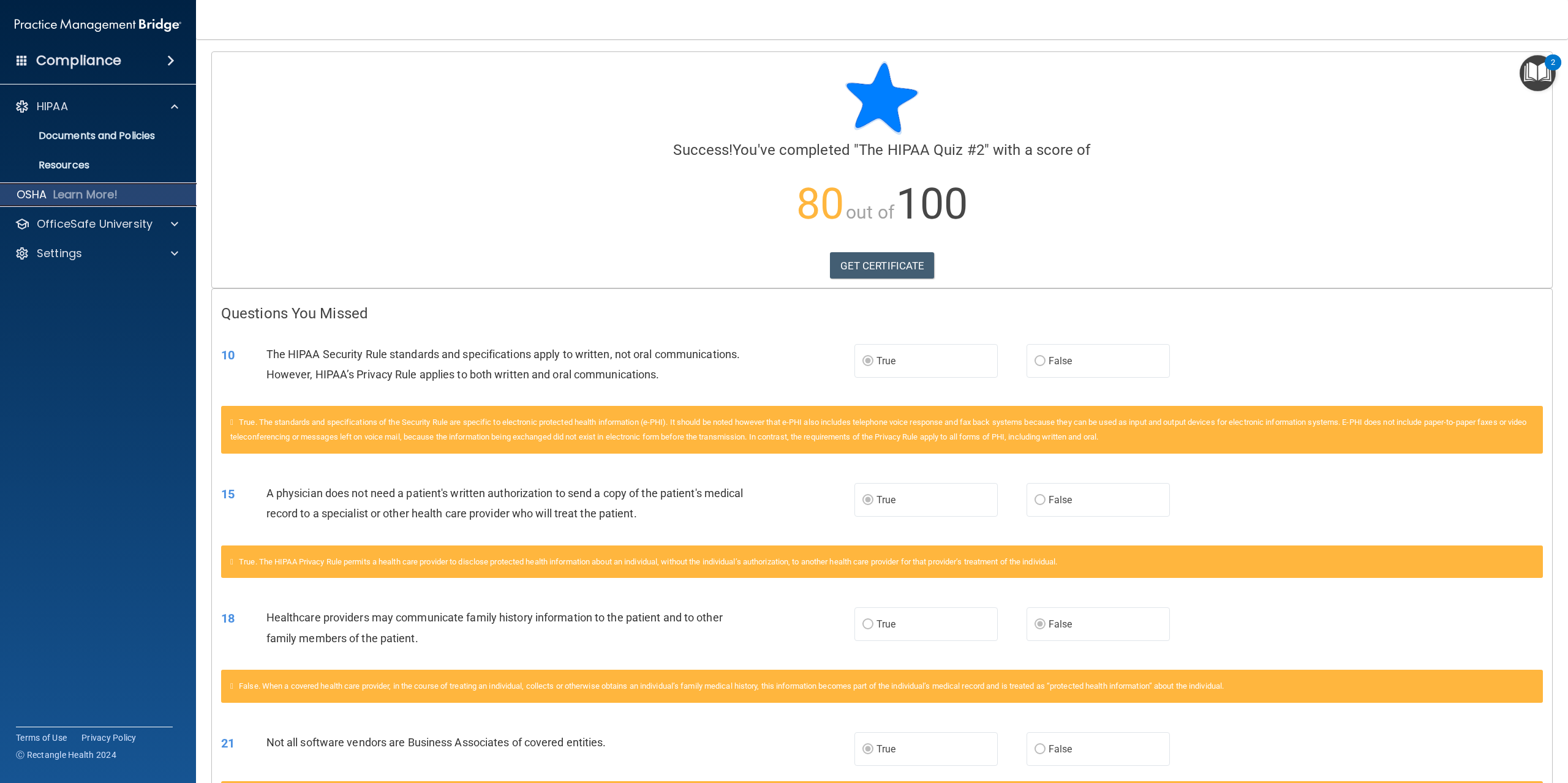
click at [80, 200] on p "Learn More!" at bounding box center [86, 195] width 65 height 15
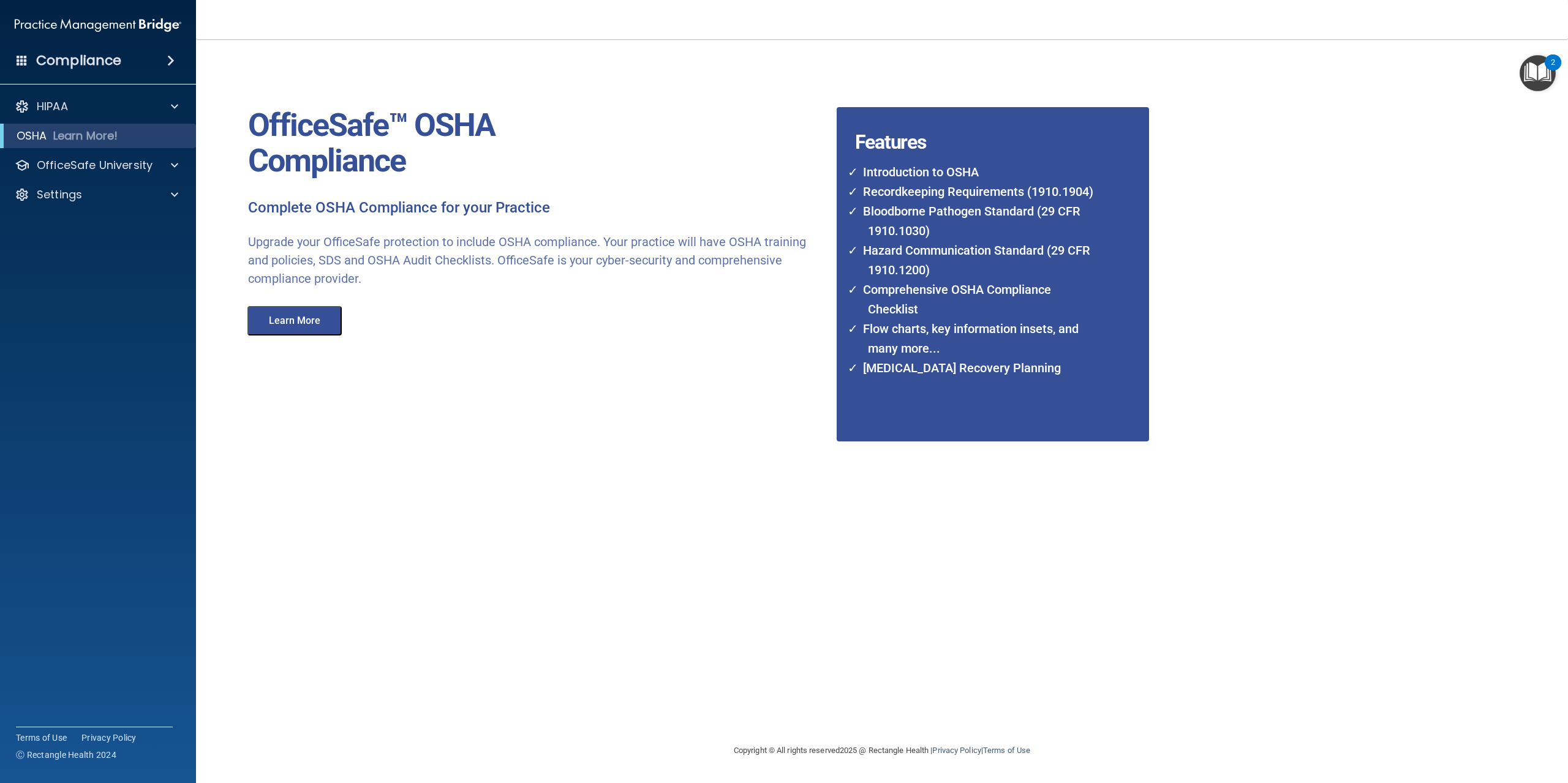
click at [167, 56] on span at bounding box center [171, 60] width 7 height 15
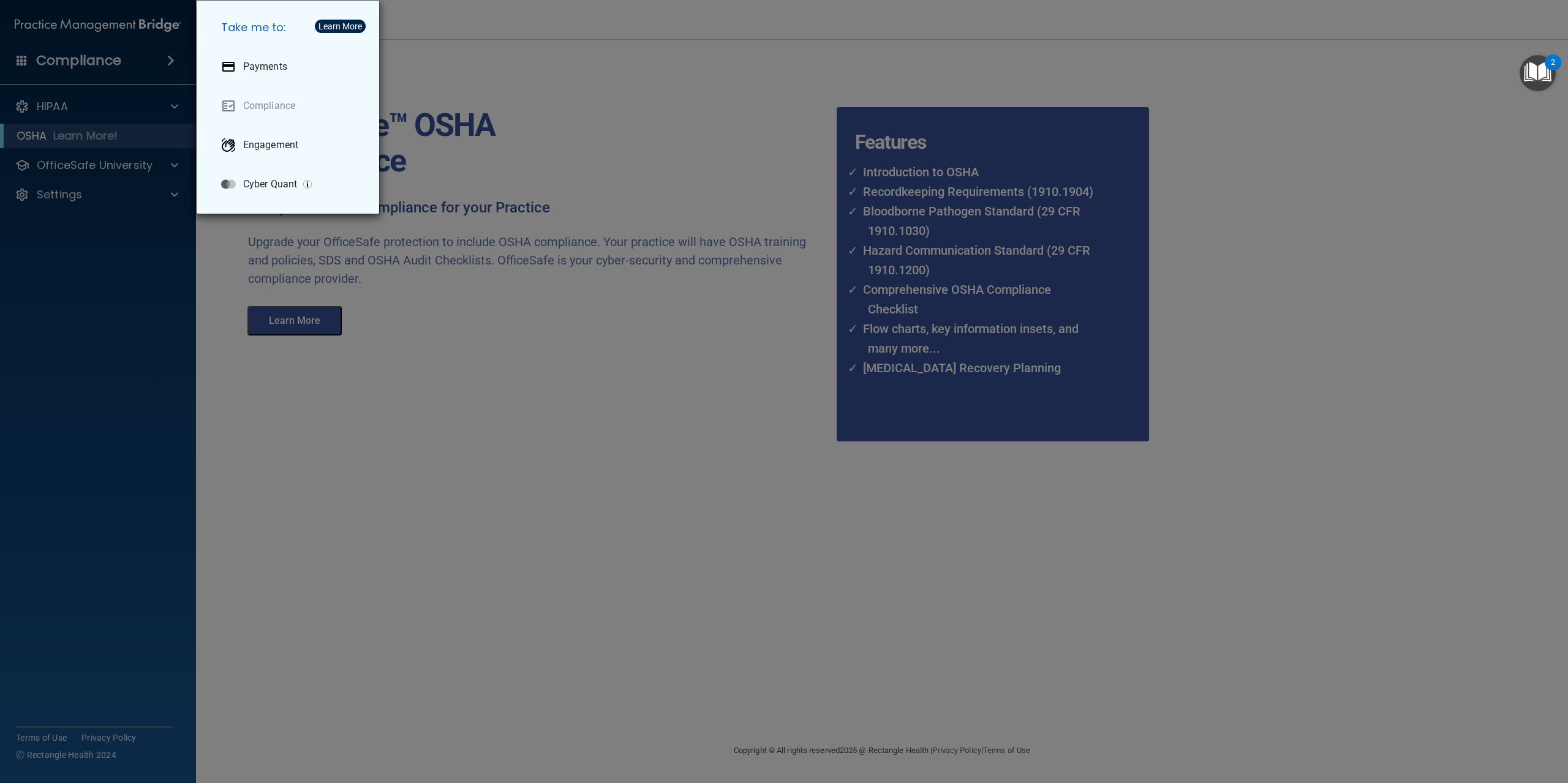
click at [169, 60] on div "Take me to: Payments Compliance Engagement Cyber Quant" at bounding box center [784, 391] width 1568 height 783
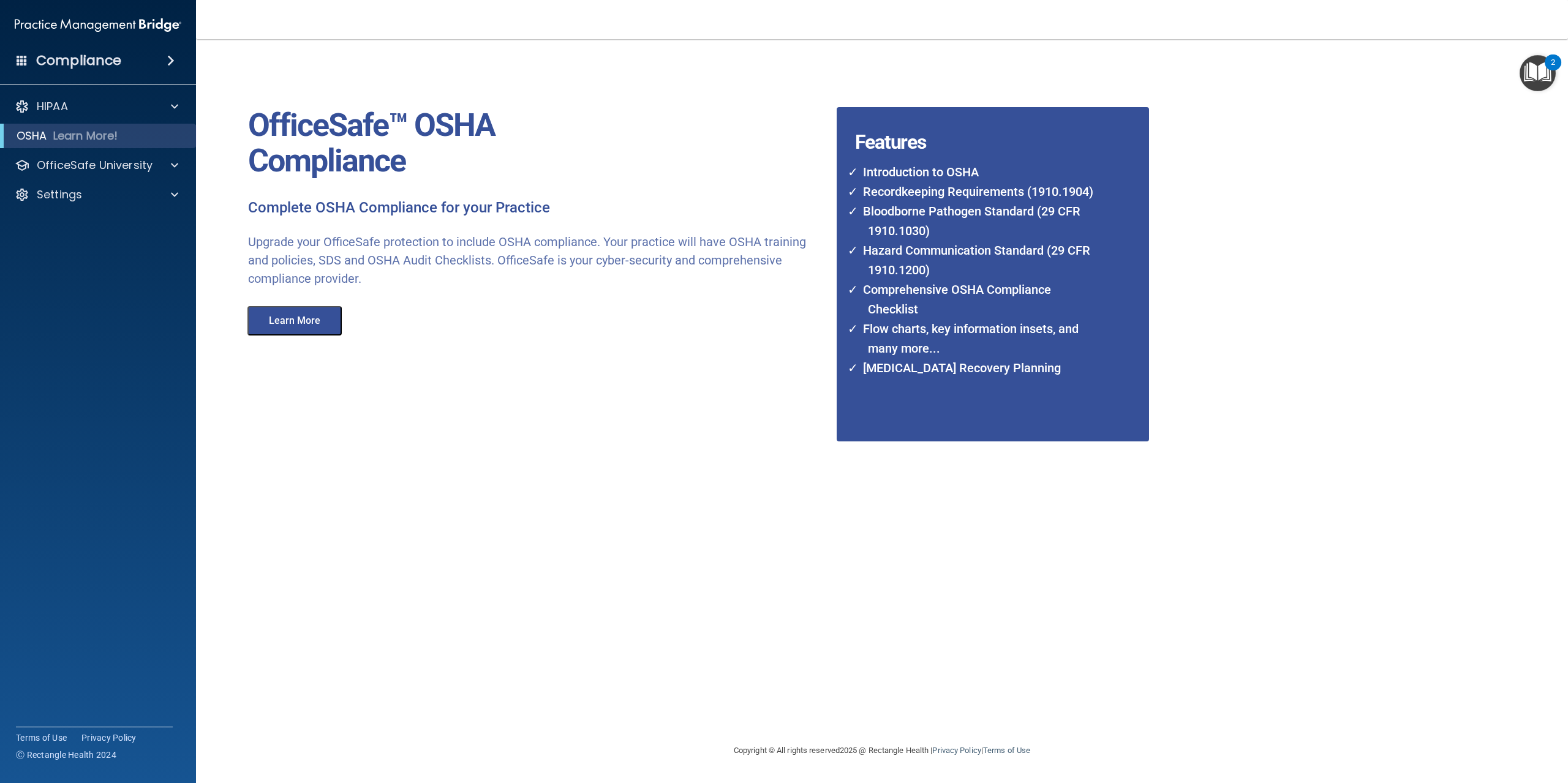
click at [155, 58] on div "Compliance" at bounding box center [98, 60] width 196 height 27
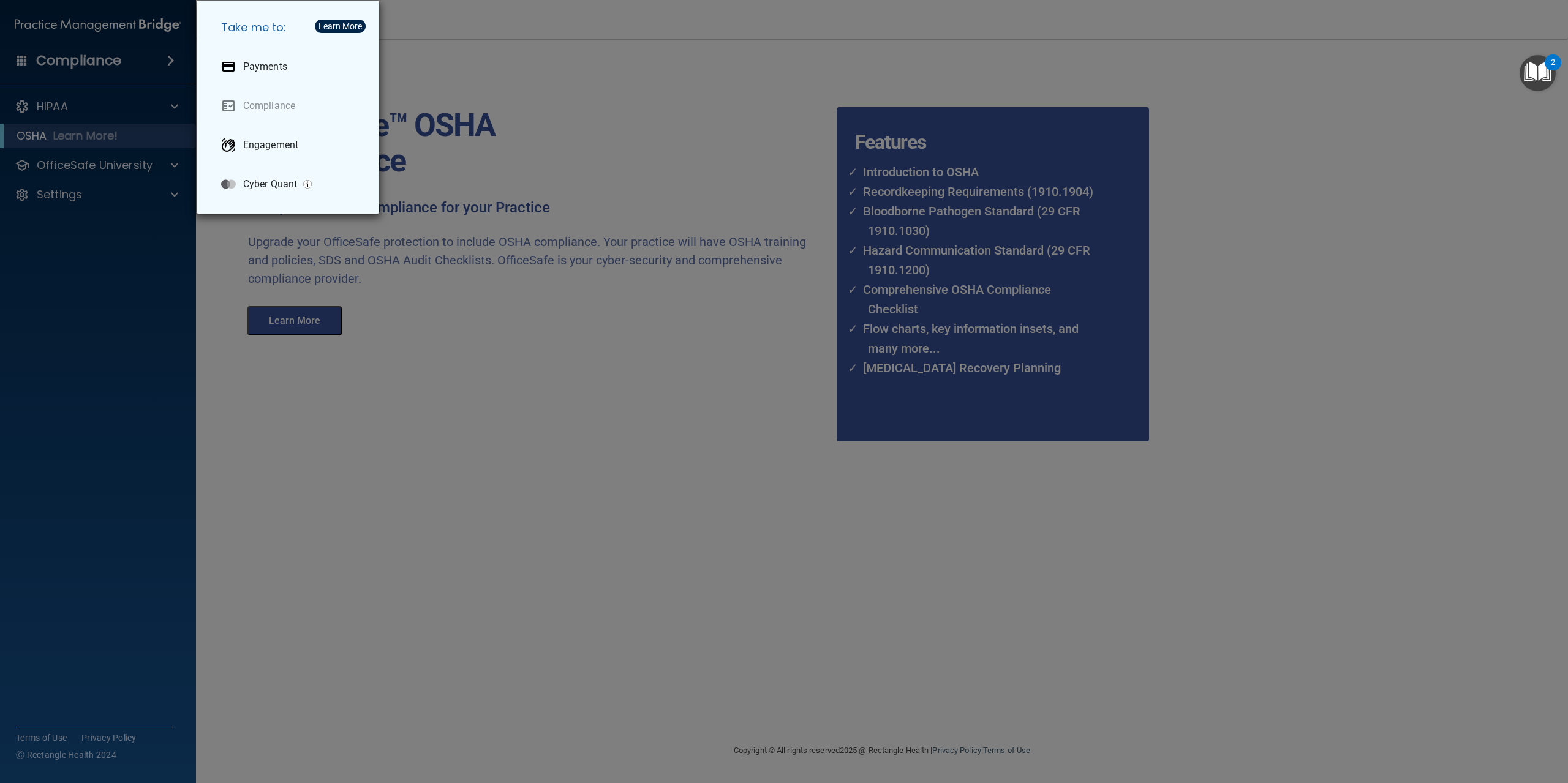
click at [155, 58] on div "Take me to: Payments Compliance Engagement Cyber Quant" at bounding box center [784, 391] width 1568 height 783
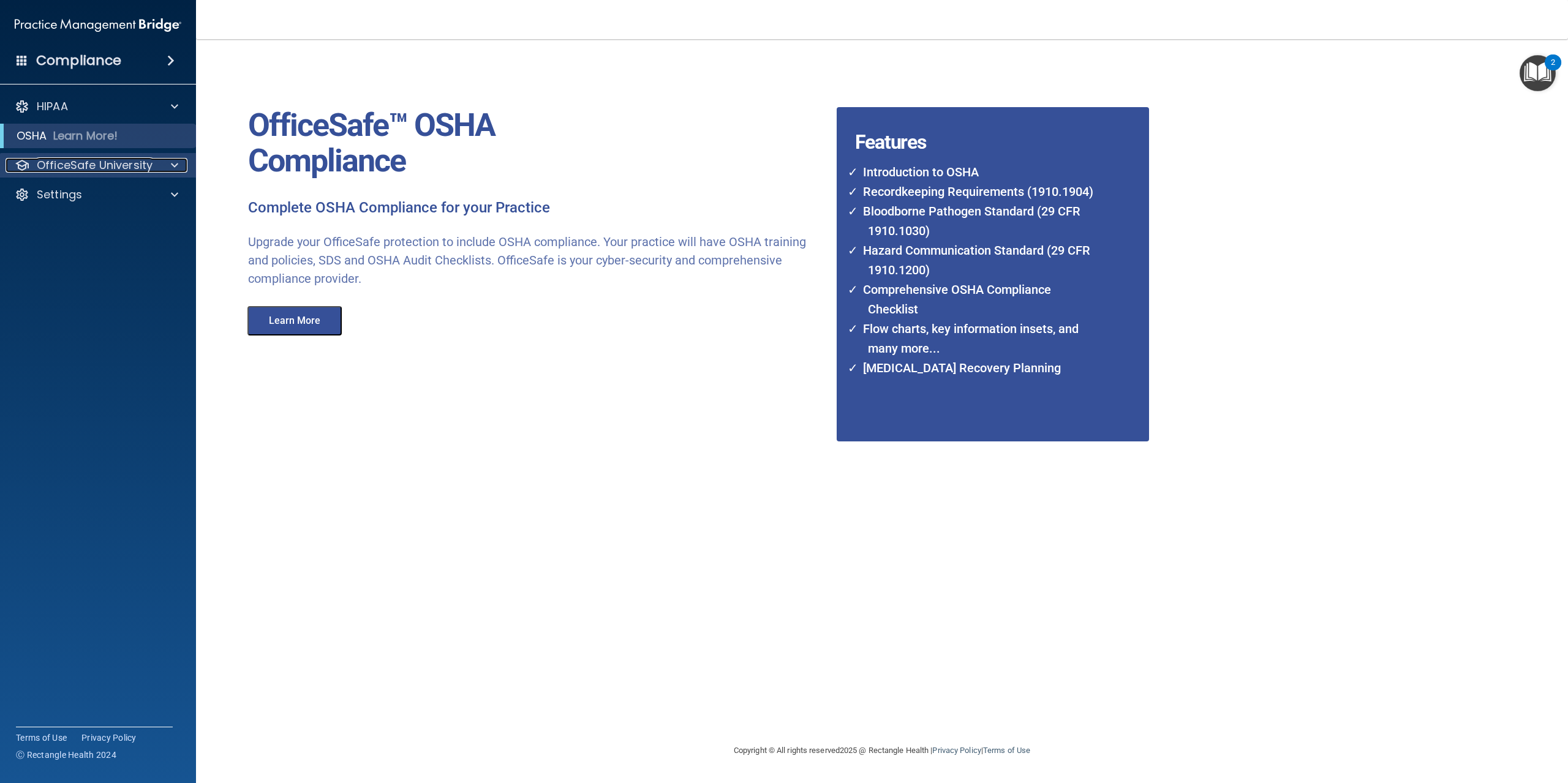
click at [166, 169] on div at bounding box center [173, 165] width 31 height 15
click at [161, 195] on div "HIPAA Training" at bounding box center [91, 195] width 167 height 12
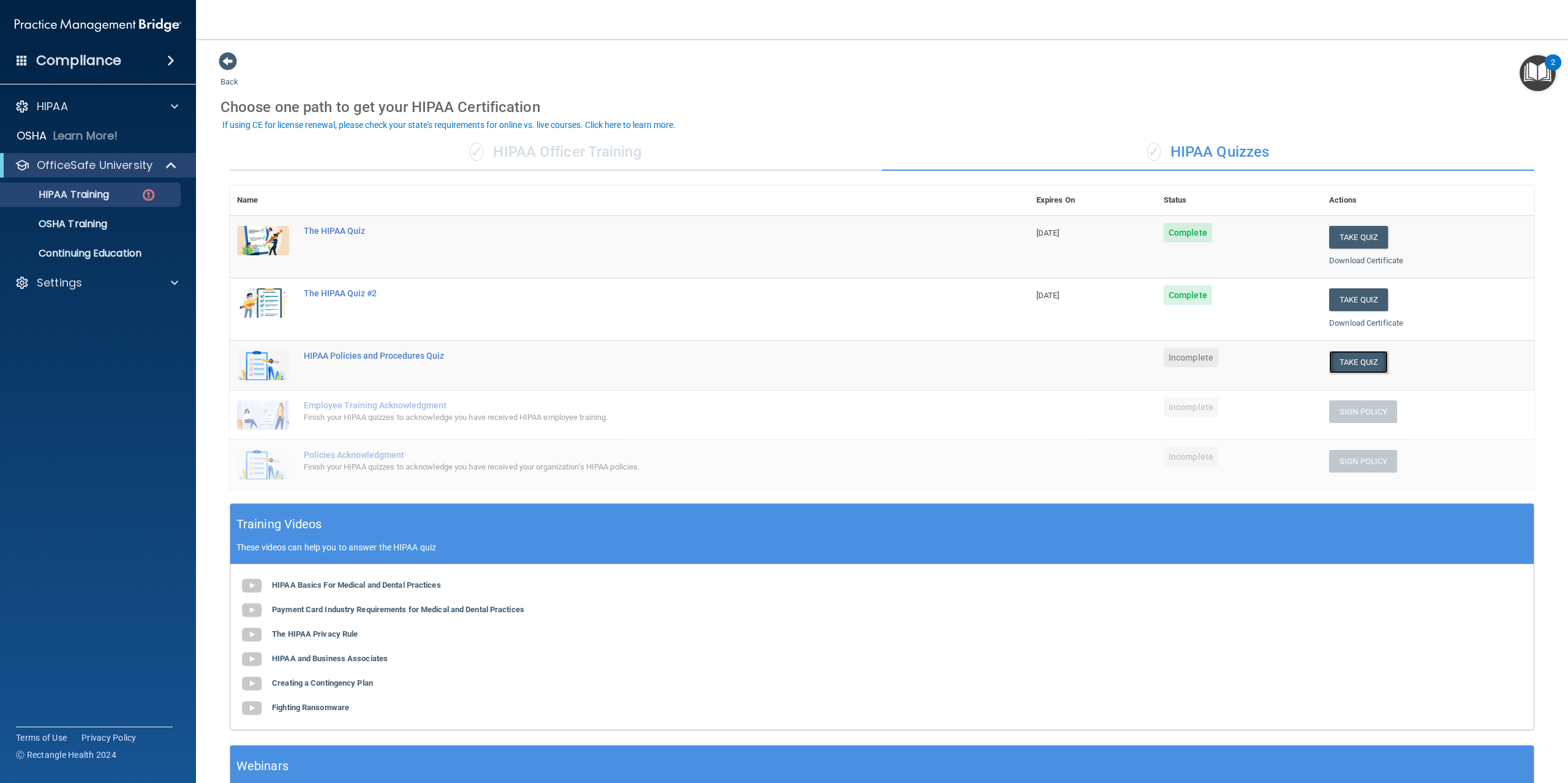
click at [1359, 368] on button "Take Quiz" at bounding box center [1359, 362] width 59 height 22
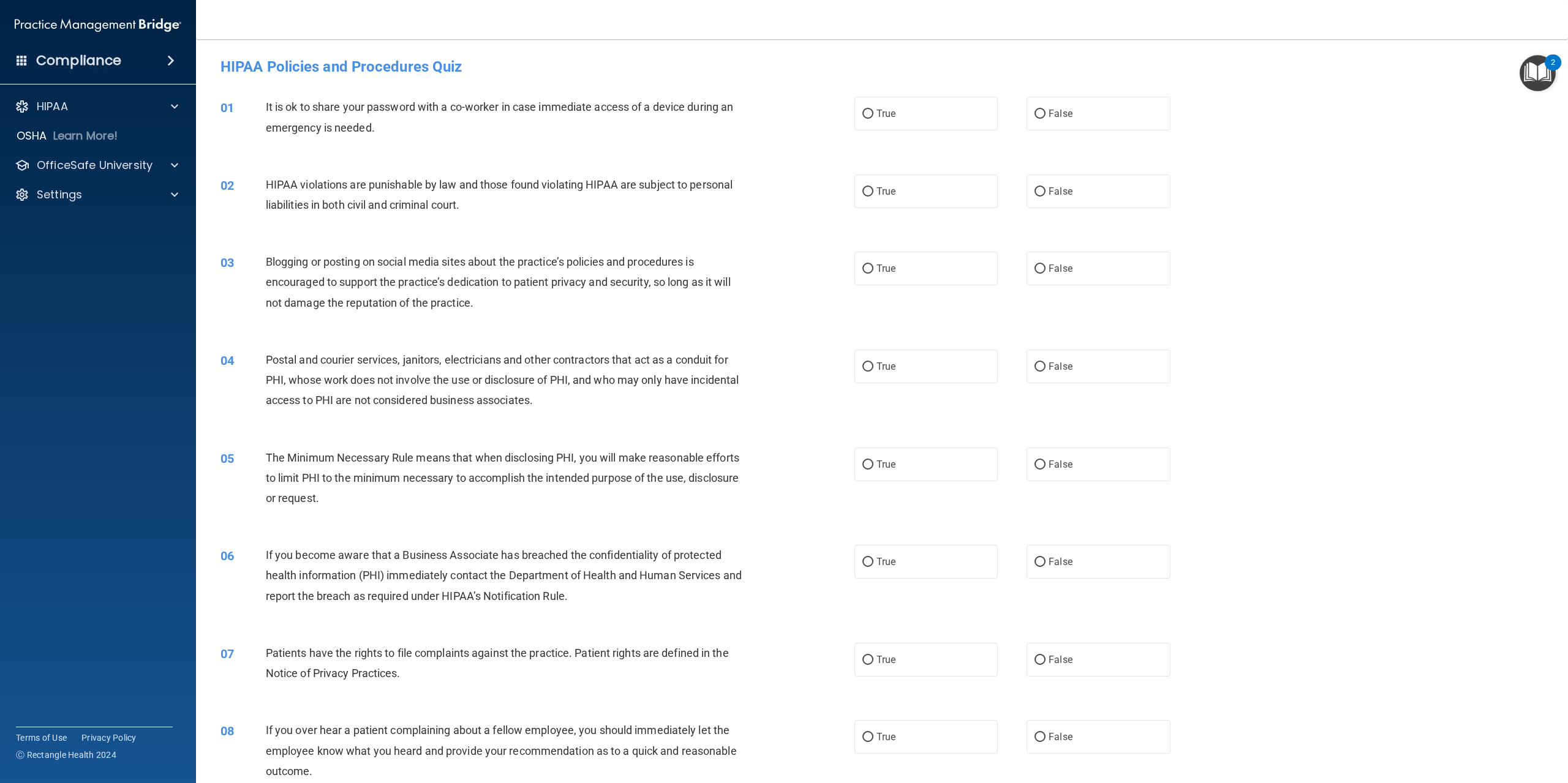
click at [274, 104] on div "It is ok to share your password with a co-worker in case immediate access of a …" at bounding box center [510, 117] width 490 height 41
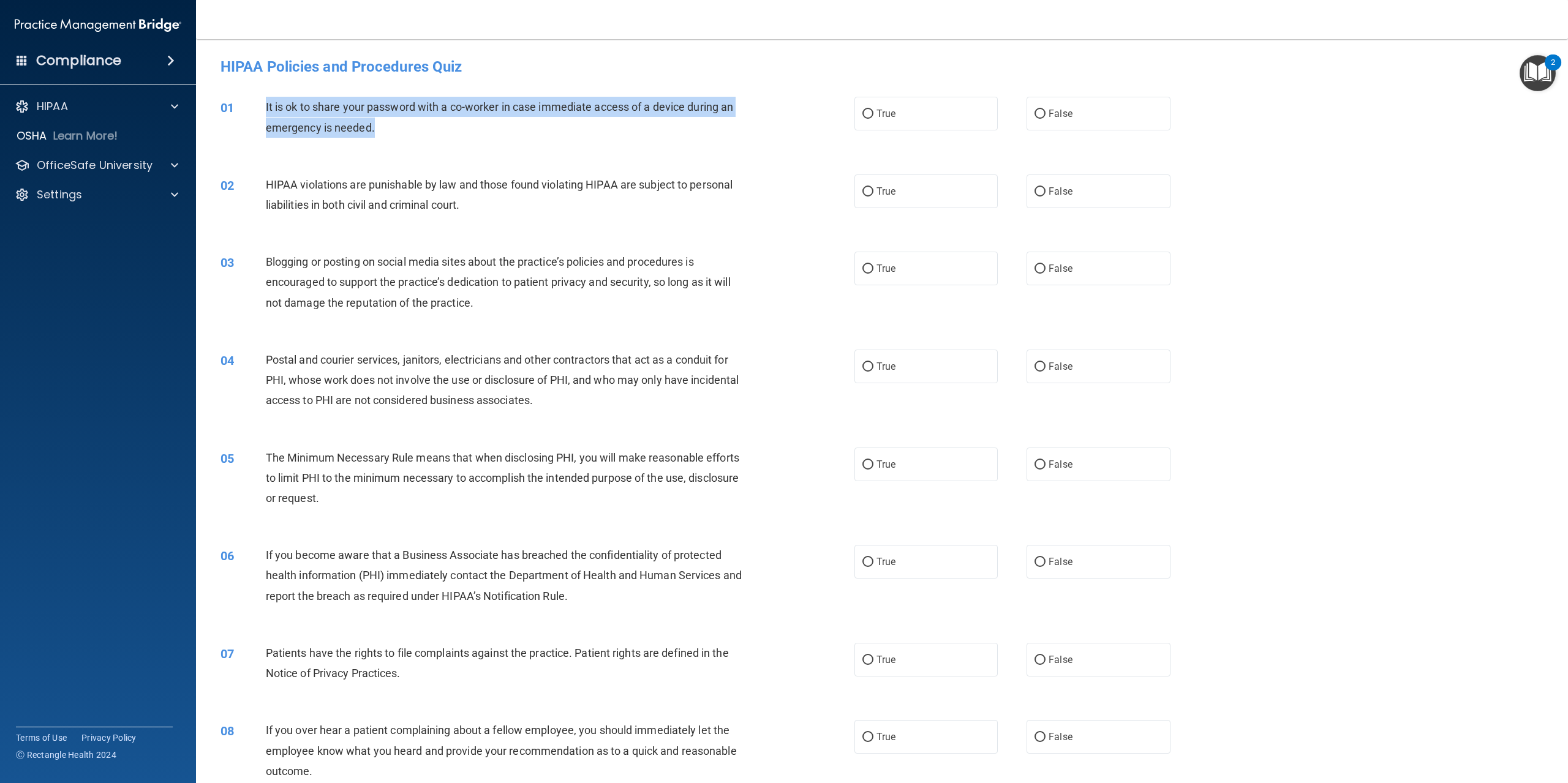
drag, startPoint x: 263, startPoint y: 102, endPoint x: 593, endPoint y: 131, distance: 331.3
click at [593, 131] on div "01 It is ok to share your password with a co-worker in case immediate access of…" at bounding box center [537, 120] width 671 height 46
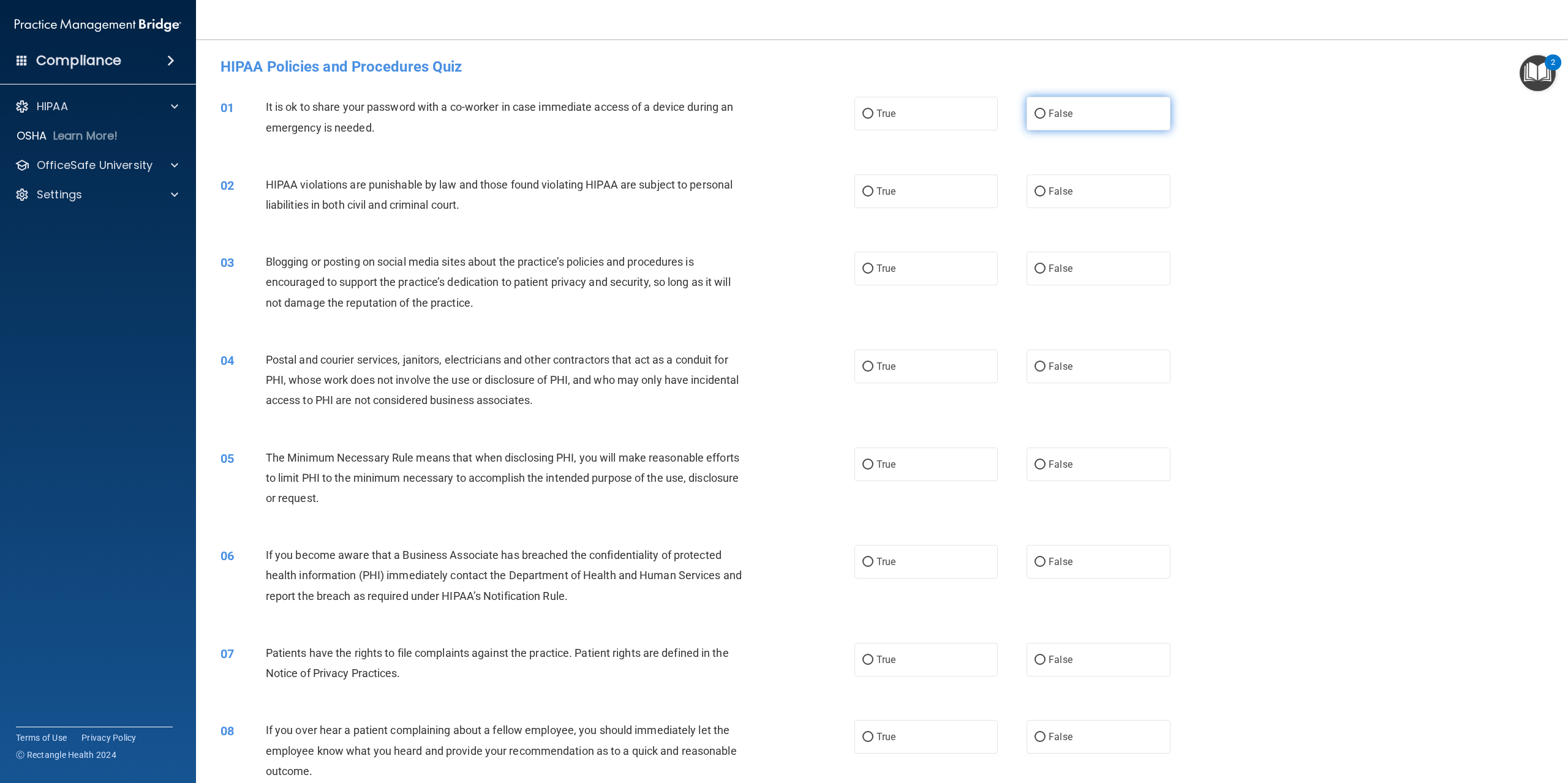
drag, startPoint x: 1022, startPoint y: 113, endPoint x: 1052, endPoint y: 111, distance: 30.1
click at [1027, 113] on label "False" at bounding box center [1099, 114] width 143 height 34
click at [1035, 113] on input "False" at bounding box center [1040, 114] width 11 height 9
radio input "true"
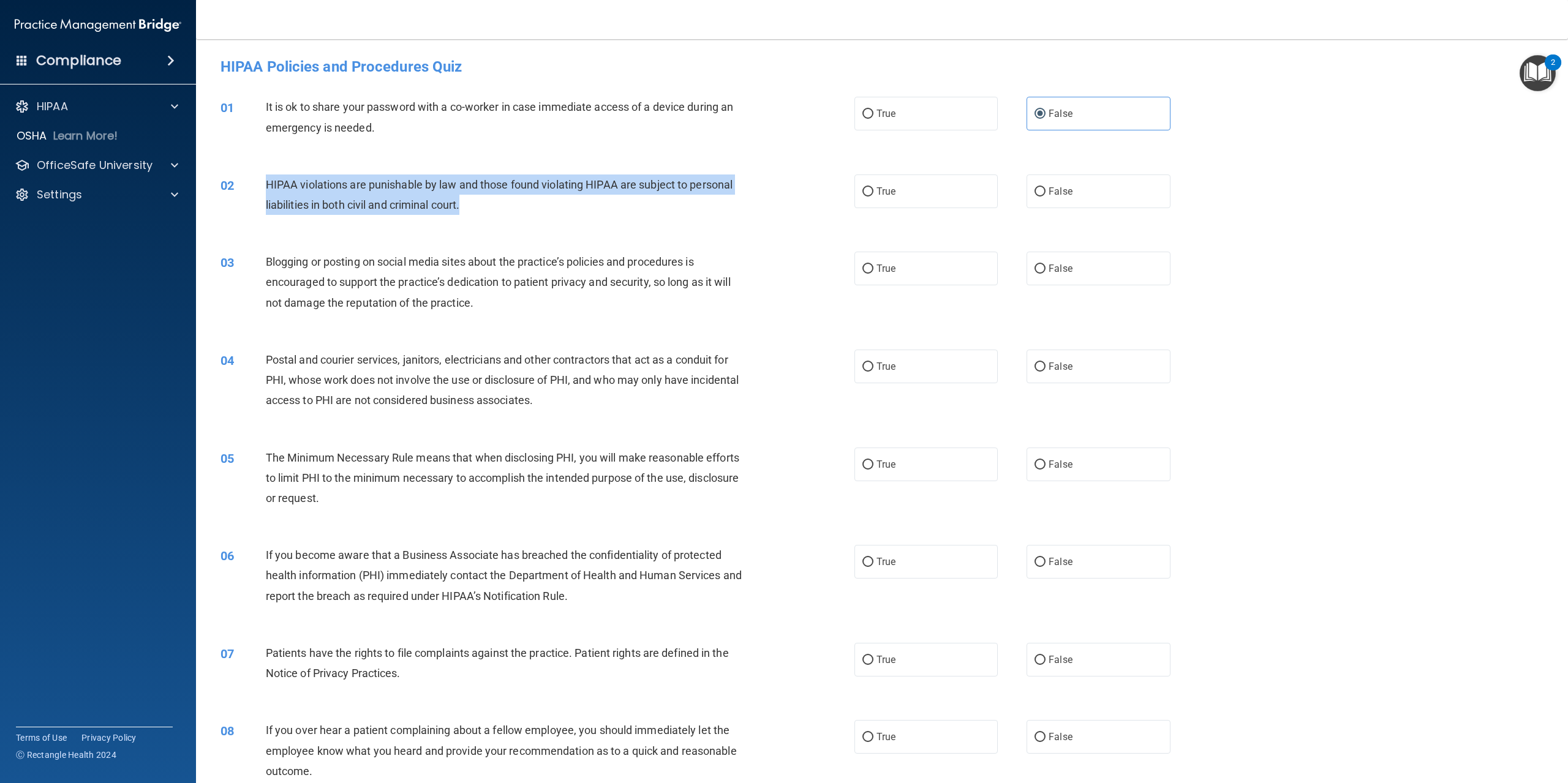
drag, startPoint x: 262, startPoint y: 183, endPoint x: 661, endPoint y: 215, distance: 400.3
click at [661, 215] on div "02 HIPAA violations are punishable by law and those found violating HIPAA are s…" at bounding box center [537, 198] width 671 height 46
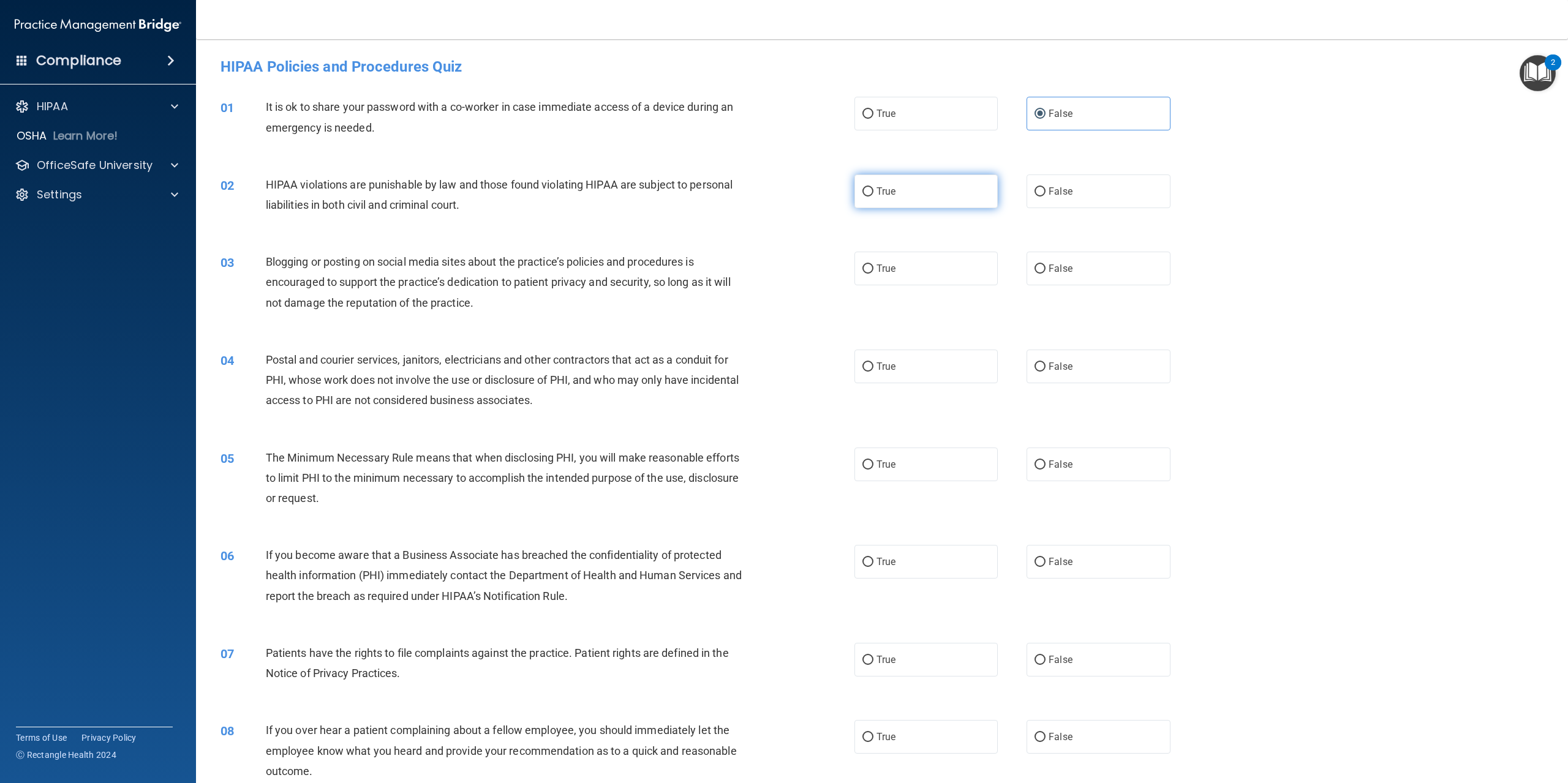
click at [886, 189] on span "True" at bounding box center [886, 191] width 19 height 12
click at [874, 189] on input "True" at bounding box center [868, 192] width 11 height 9
radio input "true"
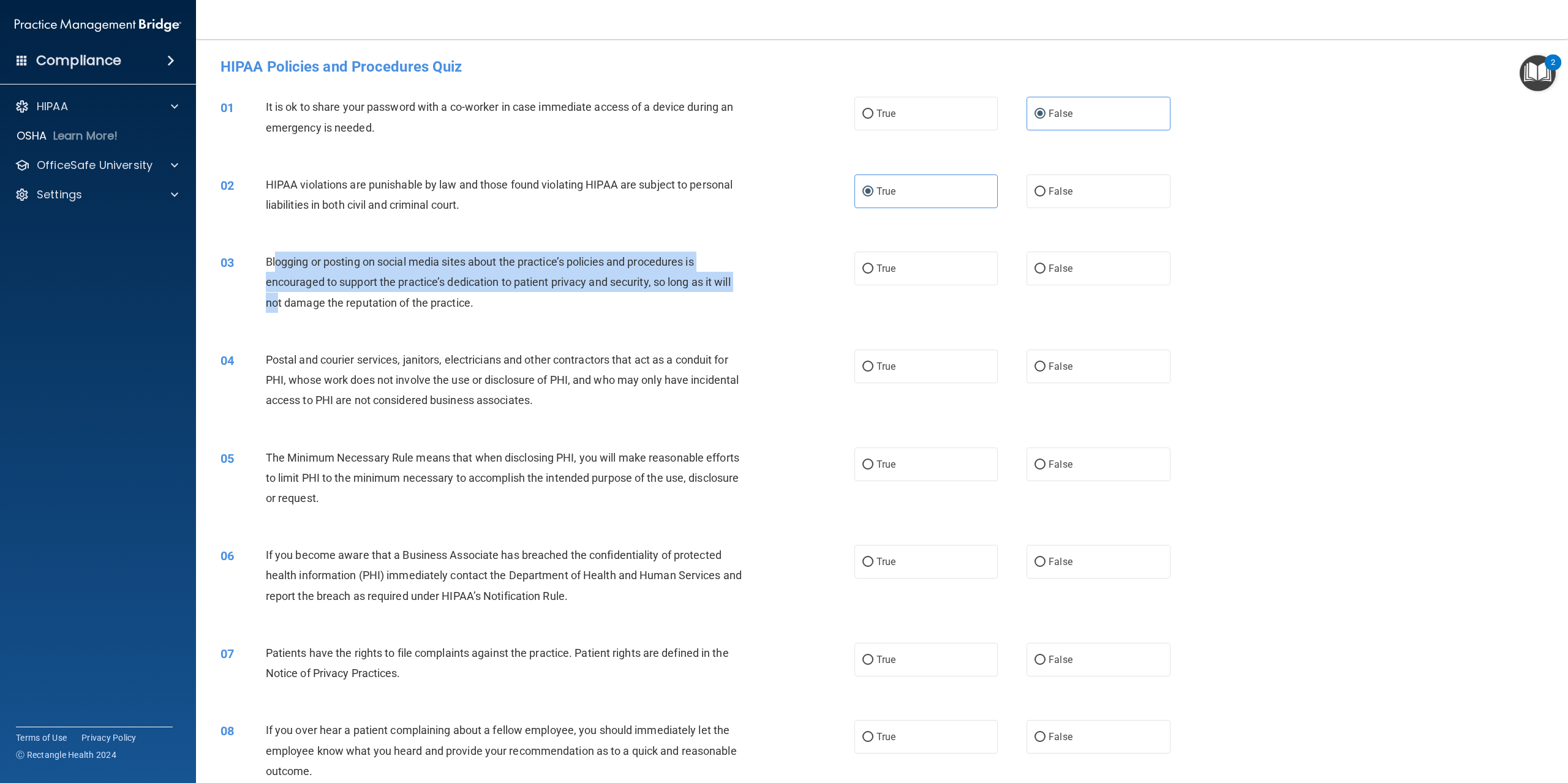
drag, startPoint x: 276, startPoint y: 251, endPoint x: 277, endPoint y: 297, distance: 46.0
click at [277, 297] on div "Blogging or posting on social media sites about the practice’s policies and pro…" at bounding box center [510, 282] width 490 height 61
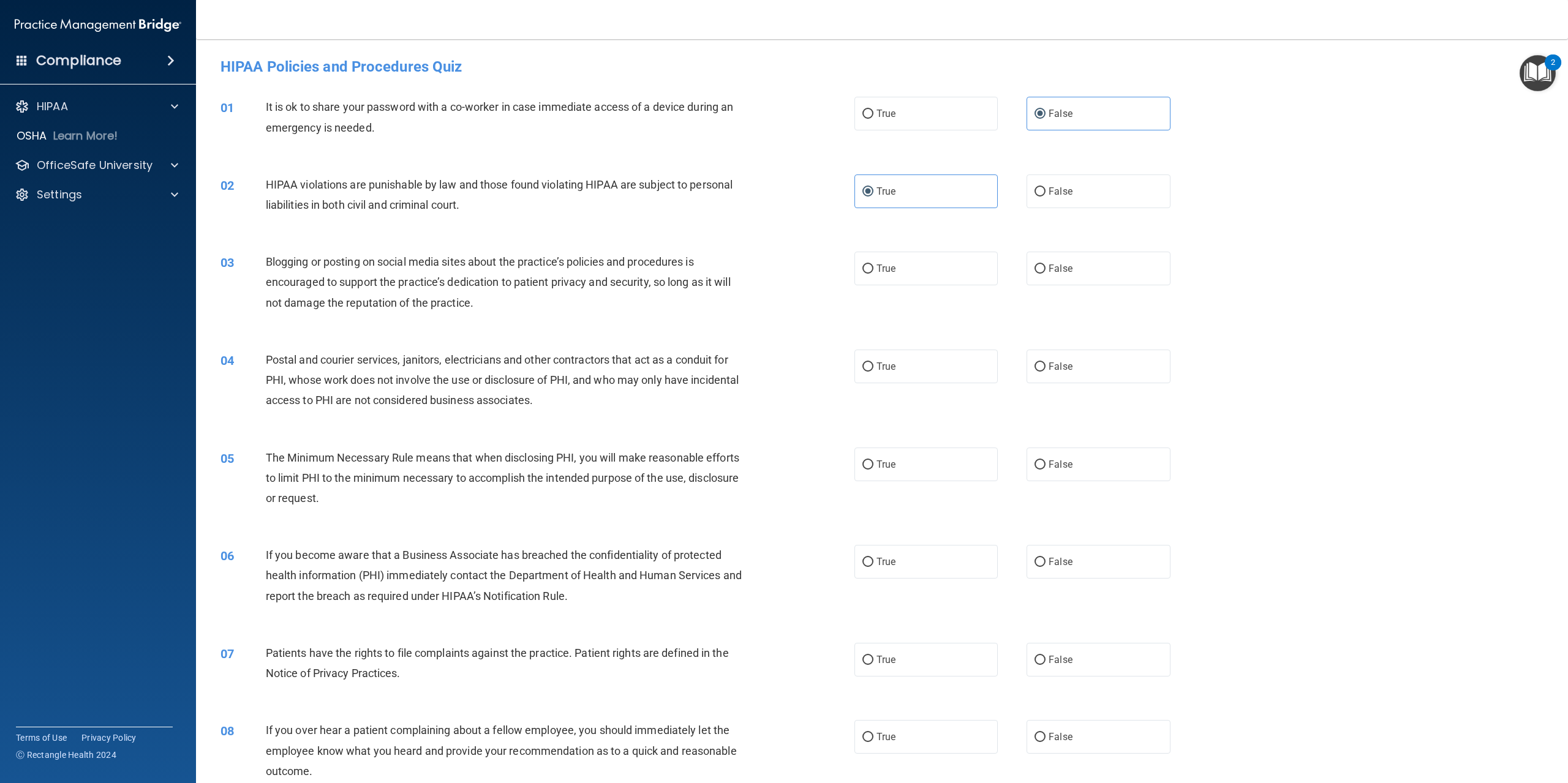
click at [266, 242] on div "03 Blogging or posting on social media sites about the practice’s policies and …" at bounding box center [882, 286] width 1342 height 98
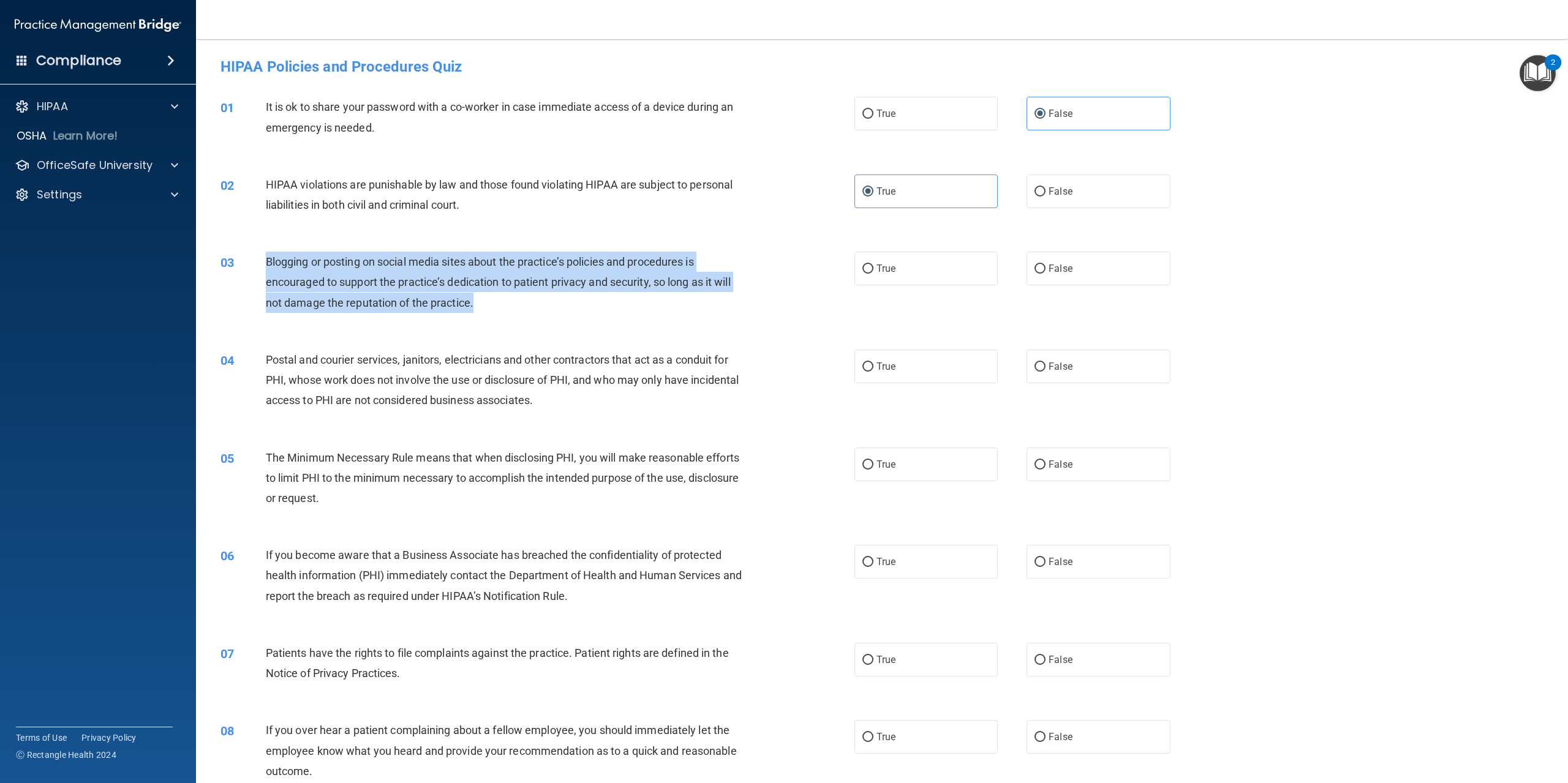
drag, startPoint x: 264, startPoint y: 254, endPoint x: 535, endPoint y: 304, distance: 275.6
click at [535, 304] on div "03 Blogging or posting on social media sites about the practice’s policies and …" at bounding box center [537, 285] width 671 height 67
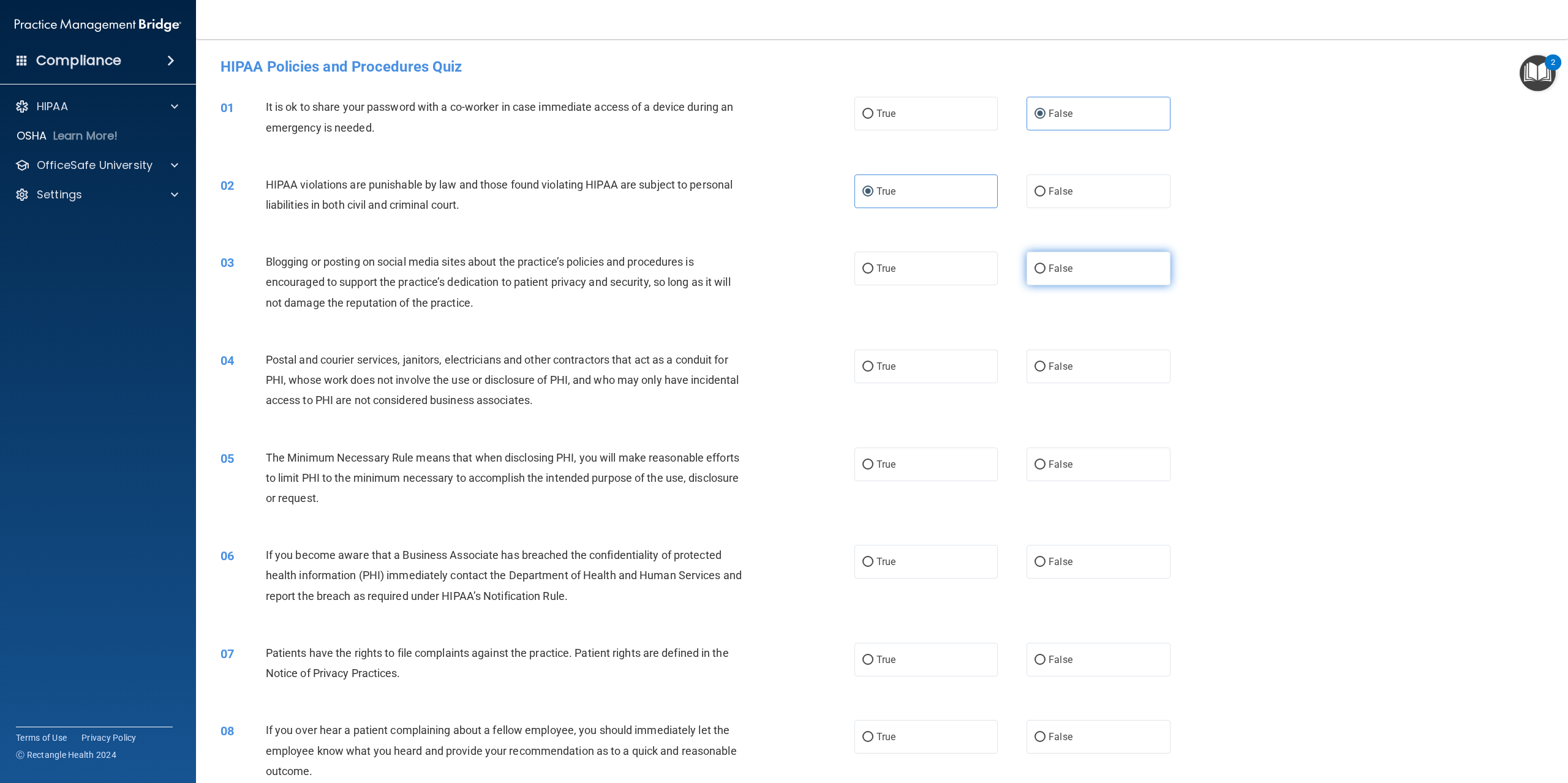
click at [1049, 269] on span "False" at bounding box center [1061, 268] width 24 height 12
click at [1045, 269] on input "False" at bounding box center [1040, 269] width 11 height 9
radio input "true"
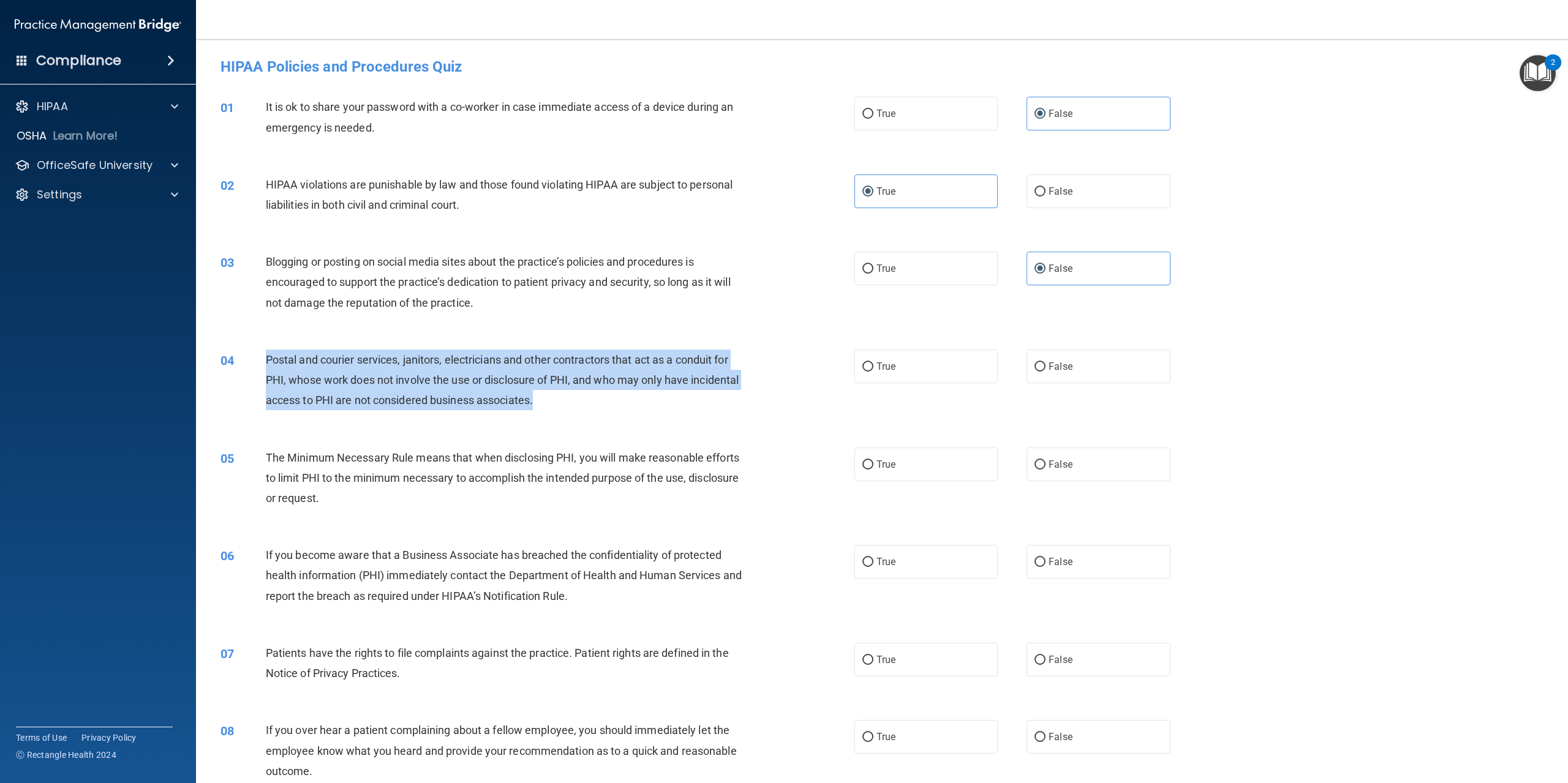
drag, startPoint x: 267, startPoint y: 361, endPoint x: 667, endPoint y: 397, distance: 401.6
click at [667, 397] on div "Postal and courier services, janitors, electricians and other contractors that …" at bounding box center [510, 380] width 490 height 61
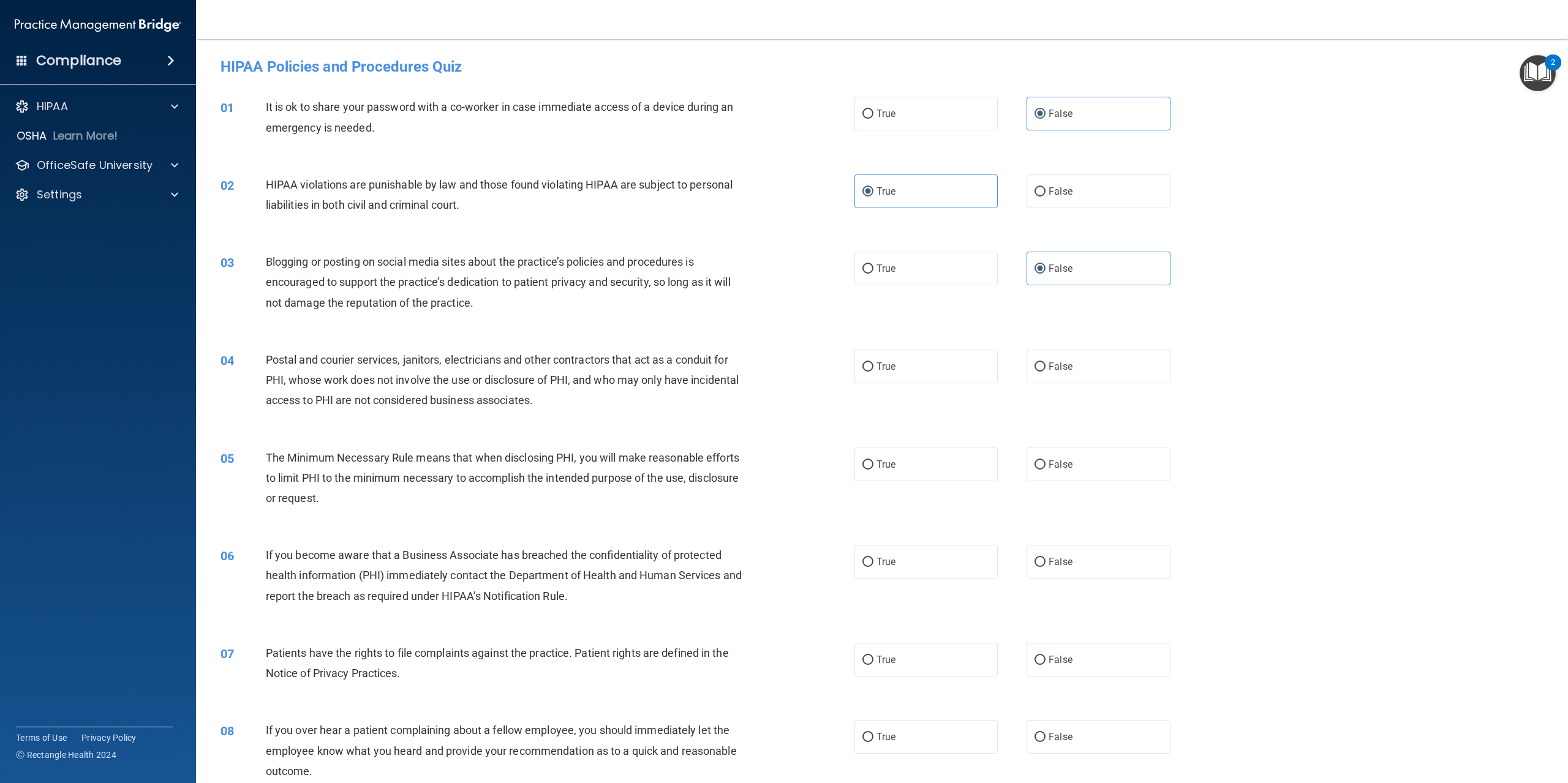
drag, startPoint x: 871, startPoint y: 362, endPoint x: 679, endPoint y: 450, distance: 211.2
click at [871, 363] on label "True" at bounding box center [926, 367] width 143 height 34
click at [871, 363] on input "True" at bounding box center [868, 367] width 11 height 9
radio input "true"
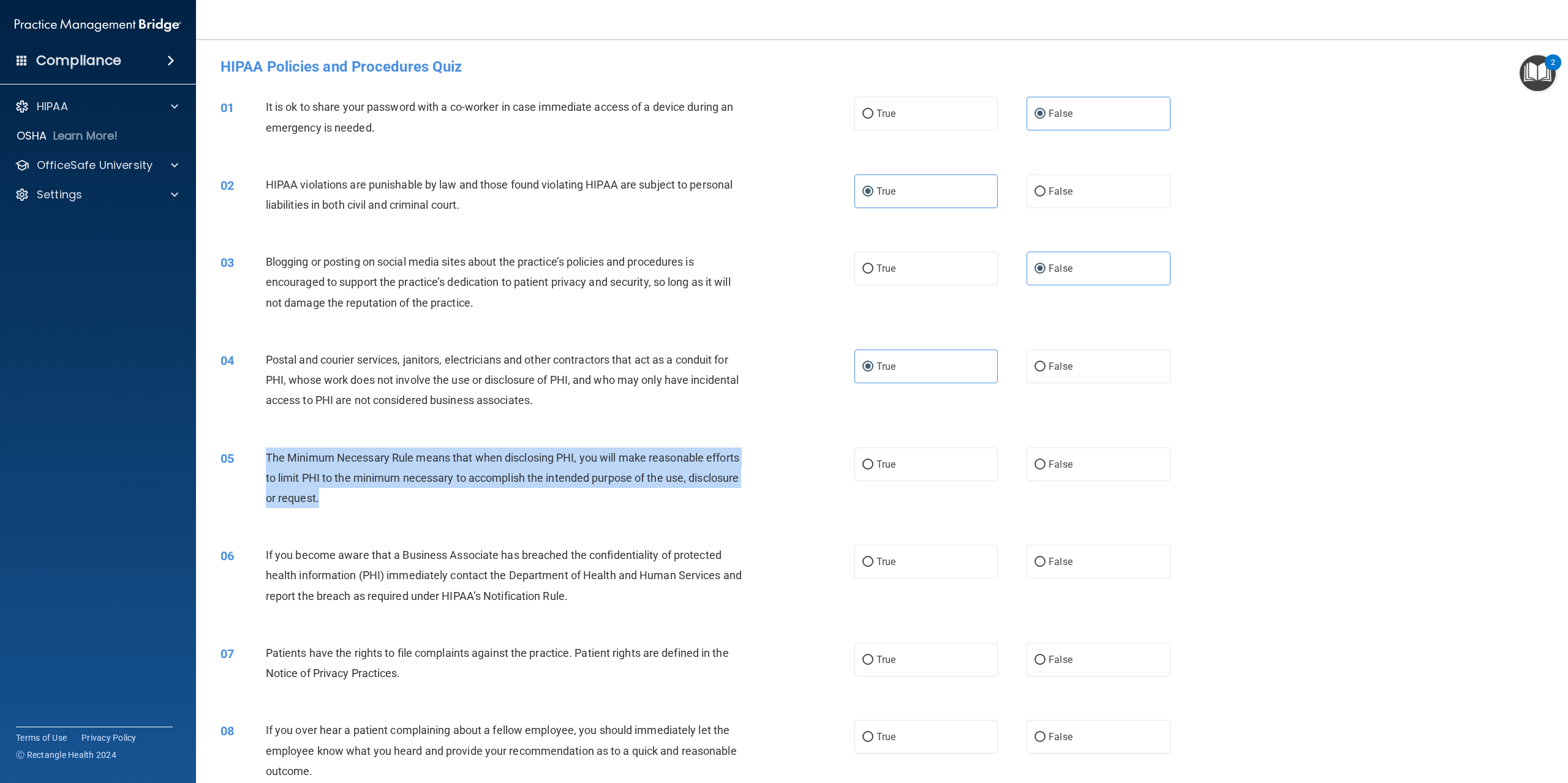
drag, startPoint x: 259, startPoint y: 449, endPoint x: 457, endPoint y: 500, distance: 204.5
click at [457, 500] on div "05 The Minimum Necessary Rule means that when disclosing PHI, you will make rea…" at bounding box center [537, 481] width 671 height 67
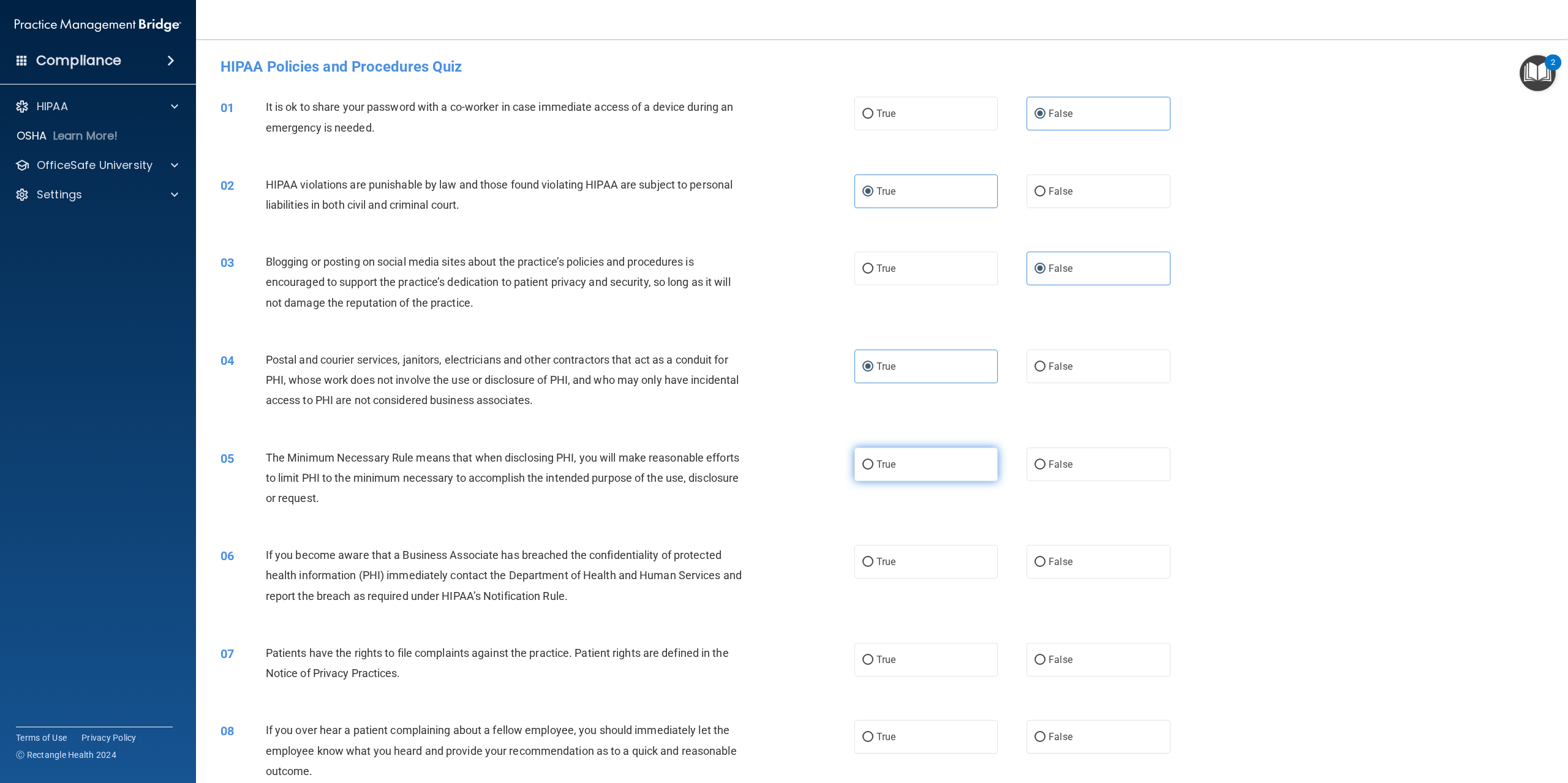
click at [874, 457] on label "True" at bounding box center [926, 464] width 143 height 34
click at [874, 461] on input "True" at bounding box center [868, 465] width 11 height 9
radio input "true"
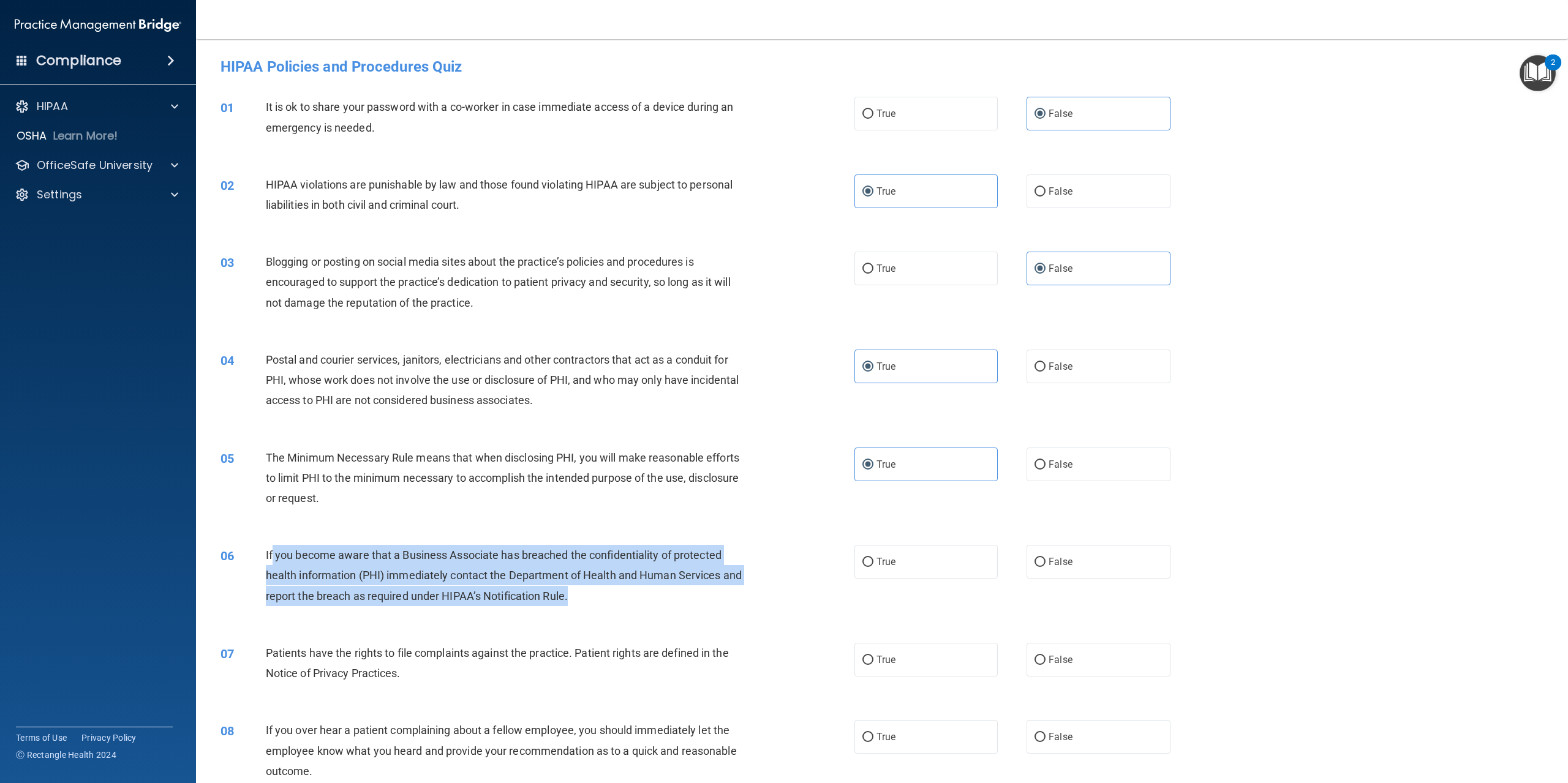
drag, startPoint x: 271, startPoint y: 555, endPoint x: 679, endPoint y: 588, distance: 409.3
click at [681, 598] on div "If you become aware that a Business Associate has breached the confidentiality …" at bounding box center [510, 575] width 490 height 61
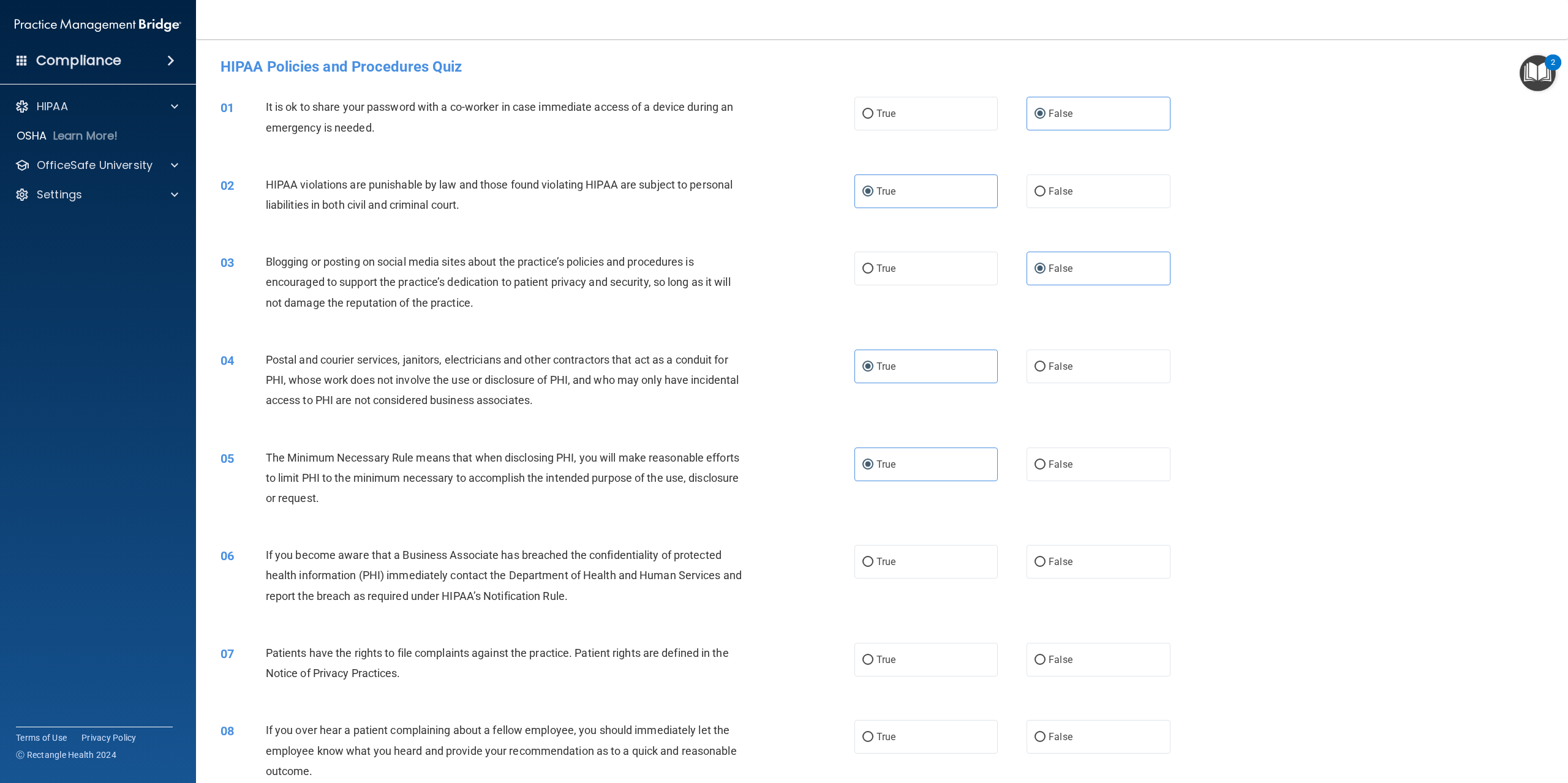
click at [266, 548] on span "If you become aware that a Business Associate has breached the confidentiality …" at bounding box center [504, 575] width 476 height 53
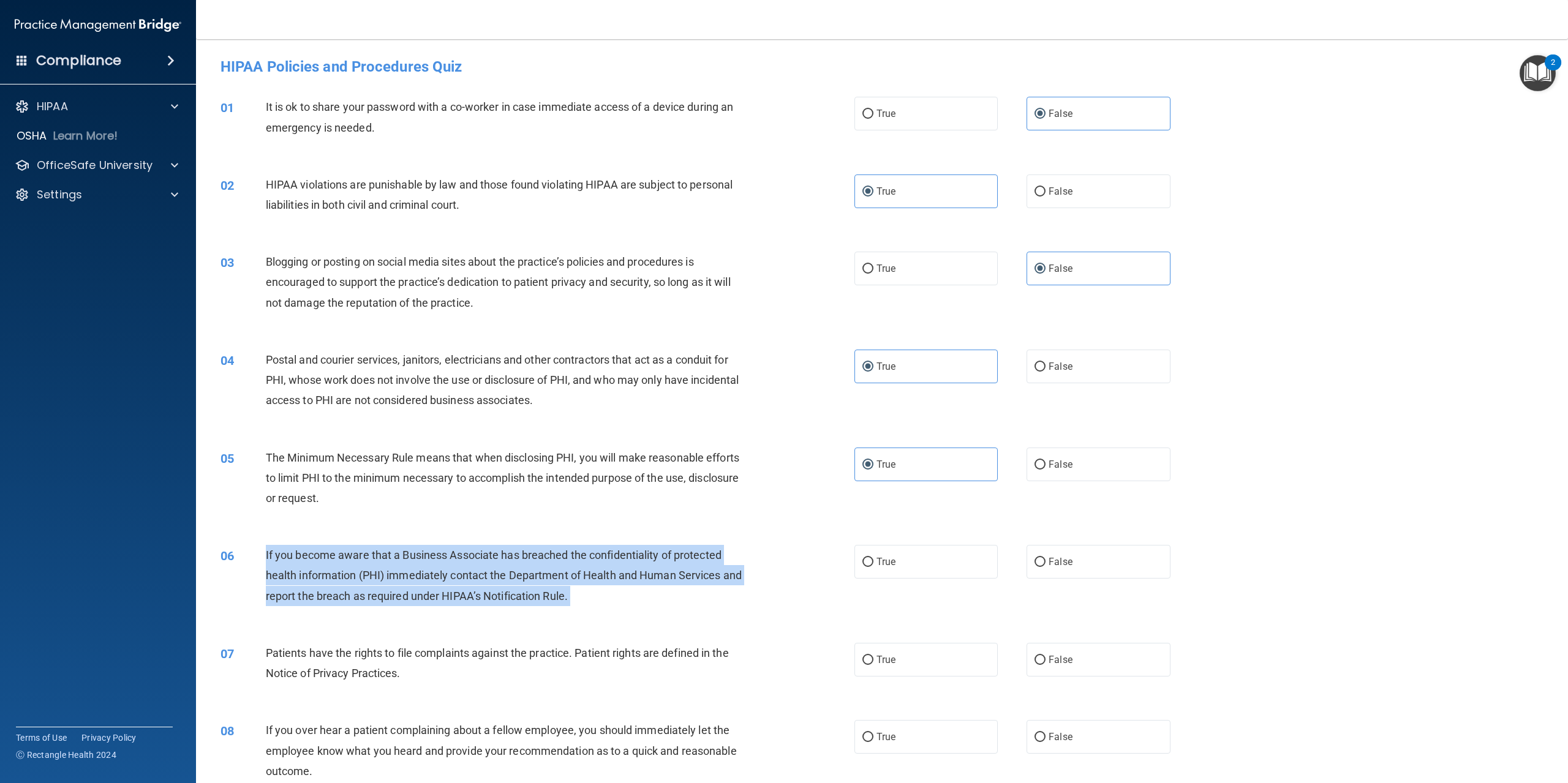
drag, startPoint x: 266, startPoint y: 548, endPoint x: 603, endPoint y: 604, distance: 341.6
click at [603, 604] on div "If you become aware that a Business Associate has breached the confidentiality …" at bounding box center [510, 575] width 490 height 61
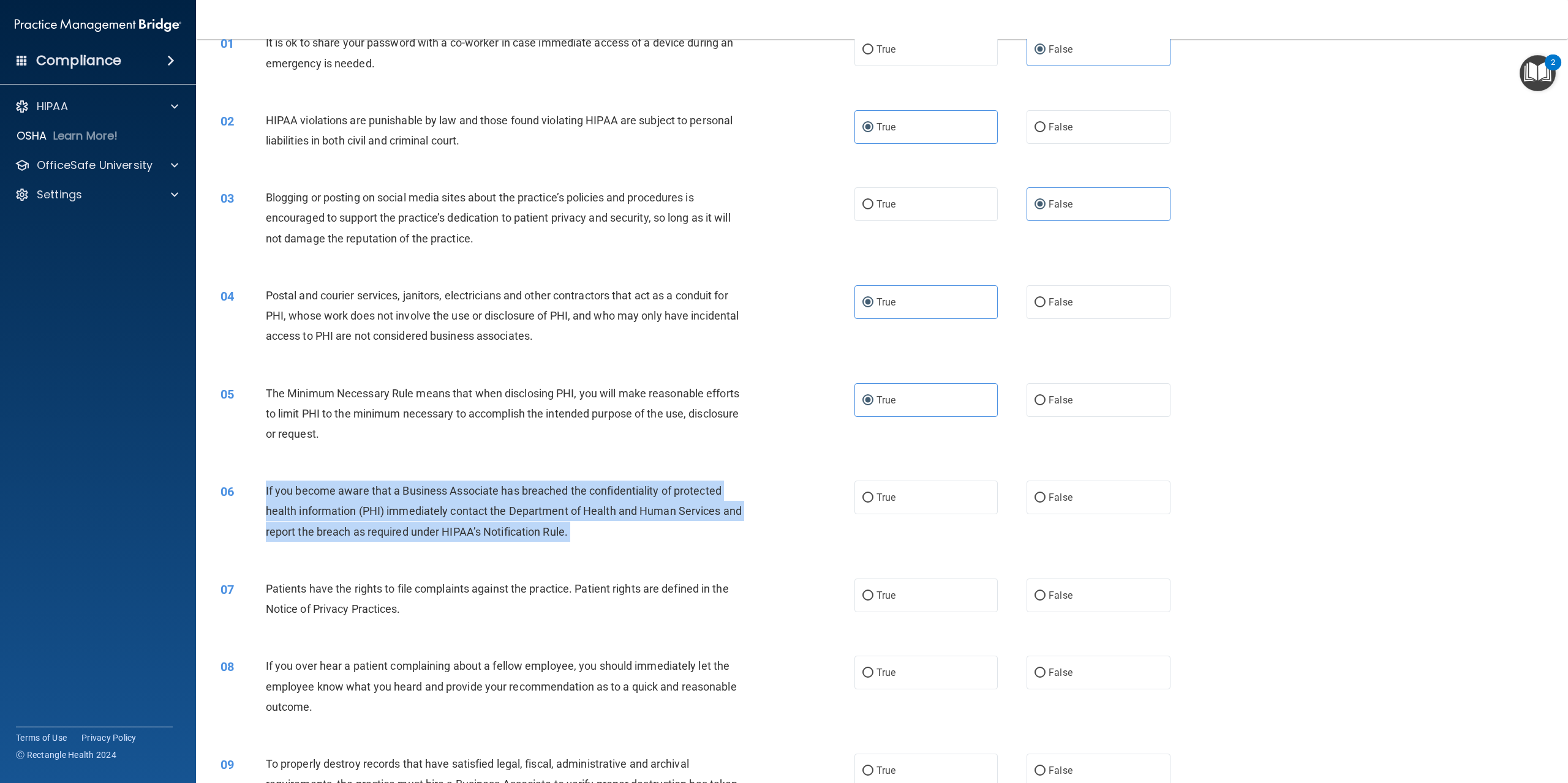
scroll to position [122, 0]
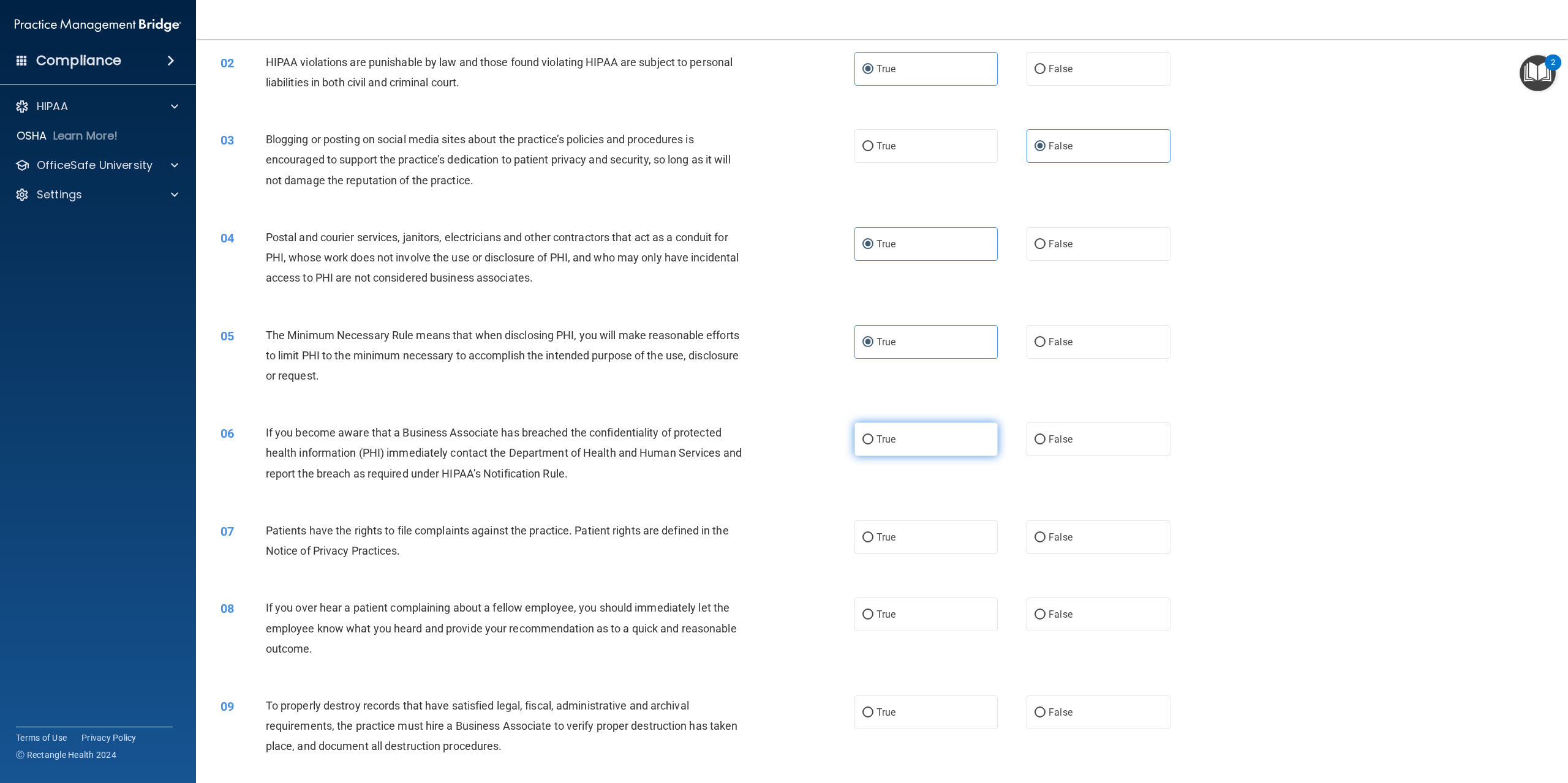
click at [869, 437] on label "True" at bounding box center [926, 440] width 143 height 34
click at [869, 437] on input "True" at bounding box center [868, 440] width 11 height 9
radio input "true"
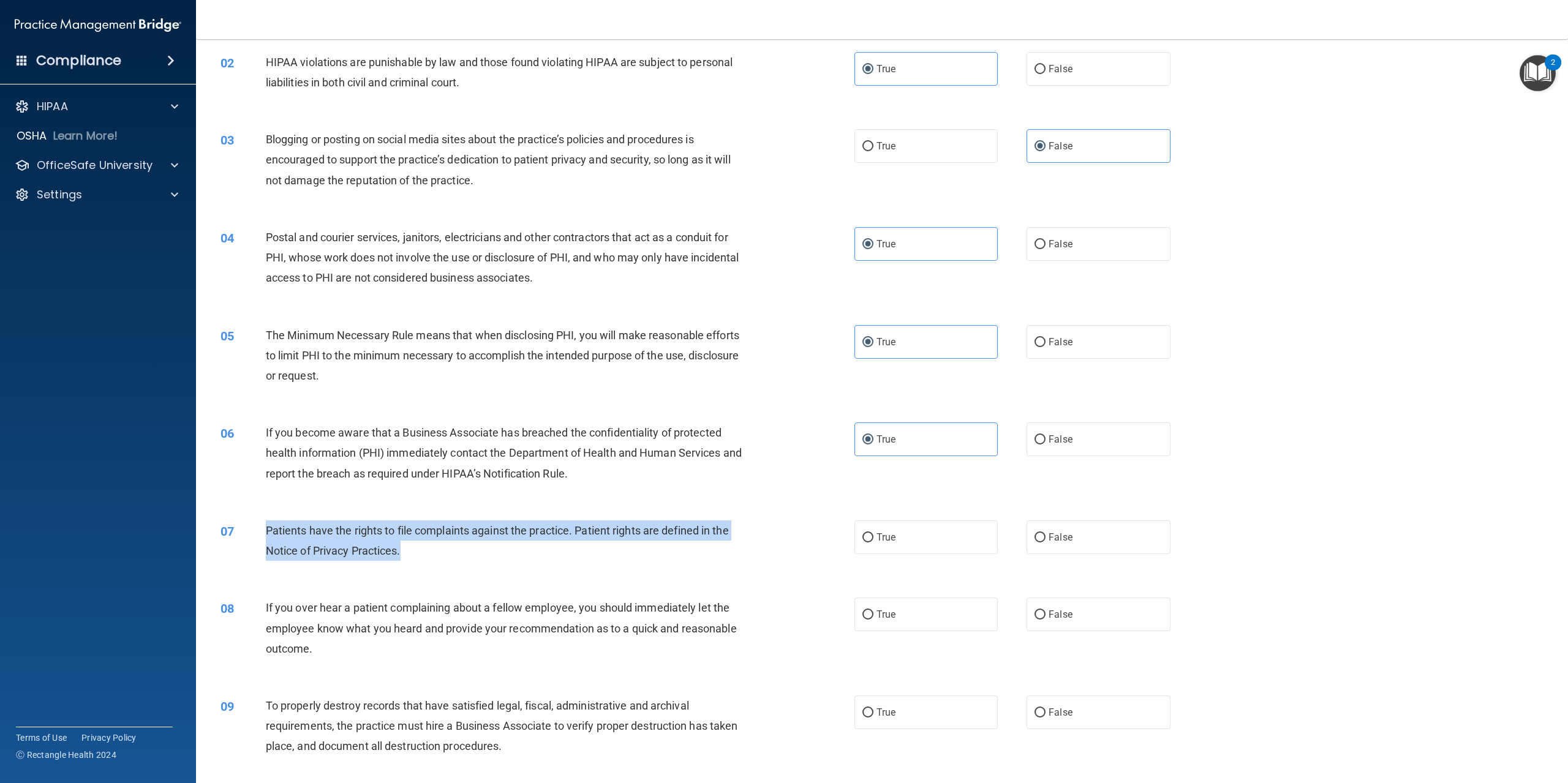
drag, startPoint x: 268, startPoint y: 531, endPoint x: 490, endPoint y: 547, distance: 222.6
click at [490, 547] on div "Patients have the rights to file complaints against the practice. Patient right…" at bounding box center [510, 541] width 490 height 41
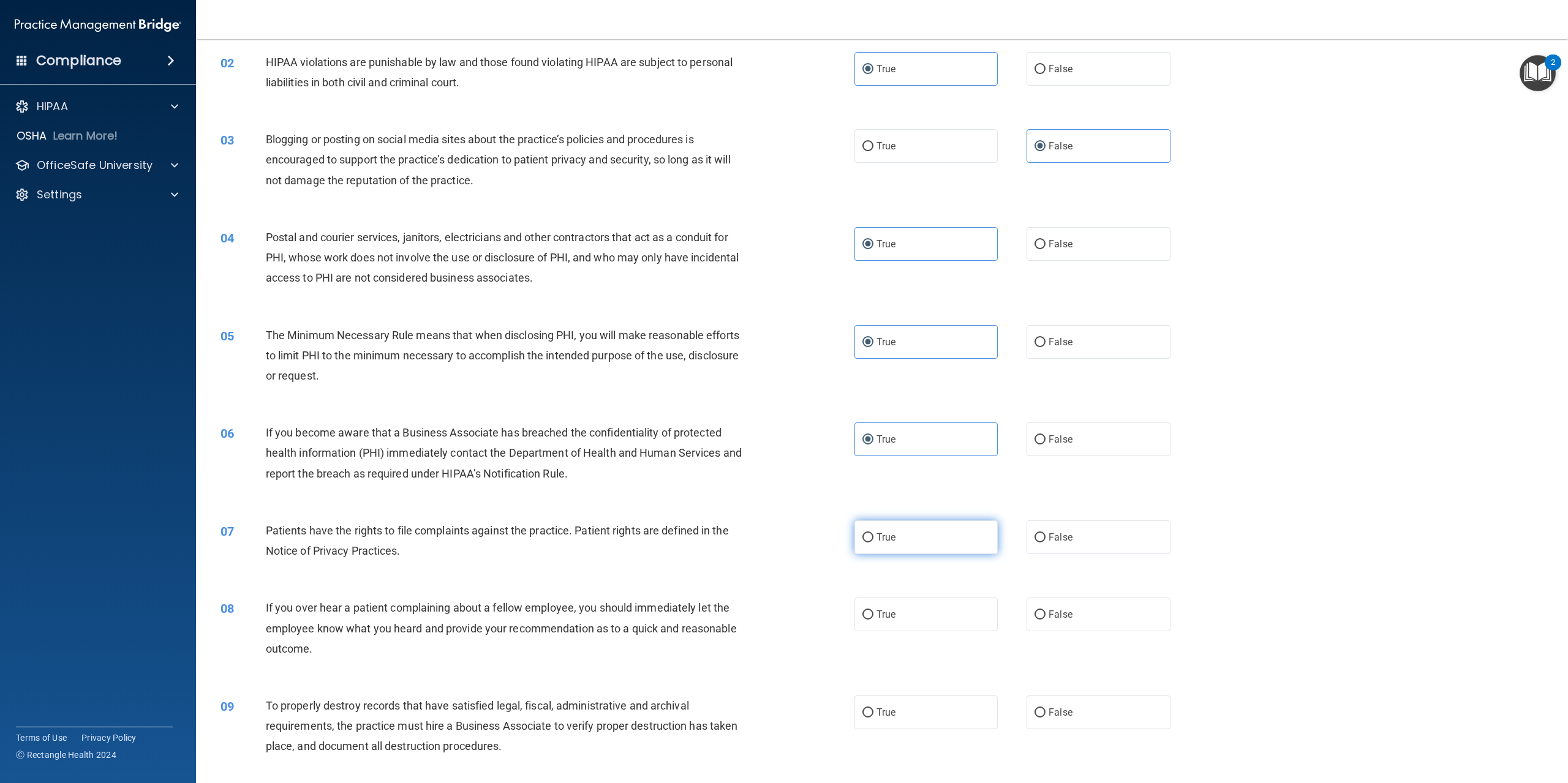
drag, startPoint x: 854, startPoint y: 548, endPoint x: 869, endPoint y: 539, distance: 17.5
click at [856, 546] on label "True" at bounding box center [926, 537] width 143 height 34
click at [863, 543] on input "True" at bounding box center [868, 538] width 11 height 9
radio input "true"
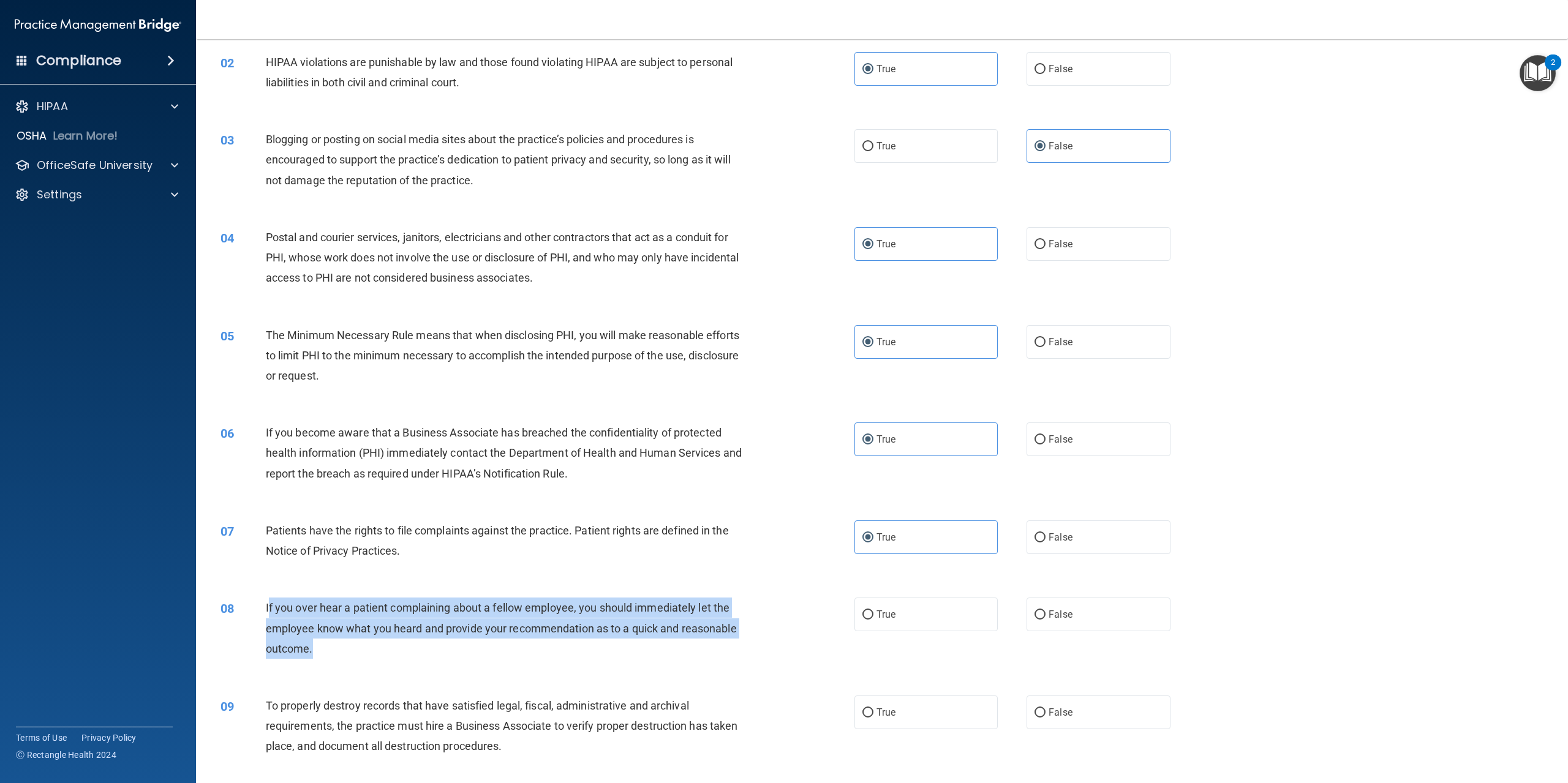
drag, startPoint x: 268, startPoint y: 605, endPoint x: 423, endPoint y: 621, distance: 155.8
click at [432, 638] on div "If you over hear a patient complaining about a fellow employee, you should imme…" at bounding box center [510, 628] width 490 height 61
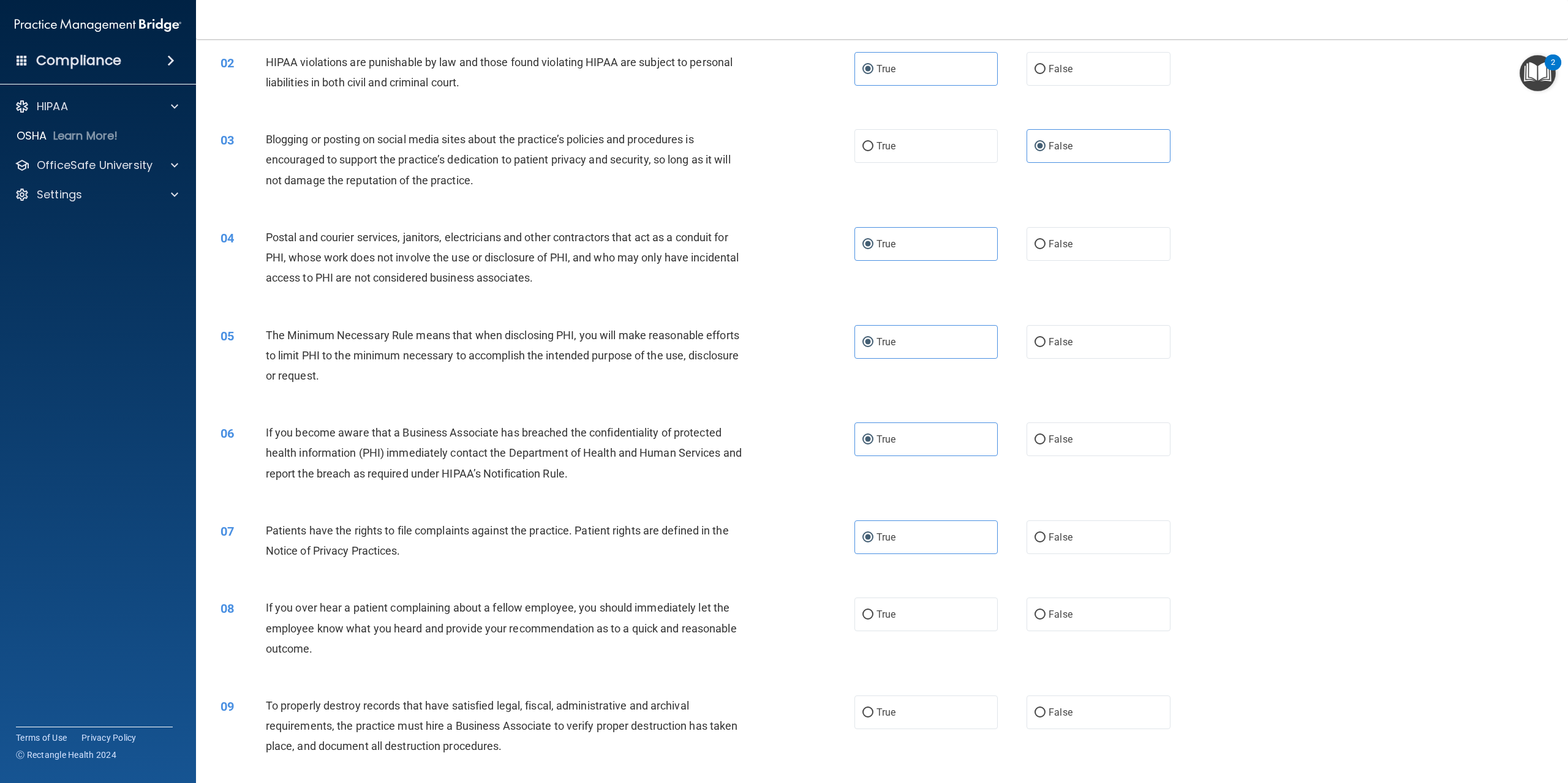
click at [252, 593] on div "08 If you over hear a patient complaining about a fellow employee, you should i…" at bounding box center [882, 631] width 1342 height 98
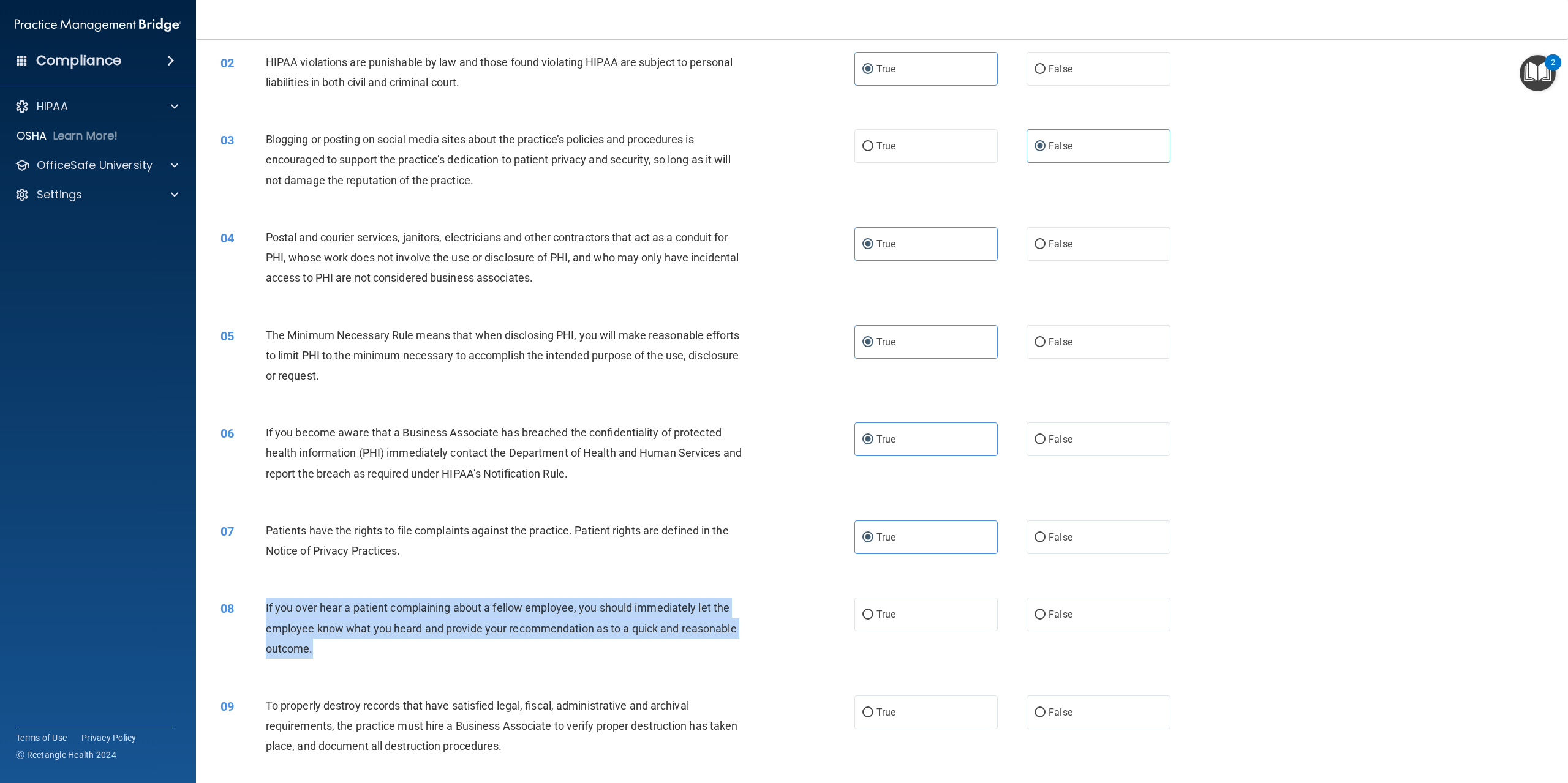
drag, startPoint x: 263, startPoint y: 607, endPoint x: 375, endPoint y: 650, distance: 120.0
click at [375, 650] on div "08 If you over hear a patient complaining about a fellow employee, you should i…" at bounding box center [537, 631] width 671 height 67
click at [1037, 615] on input "False" at bounding box center [1040, 614] width 11 height 9
radio input "true"
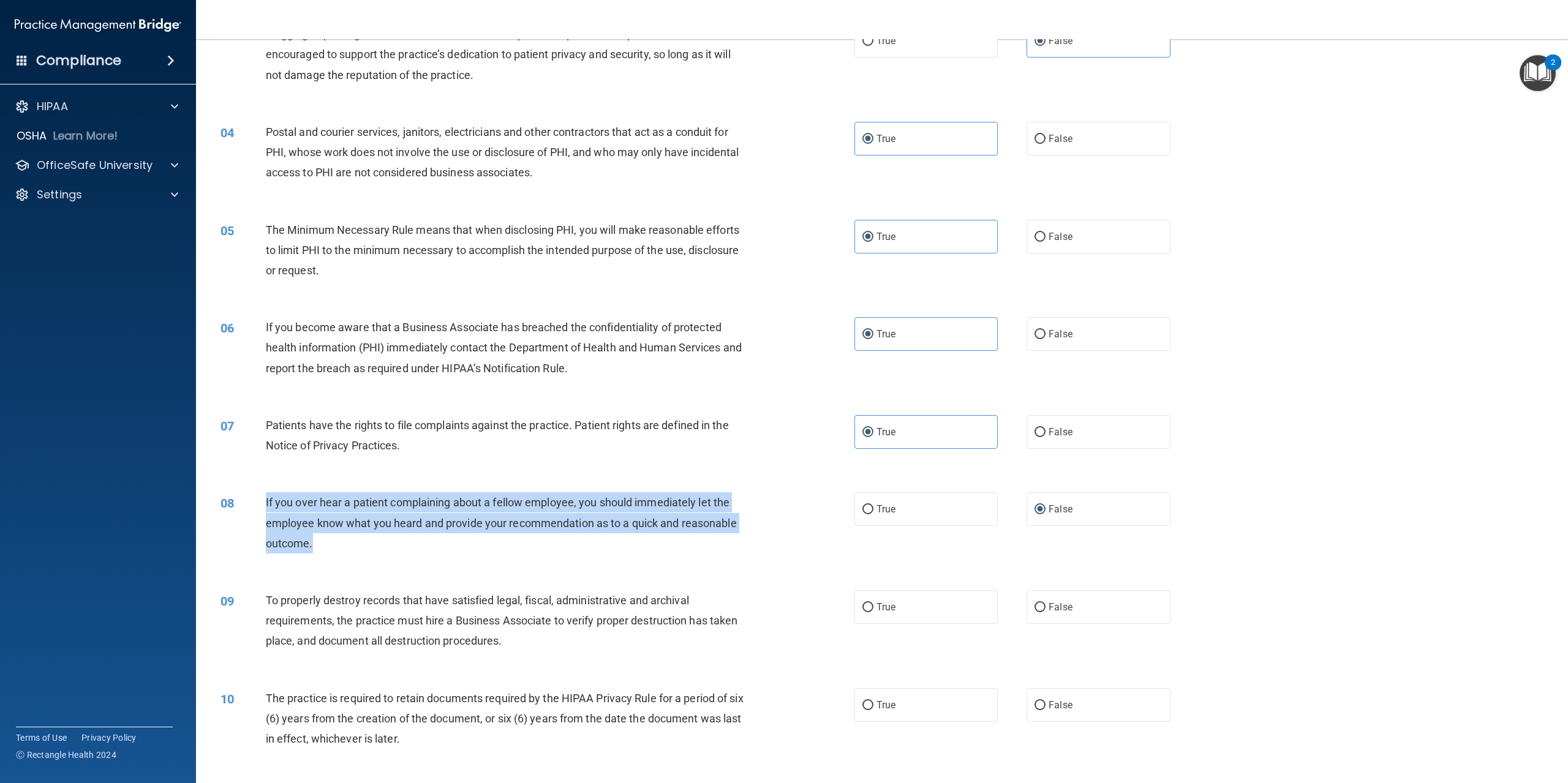
scroll to position [245, 0]
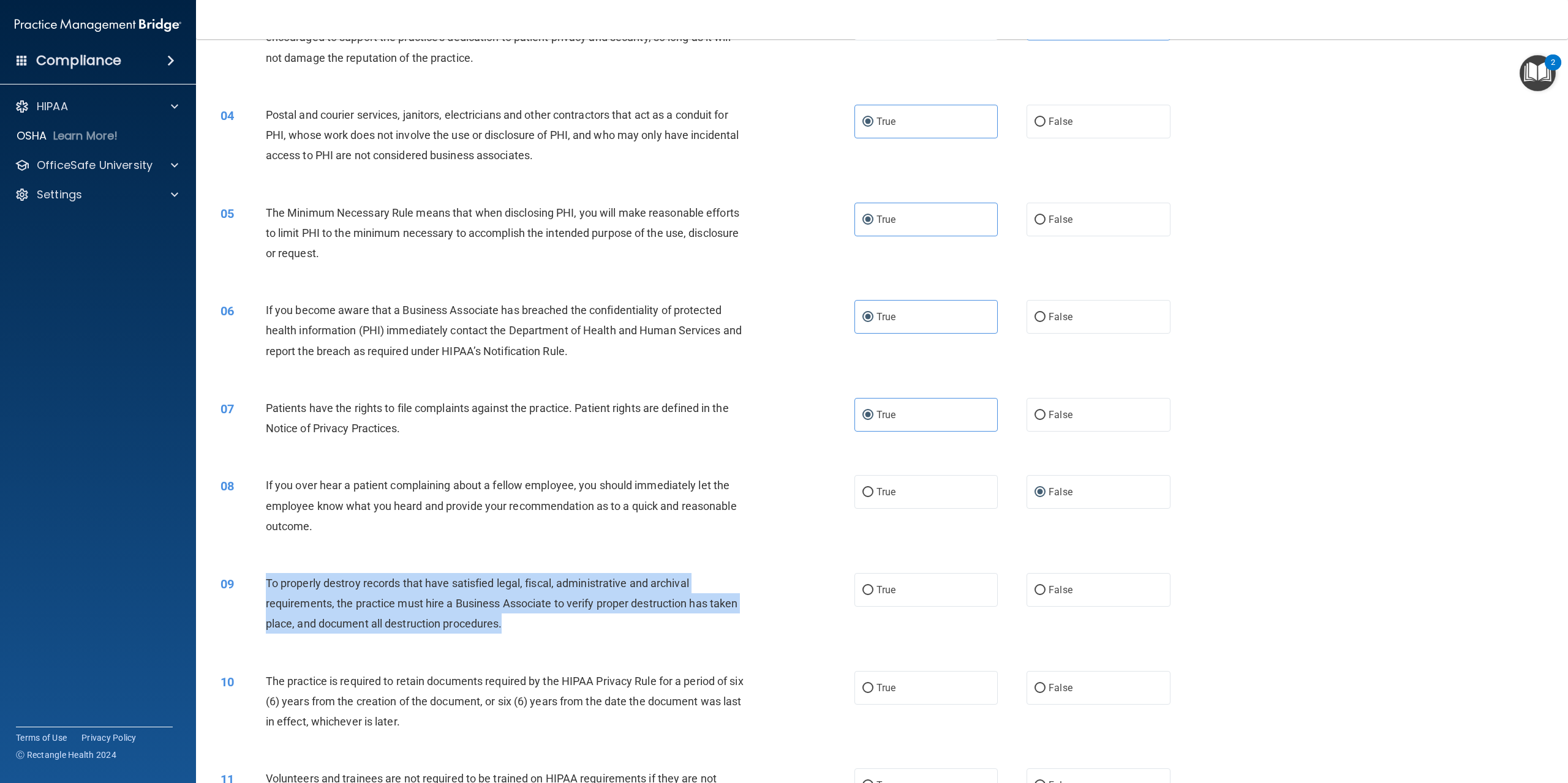
drag, startPoint x: 267, startPoint y: 579, endPoint x: 545, endPoint y: 628, distance: 282.3
click at [549, 630] on div "To properly destroy records that have satisfied legal, fiscal, administrative a…" at bounding box center [510, 603] width 490 height 61
click at [1035, 586] on input "False" at bounding box center [1040, 591] width 11 height 9
radio input "true"
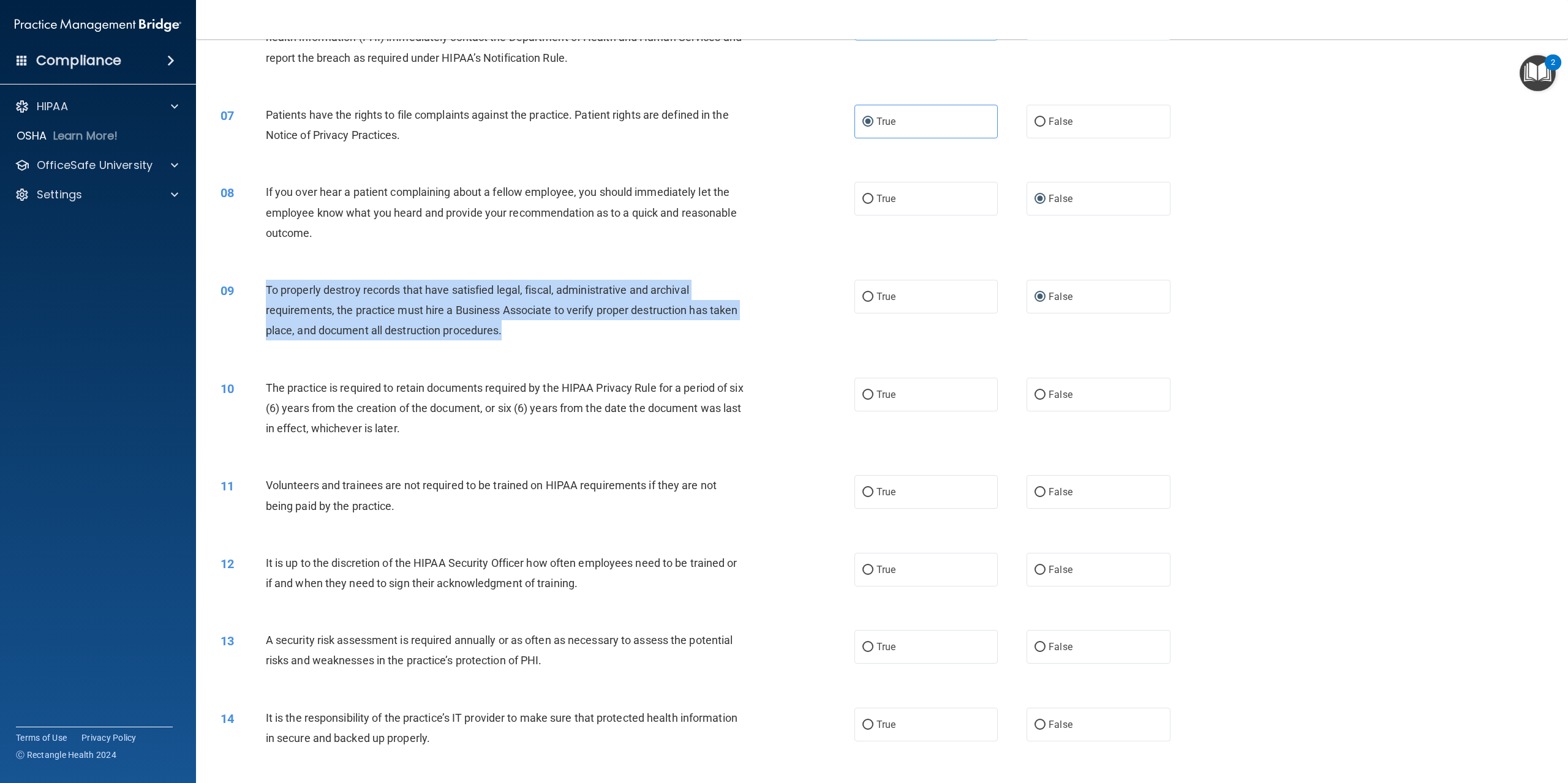
scroll to position [551, 0]
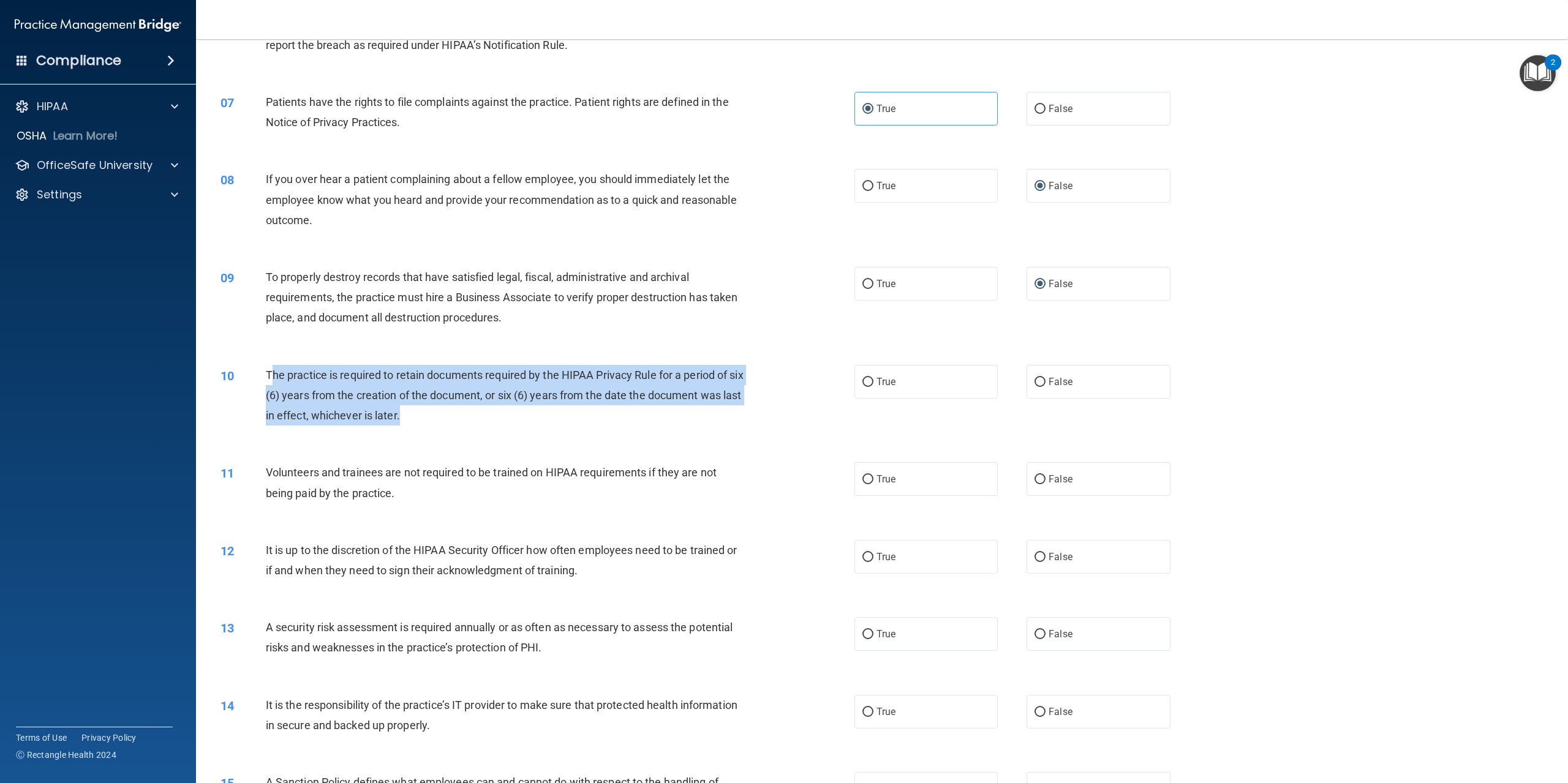
drag, startPoint x: 275, startPoint y: 365, endPoint x: 529, endPoint y: 419, distance: 259.7
click at [529, 419] on div "The practice is required to retain documents required by the HIPAA Privacy Rule…" at bounding box center [510, 395] width 490 height 61
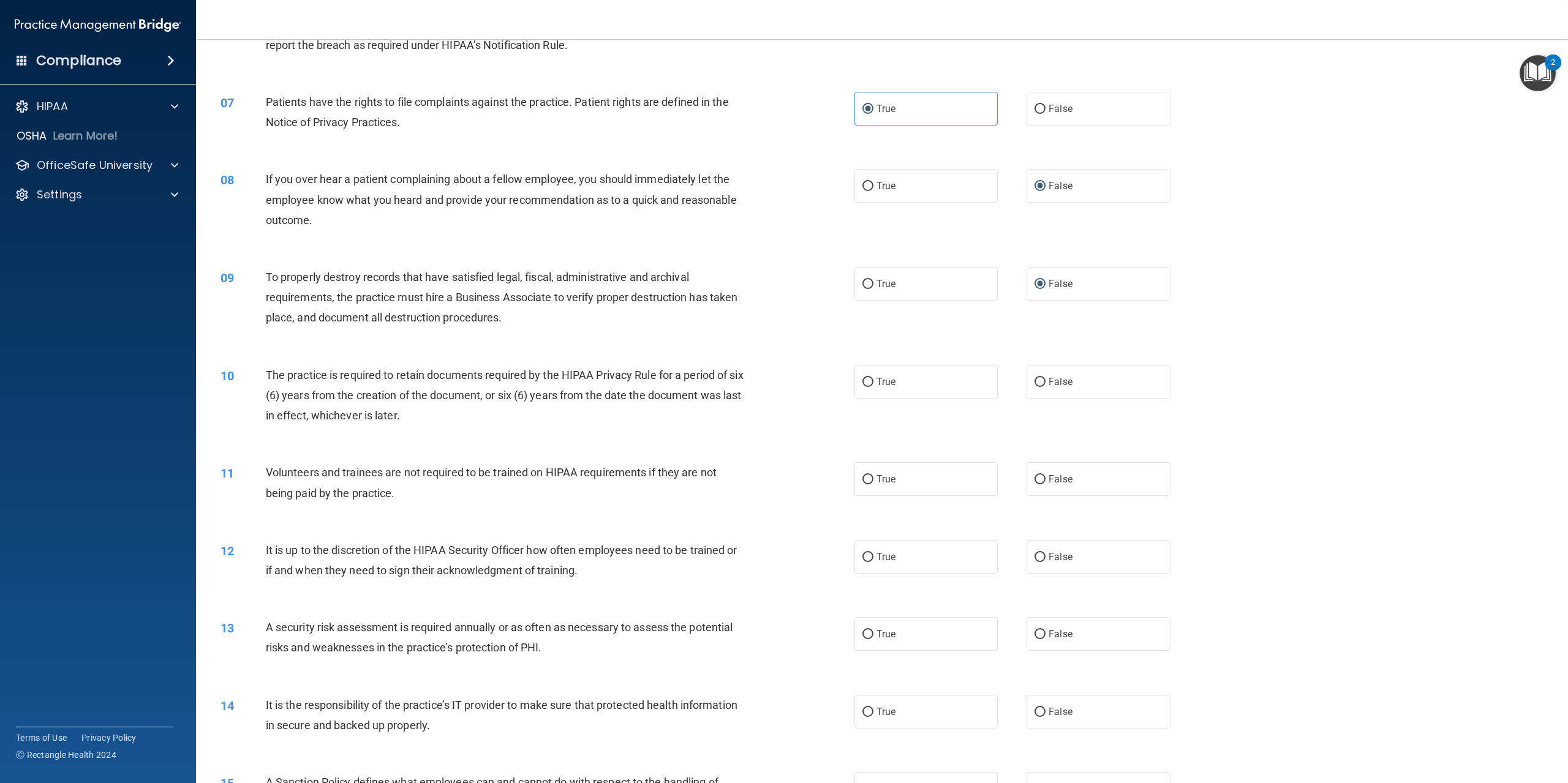
click at [256, 372] on div "10" at bounding box center [239, 376] width 55 height 22
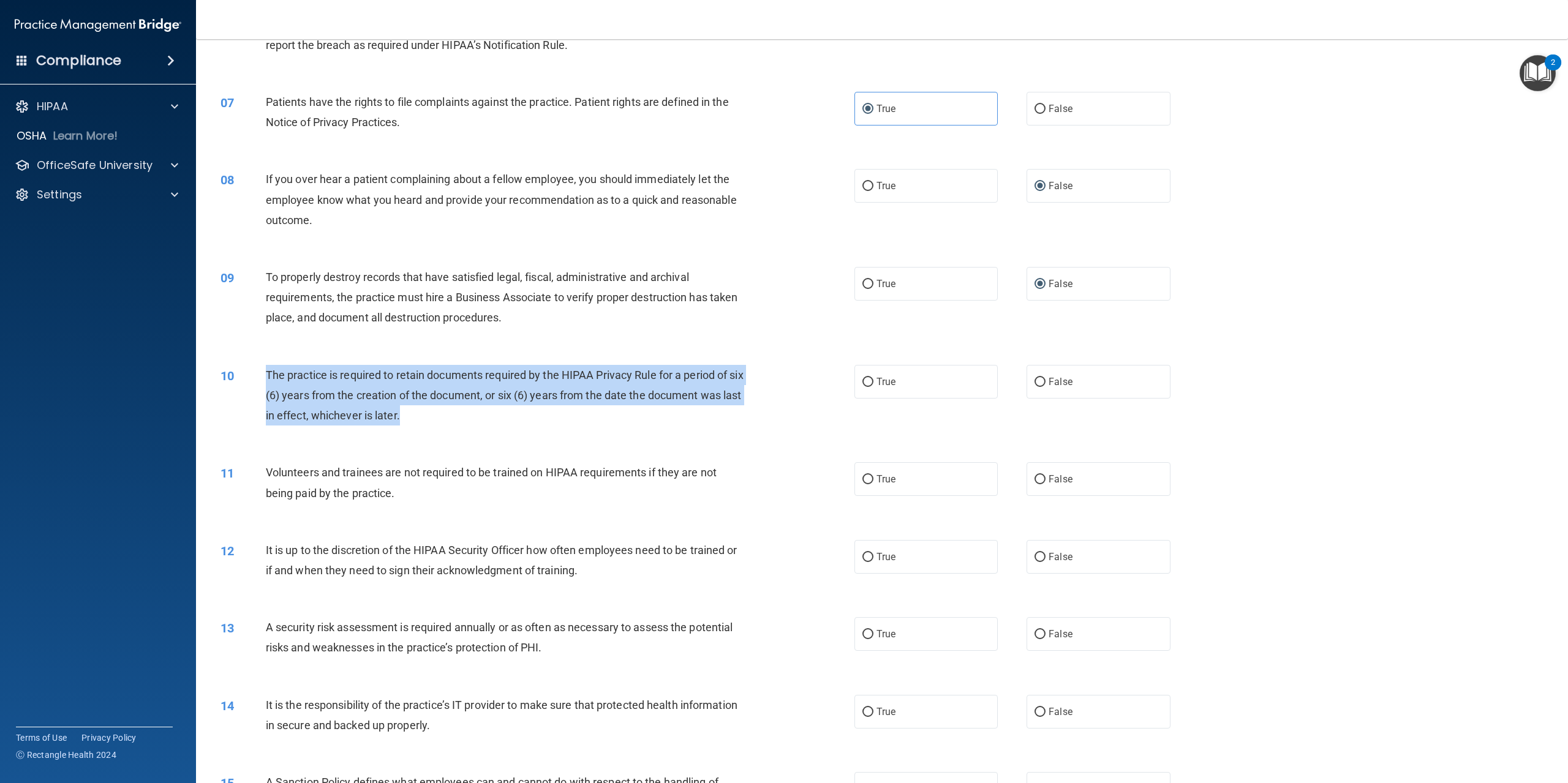
drag, startPoint x: 264, startPoint y: 369, endPoint x: 441, endPoint y: 416, distance: 183.1
click at [441, 416] on div "10 The practice is required to retain documents required by the HIPAA Privacy R…" at bounding box center [537, 399] width 671 height 67
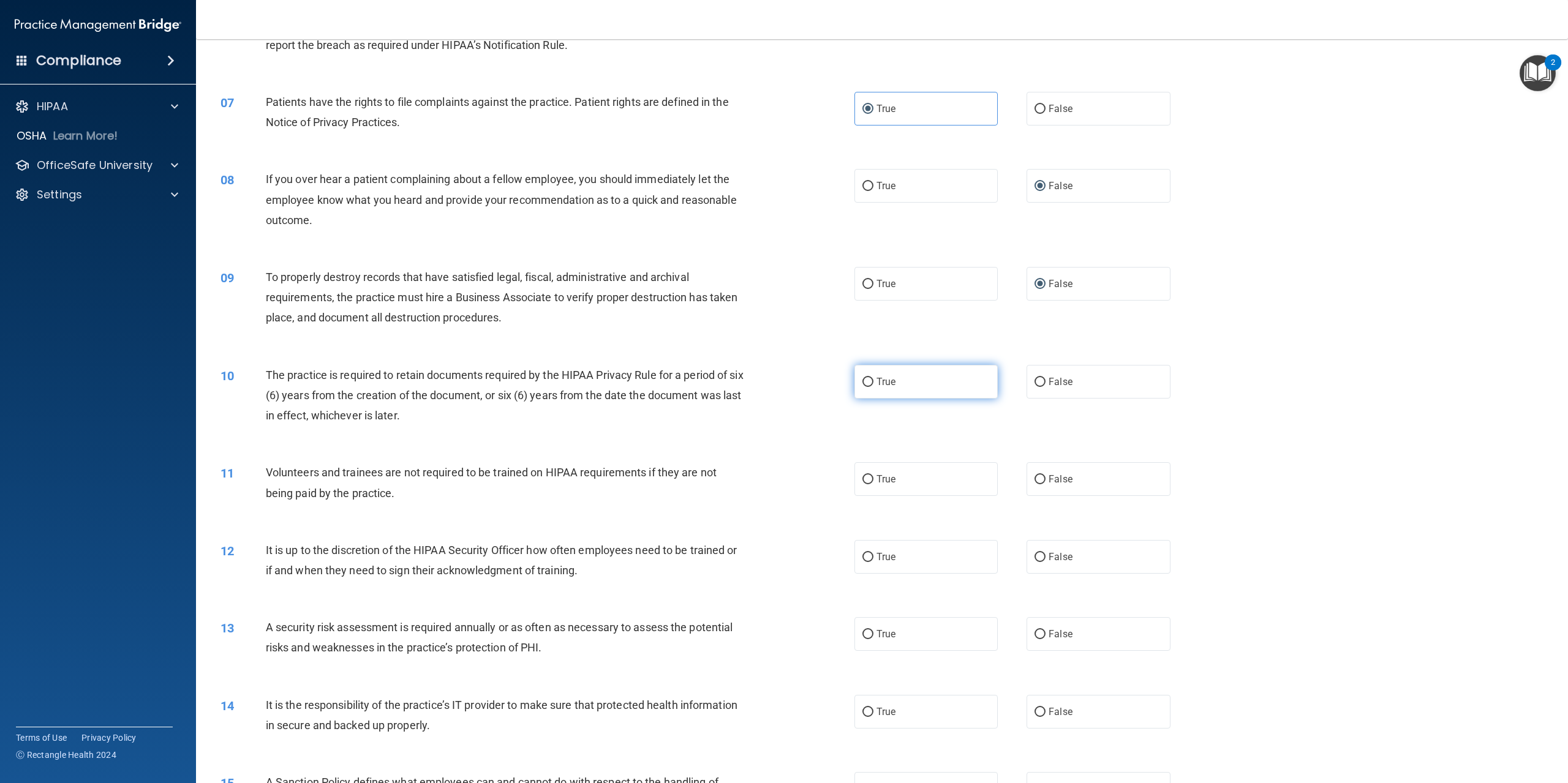
click at [870, 374] on label "True" at bounding box center [926, 382] width 143 height 34
click at [870, 378] on input "True" at bounding box center [868, 382] width 11 height 9
radio input "true"
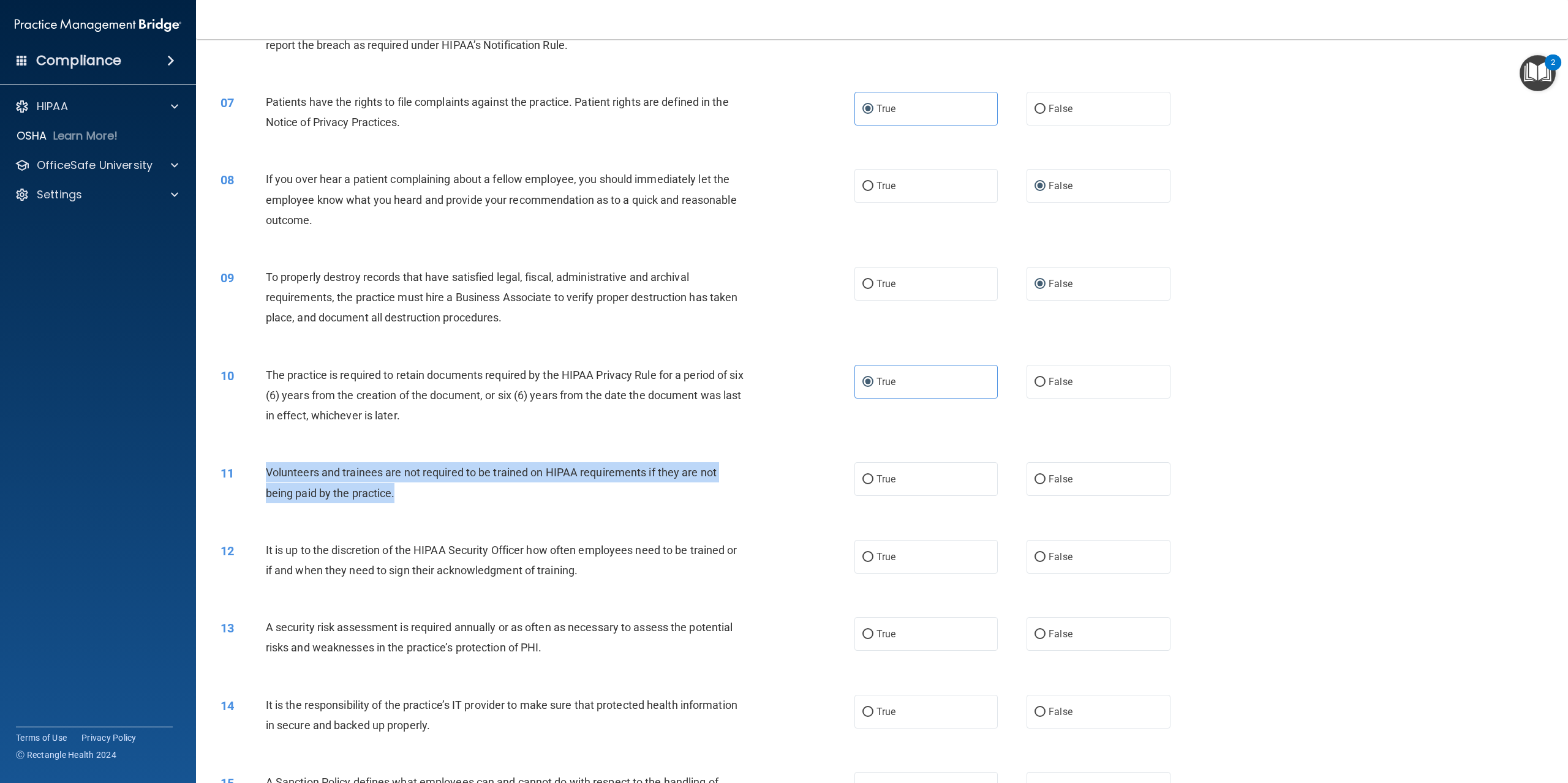
drag, startPoint x: 263, startPoint y: 468, endPoint x: 485, endPoint y: 500, distance: 224.3
click at [485, 500] on div "11 Volunteers and trainees are not required to be trained on HIPAA requirements…" at bounding box center [537, 485] width 671 height 46
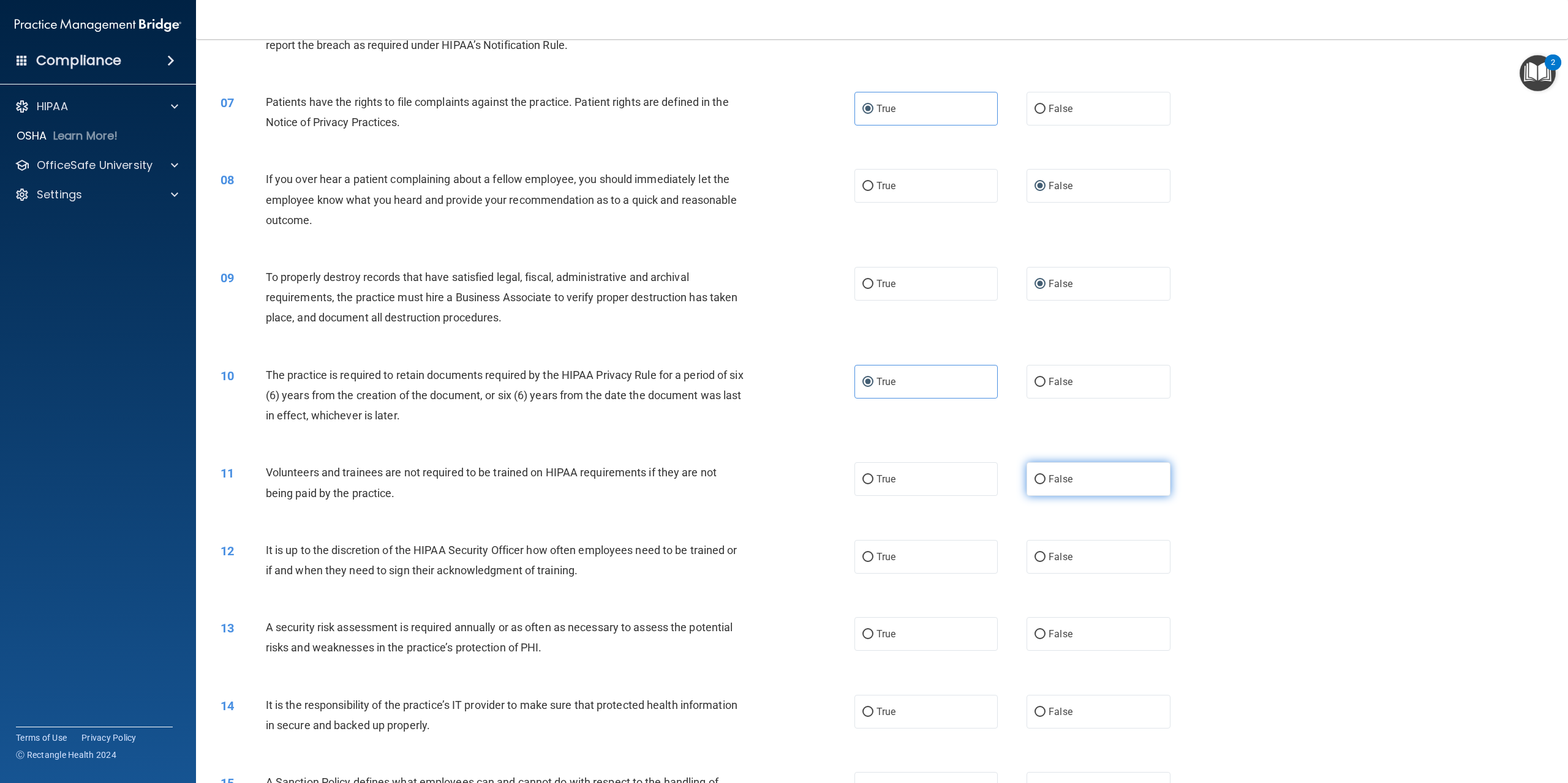
click at [1049, 485] on span "False" at bounding box center [1061, 479] width 24 height 12
click at [1044, 485] on input "False" at bounding box center [1040, 480] width 11 height 9
radio input "true"
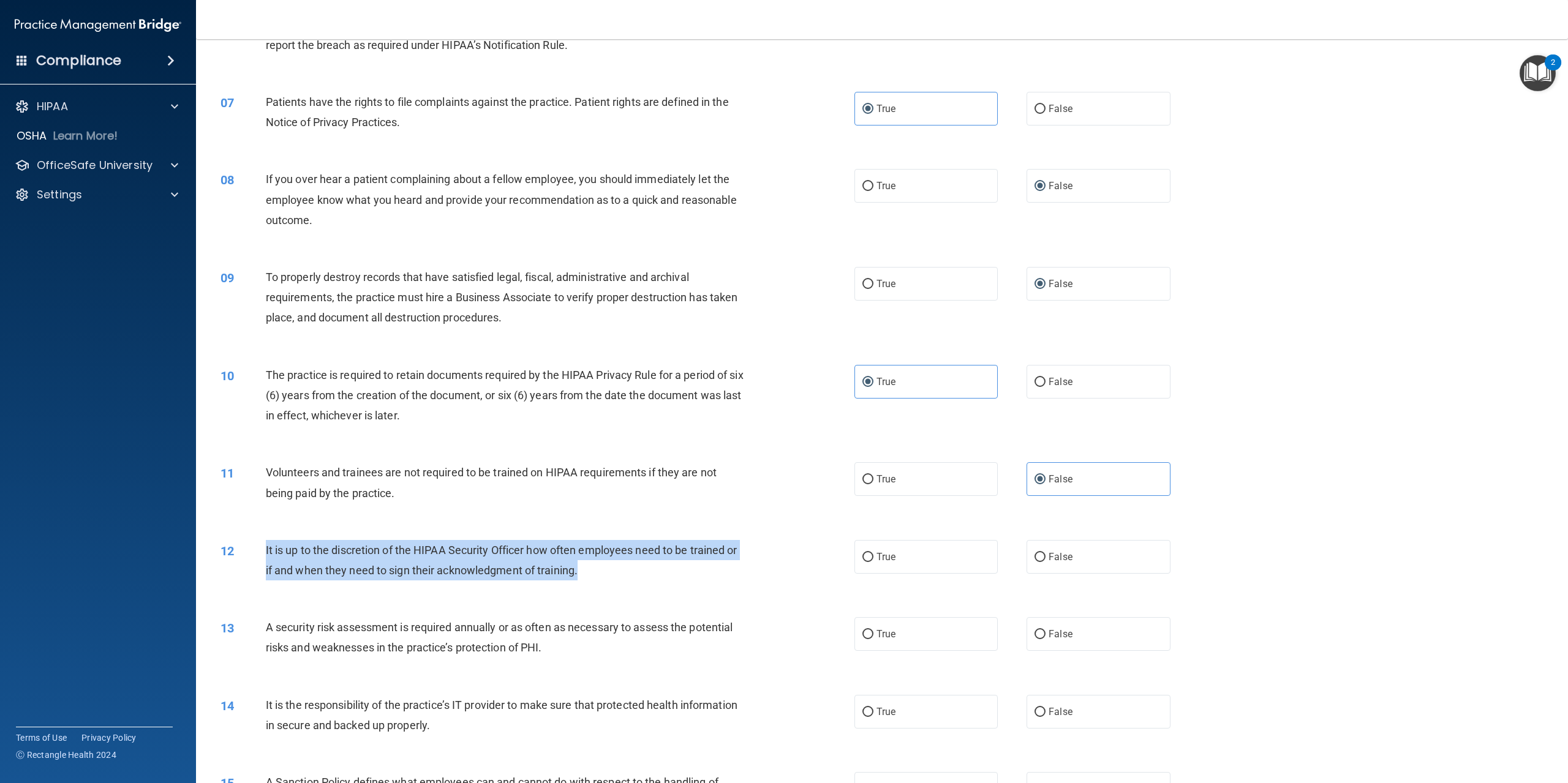
drag, startPoint x: 261, startPoint y: 552, endPoint x: 568, endPoint y: 550, distance: 307.0
click at [601, 567] on div "12 It is up to the discretion of the HIPAA Security Officer how often employees…" at bounding box center [537, 563] width 671 height 46
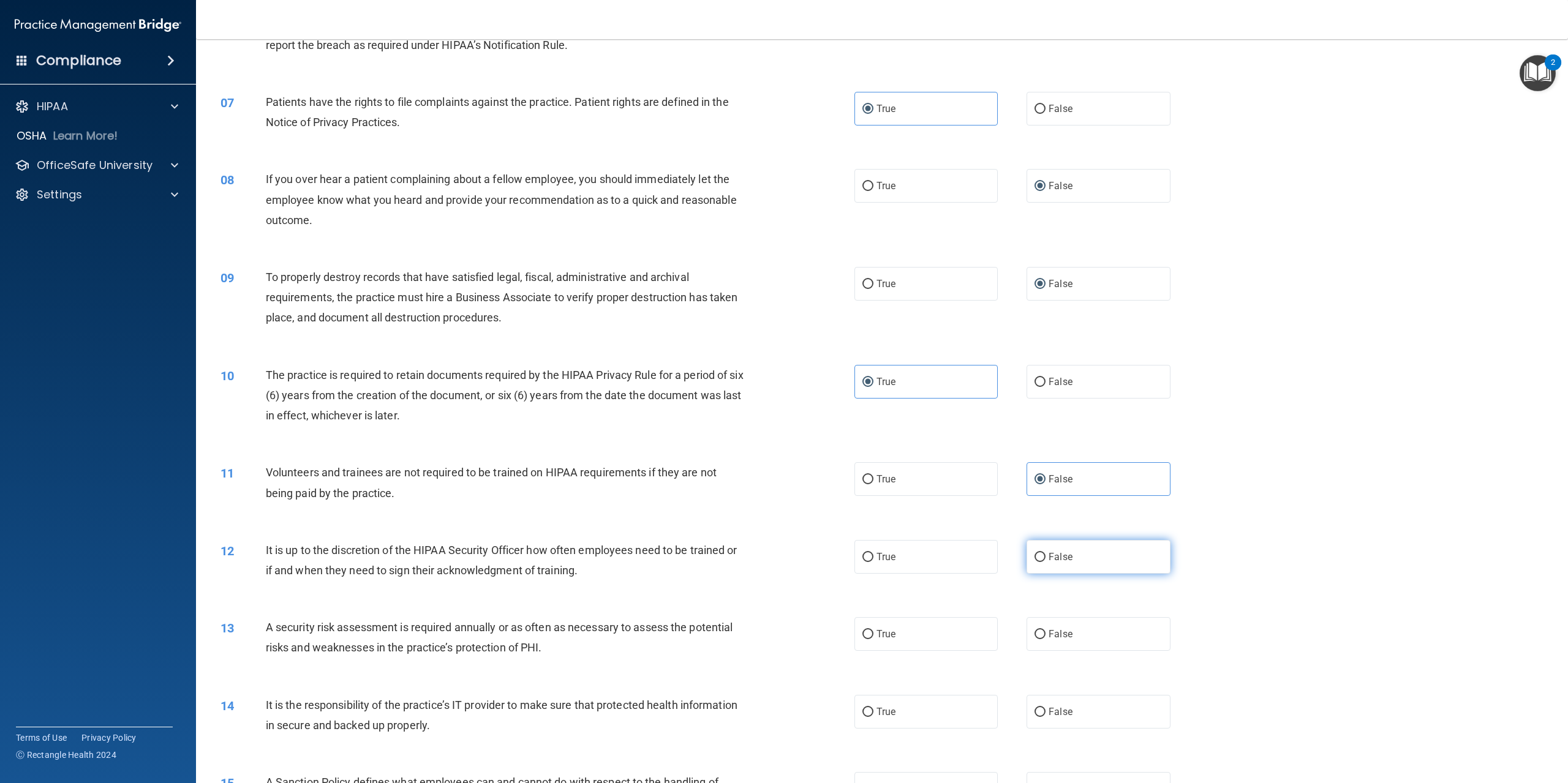
click at [1057, 556] on span "False" at bounding box center [1061, 557] width 24 height 12
click at [1046, 556] on input "False" at bounding box center [1040, 557] width 11 height 9
radio input "true"
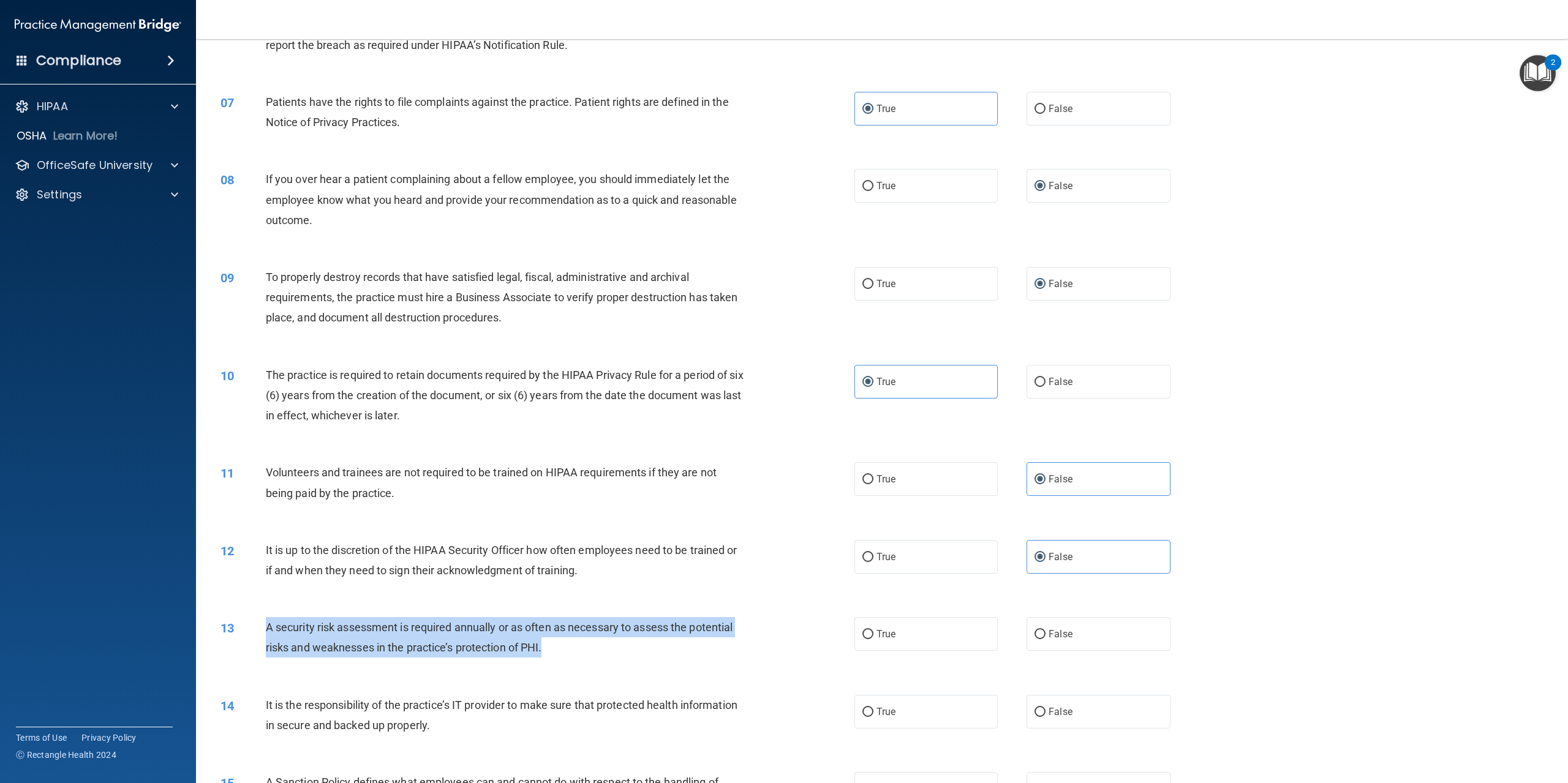
drag, startPoint x: 268, startPoint y: 621, endPoint x: 614, endPoint y: 640, distance: 346.5
click at [614, 640] on div "A security risk assessment is required annually or as often as necessary to ass…" at bounding box center [510, 638] width 490 height 41
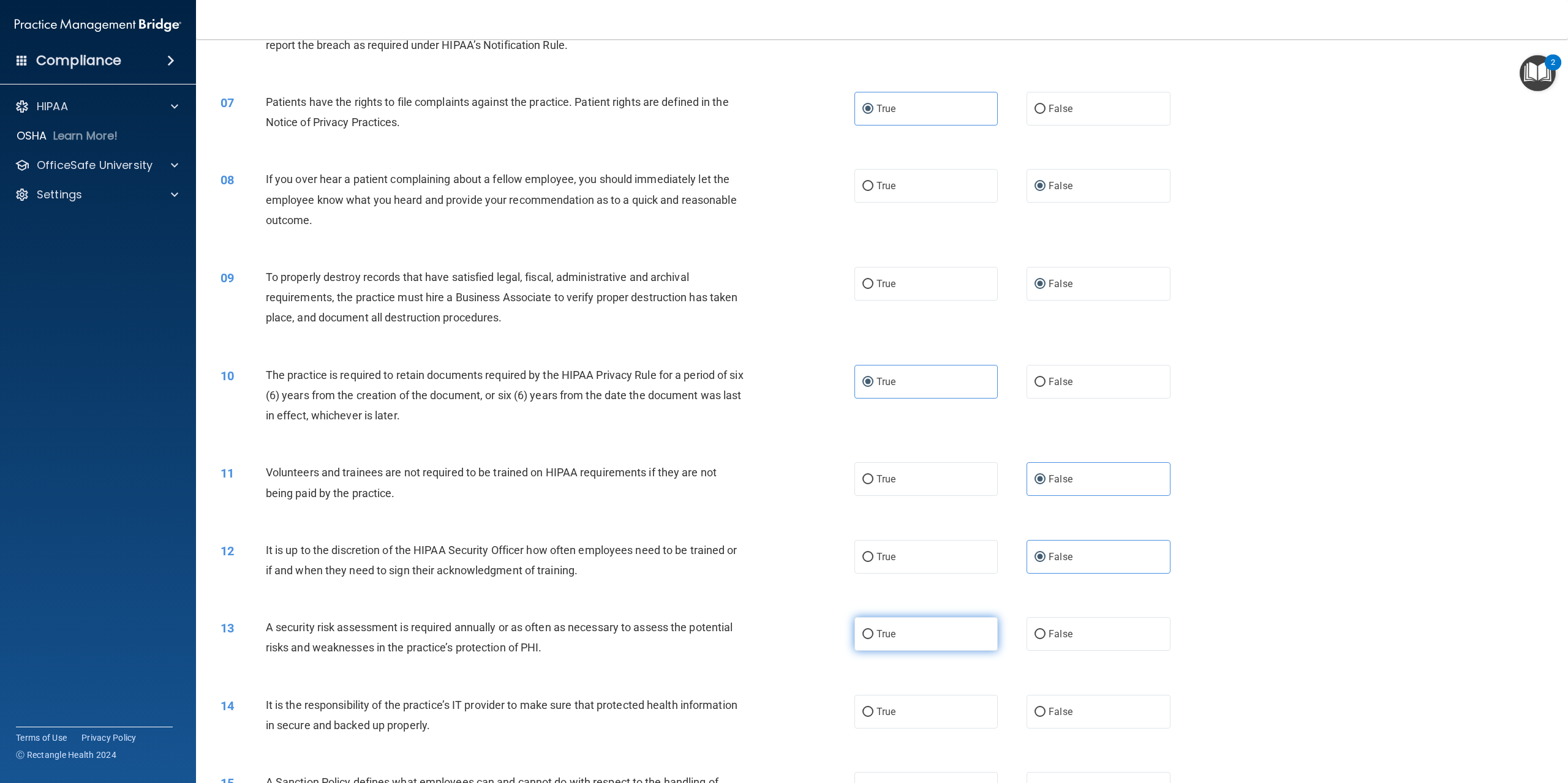
click at [870, 643] on label "True" at bounding box center [926, 634] width 143 height 34
click at [870, 639] on input "True" at bounding box center [868, 634] width 11 height 9
radio input "true"
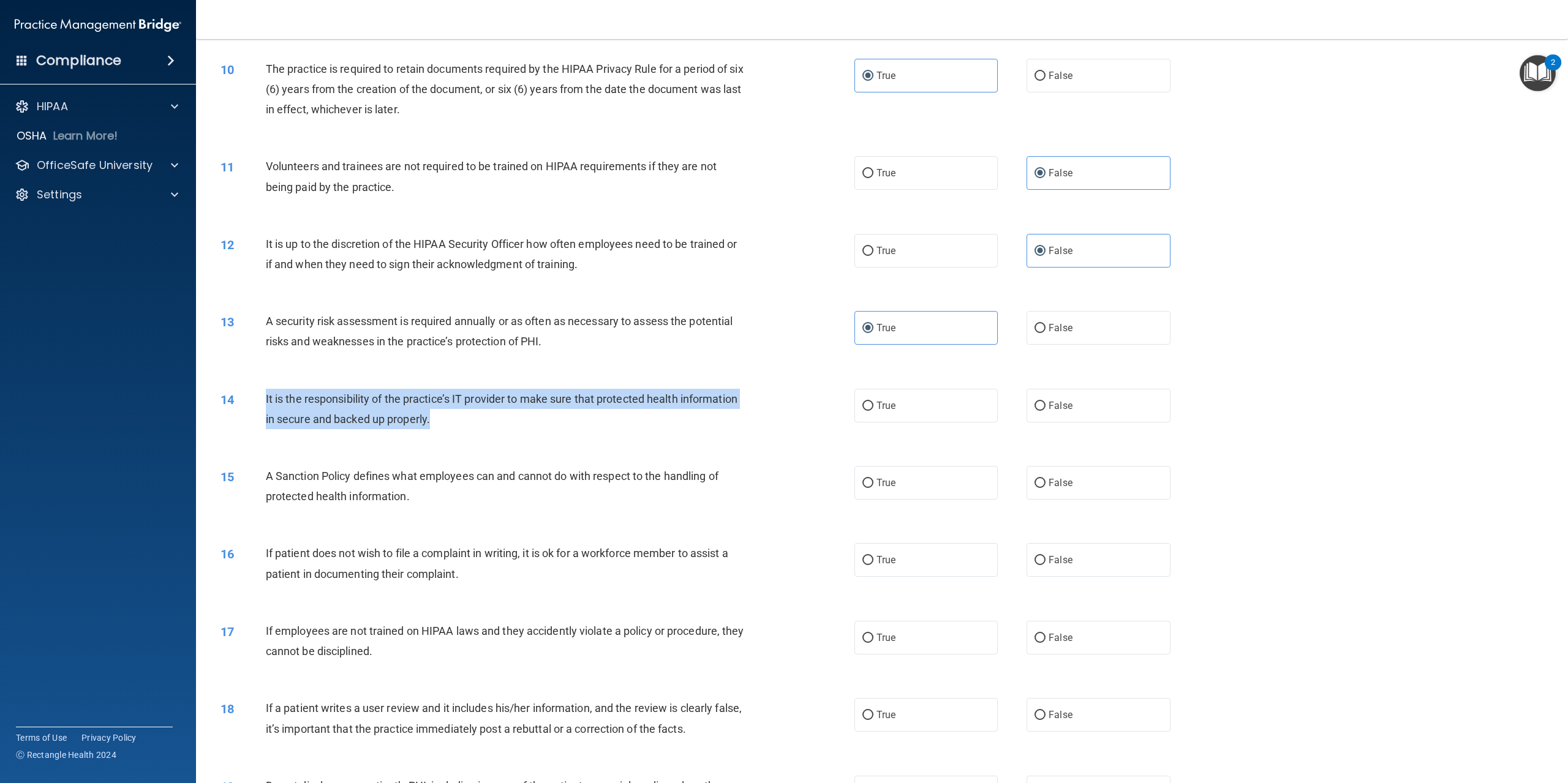
drag, startPoint x: 262, startPoint y: 409, endPoint x: 576, endPoint y: 418, distance: 314.1
click at [579, 414] on div "14 It is the responsibility of the practice’s IT provider to make sure that pro…" at bounding box center [537, 412] width 671 height 46
click at [1035, 404] on input "False" at bounding box center [1040, 406] width 11 height 9
radio input "true"
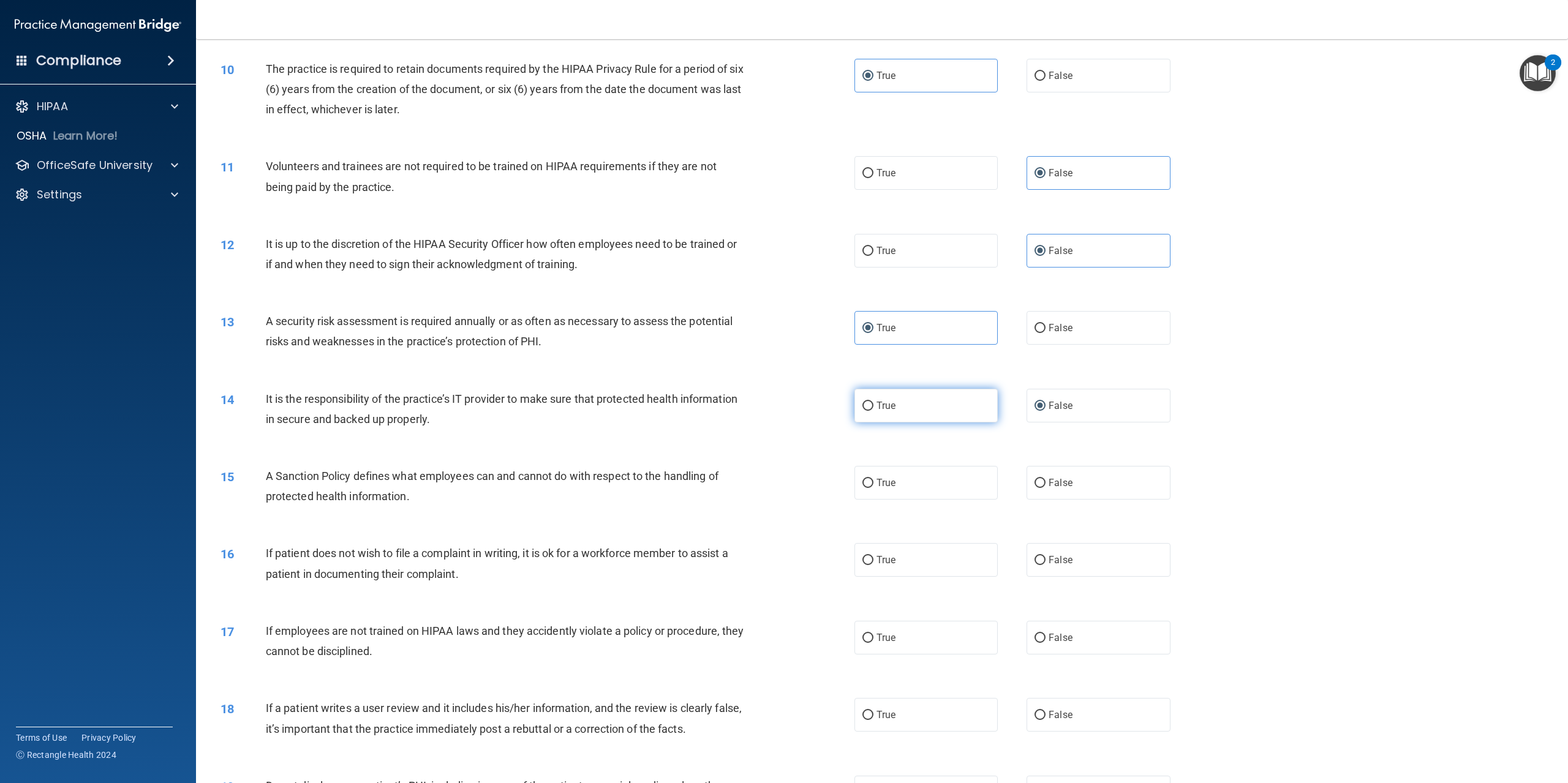
click at [871, 402] on label "True" at bounding box center [926, 406] width 143 height 34
click at [871, 402] on input "True" at bounding box center [868, 406] width 11 height 9
radio input "true"
radio input "false"
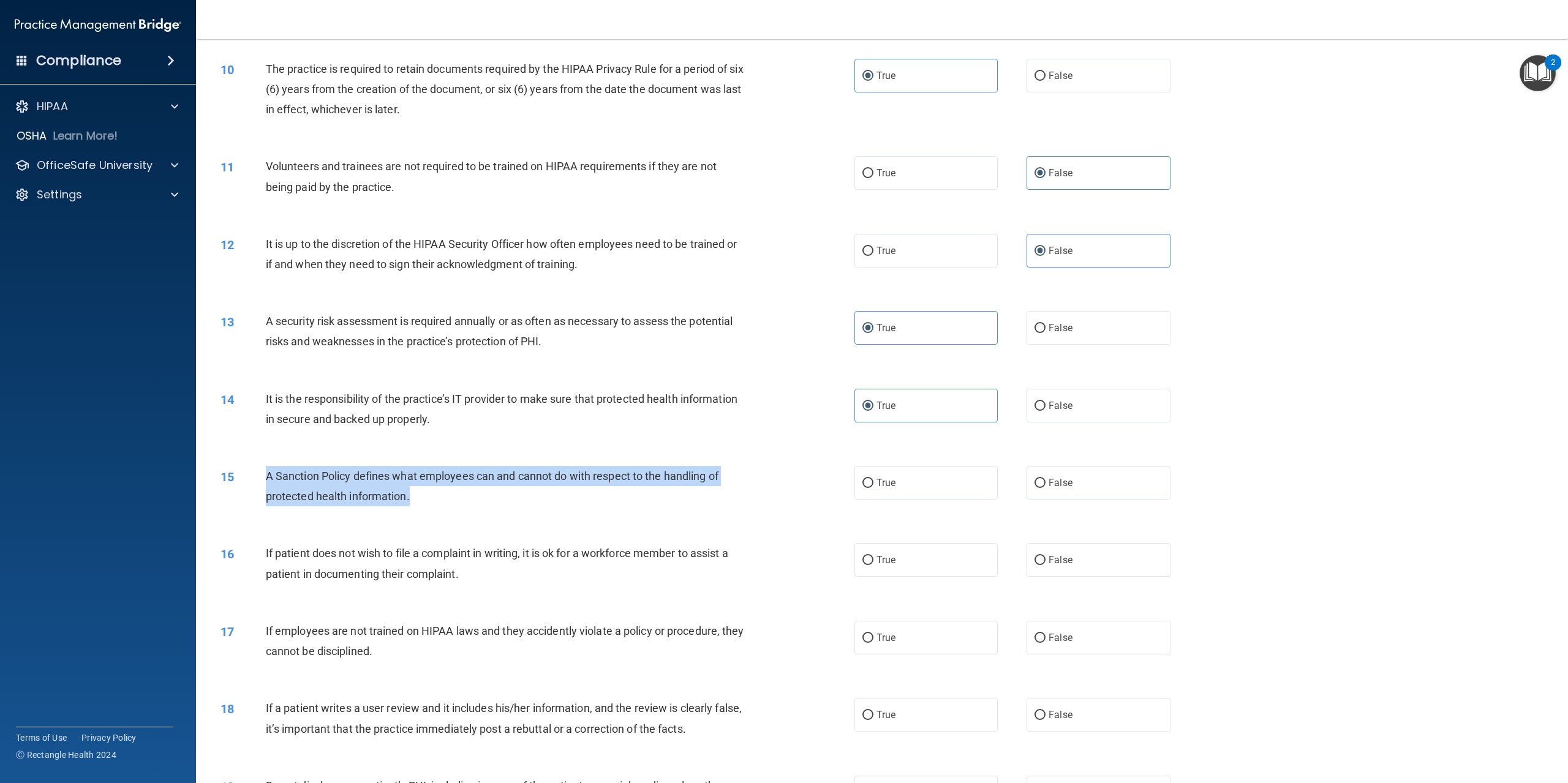
drag, startPoint x: 266, startPoint y: 480, endPoint x: 474, endPoint y: 499, distance: 208.9
click at [474, 499] on div "A Sanction Policy defines what employees can and cannot do with respect to the …" at bounding box center [510, 487] width 490 height 41
click at [868, 480] on input "True" at bounding box center [868, 483] width 11 height 9
radio input "true"
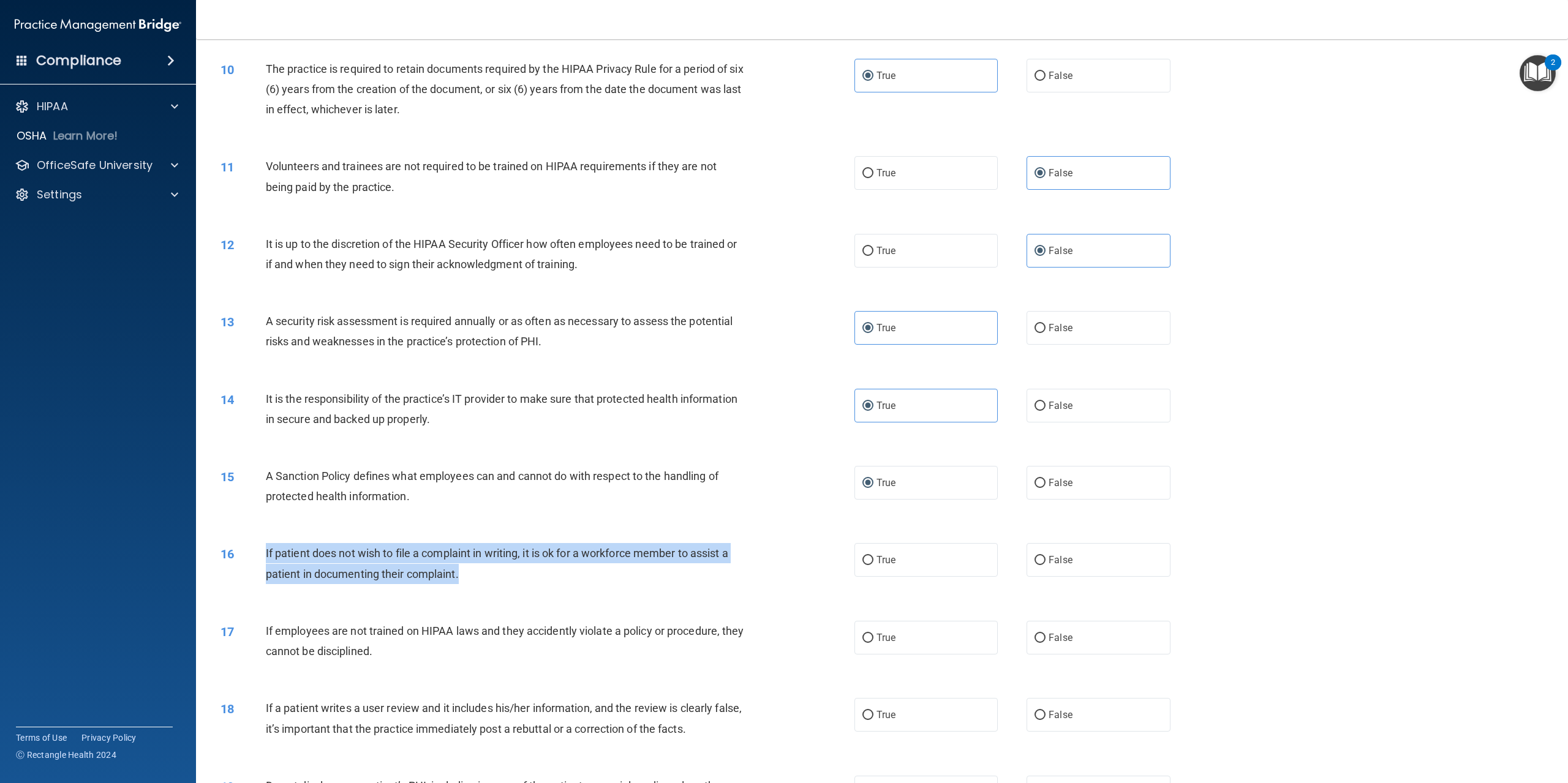
drag, startPoint x: 263, startPoint y: 553, endPoint x: 584, endPoint y: 567, distance: 321.3
click at [584, 567] on div "16 If patient does not wish to file a complaint in writing, it is ok for a work…" at bounding box center [537, 566] width 671 height 46
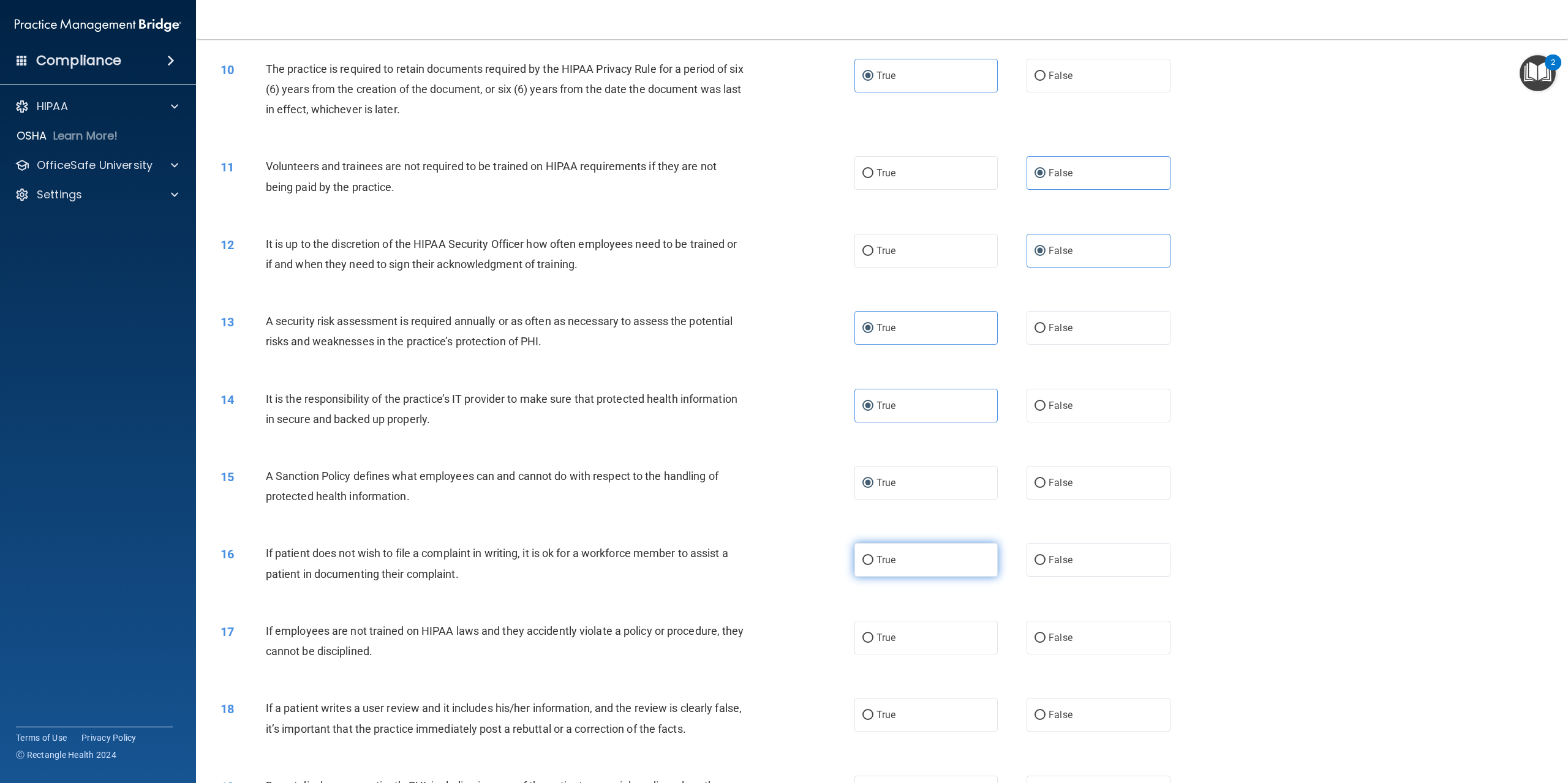
click at [868, 551] on label "True" at bounding box center [926, 560] width 143 height 34
click at [868, 556] on input "True" at bounding box center [868, 560] width 11 height 9
radio input "true"
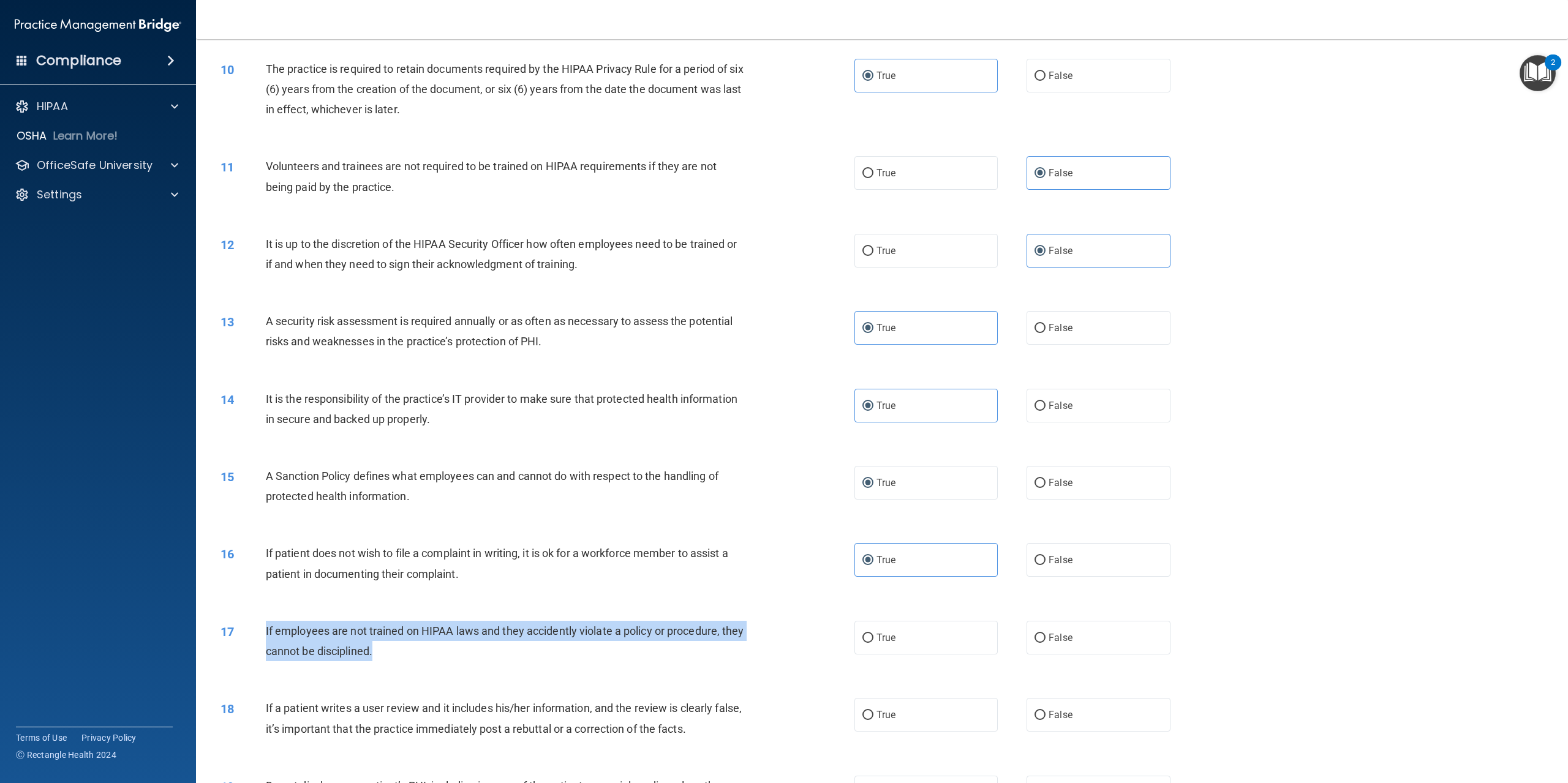
drag, startPoint x: 257, startPoint y: 629, endPoint x: 577, endPoint y: 668, distance: 322.4
click at [577, 668] on div "17 If employees are not trained on HIPAA laws and they accidently violate a pol…" at bounding box center [537, 644] width 671 height 46
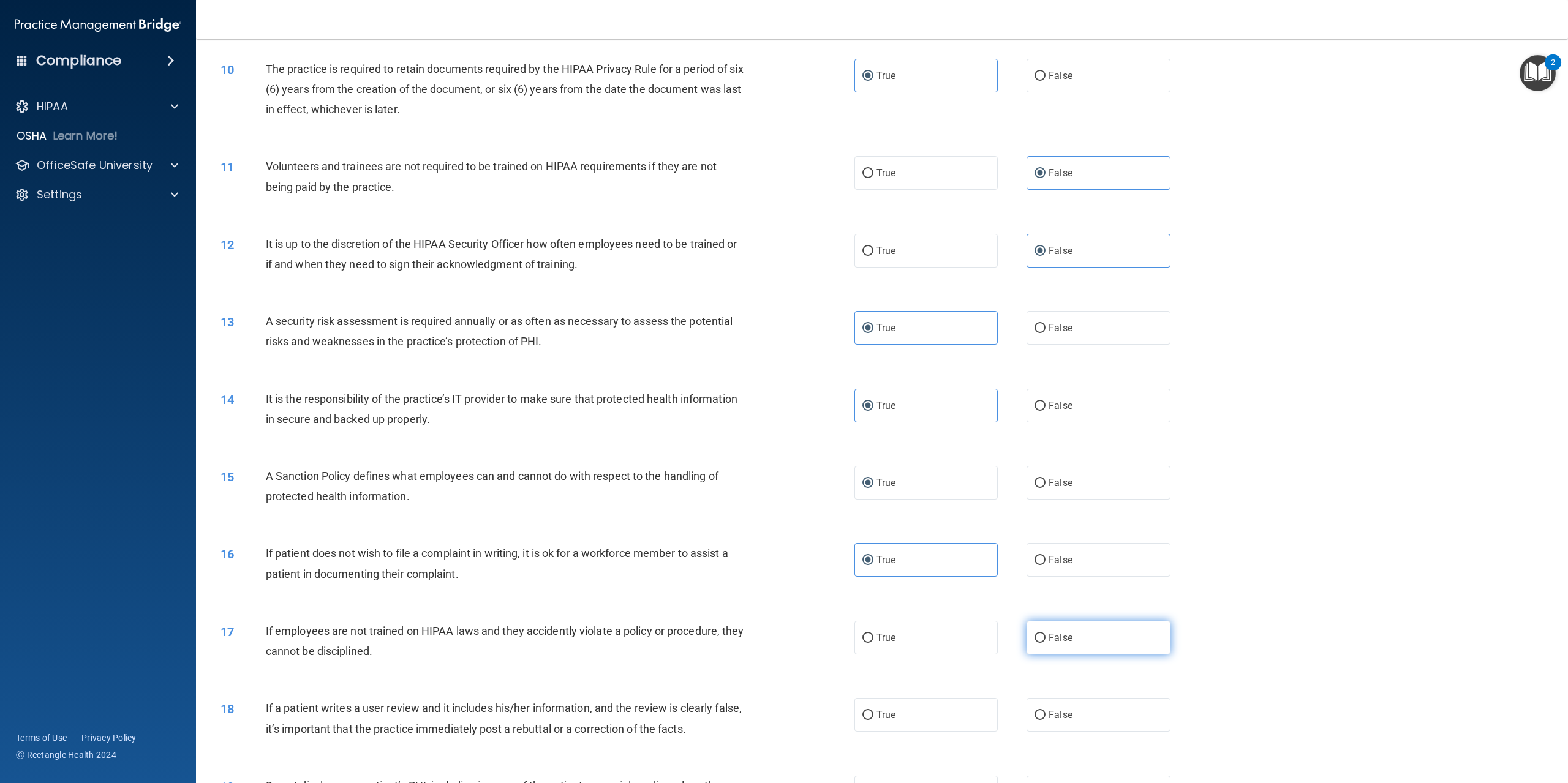
click at [1031, 644] on label "False" at bounding box center [1099, 638] width 143 height 34
click at [1035, 643] on input "False" at bounding box center [1040, 638] width 11 height 9
radio input "true"
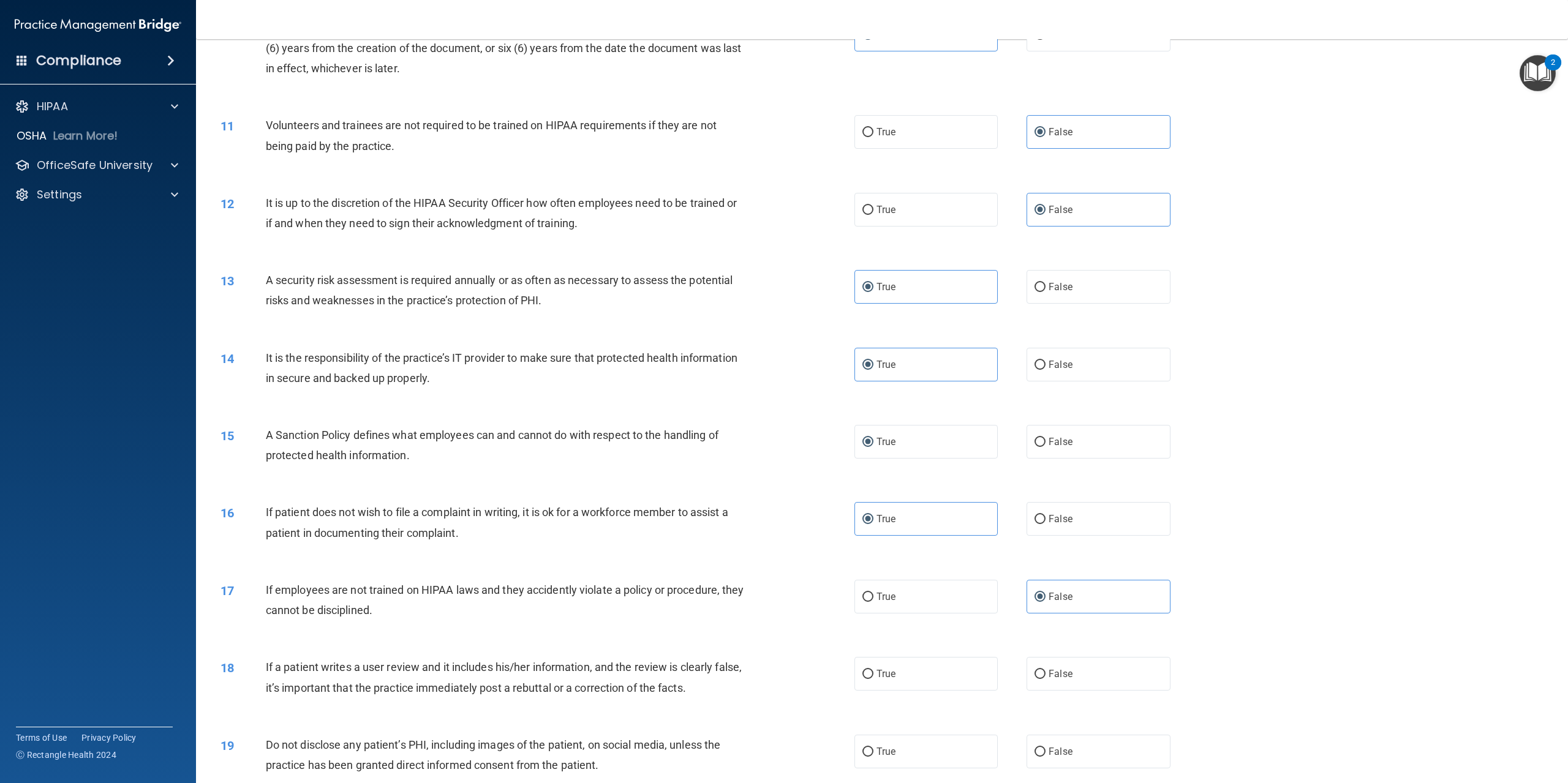
scroll to position [1164, 0]
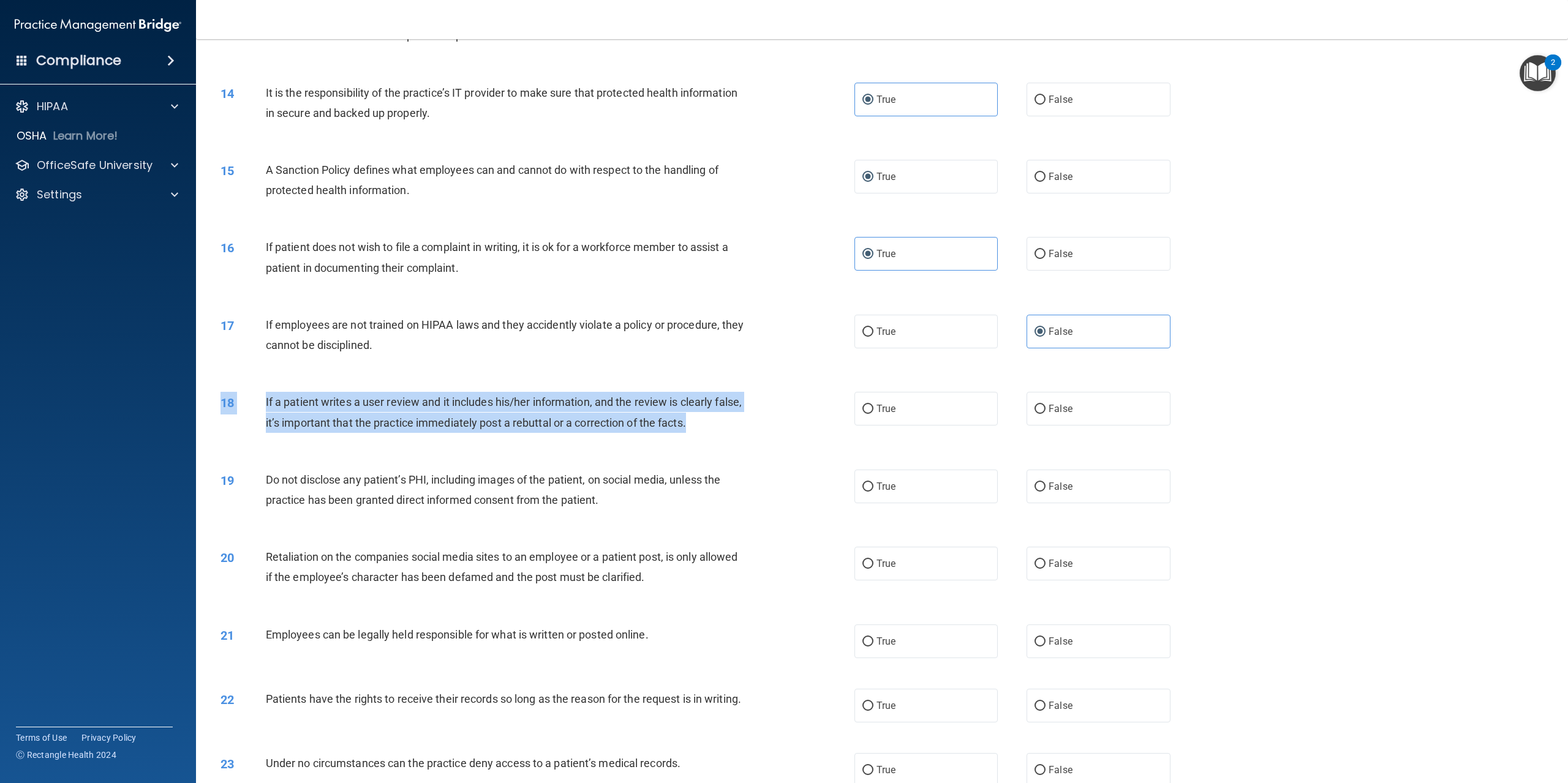
drag, startPoint x: 258, startPoint y: 391, endPoint x: 719, endPoint y: 423, distance: 462.1
click at [719, 423] on div "18 If a patient writes a user review and it includes his/her information, and t…" at bounding box center [882, 415] width 1342 height 77
click at [1040, 406] on input "False" at bounding box center [1040, 409] width 11 height 9
radio input "true"
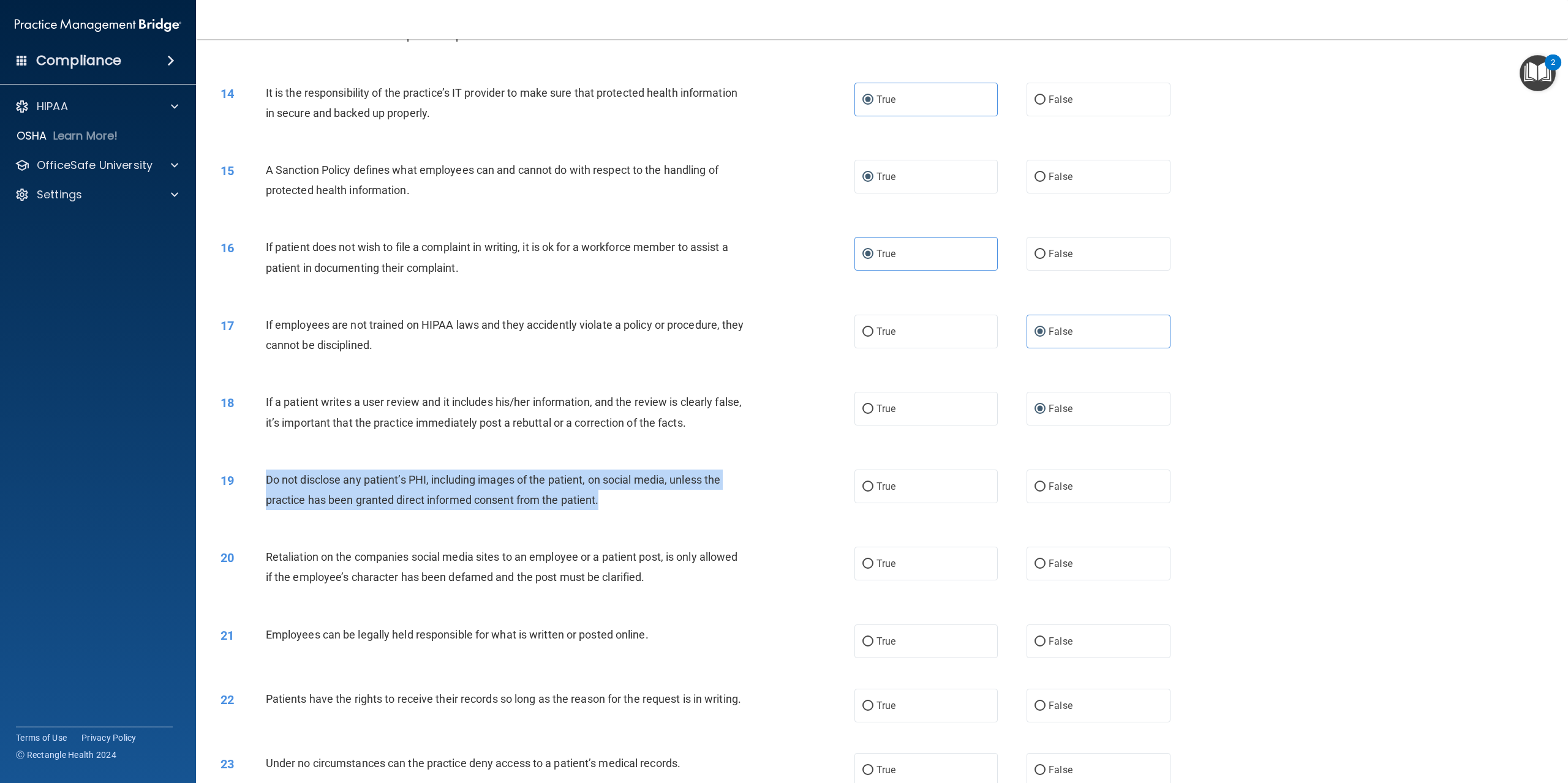
drag, startPoint x: 265, startPoint y: 476, endPoint x: 602, endPoint y: 500, distance: 337.9
click at [602, 500] on div "19 Do not disclose any patient’s PHI, including images of the patient, on socia…" at bounding box center [537, 493] width 671 height 46
click at [849, 492] on div "19 Do not disclose any patient’s PHI, including images of the patient, on socia…" at bounding box center [537, 493] width 671 height 46
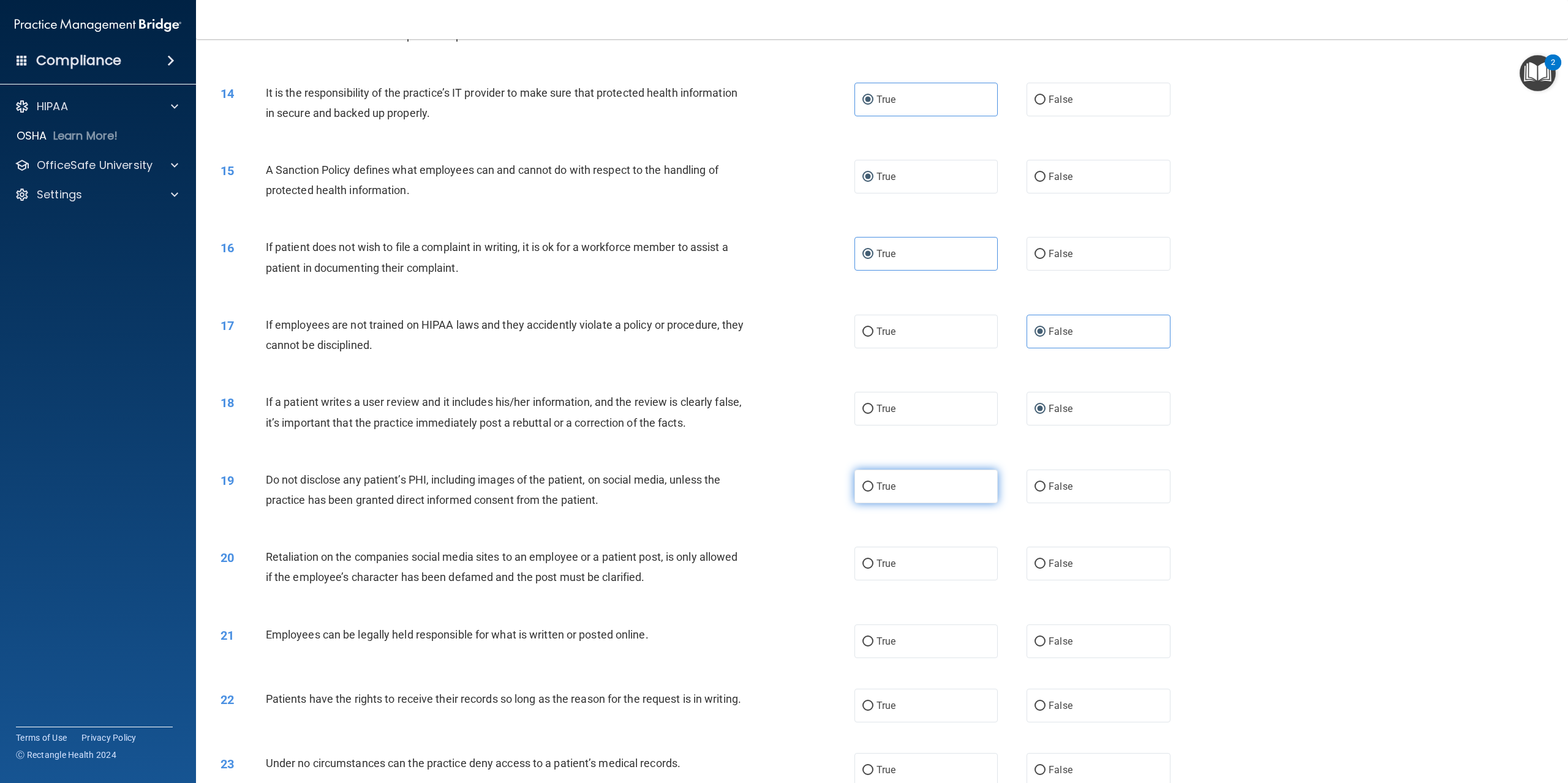
click at [865, 487] on input "True" at bounding box center [868, 487] width 11 height 9
radio input "true"
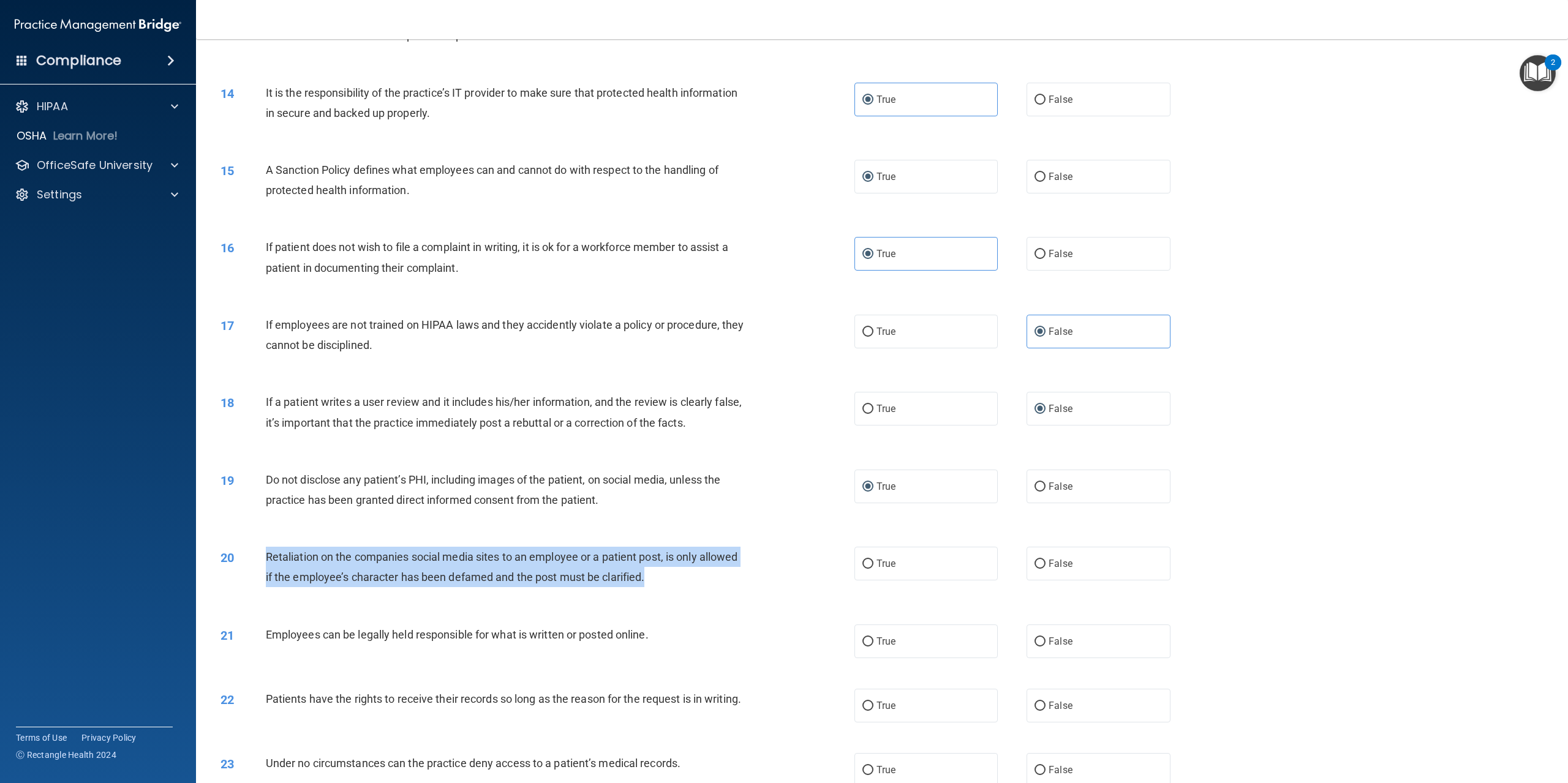
drag, startPoint x: 268, startPoint y: 552, endPoint x: 816, endPoint y: 590, distance: 549.3
click at [816, 590] on div "20 Retaliation on the companies social media sites to an employee or a patient …" at bounding box center [537, 570] width 671 height 46
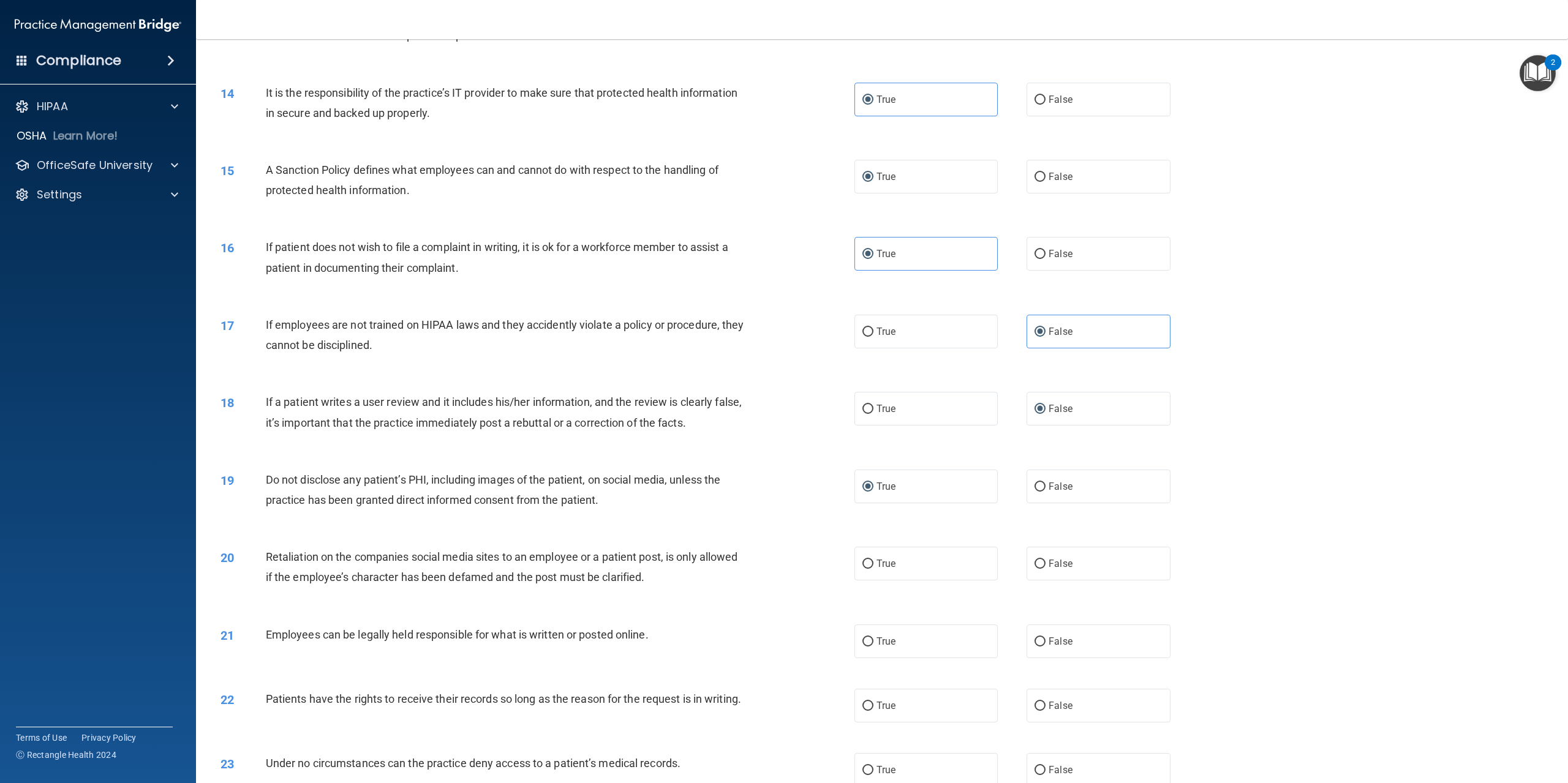
click at [1018, 555] on div "True False" at bounding box center [1026, 564] width 345 height 34
click at [1049, 568] on span "False" at bounding box center [1061, 563] width 24 height 12
click at [1045, 568] on input "False" at bounding box center [1040, 564] width 11 height 9
radio input "true"
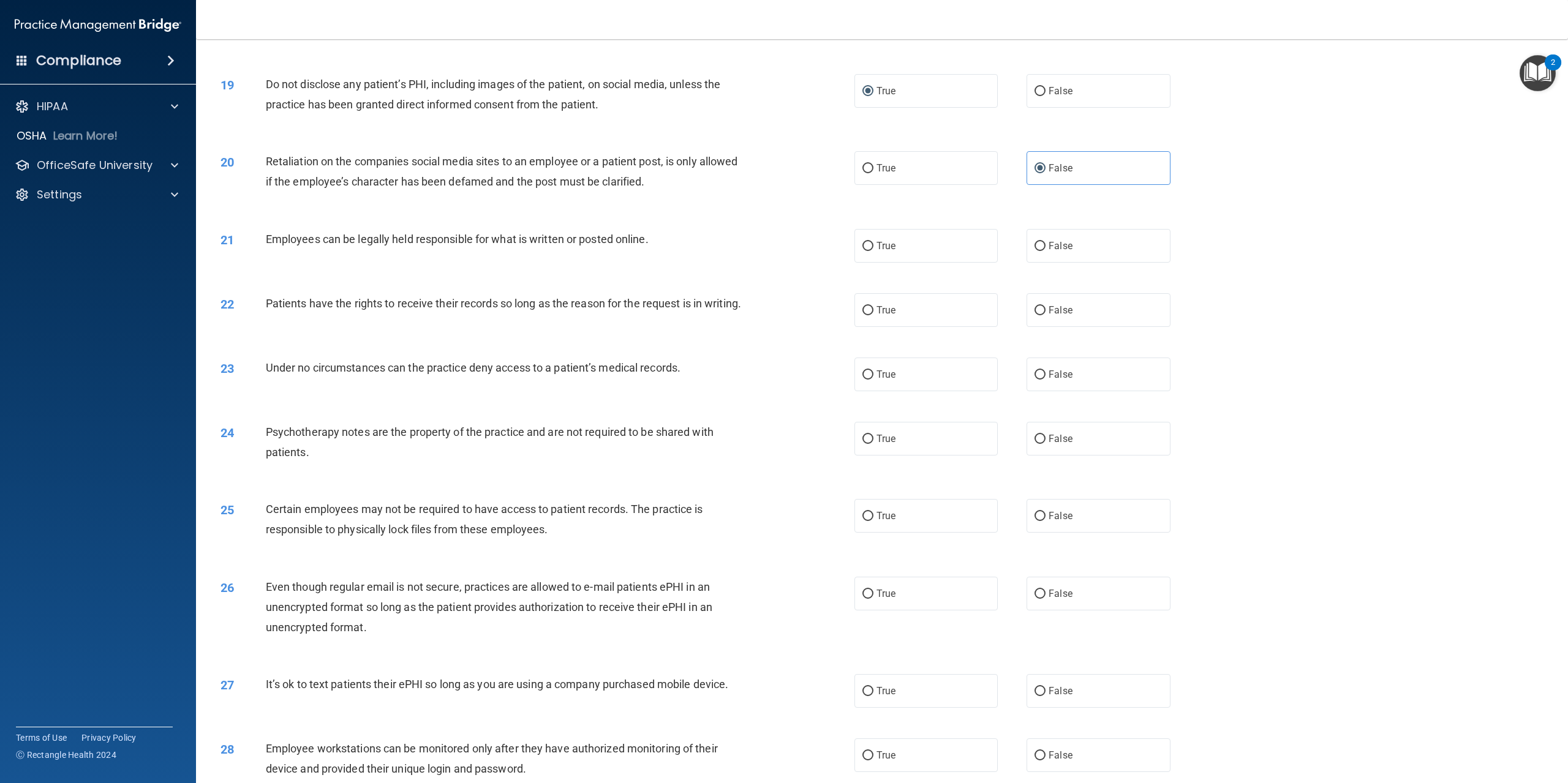
scroll to position [1592, 0]
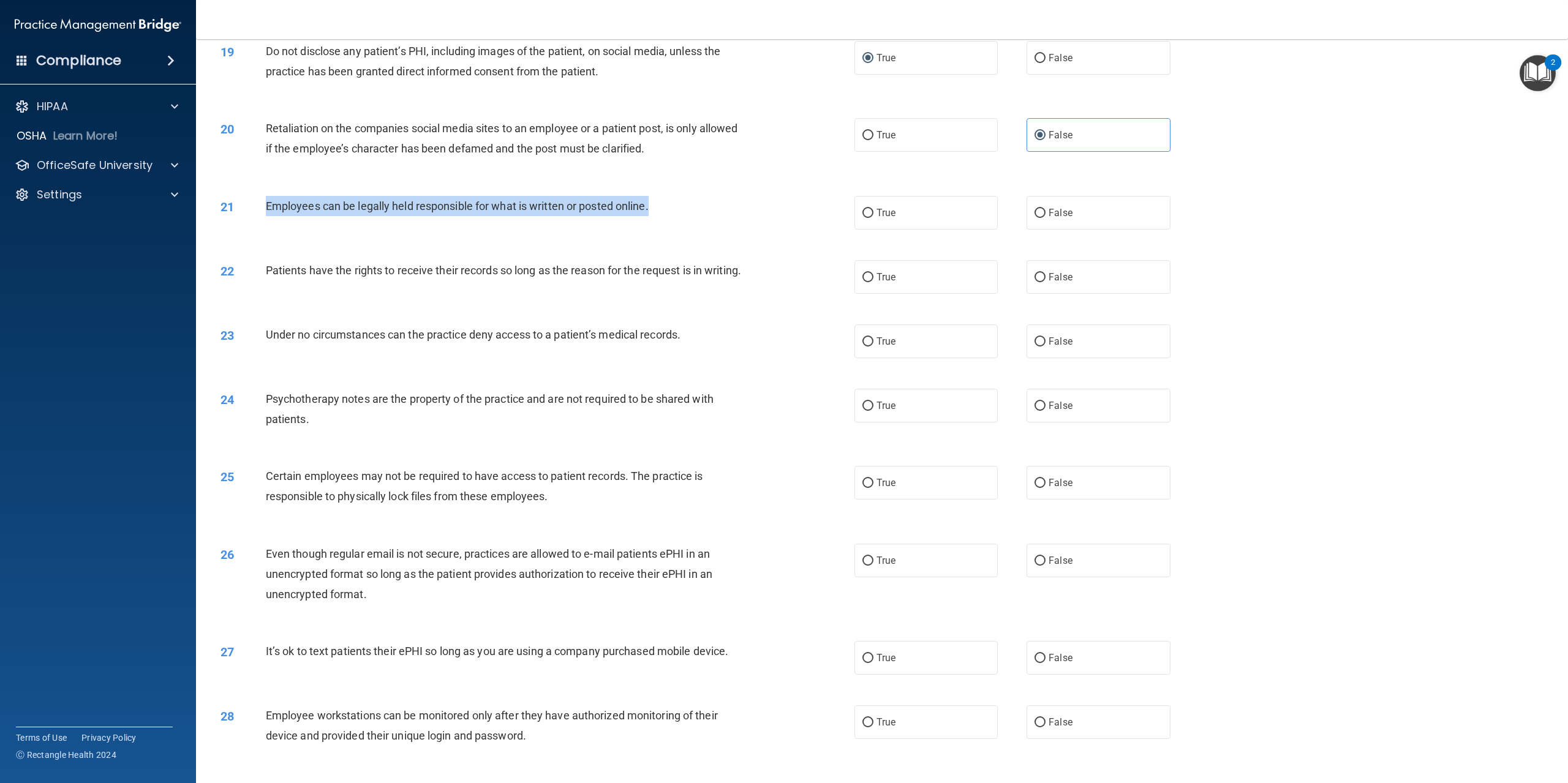
drag, startPoint x: 262, startPoint y: 206, endPoint x: 672, endPoint y: 206, distance: 410.0
click at [672, 206] on div "21 Employees can be legally held responsible for what is written or posted onli…" at bounding box center [537, 209] width 671 height 26
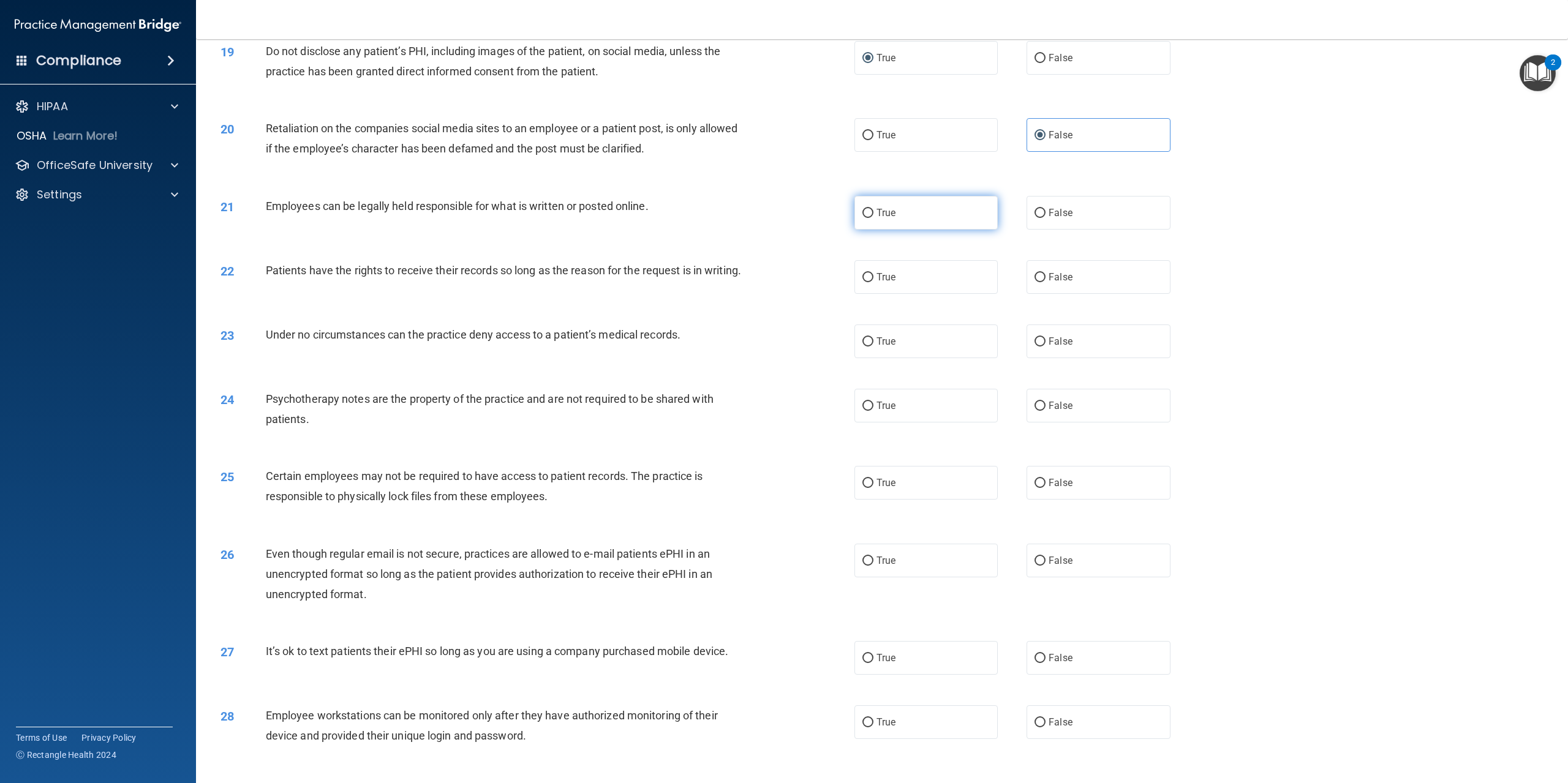
click at [877, 213] on span "True" at bounding box center [886, 213] width 19 height 12
click at [874, 213] on input "True" at bounding box center [868, 213] width 11 height 9
radio input "true"
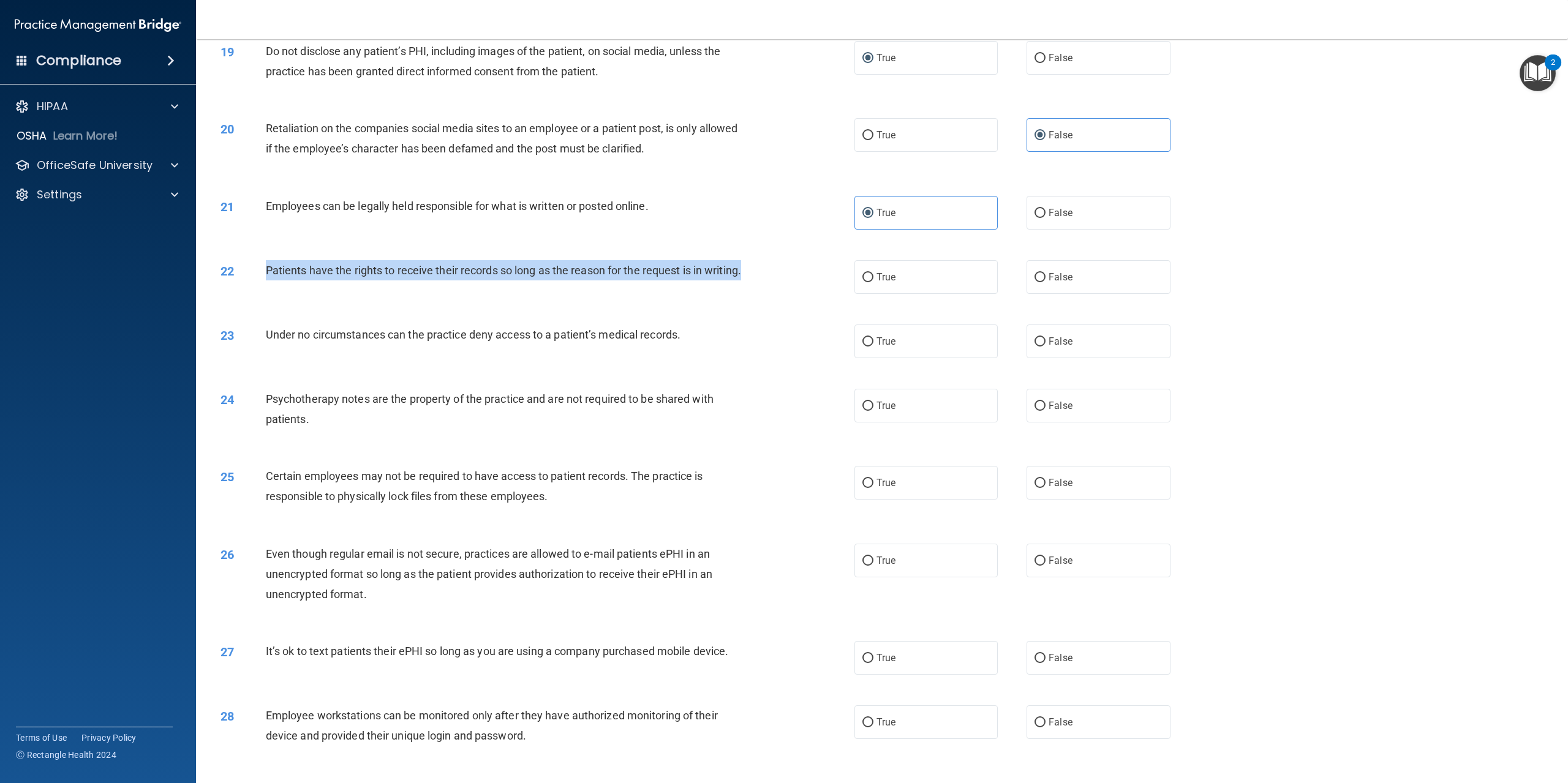
drag, startPoint x: 261, startPoint y: 266, endPoint x: 328, endPoint y: 302, distance: 76.1
click at [328, 287] on div "22 Patients have the rights to receive their records so long as the reason for …" at bounding box center [537, 273] width 671 height 26
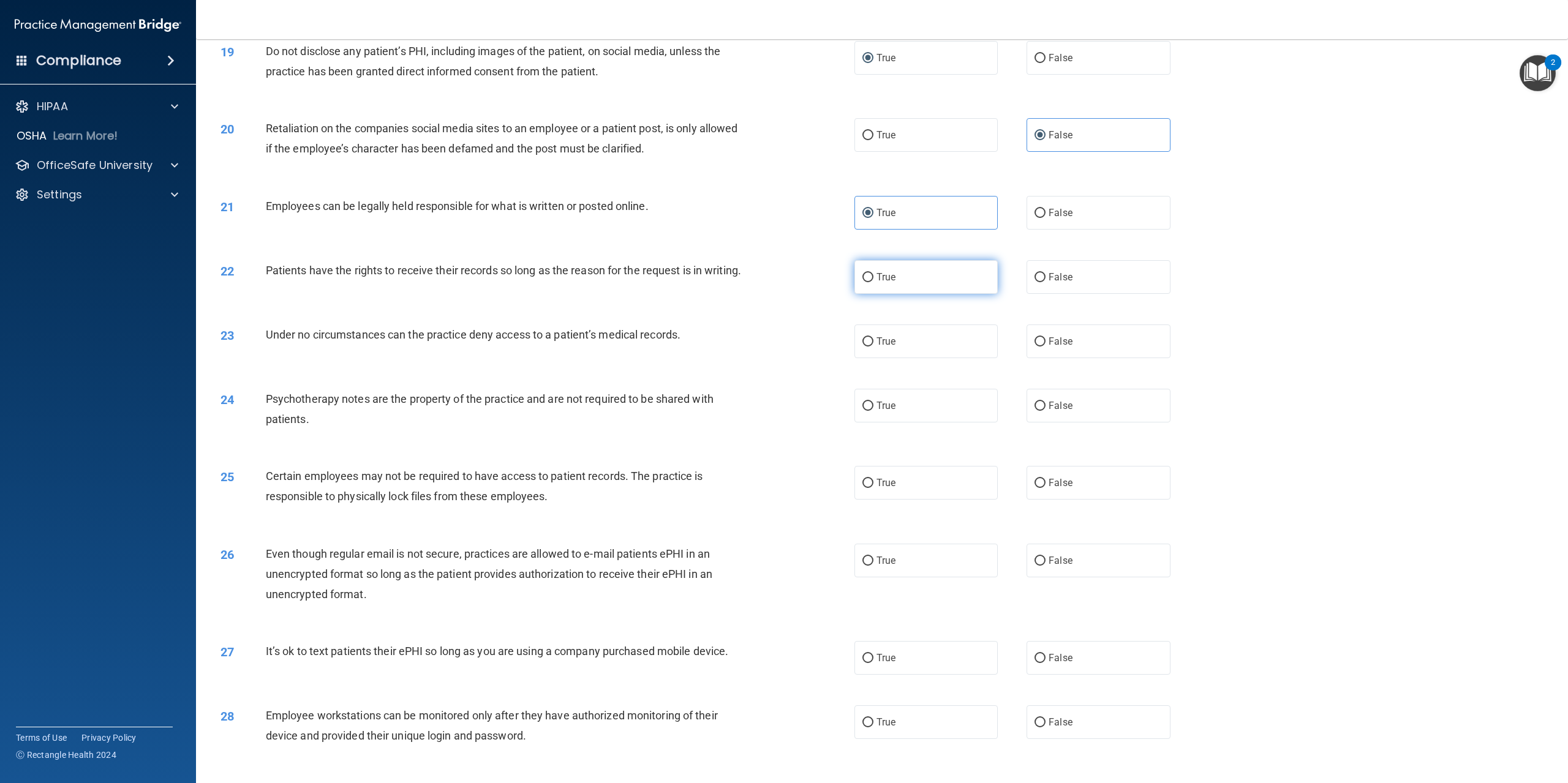
click at [862, 284] on label "True" at bounding box center [926, 277] width 143 height 34
click at [863, 282] on input "True" at bounding box center [868, 277] width 11 height 9
radio input "true"
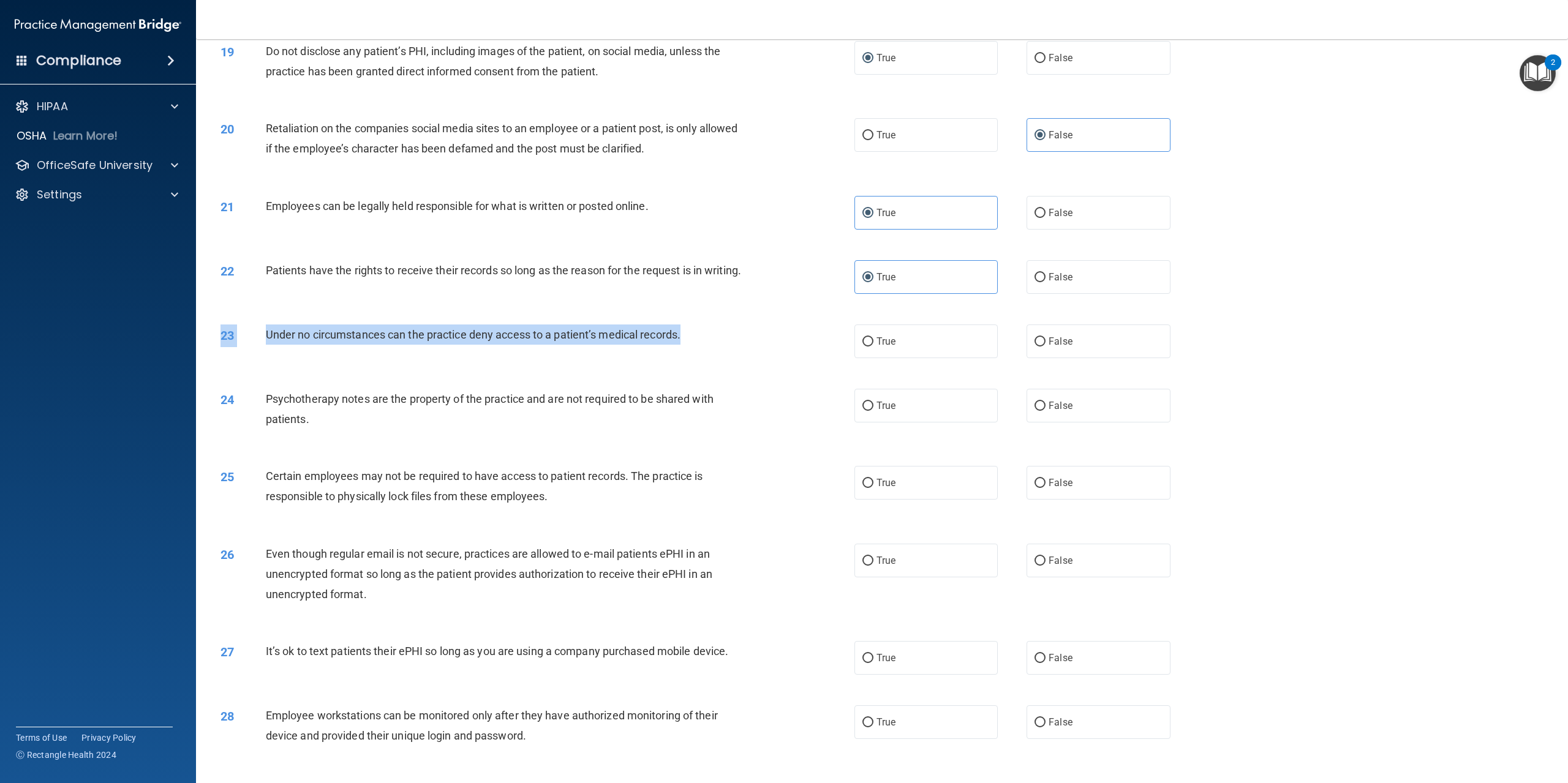
drag, startPoint x: 266, startPoint y: 332, endPoint x: 731, endPoint y: 350, distance: 465.3
click at [731, 350] on div "23 Under no circumstances can the practice deny access to a patient’s medical r…" at bounding box center [882, 341] width 1342 height 65
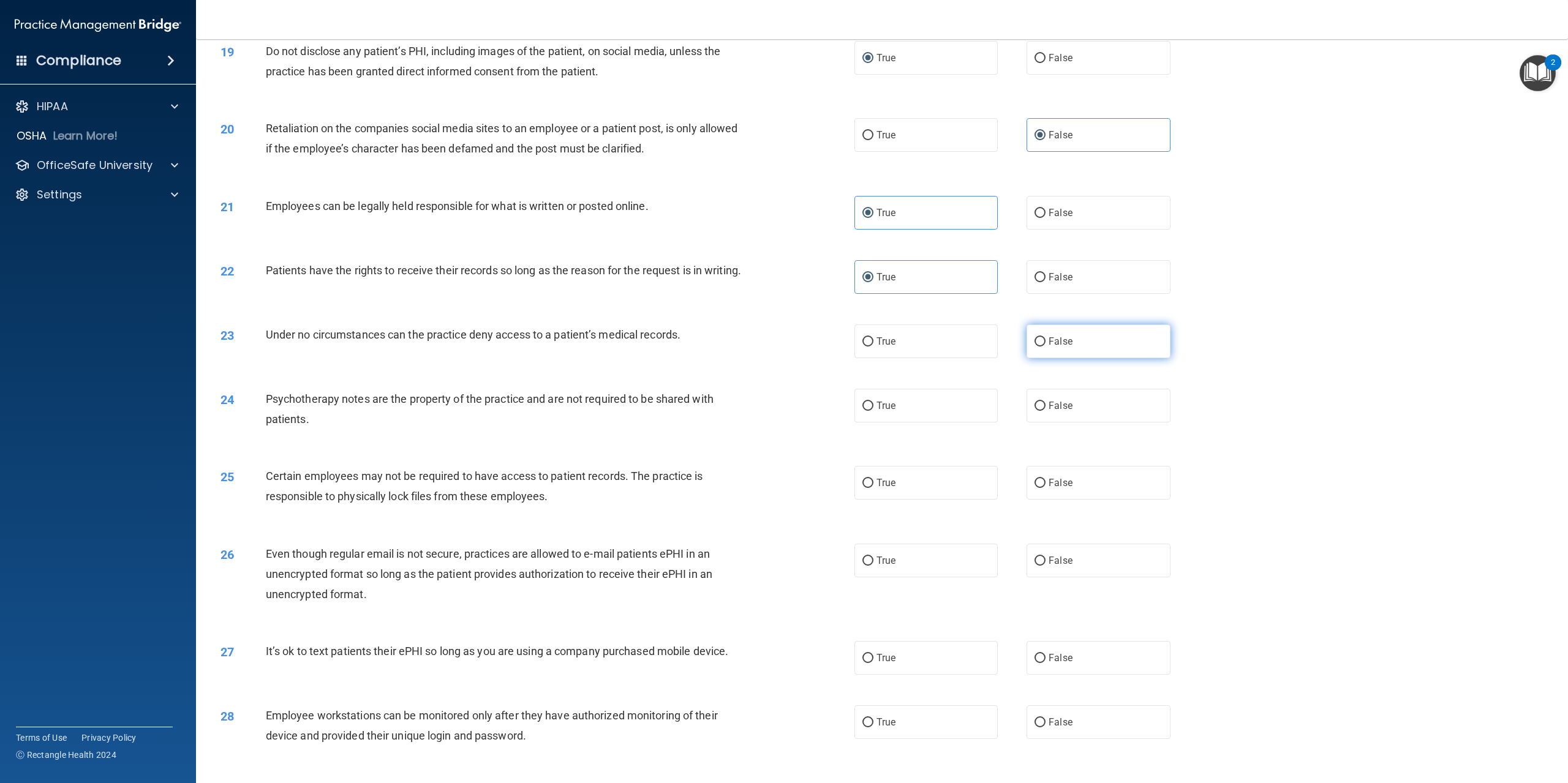
click at [1034, 343] on label "False" at bounding box center [1099, 341] width 143 height 34
click at [1035, 343] on input "False" at bounding box center [1040, 341] width 11 height 9
radio input "true"
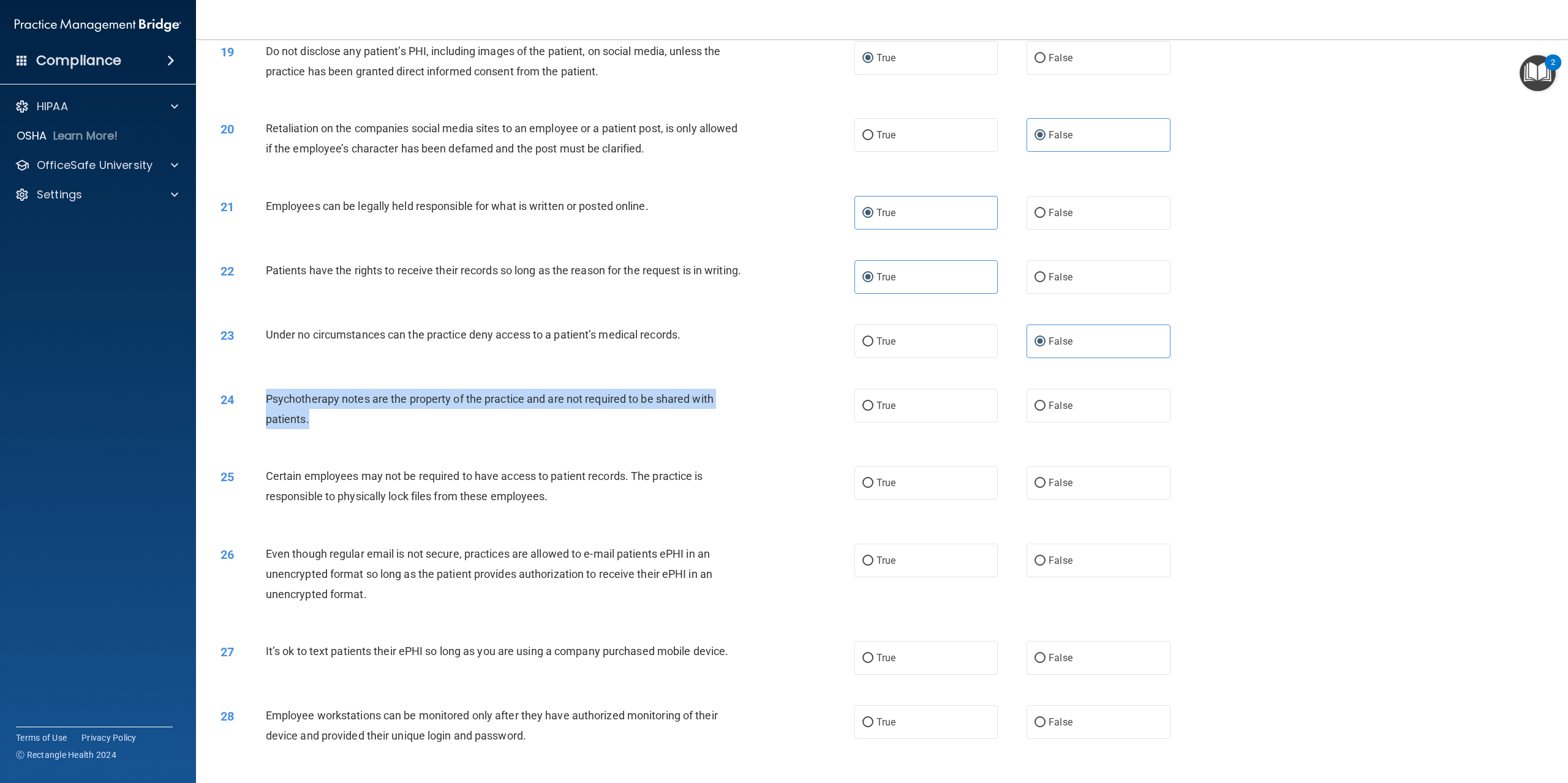
drag, startPoint x: 262, startPoint y: 409, endPoint x: 344, endPoint y: 432, distance: 85.2
click at [344, 432] on div "24 Psychotherapy notes are the property of the practice and are not required to…" at bounding box center [537, 412] width 671 height 46
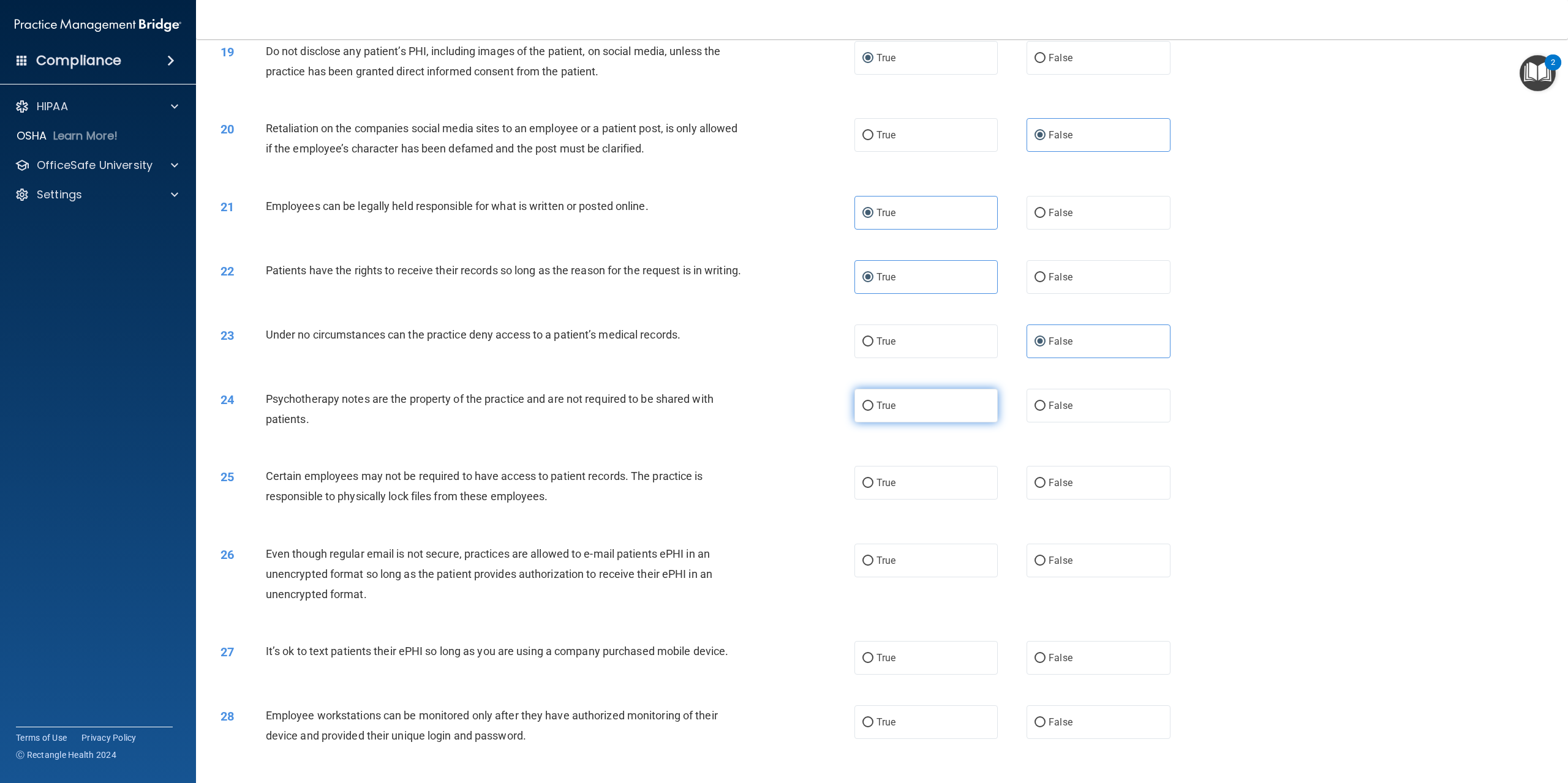
click at [872, 423] on label "True" at bounding box center [926, 406] width 143 height 34
click at [872, 411] on input "True" at bounding box center [868, 406] width 11 height 9
radio input "true"
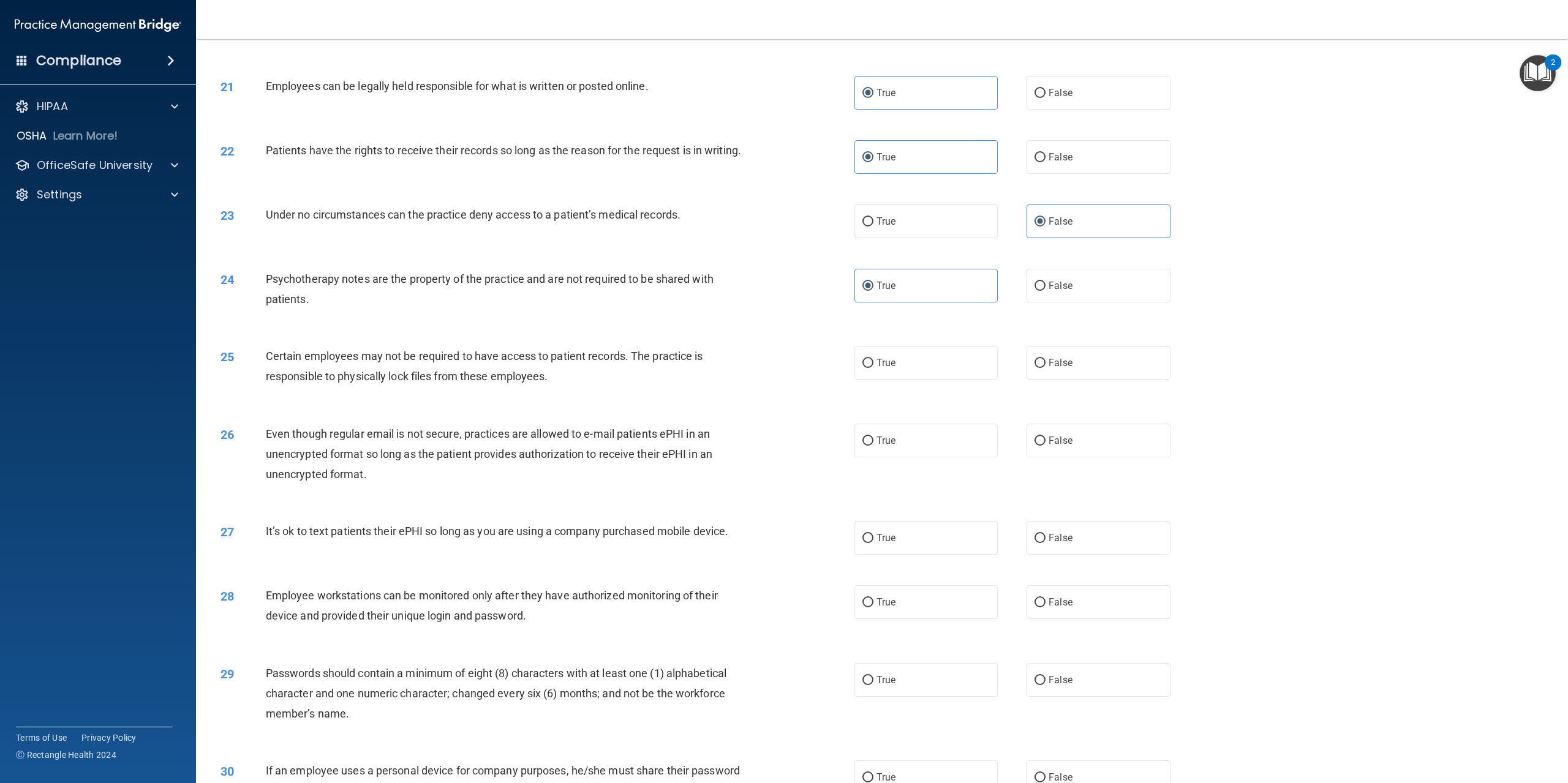
scroll to position [1715, 0]
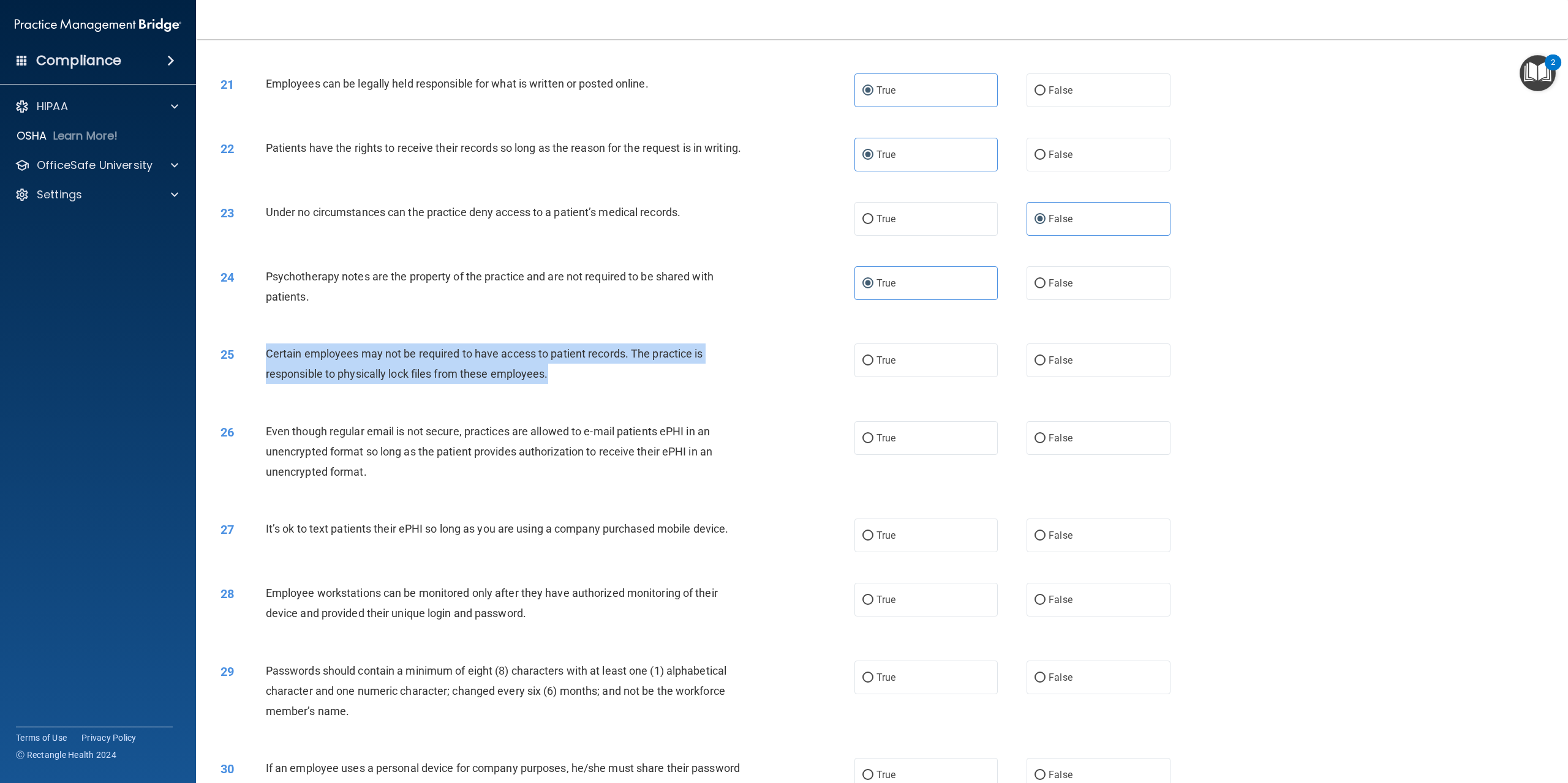
drag, startPoint x: 266, startPoint y: 368, endPoint x: 580, endPoint y: 395, distance: 315.2
click at [580, 384] on div "Certain employees may not be required to have access to patient records. The pr…" at bounding box center [510, 364] width 490 height 41
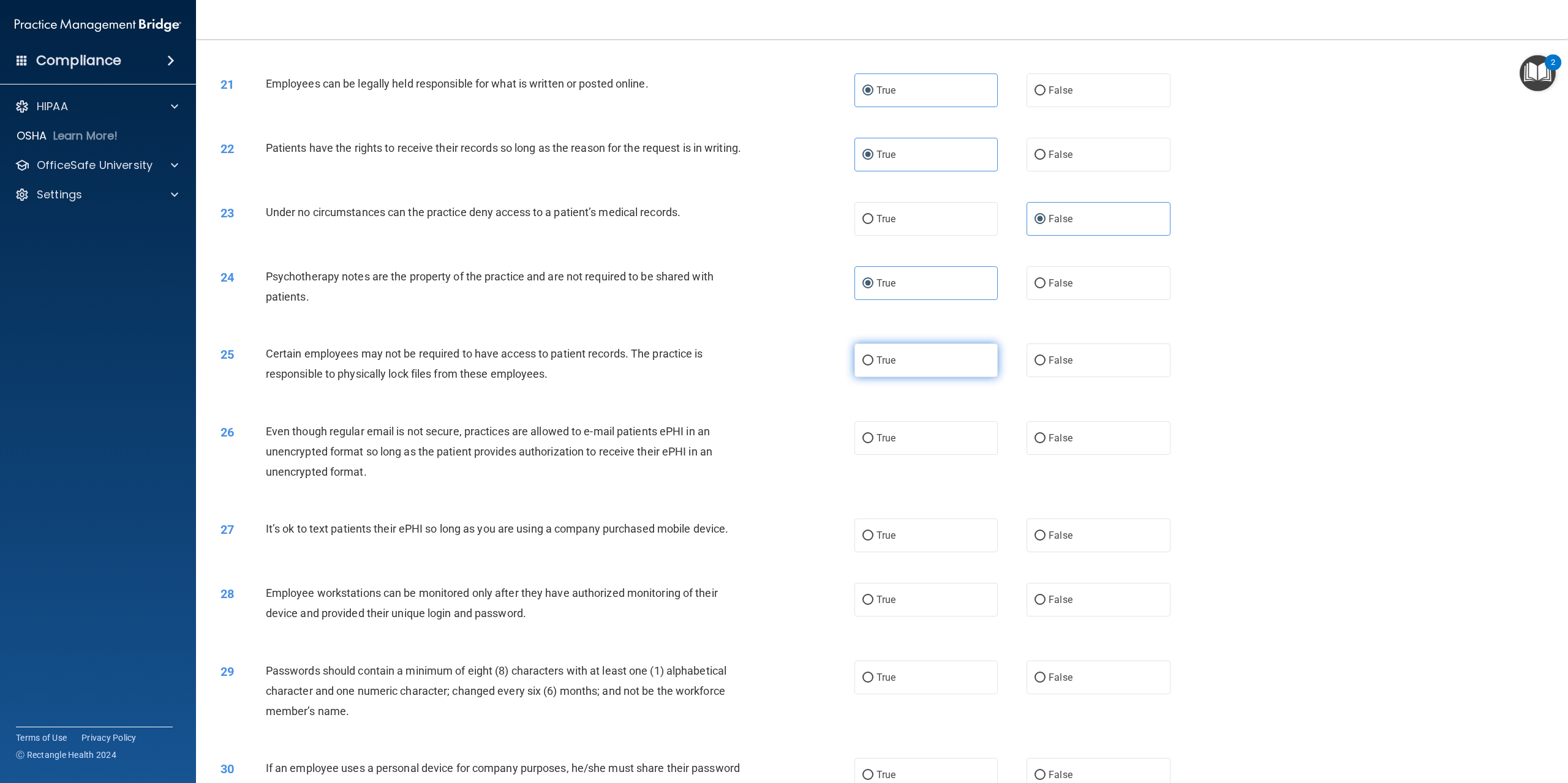
click at [893, 372] on label "True" at bounding box center [926, 360] width 143 height 34
click at [874, 366] on input "True" at bounding box center [868, 361] width 11 height 9
radio input "true"
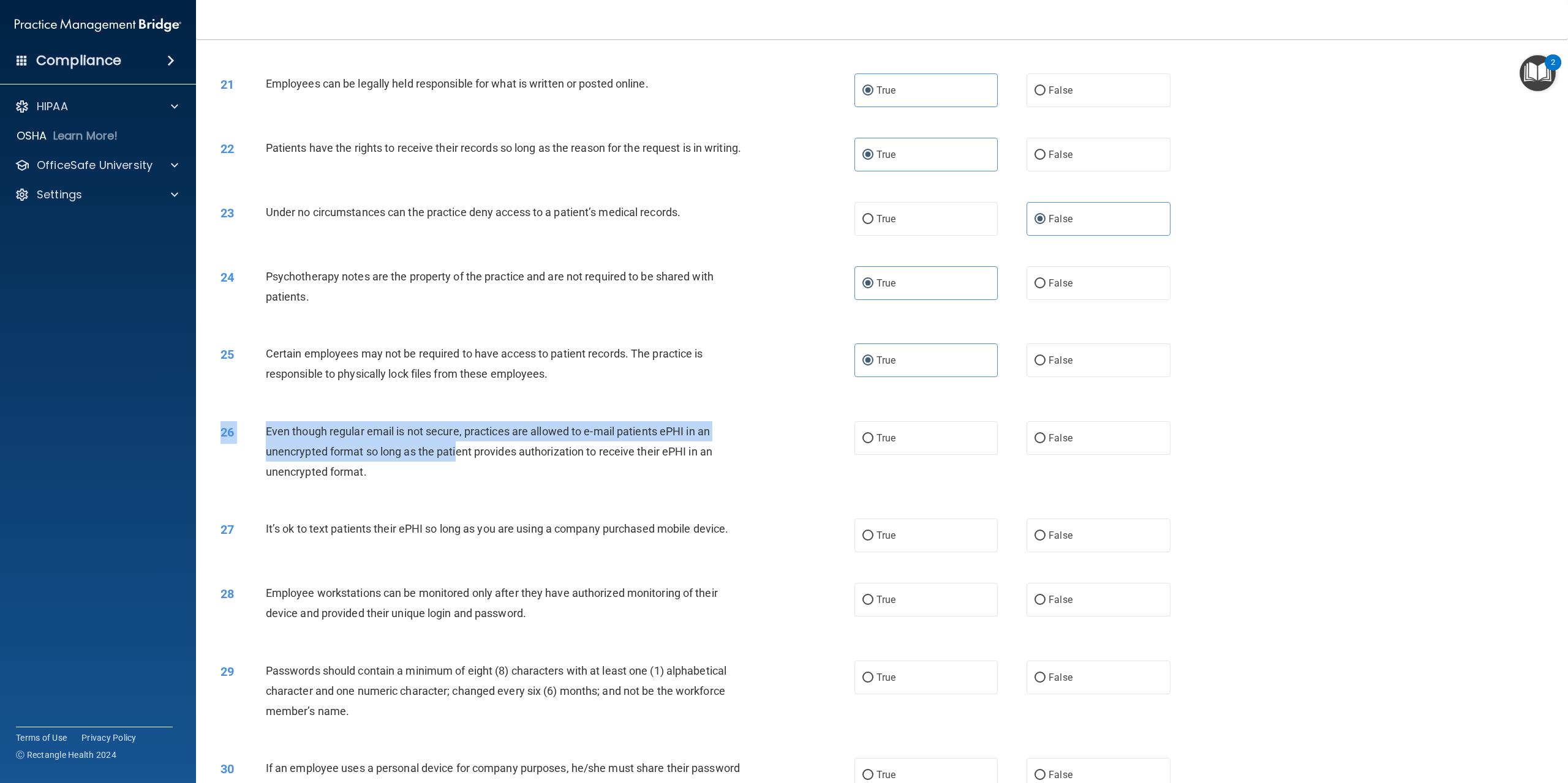
drag, startPoint x: 264, startPoint y: 435, endPoint x: 510, endPoint y: 476, distance: 249.4
click at [471, 477] on div "26 Even though regular email is not secure, practices are allowed to e-mail pat…" at bounding box center [882, 455] width 1342 height 98
drag, startPoint x: 510, startPoint y: 476, endPoint x: 515, endPoint y: 524, distance: 48.3
click at [511, 476] on div "Even though regular email is not secure, practices are allowed to e-mail patien…" at bounding box center [510, 452] width 490 height 61
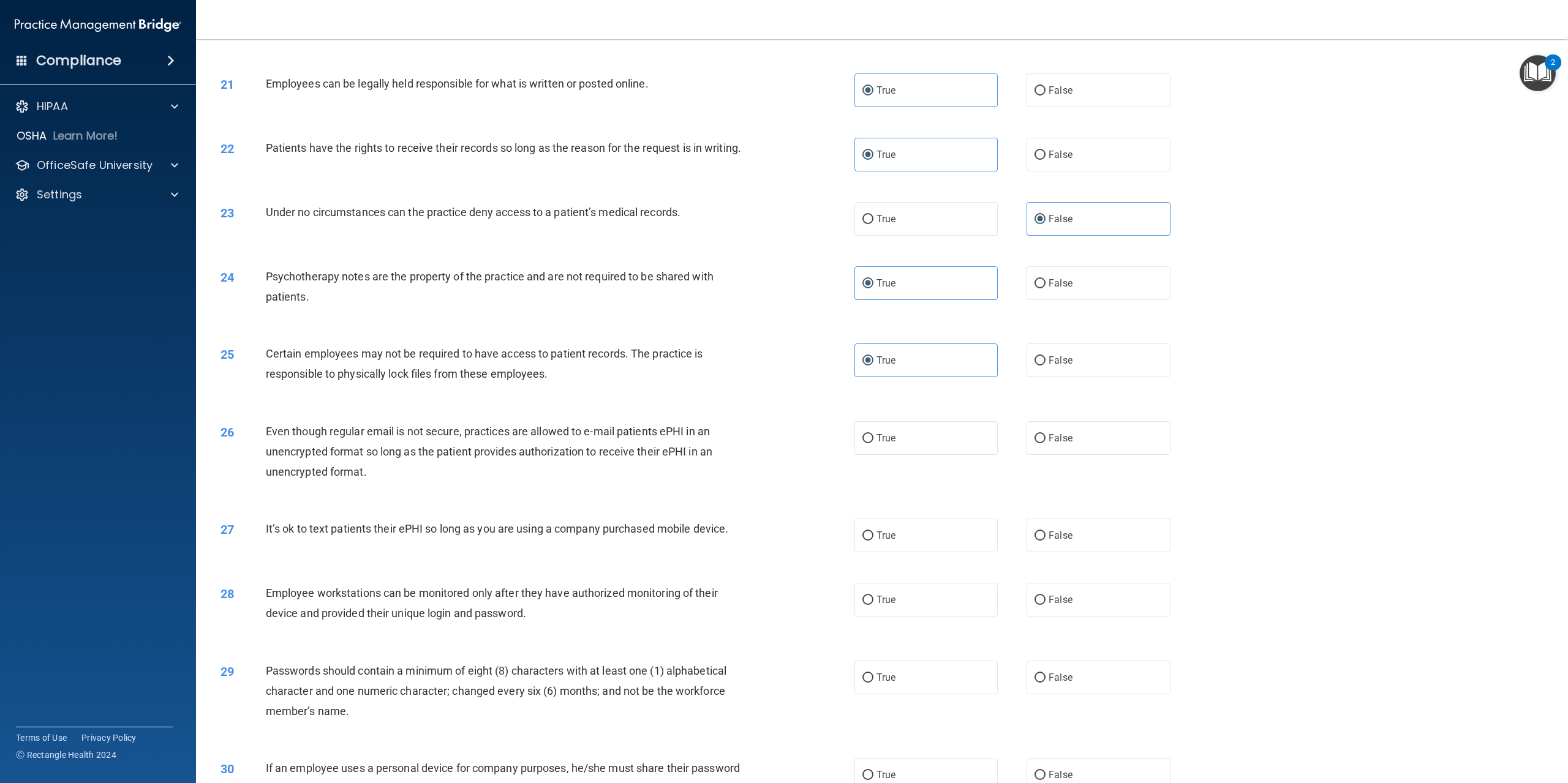
click at [405, 504] on div "26 Even though regular email is not secure, practices are allowed to e-mail pat…" at bounding box center [882, 455] width 1342 height 98
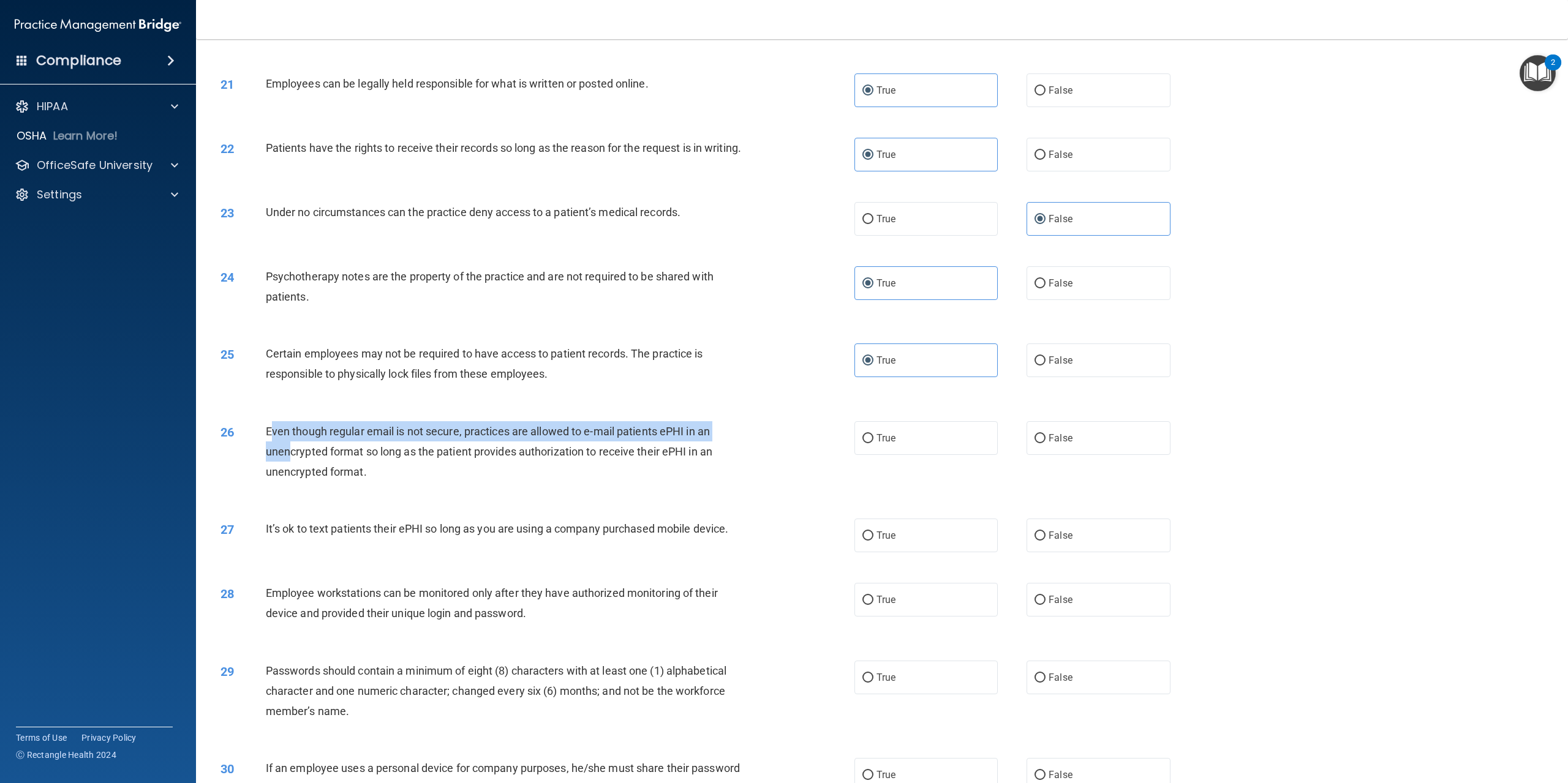
drag, startPoint x: 270, startPoint y: 440, endPoint x: 287, endPoint y: 474, distance: 38.0
click at [287, 474] on div "Even though regular email is not secure, practices are allowed to e-mail patien…" at bounding box center [510, 452] width 490 height 61
click at [269, 445] on span "Even though regular email is not secure, practices are allowed to e-mail patien…" at bounding box center [489, 452] width 447 height 53
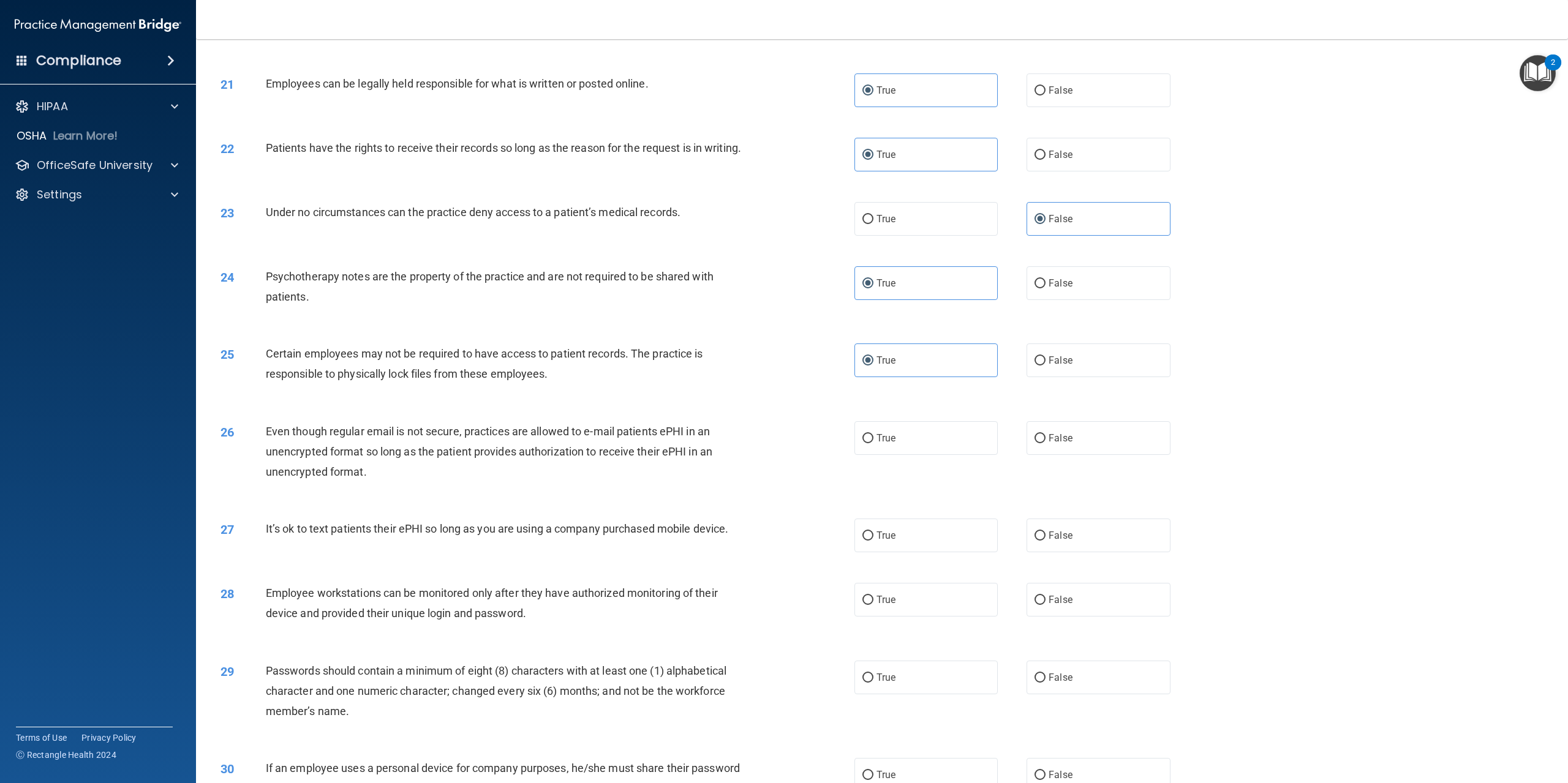
click at [263, 437] on div "26" at bounding box center [239, 433] width 55 height 22
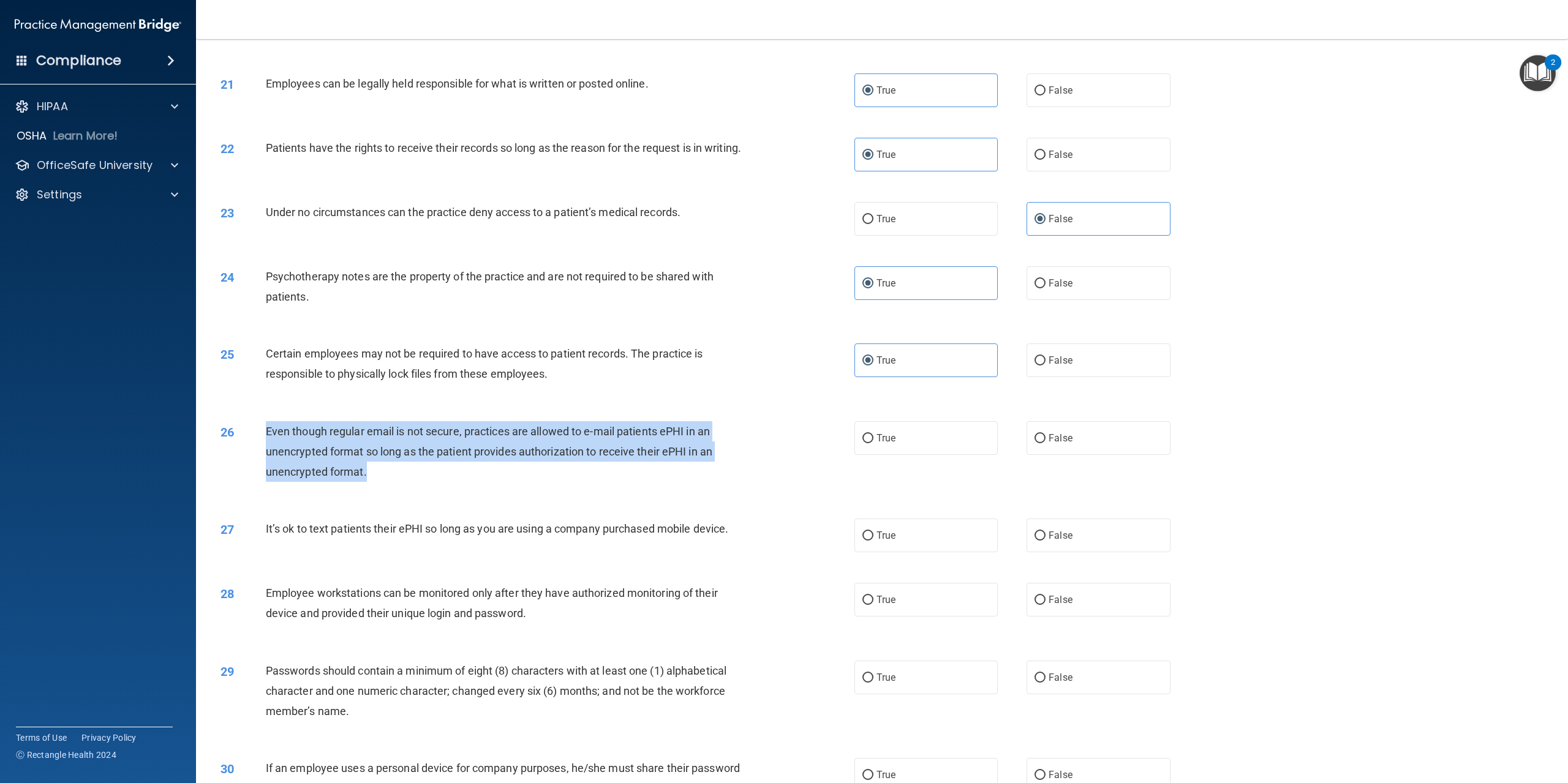
drag, startPoint x: 264, startPoint y: 438, endPoint x: 400, endPoint y: 490, distance: 145.6
click at [400, 489] on div "26 Even though regular email is not secure, practices are allowed to e-mail pat…" at bounding box center [537, 455] width 671 height 67
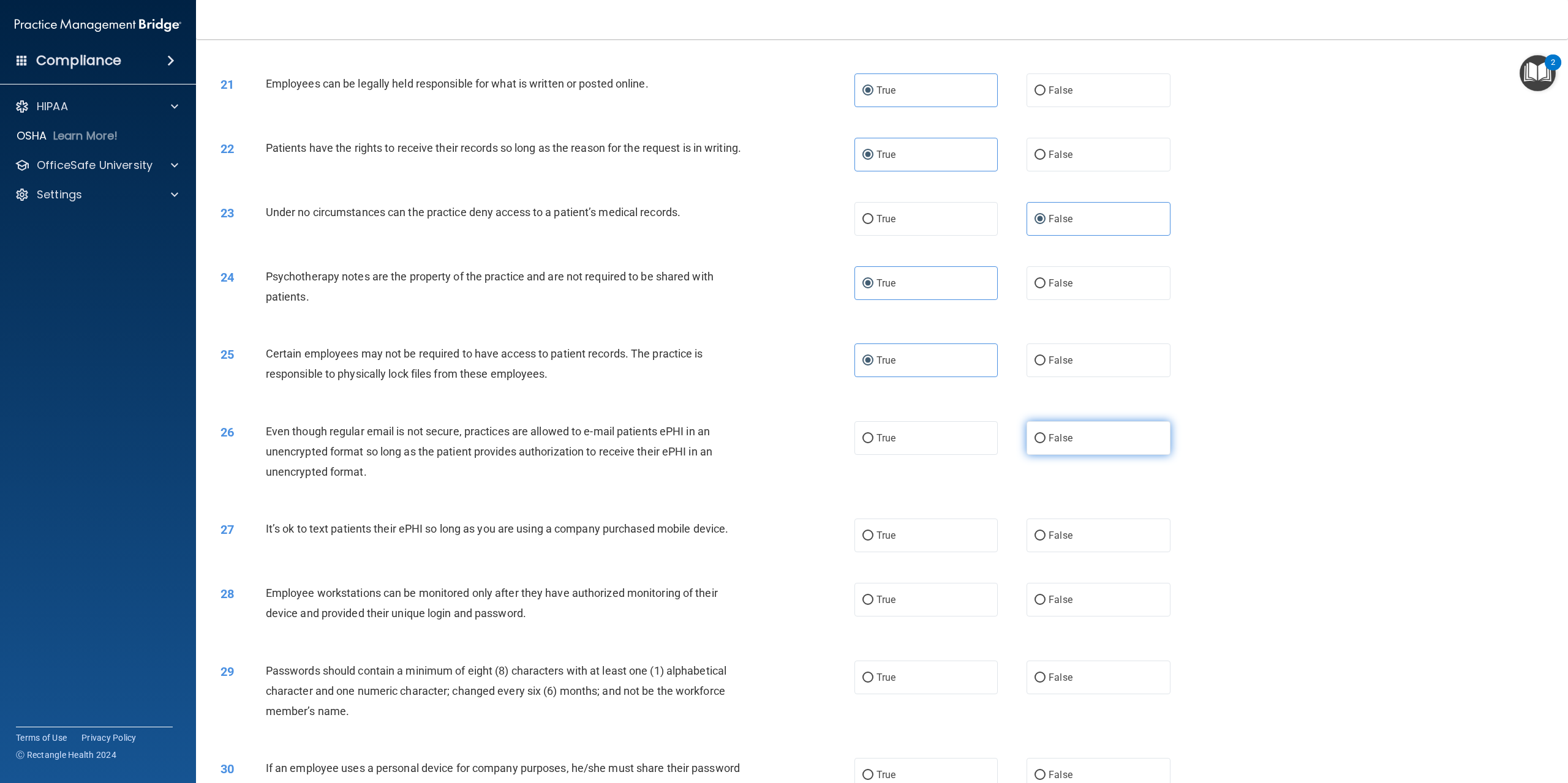
click at [1027, 446] on label "False" at bounding box center [1099, 438] width 143 height 34
click at [1035, 443] on input "False" at bounding box center [1040, 438] width 11 height 9
radio input "true"
drag, startPoint x: 268, startPoint y: 543, endPoint x: 733, endPoint y: 552, distance: 465.1
click at [733, 539] on div "It’s ok to text patients their ePHI so long as you are using a company purchase…" at bounding box center [510, 529] width 490 height 20
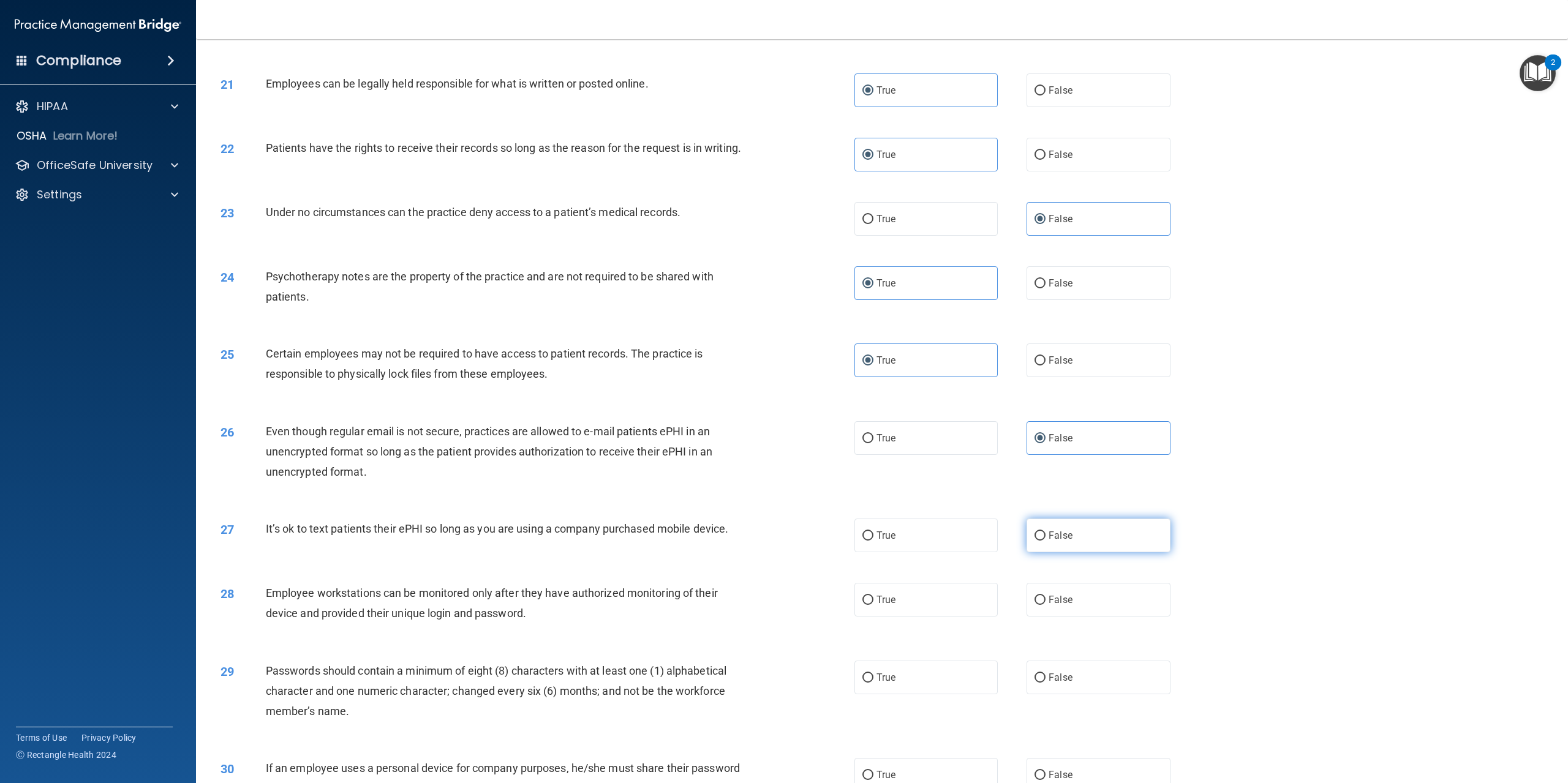
click at [1035, 541] on input "False" at bounding box center [1040, 536] width 11 height 9
radio input "true"
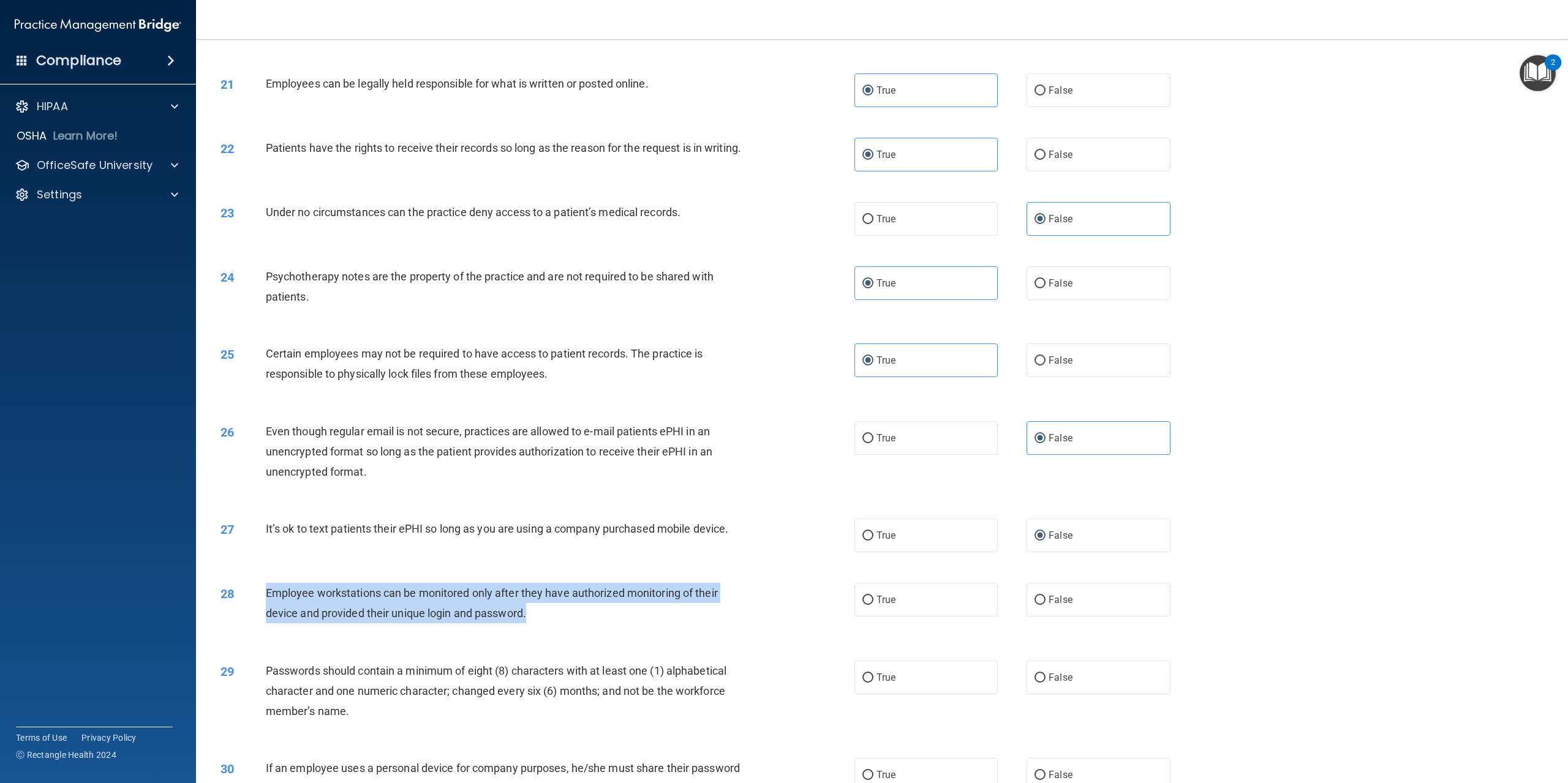
drag, startPoint x: 261, startPoint y: 600, endPoint x: 640, endPoint y: 636, distance: 380.7
click at [640, 629] on div "28 Employee workstations can be monitored only after they have authorized monit…" at bounding box center [537, 606] width 671 height 46
click at [1035, 605] on input "False" at bounding box center [1040, 600] width 11 height 9
radio input "true"
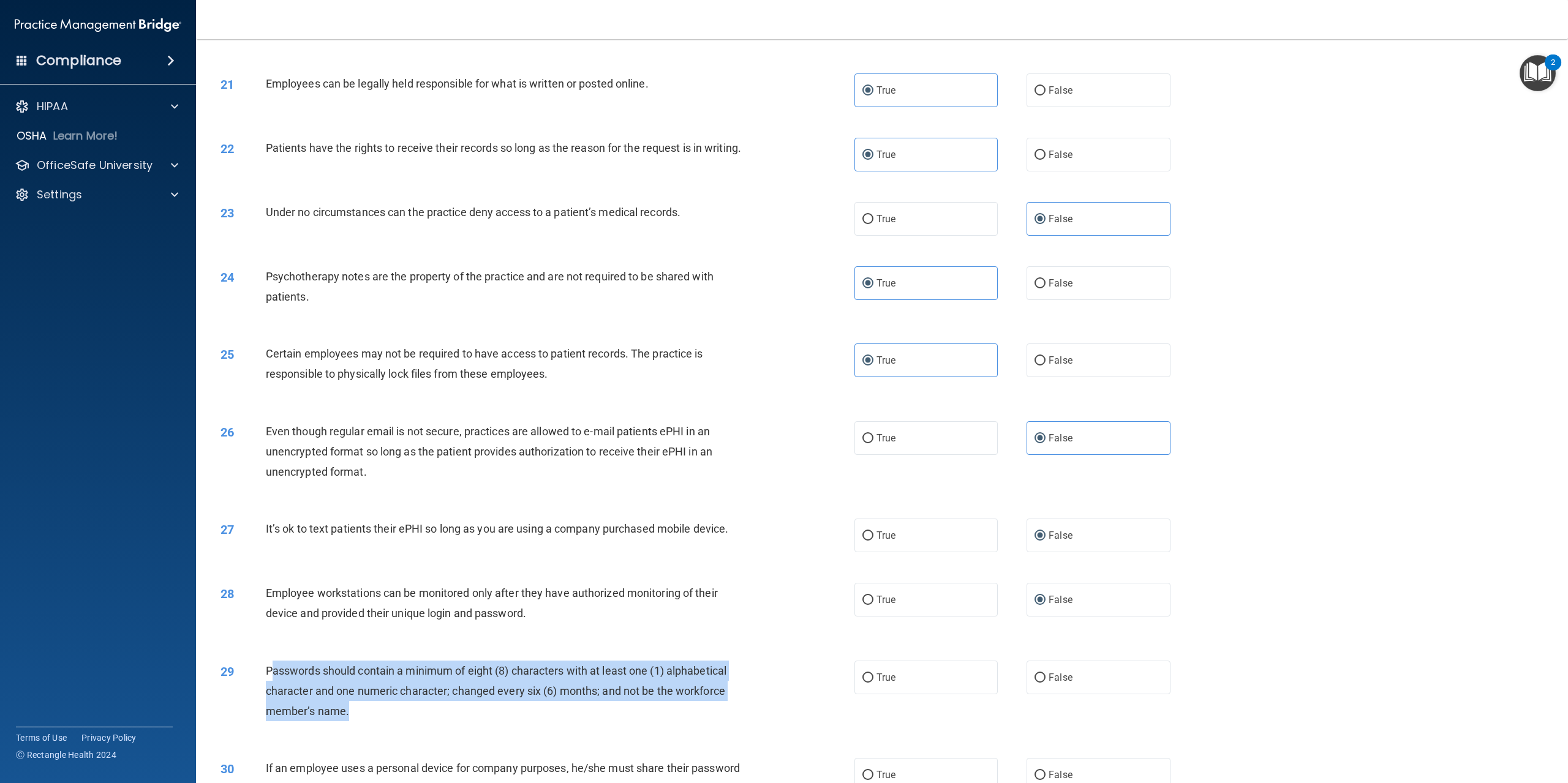
drag, startPoint x: 273, startPoint y: 674, endPoint x: 375, endPoint y: 725, distance: 114.0
click at [375, 722] on div "Passwords should contain a minimum of eight (8) characters with at least one (1…" at bounding box center [510, 691] width 490 height 61
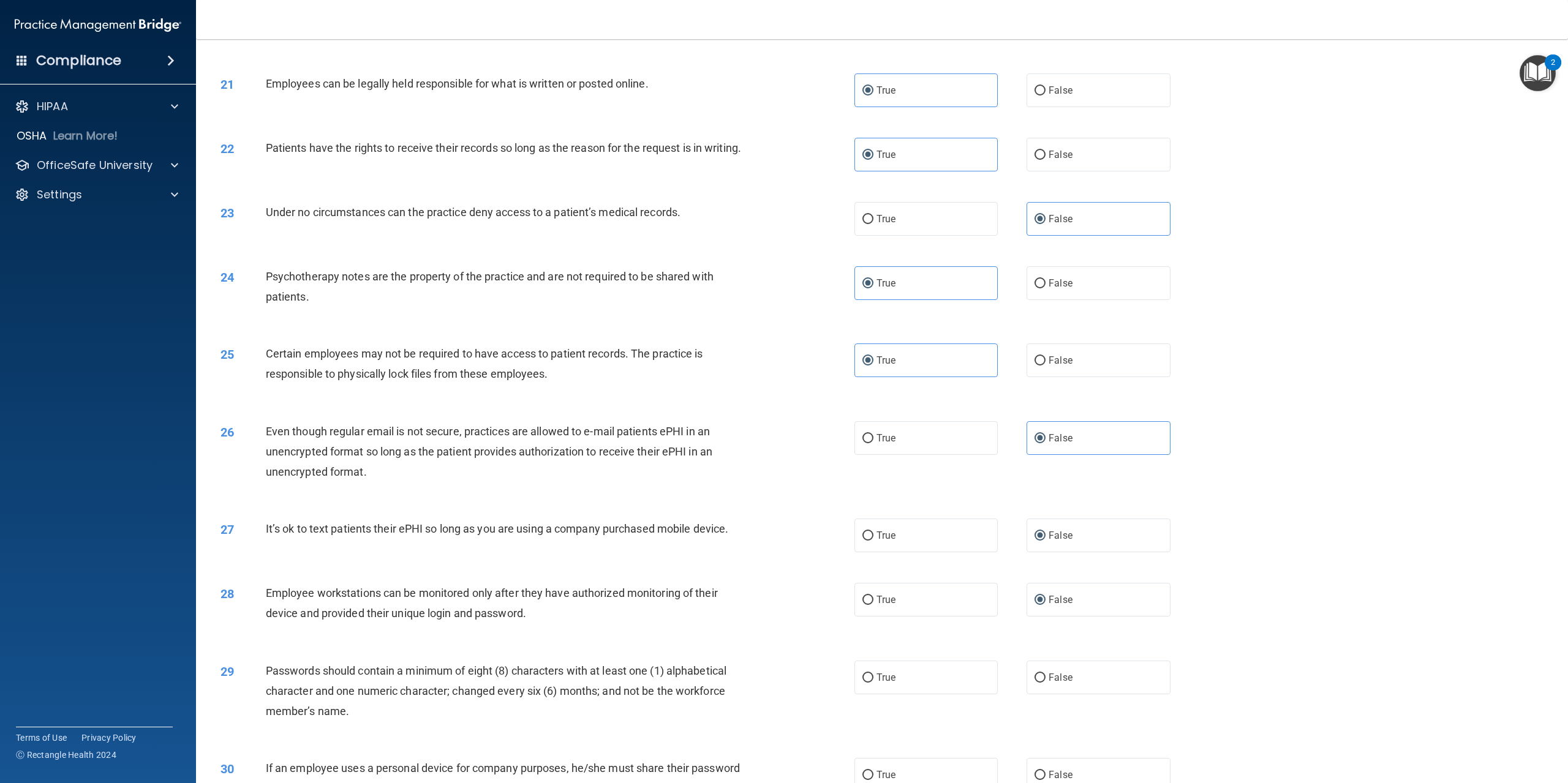
click at [266, 679] on span "Passwords should contain a minimum of eight (8) characters with at least one (1…" at bounding box center [496, 691] width 461 height 53
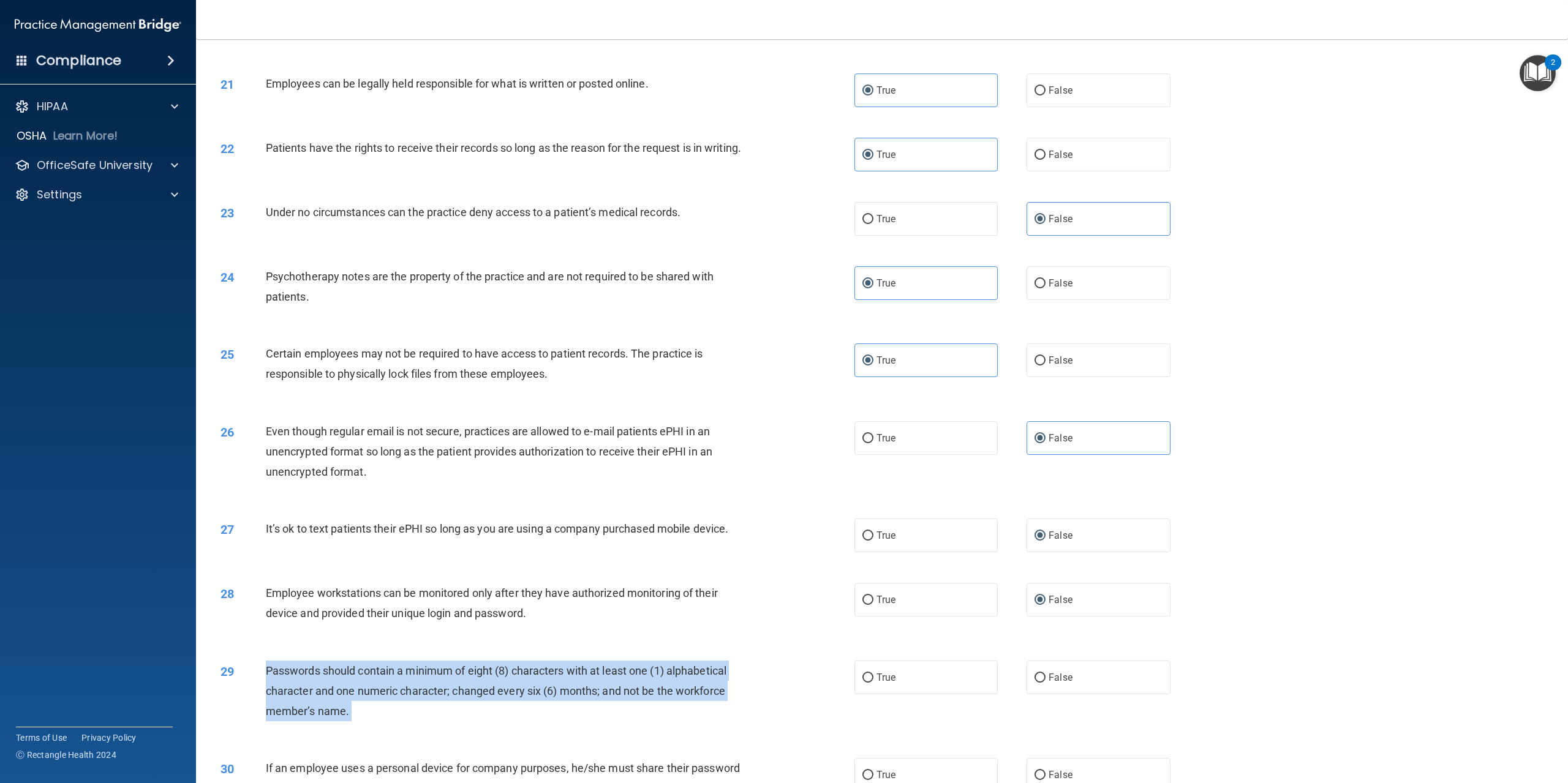
drag, startPoint x: 266, startPoint y: 680, endPoint x: 385, endPoint y: 737, distance: 131.9
click at [385, 728] on div "29 Passwords should contain a minimum of eight (8) characters with at least one…" at bounding box center [537, 695] width 671 height 67
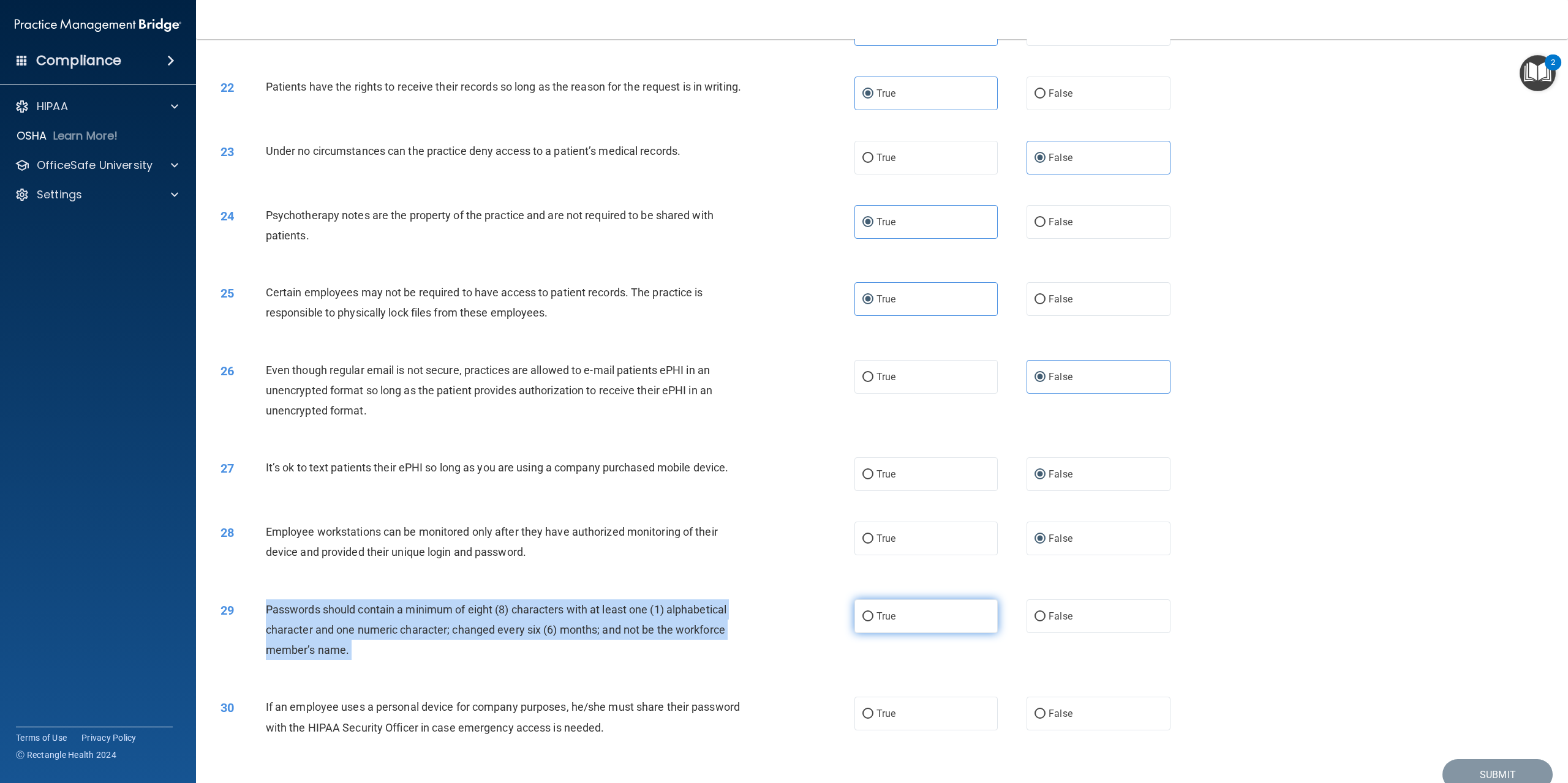
click at [868, 621] on input "True" at bounding box center [868, 617] width 11 height 9
radio input "true"
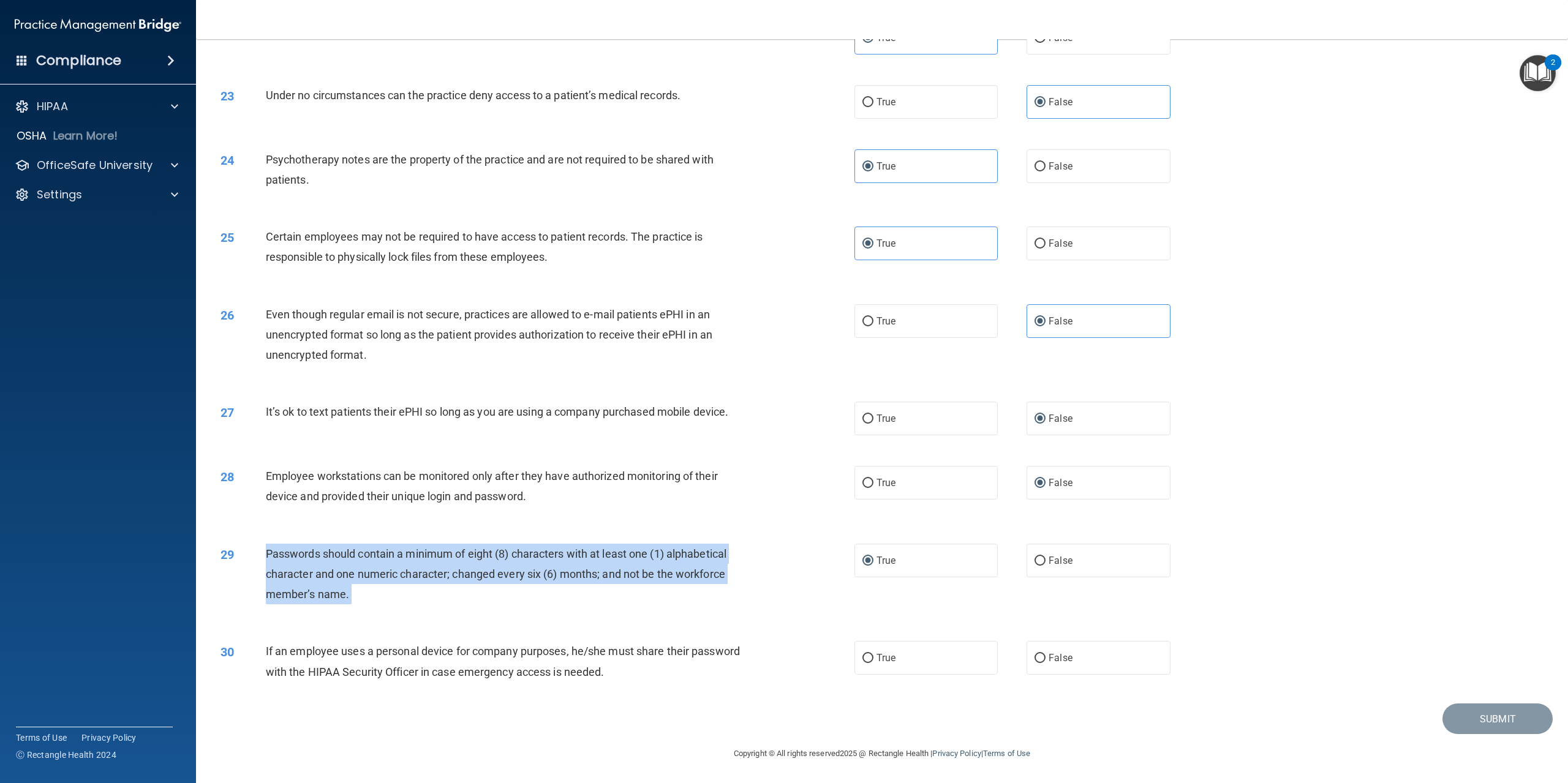
scroll to position [1845, 0]
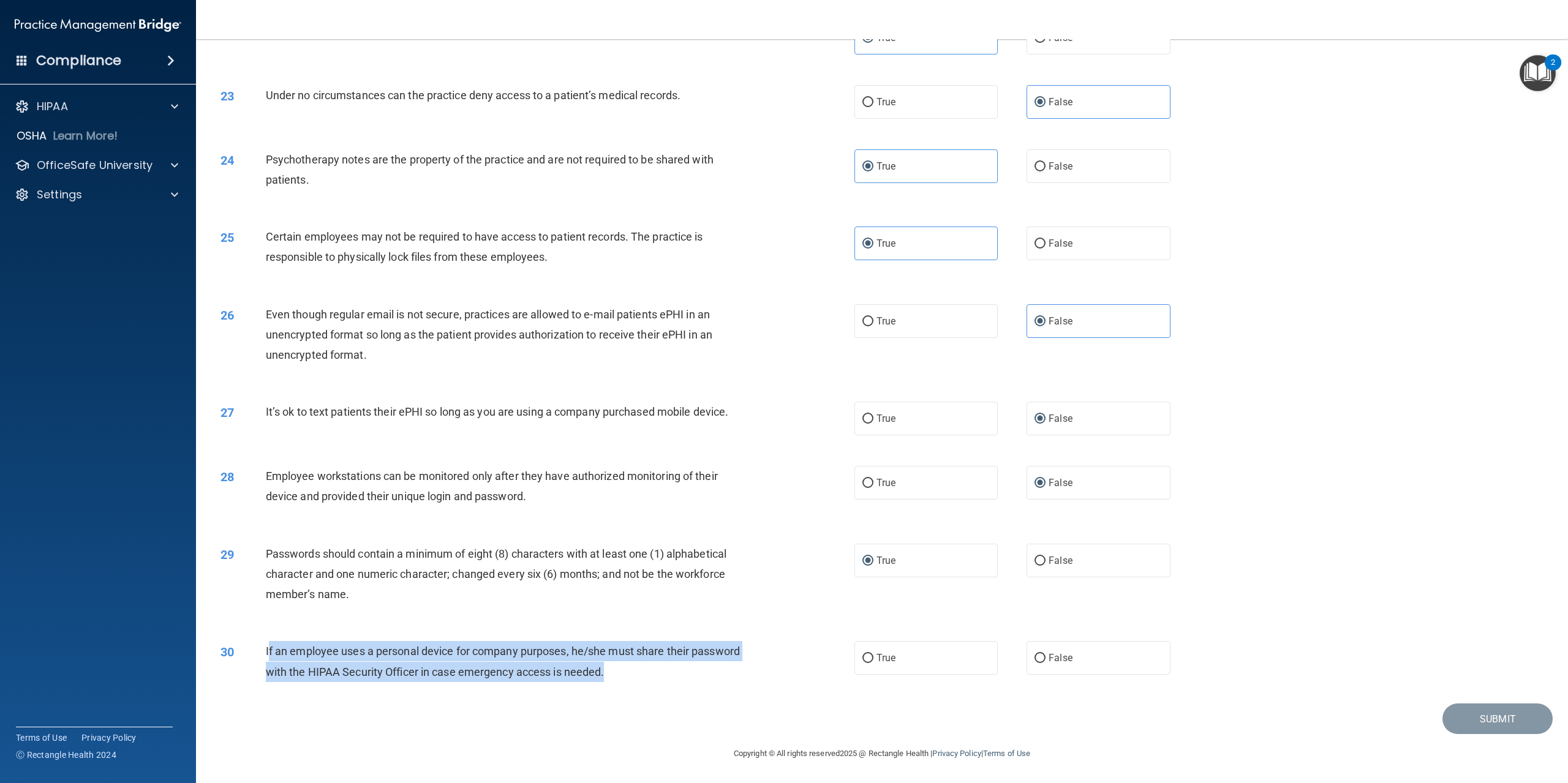
drag, startPoint x: 267, startPoint y: 647, endPoint x: 706, endPoint y: 668, distance: 439.5
click at [711, 681] on div "If an employee uses a personal device for company purposes, he/she must share t…" at bounding box center [510, 662] width 490 height 41
click at [1035, 657] on input "False" at bounding box center [1040, 658] width 11 height 9
radio input "true"
click at [1525, 716] on button "Submit" at bounding box center [1498, 719] width 110 height 31
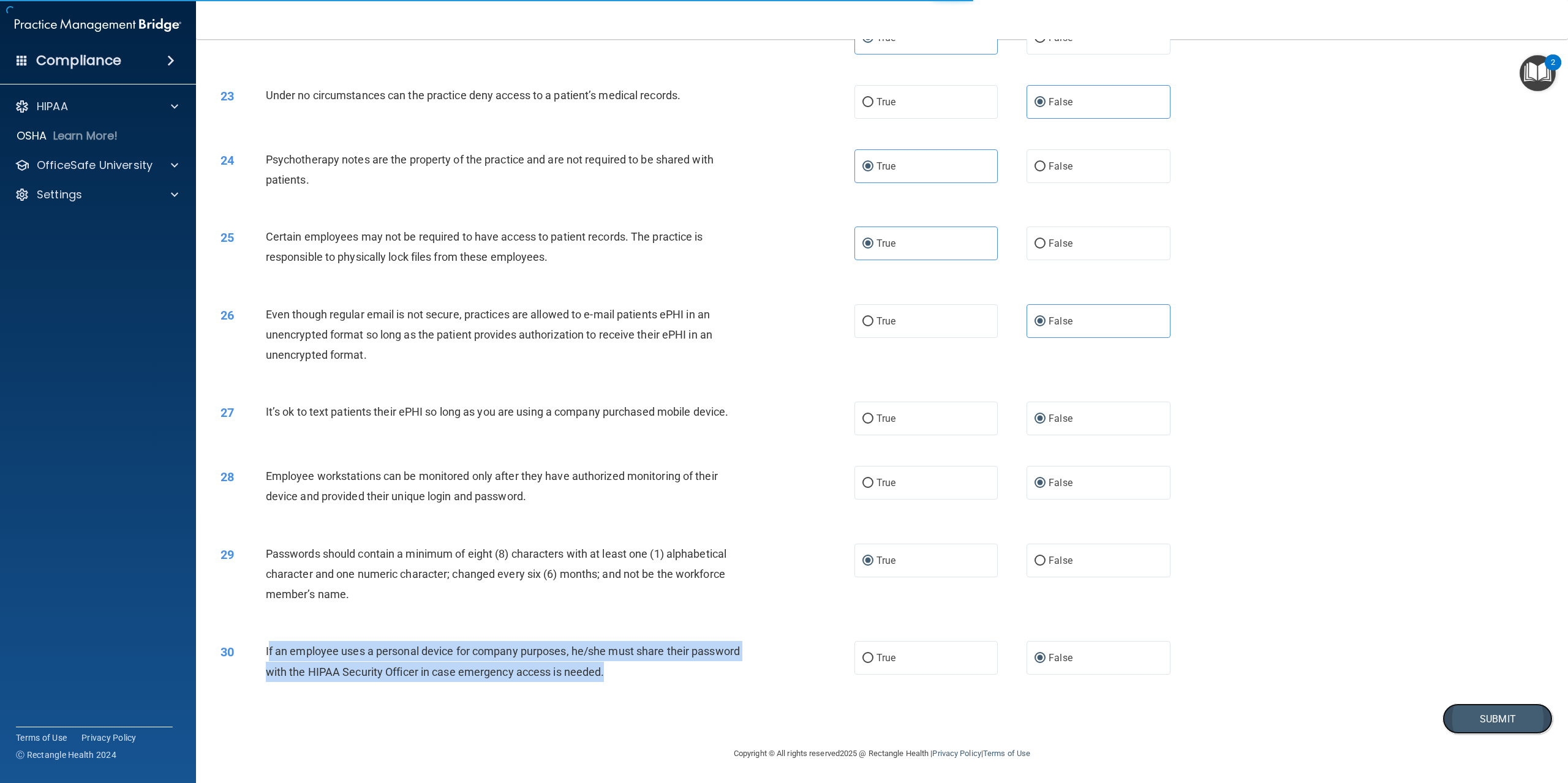
click at [1487, 713] on button "Submit" at bounding box center [1498, 719] width 110 height 31
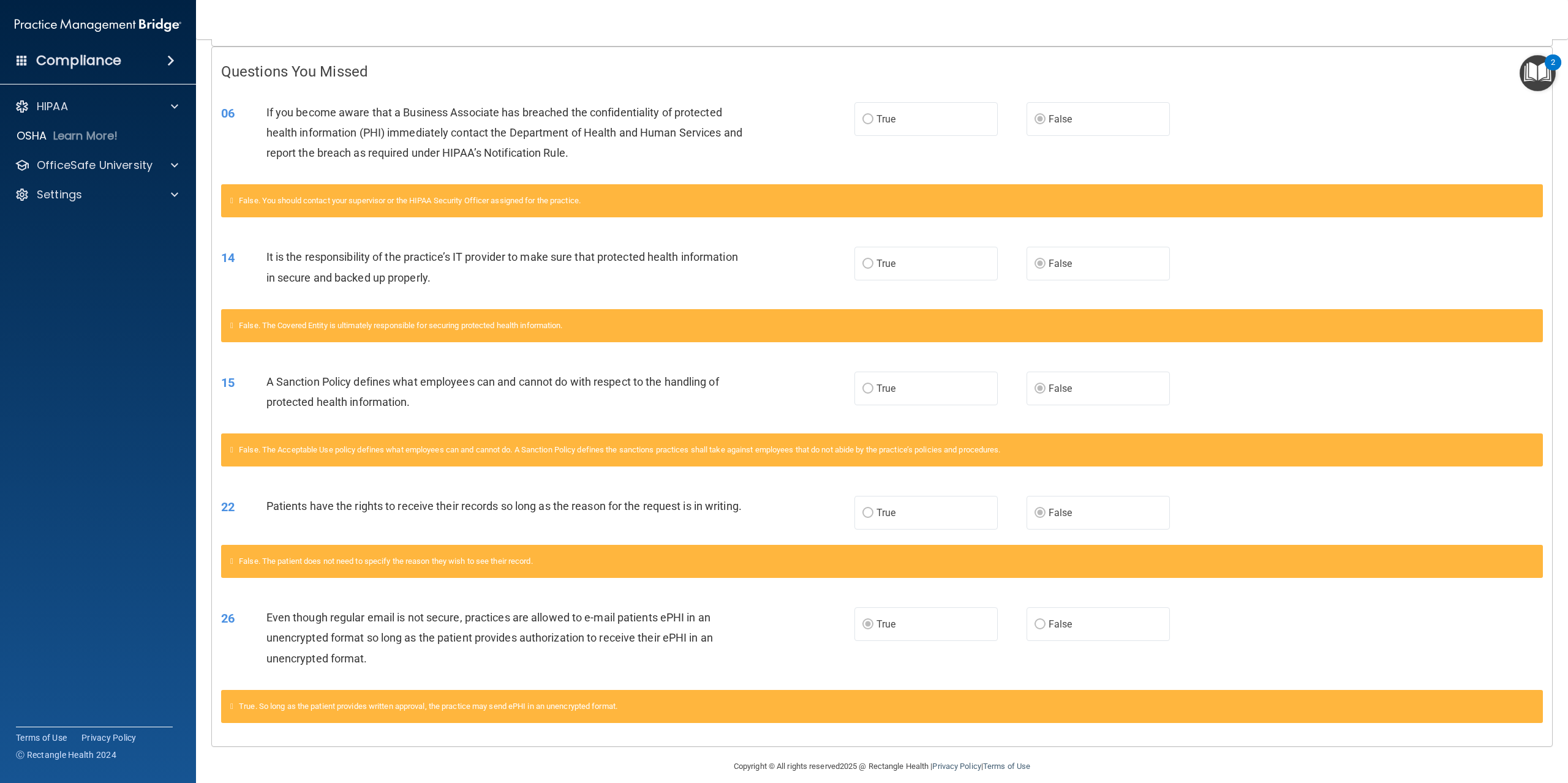
scroll to position [268, 0]
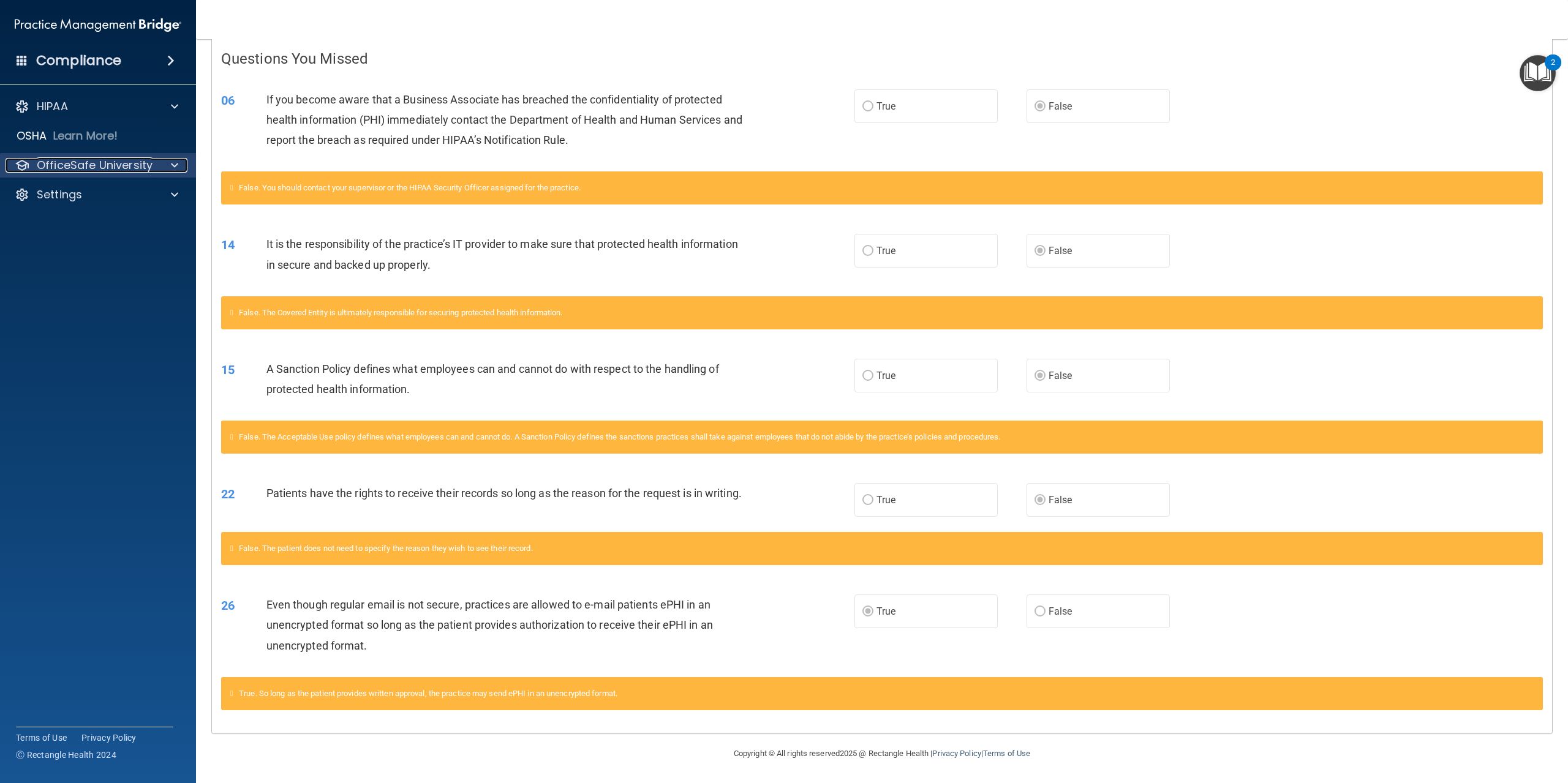
click at [172, 172] on span at bounding box center [174, 165] width 7 height 15
click at [136, 197] on div "HIPAA Training" at bounding box center [91, 195] width 167 height 12
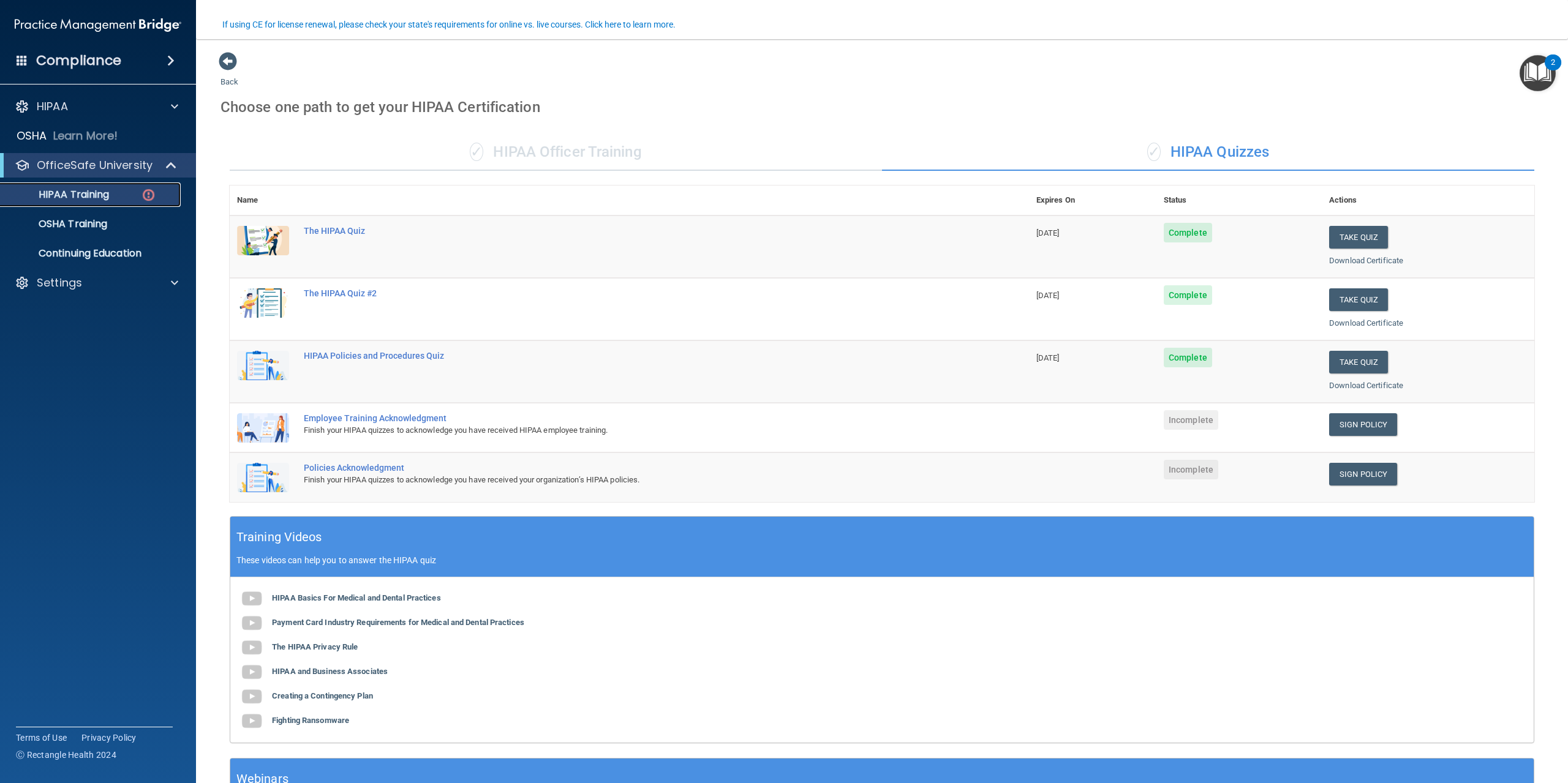
scroll to position [113, 0]
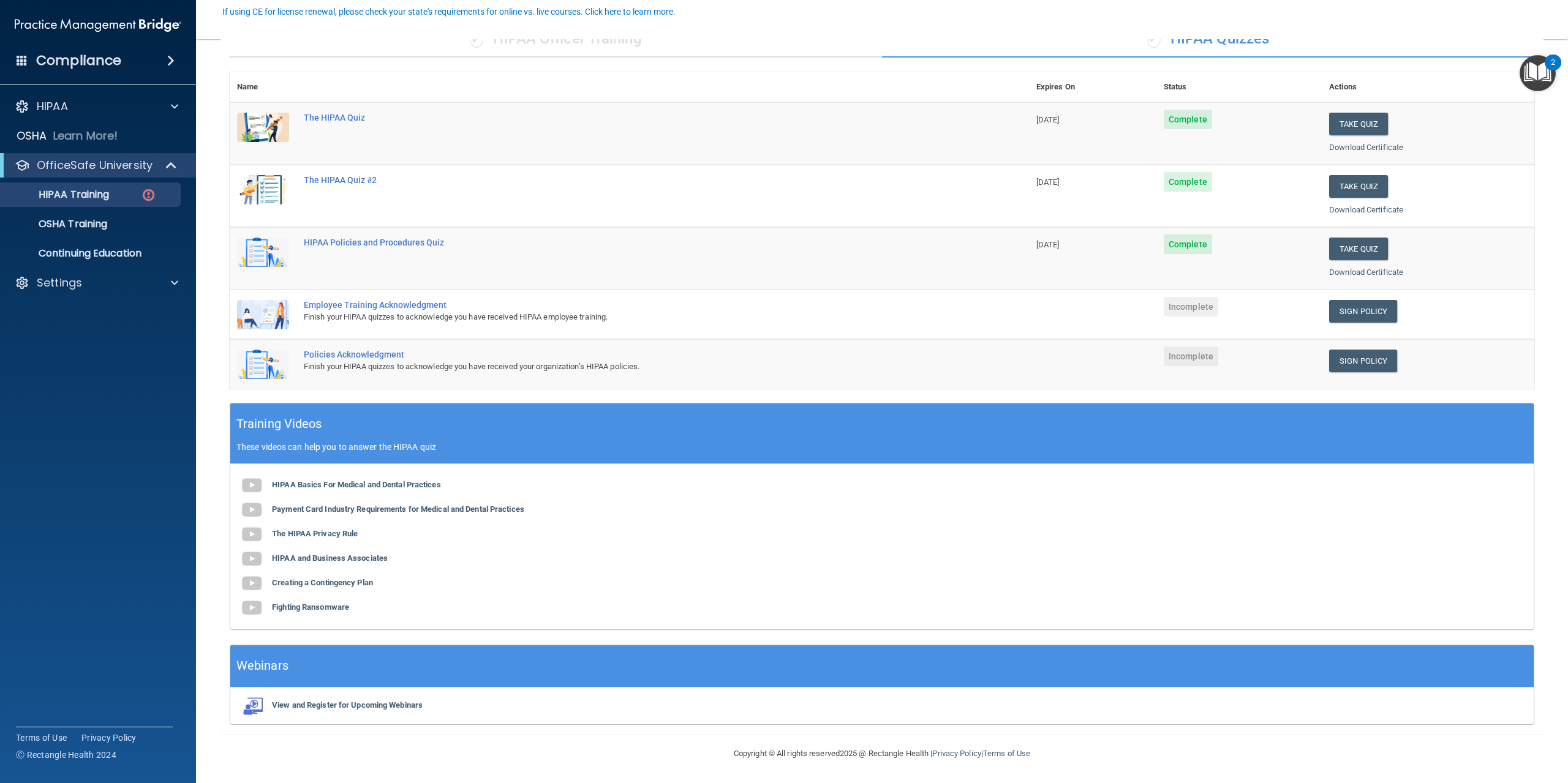
click at [168, 65] on span at bounding box center [171, 60] width 7 height 15
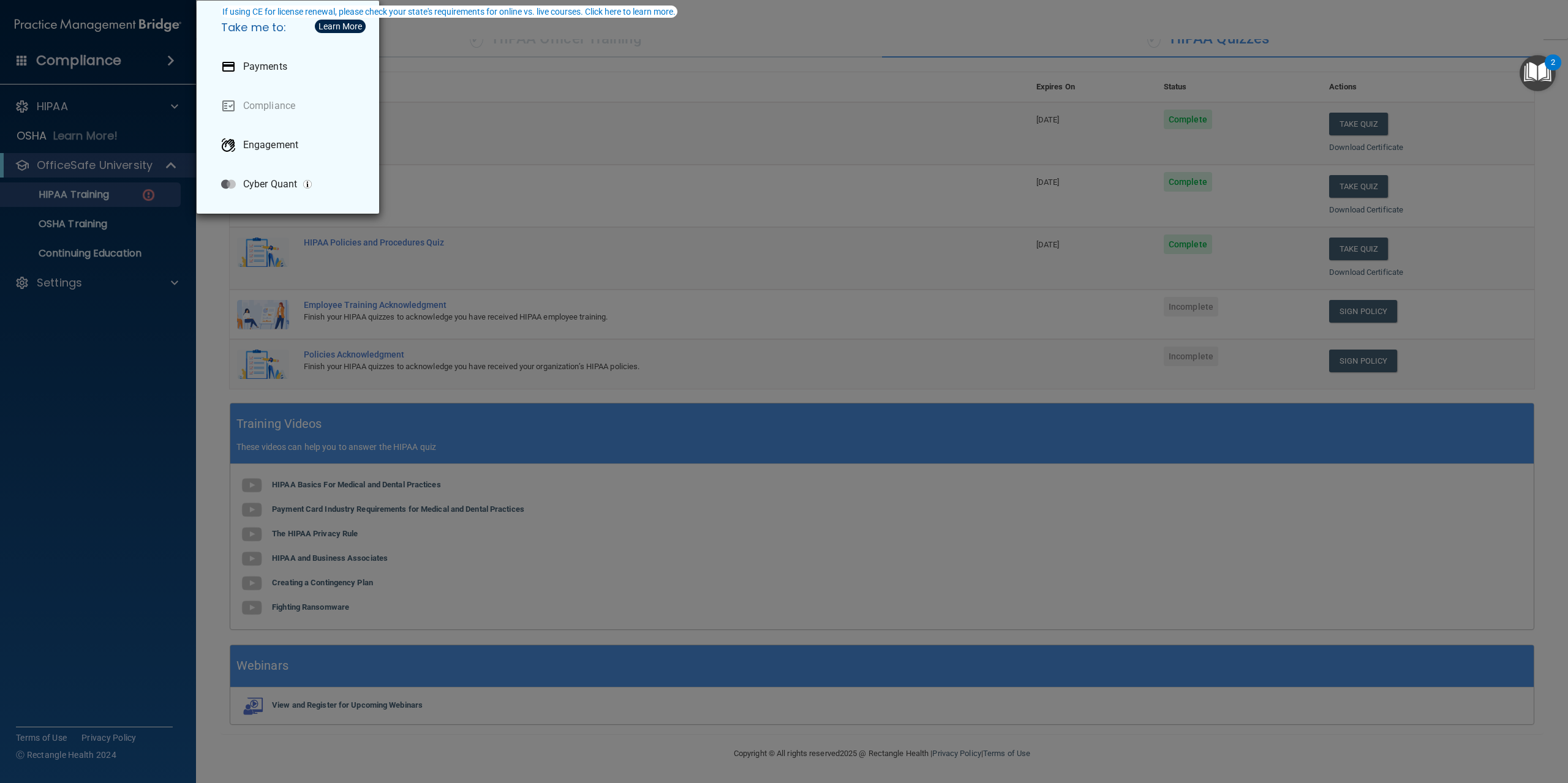
click at [168, 65] on div "Take me to: Payments Compliance Engagement Cyber Quant" at bounding box center [784, 391] width 1568 height 783
